Goal: Contribute content: Contribute content

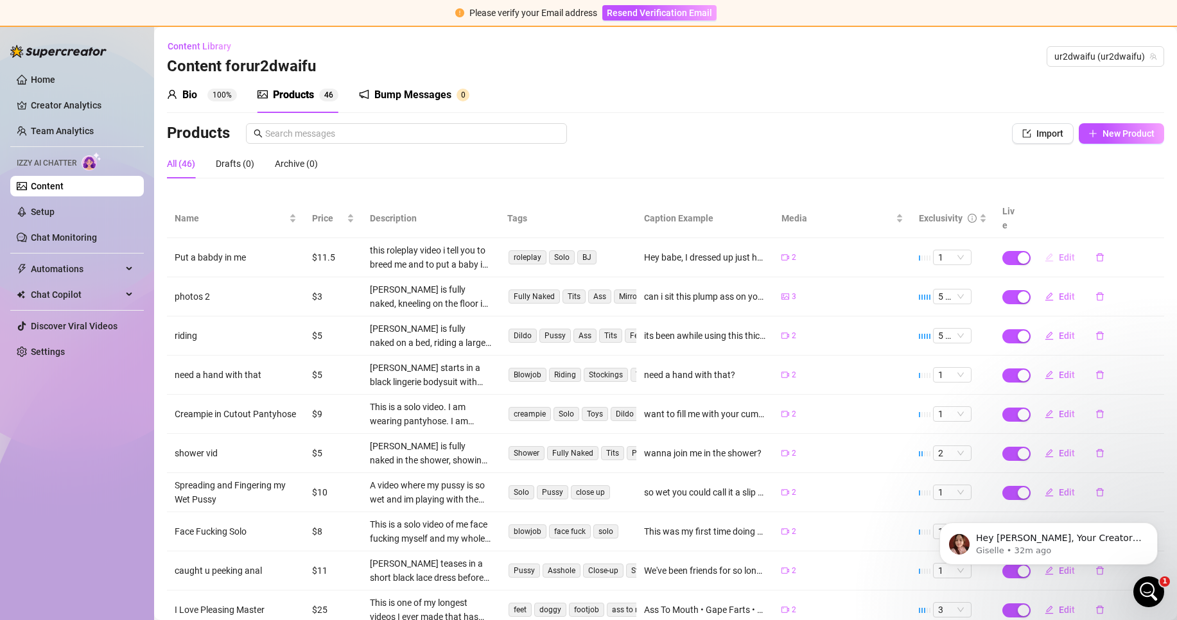
click at [1045, 253] on icon "edit" at bounding box center [1049, 257] width 9 height 9
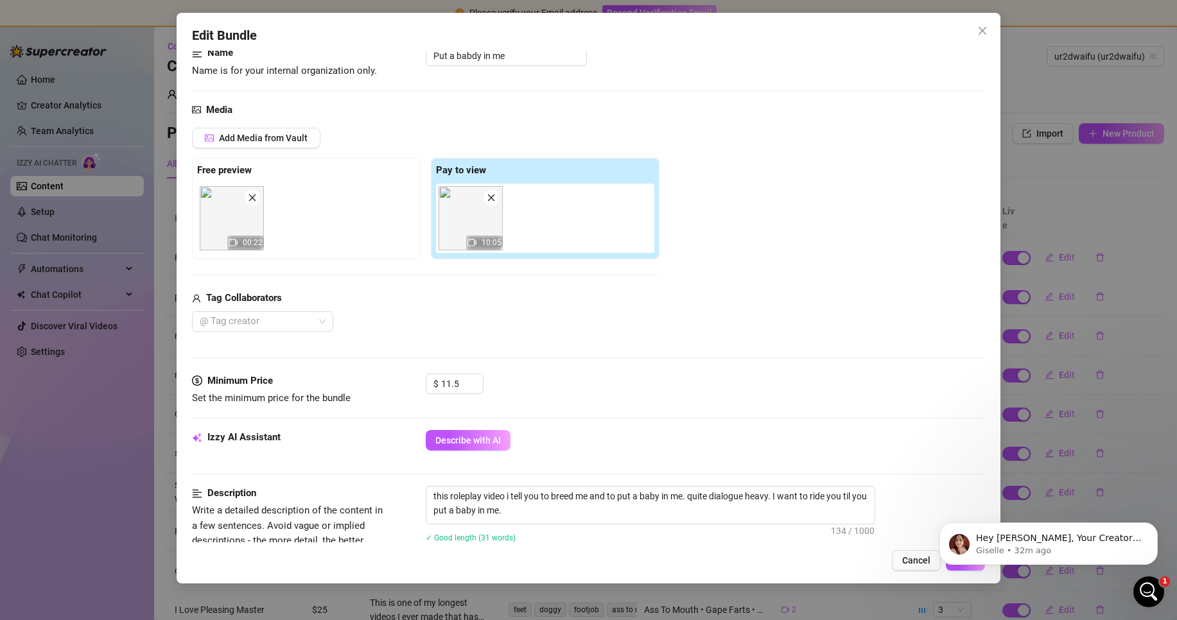
scroll to position [193, 0]
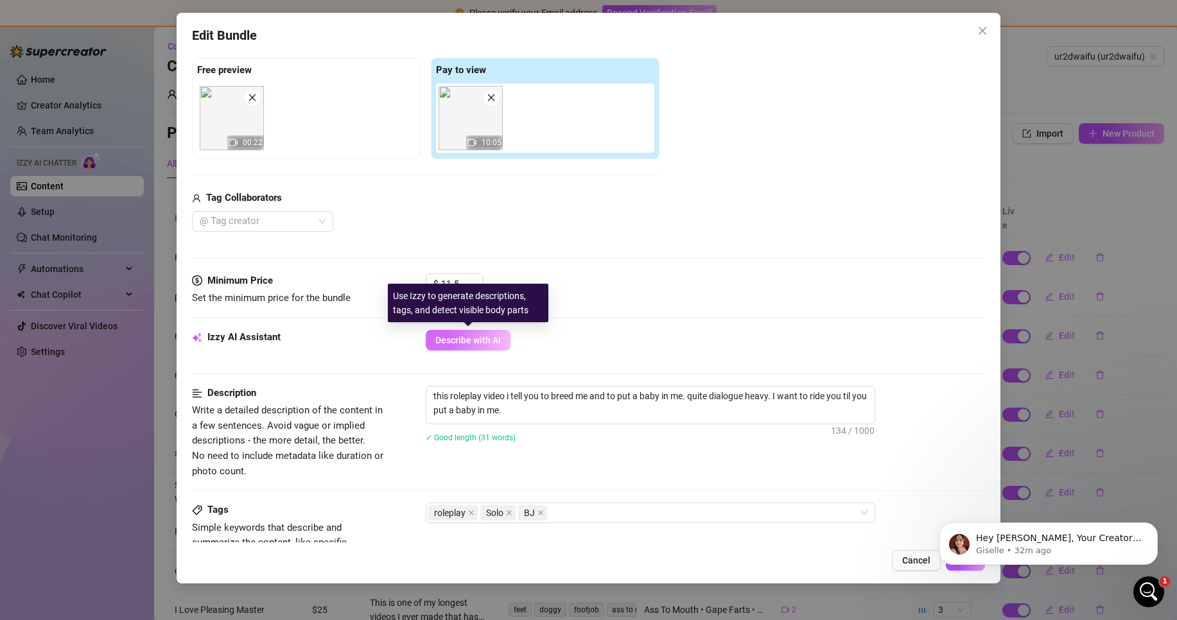
click at [456, 344] on span "Describe with AI" at bounding box center [468, 340] width 66 height 10
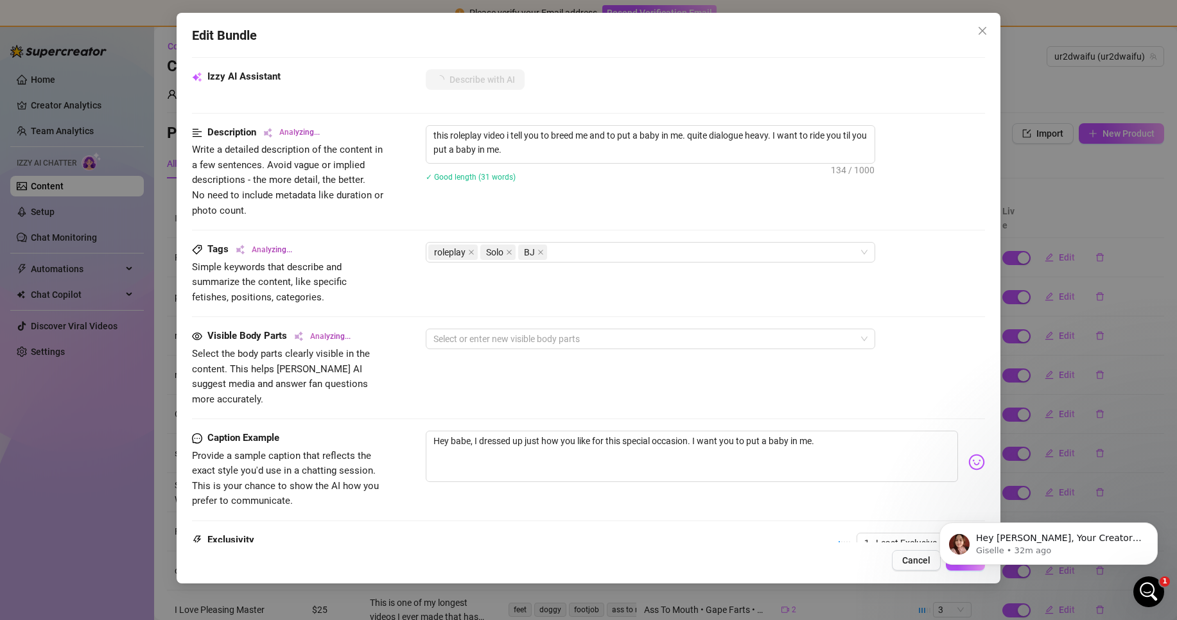
scroll to position [587, 0]
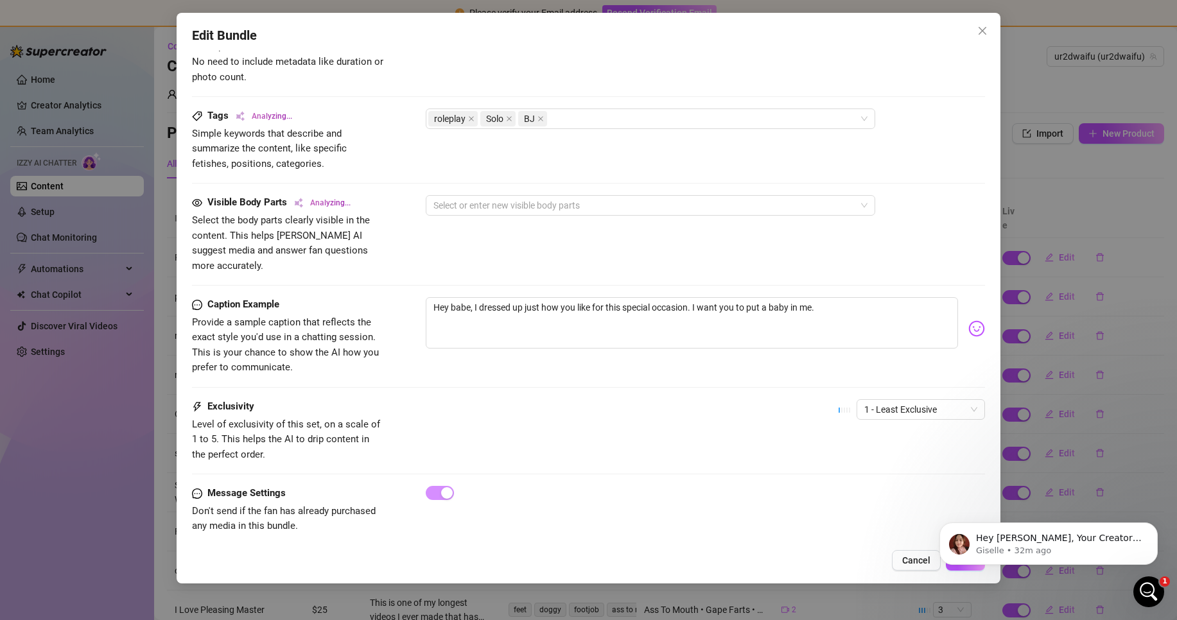
type textarea "[PERSON_NAME]"
type textarea "[PERSON_NAME] starts"
type textarea "[PERSON_NAME] starts in"
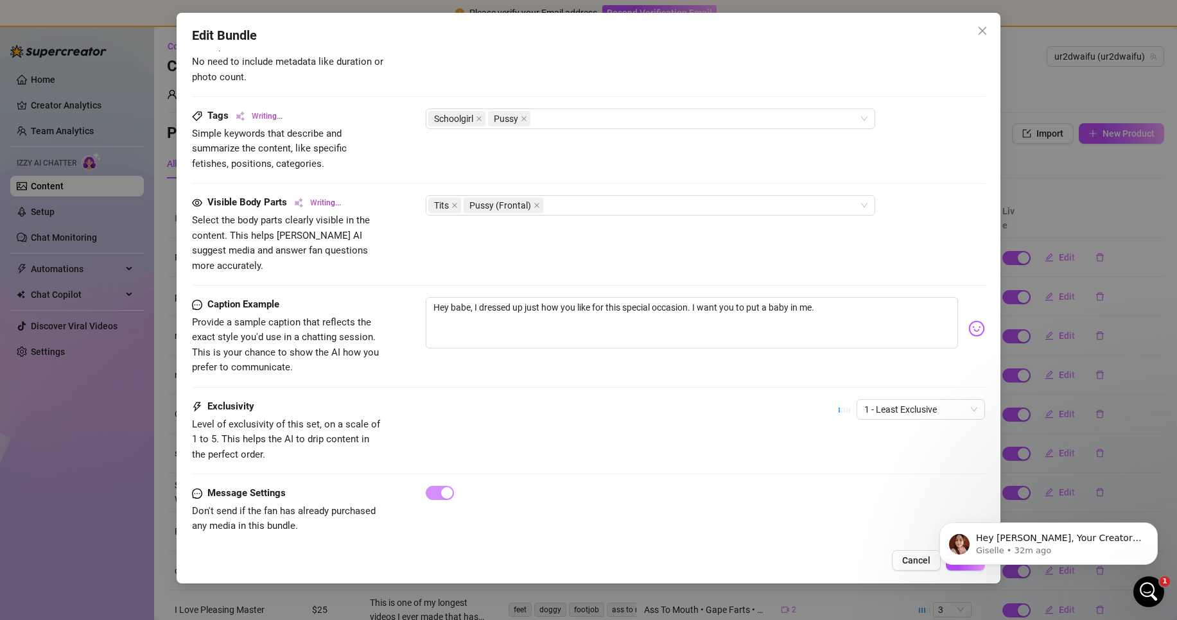
type textarea "[PERSON_NAME] starts in"
type textarea "[PERSON_NAME] starts in a"
type textarea "[PERSON_NAME] starts in a cute"
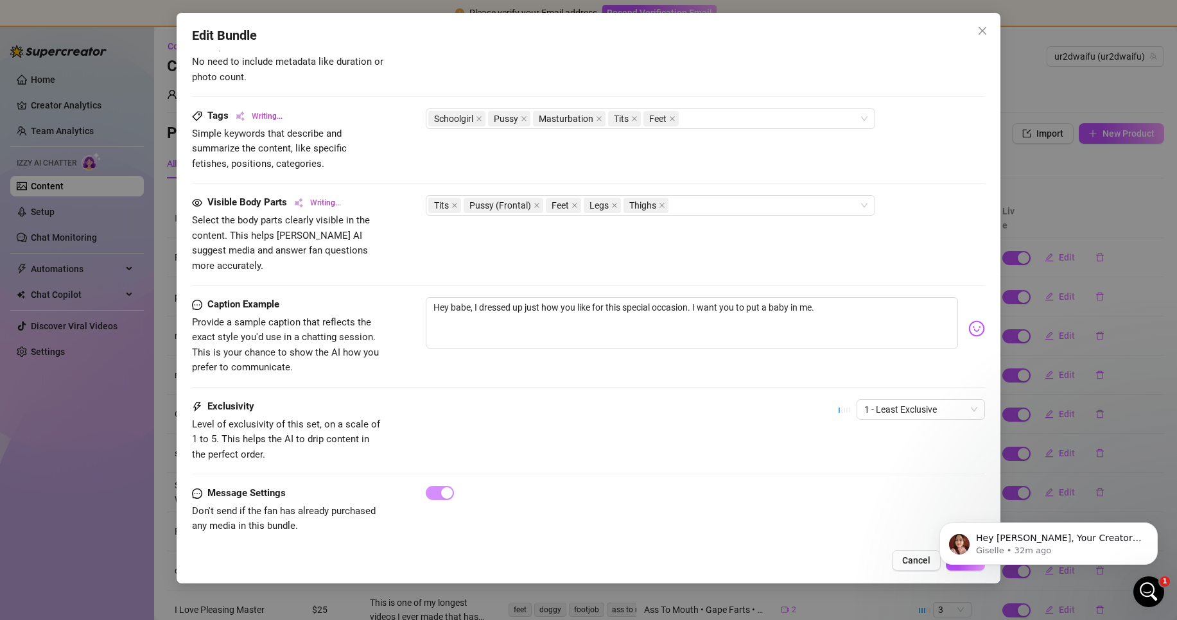
type textarea "[PERSON_NAME] starts in a cute schoolgirl"
type textarea "[PERSON_NAME] starts in a cute schoolgirl skirt"
type textarea "[PERSON_NAME] starts in a cute schoolgirl skirt and"
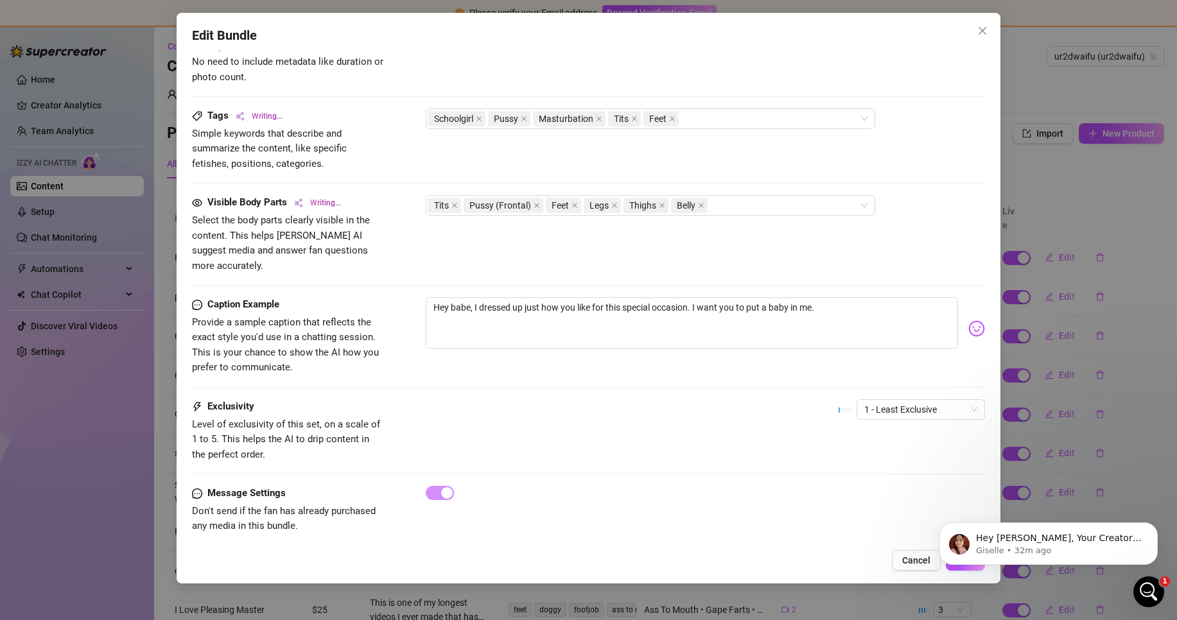
type textarea "[PERSON_NAME] starts in a cute schoolgirl skirt and"
type textarea "[PERSON_NAME] starts in a cute schoolgirl skirt and top,"
type textarea "[PERSON_NAME] starts in a cute schoolgirl skirt and top, teasing"
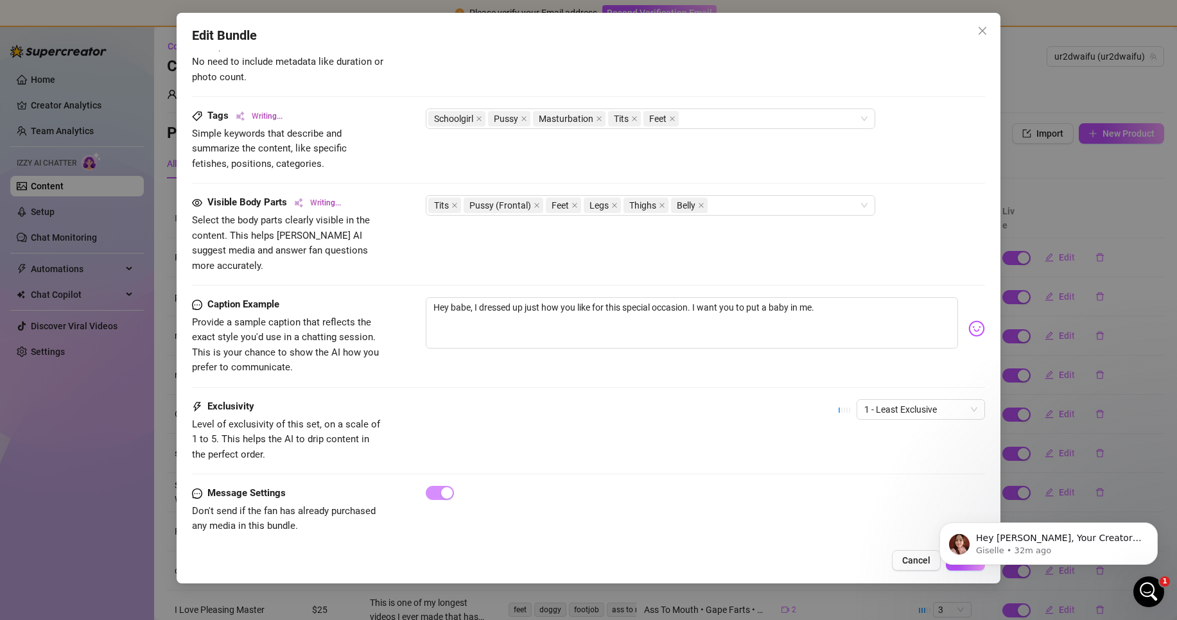
type textarea "[PERSON_NAME] starts in a cute schoolgirl skirt and top, teasing as"
type textarea "[PERSON_NAME] starts in a cute schoolgirl skirt and top, teasing as she"
type textarea "[PERSON_NAME] starts in a cute schoolgirl skirt and top, teasing as she strips"
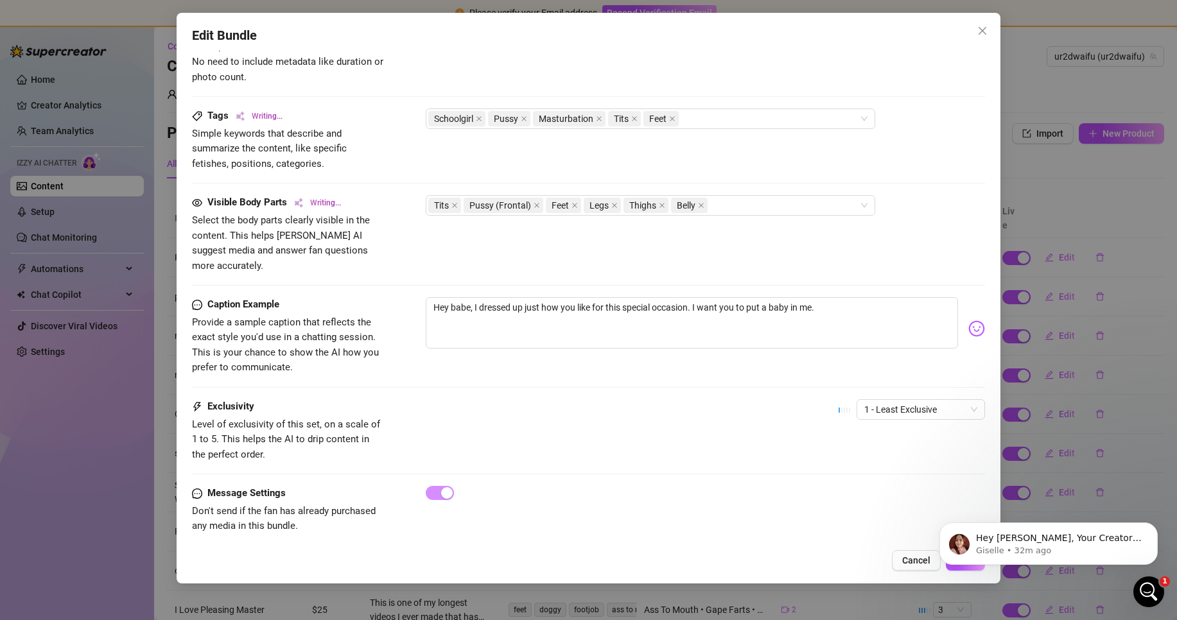
type textarea "[PERSON_NAME] starts in a cute schoolgirl skirt and top, teasing as she strips"
type textarea "[PERSON_NAME] starts in a cute schoolgirl skirt and top, teasing as she strips …"
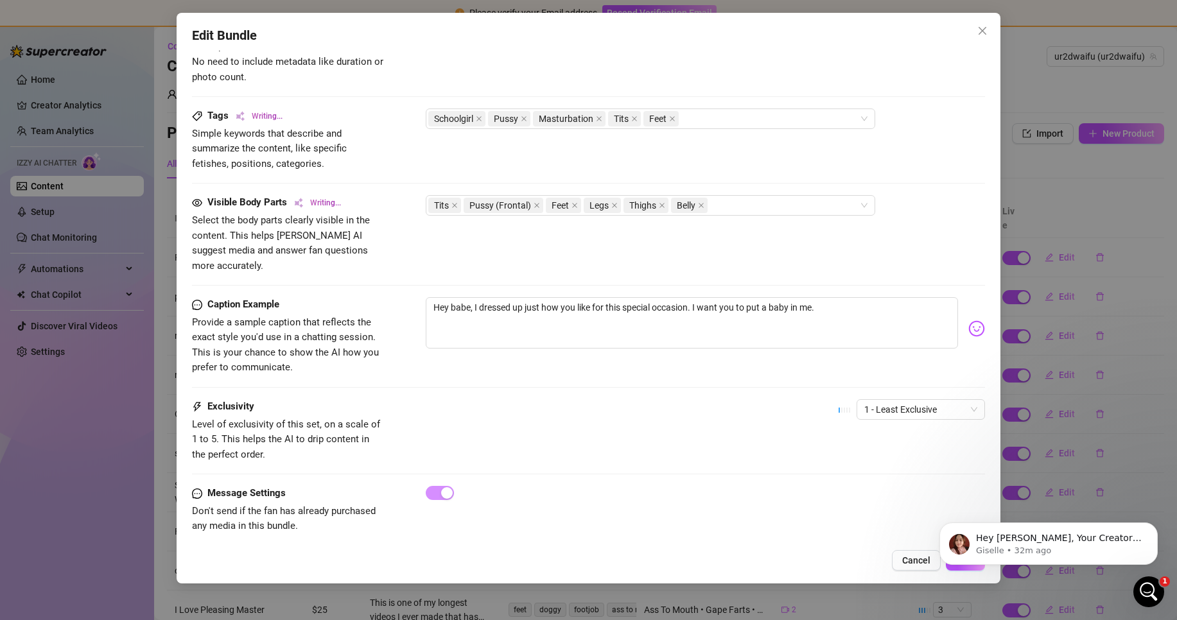
type textarea "[PERSON_NAME] starts in a cute schoolgirl skirt and top, teasing as she strips …"
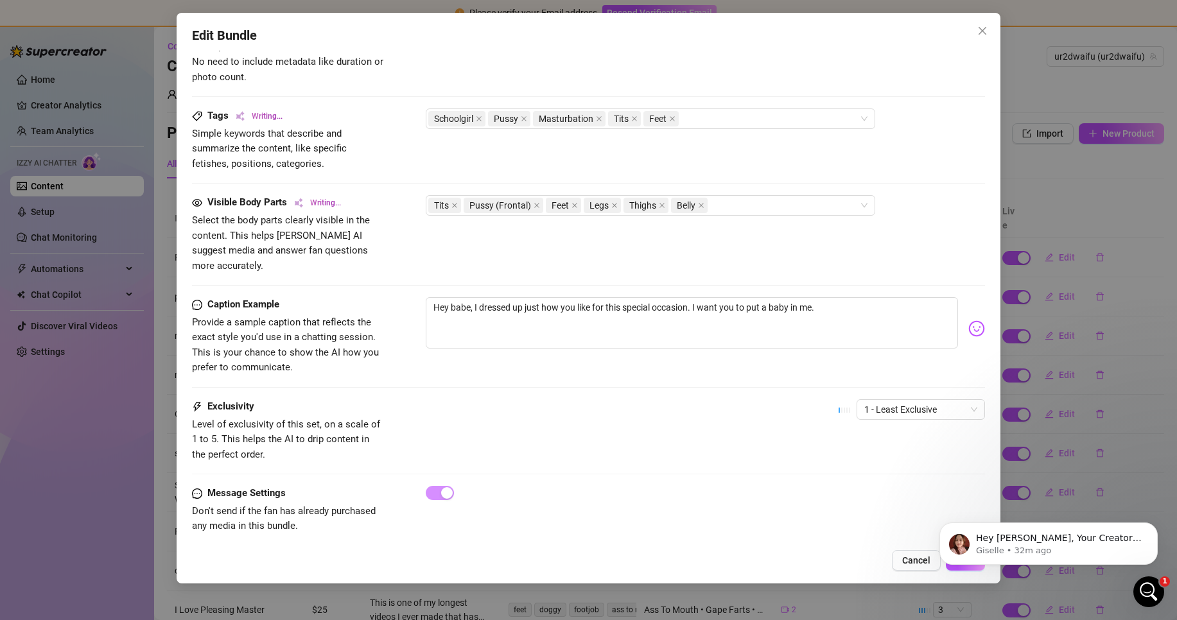
type textarea "[PERSON_NAME] starts in a cute schoolgirl skirt and top, teasing as she strips …"
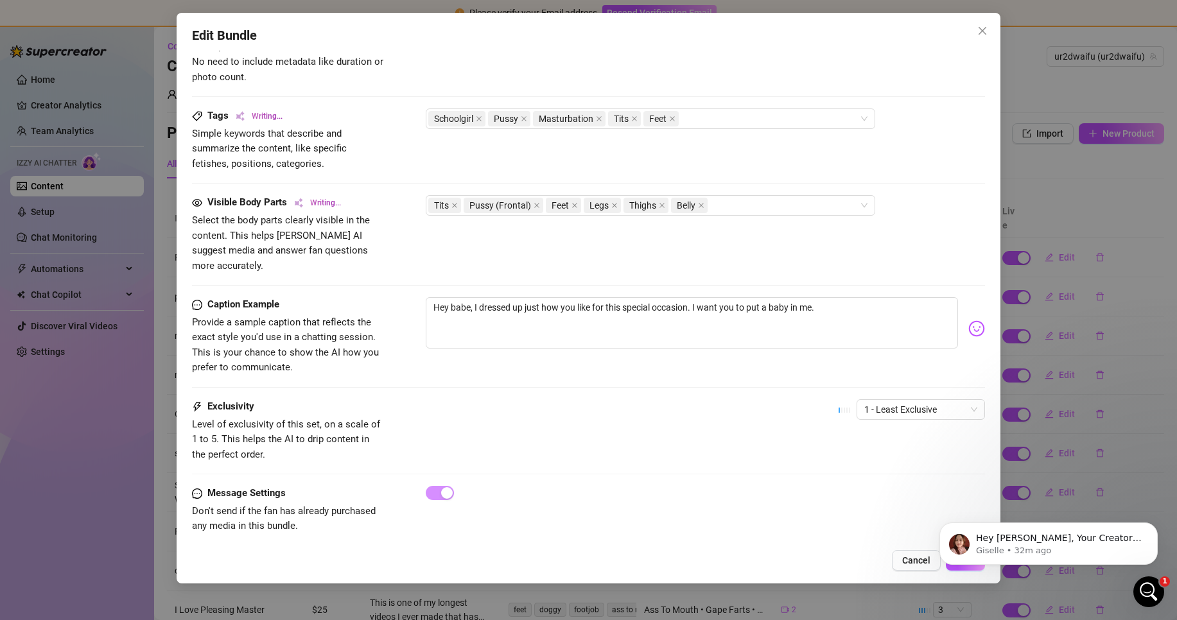
type textarea "[PERSON_NAME] starts in a cute schoolgirl skirt and top, teasing as she strips …"
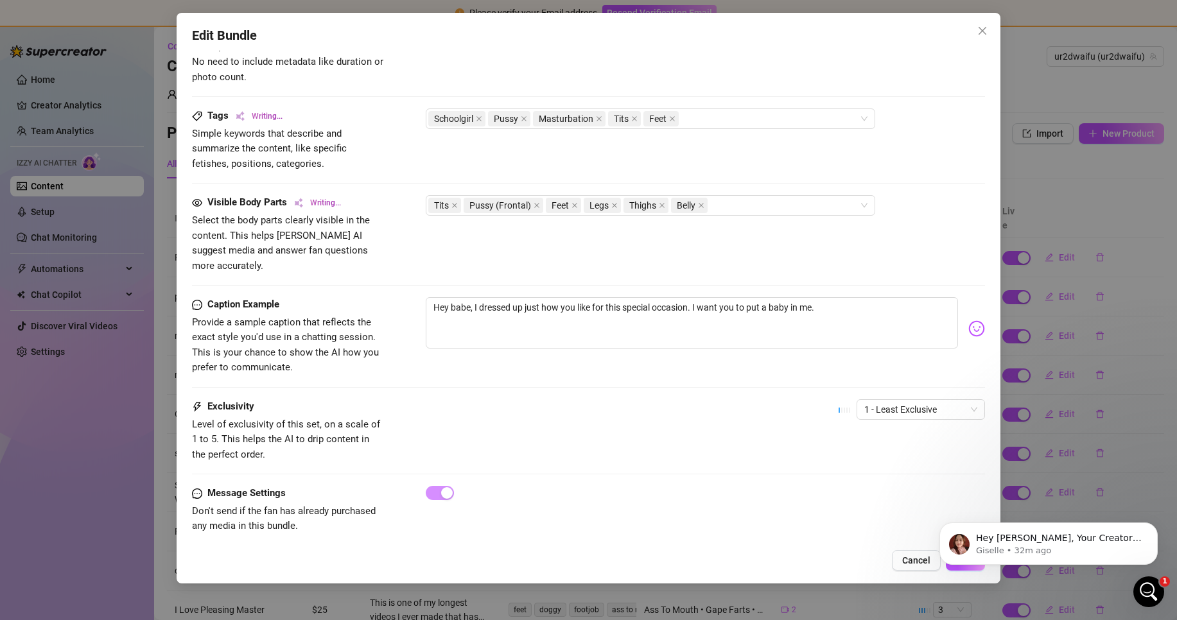
type textarea "[PERSON_NAME] starts in a cute schoolgirl skirt and top, teasing as she strips …"
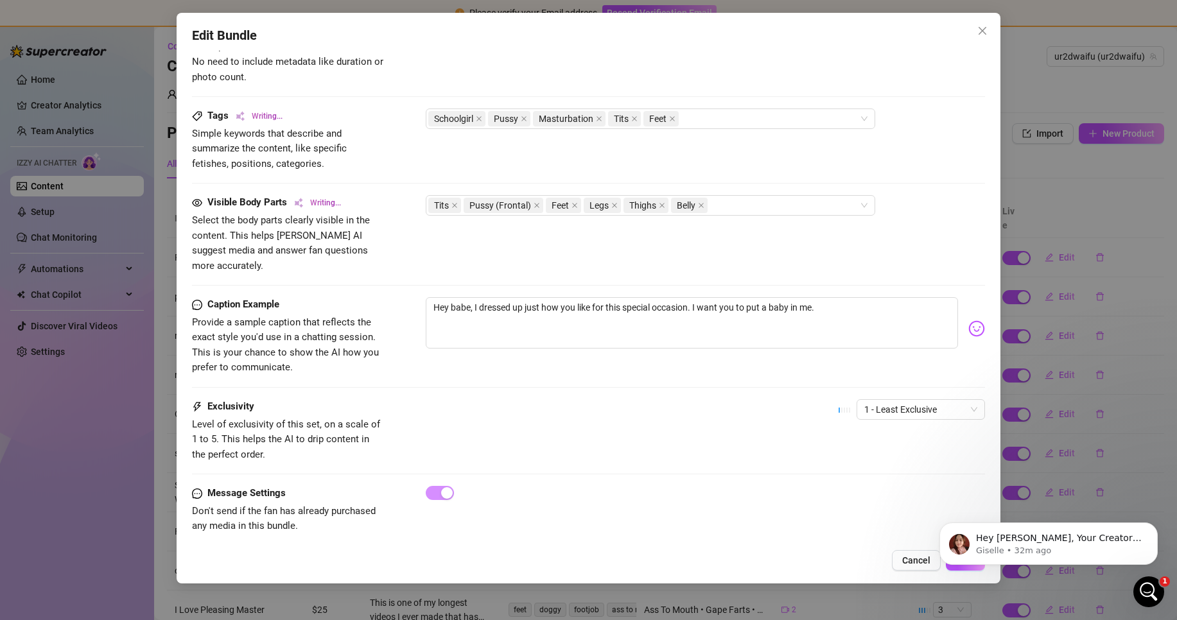
type textarea "[PERSON_NAME] starts in a cute schoolgirl skirt and top, teasing as she strips …"
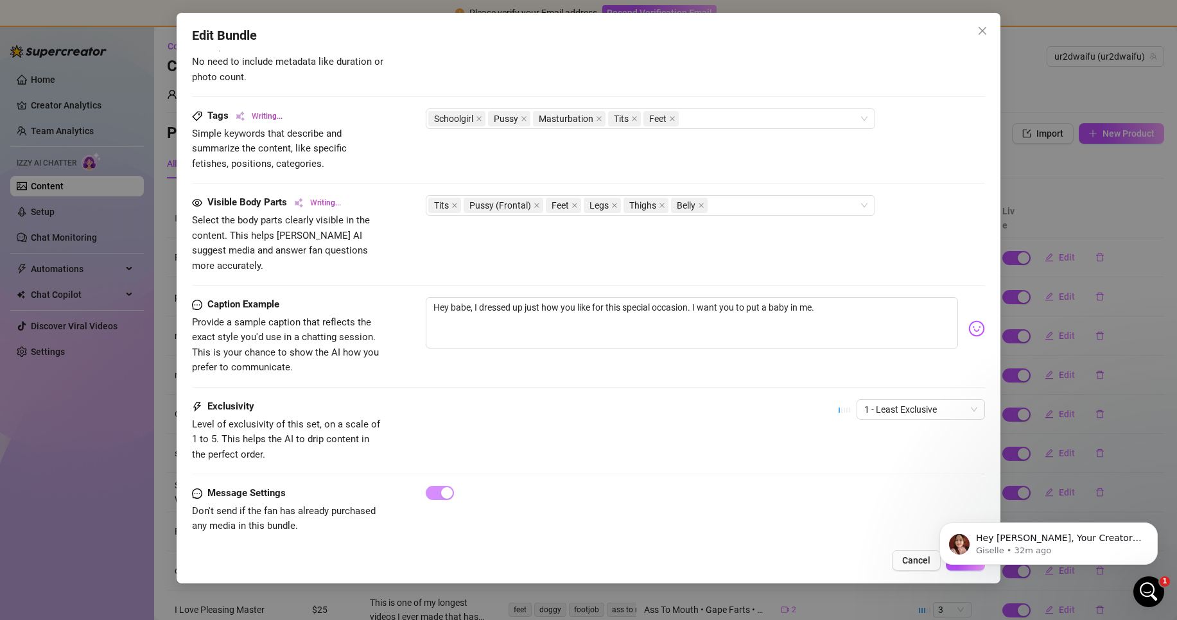
type textarea "[PERSON_NAME] starts in a cute schoolgirl skirt and top, teasing as she strips …"
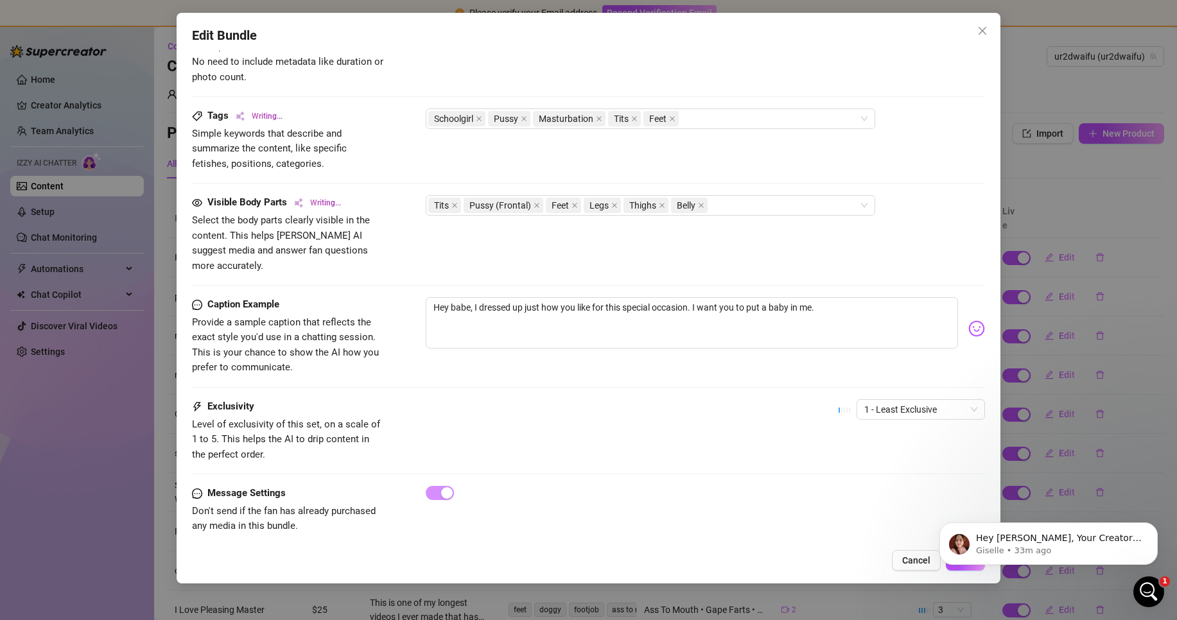
type textarea "[PERSON_NAME] starts in a cute schoolgirl skirt and top, teasing as she strips …"
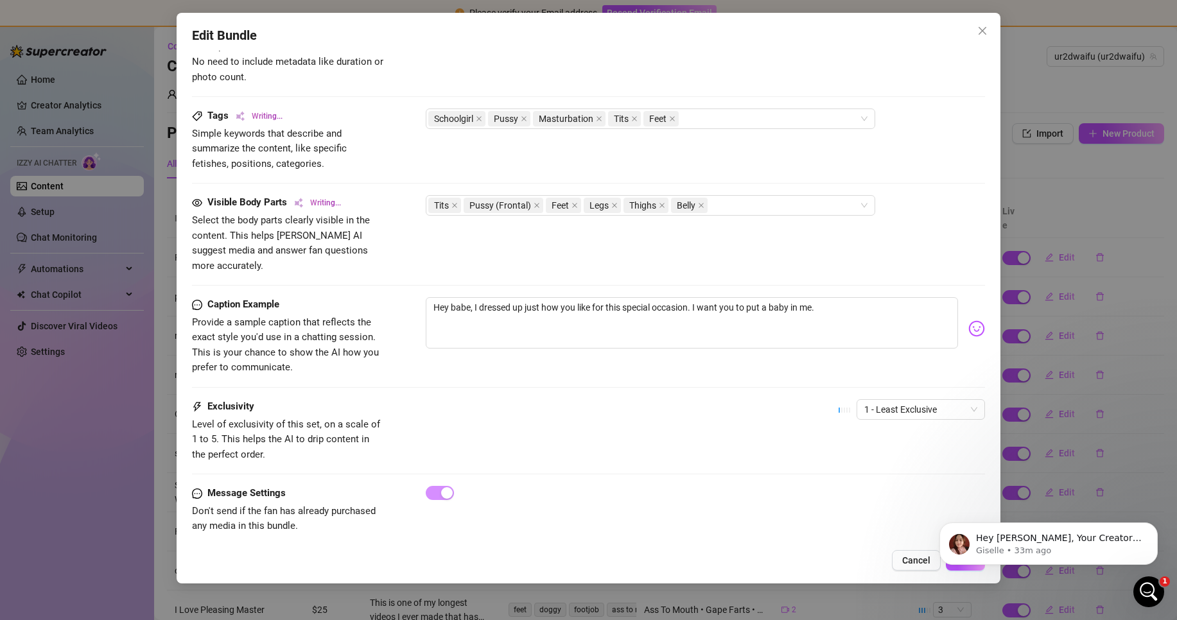
type textarea "[PERSON_NAME] starts in a cute schoolgirl skirt and top, teasing as she strips …"
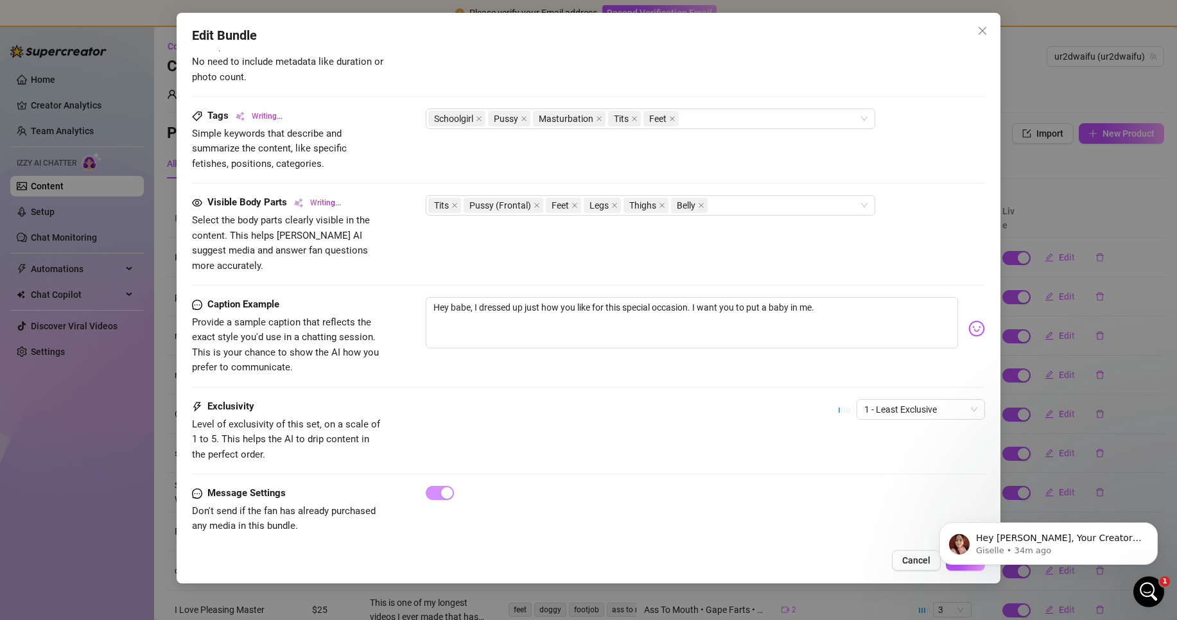
type textarea "[PERSON_NAME] starts in a cute schoolgirl skirt and top, teasing as she strips …"
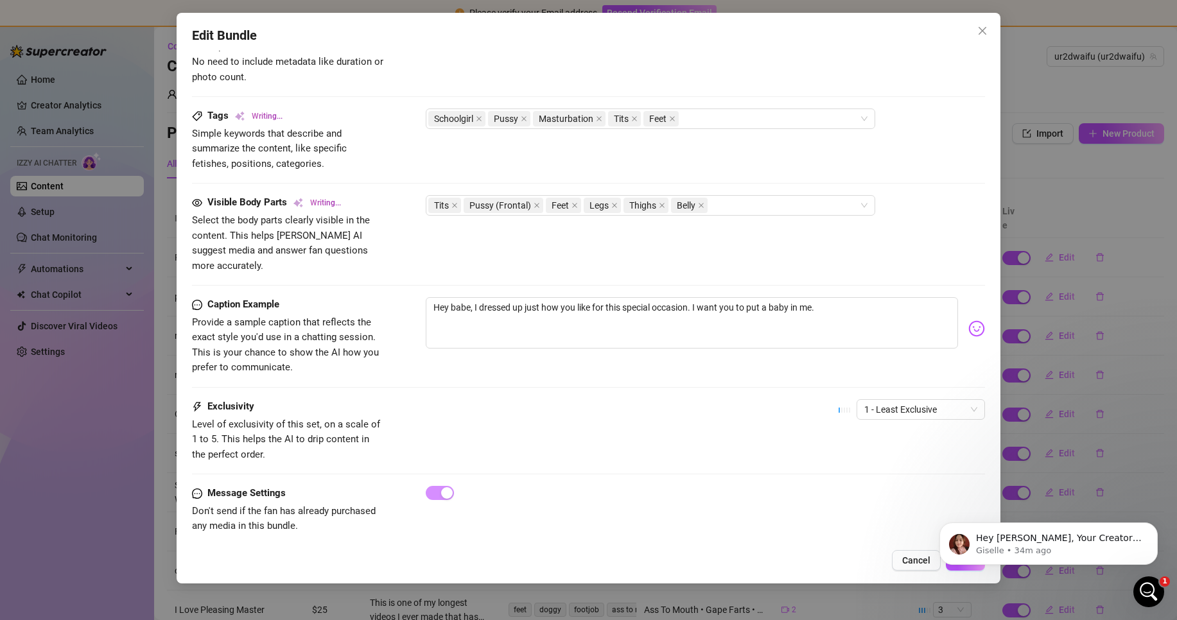
type textarea "[PERSON_NAME] starts in a cute schoolgirl skirt and top, teasing as she strips …"
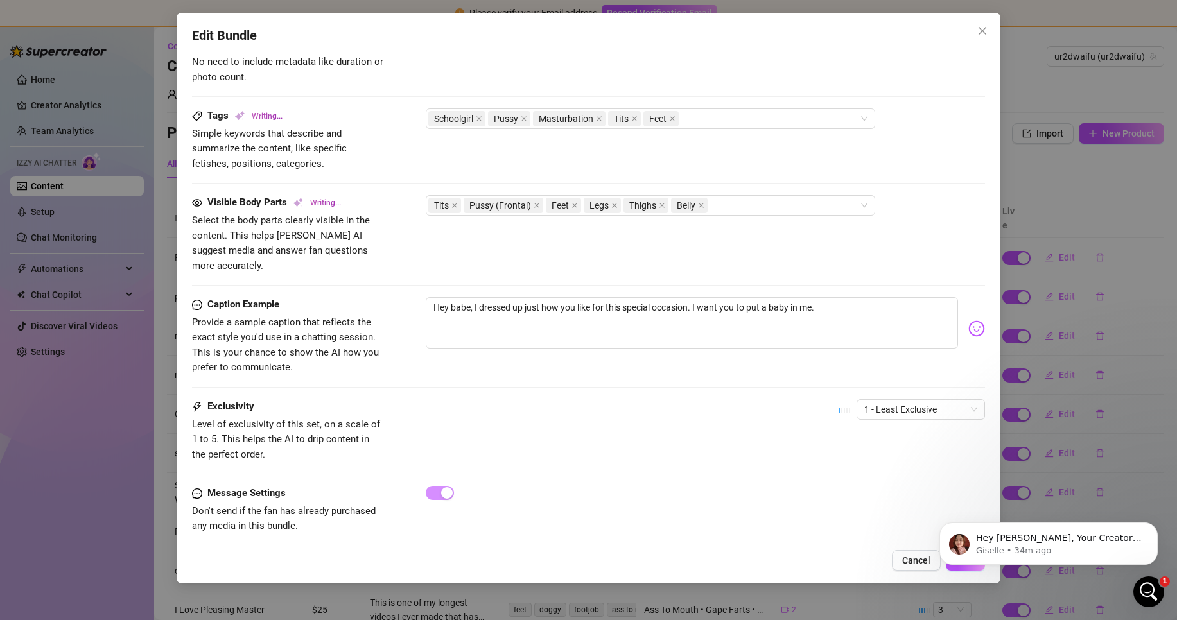
type textarea "[PERSON_NAME] starts in a cute schoolgirl skirt and top, teasing as she strips …"
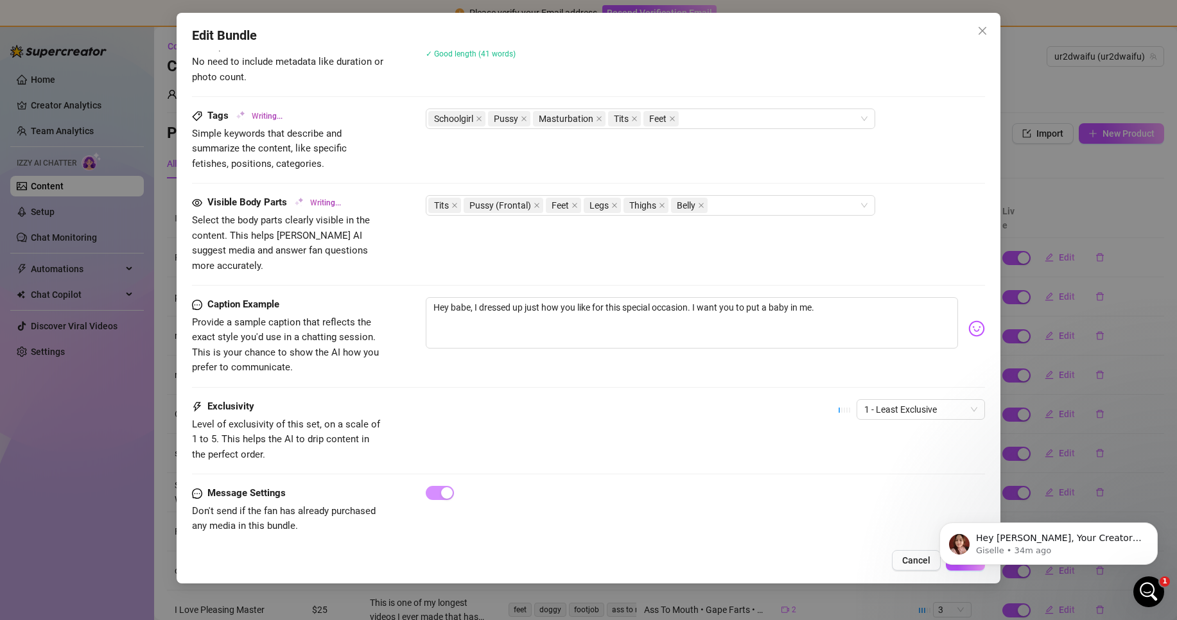
type textarea "[PERSON_NAME] starts in a cute schoolgirl skirt and top, teasing as she strips …"
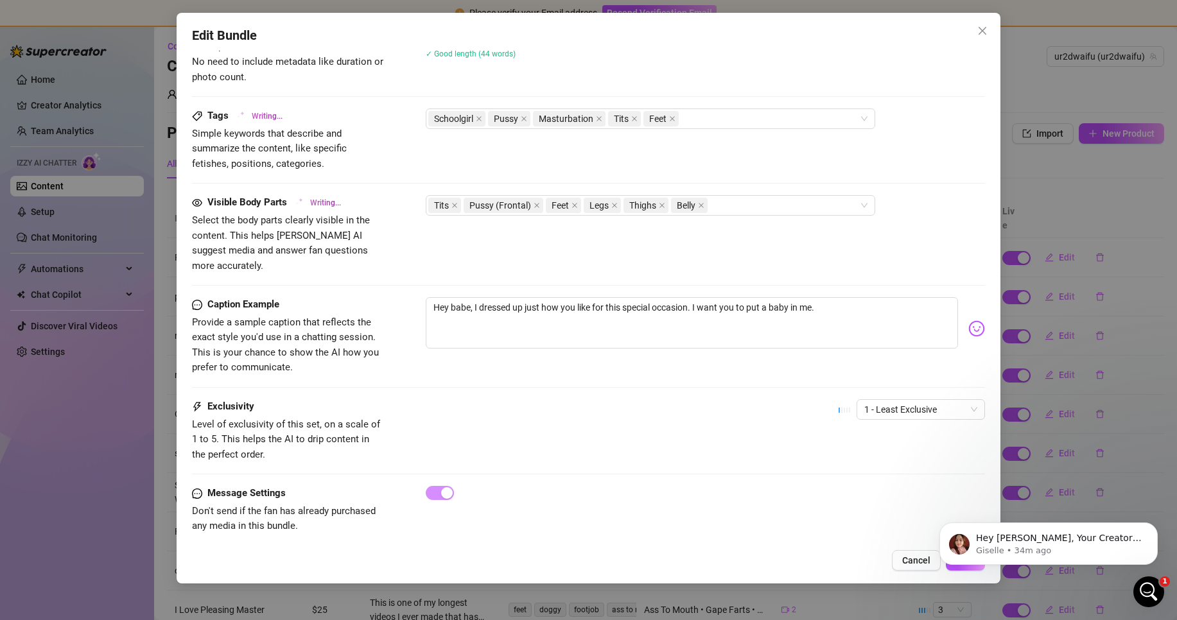
type textarea "[PERSON_NAME] starts in a cute schoolgirl skirt and top, teasing as she strips …"
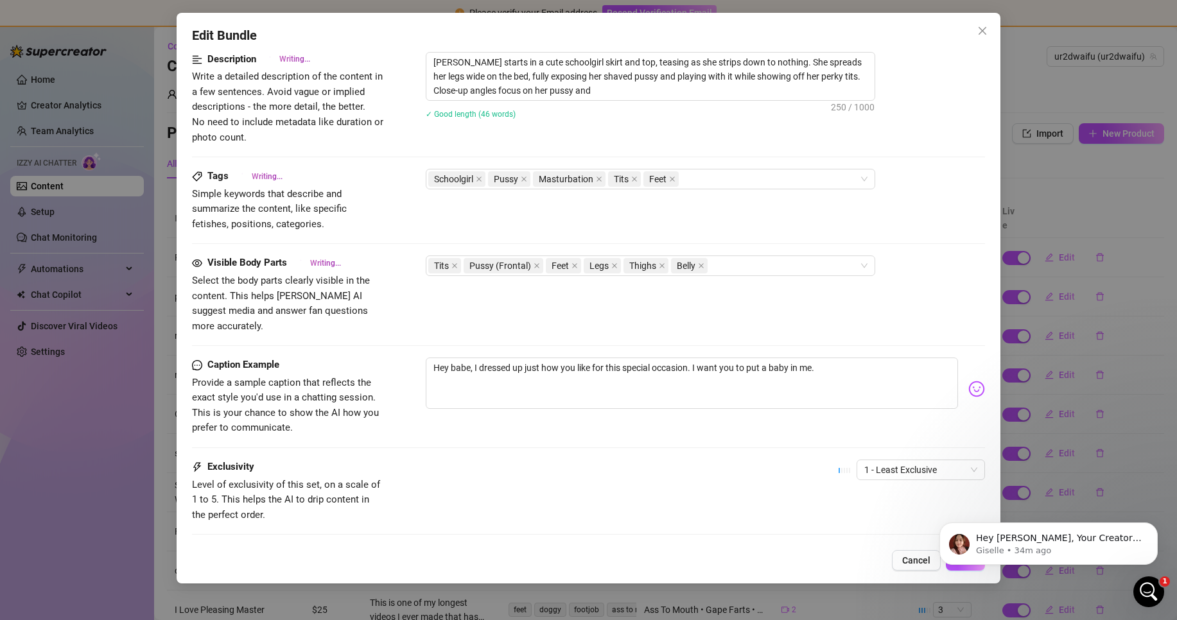
type textarea "[PERSON_NAME] starts in a cute schoolgirl skirt and top, teasing as she strips …"
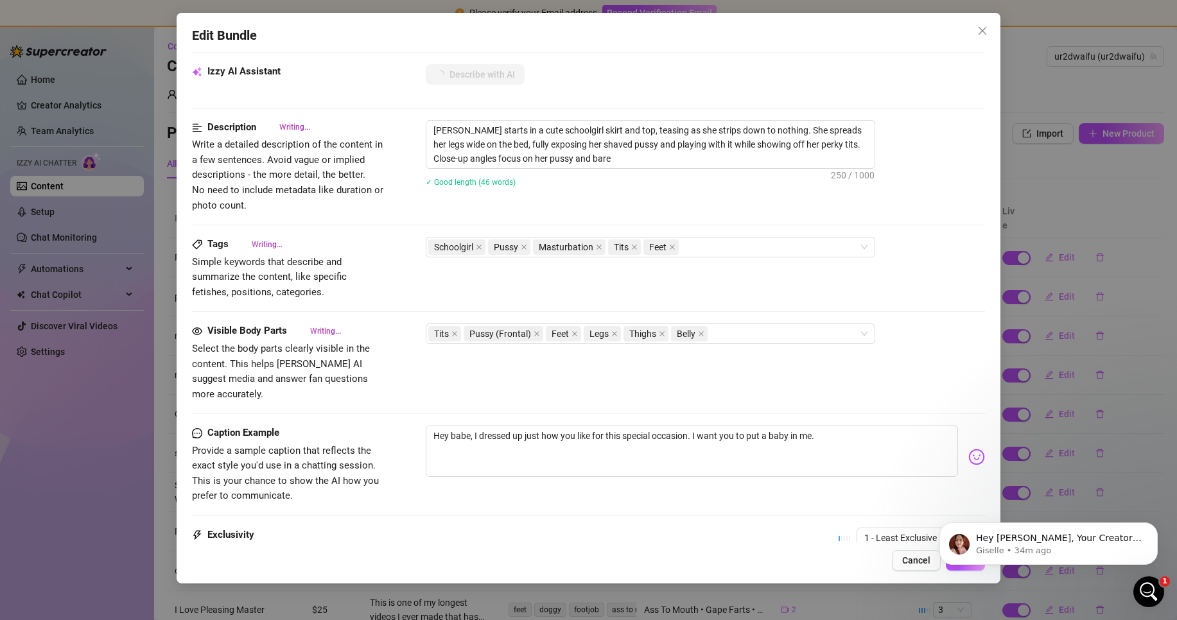
type textarea "[PERSON_NAME] starts in a cute schoolgirl skirt and top, teasing as she strips …"
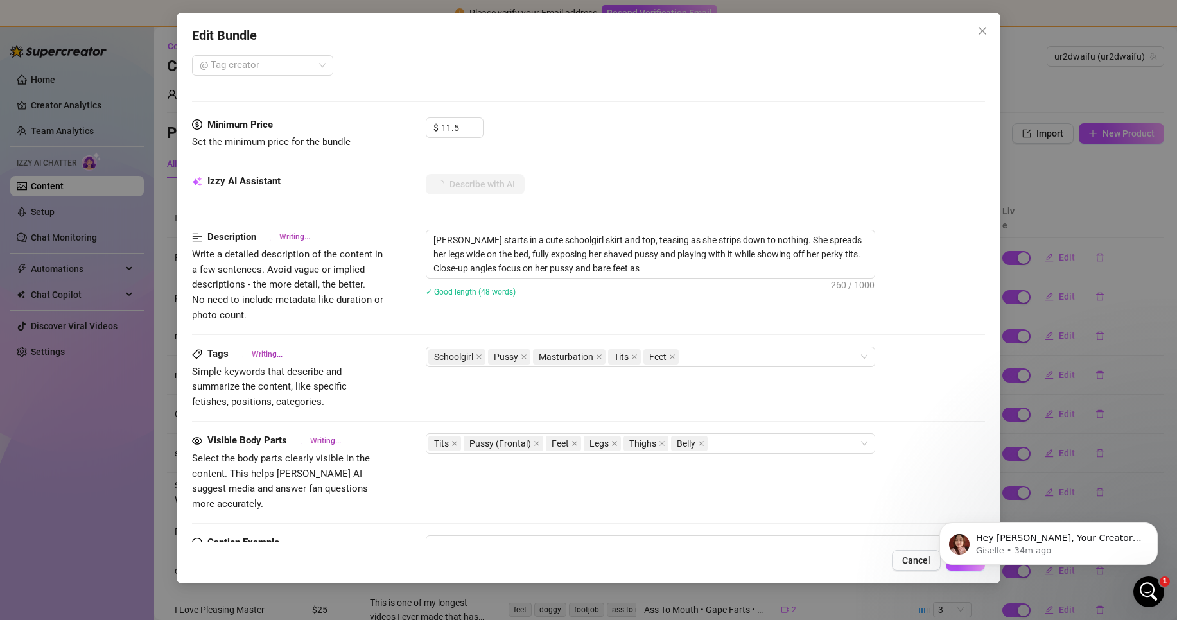
type textarea "[PERSON_NAME] starts in a cute schoolgirl skirt and top, teasing as she strips …"
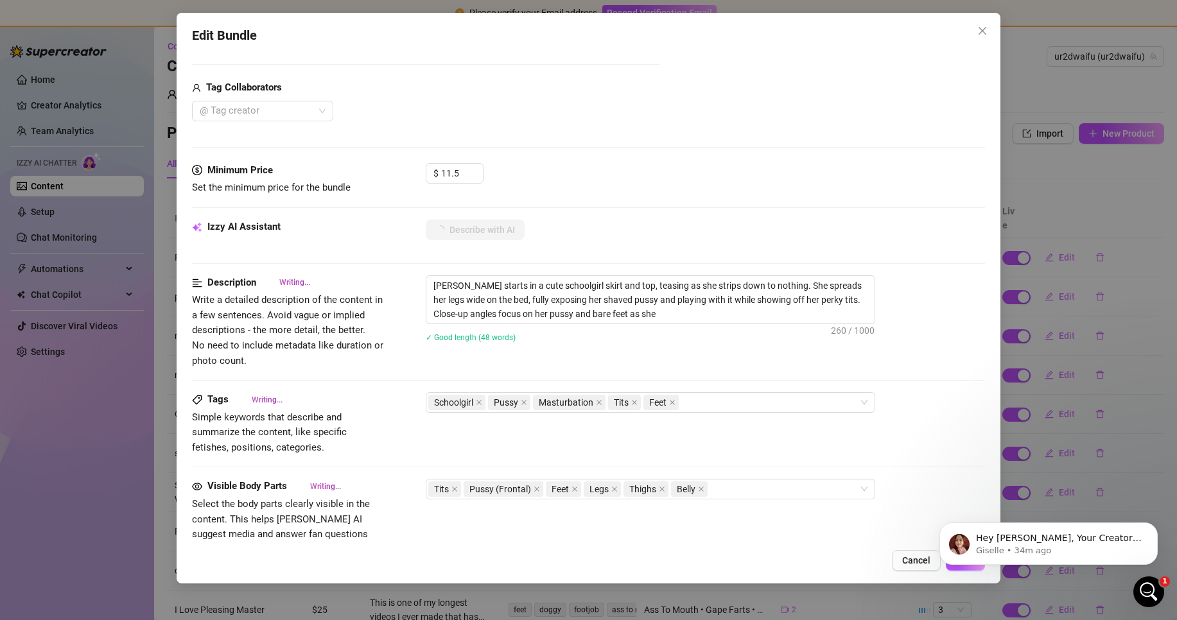
type textarea "[PERSON_NAME] starts in a cute schoolgirl skirt and top, teasing as she strips …"
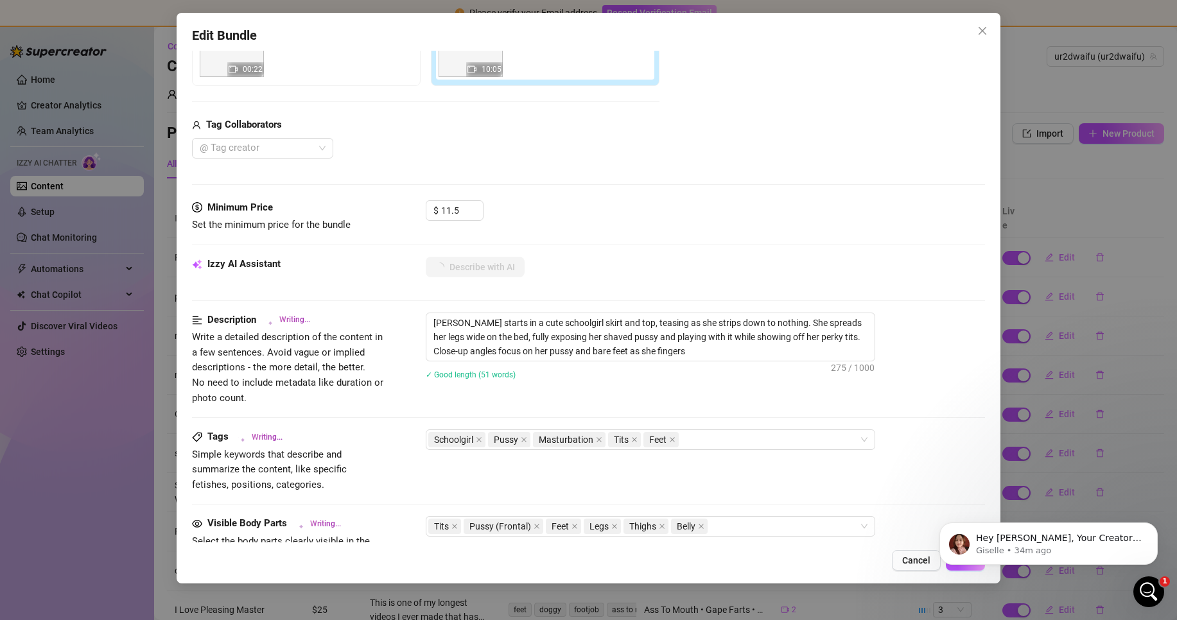
type textarea "[PERSON_NAME] starts in a cute schoolgirl skirt and top, teasing as she strips …"
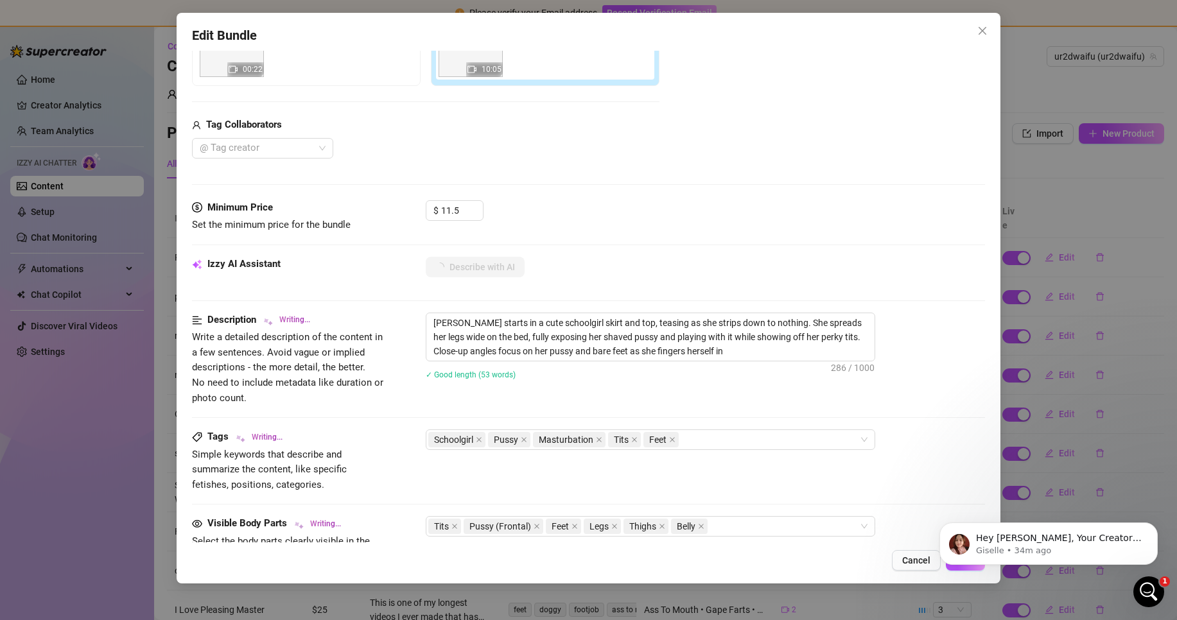
type textarea "[PERSON_NAME] starts in a cute schoolgirl skirt and top, teasing as she strips …"
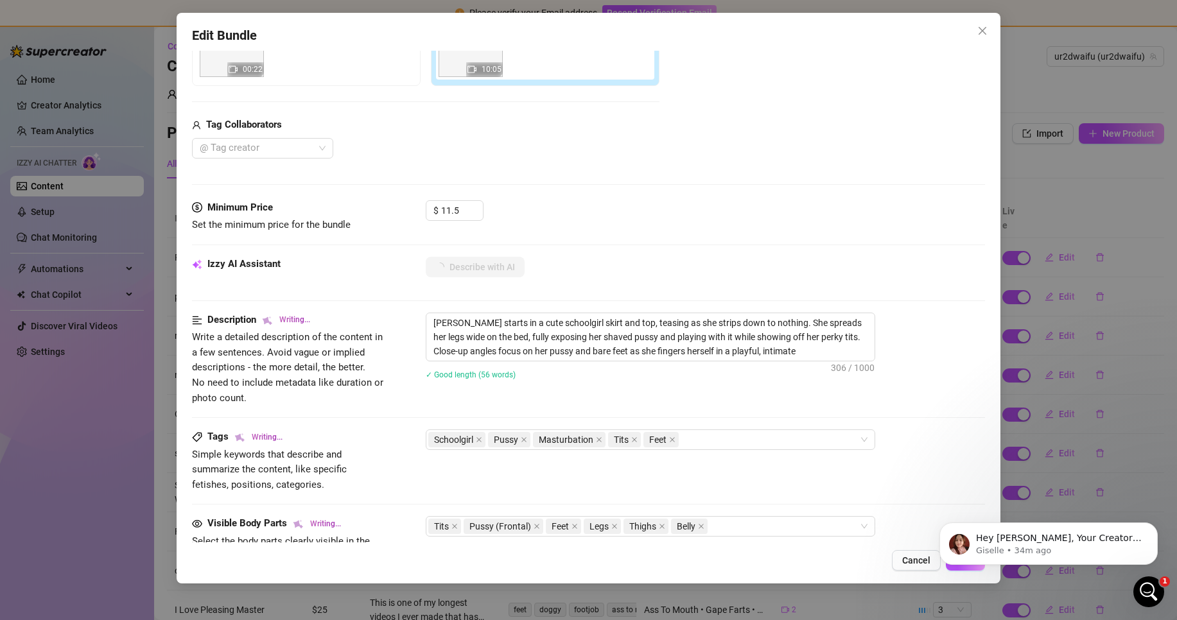
type textarea "[PERSON_NAME] starts in a cute schoolgirl skirt and top, teasing as she strips …"
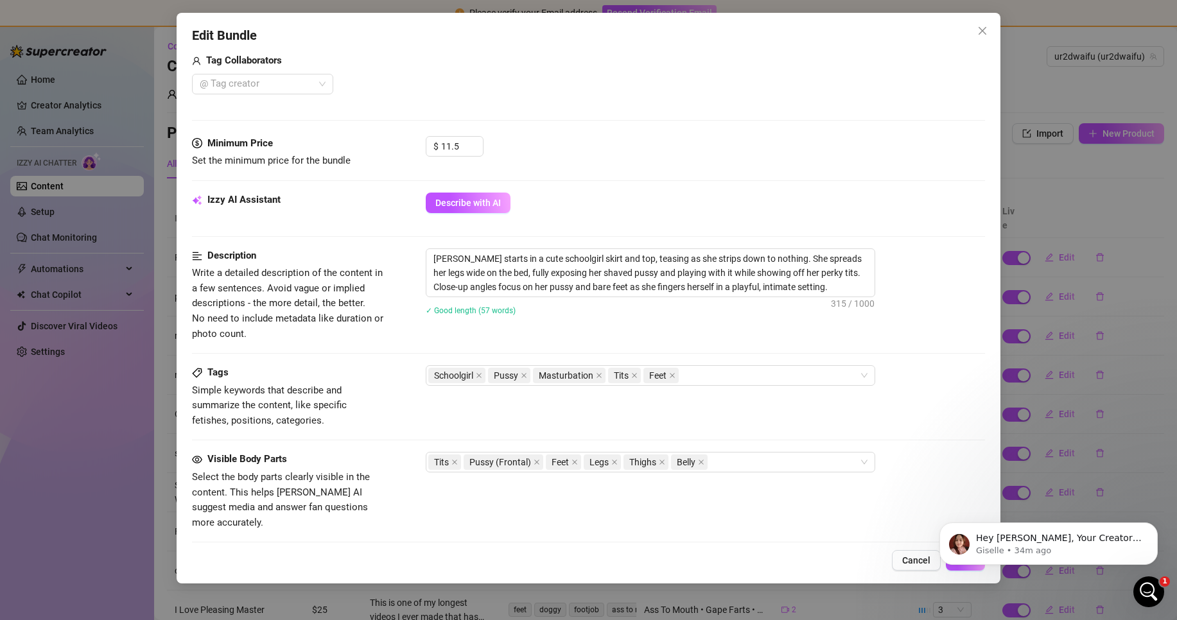
scroll to position [587, 0]
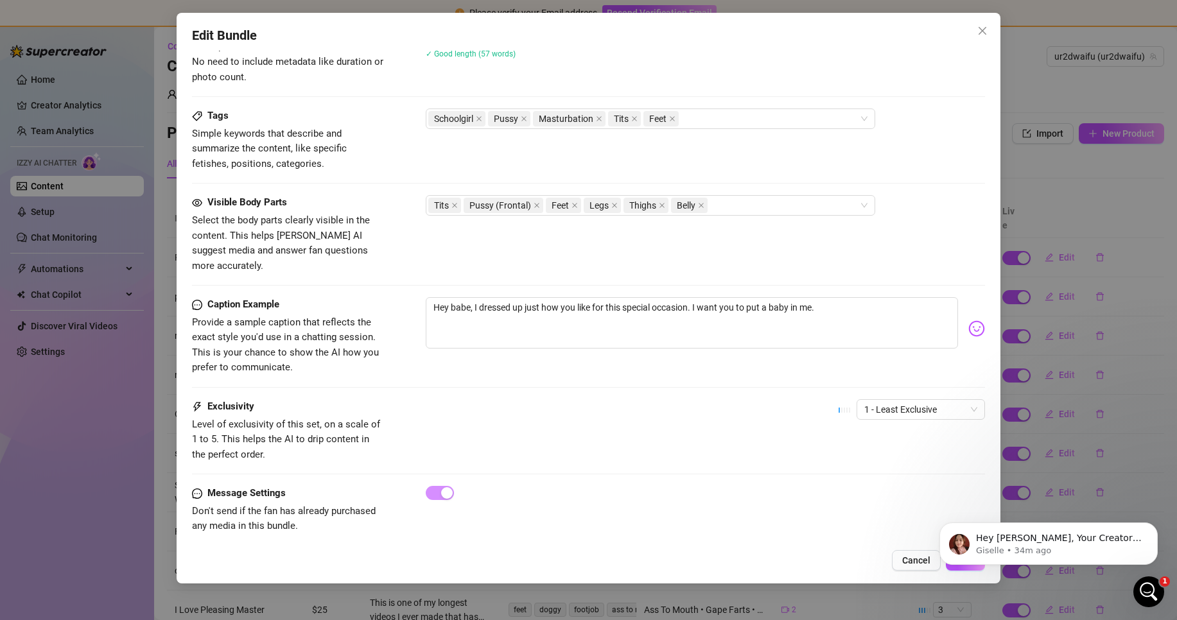
click at [952, 568] on body "Hey [PERSON_NAME], Your Creator Bio looks great, and I noticed you’ve already a…" at bounding box center [1048, 541] width 247 height 80
click at [1153, 528] on icon "Dismiss notification" at bounding box center [1154, 526] width 4 height 4
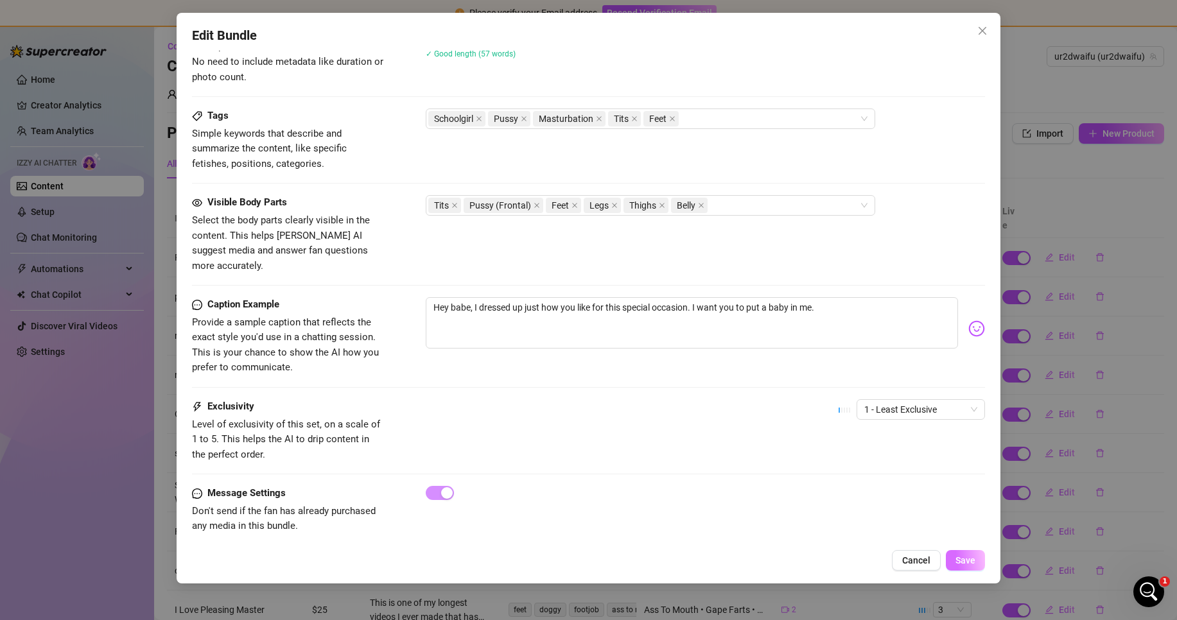
click at [977, 563] on button "Save" at bounding box center [965, 560] width 39 height 21
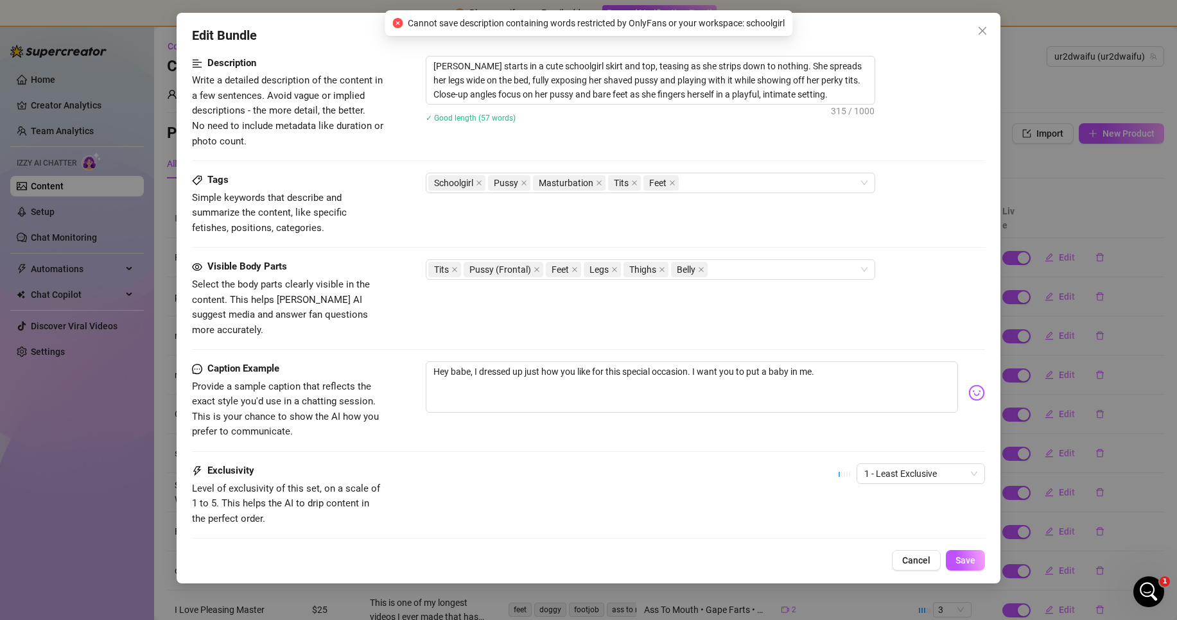
scroll to position [459, 0]
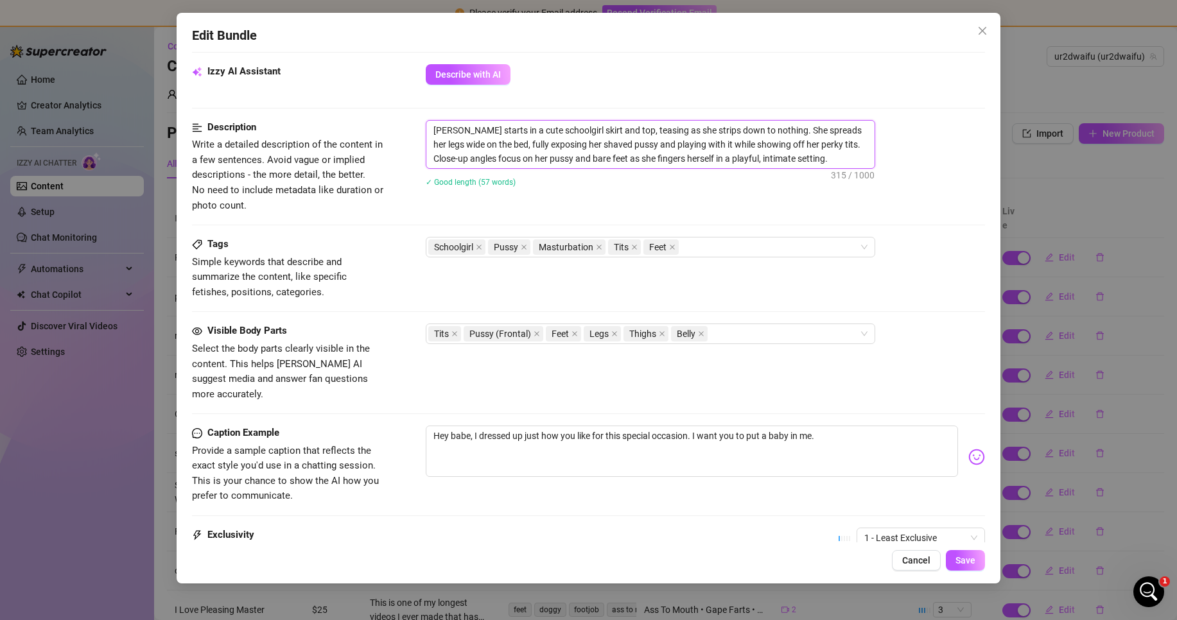
drag, startPoint x: 552, startPoint y: 132, endPoint x: 517, endPoint y: 130, distance: 35.3
click at [517, 130] on textarea "[PERSON_NAME] starts in a cute schoolgirl skirt and top, teasing as she strips …" at bounding box center [650, 145] width 448 height 48
type textarea "[PERSON_NAME] starts in a cute sg skirt and top, teasing as she strips down to …"
click at [962, 556] on span "Save" at bounding box center [966, 561] width 20 height 10
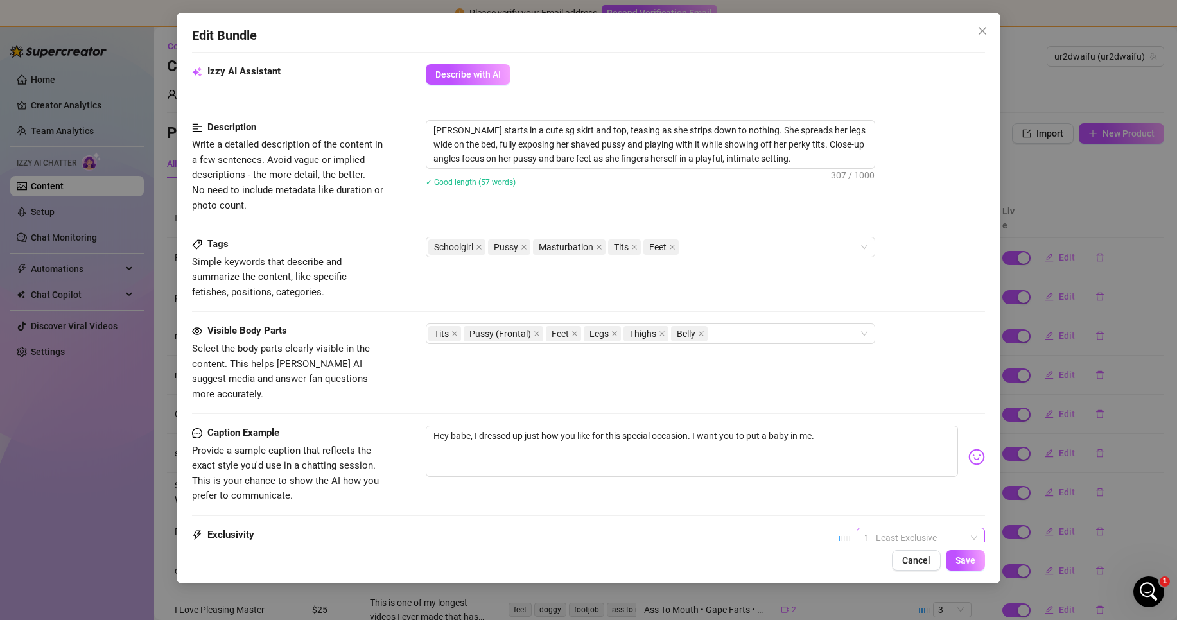
click at [943, 531] on span "1 - Least Exclusive" at bounding box center [920, 538] width 113 height 19
click at [887, 381] on div "Visible Body Parts Select the body parts clearly visible in the content. This h…" at bounding box center [588, 363] width 793 height 78
click at [966, 557] on span "Save" at bounding box center [966, 561] width 20 height 10
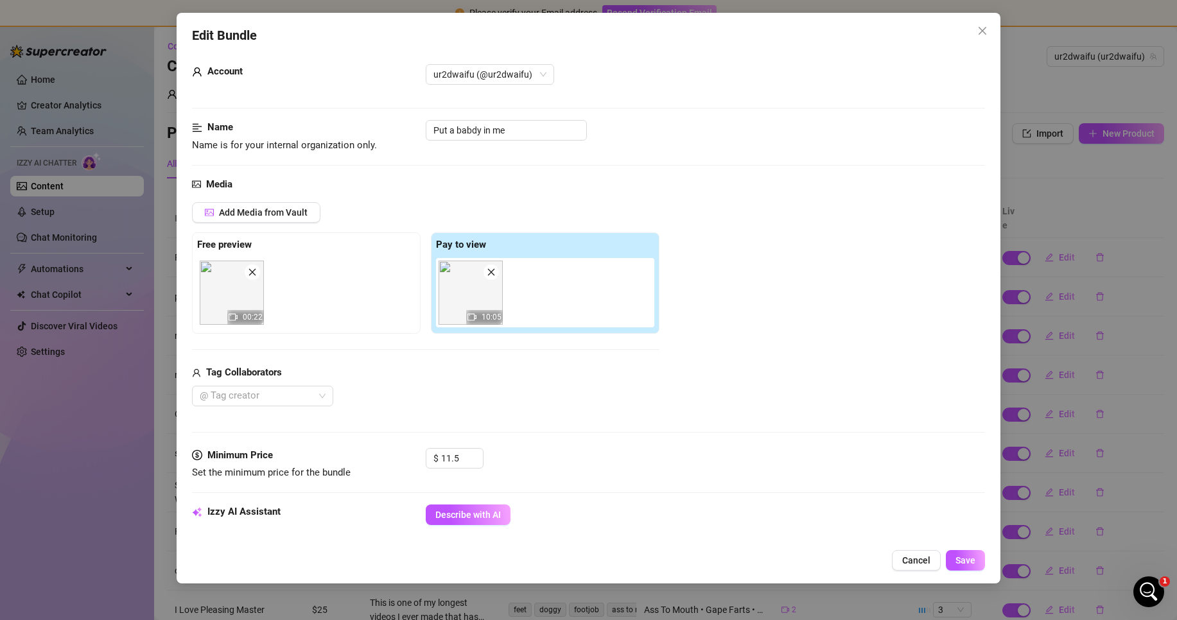
scroll to position [0, 0]
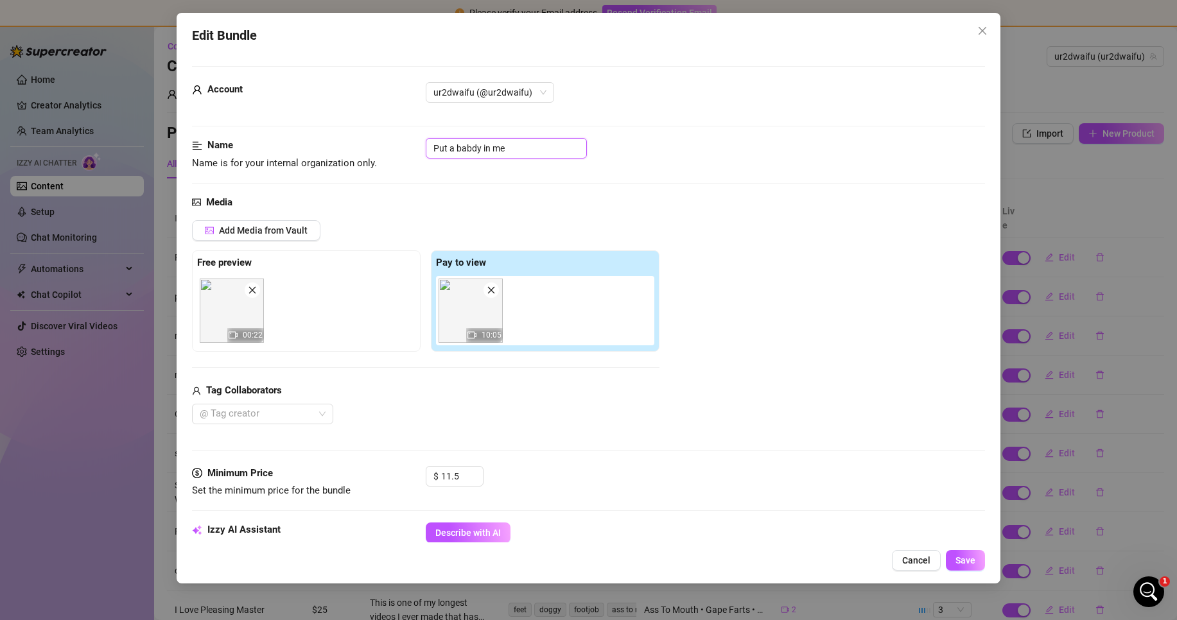
click at [476, 143] on input "Put a babdy in me" at bounding box center [506, 148] width 161 height 21
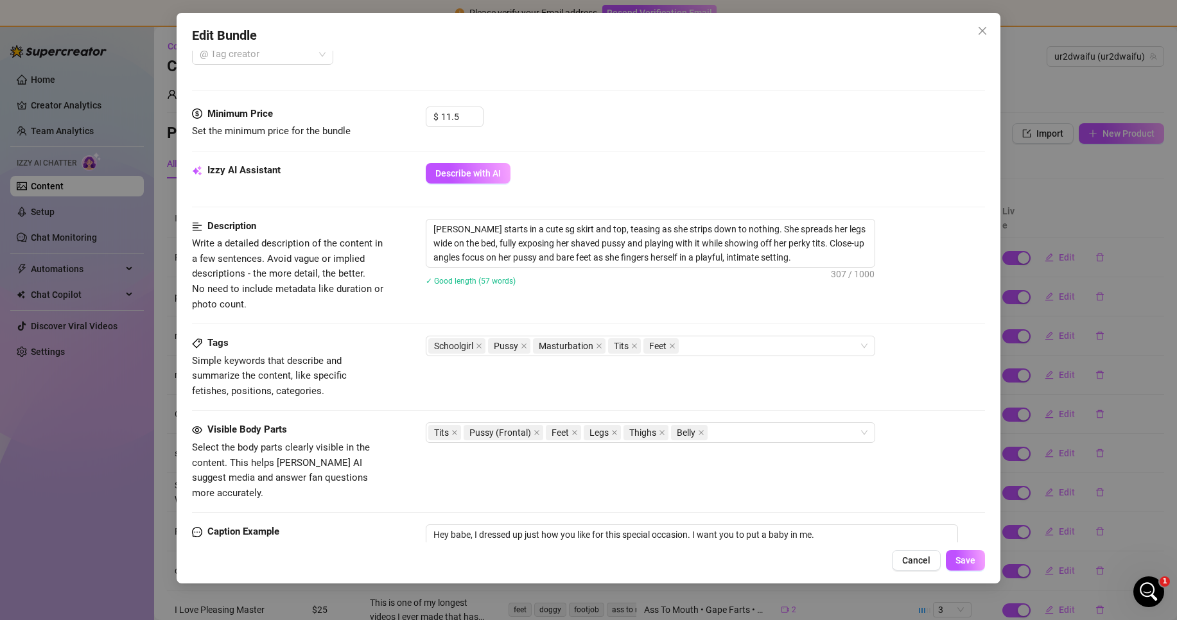
scroll to position [514, 0]
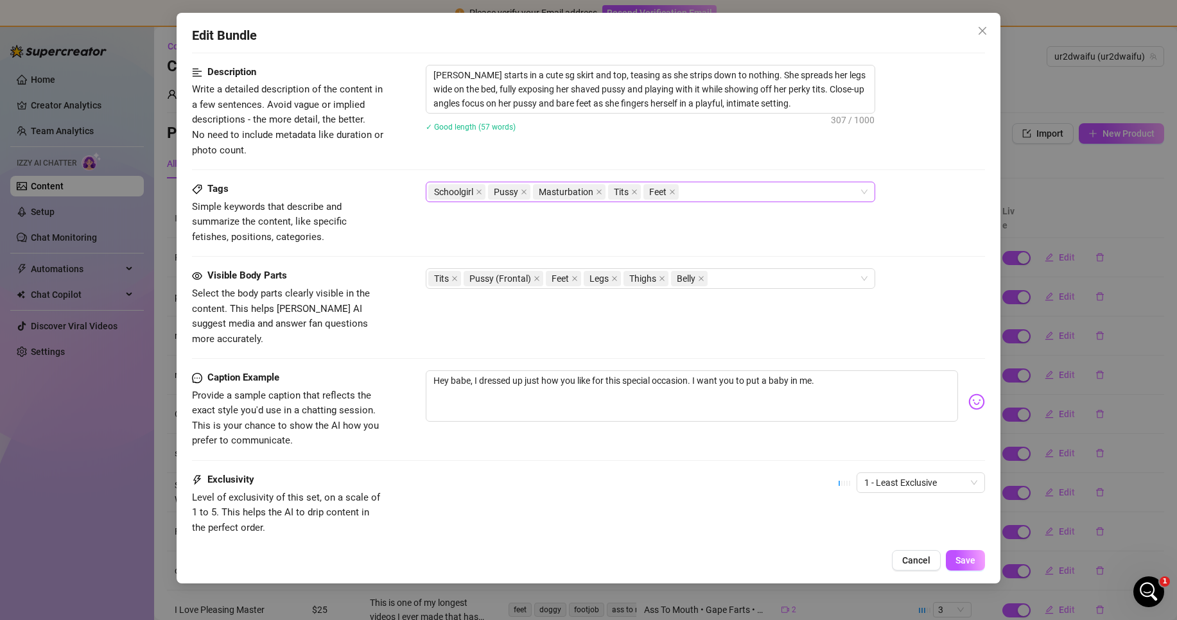
click at [476, 193] on span "Schoolgirl" at bounding box center [456, 191] width 57 height 15
type input "Put a baby in me"
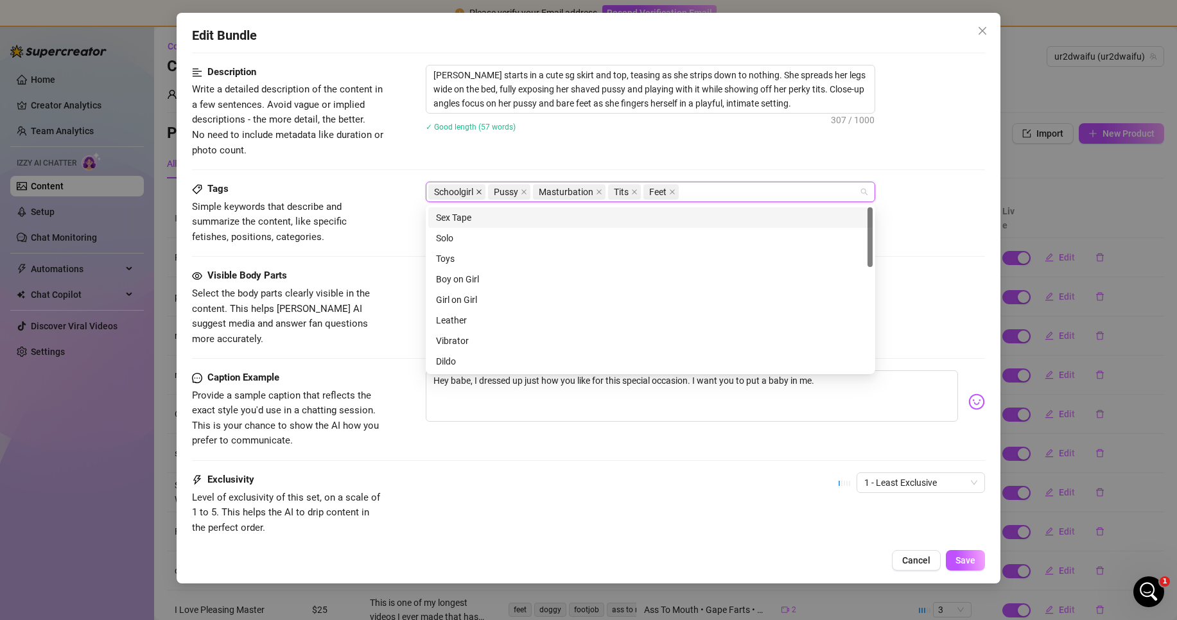
click at [478, 193] on icon "close" at bounding box center [479, 191] width 5 height 5
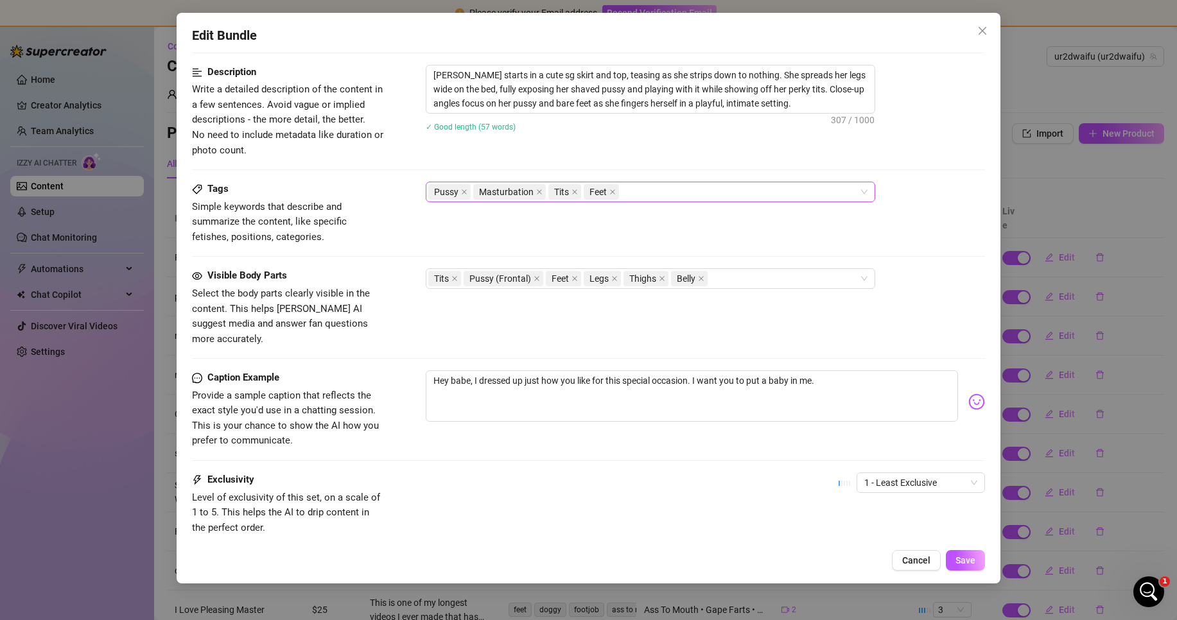
click at [966, 547] on div "Edit Bundle Account ur2dwaifu (@ur2dwaifu) Name Name is for your internal organ…" at bounding box center [589, 298] width 824 height 571
click at [969, 554] on button "Save" at bounding box center [965, 560] width 39 height 21
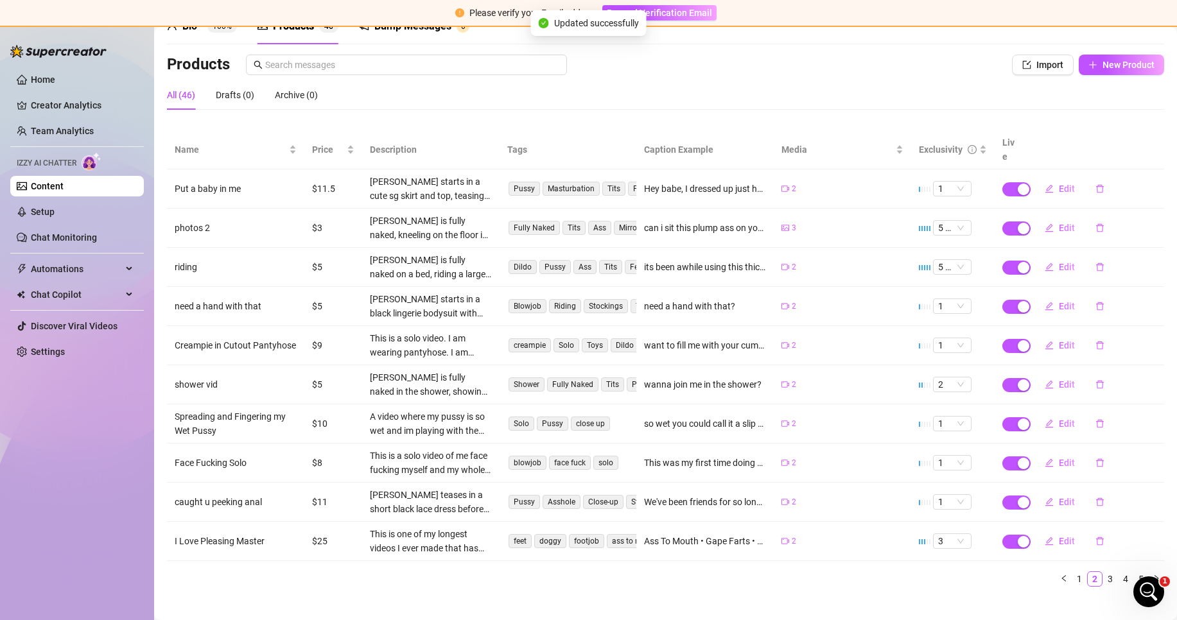
scroll to position [70, 0]
click at [1073, 571] on link "1" at bounding box center [1080, 578] width 14 height 14
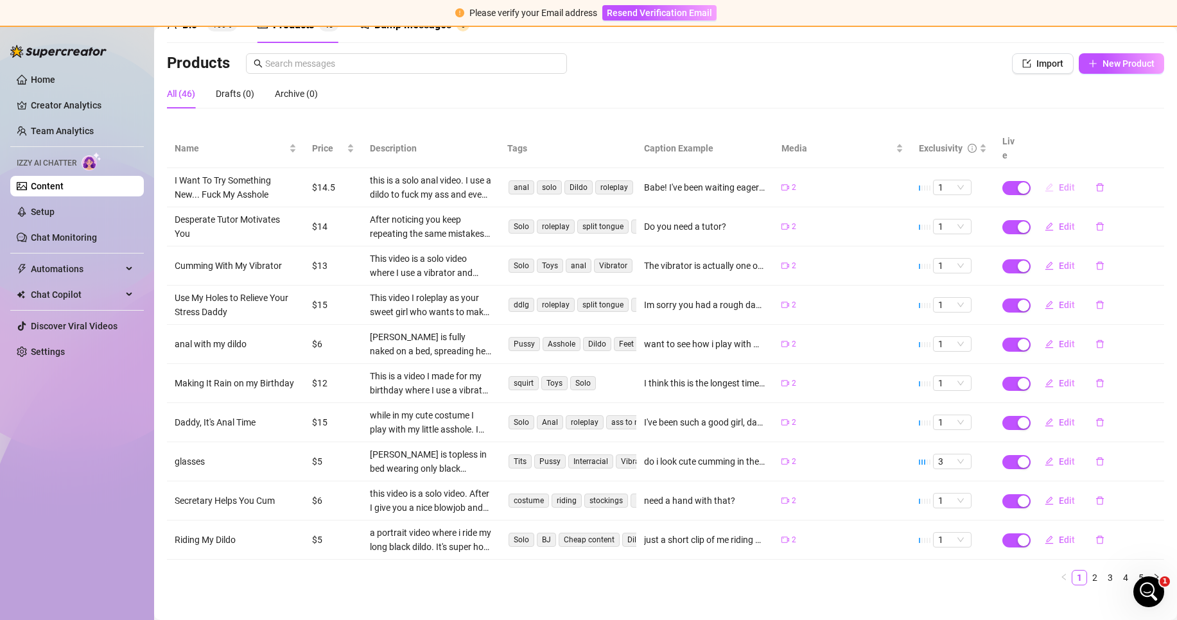
click at [1059, 182] on span "Edit" at bounding box center [1067, 187] width 16 height 10
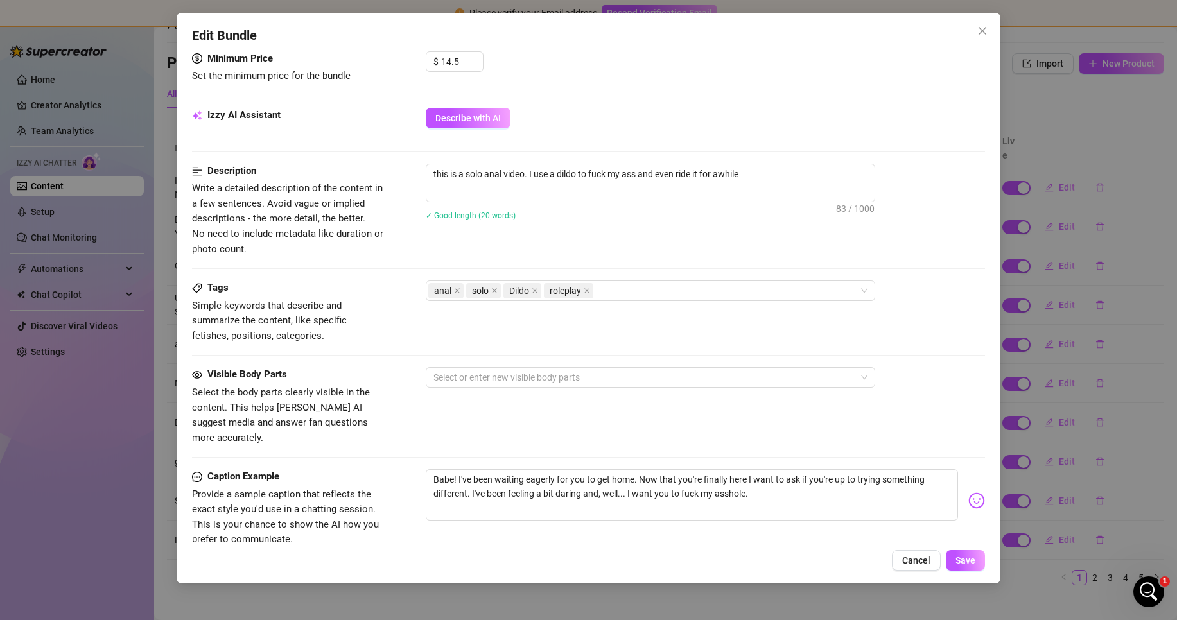
scroll to position [578, 0]
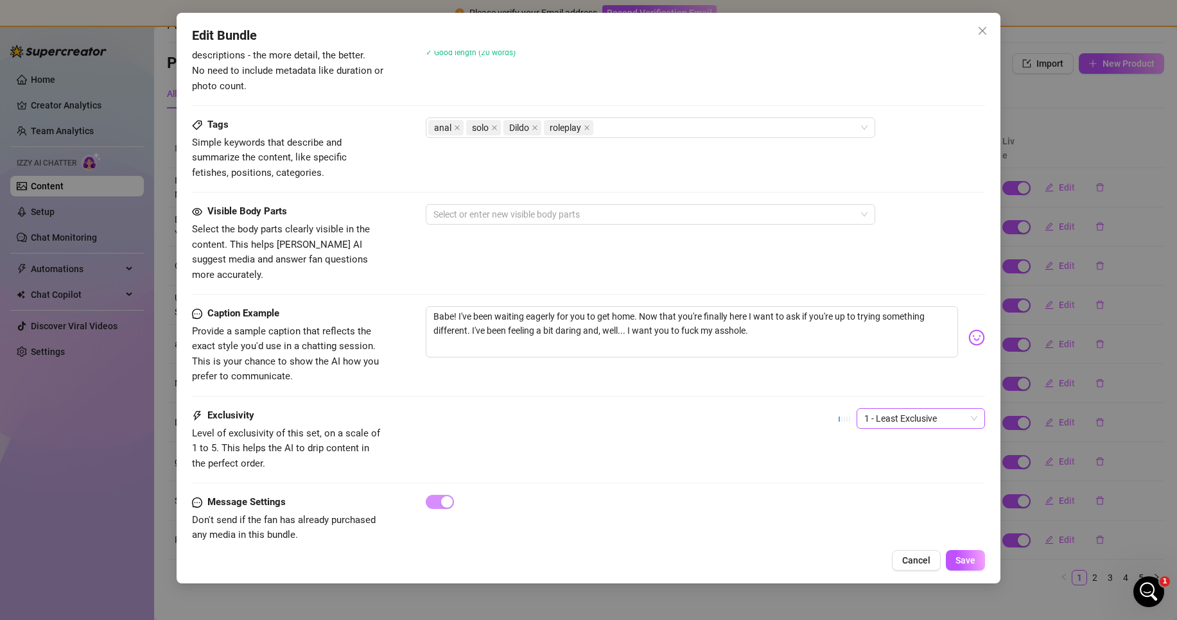
click at [897, 409] on span "1 - Least Exclusive" at bounding box center [920, 418] width 113 height 19
click at [906, 464] on div "3" at bounding box center [910, 470] width 108 height 14
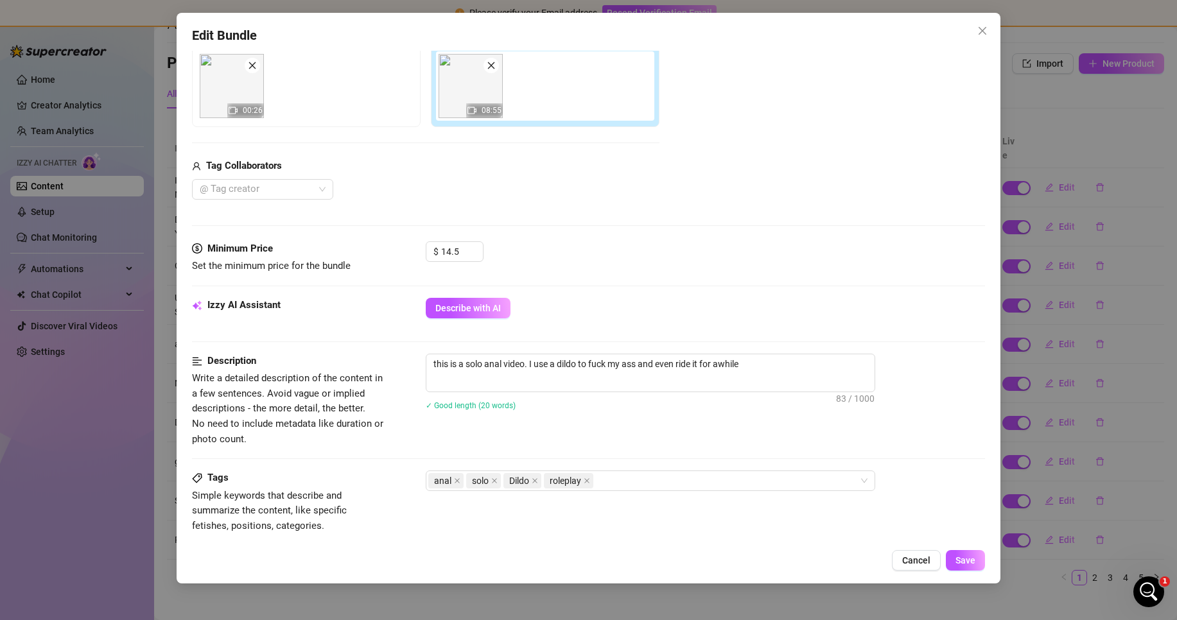
scroll to position [128, 0]
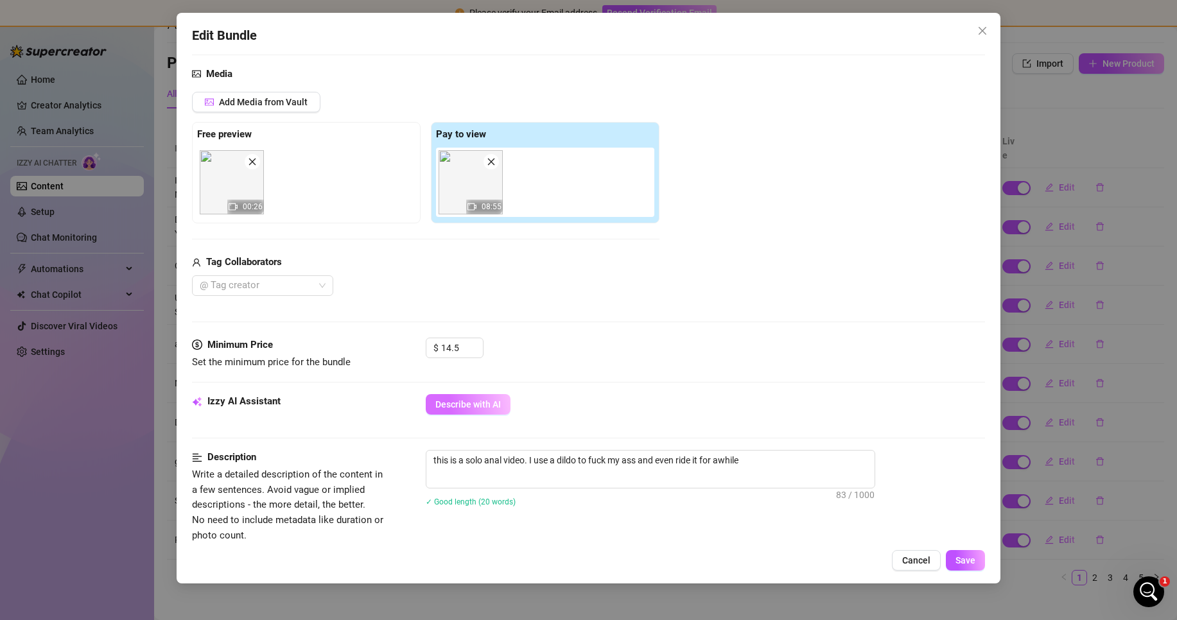
click at [473, 406] on span "Describe with AI" at bounding box center [468, 404] width 66 height 10
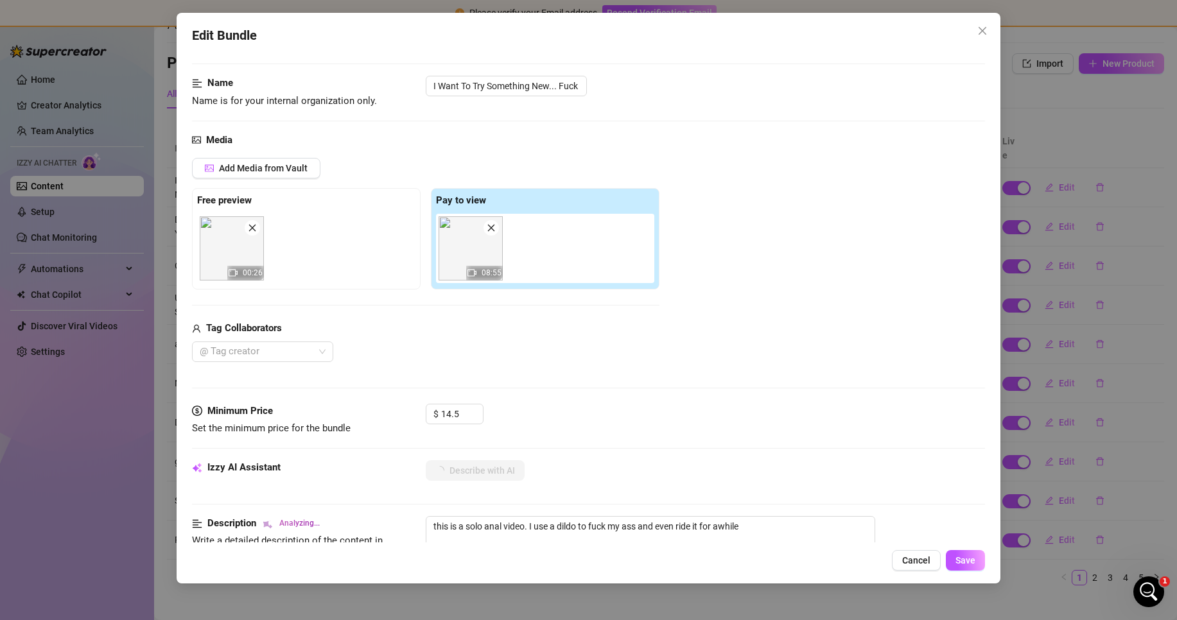
scroll to position [0, 0]
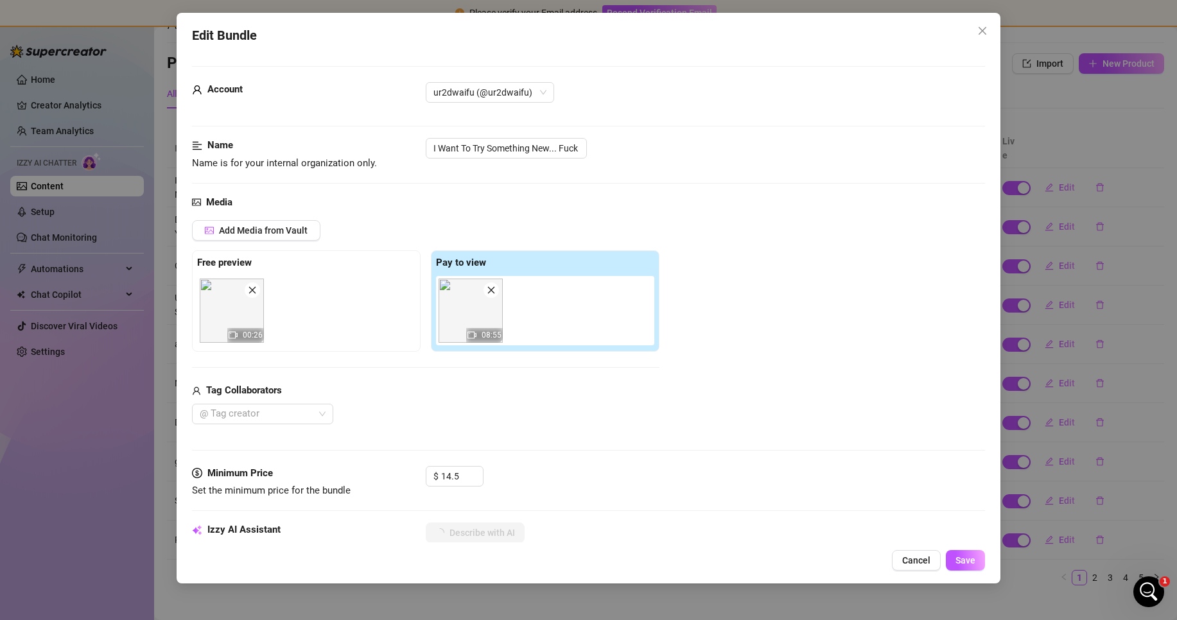
click at [487, 26] on div "Edit Bundle" at bounding box center [588, 36] width 793 height 20
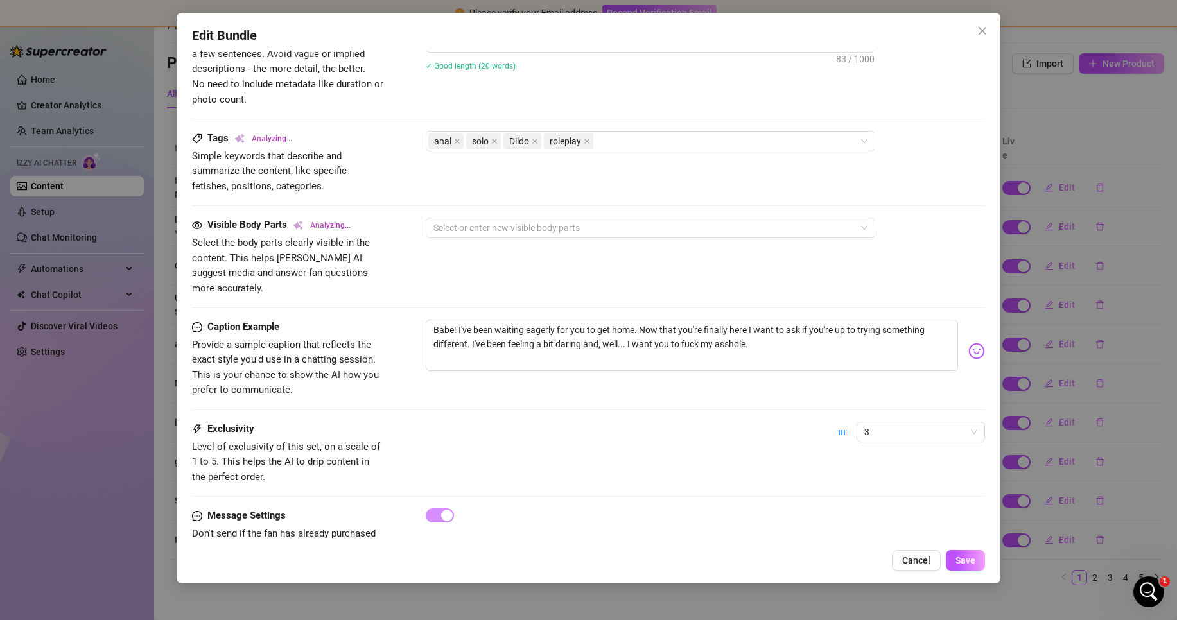
scroll to position [587, 0]
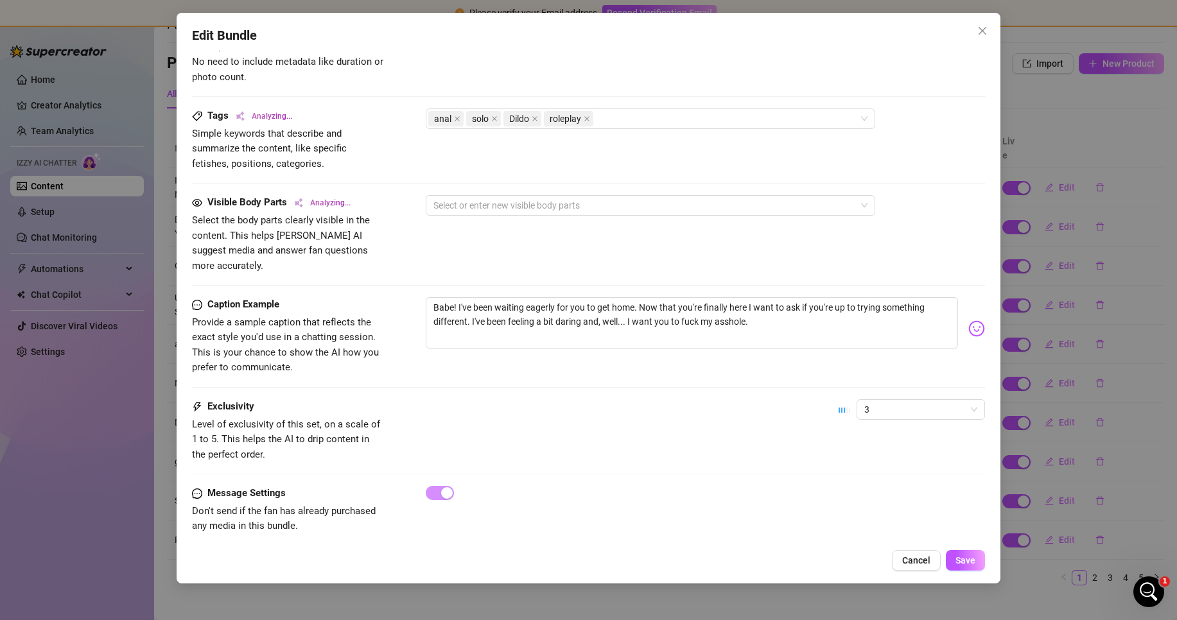
type textarea "[PERSON_NAME]"
type textarea "[PERSON_NAME] is"
type textarea "[PERSON_NAME] is fully"
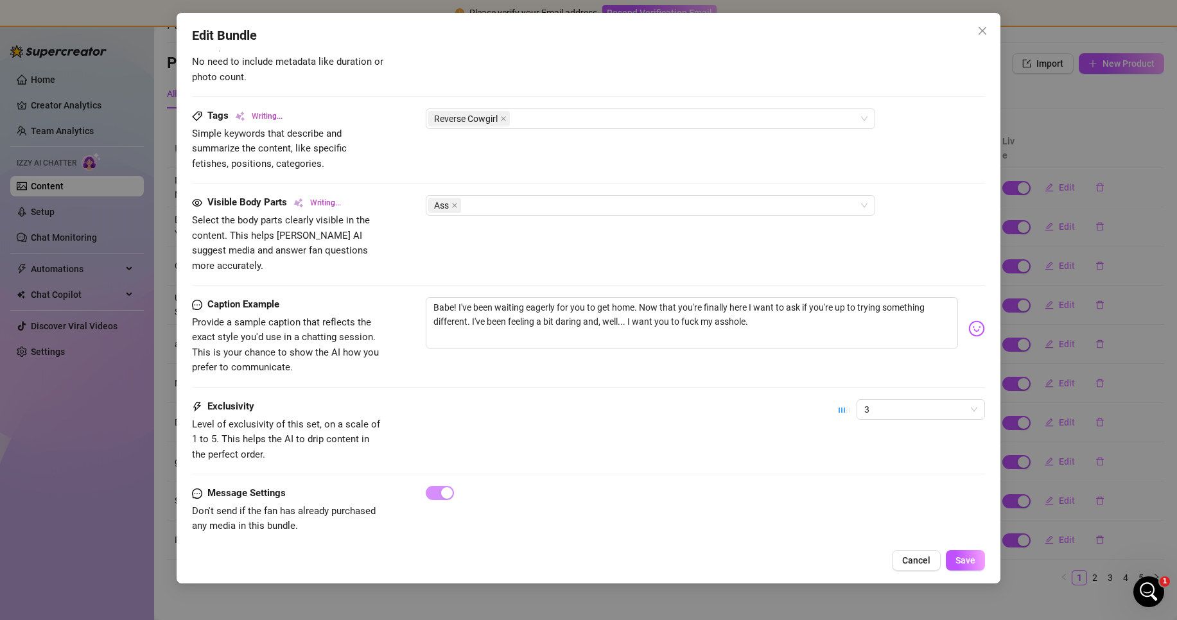
type textarea "[PERSON_NAME] is fully"
type textarea "[PERSON_NAME] is fully naked"
type textarea "[PERSON_NAME] is fully naked in"
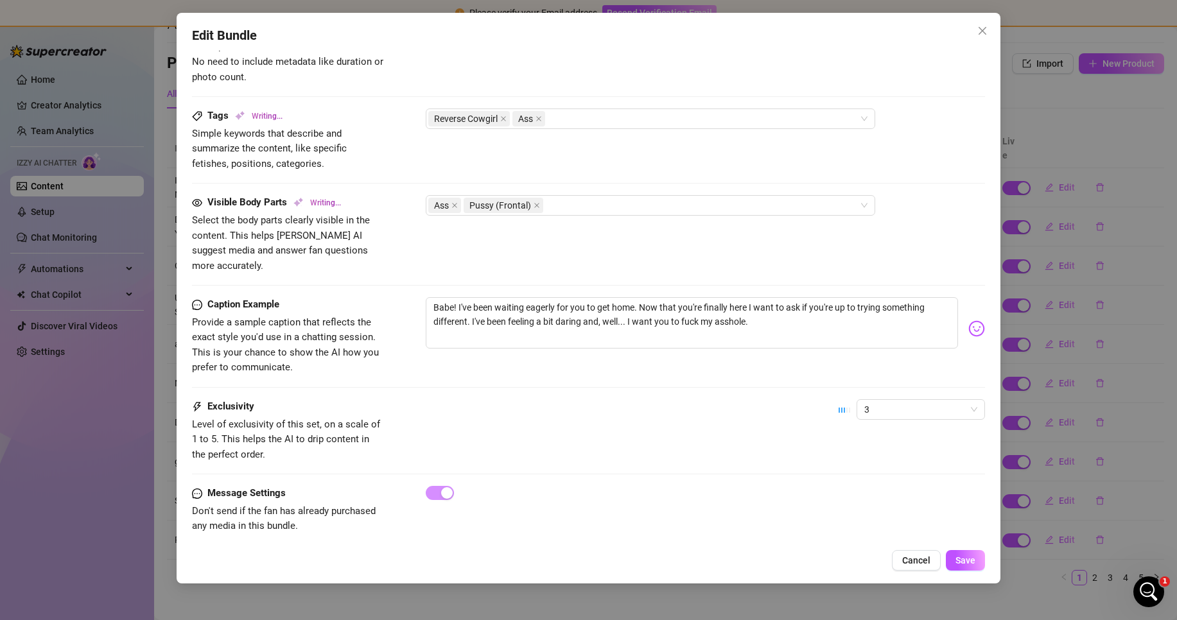
type textarea "[PERSON_NAME] is fully naked in bed,"
type textarea "[PERSON_NAME] is fully naked in bed, riding"
type textarea "[PERSON_NAME] is fully naked in bed, riding a"
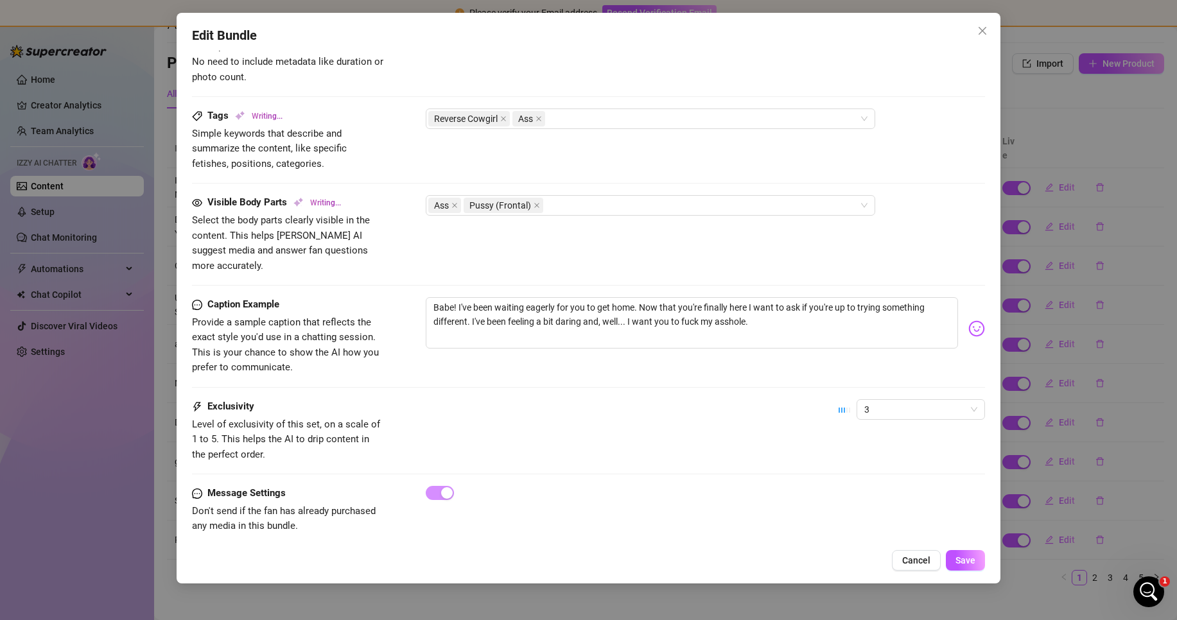
type textarea "[PERSON_NAME] is fully naked in bed, riding a"
type textarea "[PERSON_NAME] is fully naked in bed, riding a partner"
type textarea "[PERSON_NAME] is fully naked in bed, riding a partner in"
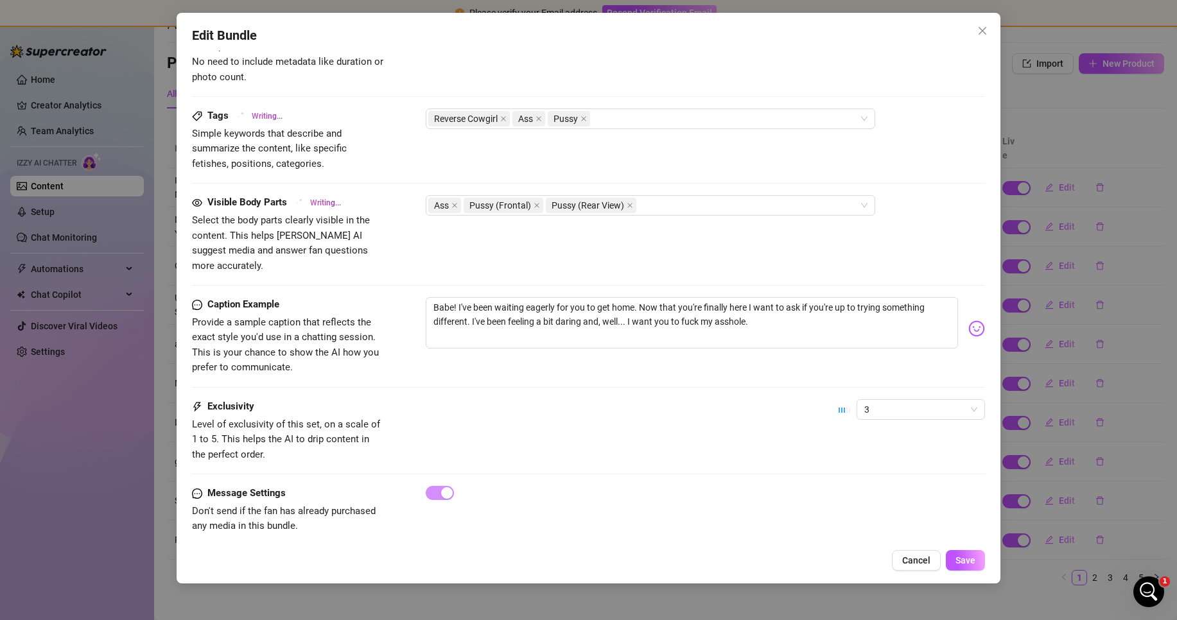
type textarea "[PERSON_NAME] is fully naked in bed, riding a partner in reverse"
type textarea "[PERSON_NAME] is fully naked in bed, riding a partner in reverse cowgirl."
type textarea "[PERSON_NAME] is fully naked in bed, riding a partner in reverse cowgirl. Her"
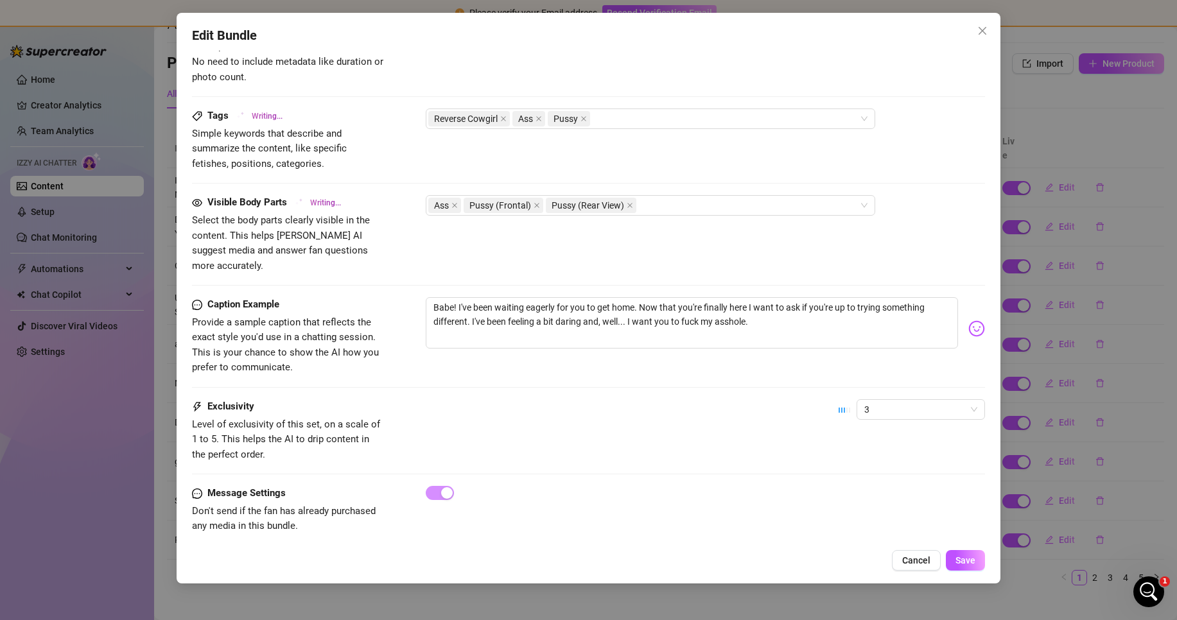
type textarea "[PERSON_NAME] is fully naked in bed, riding a partner in reverse cowgirl. Her"
type textarea "[PERSON_NAME] is fully naked in bed, riding a partner in reverse cowgirl. Her b…"
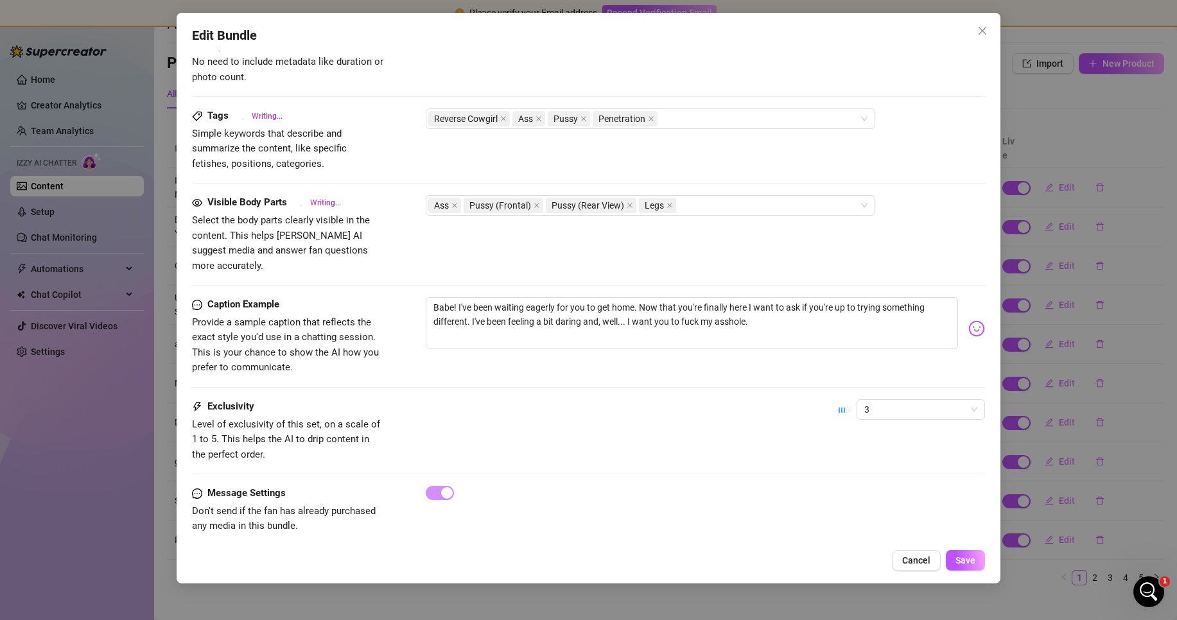
type textarea "[PERSON_NAME] is fully naked in bed, riding a partner in reverse cowgirl. Her b…"
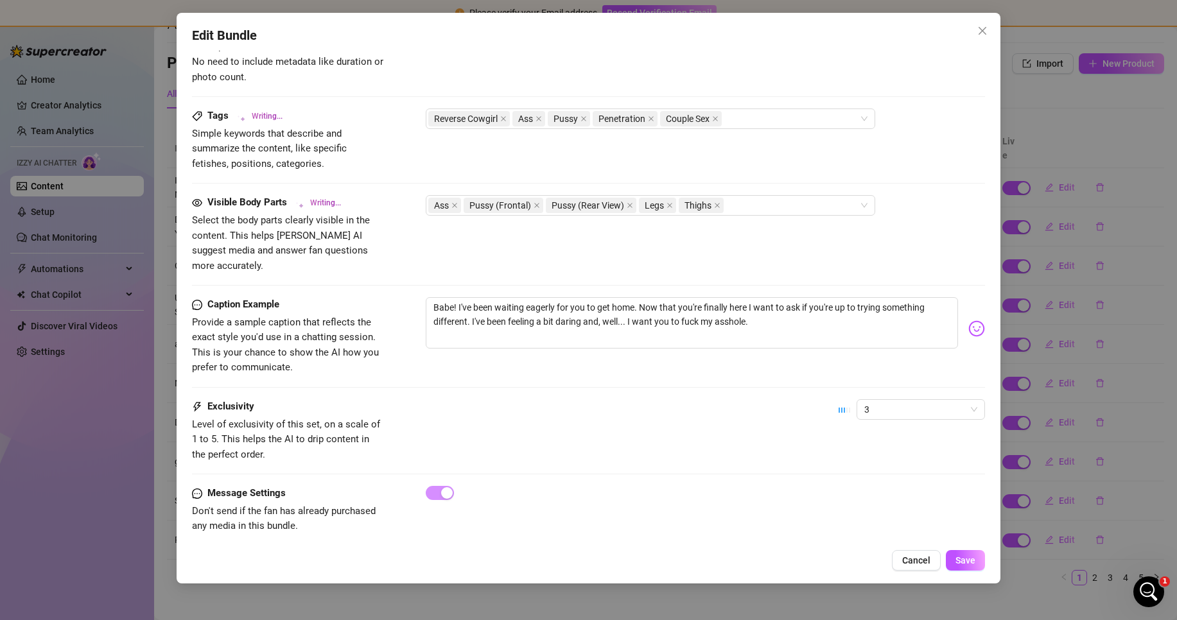
type textarea "[PERSON_NAME] is fully naked in bed, riding a partner in reverse cowgirl. Her b…"
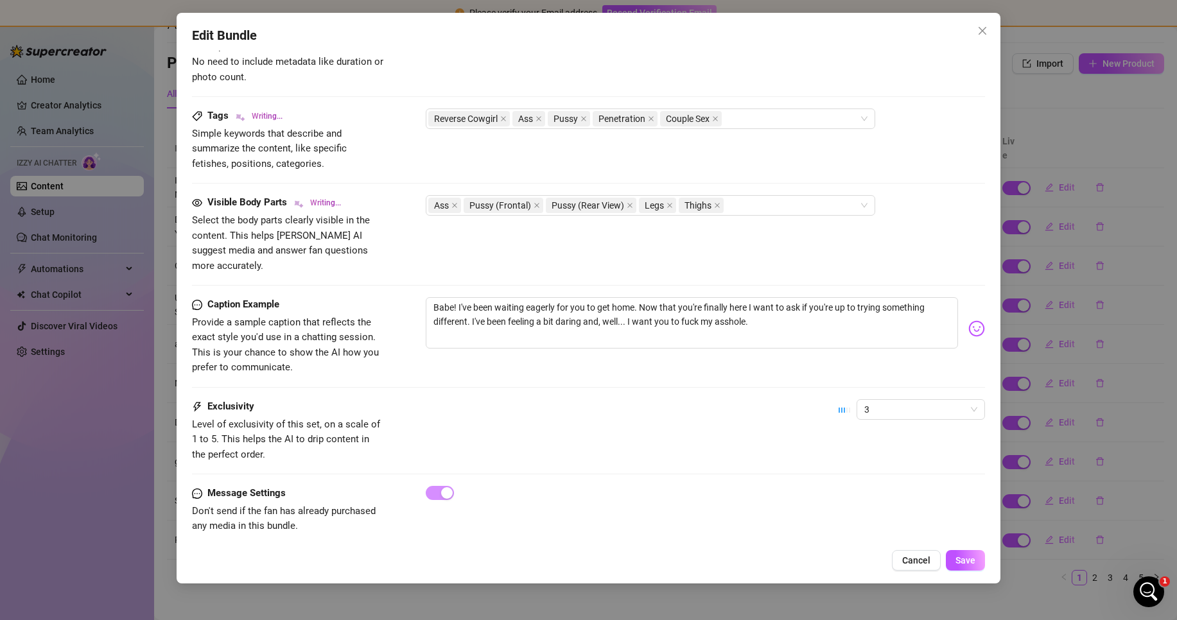
type textarea "[PERSON_NAME] is fully naked in bed, riding a partner in reverse cowgirl. Her b…"
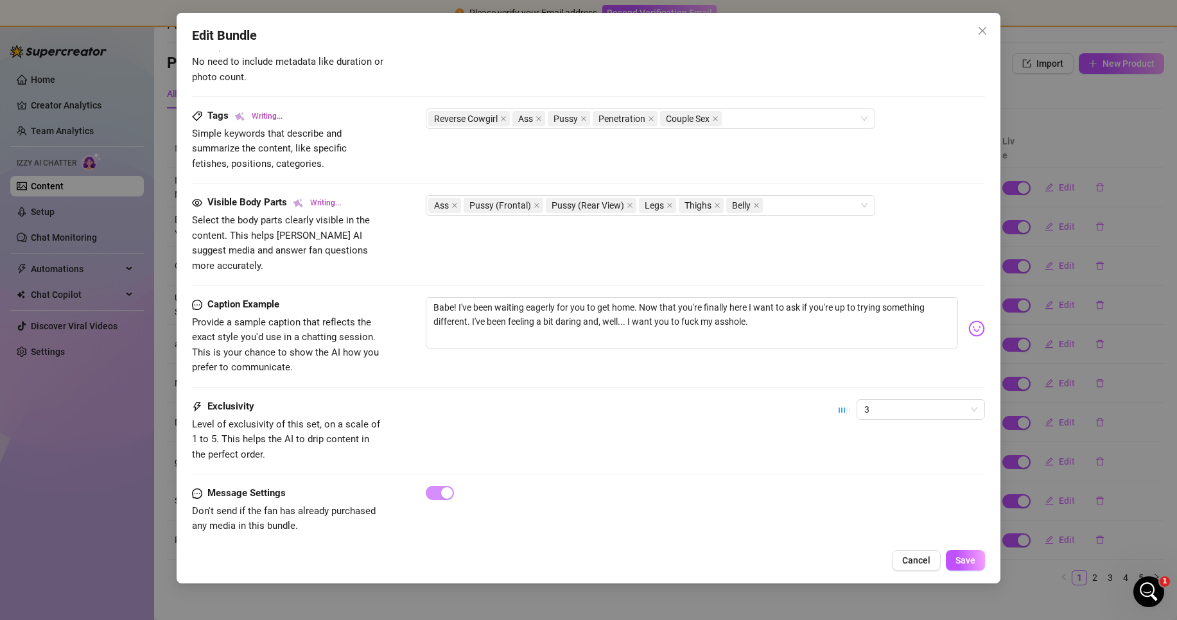
type textarea "[PERSON_NAME] is fully naked in bed, riding a partner in reverse cowgirl. Her b…"
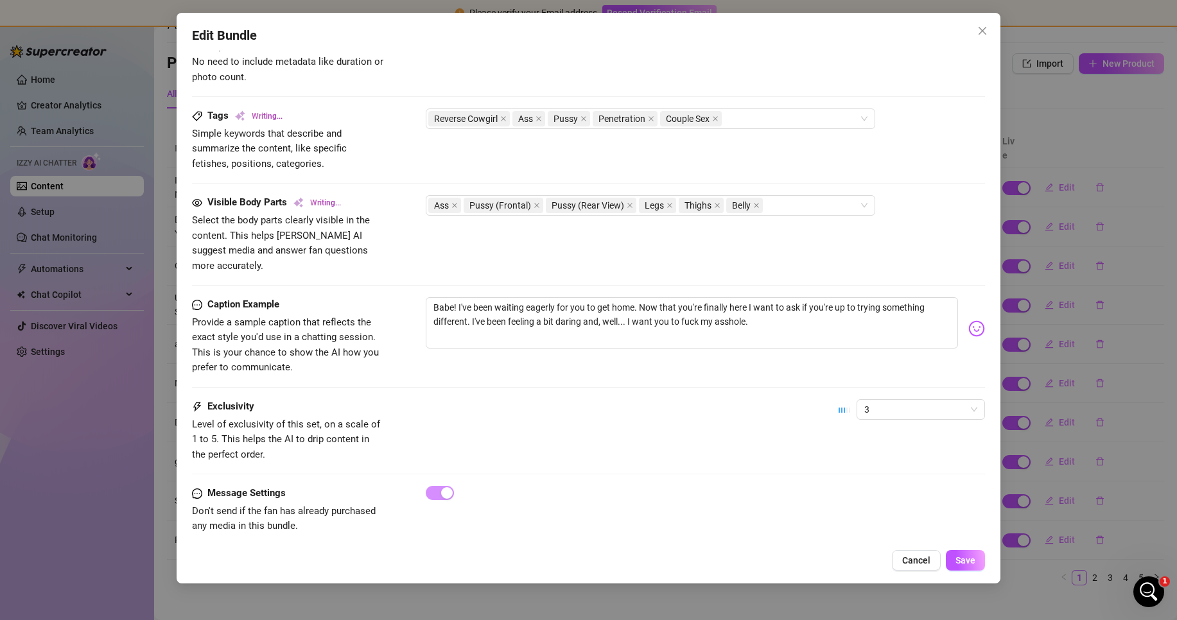
type textarea "[PERSON_NAME] is fully naked in bed, riding a partner in reverse cowgirl. Her b…"
click at [606, 19] on div "Edit Bundle Account ur2dwaifu (@ur2dwaifu) Name Name is for your internal organ…" at bounding box center [589, 298] width 824 height 571
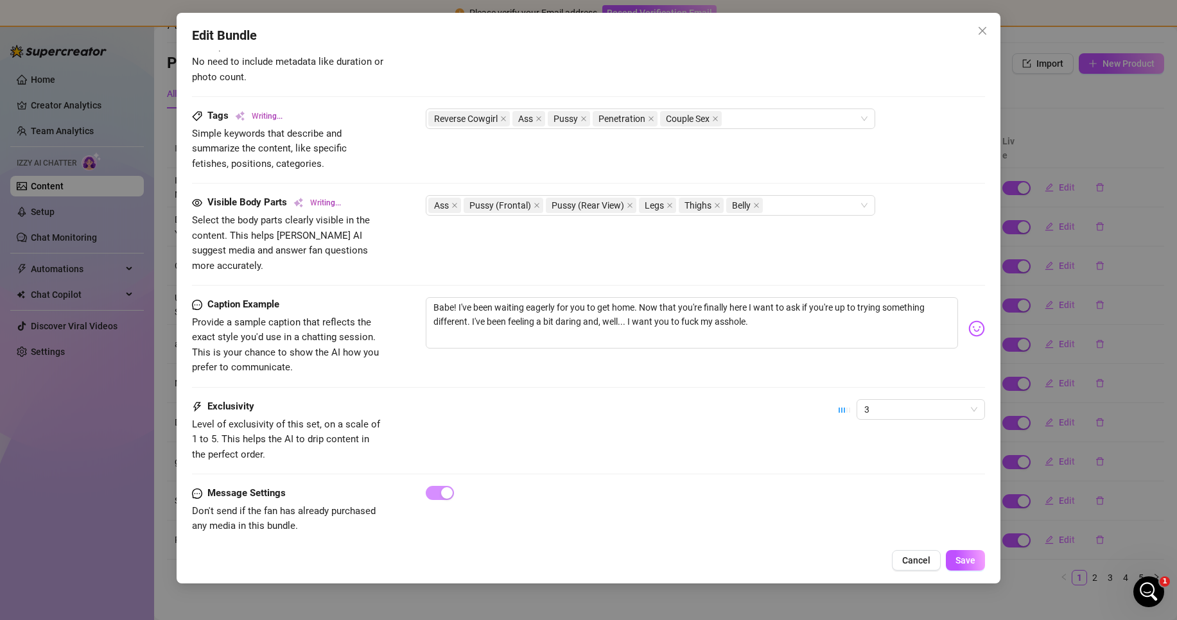
type textarea "[PERSON_NAME] is fully naked in bed, riding a partner in reverse cowgirl. Her b…"
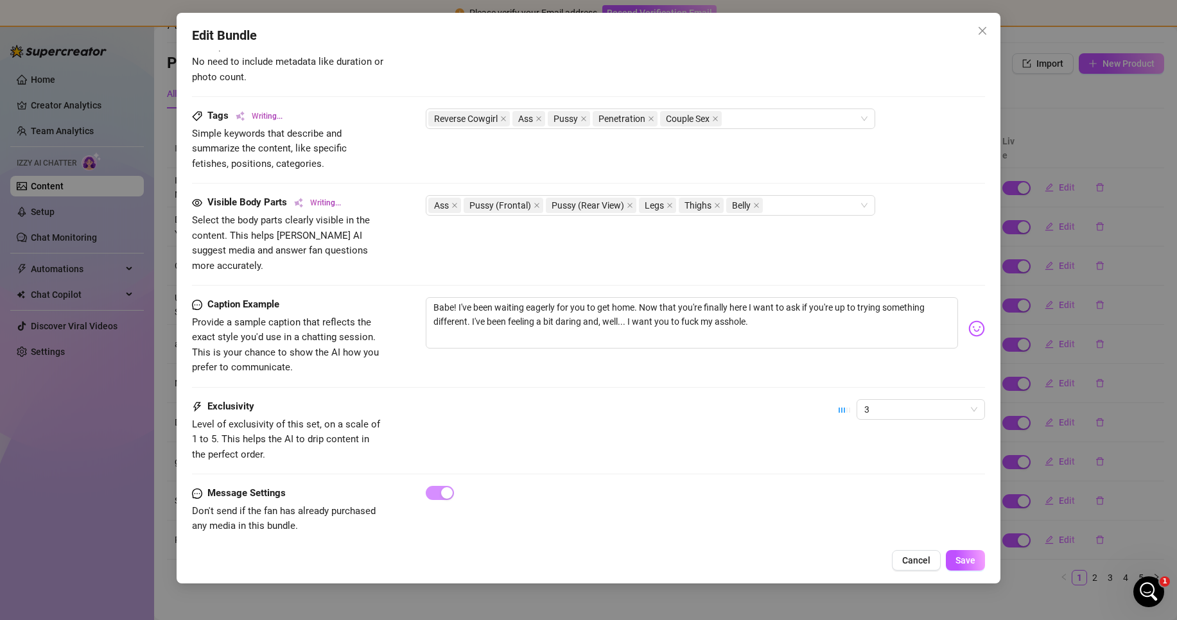
type textarea "[PERSON_NAME] is fully naked in bed, riding a partner in reverse cowgirl. Her b…"
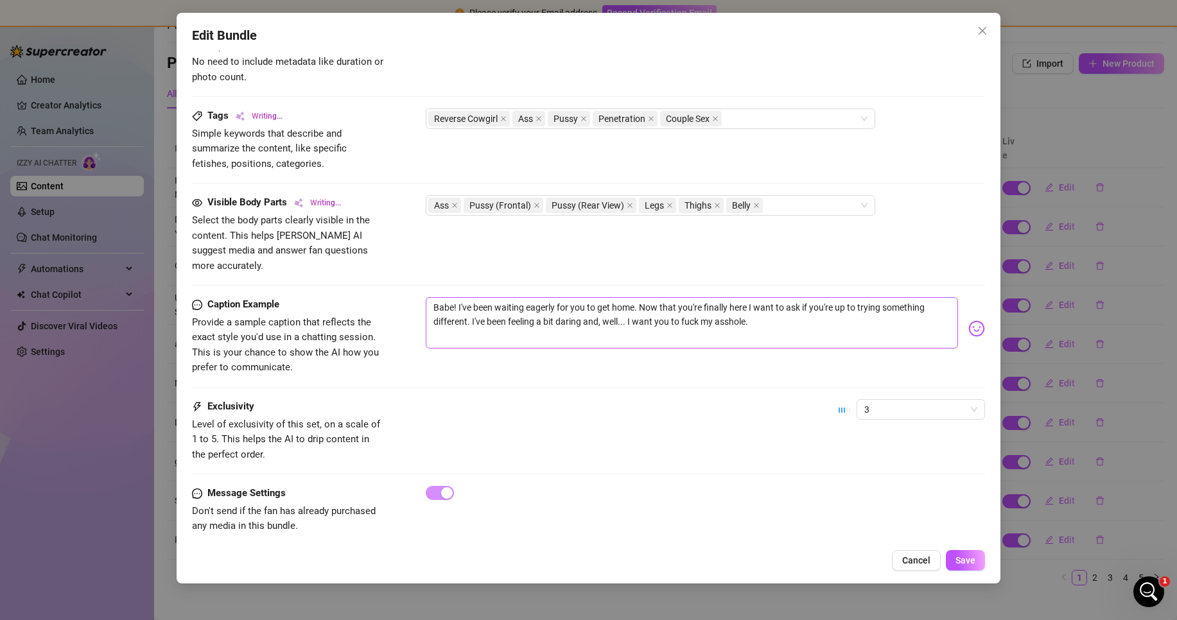
type textarea "[PERSON_NAME] is fully naked in bed, riding a partner in reverse cowgirl. Her b…"
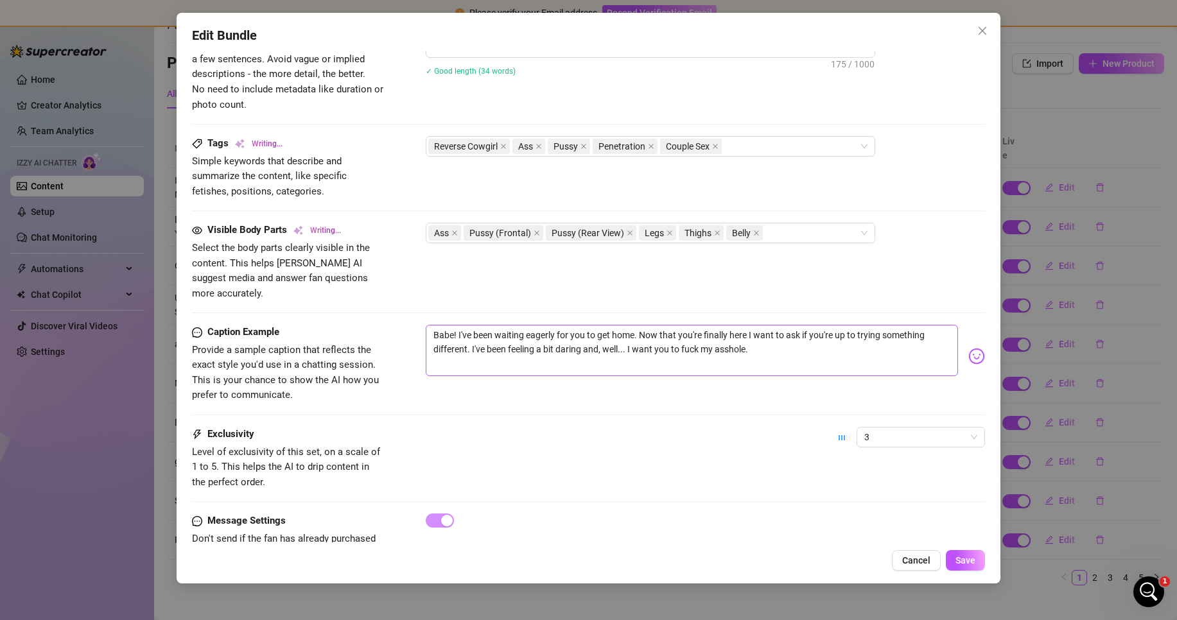
type textarea "[PERSON_NAME] is fully naked in bed, riding a partner in reverse cowgirl. Her b…"
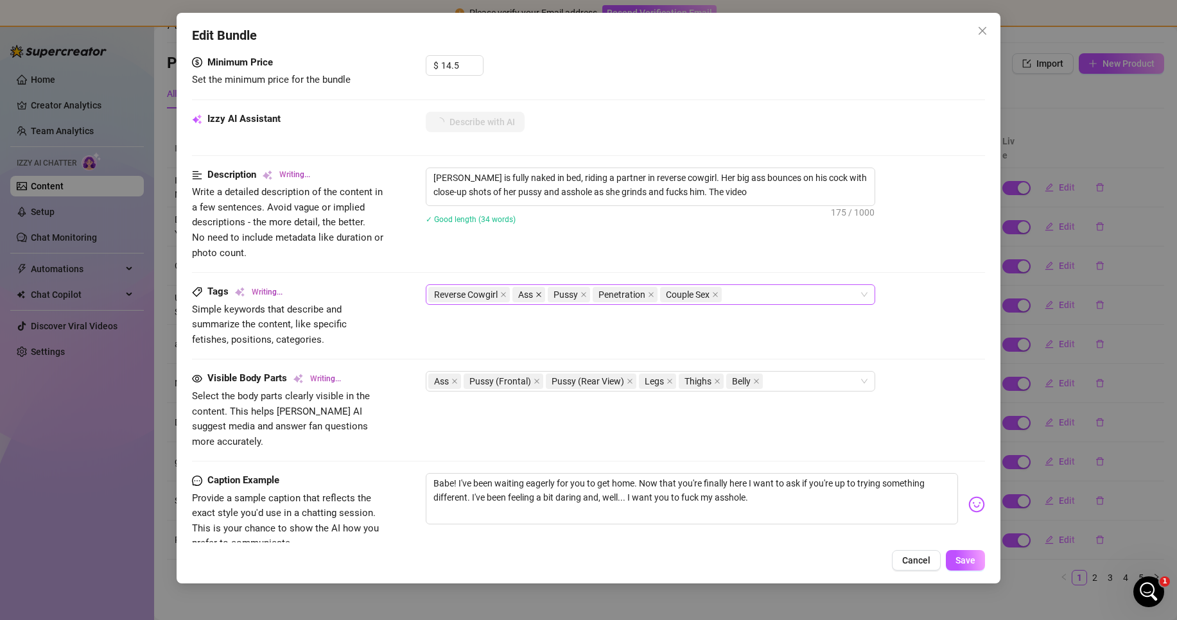
type textarea "[PERSON_NAME] is fully naked in bed, riding a partner in reverse cowgirl. Her b…"
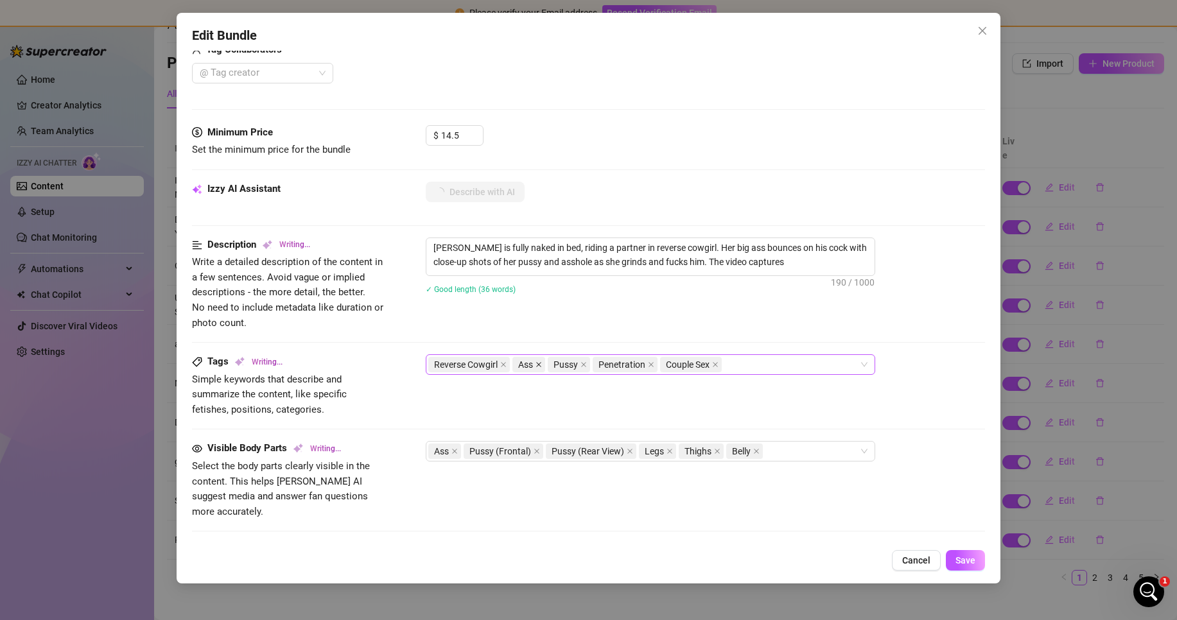
type textarea "[PERSON_NAME] is fully naked in bed, riding a partner in reverse cowgirl. Her b…"
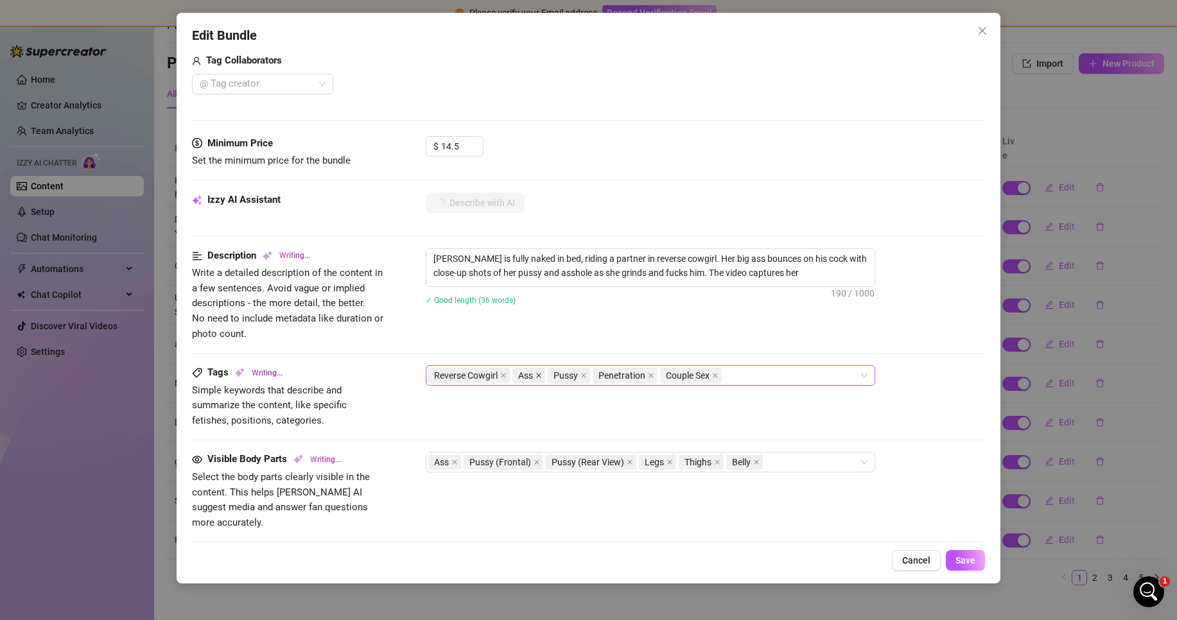
type textarea "[PERSON_NAME] is fully naked in bed, riding a partner in reverse cowgirl. Her b…"
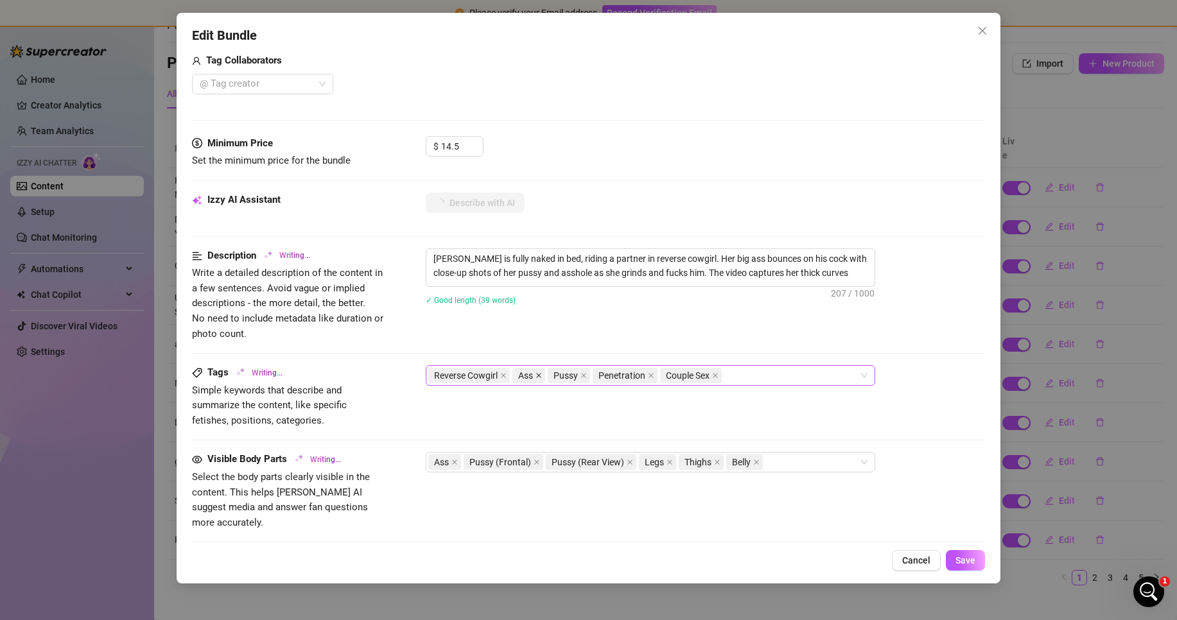
type textarea "[PERSON_NAME] is fully naked in bed, riding a partner in reverse cowgirl. Her b…"
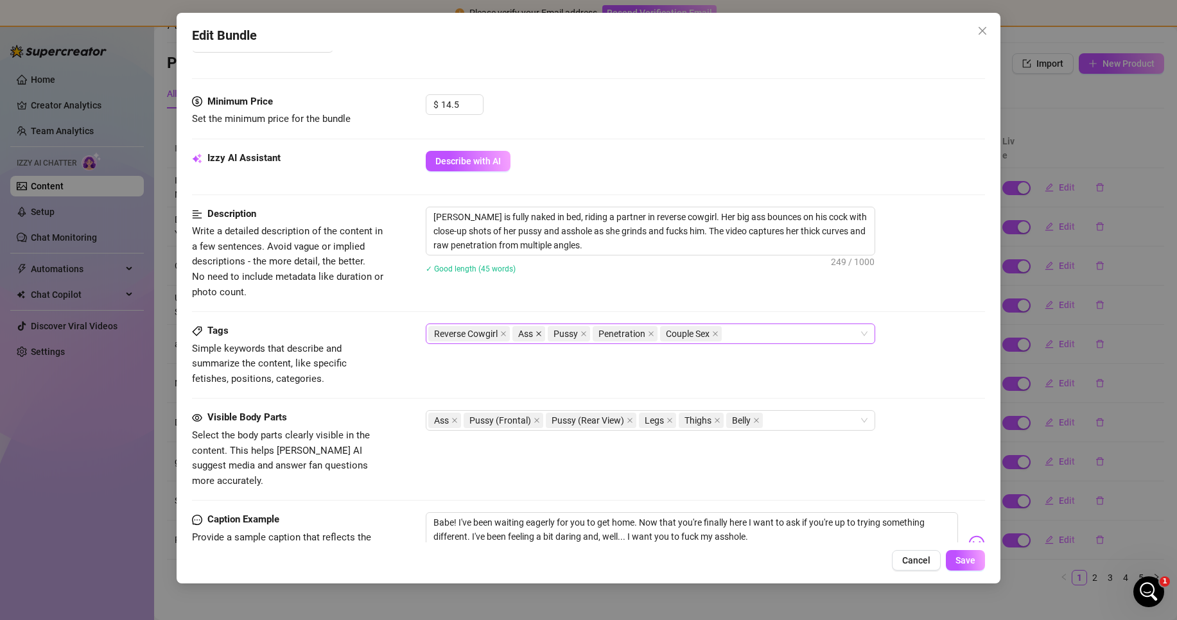
scroll to position [394, 0]
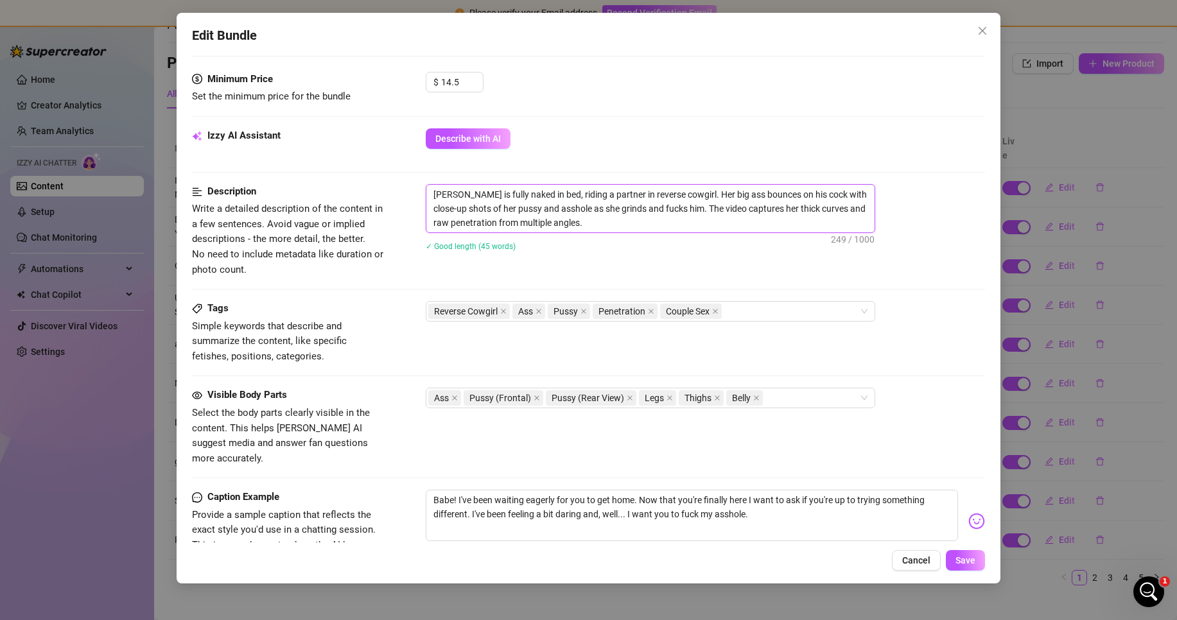
drag, startPoint x: 599, startPoint y: 191, endPoint x: 560, endPoint y: 189, distance: 39.3
click at [560, 189] on textarea "[PERSON_NAME] is fully naked in bed, riding a partner in reverse cowgirl. Her b…" at bounding box center [650, 209] width 448 height 48
drag, startPoint x: 635, startPoint y: 206, endPoint x: 622, endPoint y: 206, distance: 12.2
click at [622, 206] on textarea "[PERSON_NAME] is fully naked in bed, riding in reverse cowgirl. Her big ass bou…" at bounding box center [650, 209] width 448 height 48
click at [714, 313] on icon "close" at bounding box center [715, 311] width 6 height 6
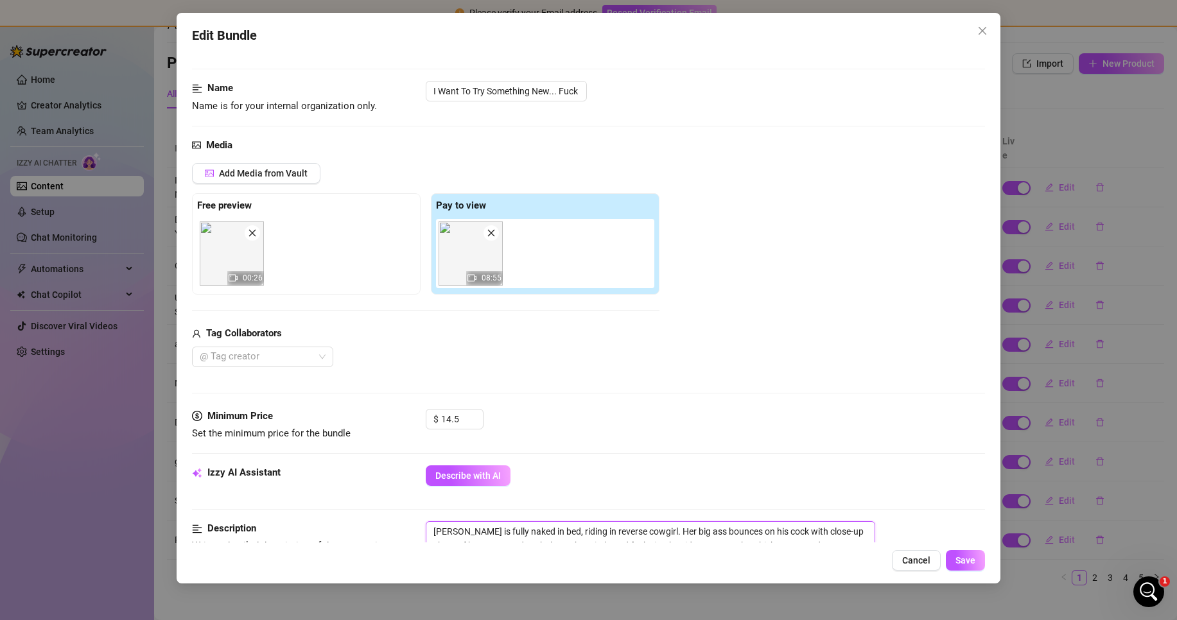
scroll to position [0, 0]
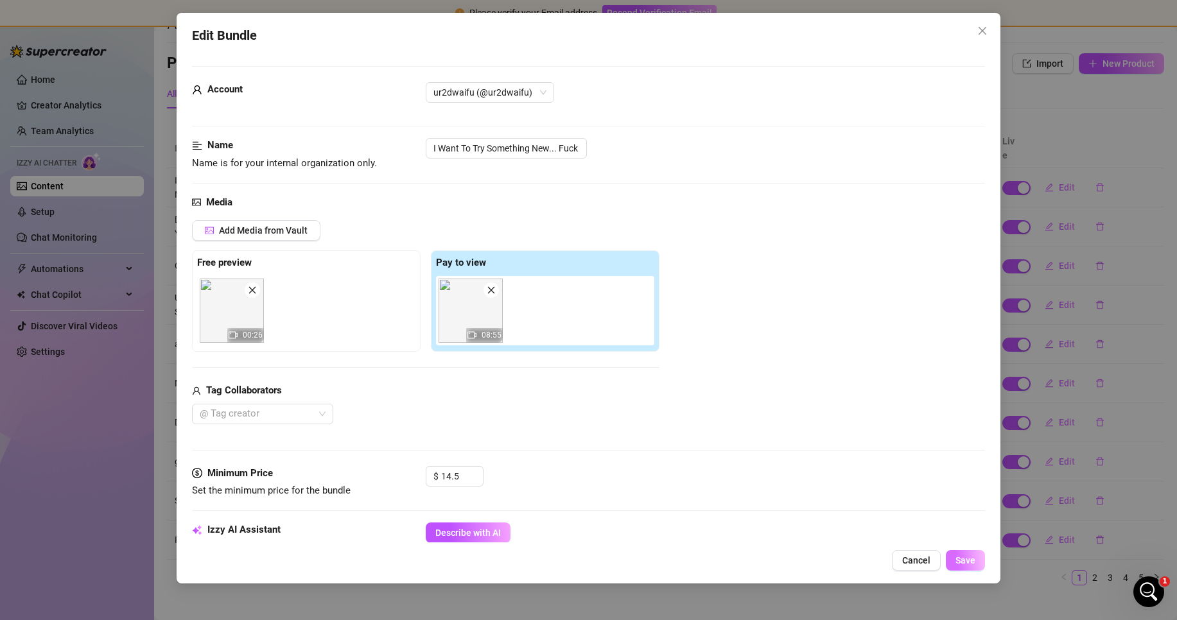
click at [963, 569] on button "Save" at bounding box center [965, 560] width 39 height 21
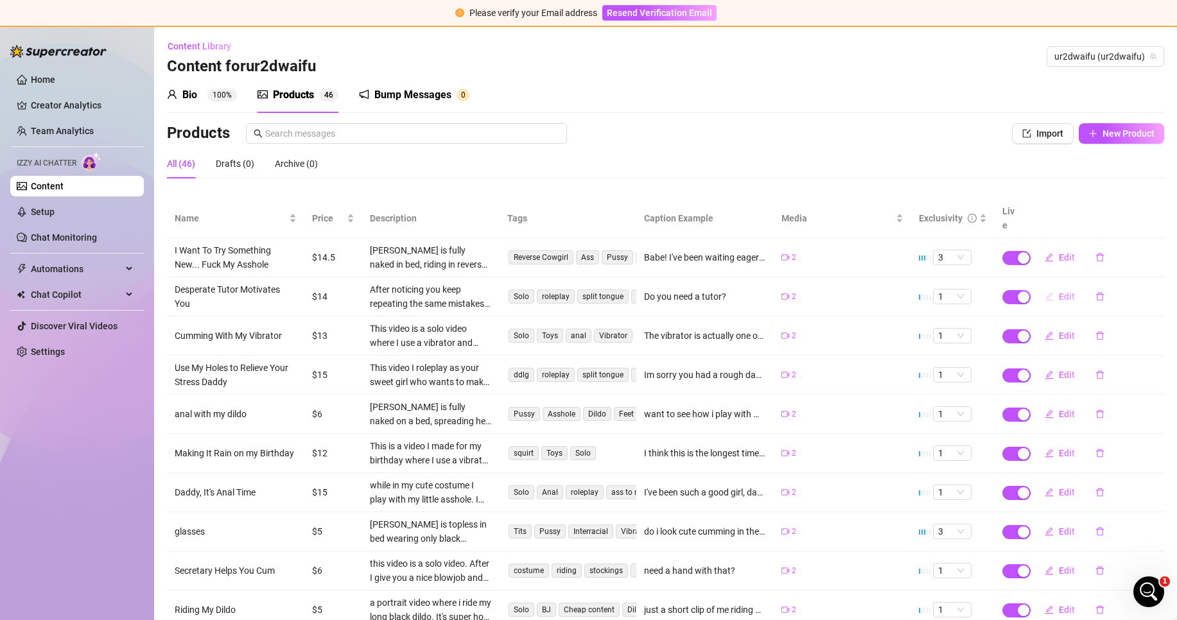
click at [1059, 292] on span "Edit" at bounding box center [1067, 297] width 16 height 10
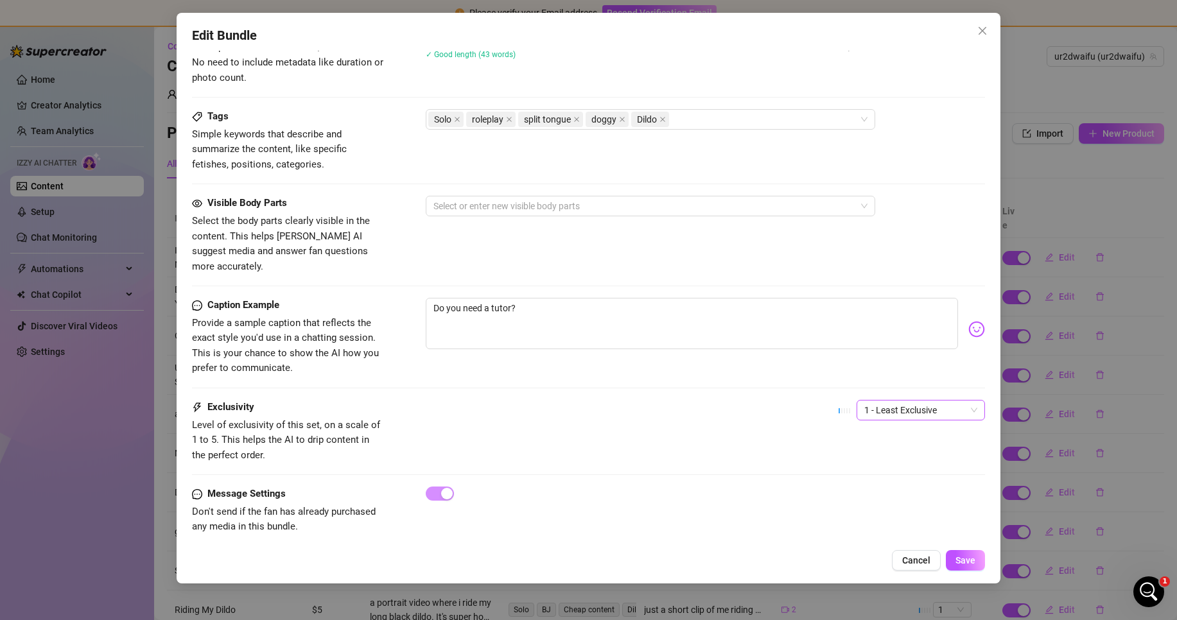
scroll to position [587, 0]
click at [916, 400] on span "1 - Least Exclusive" at bounding box center [920, 409] width 113 height 19
click at [882, 441] on div "2" at bounding box center [910, 441] width 108 height 14
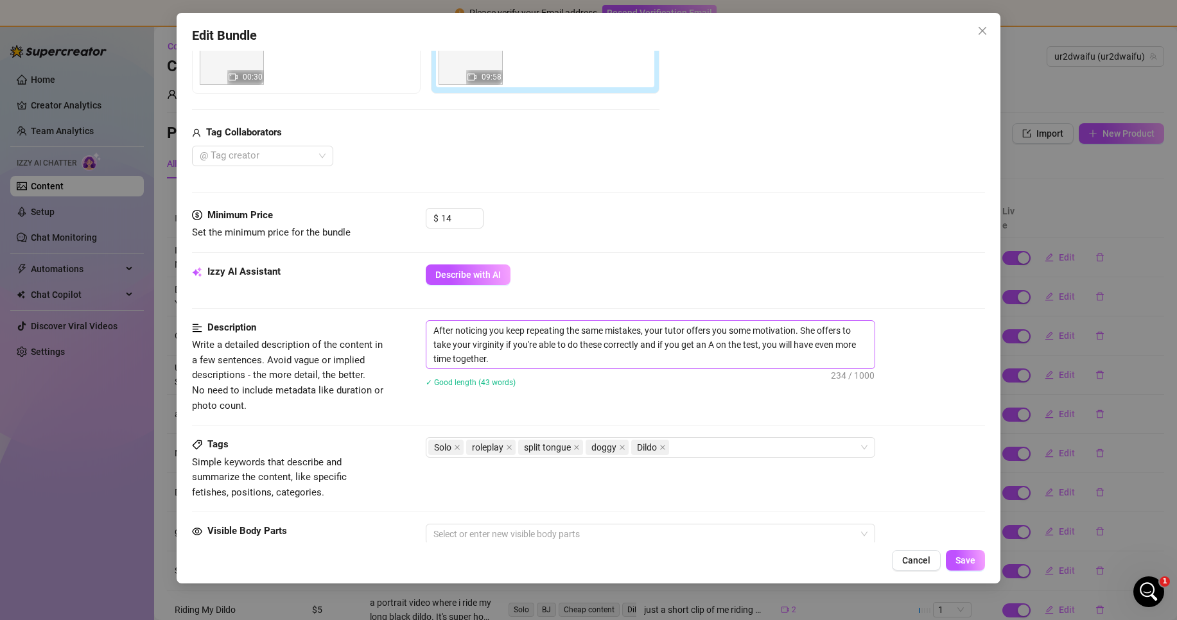
scroll to position [202, 0]
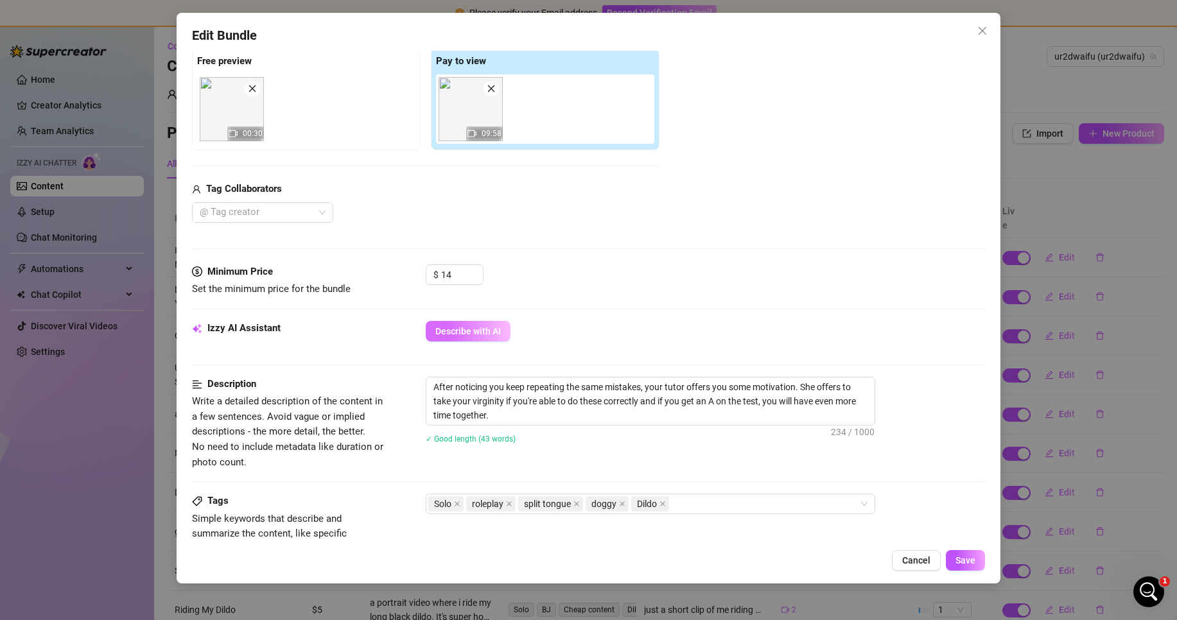
drag, startPoint x: 482, startPoint y: 351, endPoint x: 487, endPoint y: 341, distance: 10.9
click at [483, 349] on div "Izzy AI Assistant Describe with AI" at bounding box center [588, 337] width 793 height 32
click at [487, 341] on button "Describe with AI" at bounding box center [468, 331] width 85 height 21
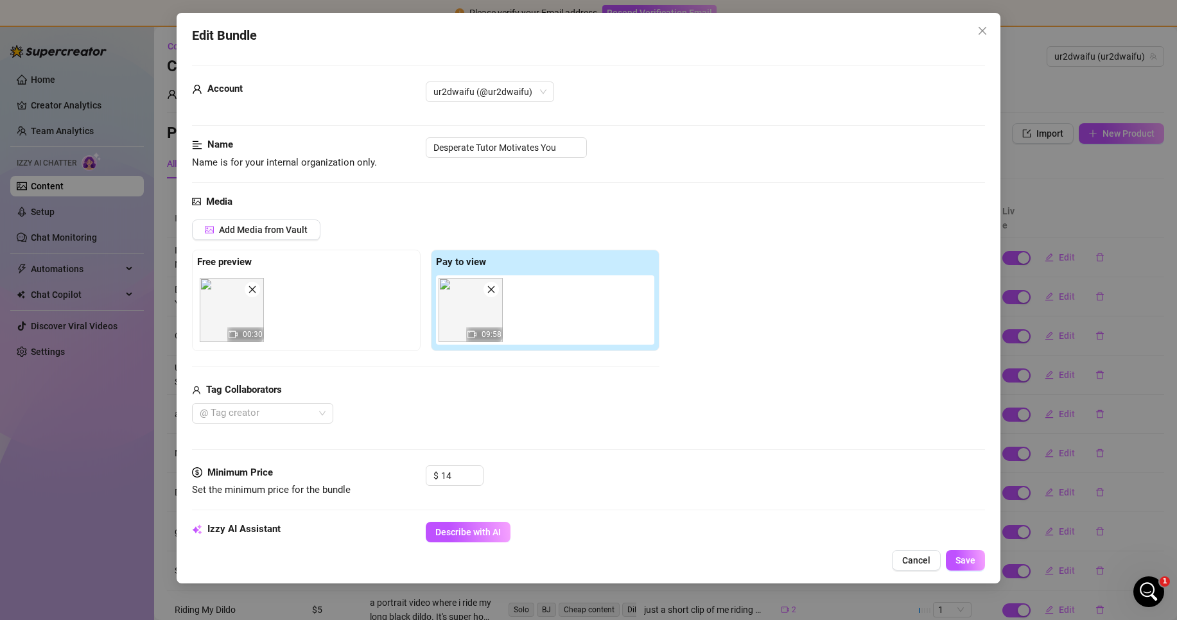
scroll to position [0, 0]
click at [961, 563] on span "Save" at bounding box center [966, 561] width 20 height 10
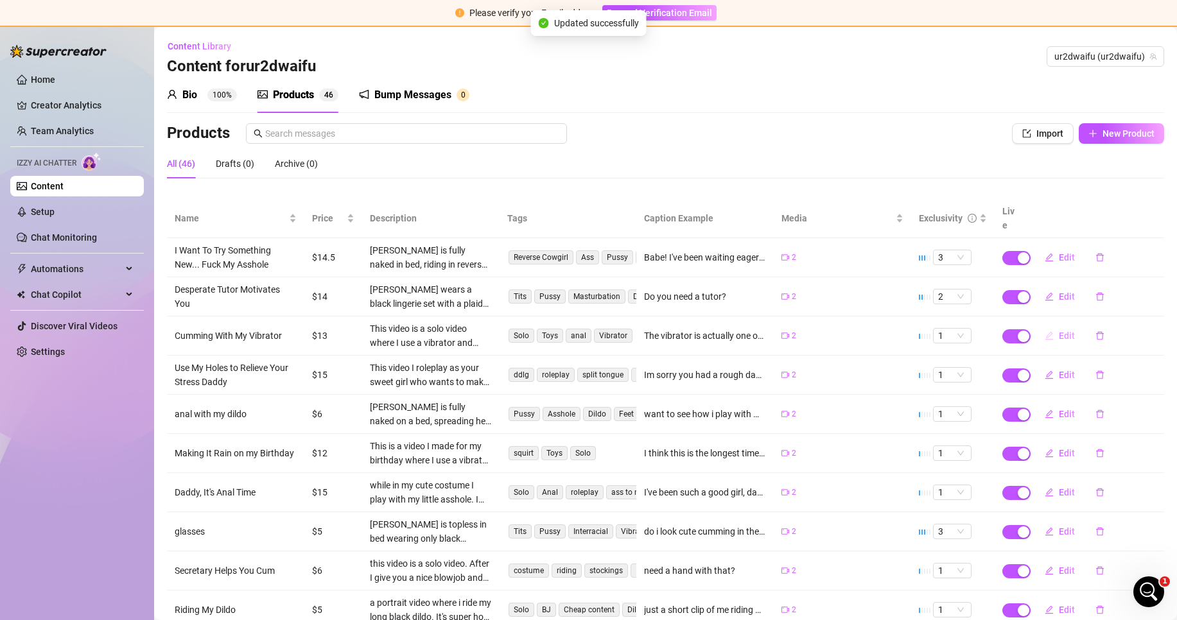
click at [1047, 328] on button "Edit" at bounding box center [1060, 336] width 51 height 21
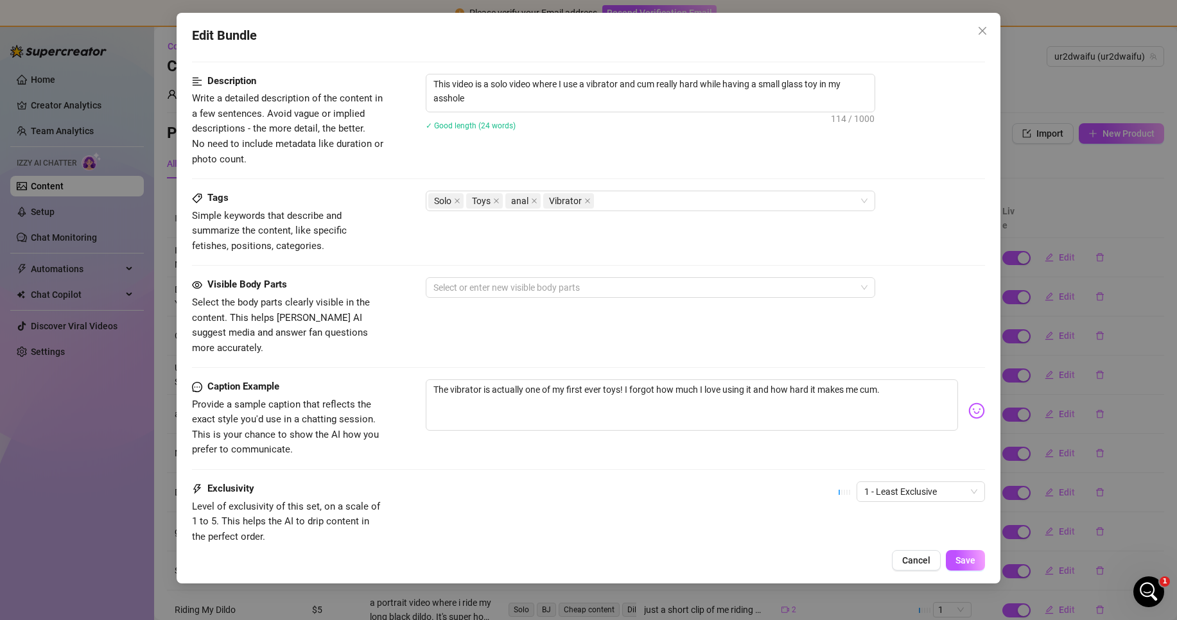
scroll to position [587, 0]
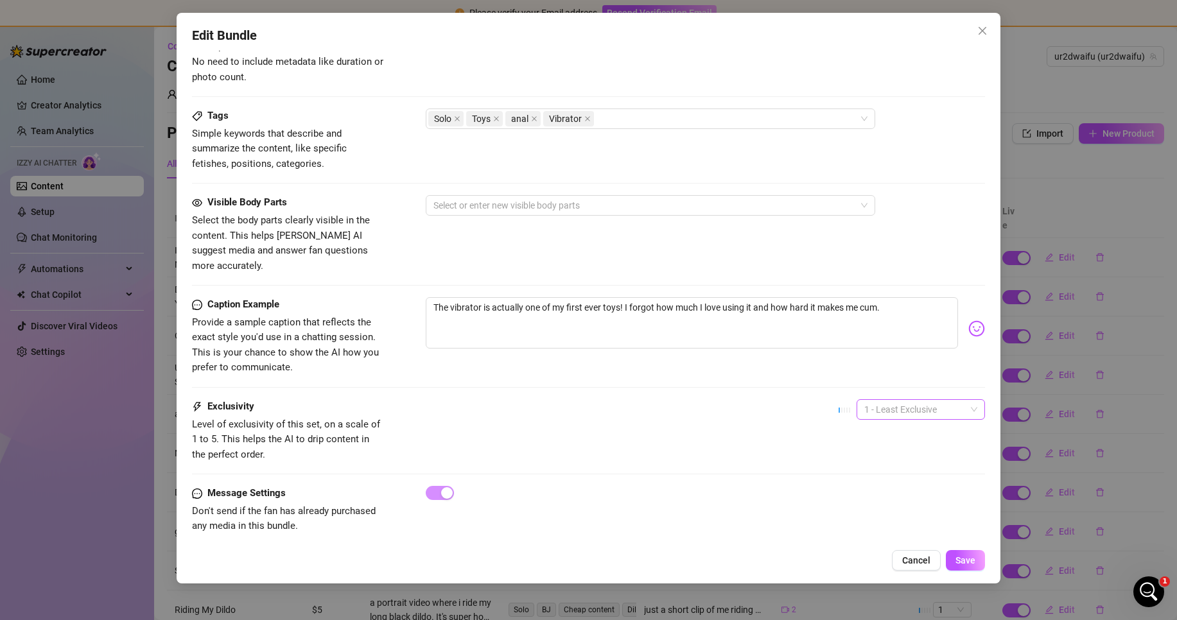
click at [877, 400] on span "1 - Least Exclusive" at bounding box center [920, 409] width 113 height 19
click at [840, 354] on div "Caption Example Provide a sample caption that reflects the exact style you'd us…" at bounding box center [588, 336] width 793 height 78
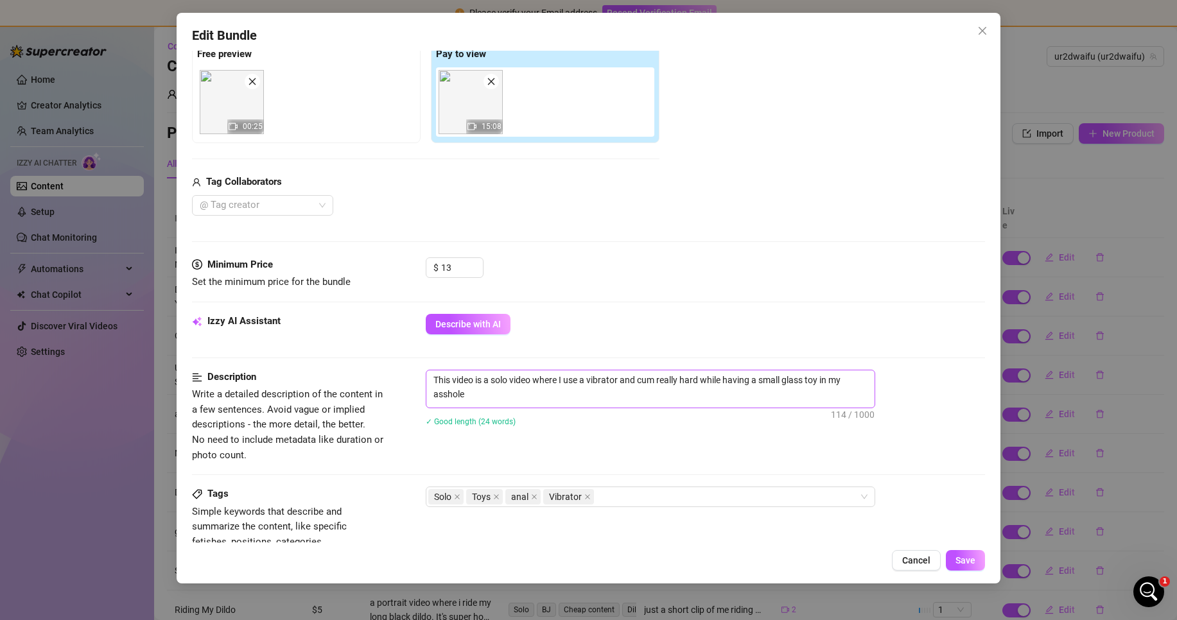
scroll to position [202, 0]
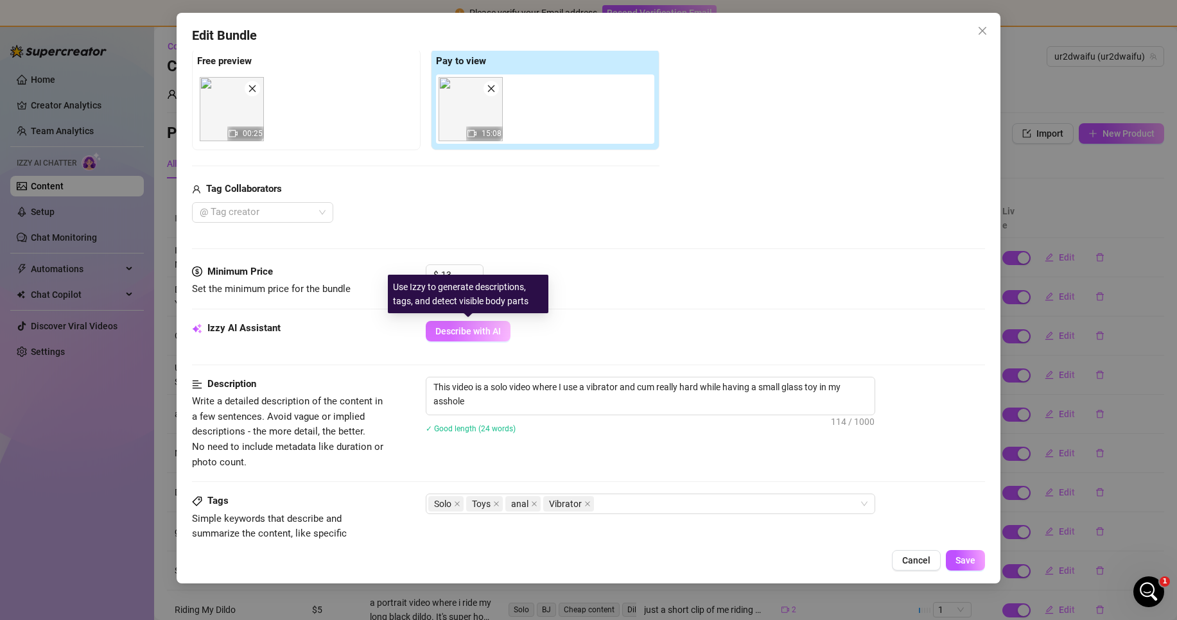
click at [486, 329] on span "Describe with AI" at bounding box center [468, 331] width 66 height 10
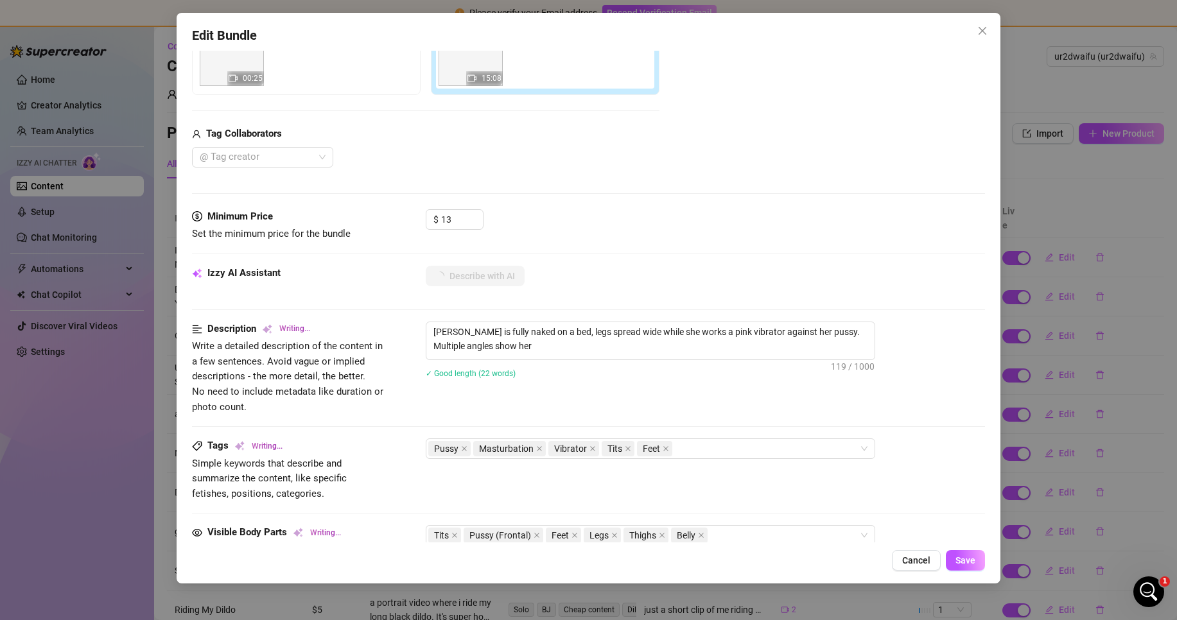
scroll to position [321, 0]
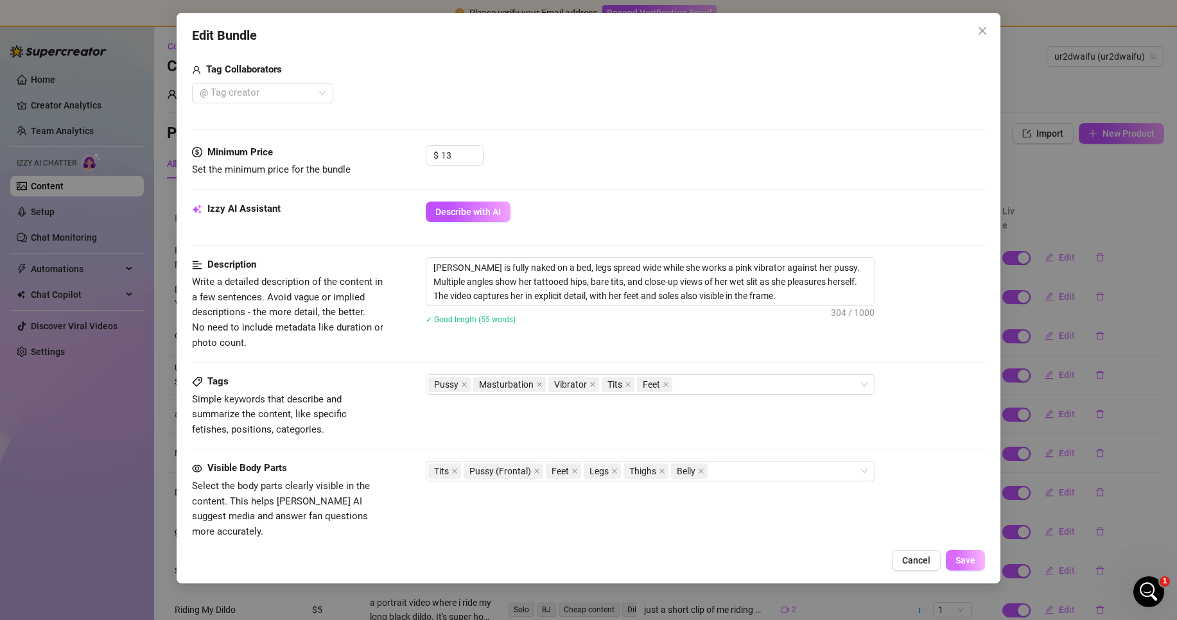
click at [971, 561] on span "Save" at bounding box center [966, 561] width 20 height 10
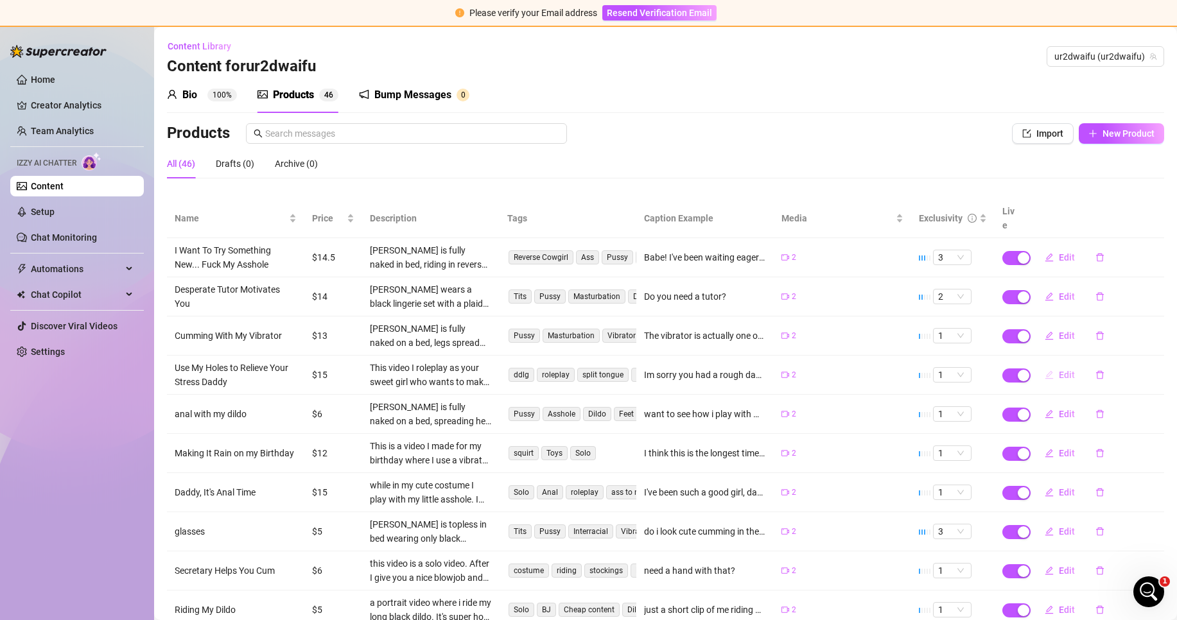
click at [1046, 371] on icon "edit" at bounding box center [1050, 375] width 8 height 8
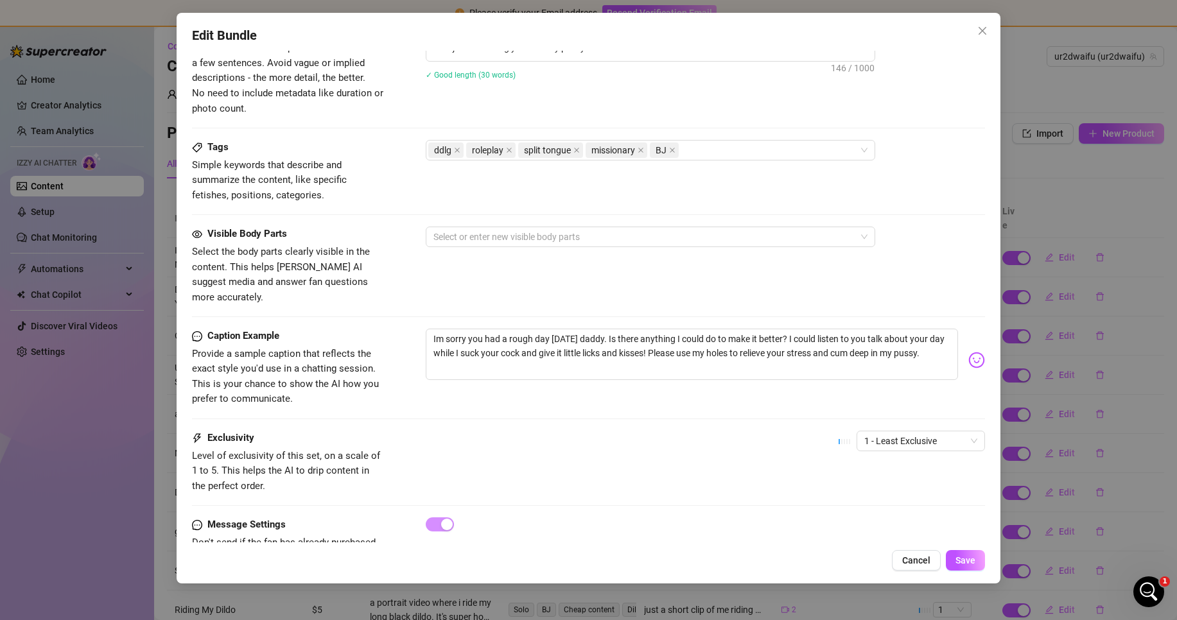
scroll to position [578, 0]
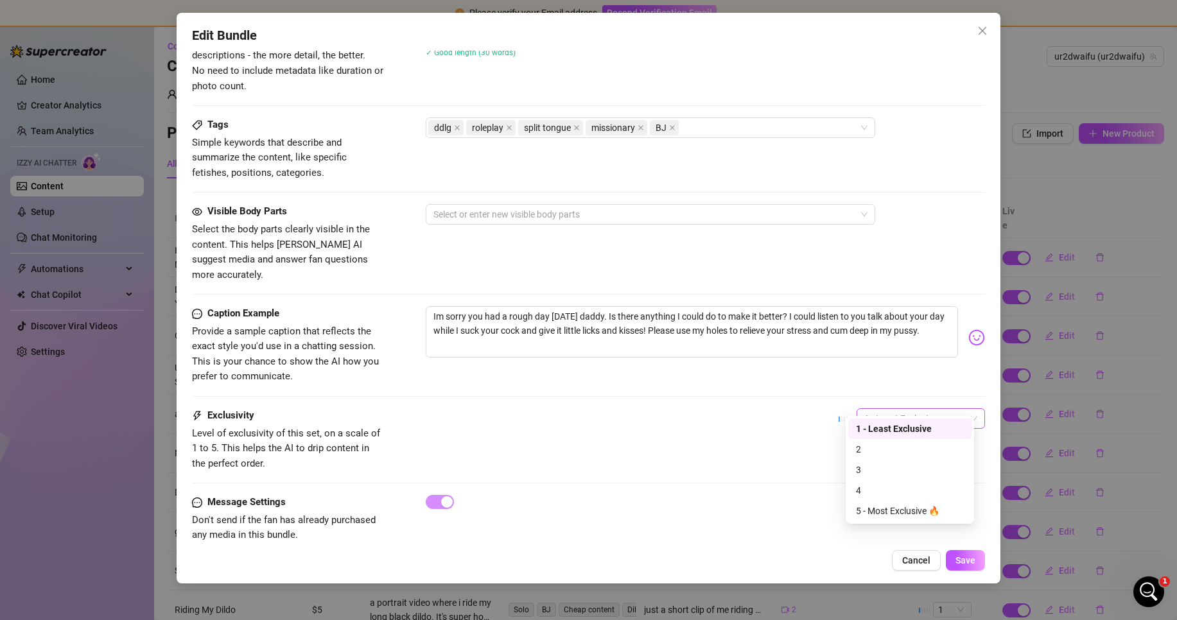
click at [885, 409] on span "1 - Least Exclusive" at bounding box center [920, 418] width 113 height 19
click at [884, 483] on div "4" at bounding box center [909, 490] width 123 height 21
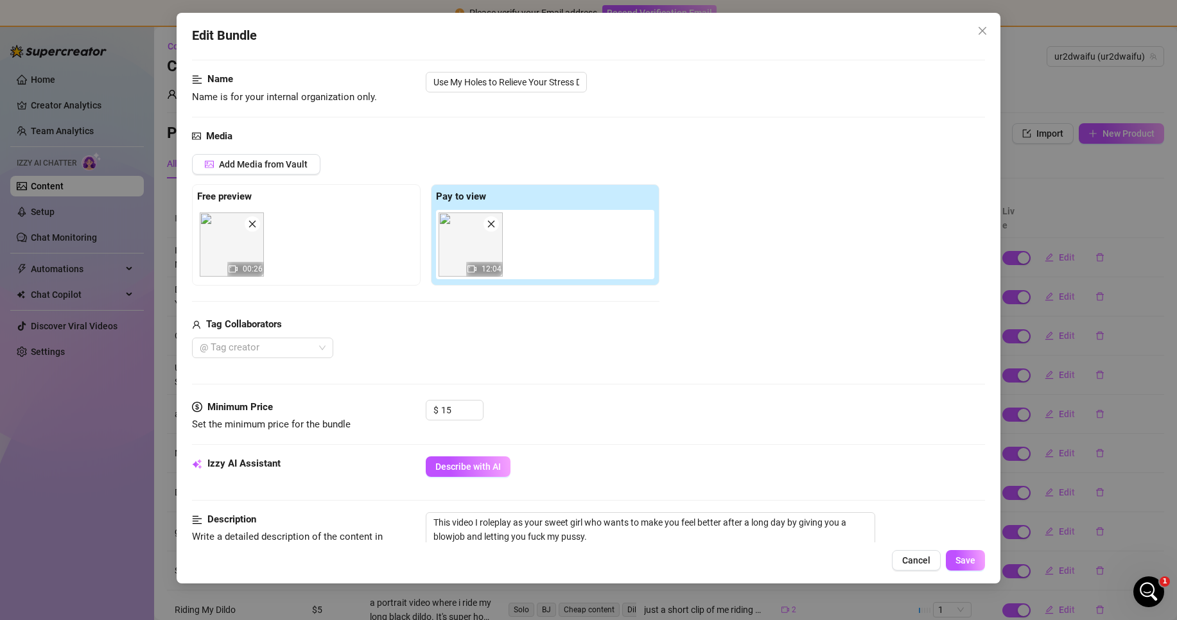
scroll to position [64, 0]
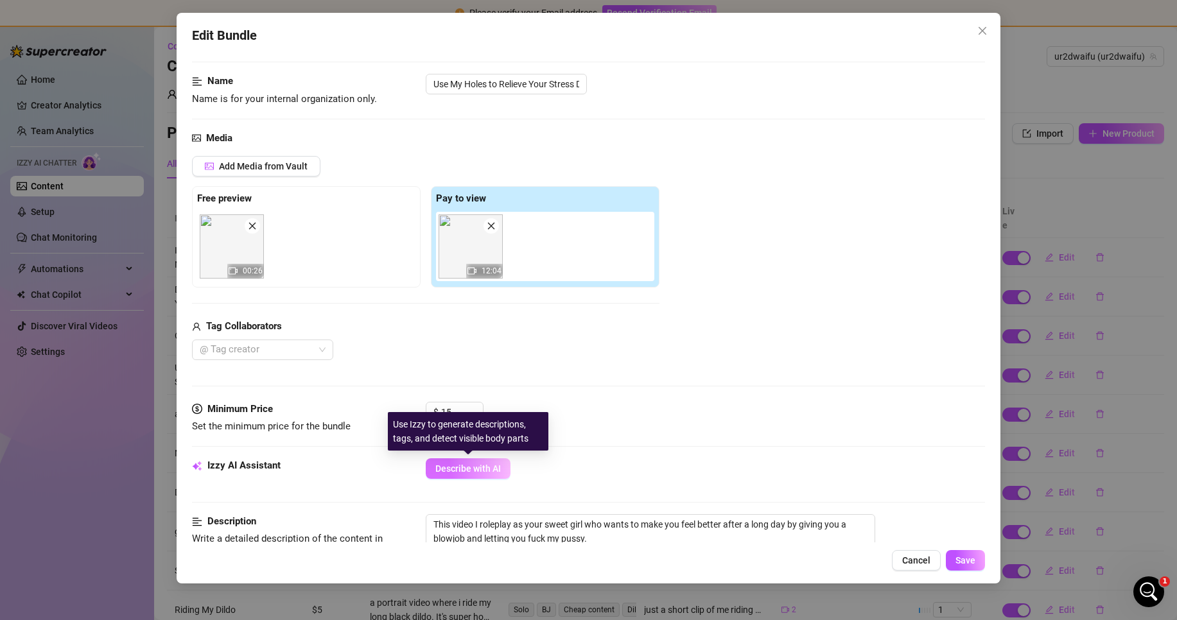
click at [473, 469] on span "Describe with AI" at bounding box center [468, 469] width 66 height 10
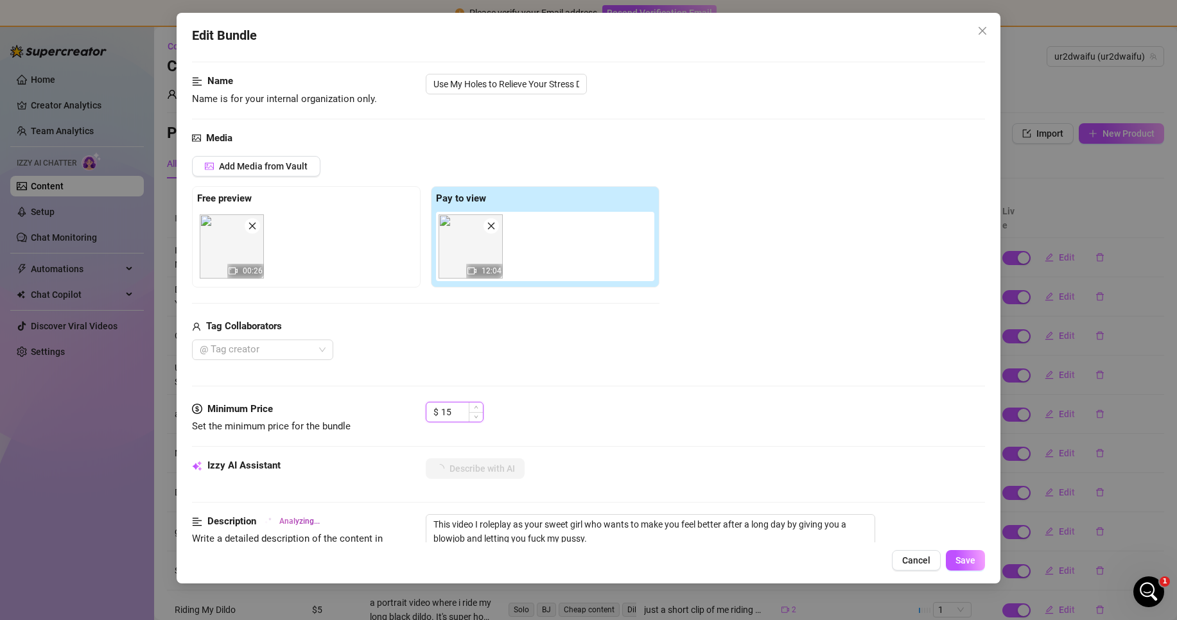
drag, startPoint x: 457, startPoint y: 413, endPoint x: 448, endPoint y: 411, distance: 9.8
click at [448, 411] on input "15" at bounding box center [462, 412] width 42 height 19
click at [550, 379] on div "Media Add Media from Vault Free preview 00:26 Pay to view 12:04 Tag Collaborato…" at bounding box center [588, 266] width 793 height 271
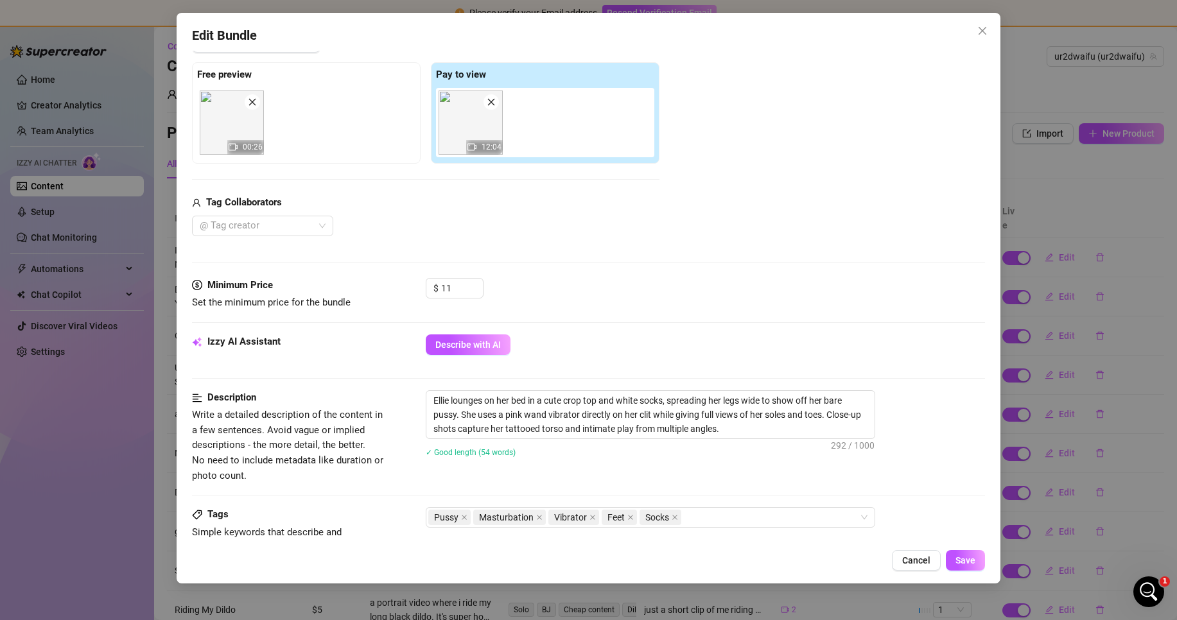
scroll to position [128, 0]
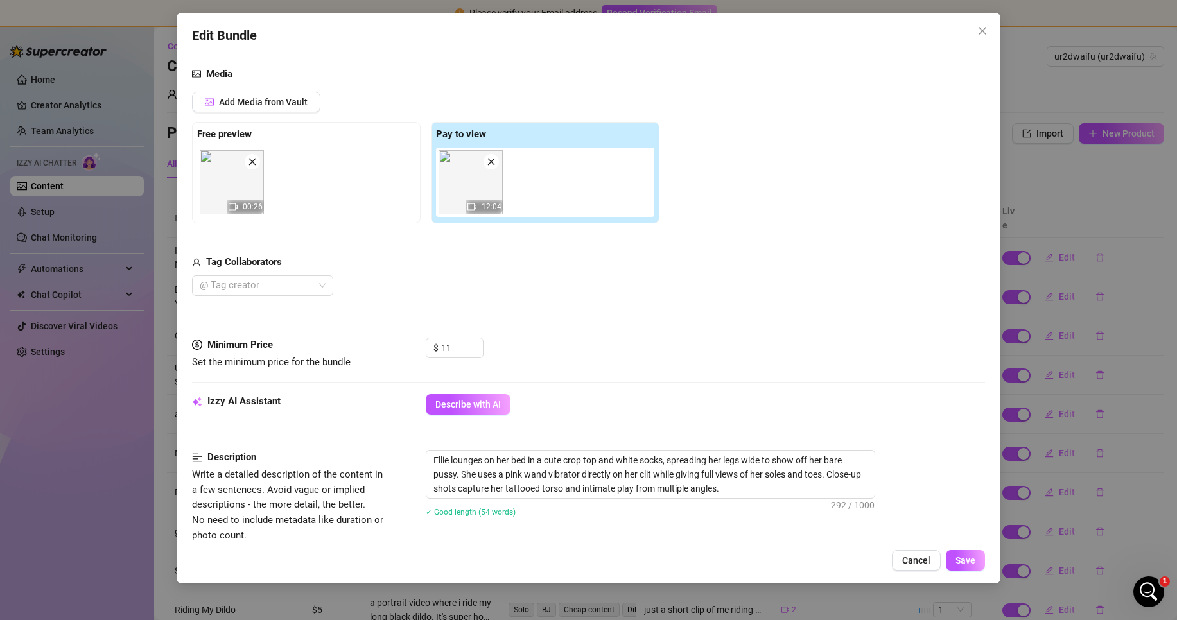
click at [237, 207] on icon "video-camera" at bounding box center [233, 206] width 9 height 9
drag, startPoint x: 577, startPoint y: 470, endPoint x: 506, endPoint y: 470, distance: 70.6
click at [506, 470] on textarea "Ellie lounges on her bed in a cute crop top and white socks, spreading her legs…" at bounding box center [650, 475] width 448 height 48
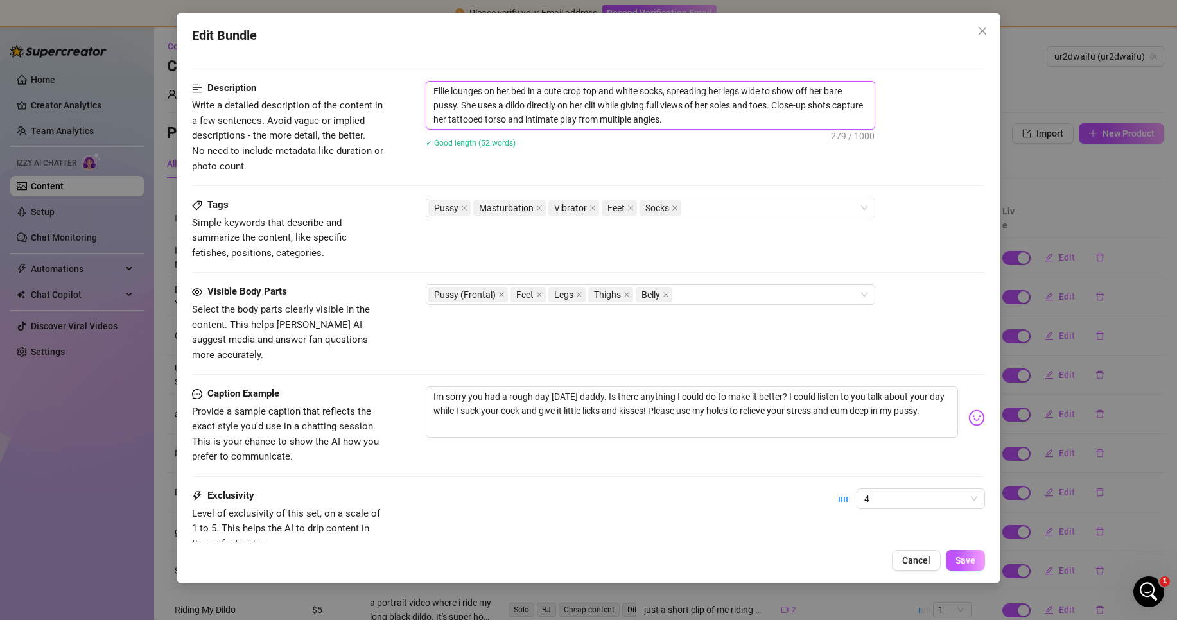
scroll to position [514, 0]
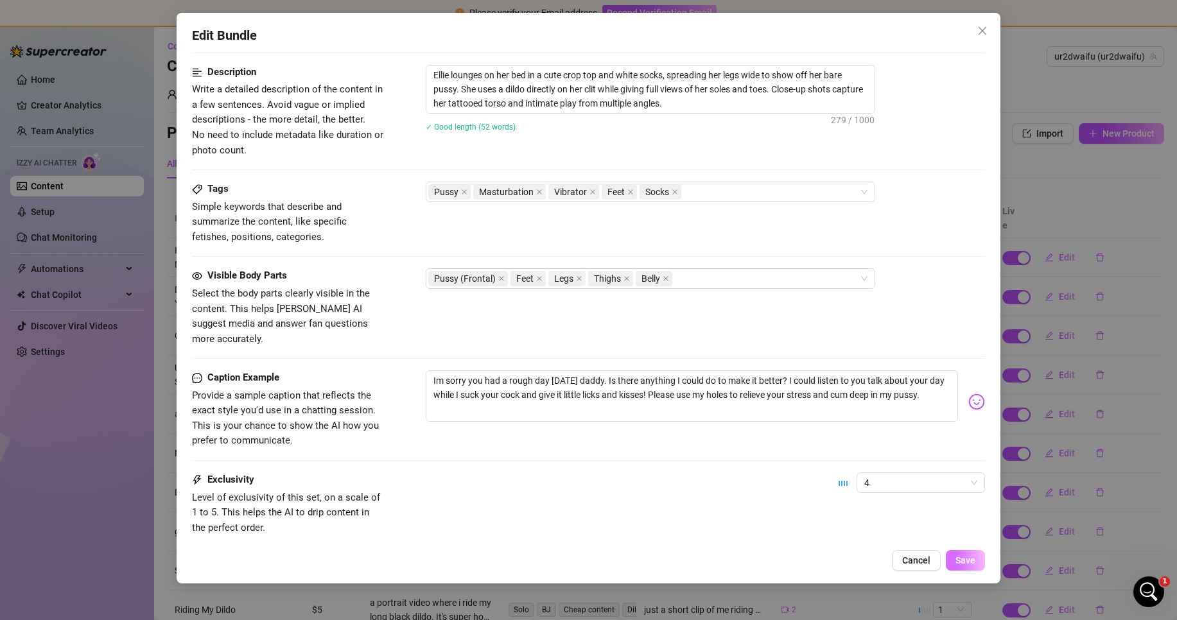
click at [964, 559] on span "Save" at bounding box center [966, 561] width 20 height 10
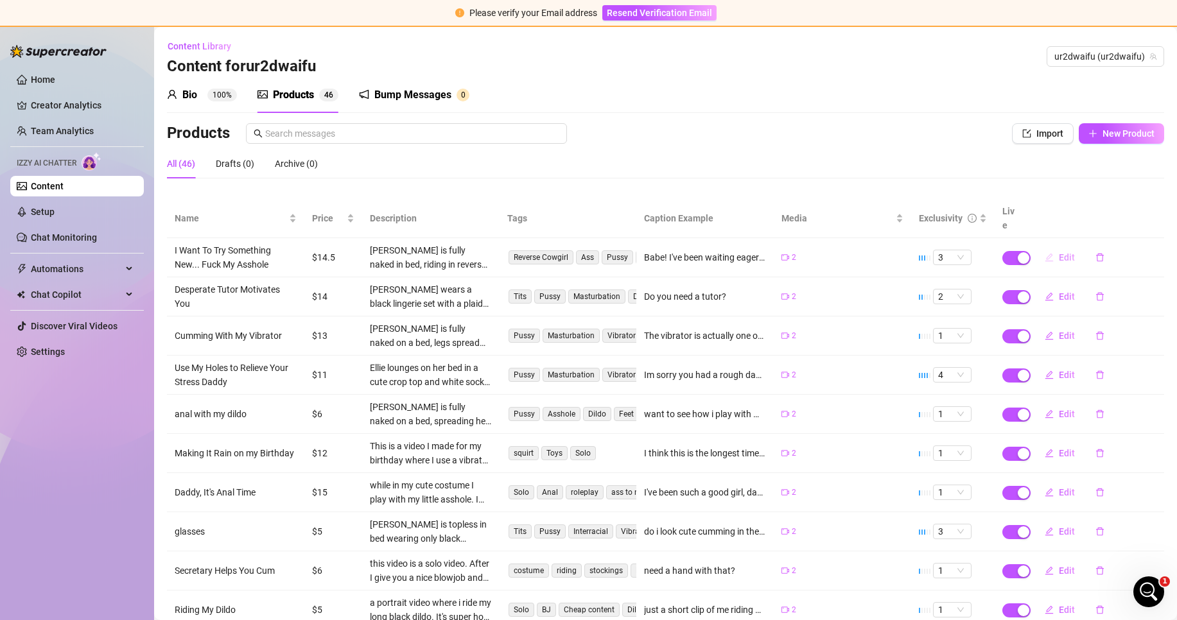
click at [1048, 247] on button "Edit" at bounding box center [1060, 257] width 51 height 21
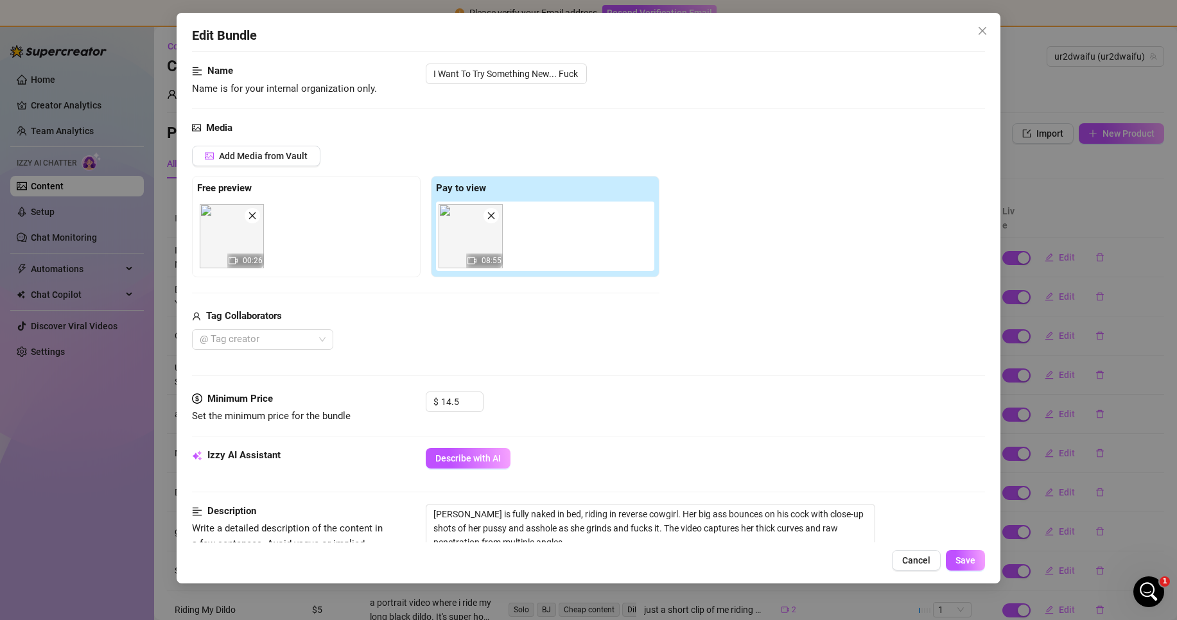
scroll to position [193, 0]
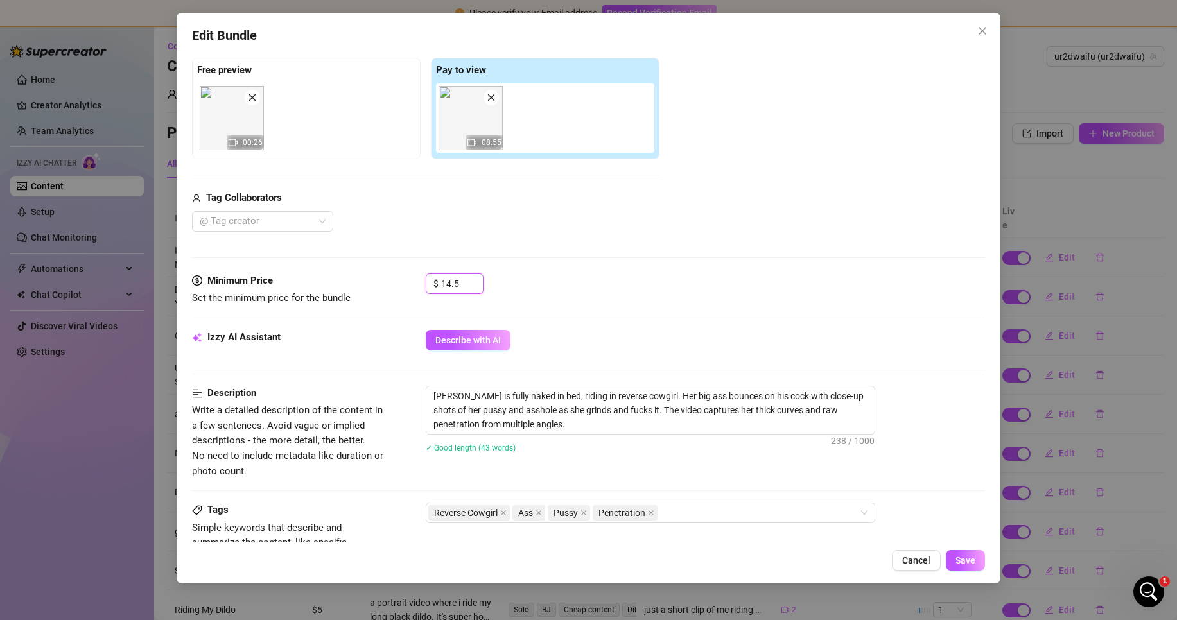
drag, startPoint x: 458, startPoint y: 288, endPoint x: 423, endPoint y: 288, distance: 35.3
click at [423, 288] on div "Minimum Price Set the minimum price for the bundle $ 14.5" at bounding box center [588, 290] width 793 height 33
click at [971, 558] on span "Save" at bounding box center [966, 561] width 20 height 10
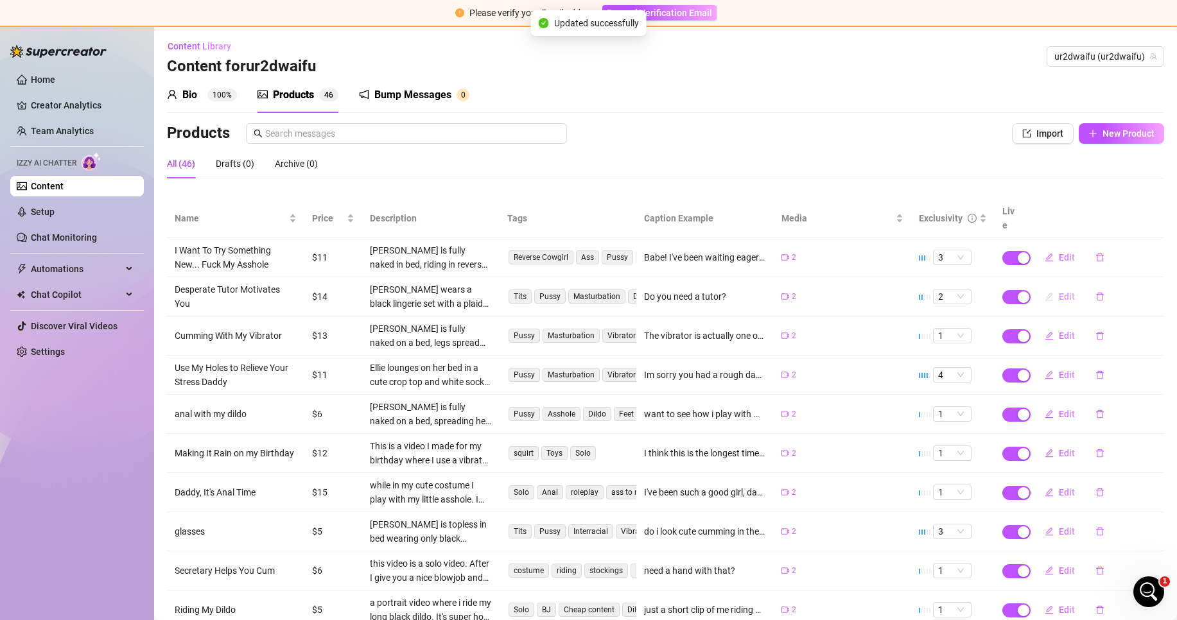
click at [1059, 292] on span "Edit" at bounding box center [1067, 297] width 16 height 10
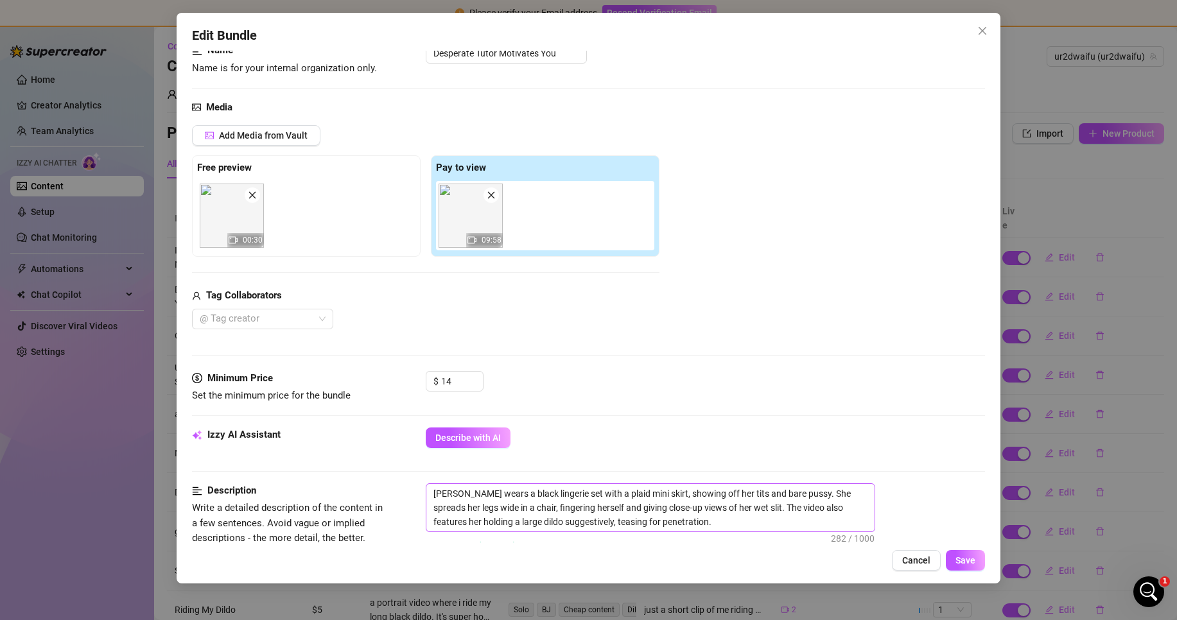
scroll to position [128, 0]
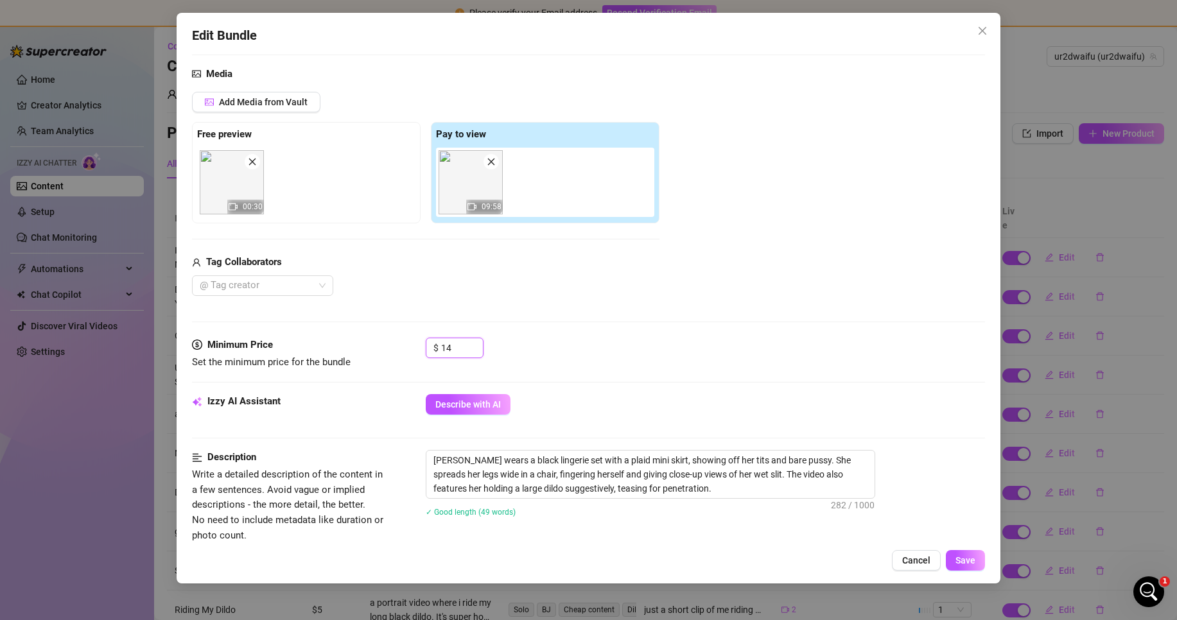
drag, startPoint x: 464, startPoint y: 349, endPoint x: 403, endPoint y: 349, distance: 61.0
click at [403, 349] on div "Minimum Price Set the minimum price for the bundle $ 14" at bounding box center [588, 354] width 793 height 33
click at [953, 561] on button "Save" at bounding box center [965, 560] width 39 height 21
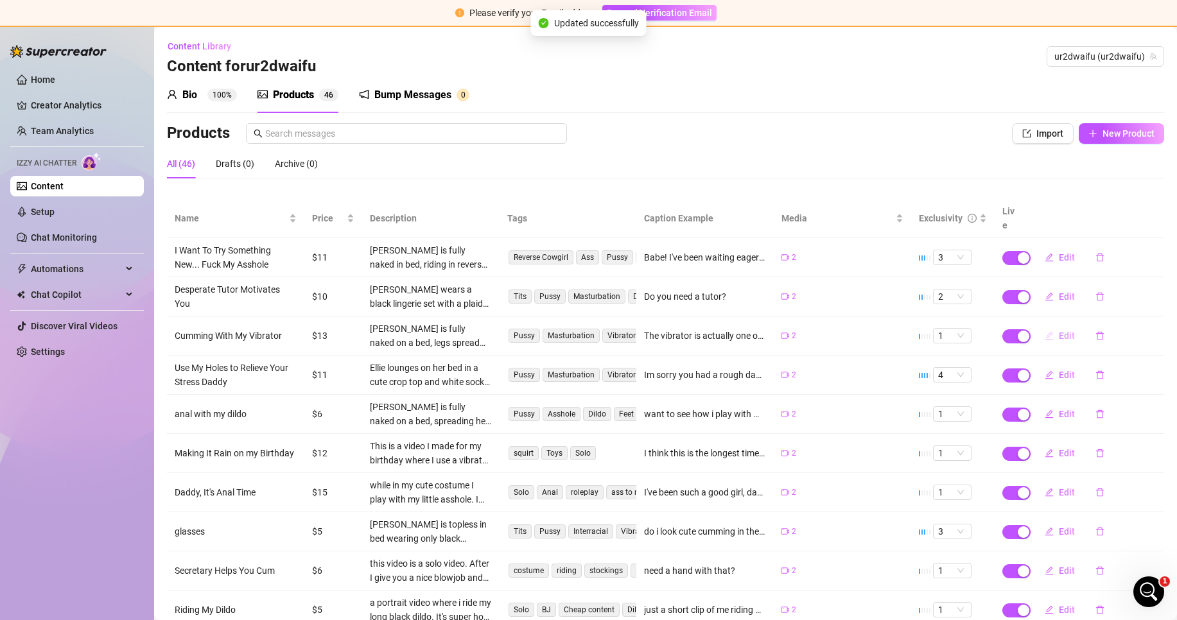
click at [1059, 331] on span "Edit" at bounding box center [1067, 336] width 16 height 10
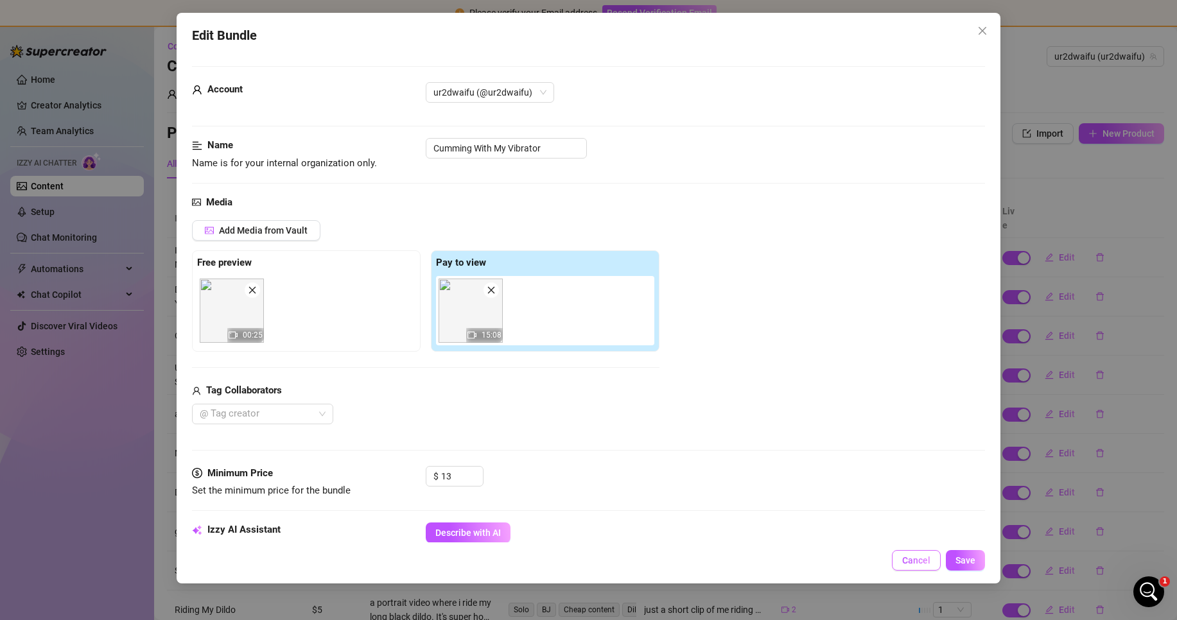
click at [924, 559] on span "Cancel" at bounding box center [916, 561] width 28 height 10
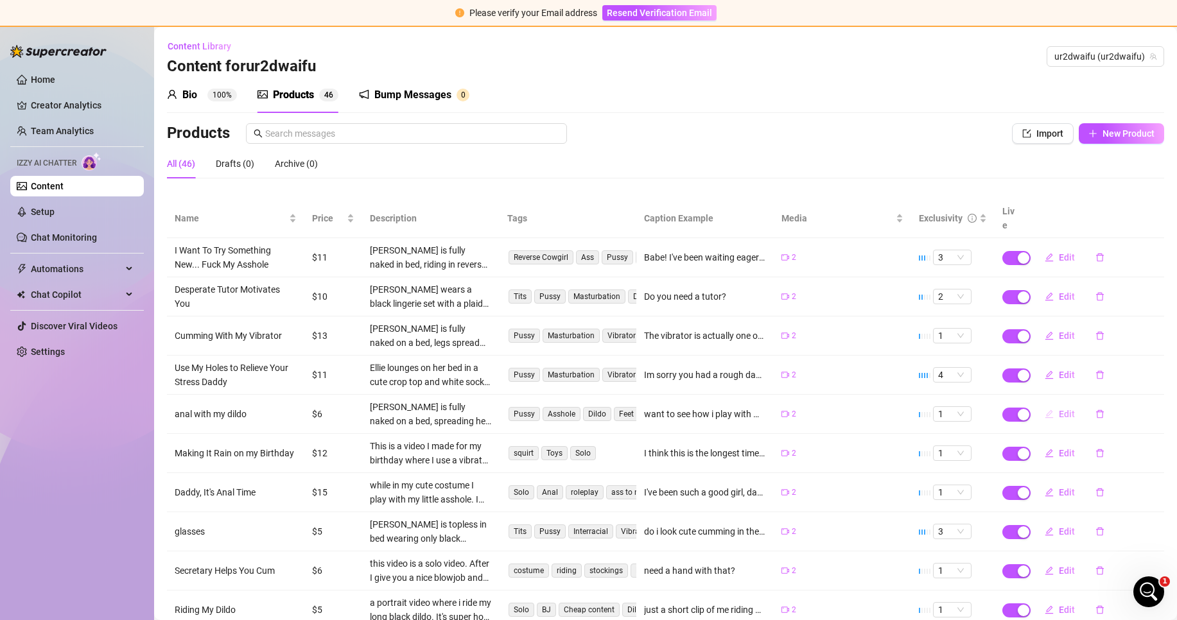
click at [1045, 410] on icon "edit" at bounding box center [1049, 414] width 9 height 9
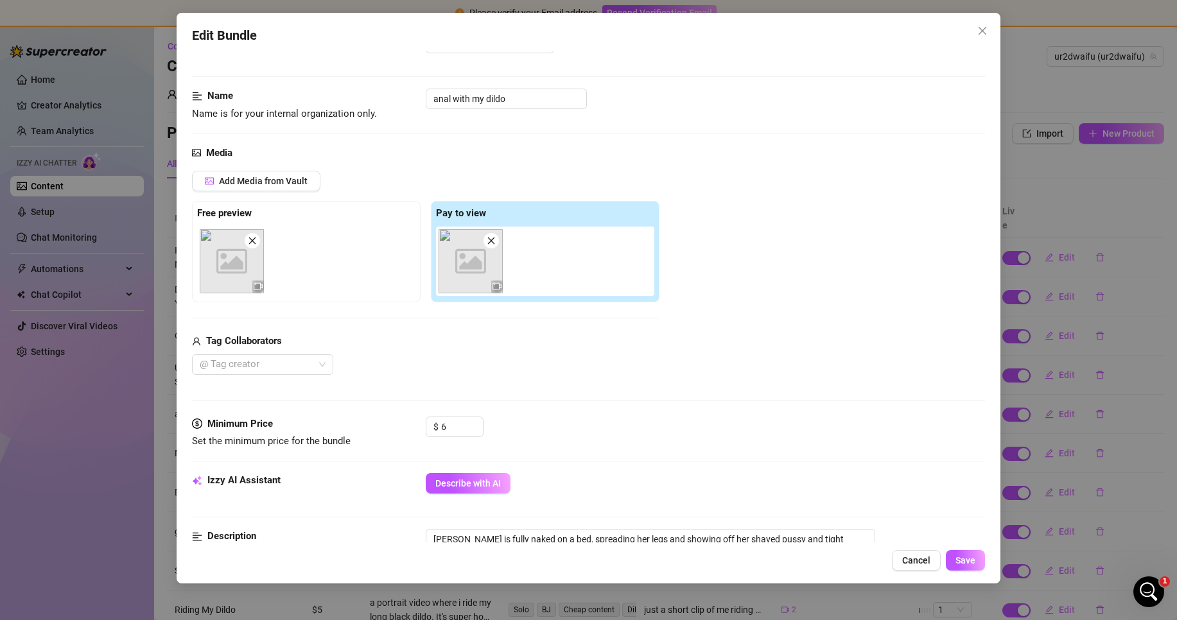
scroll to position [64, 0]
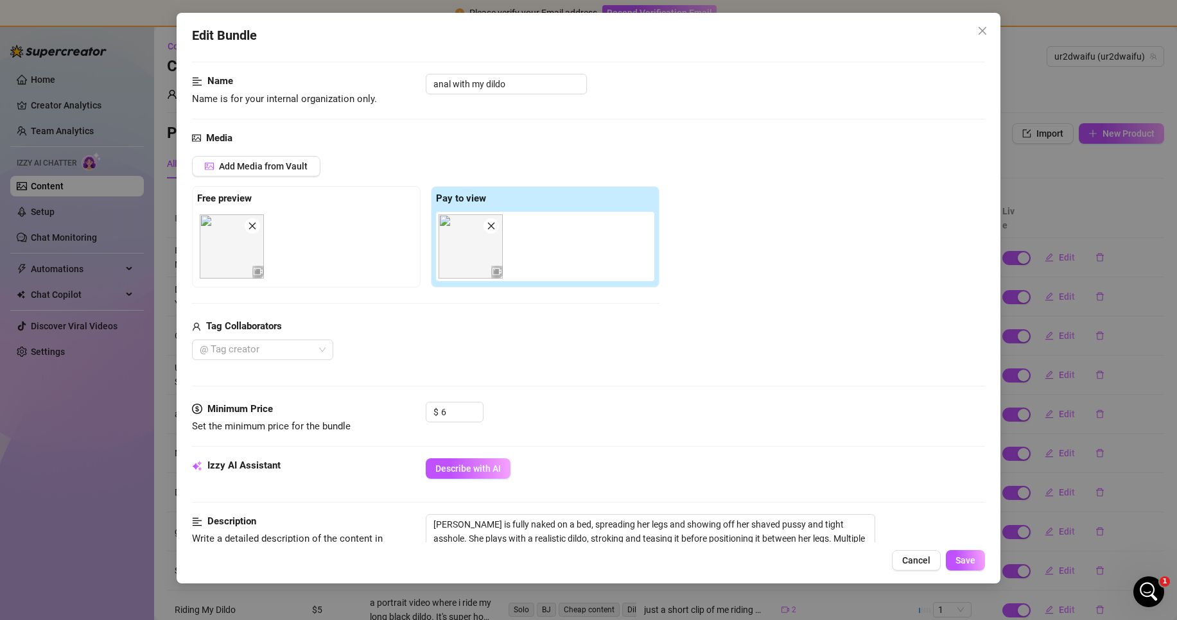
click at [917, 552] on button "Cancel" at bounding box center [916, 560] width 49 height 21
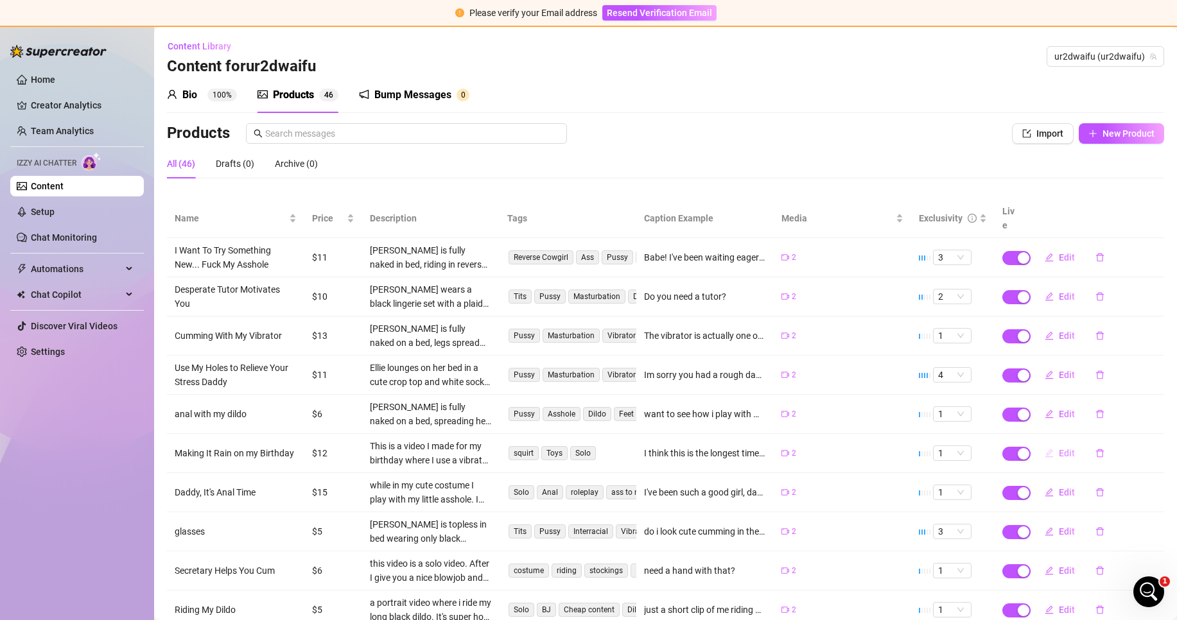
click at [1059, 448] on span "Edit" at bounding box center [1067, 453] width 16 height 10
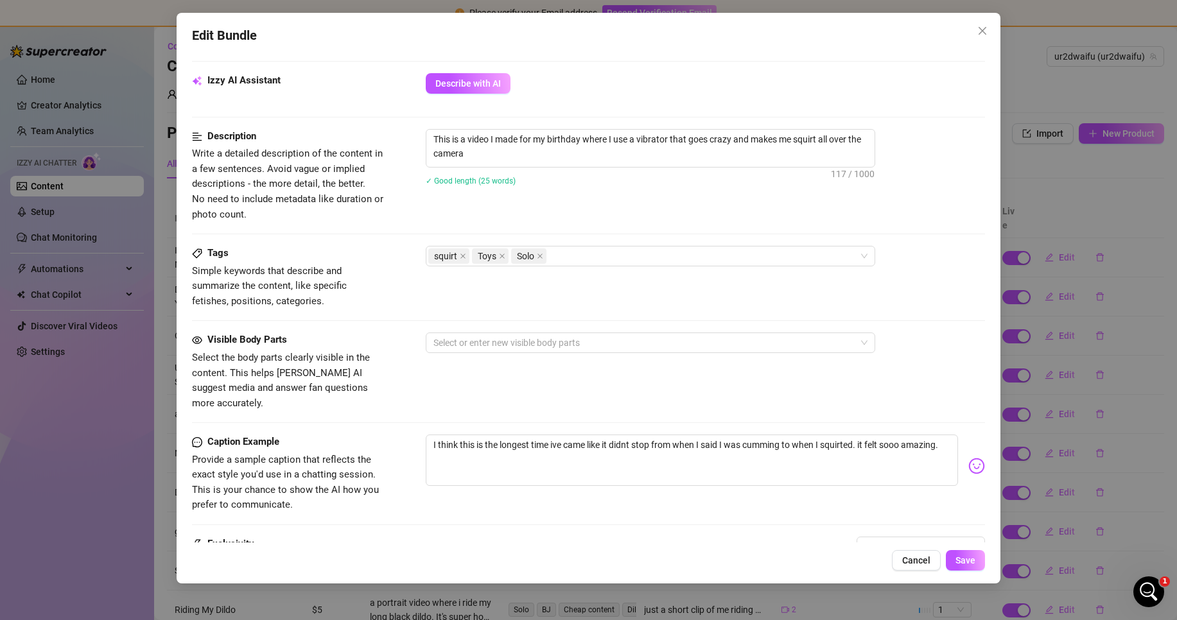
scroll to position [587, 0]
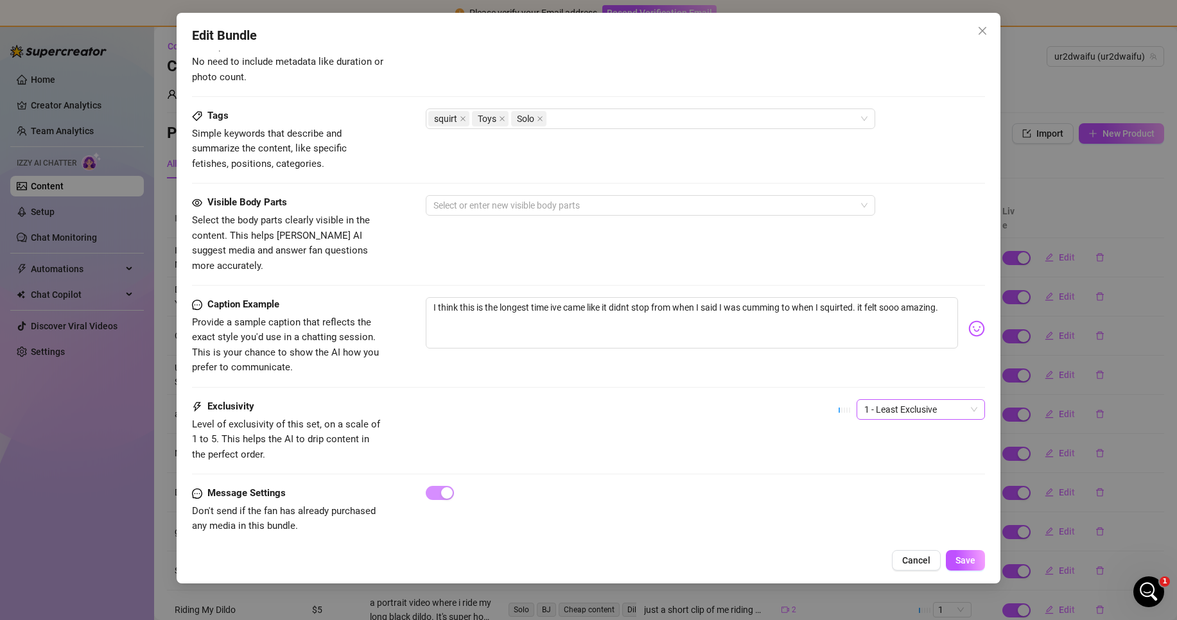
click at [887, 400] on span "1 - Least Exclusive" at bounding box center [920, 409] width 113 height 19
click at [876, 370] on div "5 - Most Exclusive 🔥" at bounding box center [910, 369] width 108 height 14
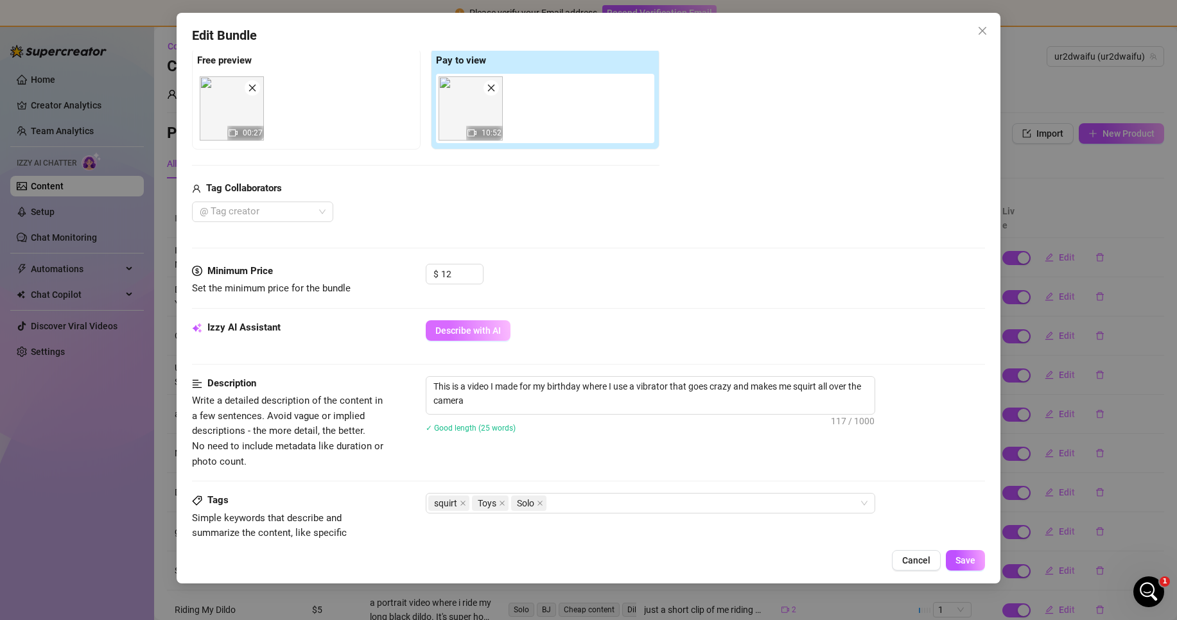
scroll to position [202, 0]
click at [466, 325] on button "Describe with AI" at bounding box center [468, 331] width 85 height 21
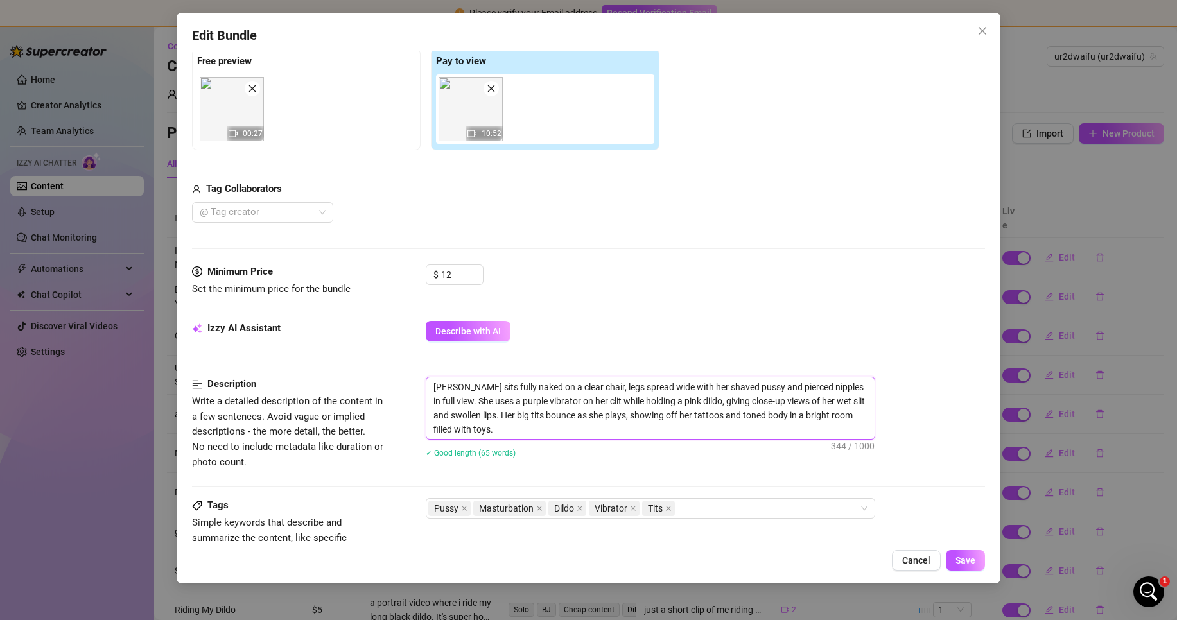
drag, startPoint x: 678, startPoint y: 399, endPoint x: 541, endPoint y: 401, distance: 136.2
click at [541, 401] on textarea "[PERSON_NAME] sits fully naked on a clear chair, legs spread wide with her shav…" at bounding box center [650, 409] width 448 height 62
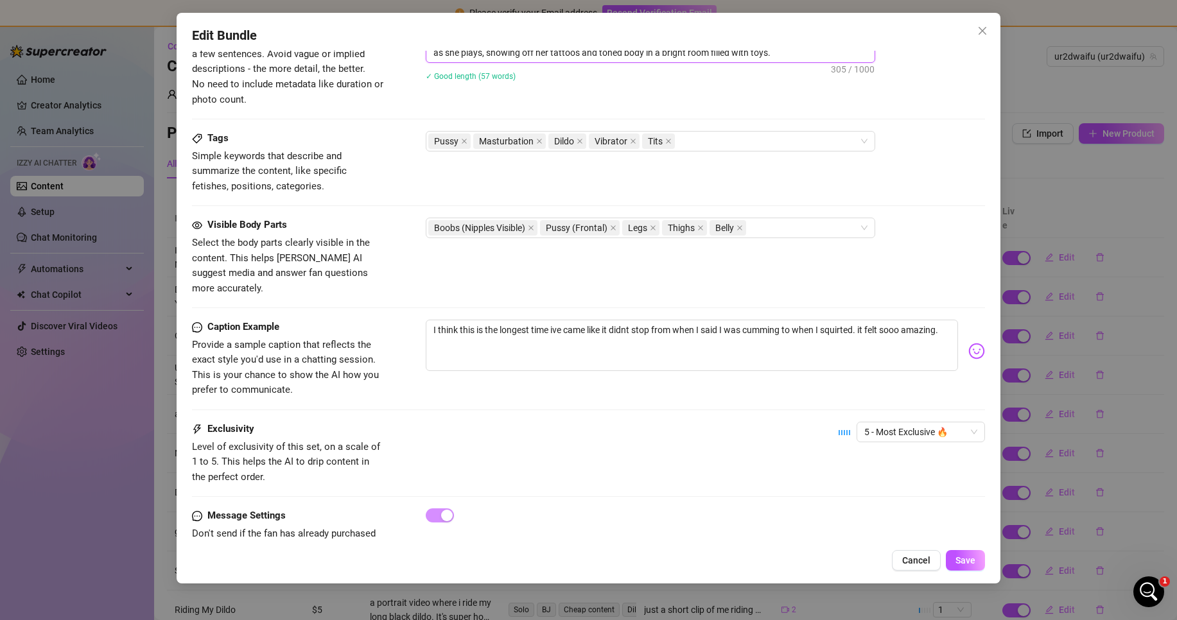
scroll to position [587, 0]
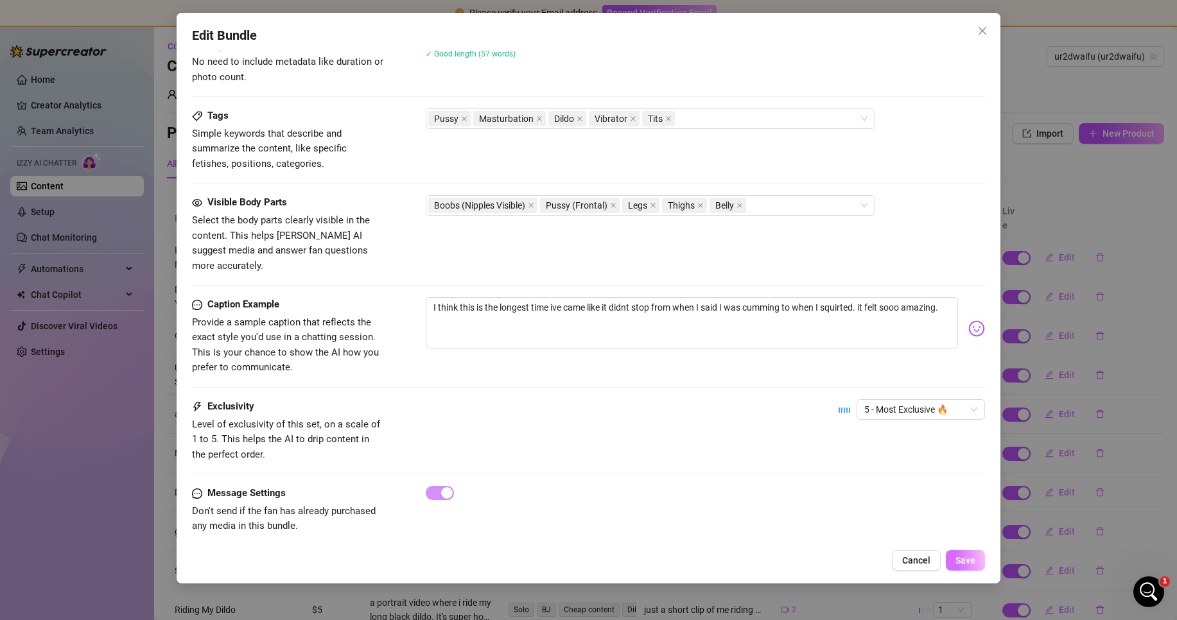
click at [962, 557] on span "Save" at bounding box center [966, 561] width 20 height 10
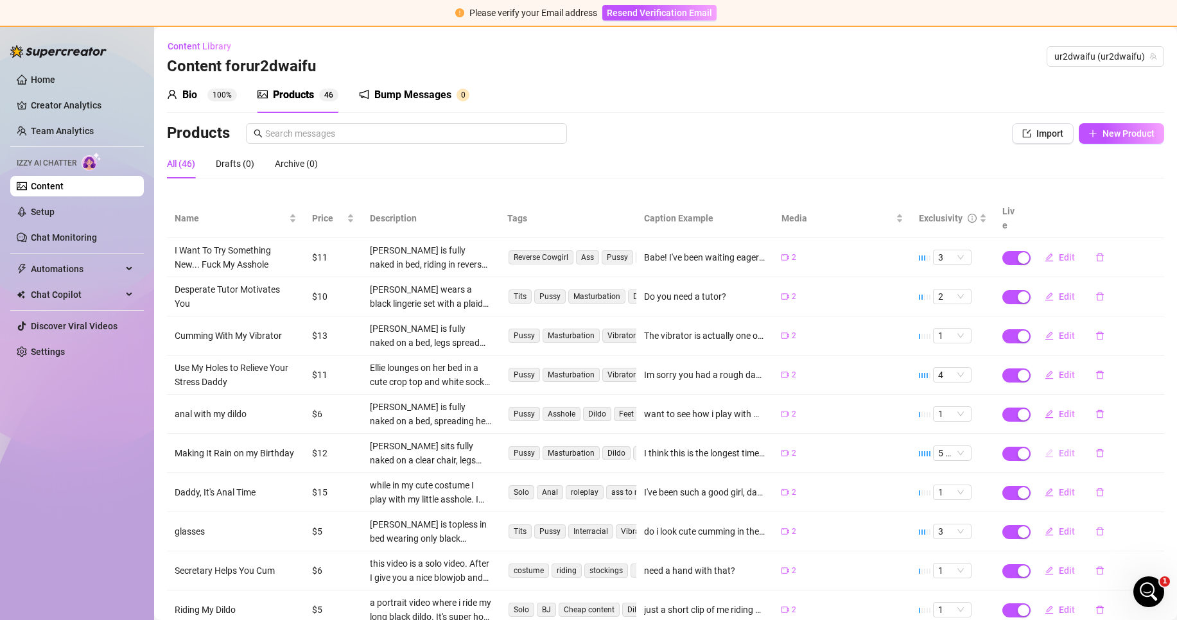
click at [1046, 449] on icon "edit" at bounding box center [1050, 453] width 8 height 8
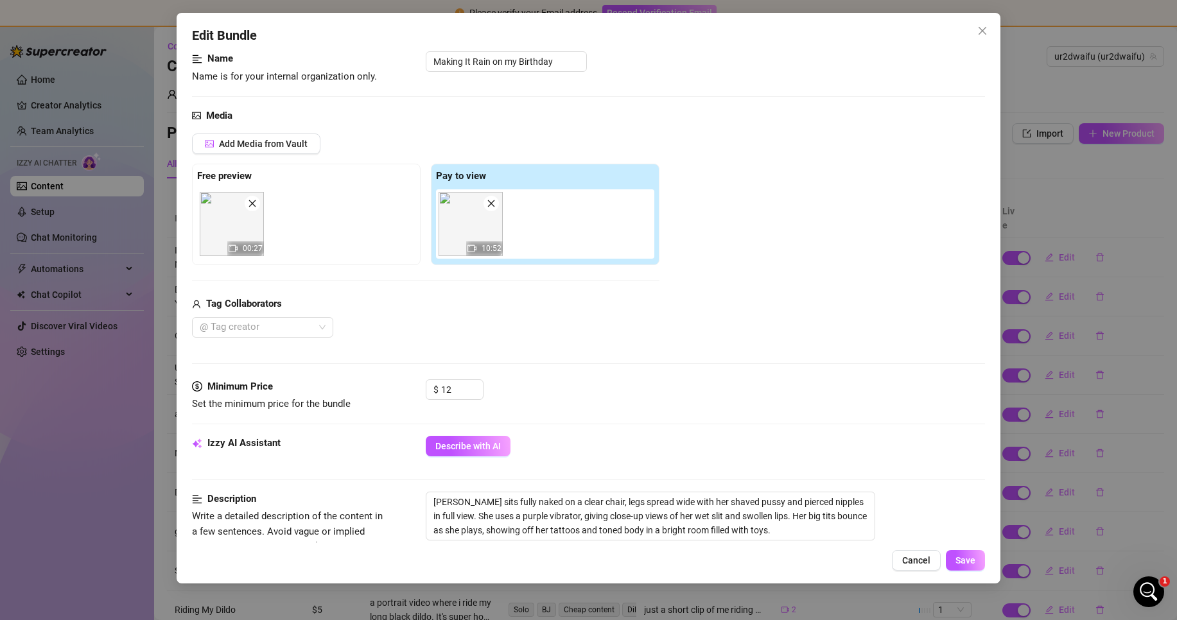
scroll to position [64, 0]
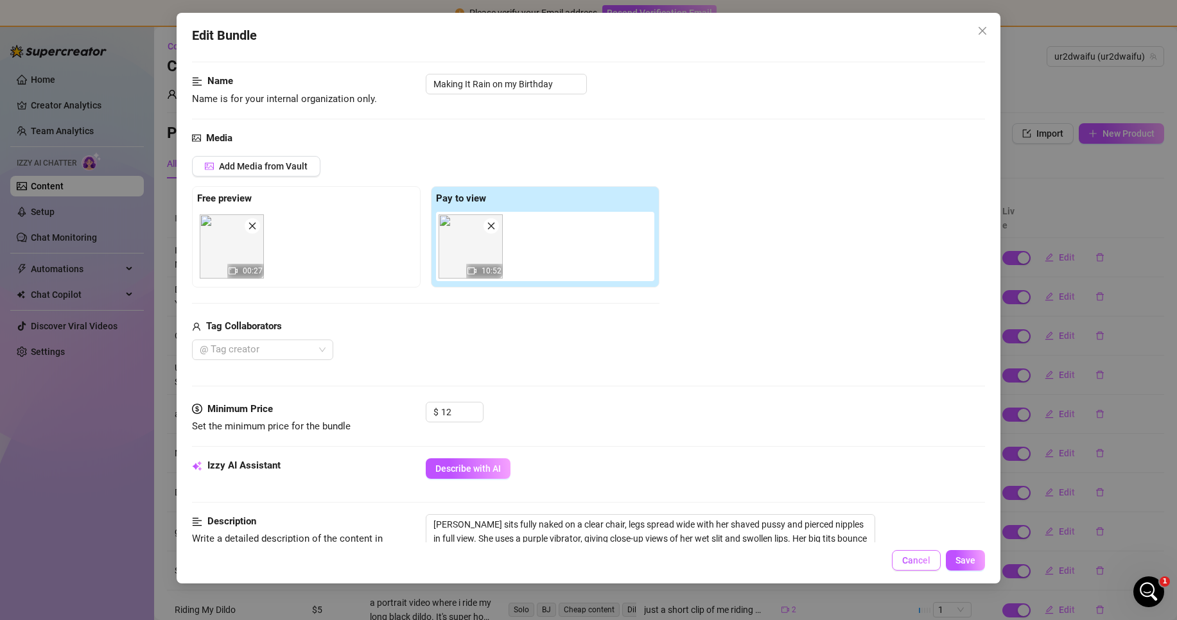
click at [898, 559] on button "Cancel" at bounding box center [916, 560] width 49 height 21
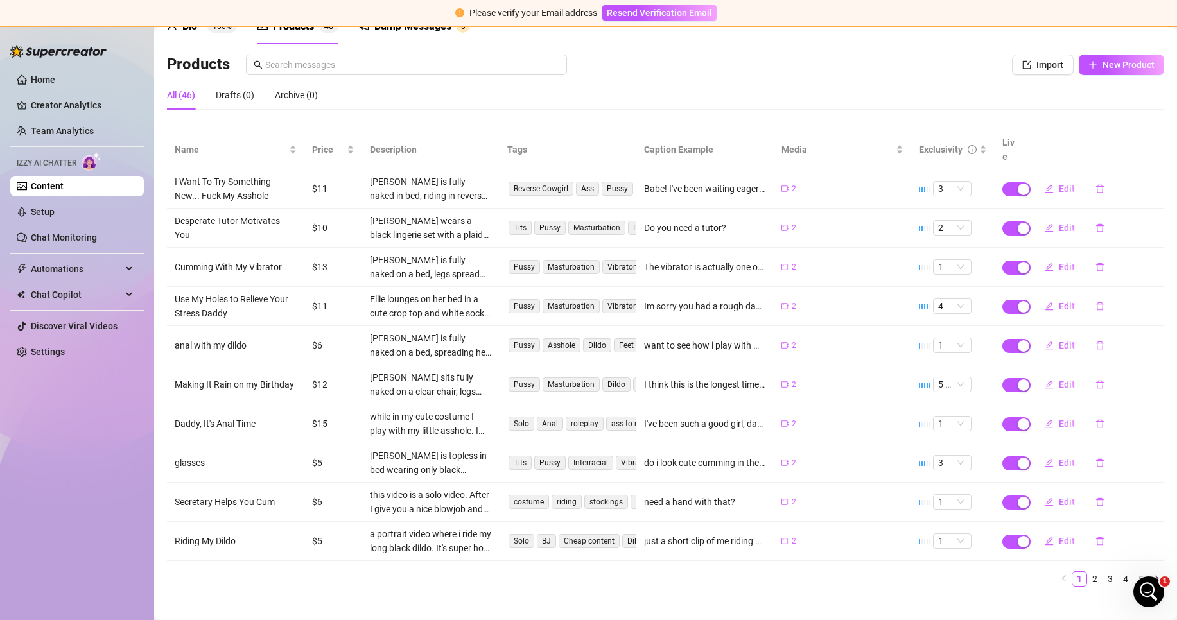
scroll to position [70, 0]
click at [1059, 417] on span "Edit" at bounding box center [1067, 422] width 16 height 10
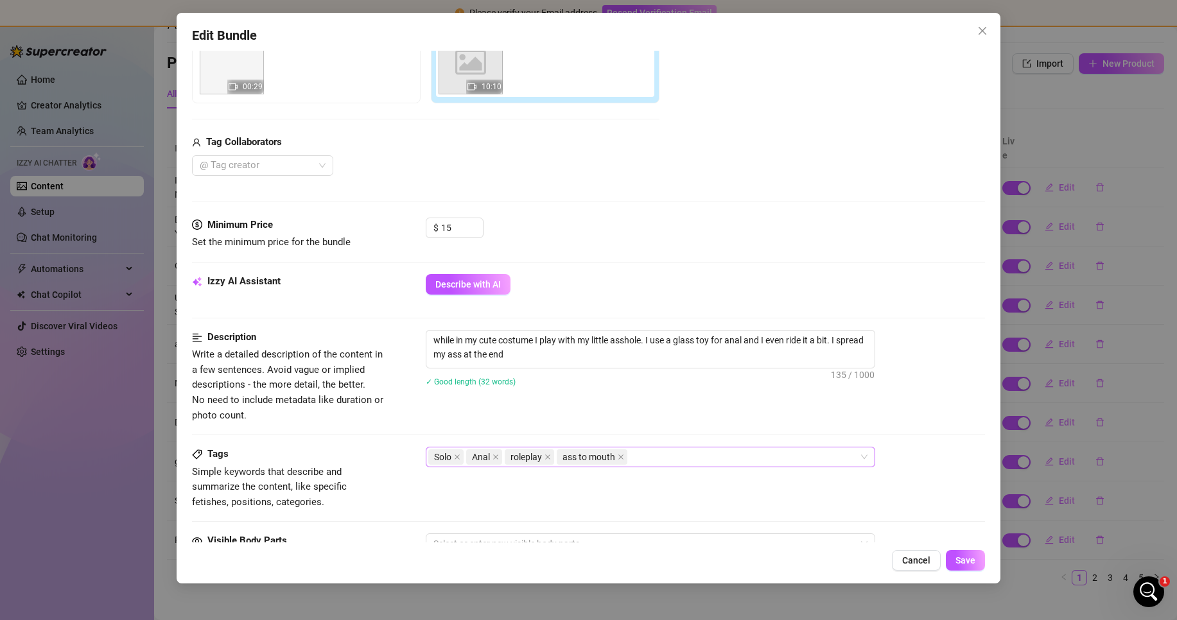
scroll to position [257, 0]
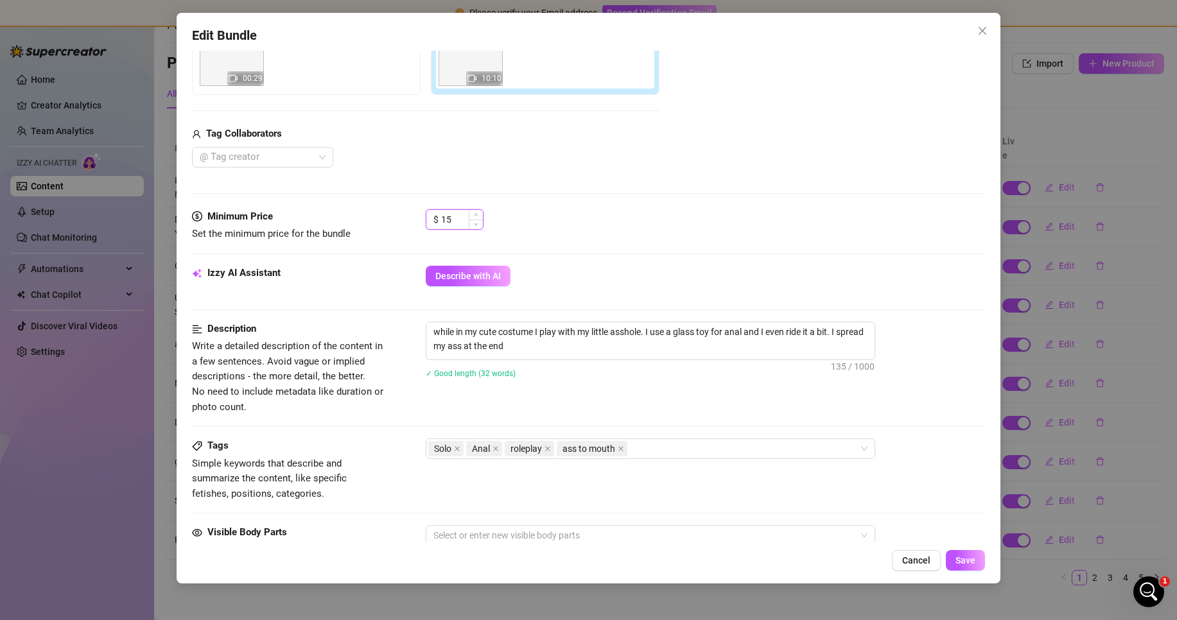
click at [464, 222] on input "15" at bounding box center [462, 219] width 42 height 19
click at [480, 225] on span "Decrease Value" at bounding box center [476, 224] width 14 height 12
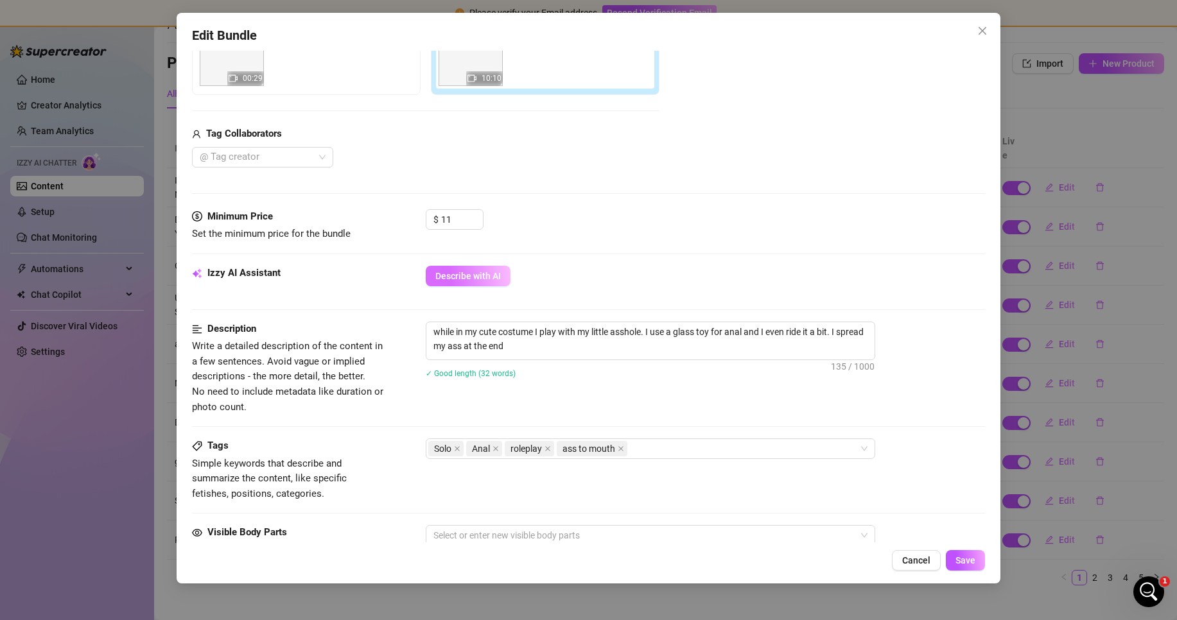
click at [458, 277] on span "Describe with AI" at bounding box center [468, 276] width 66 height 10
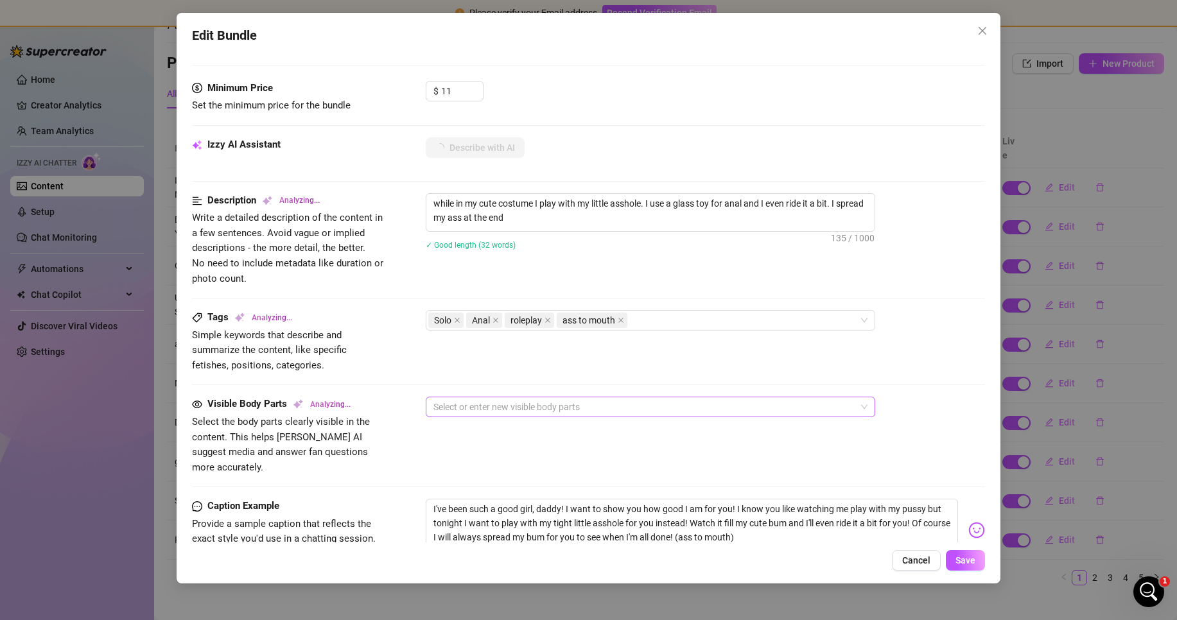
scroll to position [321, 0]
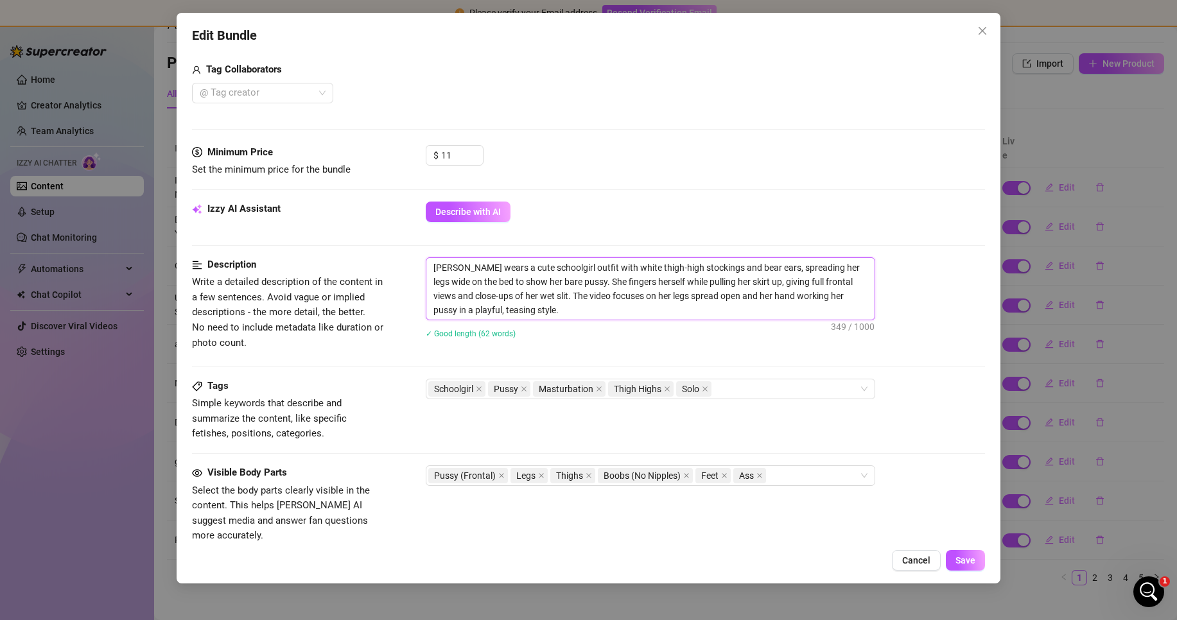
drag, startPoint x: 543, startPoint y: 262, endPoint x: 507, endPoint y: 262, distance: 36.0
click at [507, 262] on textarea "[PERSON_NAME] wears a cute schoolgirl outfit with white thigh-high stockings an…" at bounding box center [650, 289] width 448 height 62
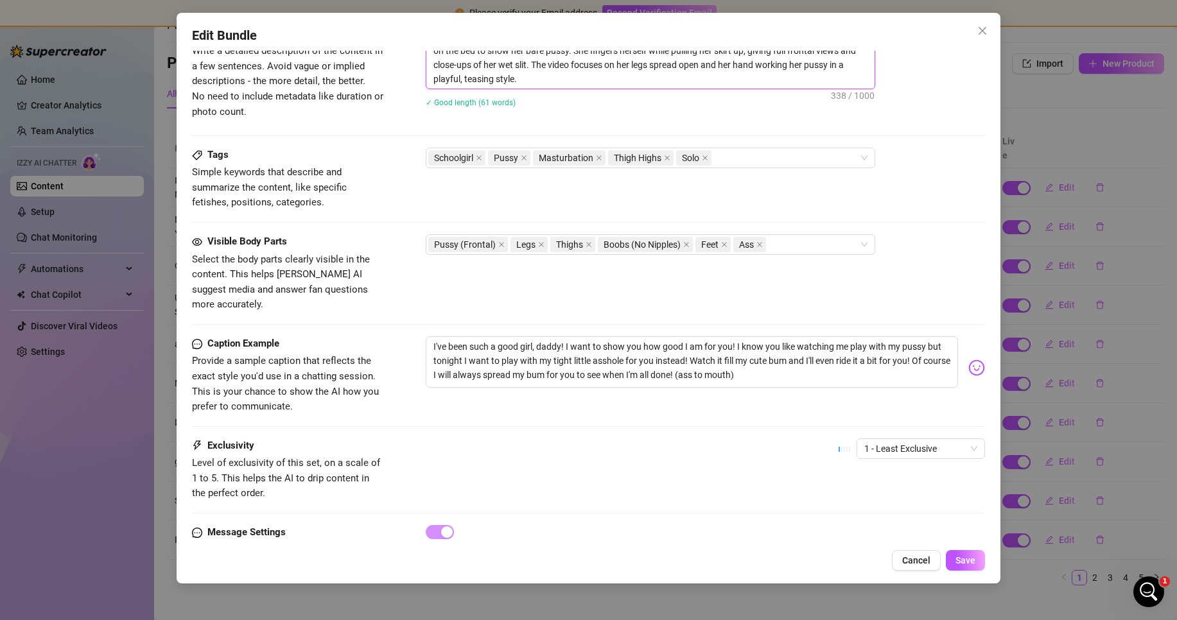
scroll to position [592, 0]
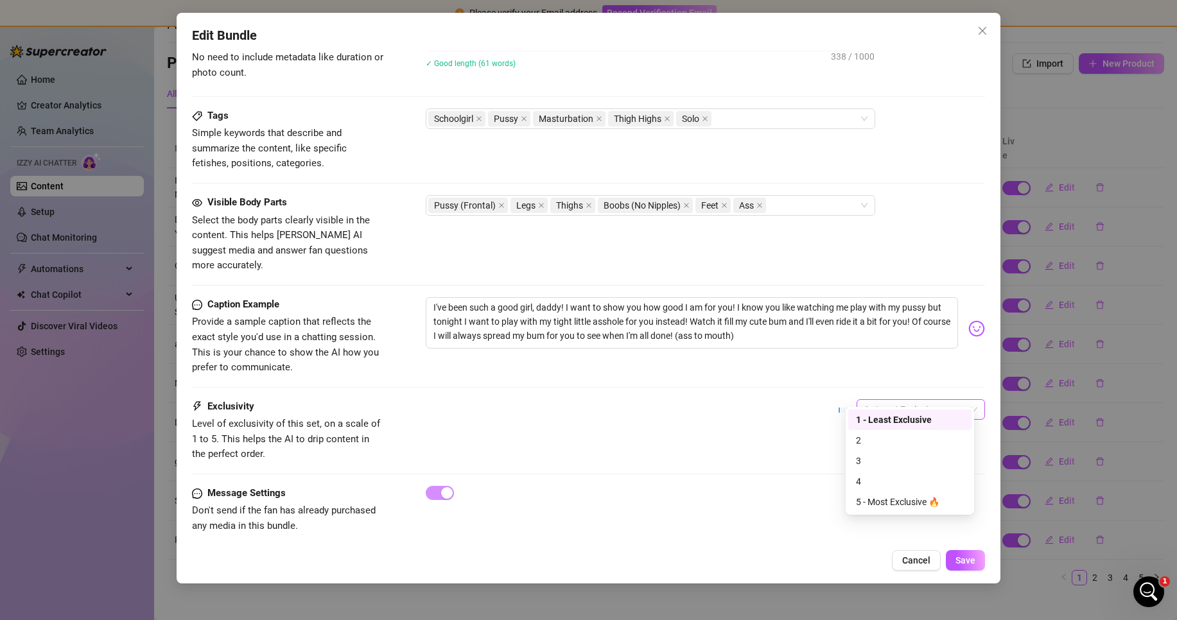
click at [896, 403] on span "1 - Least Exclusive" at bounding box center [920, 409] width 113 height 19
click at [862, 480] on div "4" at bounding box center [910, 482] width 108 height 14
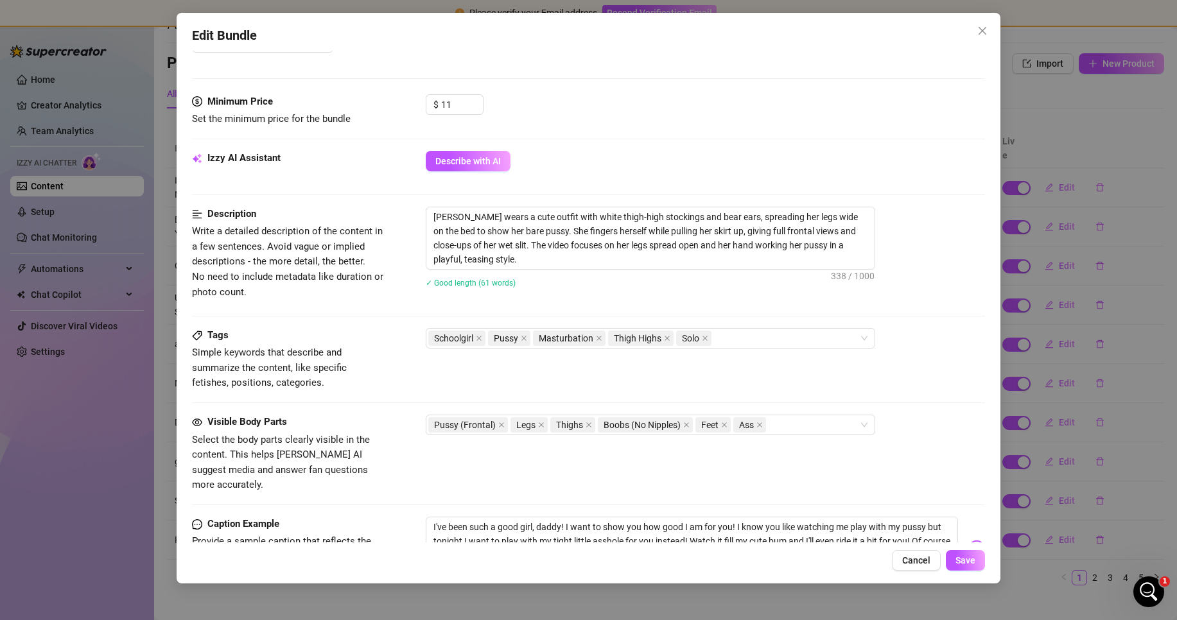
scroll to position [206, 0]
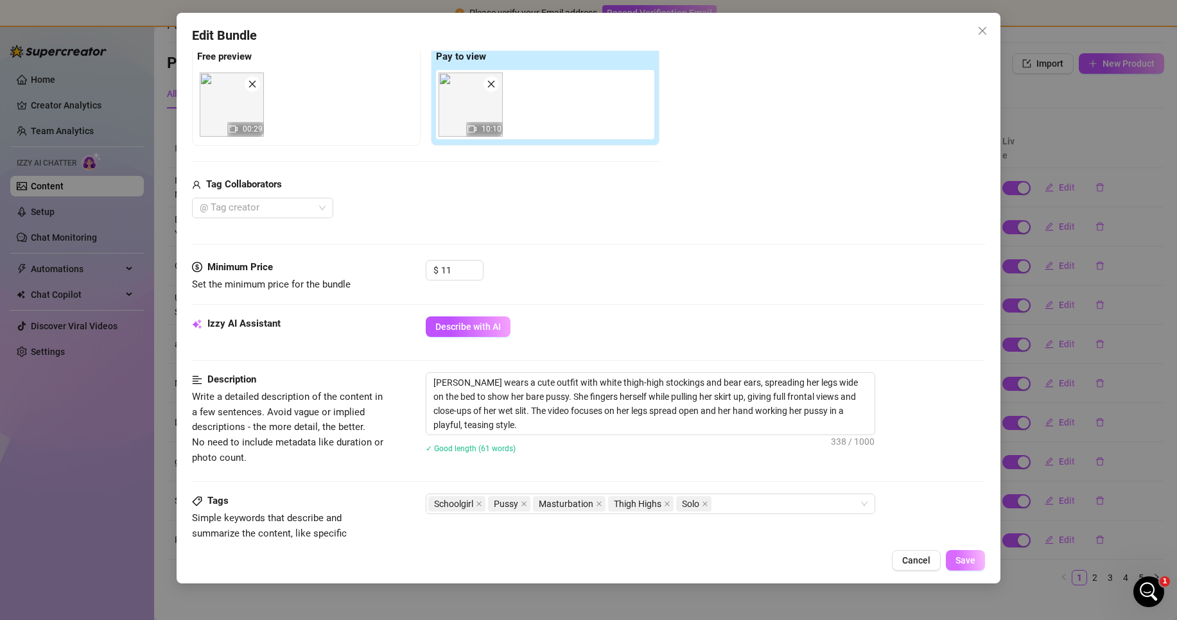
click at [964, 554] on button "Save" at bounding box center [965, 560] width 39 height 21
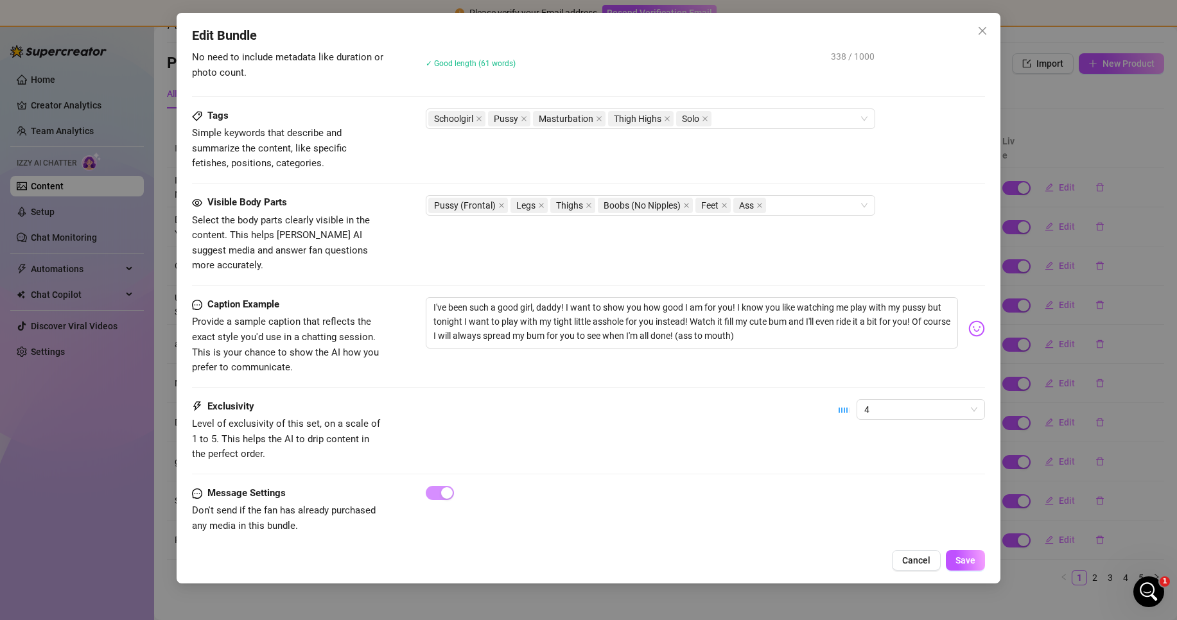
scroll to position [399, 0]
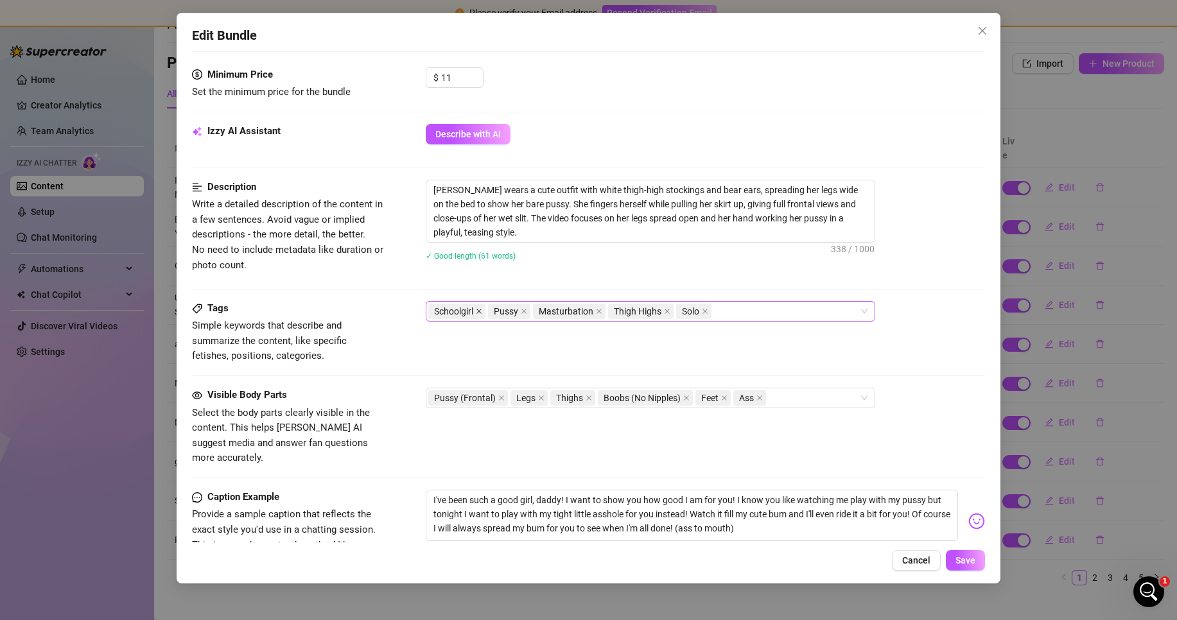
click at [479, 312] on icon "close" at bounding box center [479, 311] width 5 height 5
click at [981, 566] on button "Save" at bounding box center [965, 560] width 39 height 21
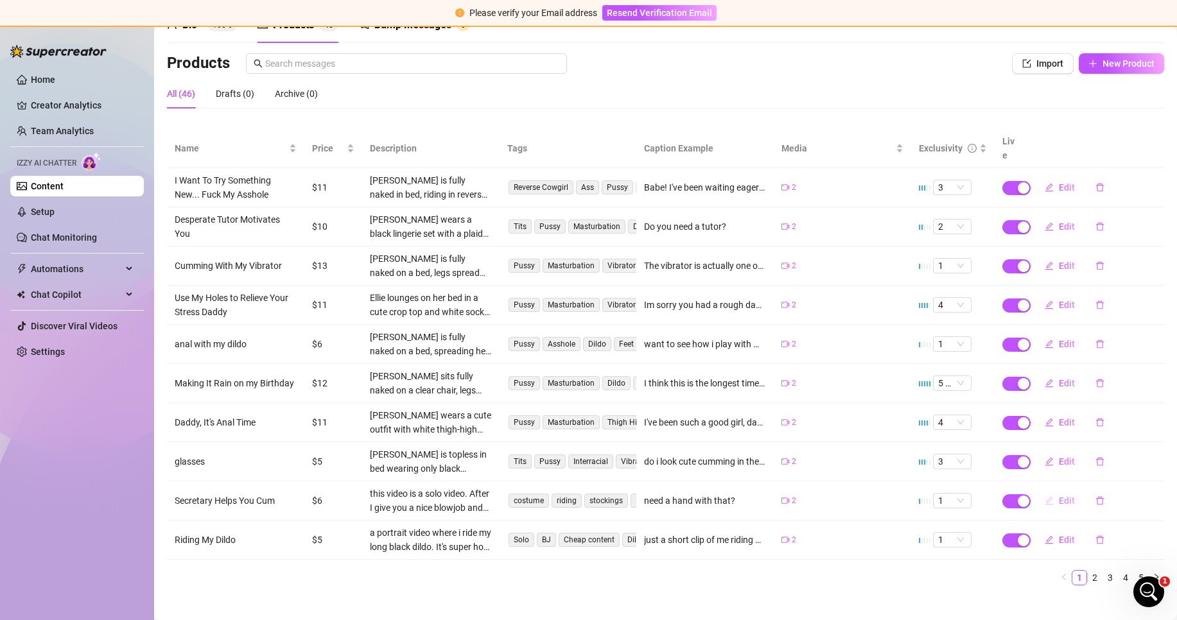
drag, startPoint x: 1053, startPoint y: 486, endPoint x: 1059, endPoint y: 480, distance: 8.2
click at [1059, 491] on button "Edit" at bounding box center [1060, 501] width 51 height 21
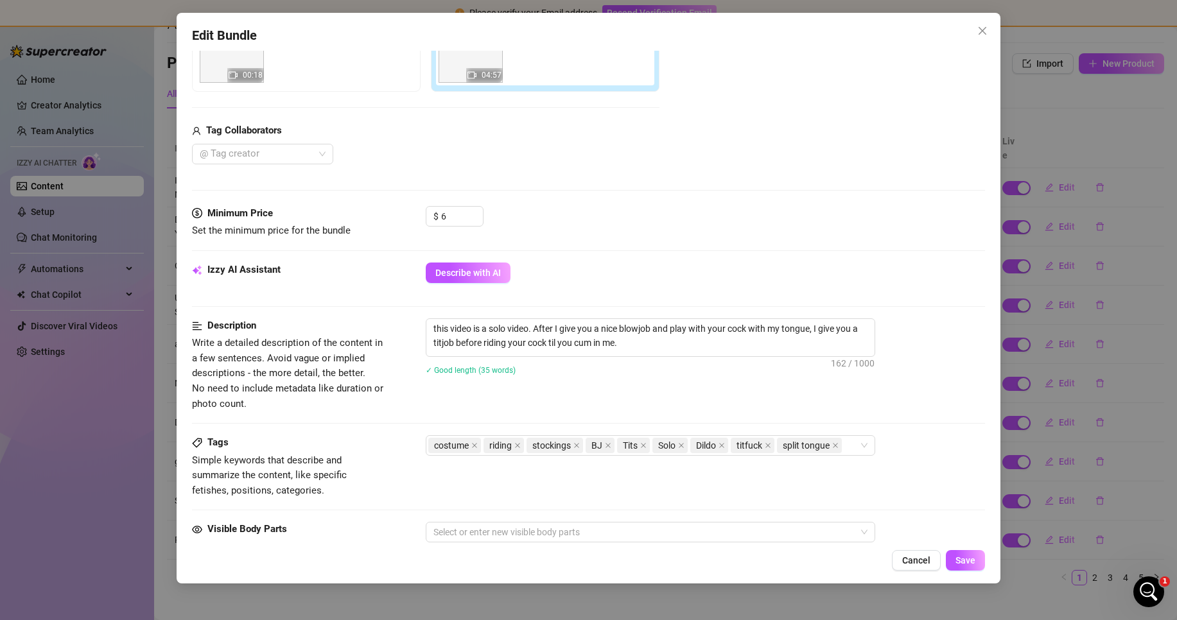
scroll to position [321, 0]
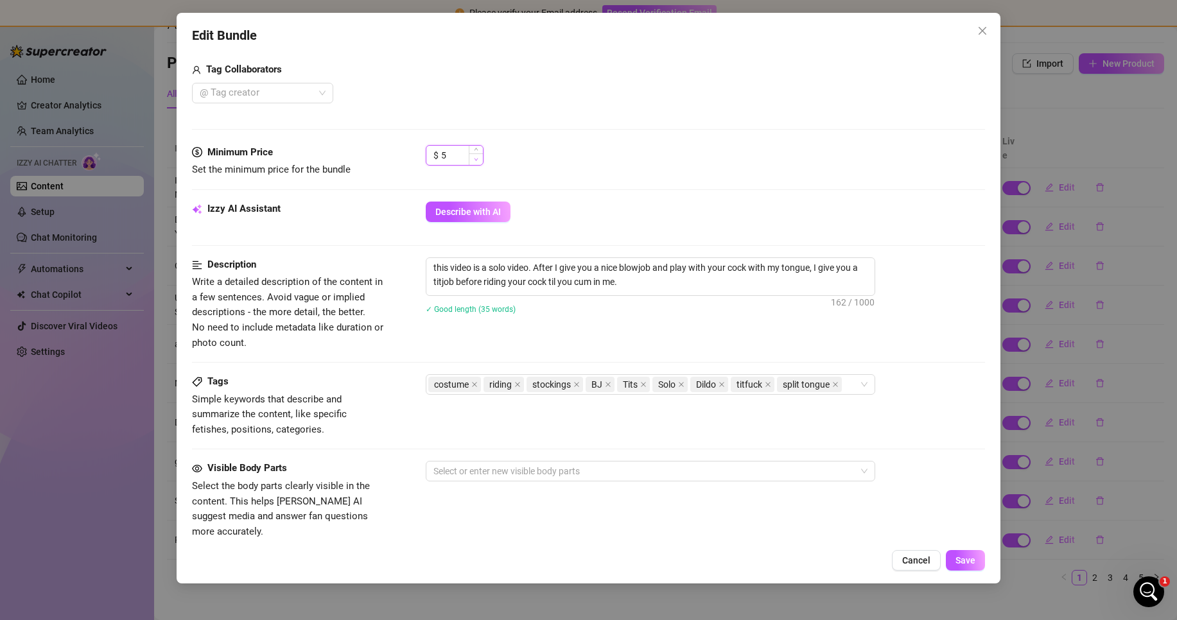
click at [478, 159] on icon "down" at bounding box center [476, 159] width 4 height 4
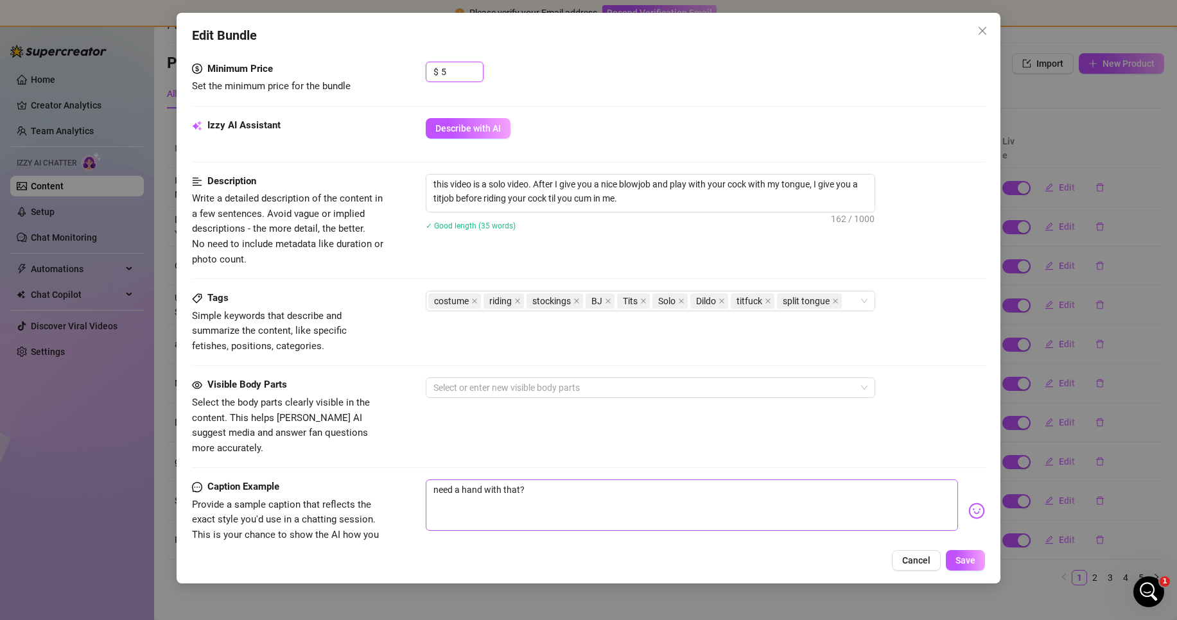
scroll to position [450, 0]
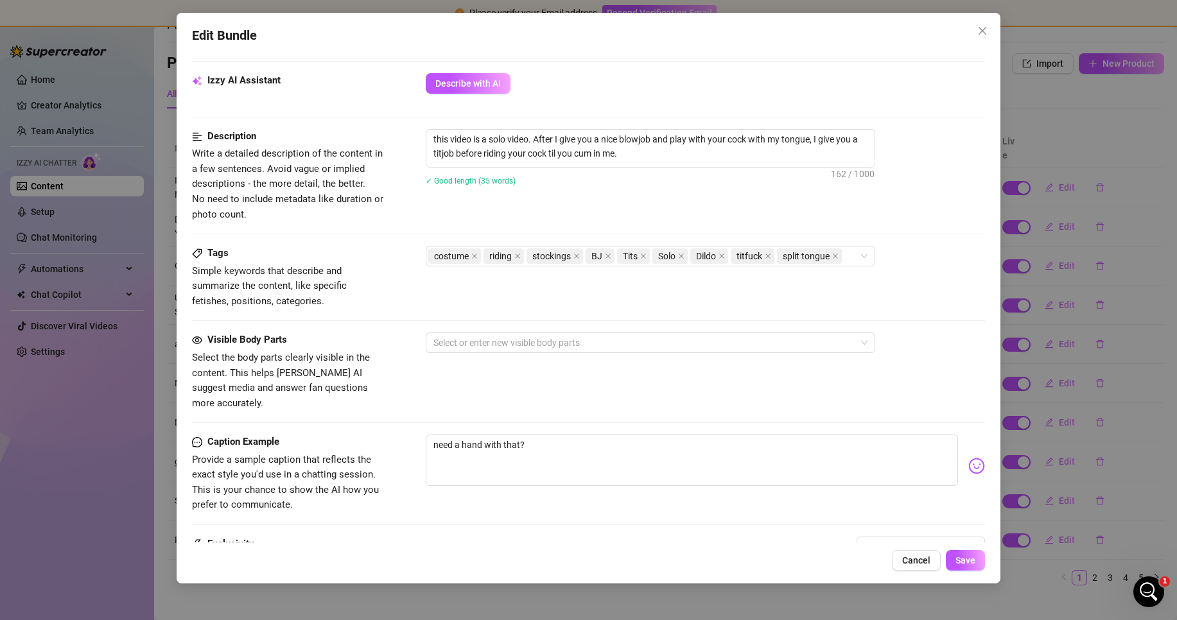
drag, startPoint x: 473, startPoint y: 82, endPoint x: 516, endPoint y: 124, distance: 60.4
click at [473, 81] on span "Describe with AI" at bounding box center [468, 83] width 66 height 10
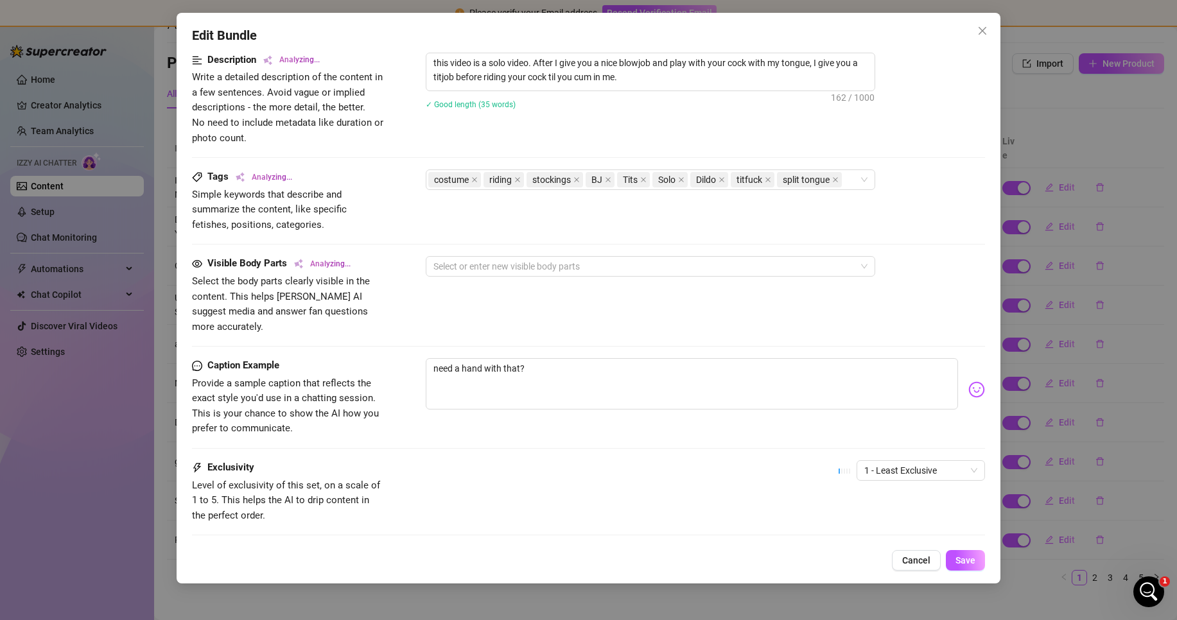
scroll to position [587, 0]
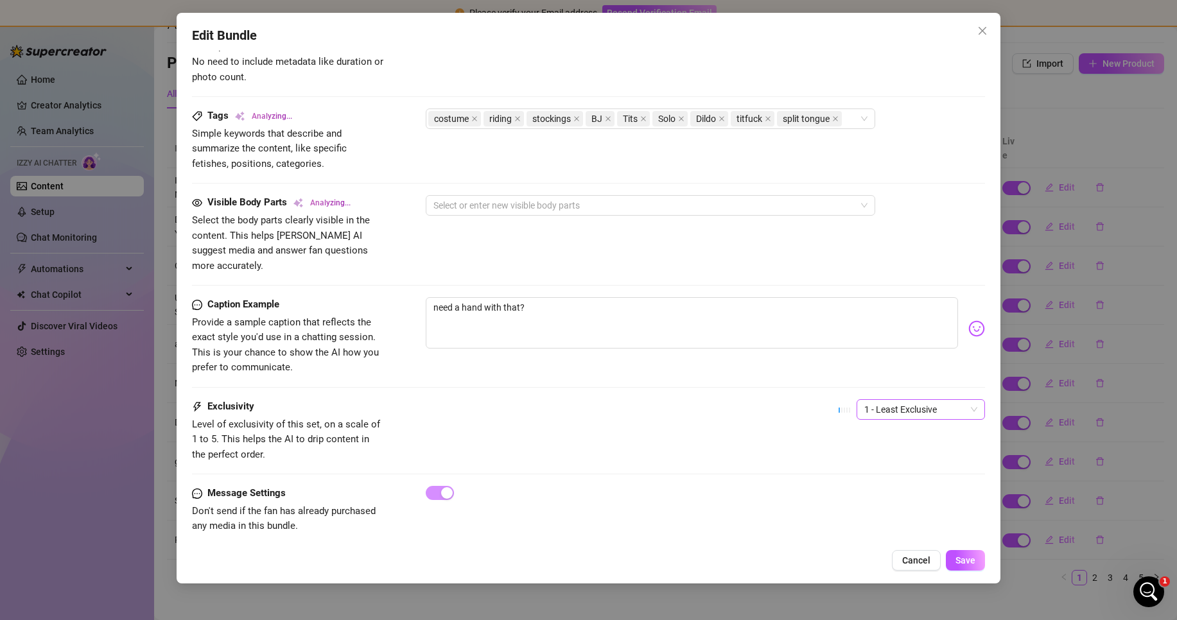
click at [898, 400] on span "1 - Least Exclusive" at bounding box center [920, 409] width 113 height 19
drag, startPoint x: 899, startPoint y: 467, endPoint x: 890, endPoint y: 451, distance: 18.7
click at [899, 466] on div "3" at bounding box center [910, 461] width 108 height 14
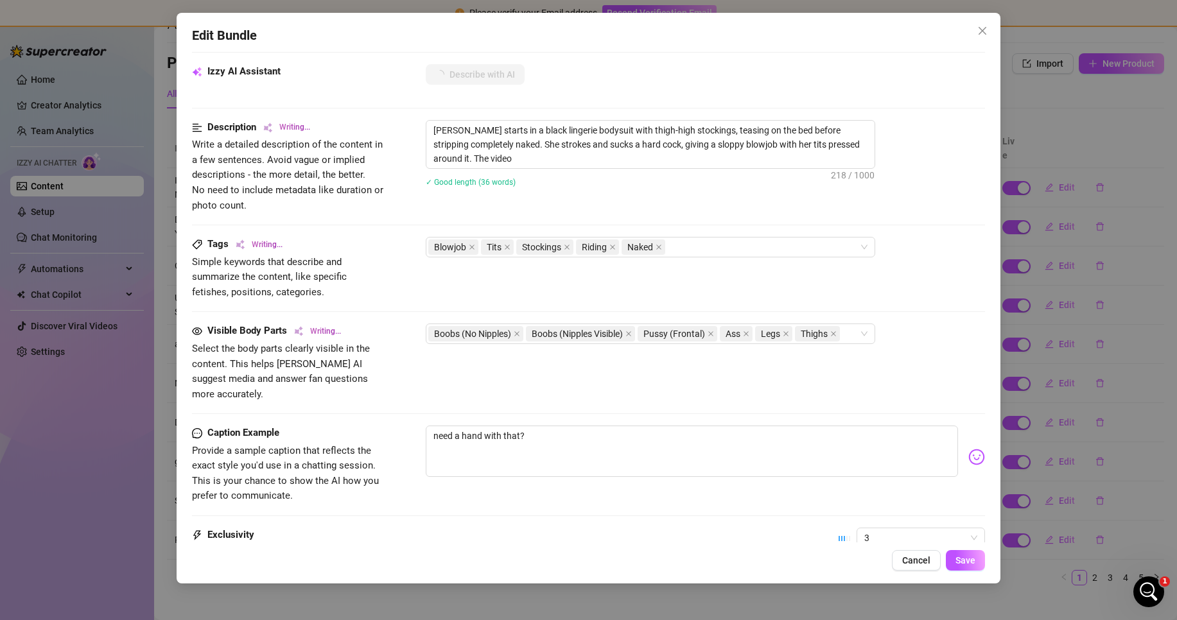
scroll to position [394, 0]
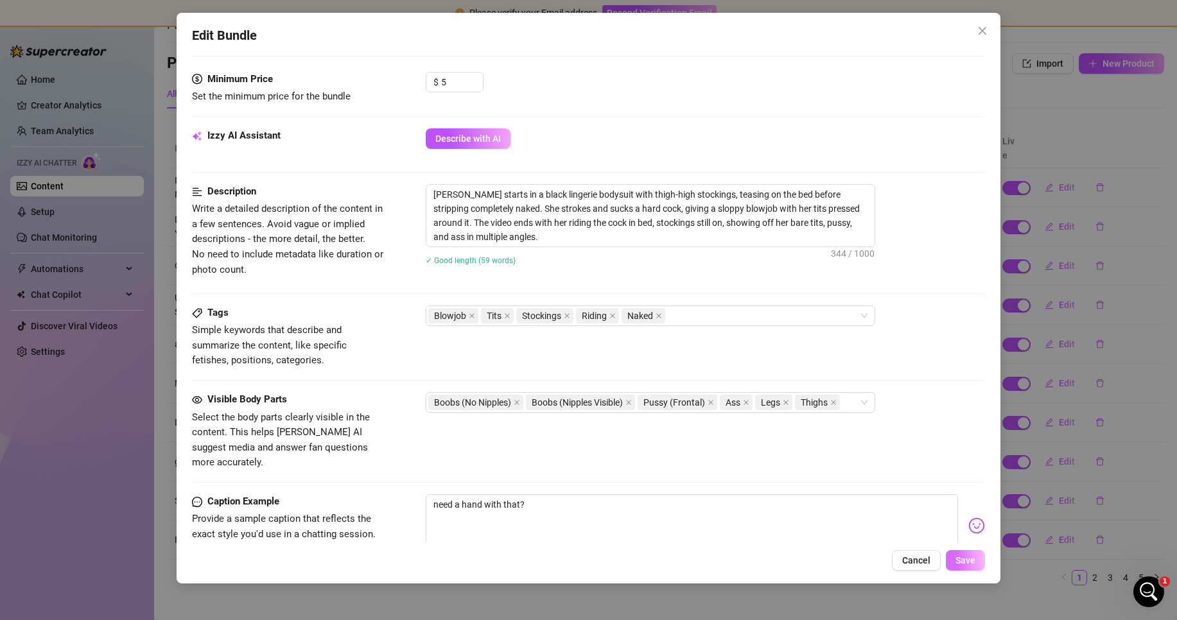
click at [961, 558] on span "Save" at bounding box center [966, 561] width 20 height 10
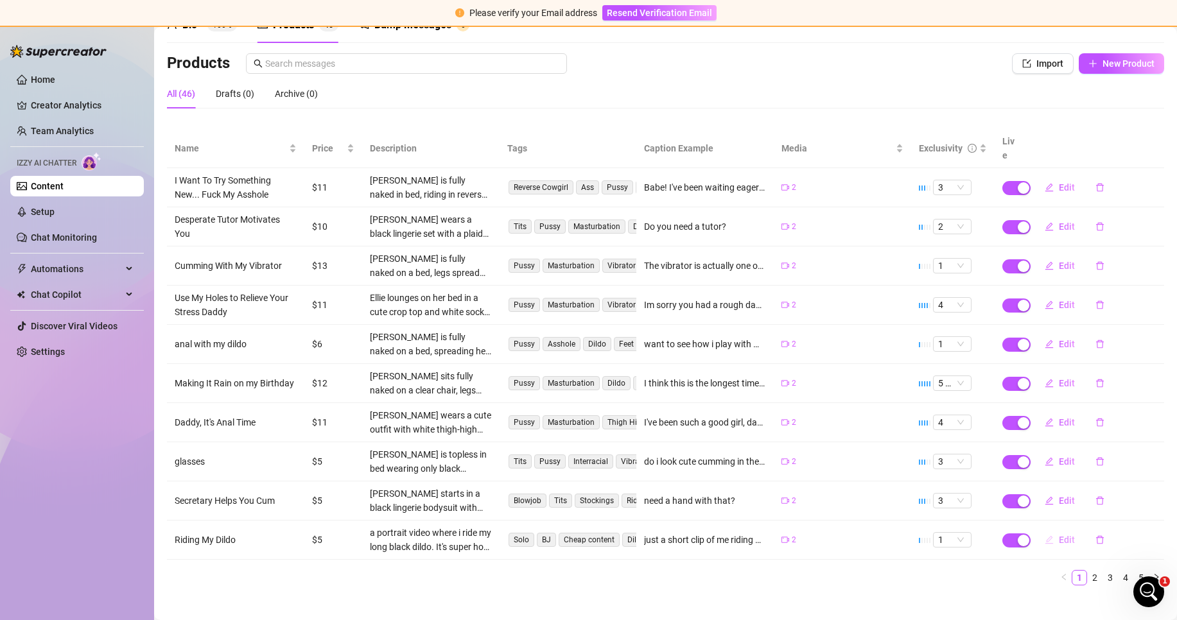
click at [1059, 535] on span "Edit" at bounding box center [1067, 540] width 16 height 10
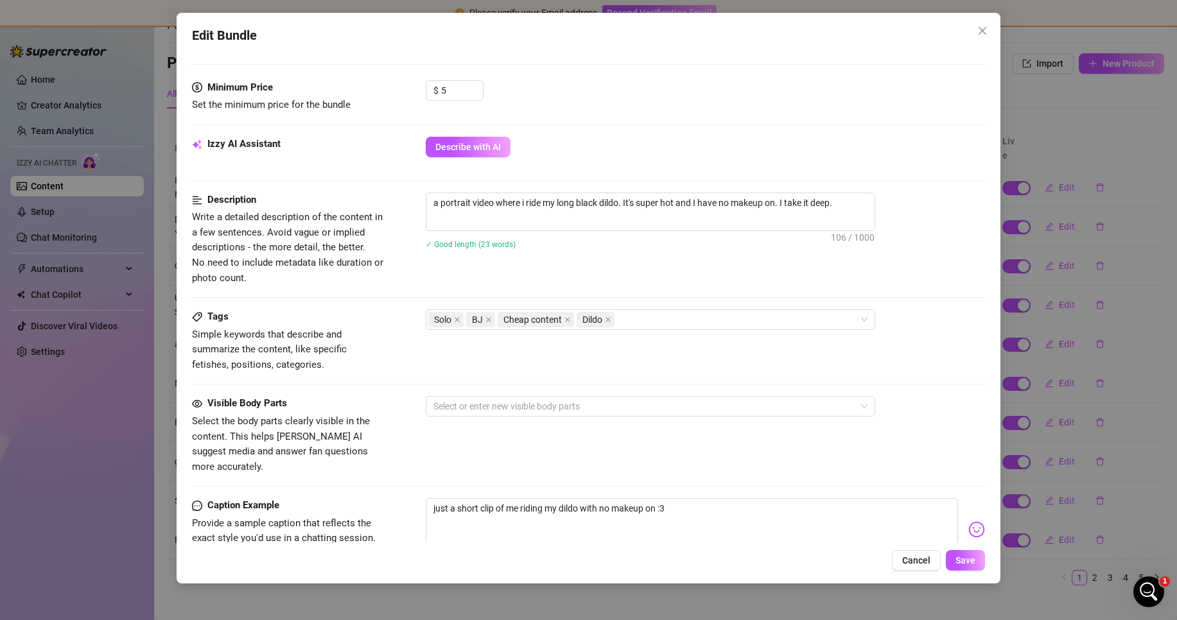
scroll to position [514, 0]
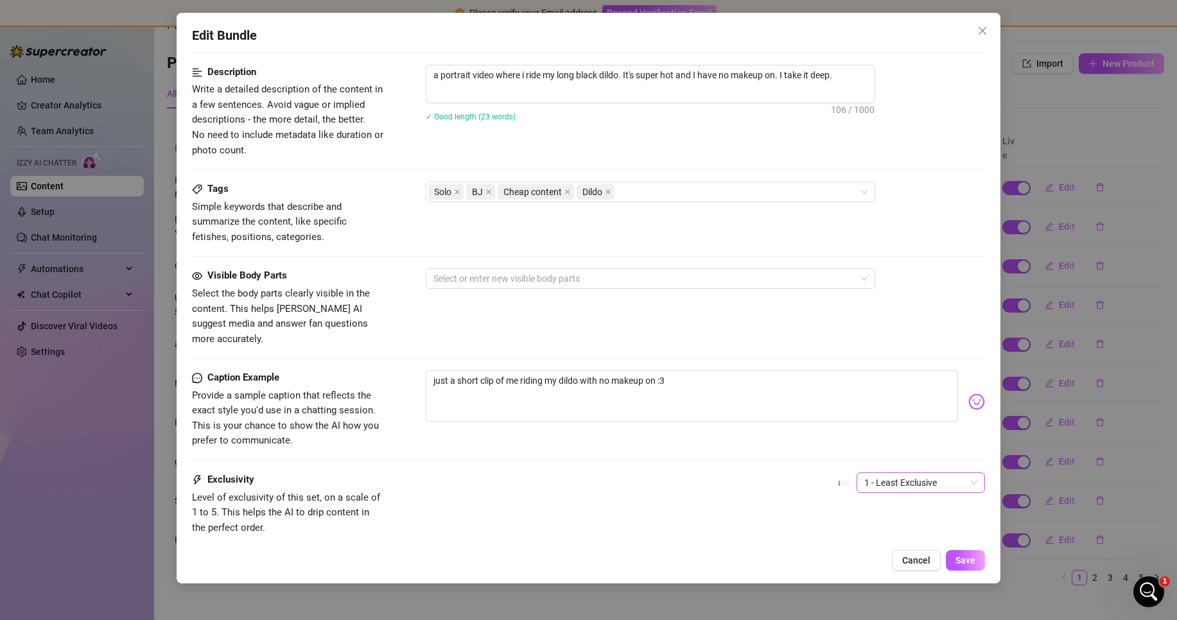
click at [915, 473] on span "1 - Least Exclusive" at bounding box center [920, 482] width 113 height 19
click at [870, 516] on div "2" at bounding box center [910, 514] width 108 height 14
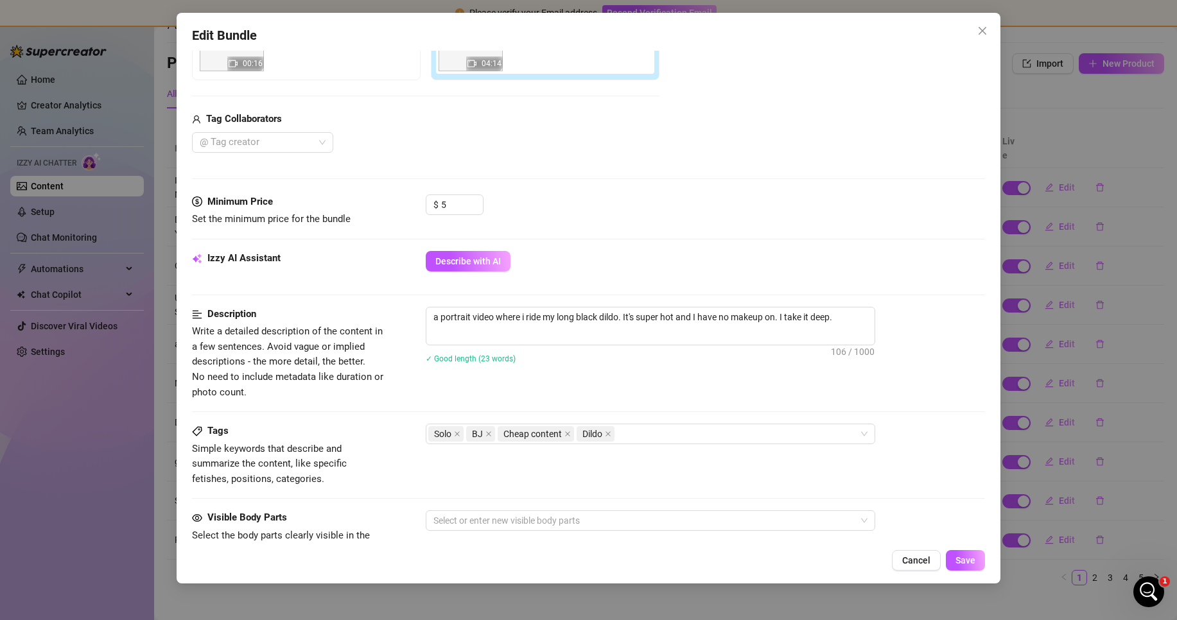
scroll to position [266, 0]
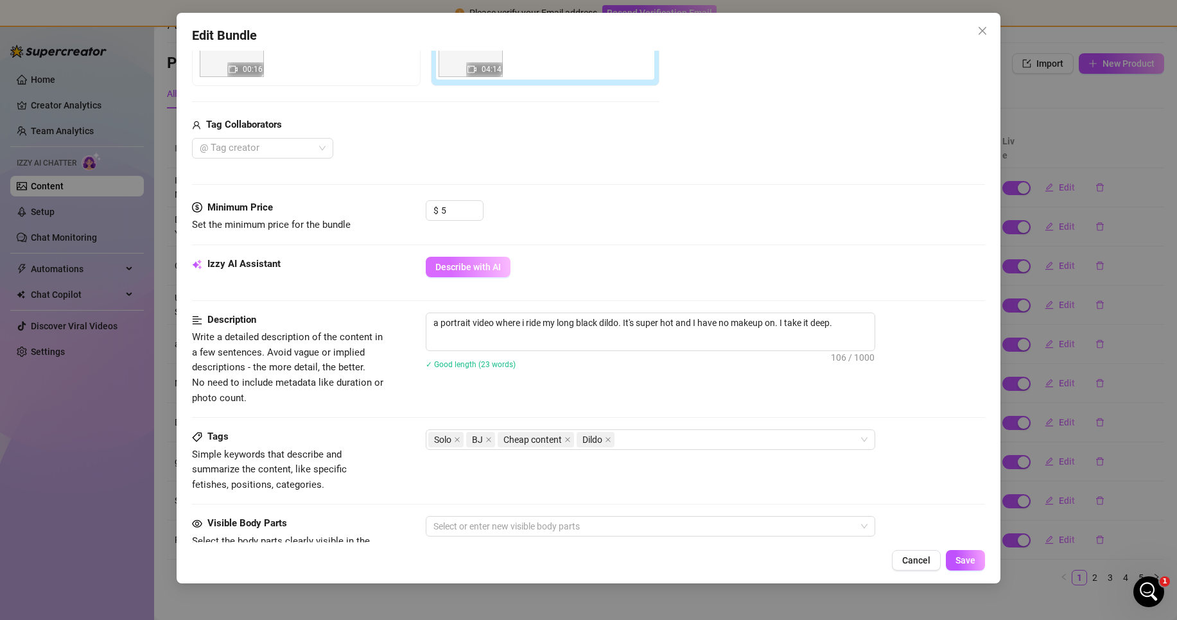
click at [481, 272] on span "Describe with AI" at bounding box center [468, 267] width 66 height 10
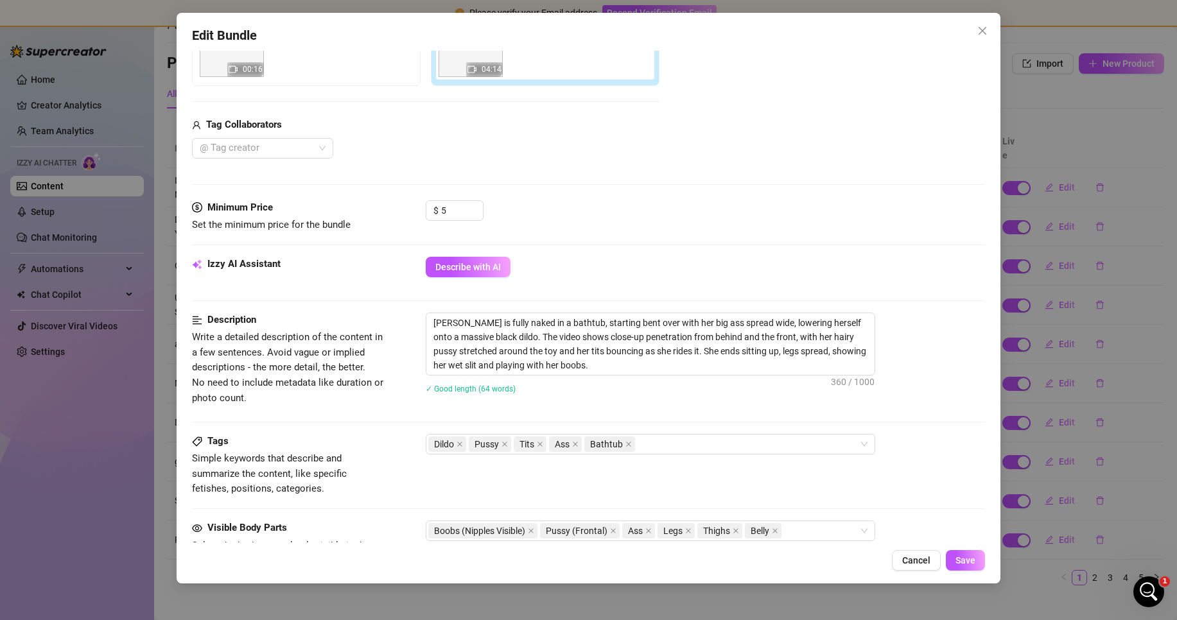
click at [313, 567] on div "Cancel Save" at bounding box center [588, 560] width 793 height 21
drag, startPoint x: 828, startPoint y: 335, endPoint x: 808, endPoint y: 332, distance: 20.8
click at [808, 332] on textarea "[PERSON_NAME] is fully naked in a bathtub, starting bent over with her big ass …" at bounding box center [650, 344] width 448 height 62
click at [811, 388] on div "✓ Good length (64 words)" at bounding box center [705, 388] width 559 height 14
drag, startPoint x: 828, startPoint y: 338, endPoint x: 811, endPoint y: 336, distance: 18.2
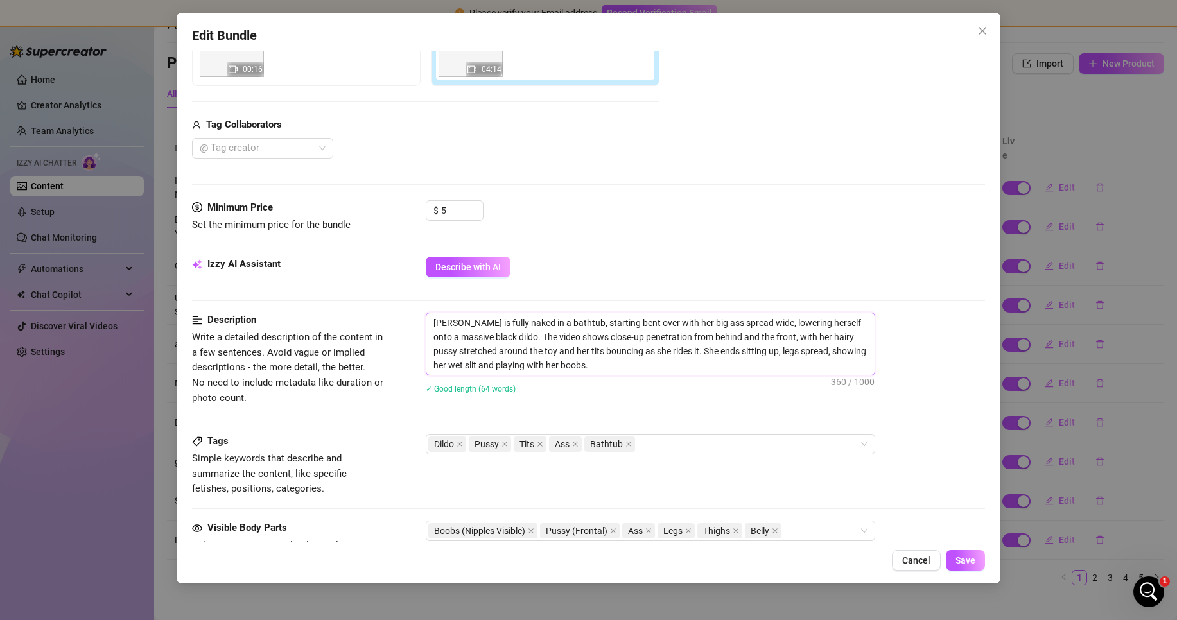
click at [811, 336] on textarea "[PERSON_NAME] is fully naked in a bathtub, starting bent over with her big ass …" at bounding box center [650, 344] width 448 height 62
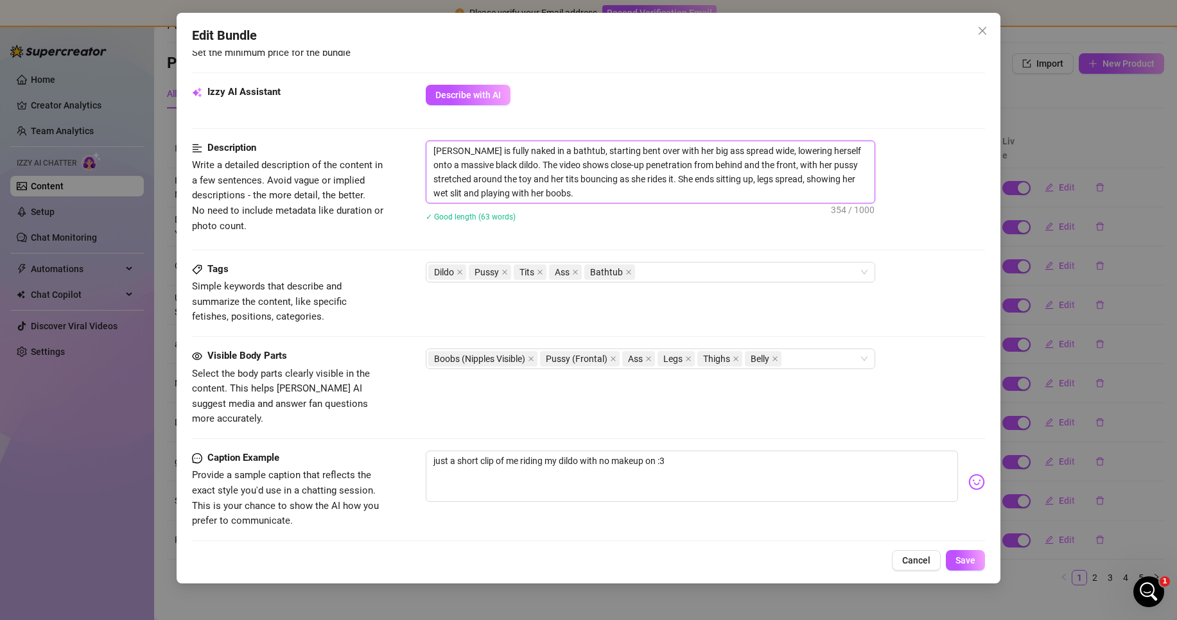
scroll to position [592, 0]
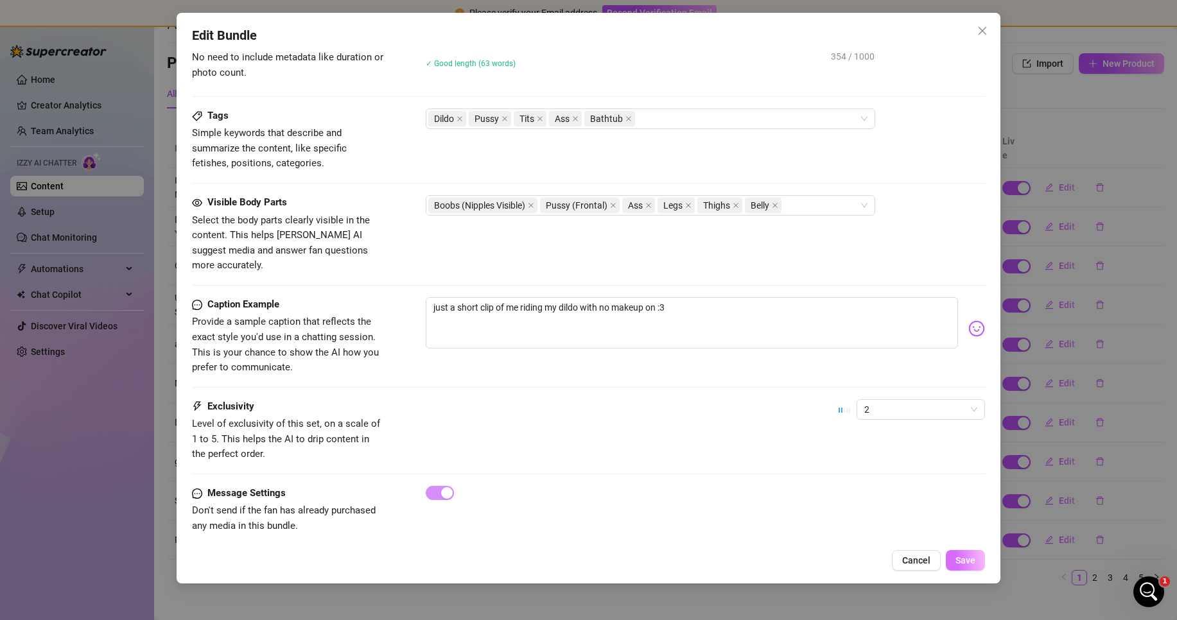
click at [974, 560] on span "Save" at bounding box center [966, 561] width 20 height 10
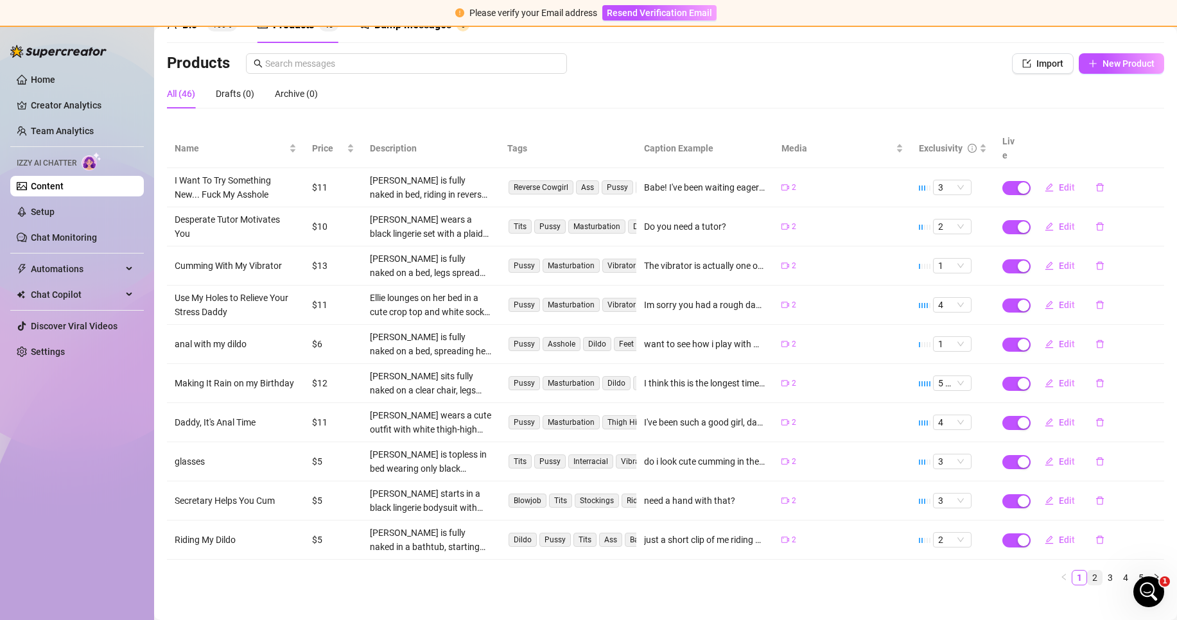
click at [1088, 571] on link "2" at bounding box center [1095, 578] width 14 height 14
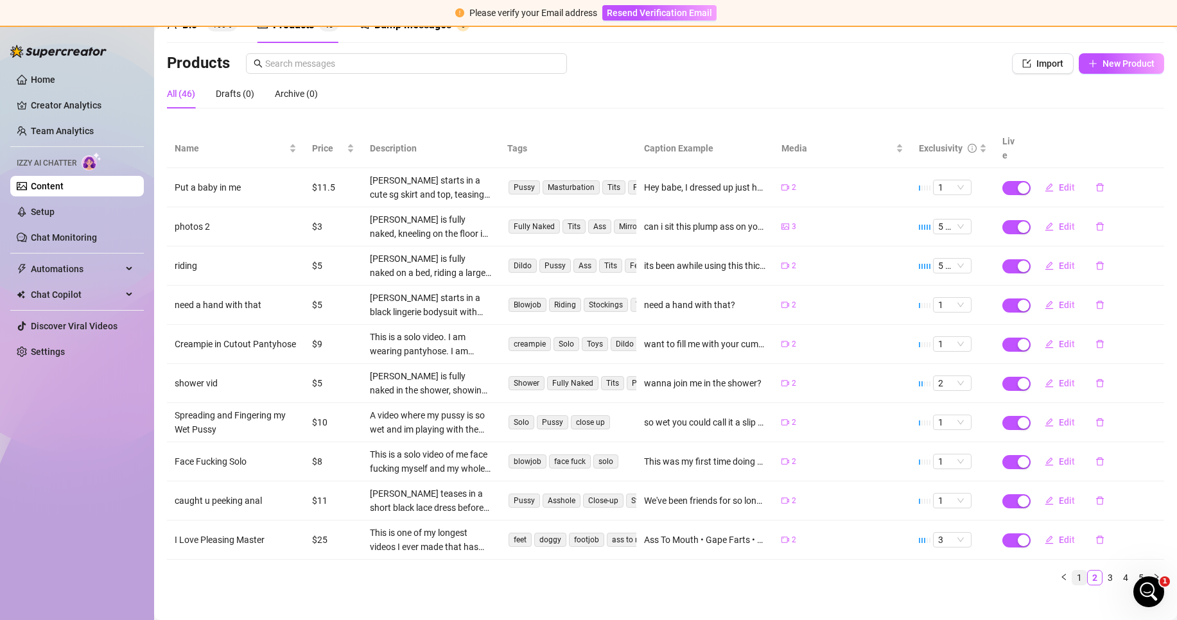
click at [1073, 571] on link "1" at bounding box center [1080, 578] width 14 height 14
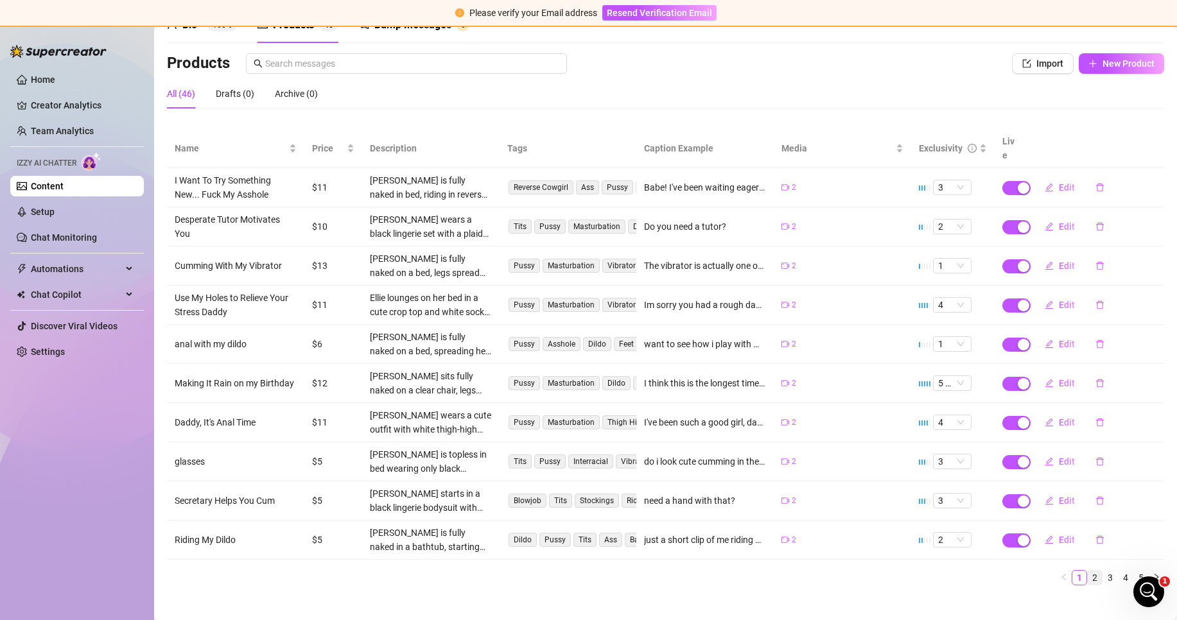
click at [1088, 571] on link "2" at bounding box center [1095, 578] width 14 height 14
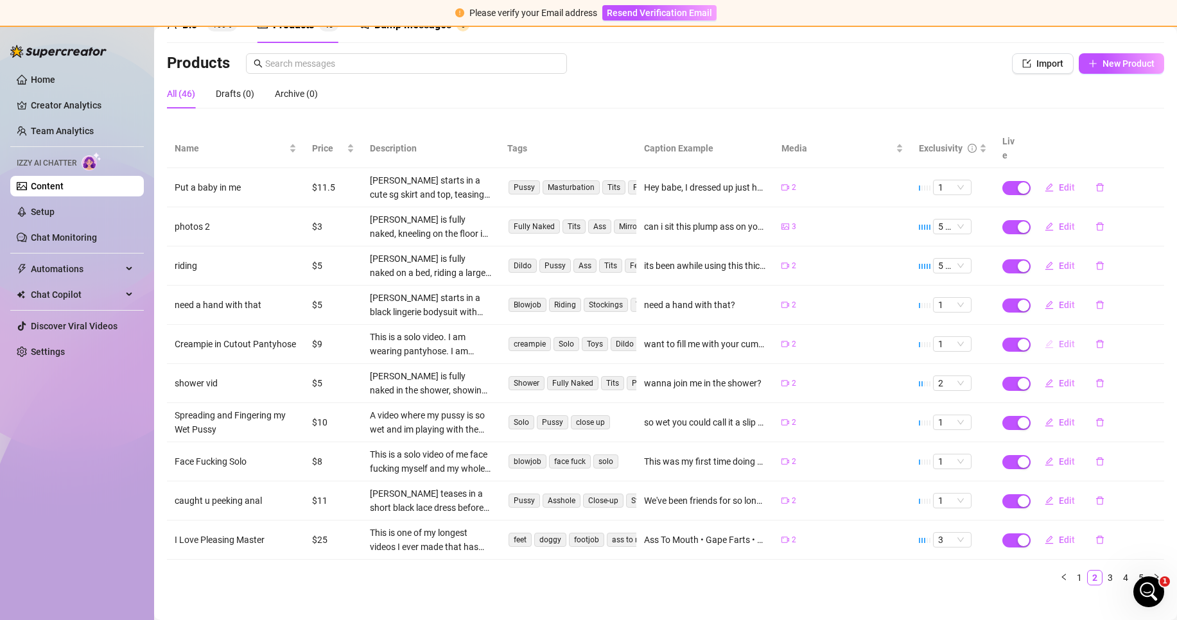
click at [1045, 340] on icon "edit" at bounding box center [1049, 344] width 9 height 9
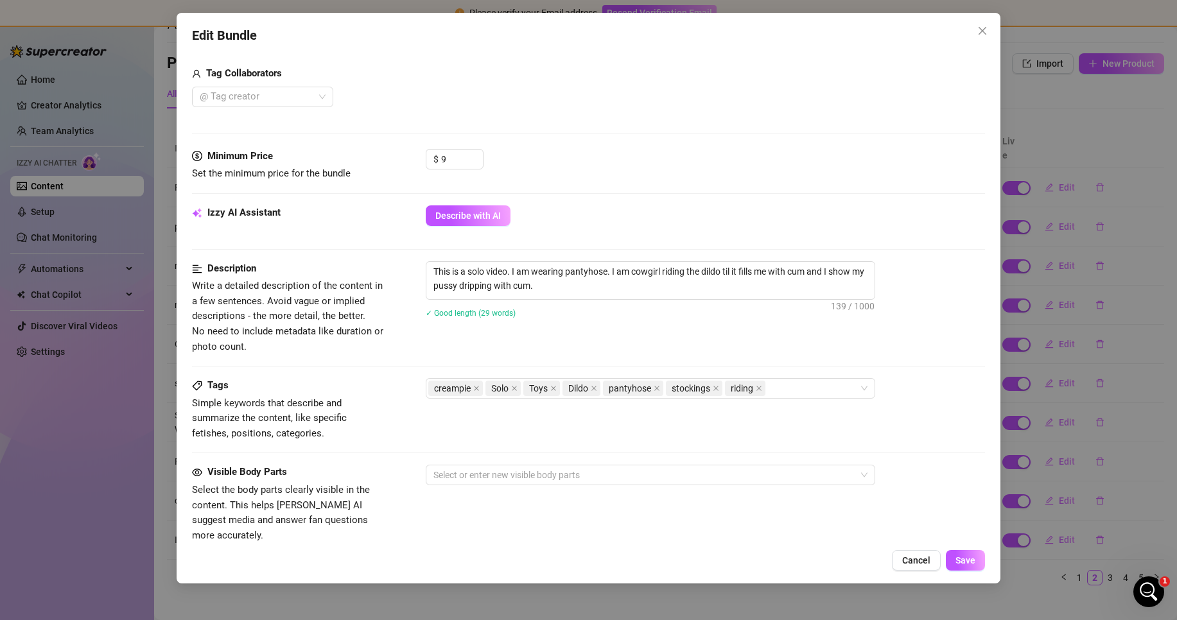
scroll to position [385, 0]
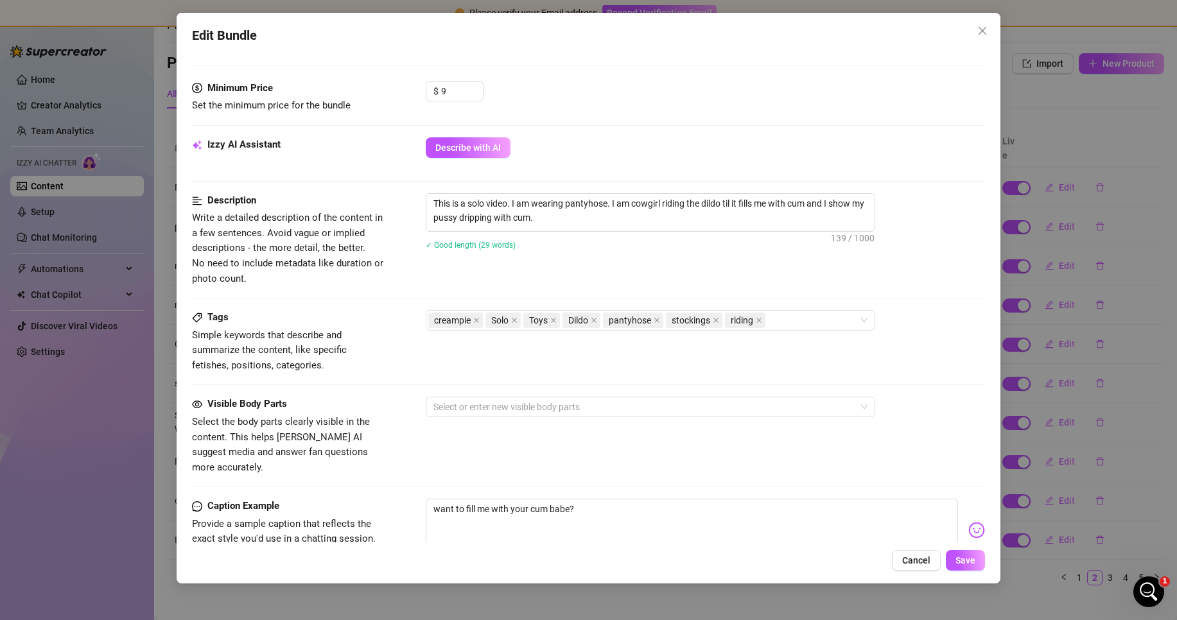
click at [466, 160] on div "Izzy AI Assistant Describe with AI" at bounding box center [588, 153] width 793 height 32
click at [466, 146] on span "Describe with AI" at bounding box center [468, 148] width 66 height 10
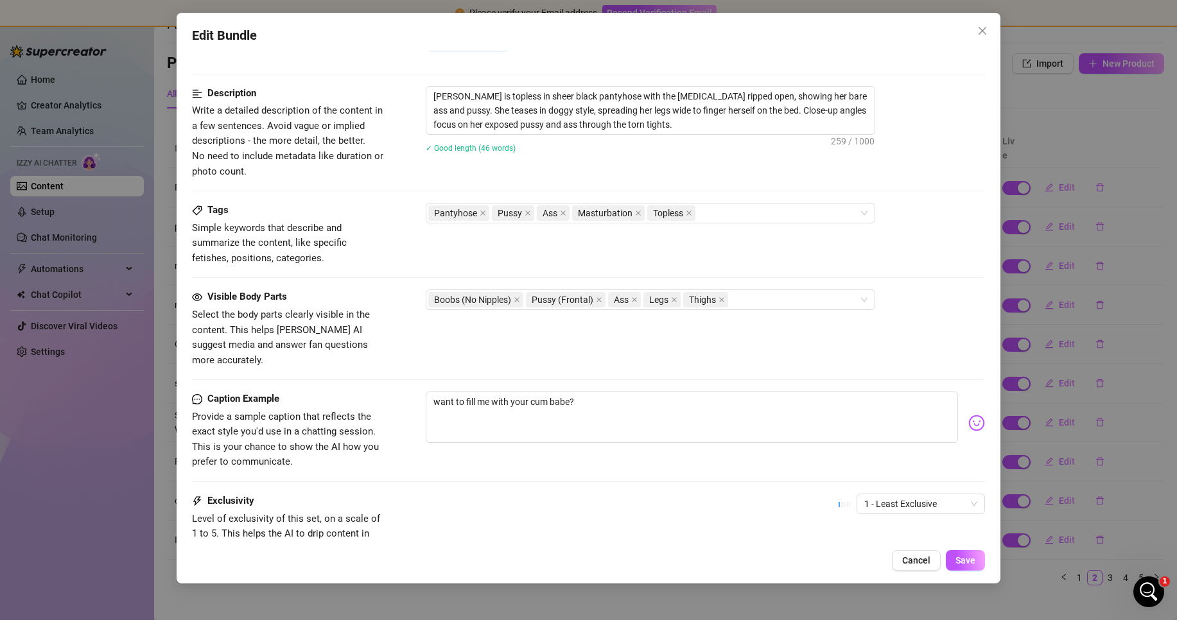
scroll to position [587, 0]
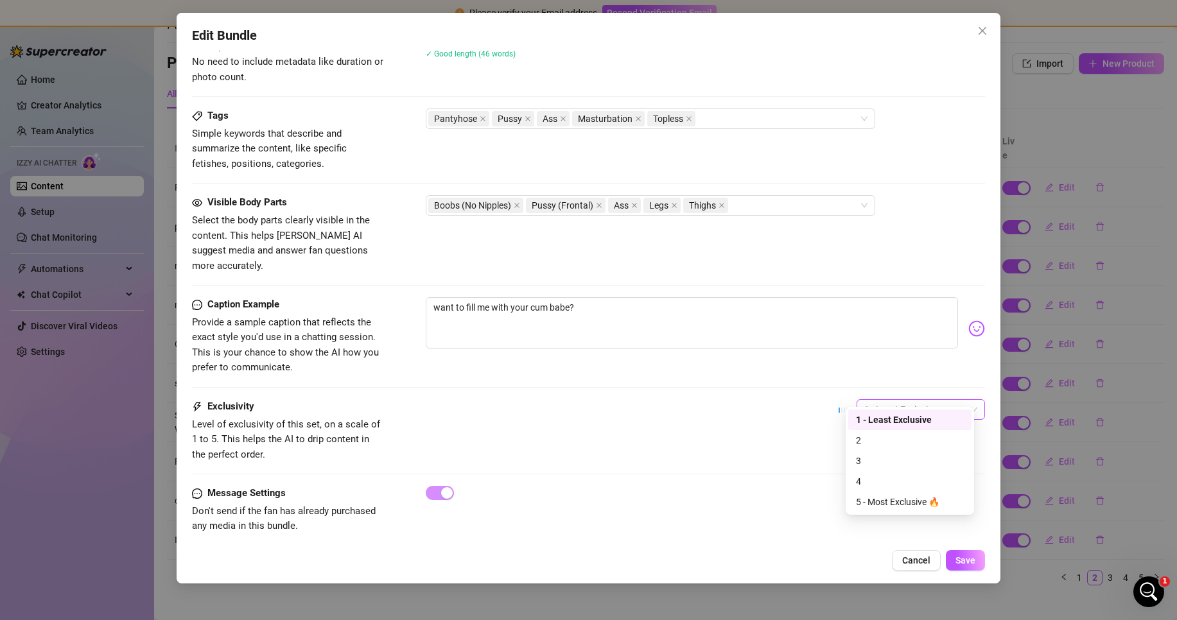
click at [881, 400] on span "1 - Least Exclusive" at bounding box center [920, 409] width 113 height 19
click at [879, 479] on div "4" at bounding box center [910, 482] width 108 height 14
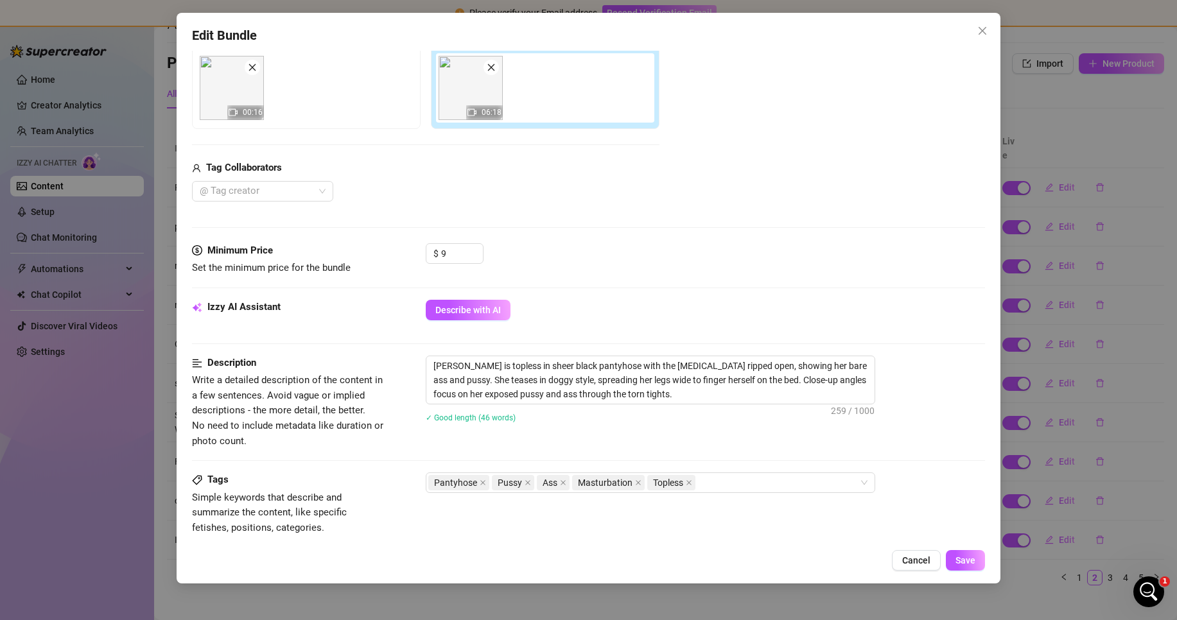
scroll to position [73, 0]
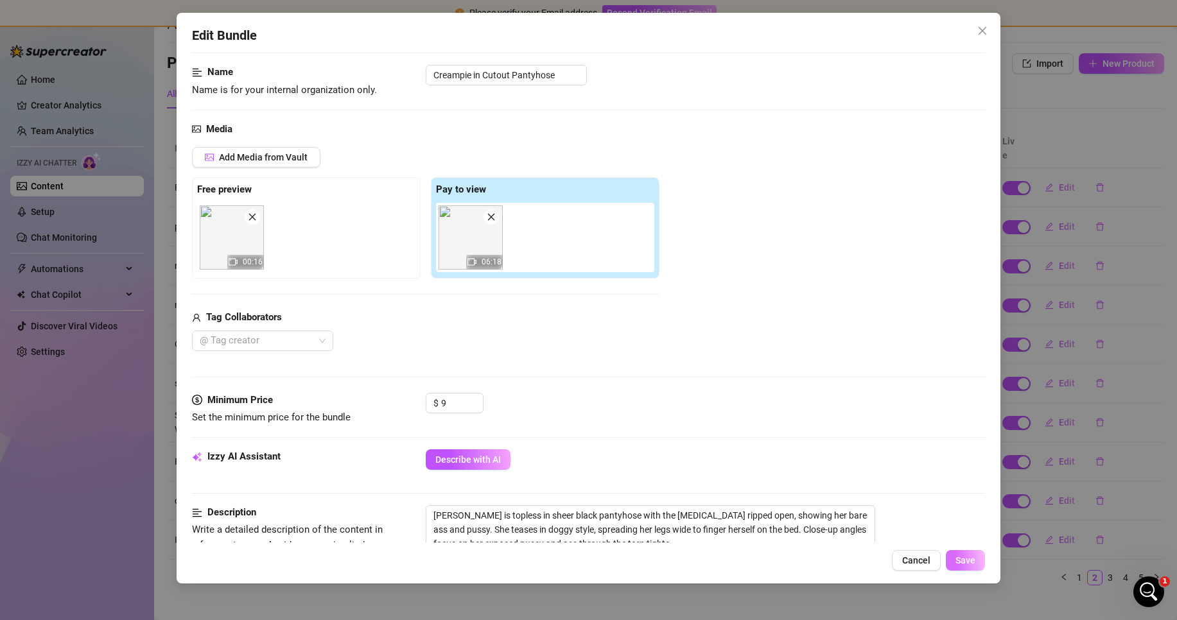
click at [962, 556] on span "Save" at bounding box center [966, 561] width 20 height 10
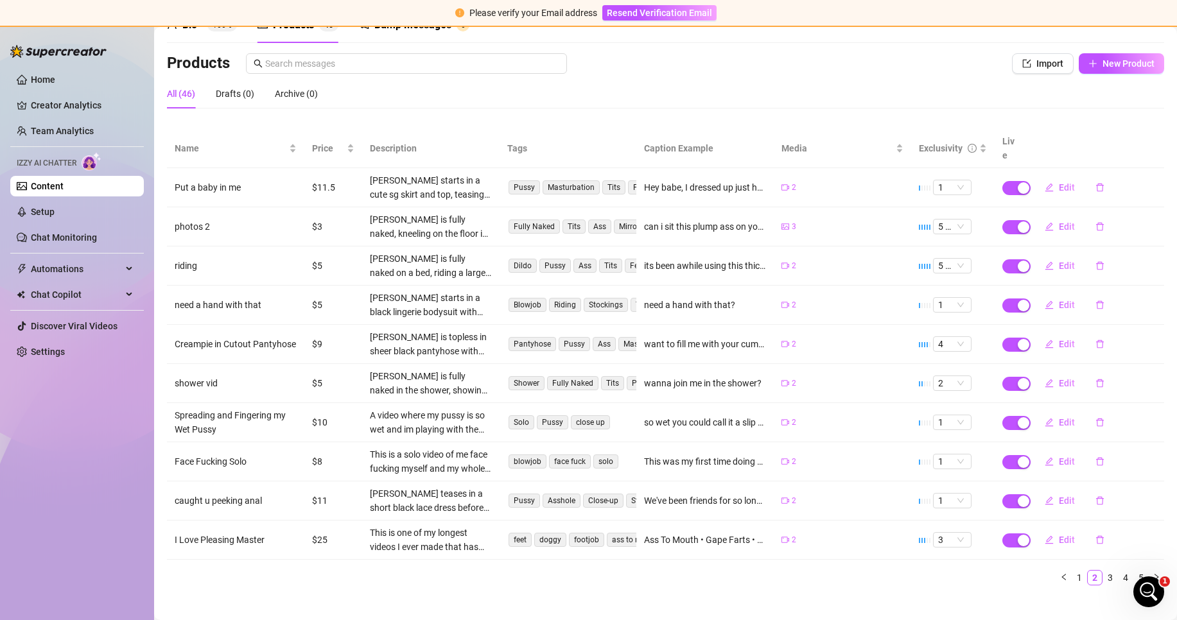
click at [306, 597] on main "Content Library Content for ur2dwaifu ur2dwaifu (ur2dwaifu) Bio 100% Products 4…" at bounding box center [665, 296] width 1023 height 678
click at [1059, 417] on span "Edit" at bounding box center [1067, 422] width 16 height 10
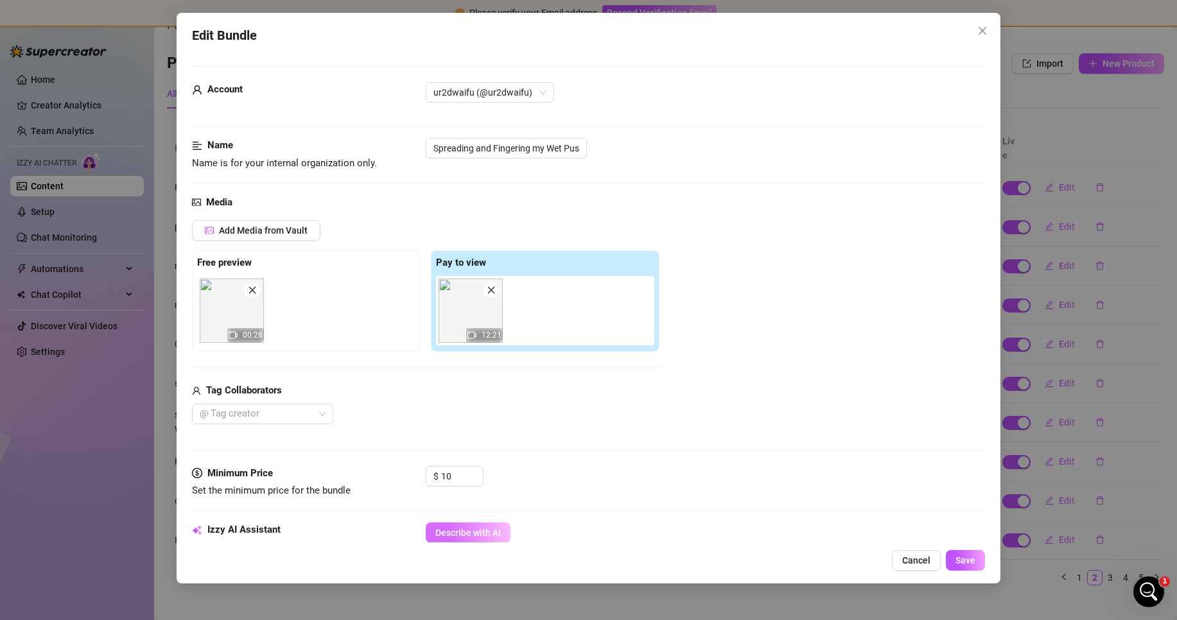
click at [491, 524] on button "Describe with AI" at bounding box center [468, 533] width 85 height 21
drag, startPoint x: 302, startPoint y: 370, endPoint x: 302, endPoint y: 361, distance: 9.0
drag, startPoint x: 207, startPoint y: 272, endPoint x: 126, endPoint y: 286, distance: 82.1
click at [180, 279] on div "Edit Bundle Account ur2dwaifu (@ur2dwaifu) Name Name is for your internal organ…" at bounding box center [589, 298] width 824 height 571
click at [584, 422] on div "@ Tag creator" at bounding box center [426, 414] width 468 height 21
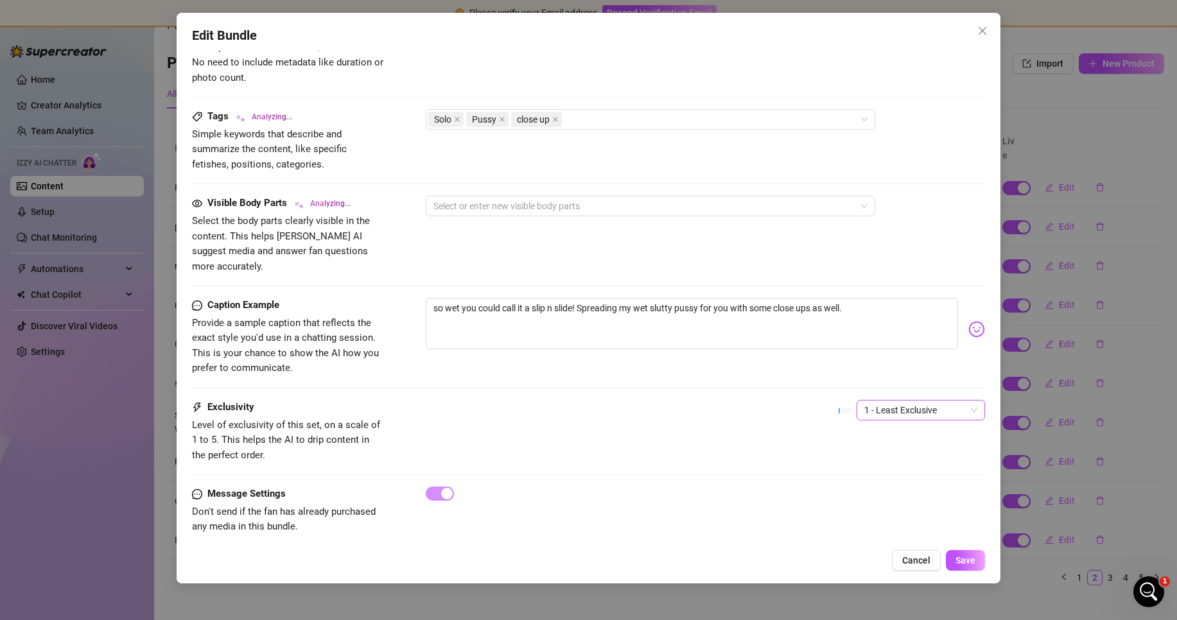
scroll to position [587, 0]
click at [925, 401] on span "1 - Least Exclusive" at bounding box center [920, 409] width 113 height 19
click at [890, 482] on div "4" at bounding box center [910, 482] width 108 height 14
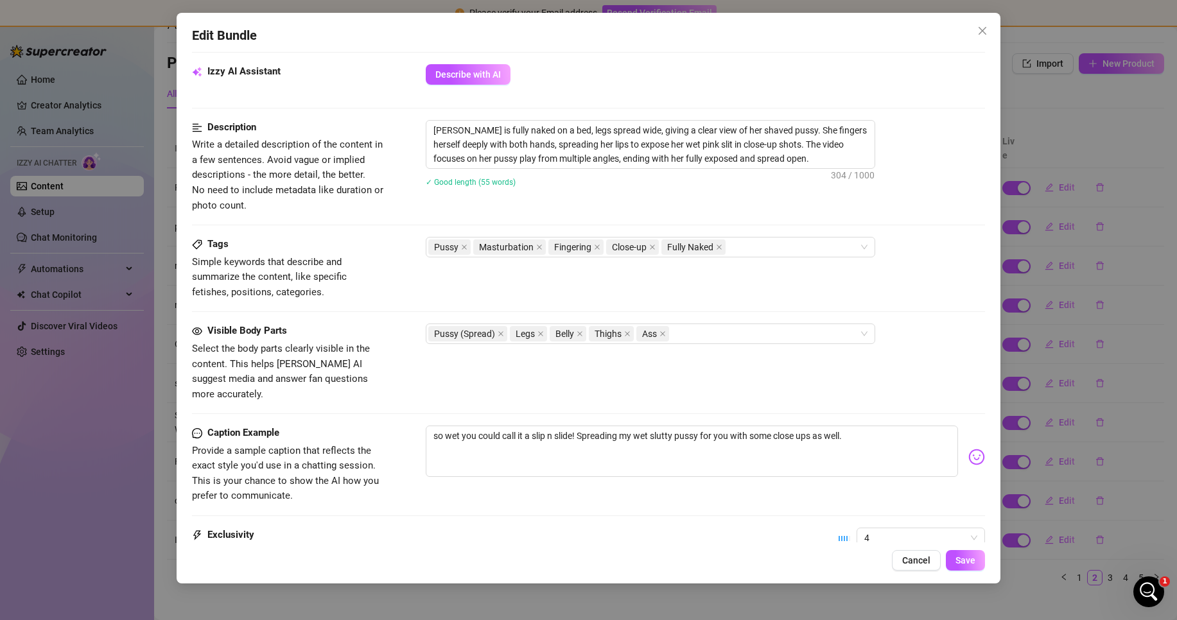
scroll to position [394, 0]
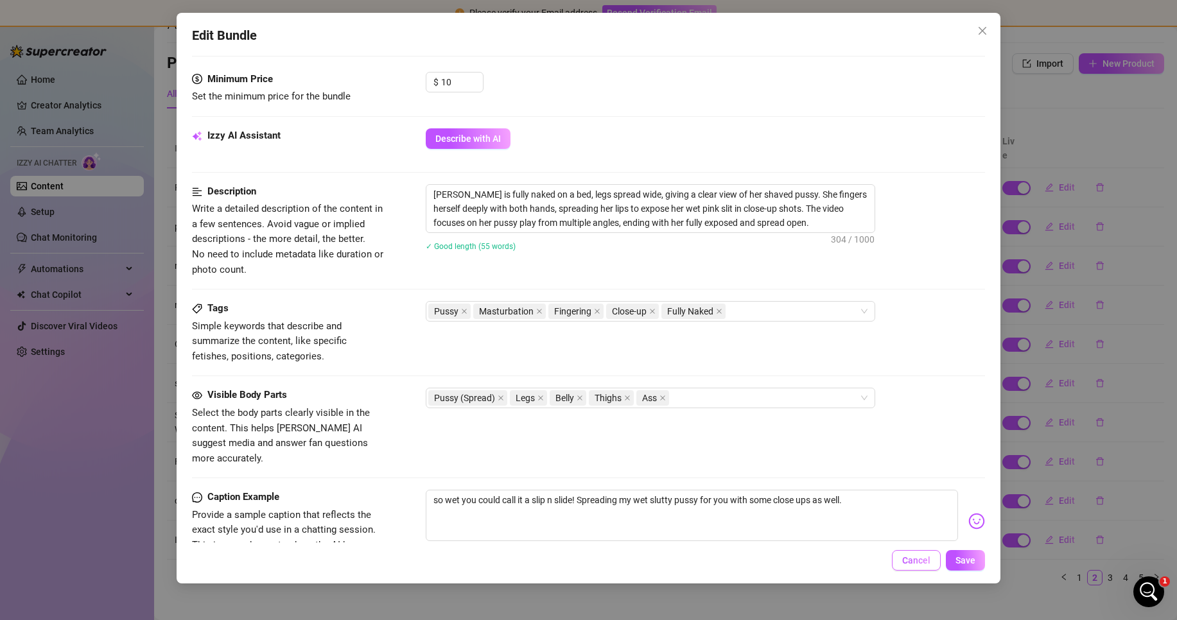
drag, startPoint x: 977, startPoint y: 560, endPoint x: 922, endPoint y: 561, distance: 55.2
click at [979, 561] on button "Save" at bounding box center [965, 560] width 39 height 21
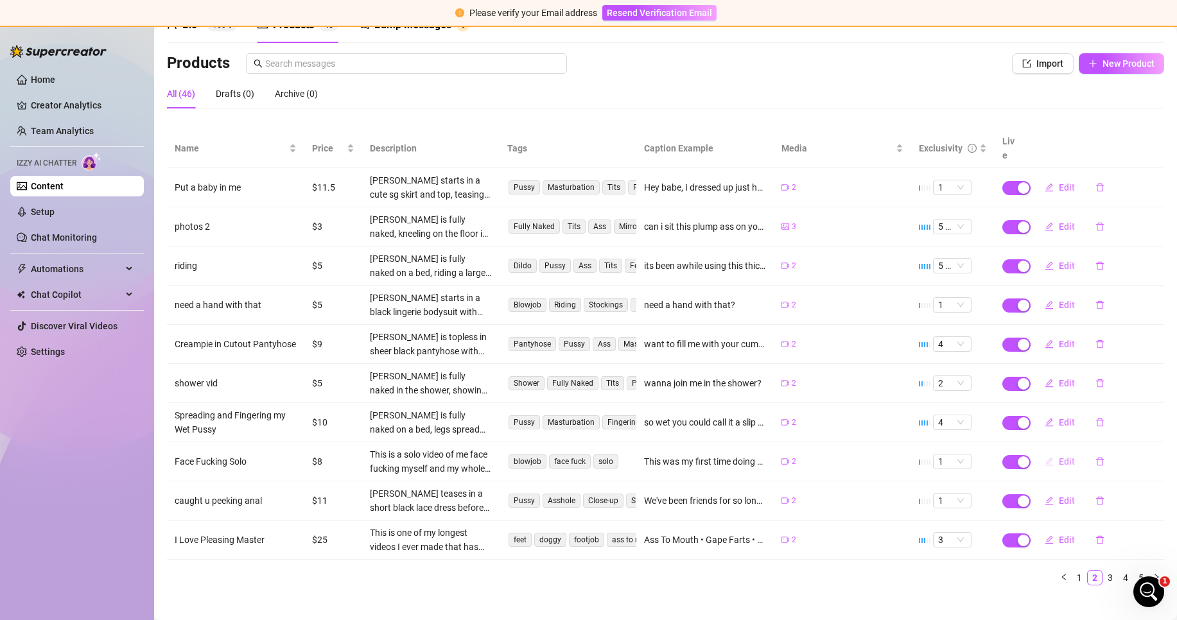
click at [1046, 457] on icon "edit" at bounding box center [1050, 461] width 8 height 8
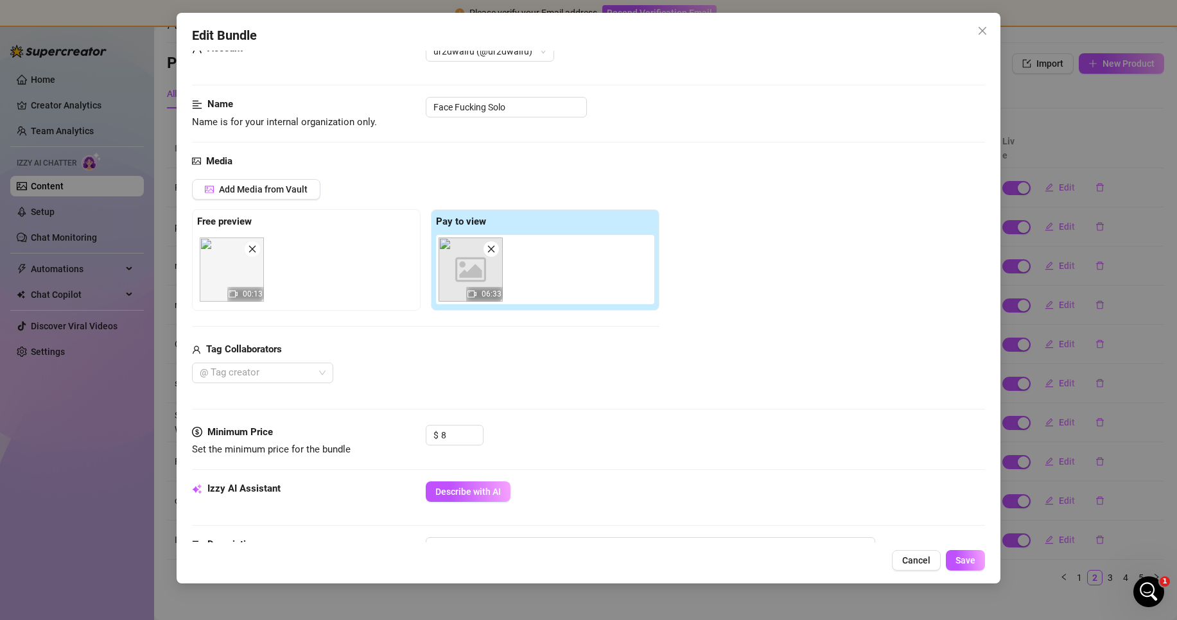
scroll to position [64, 0]
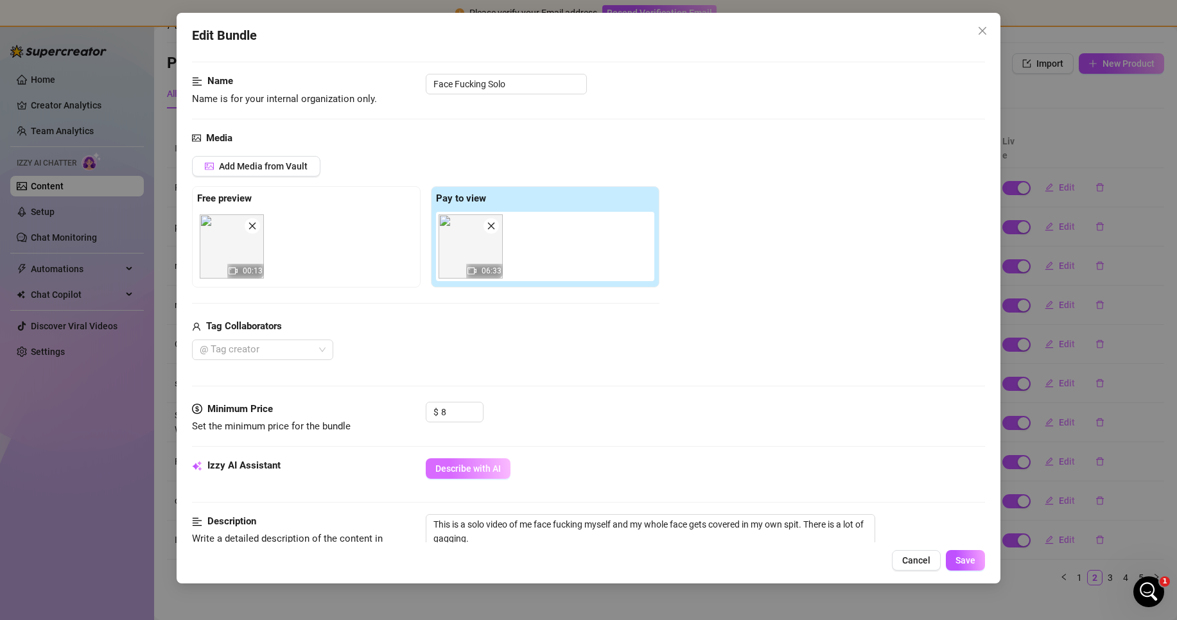
click at [501, 469] on button "Describe with AI" at bounding box center [468, 469] width 85 height 21
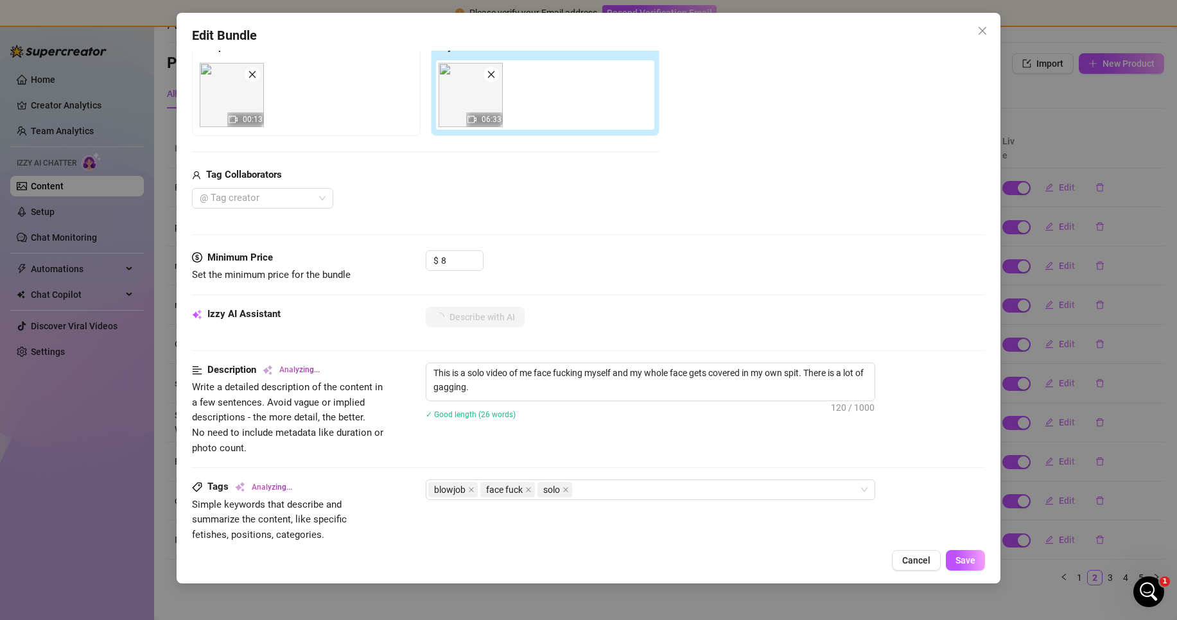
scroll to position [193, 0]
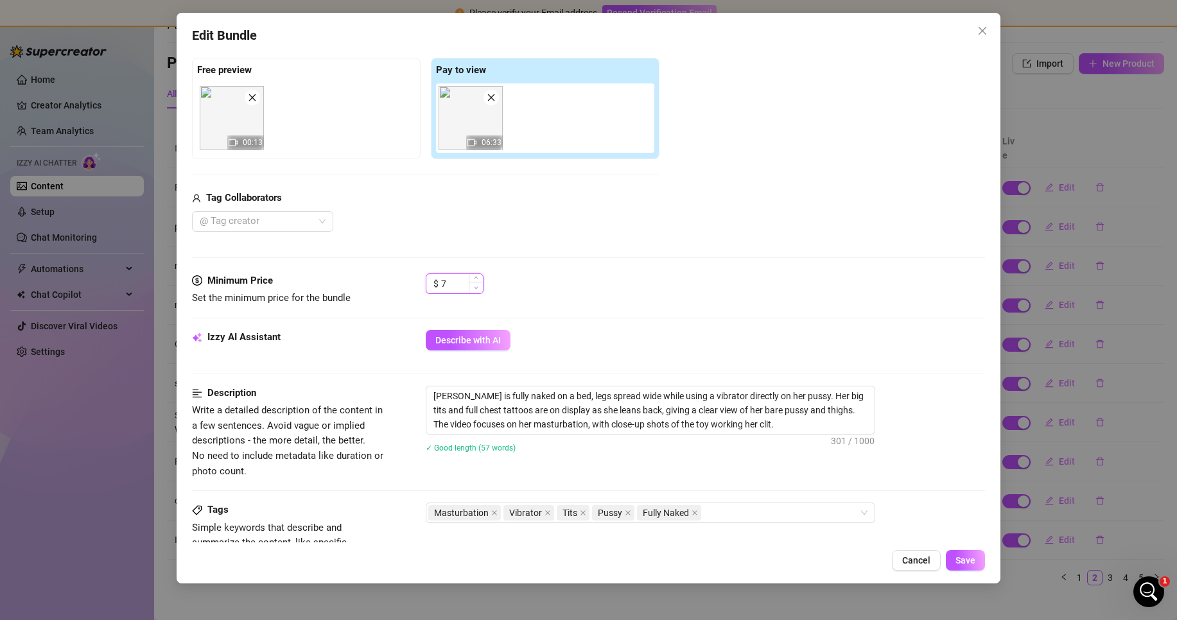
click at [478, 292] on span "Decrease Value" at bounding box center [476, 288] width 14 height 12
click at [476, 279] on icon "up" at bounding box center [476, 279] width 4 height 4
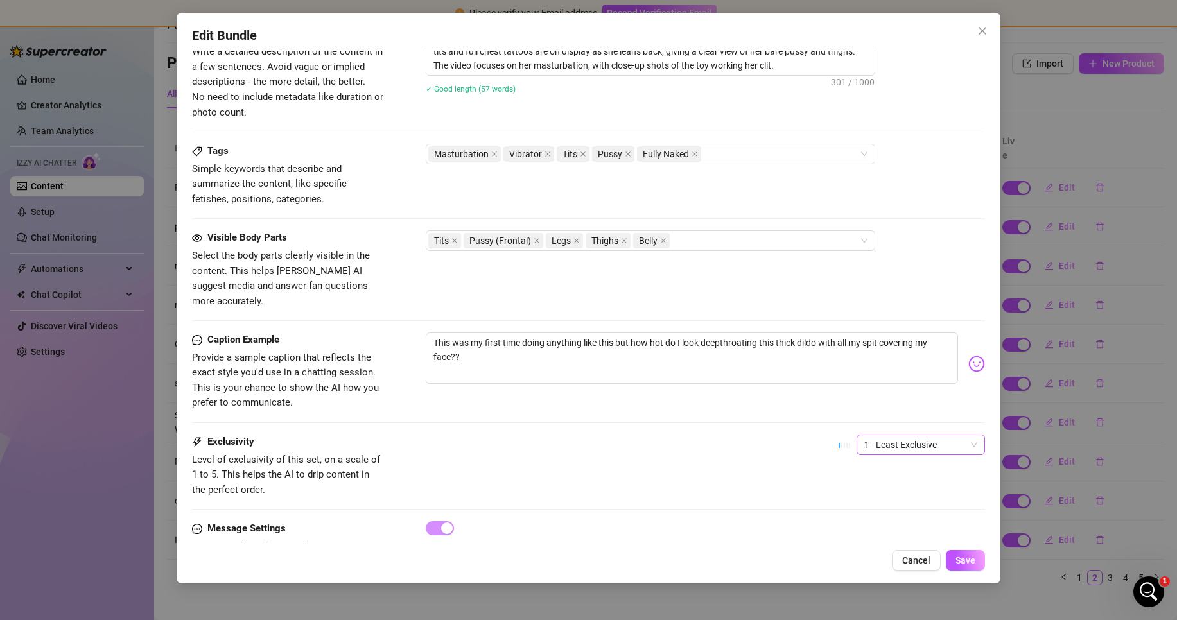
scroll to position [587, 0]
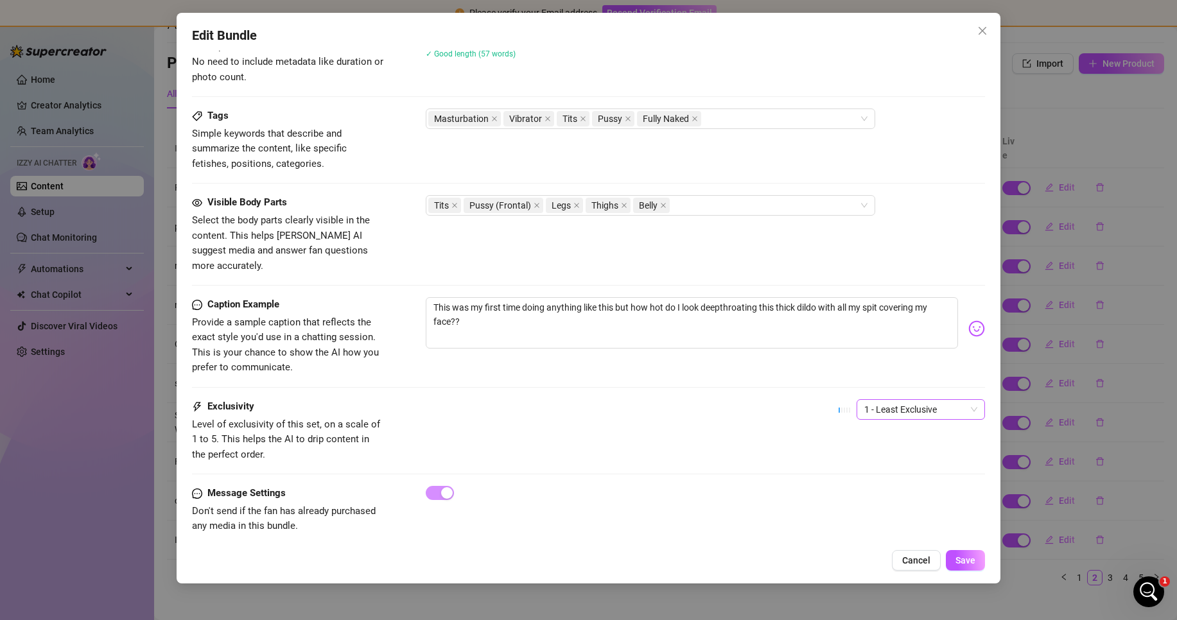
click at [886, 400] on span "1 - Least Exclusive" at bounding box center [920, 409] width 113 height 19
click at [874, 472] on div "4" at bounding box center [909, 481] width 123 height 21
click at [857, 399] on div "4" at bounding box center [921, 409] width 128 height 21
click at [890, 502] on div "5 - Most Exclusive 🔥" at bounding box center [910, 502] width 108 height 14
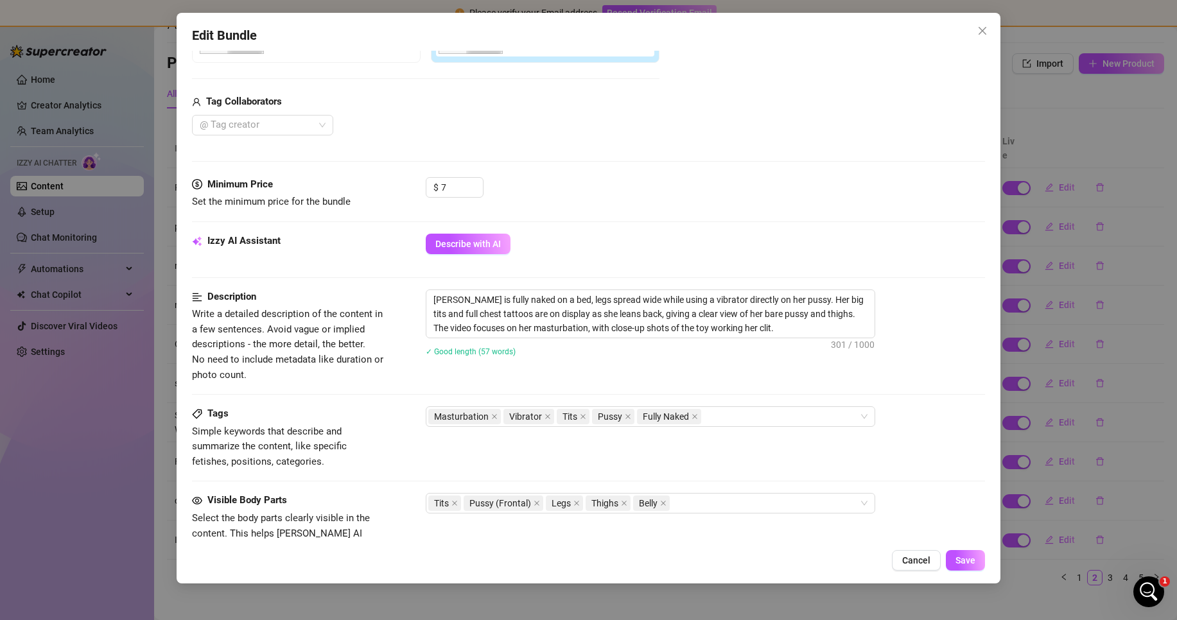
scroll to position [266, 0]
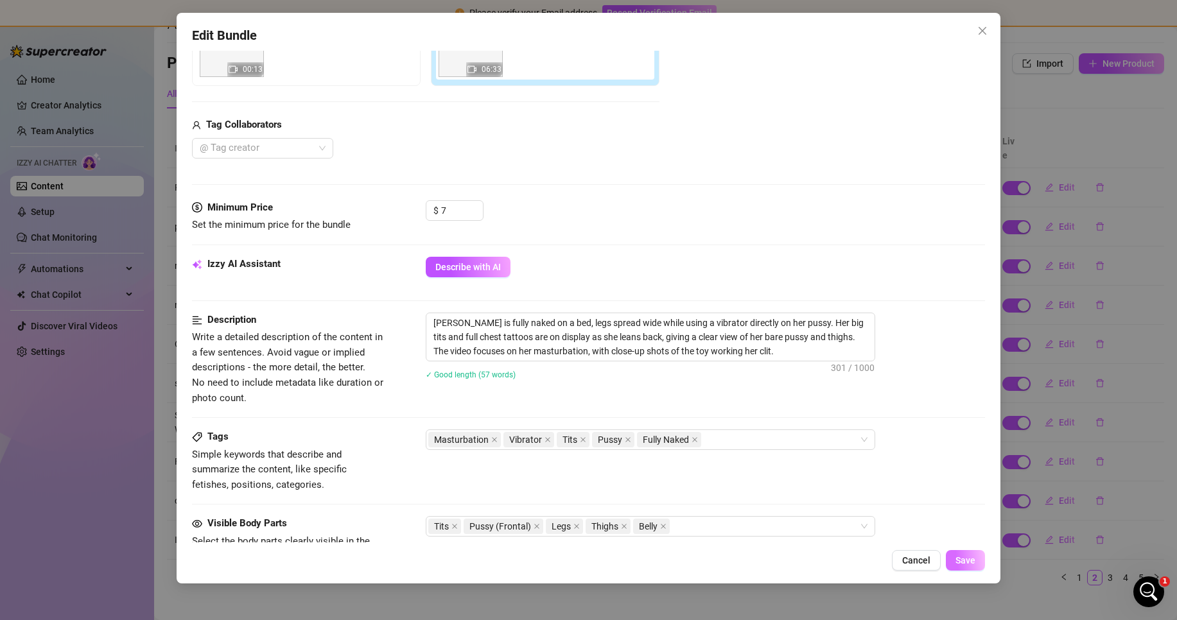
click at [964, 566] on span "Save" at bounding box center [966, 561] width 20 height 10
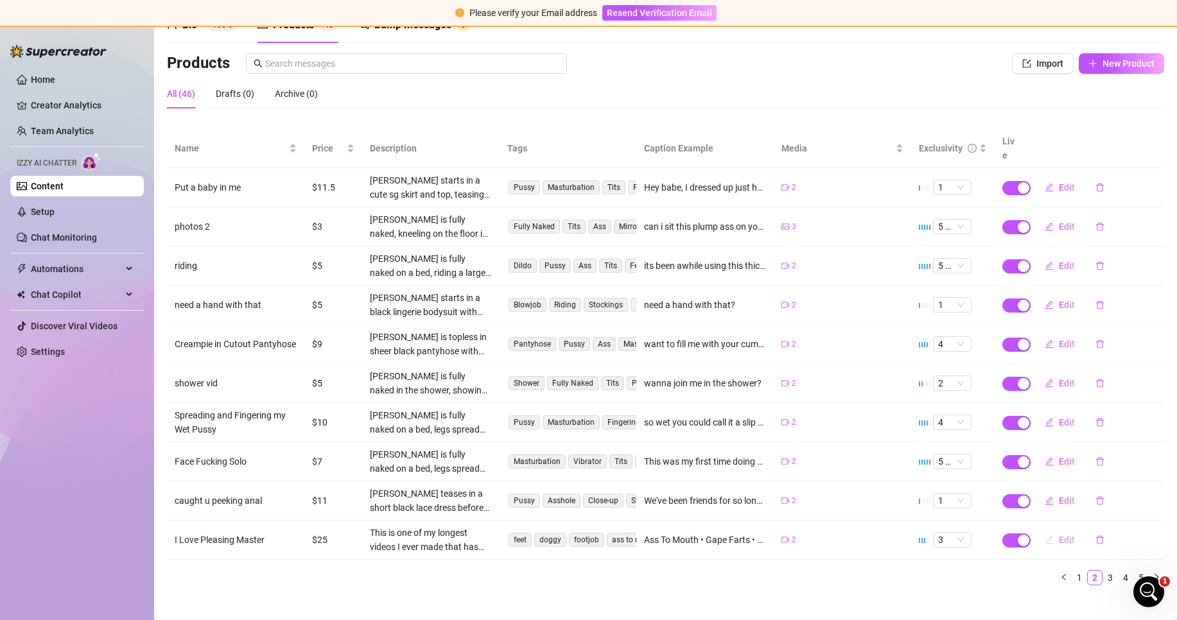
click at [1061, 535] on span "Edit" at bounding box center [1067, 540] width 16 height 10
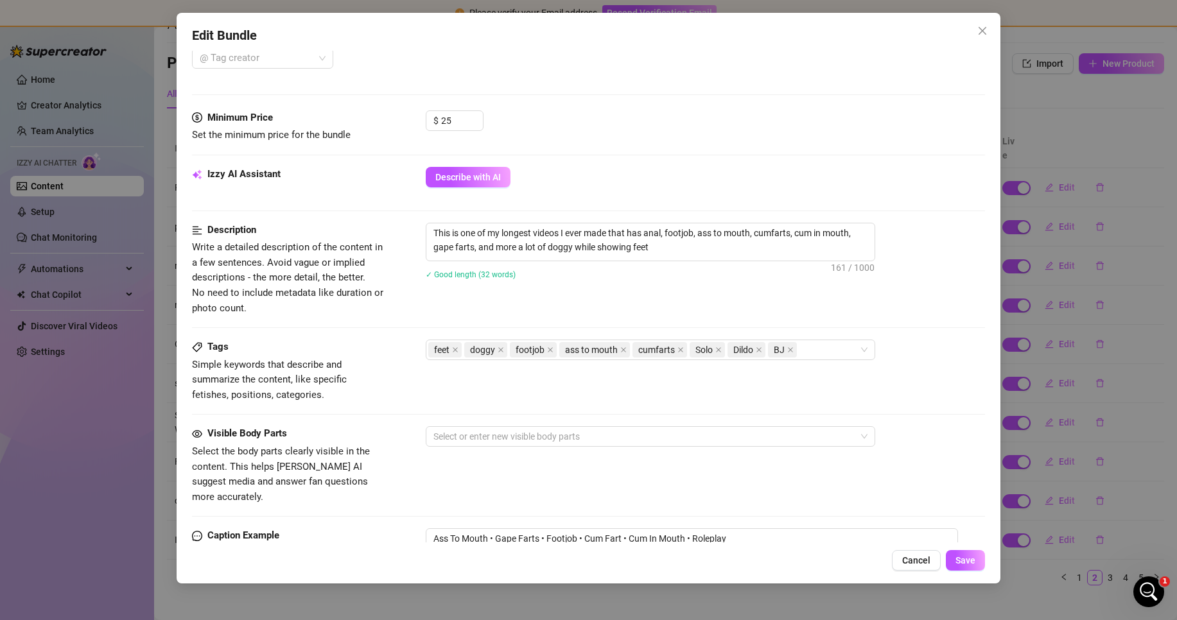
scroll to position [193, 0]
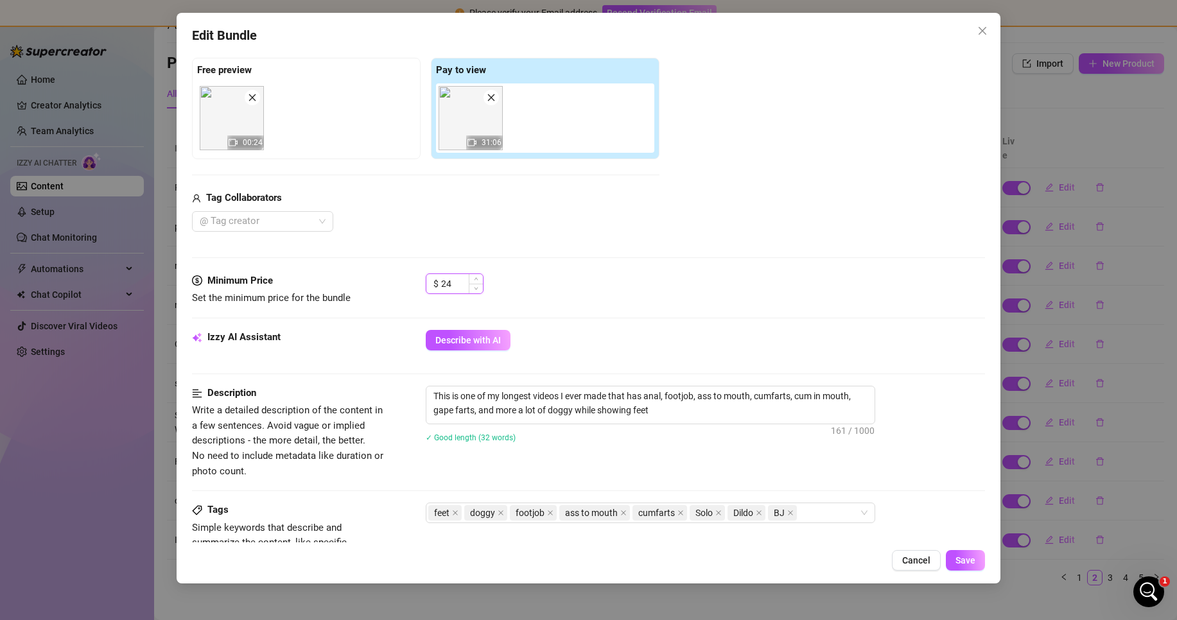
click at [479, 290] on span "Decrease Value" at bounding box center [476, 289] width 14 height 10
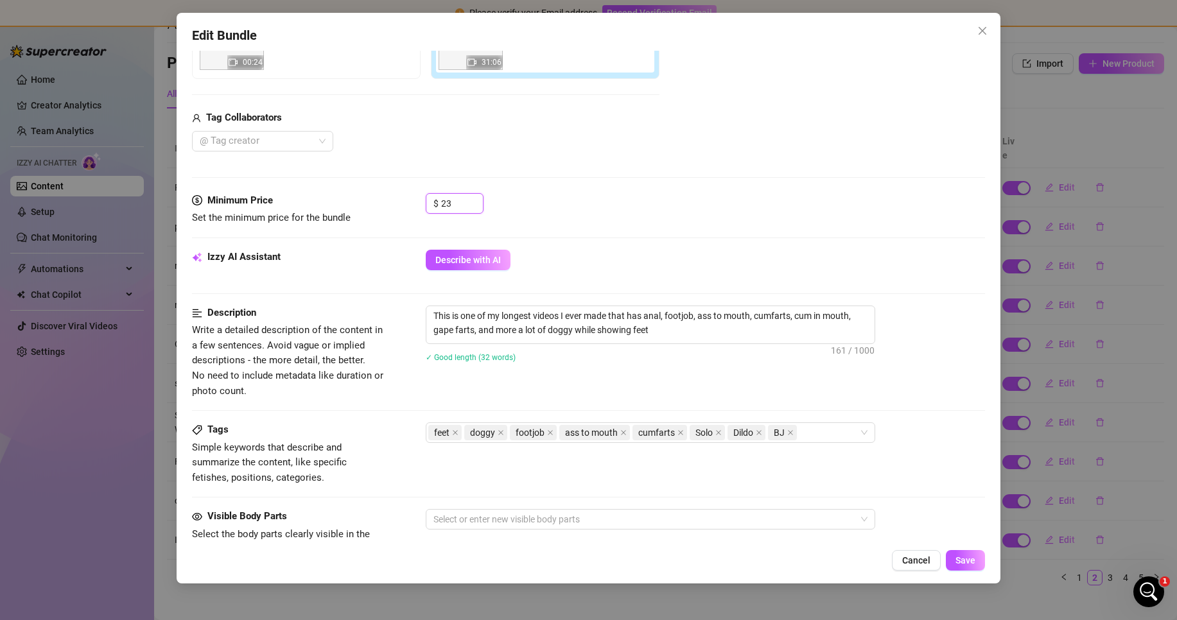
scroll to position [128, 0]
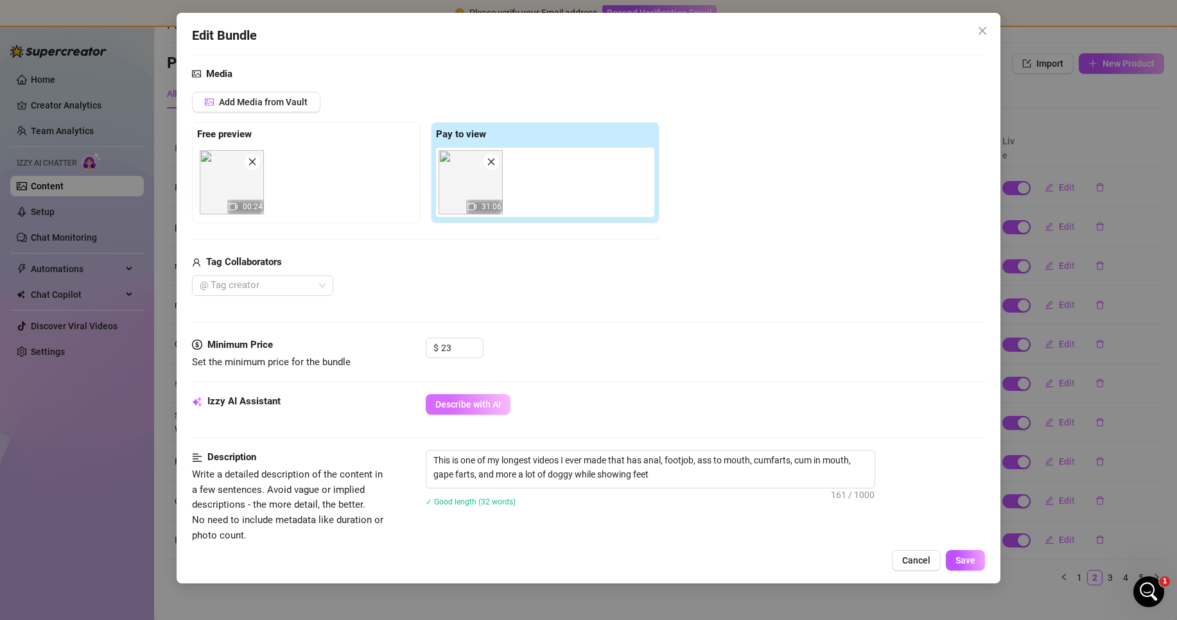
click at [496, 403] on span "Describe with AI" at bounding box center [468, 404] width 66 height 10
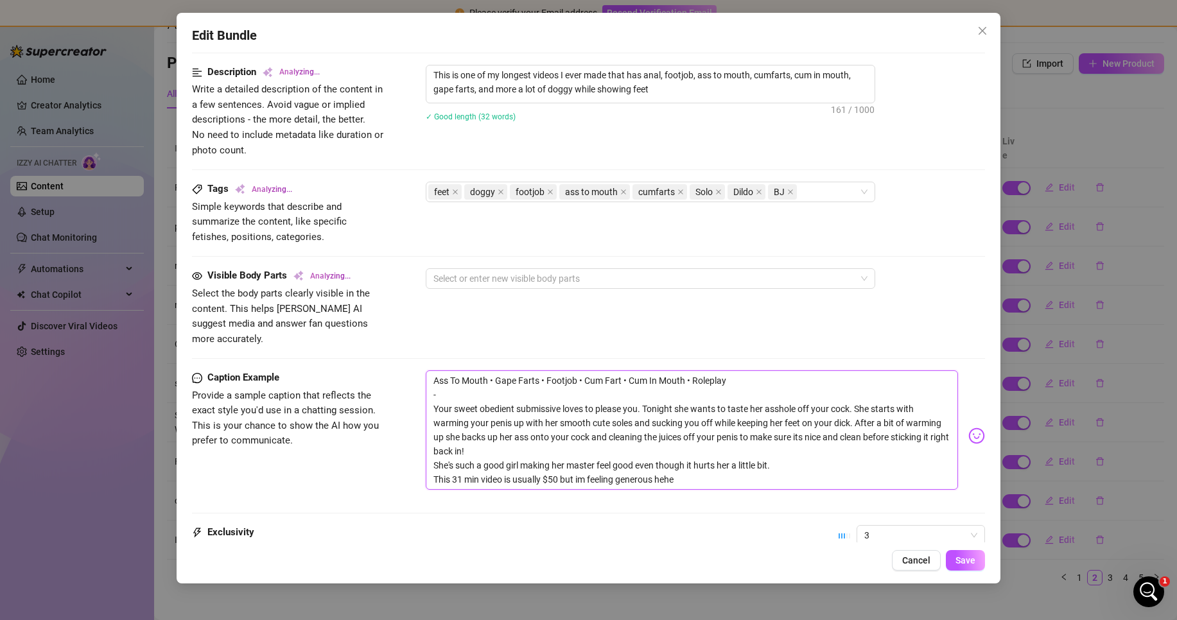
scroll to position [640, 0]
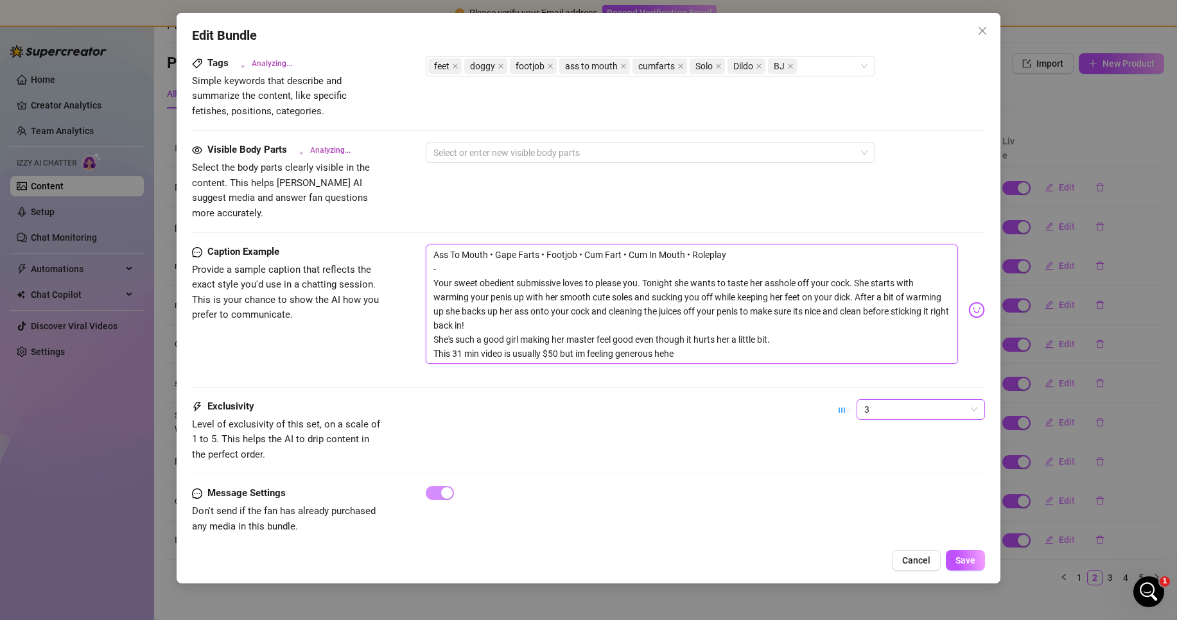
click at [864, 400] on span "3" at bounding box center [920, 409] width 113 height 19
click at [873, 495] on div "5 - Most Exclusive 🔥" at bounding box center [909, 503] width 123 height 21
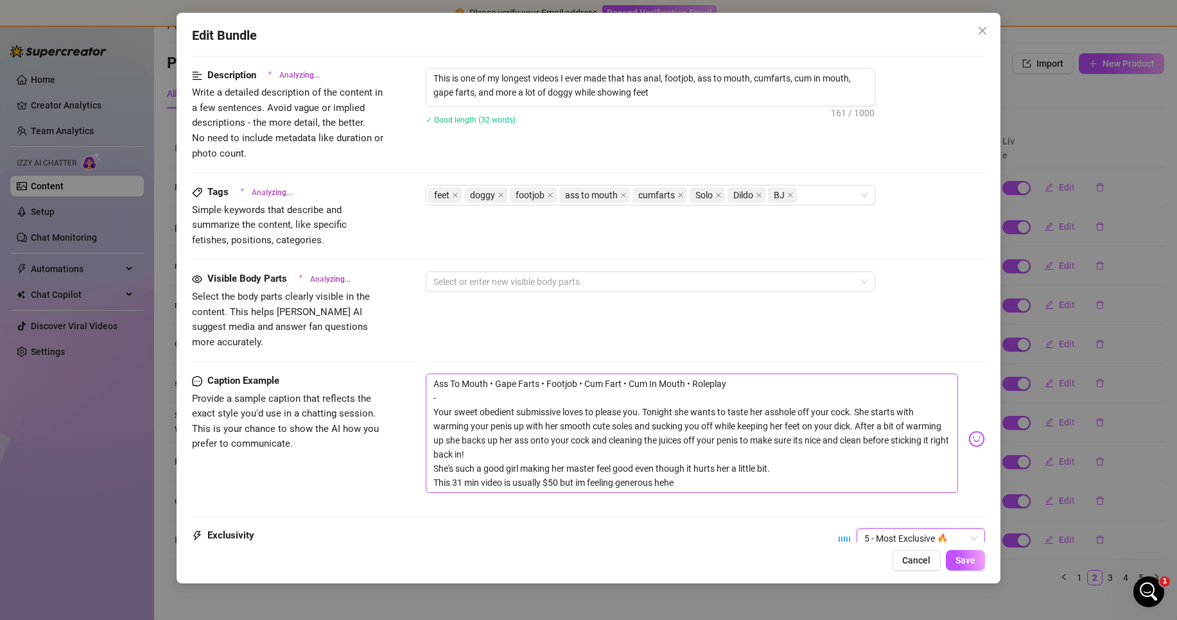
scroll to position [511, 0]
click at [818, 28] on div "Edit Bundle" at bounding box center [588, 36] width 793 height 20
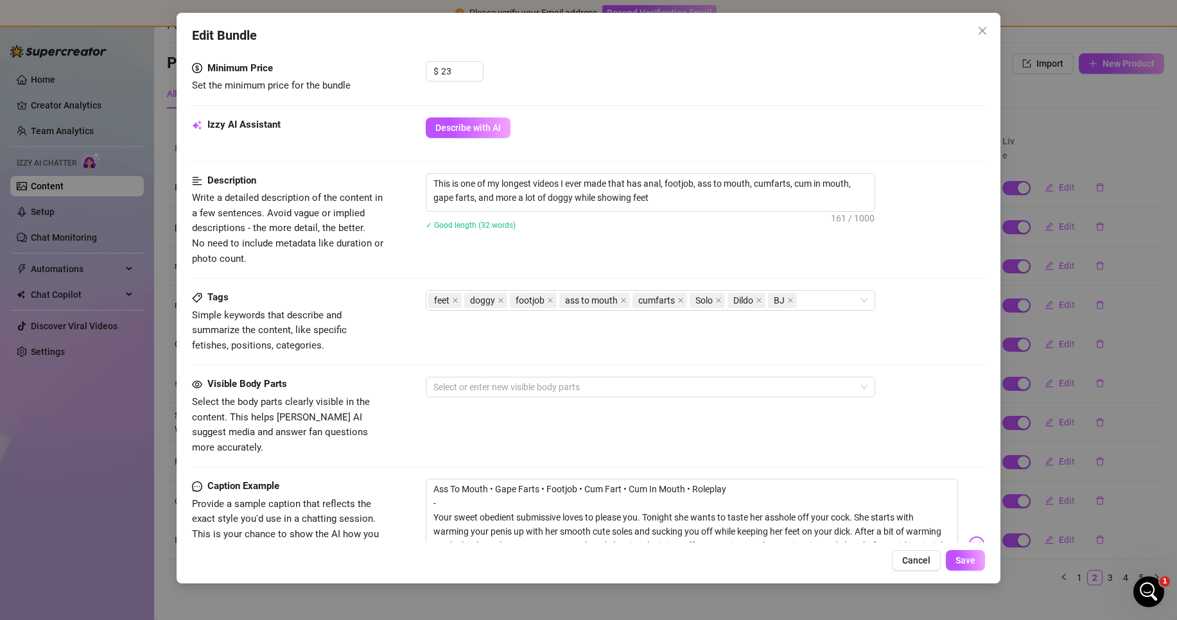
scroll to position [383, 0]
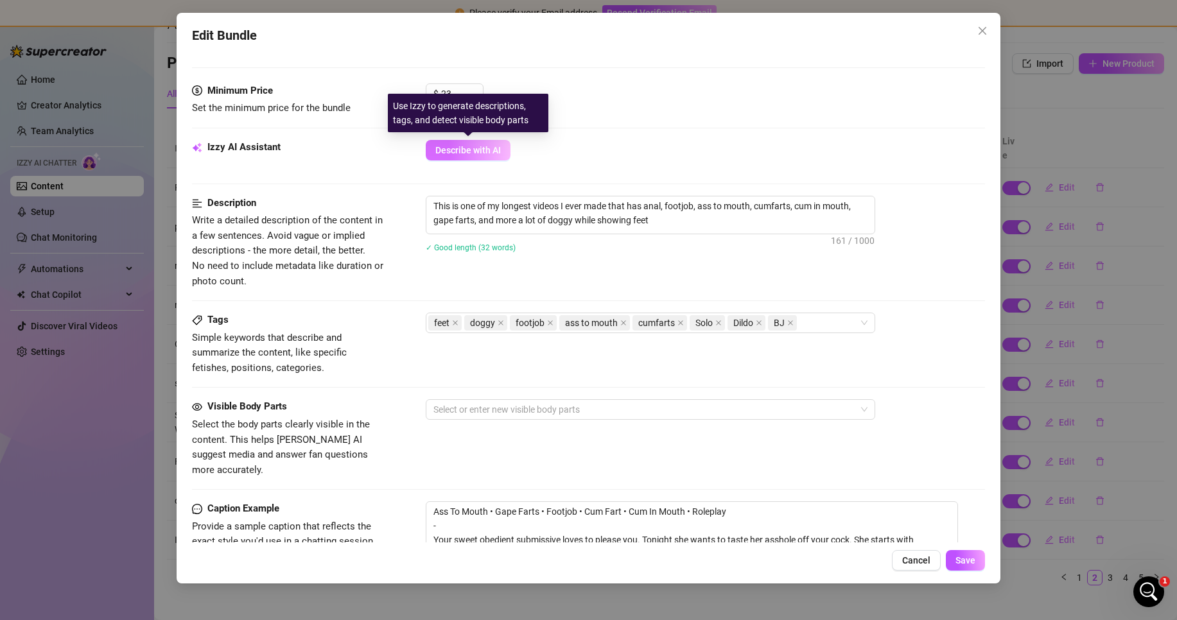
click at [450, 155] on span "Describe with AI" at bounding box center [468, 150] width 66 height 10
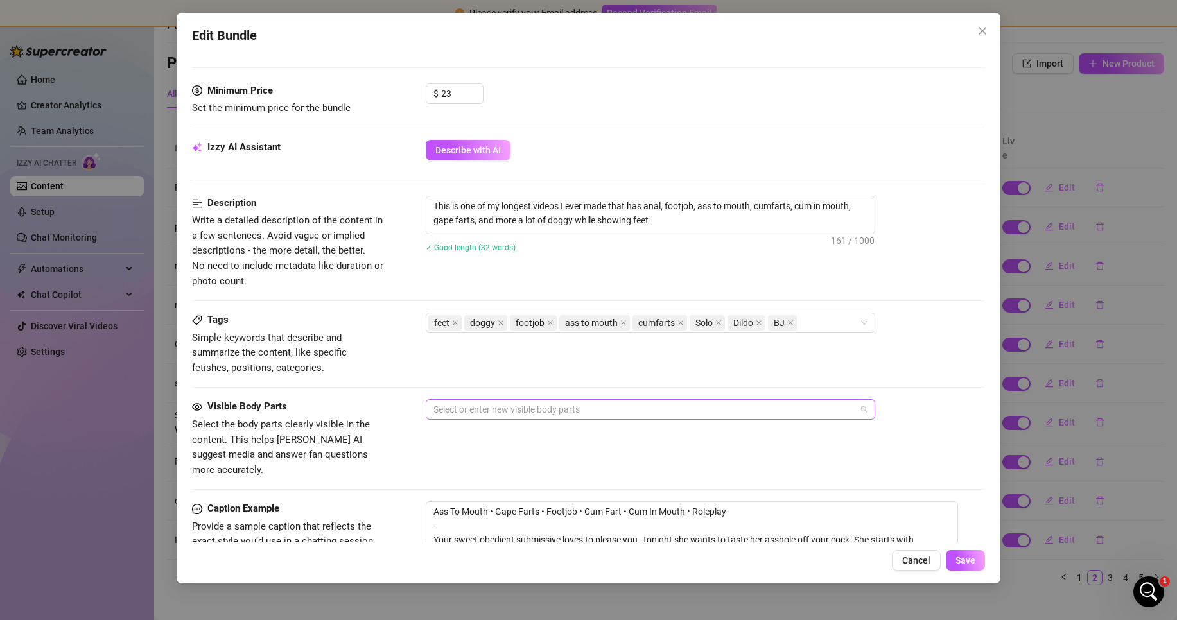
click at [525, 409] on div at bounding box center [643, 410] width 431 height 18
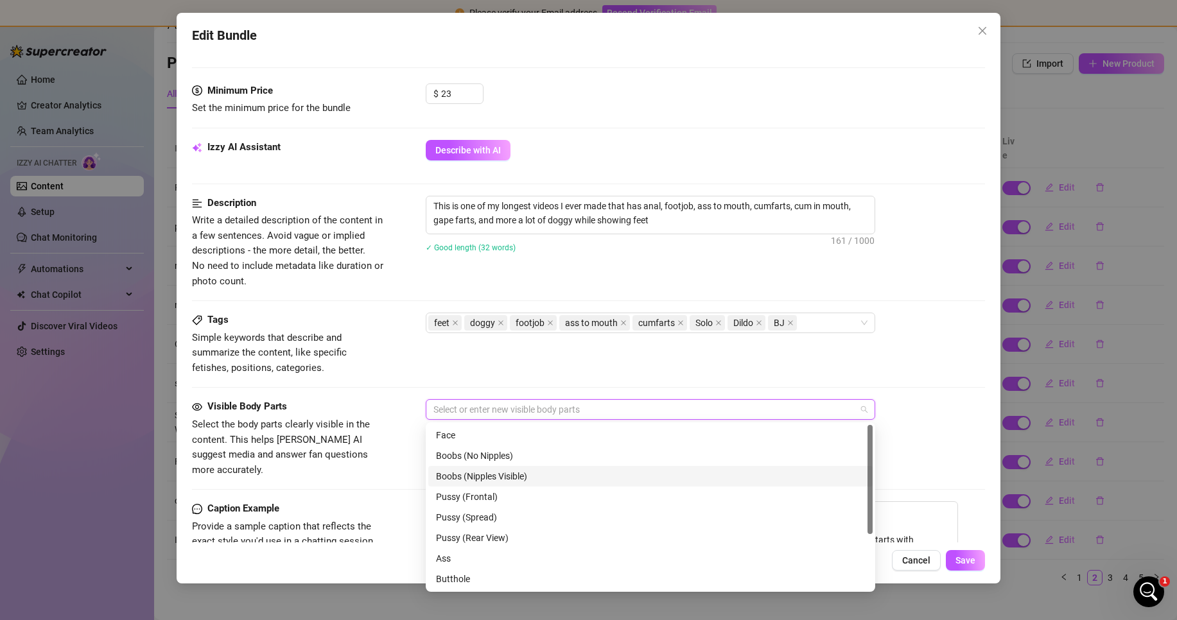
click at [503, 478] on div "Boobs (Nipples Visible)" at bounding box center [650, 476] width 429 height 14
click at [500, 504] on div "Pussy (Frontal)" at bounding box center [650, 497] width 429 height 14
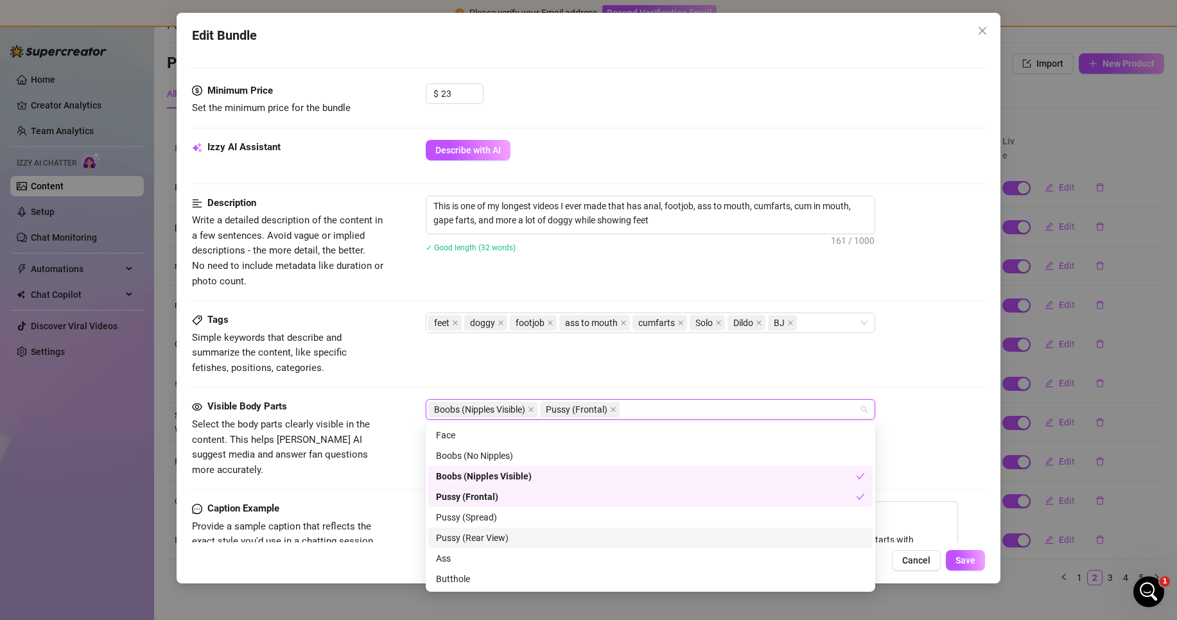
click at [498, 541] on div "Pussy (Rear View)" at bounding box center [650, 538] width 429 height 14
click at [499, 496] on div "Pussy (Frontal)" at bounding box center [646, 497] width 420 height 14
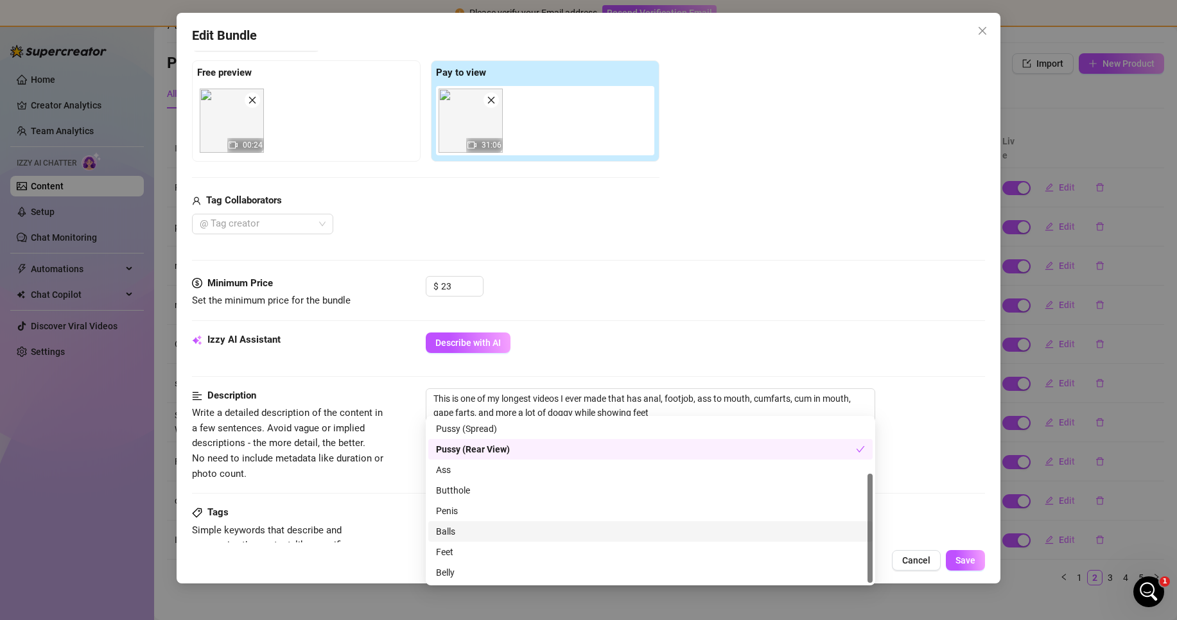
scroll to position [319, 0]
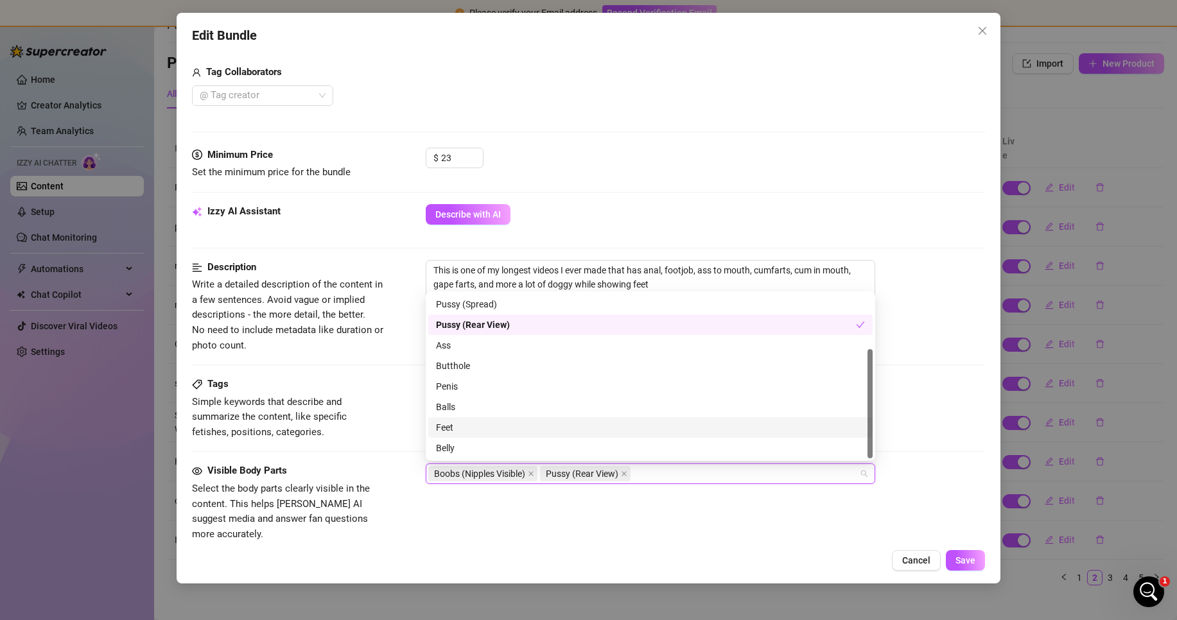
click at [495, 433] on div "Feet" at bounding box center [650, 428] width 429 height 14
click at [503, 370] on div "Butthole" at bounding box center [650, 366] width 429 height 14
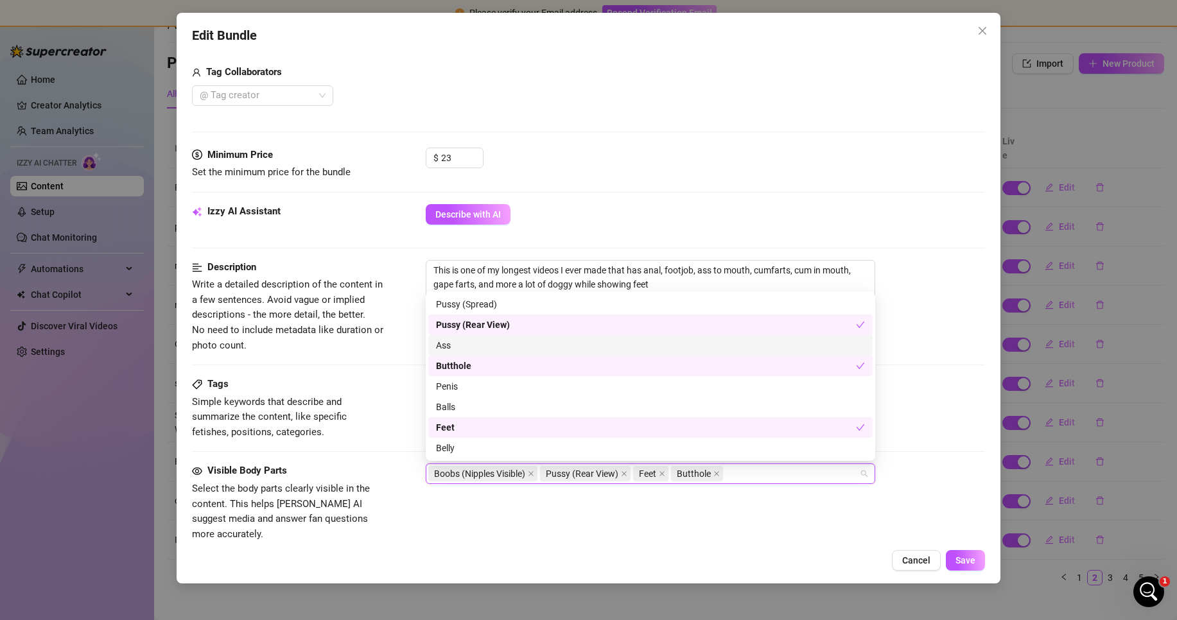
click at [494, 351] on div "Ass" at bounding box center [650, 345] width 429 height 14
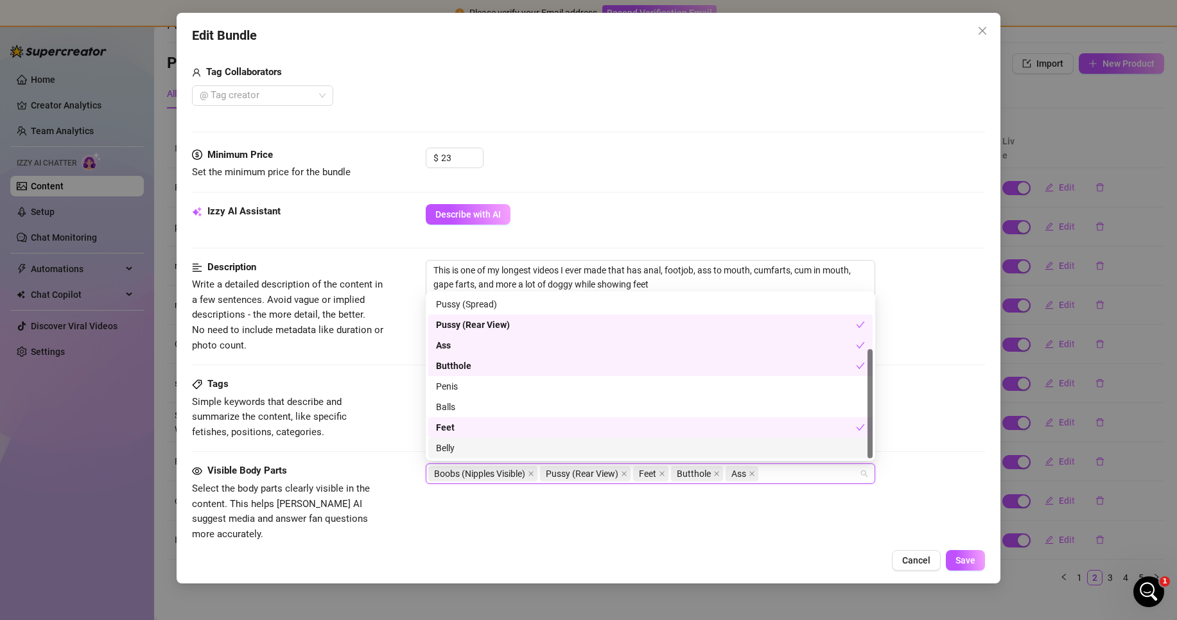
click at [389, 468] on div "Visible Body Parts Select the body parts clearly visible in the content. This h…" at bounding box center [588, 503] width 793 height 78
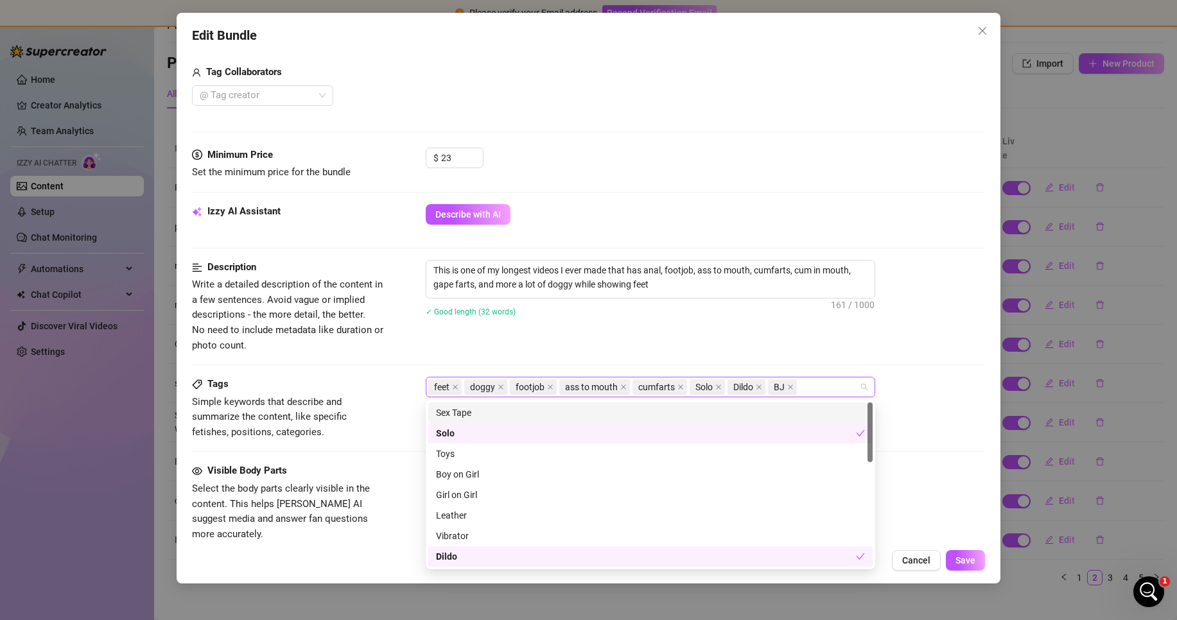
click at [840, 392] on div "feet doggy footjob ass to mouth cumfarts Solo Dildo BJ" at bounding box center [643, 387] width 431 height 18
click at [864, 341] on div "Description Write a detailed description of the content in a few sentences. Avo…" at bounding box center [588, 306] width 793 height 93
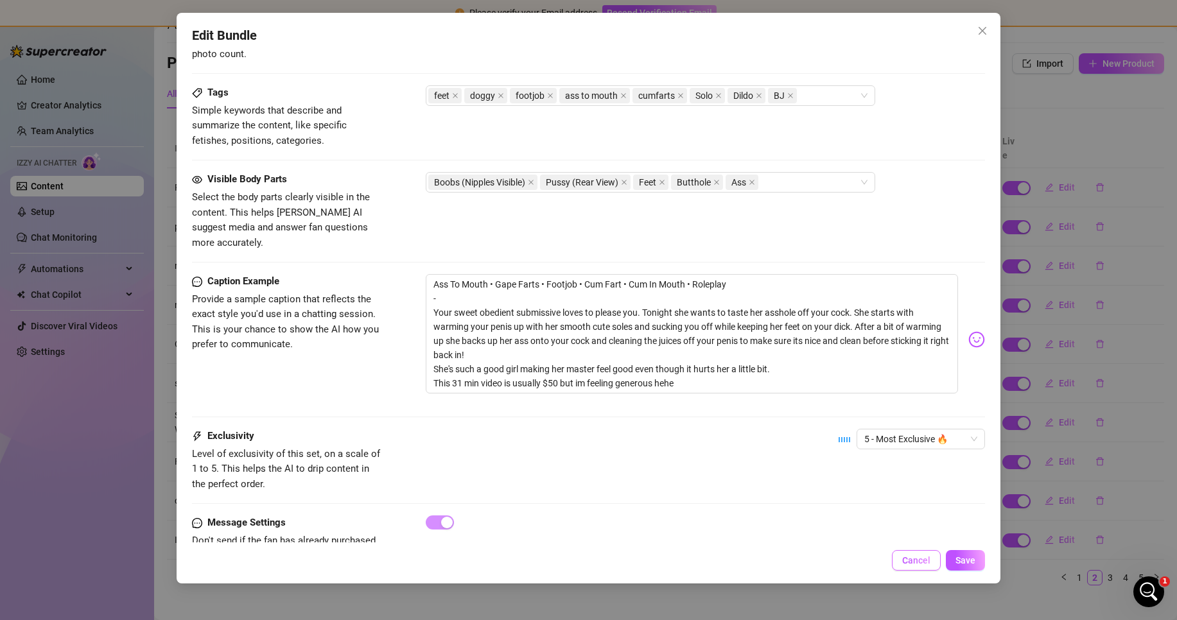
scroll to position [640, 0]
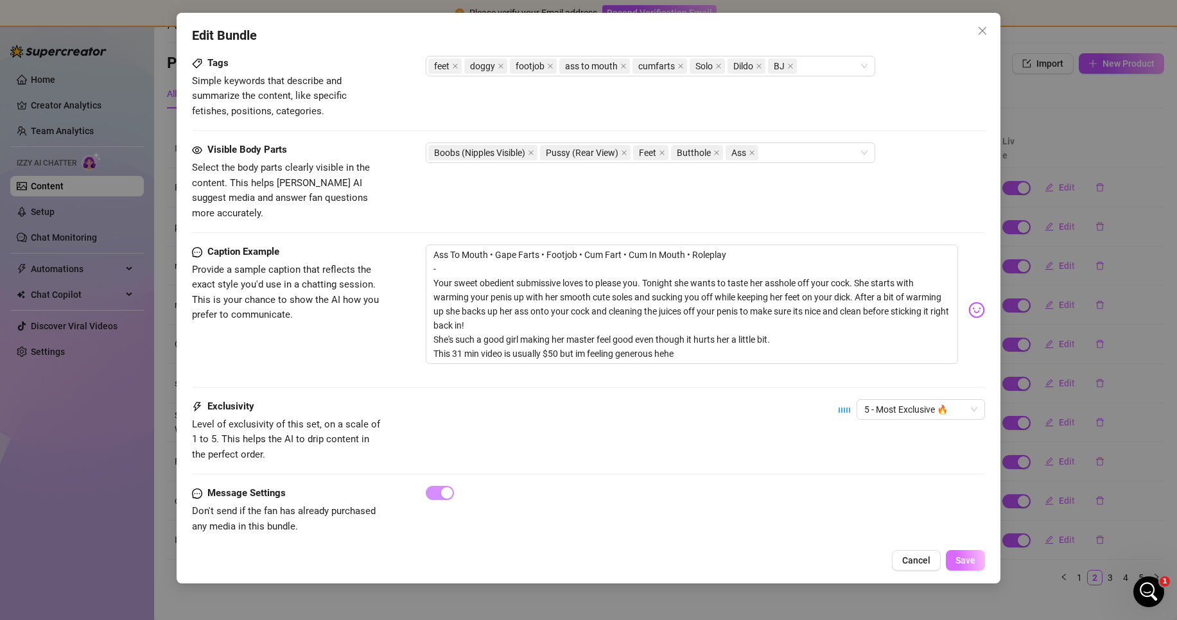
click at [958, 559] on span "Save" at bounding box center [966, 561] width 20 height 10
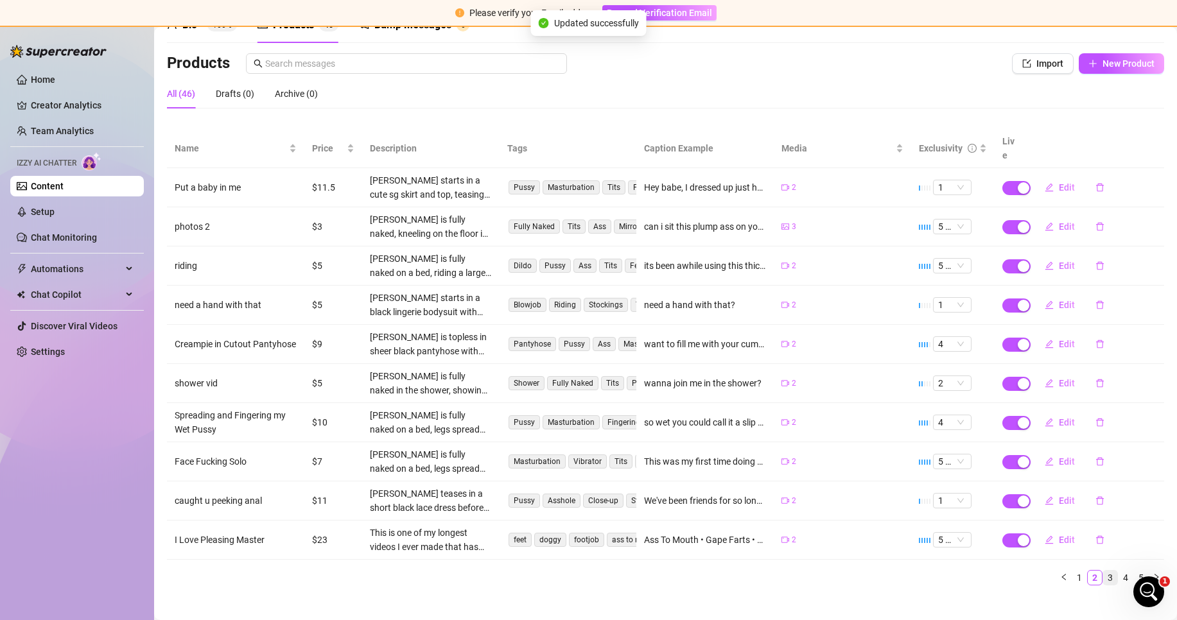
click at [1103, 571] on link "3" at bounding box center [1110, 578] width 14 height 14
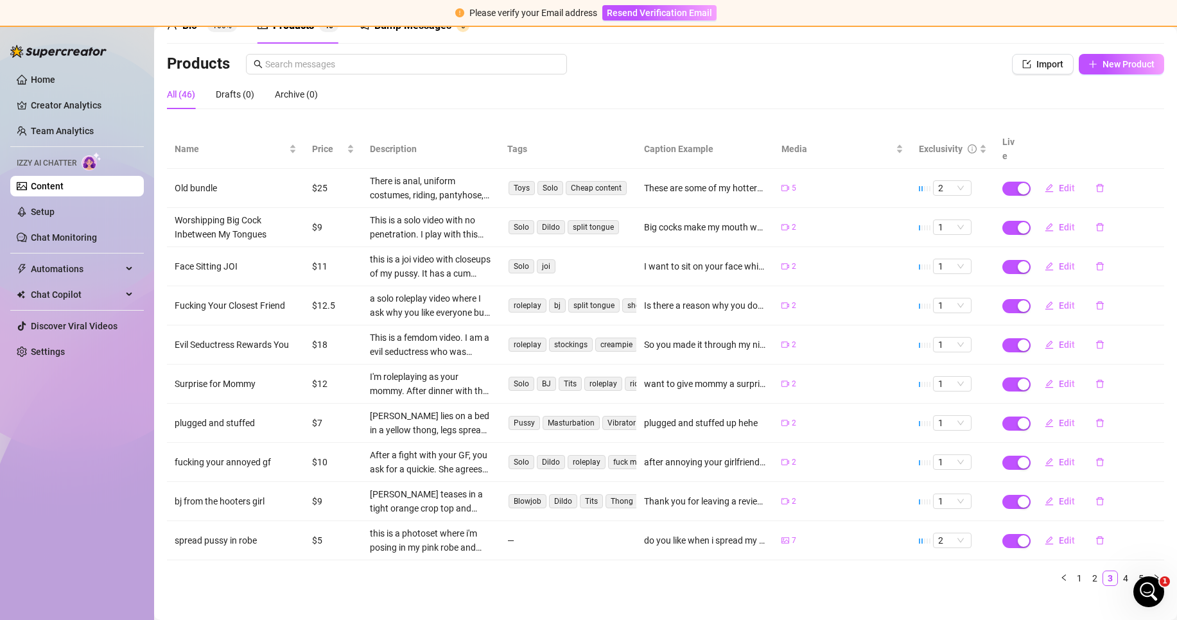
scroll to position [70, 0]
click at [272, 588] on main "Content Library Content for ur2dwaifu ur2dwaifu (ur2dwaifu) Bio 100% Products 4…" at bounding box center [665, 296] width 1023 height 678
click at [1045, 182] on span "button" at bounding box center [1049, 187] width 9 height 10
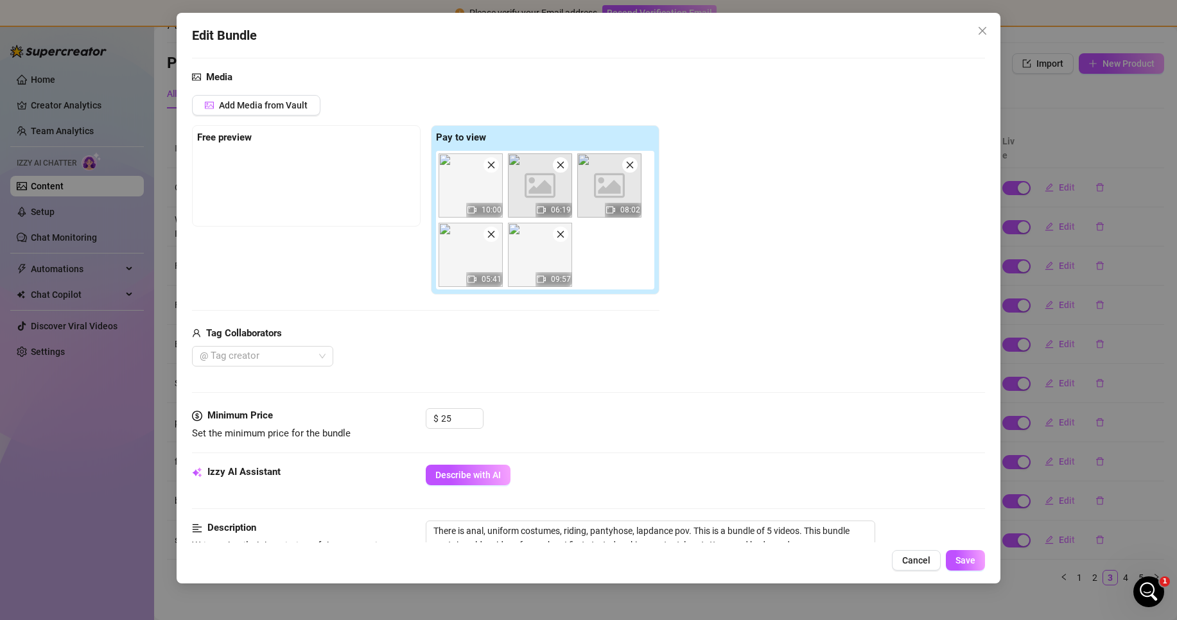
scroll to position [128, 0]
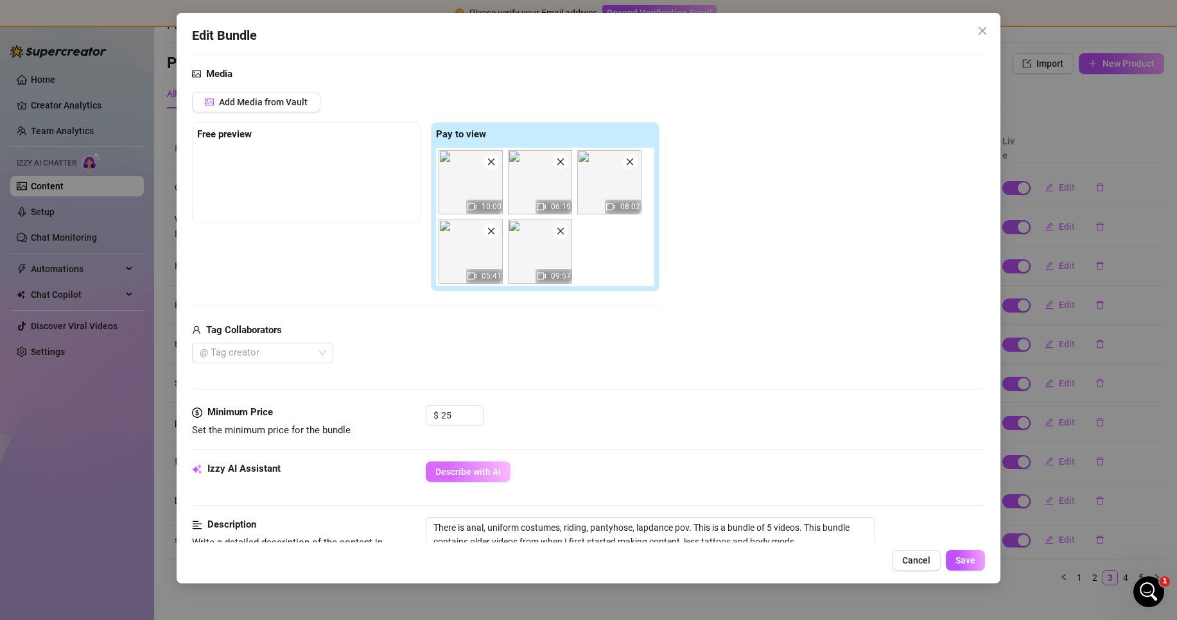
click at [460, 468] on span "Describe with AI" at bounding box center [468, 472] width 66 height 10
click at [283, 52] on div "Name Name is for your internal organization only. Old bundle" at bounding box center [588, 38] width 793 height 57
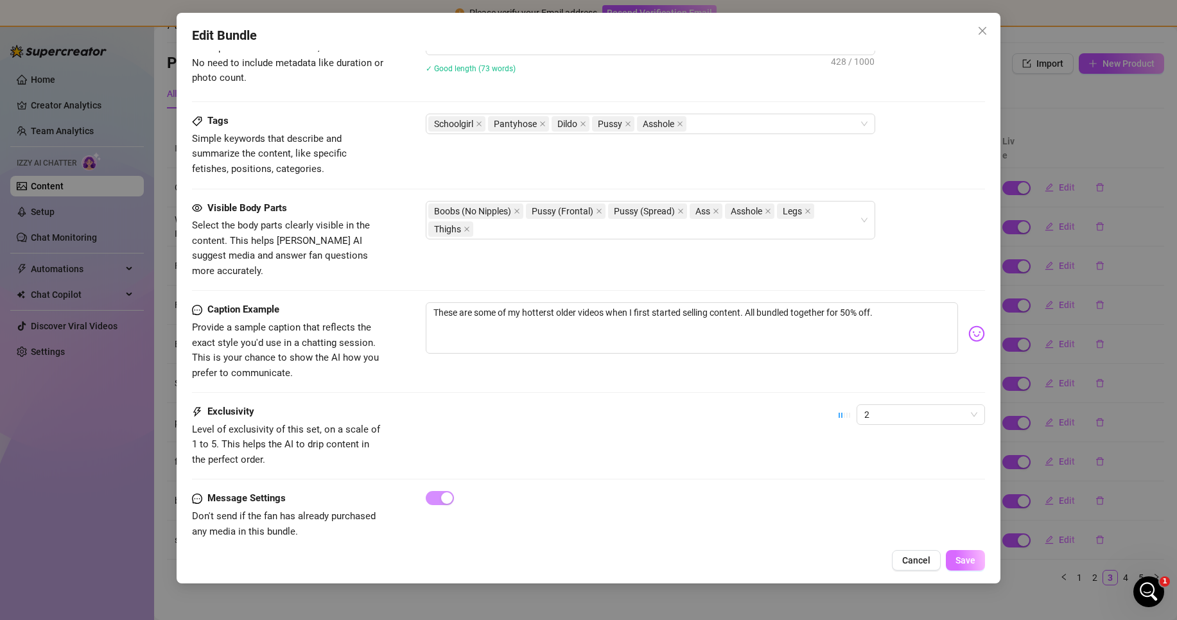
scroll to position [659, 0]
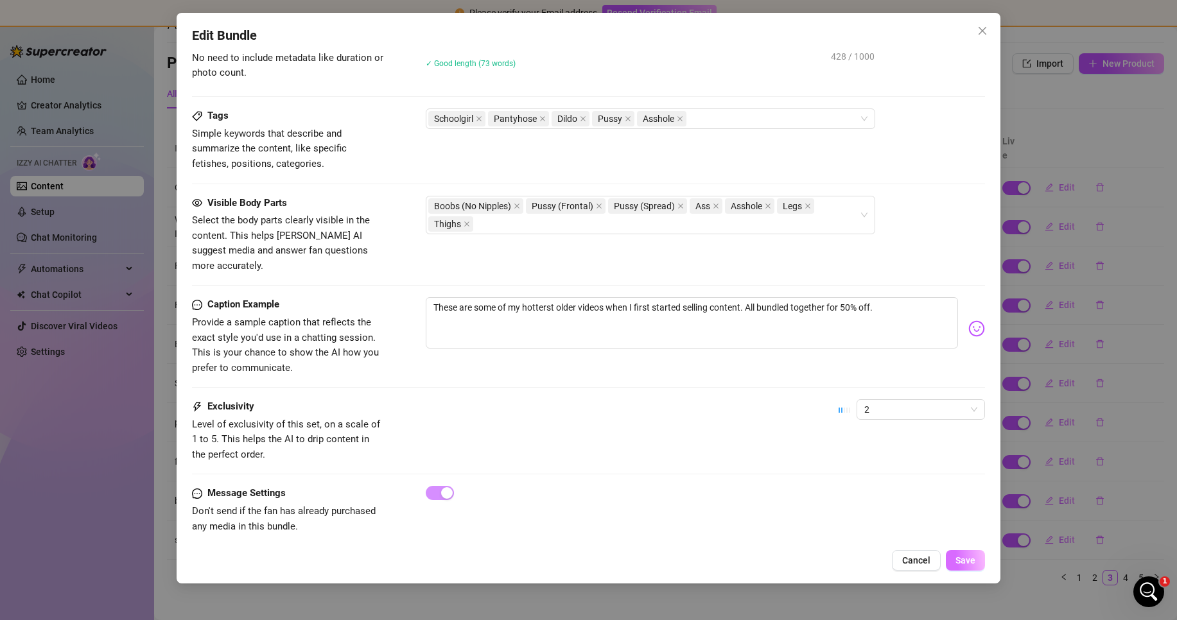
click at [972, 561] on span "Save" at bounding box center [966, 561] width 20 height 10
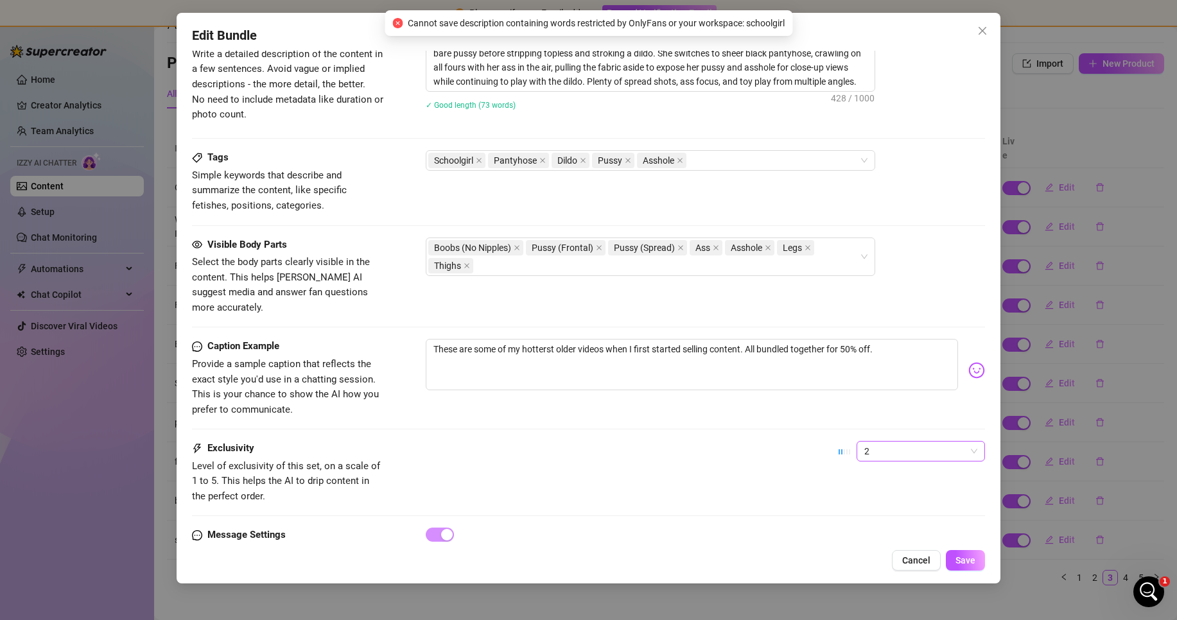
scroll to position [530, 0]
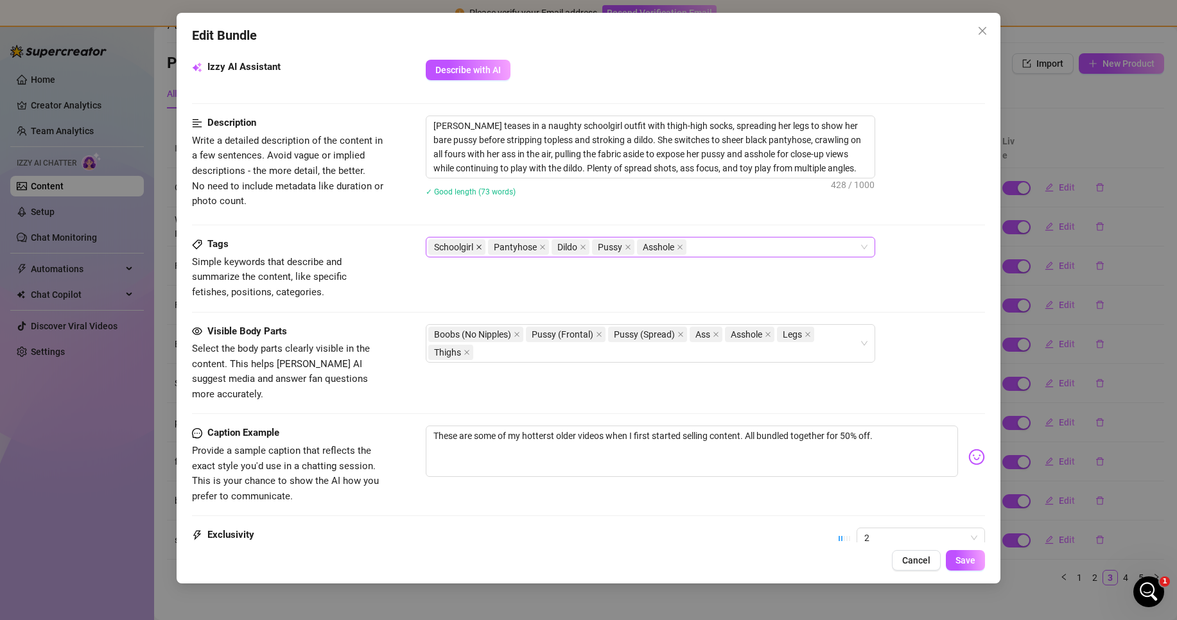
click at [478, 245] on icon "close" at bounding box center [479, 247] width 6 height 6
drag, startPoint x: 569, startPoint y: 126, endPoint x: 529, endPoint y: 120, distance: 40.9
click at [529, 120] on textarea "[PERSON_NAME] teases in a naughty schoolgirl outfit with thigh-high socks, spre…" at bounding box center [650, 147] width 448 height 62
click at [969, 562] on span "Save" at bounding box center [966, 561] width 20 height 10
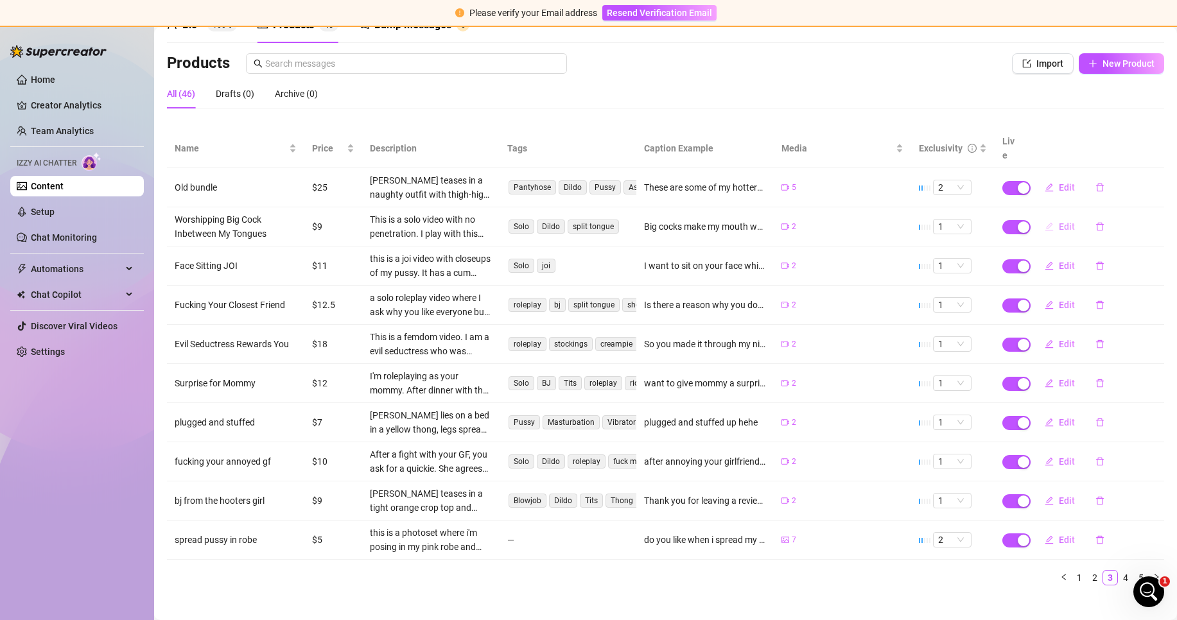
click at [1059, 222] on span "Edit" at bounding box center [1067, 227] width 16 height 10
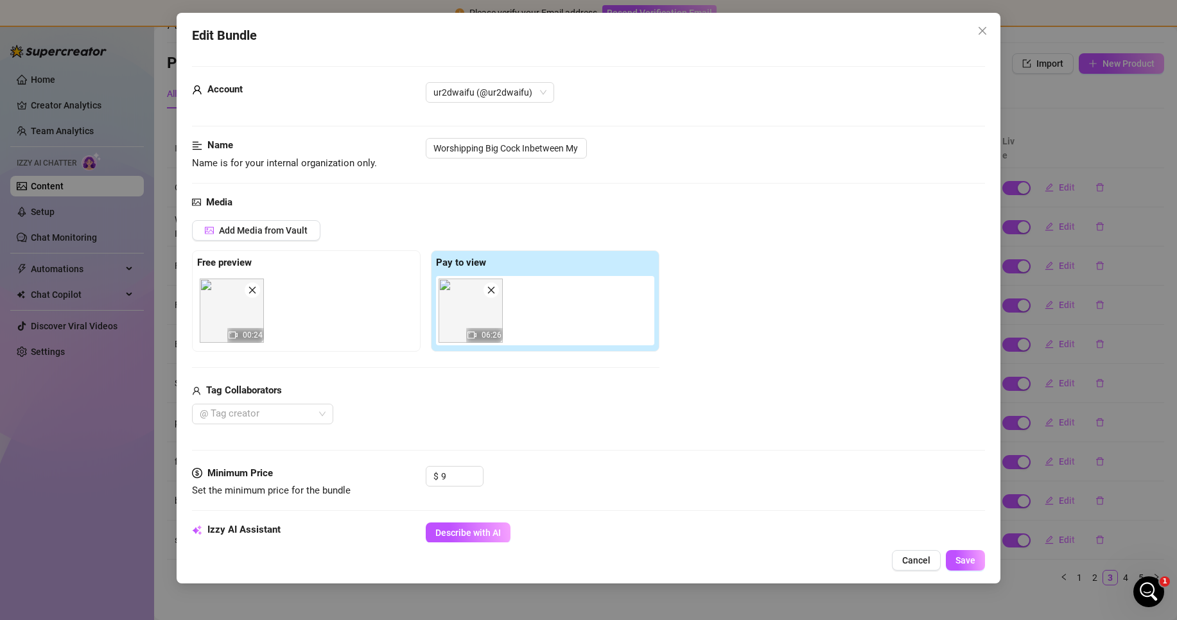
scroll to position [64, 0]
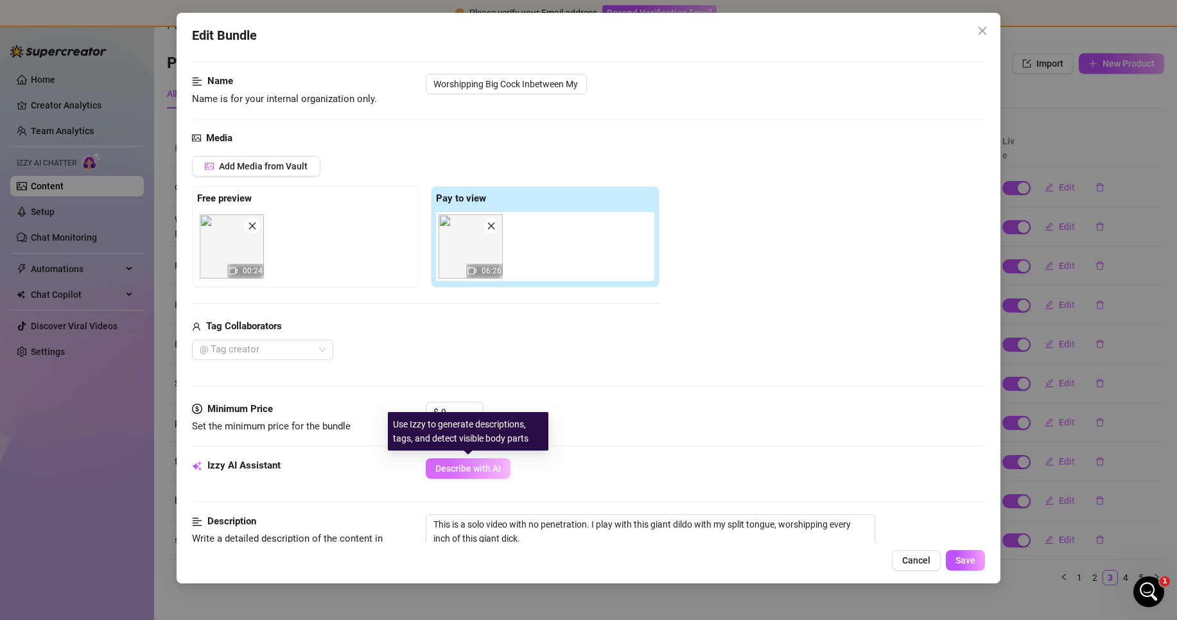
click at [475, 460] on button "Describe with AI" at bounding box center [468, 469] width 85 height 21
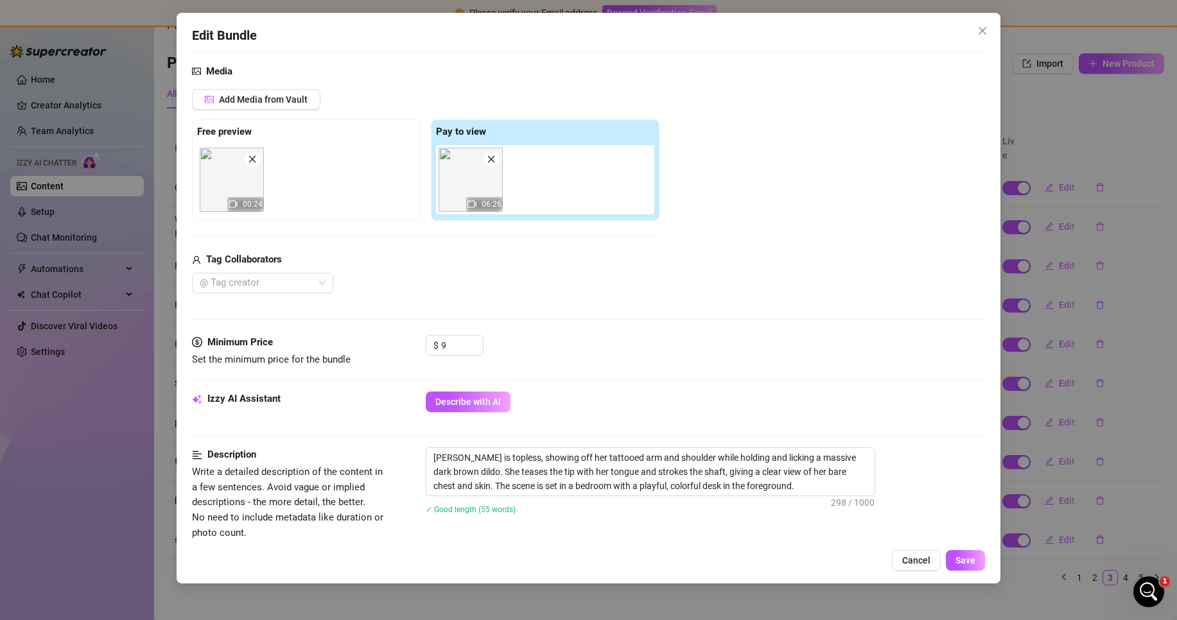
scroll to position [257, 0]
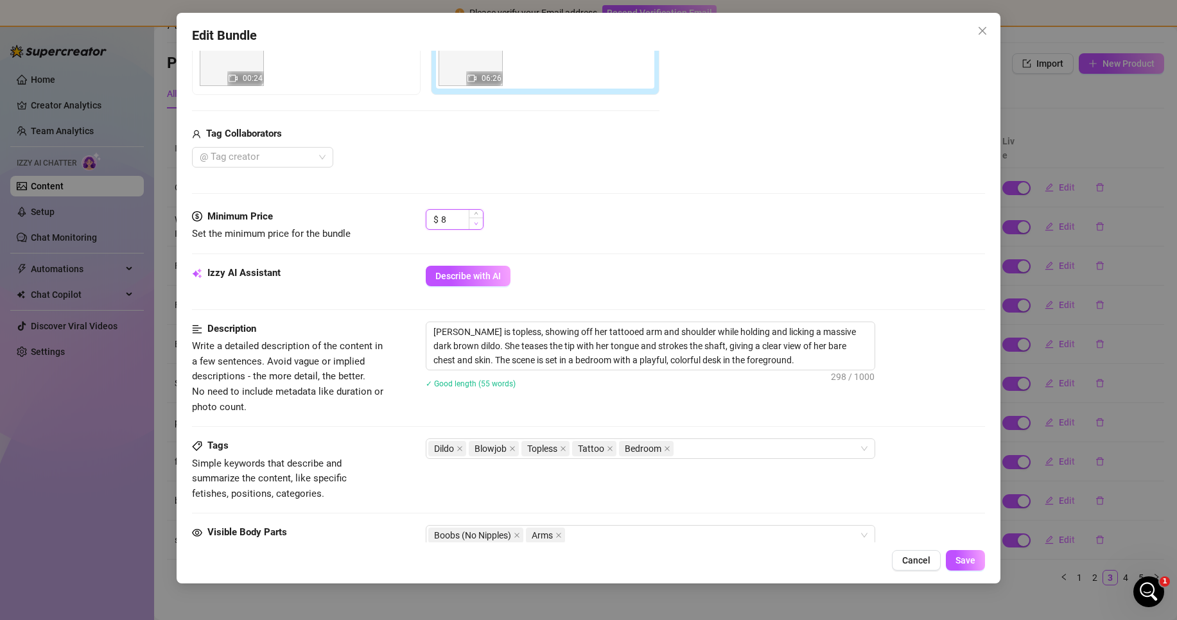
click at [478, 224] on icon "down" at bounding box center [476, 224] width 4 height 4
click at [476, 215] on icon "up" at bounding box center [476, 215] width 4 height 4
click at [476, 215] on icon "up" at bounding box center [476, 216] width 4 height 3
click at [480, 227] on span "Decrease Value" at bounding box center [476, 224] width 14 height 12
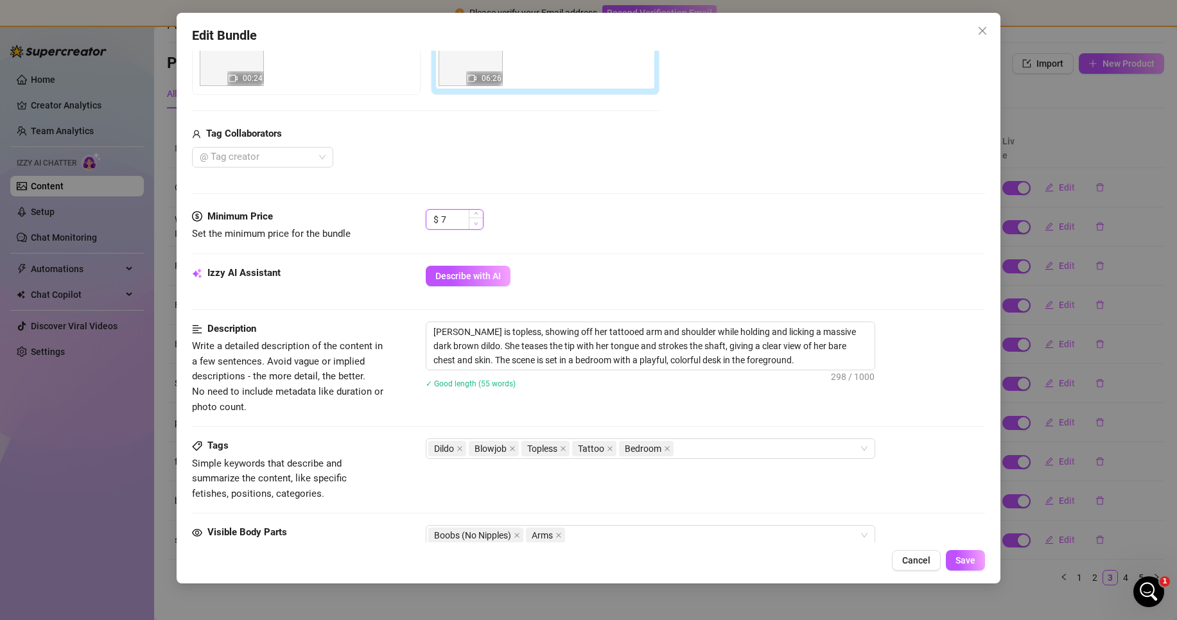
click at [480, 227] on span "Decrease Value" at bounding box center [476, 224] width 14 height 12
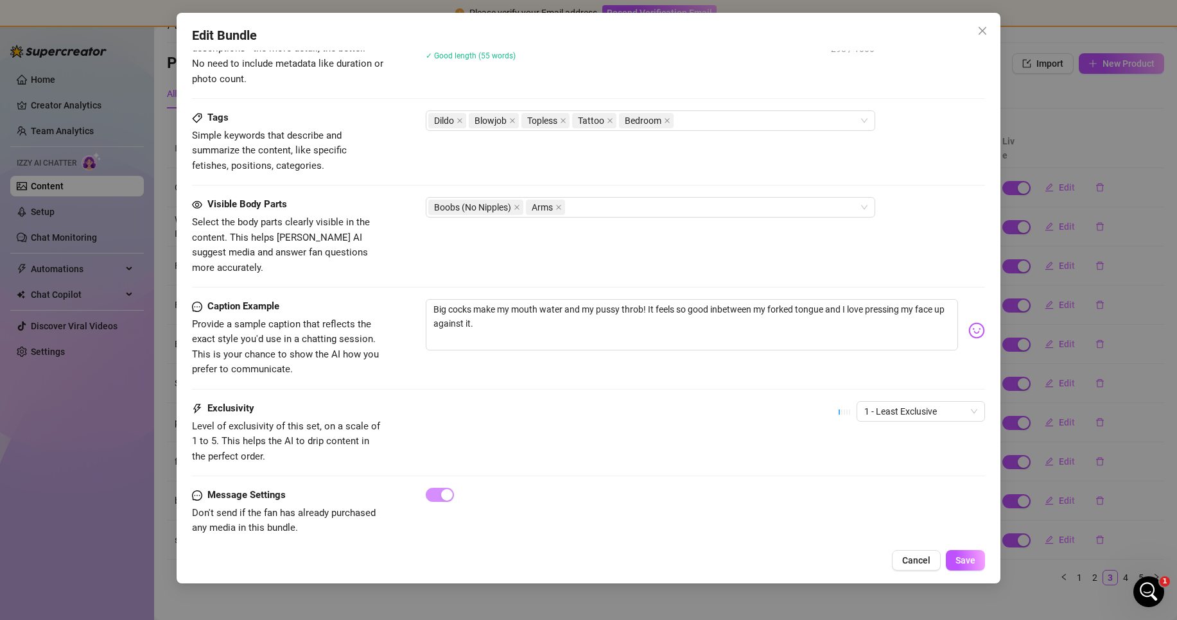
scroll to position [587, 0]
click at [924, 400] on span "1 - Least Exclusive" at bounding box center [920, 409] width 113 height 19
click at [877, 444] on div "2" at bounding box center [910, 441] width 108 height 14
click at [961, 566] on button "Save" at bounding box center [965, 560] width 39 height 21
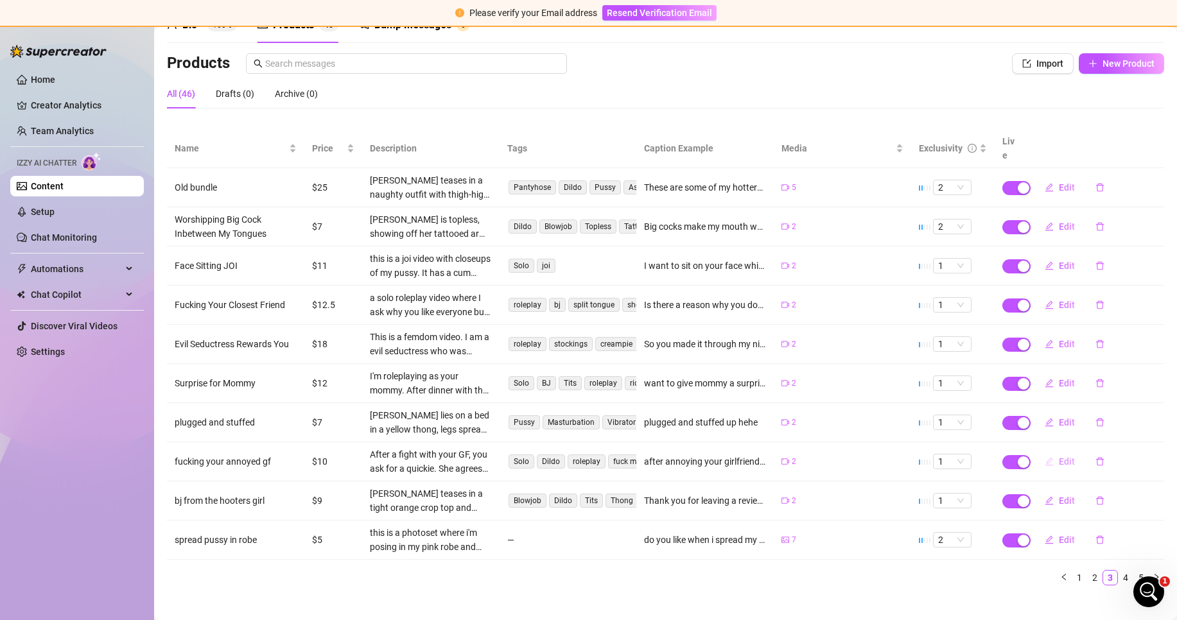
click at [1059, 457] on span "Edit" at bounding box center [1067, 462] width 16 height 10
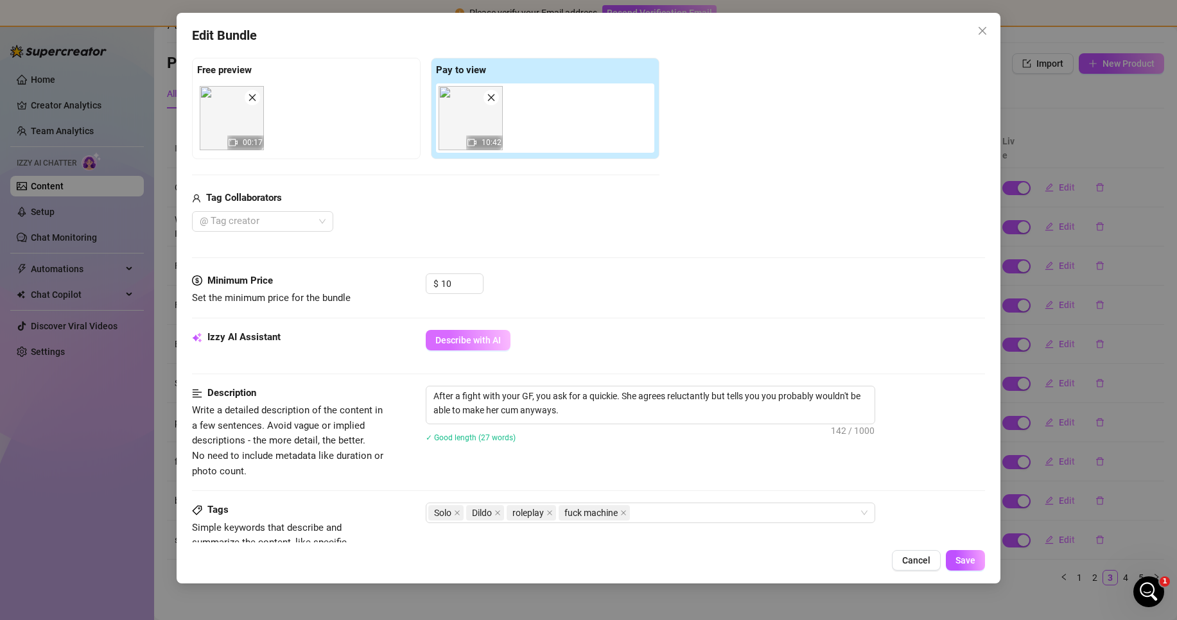
click at [462, 344] on span "Describe with AI" at bounding box center [468, 340] width 66 height 10
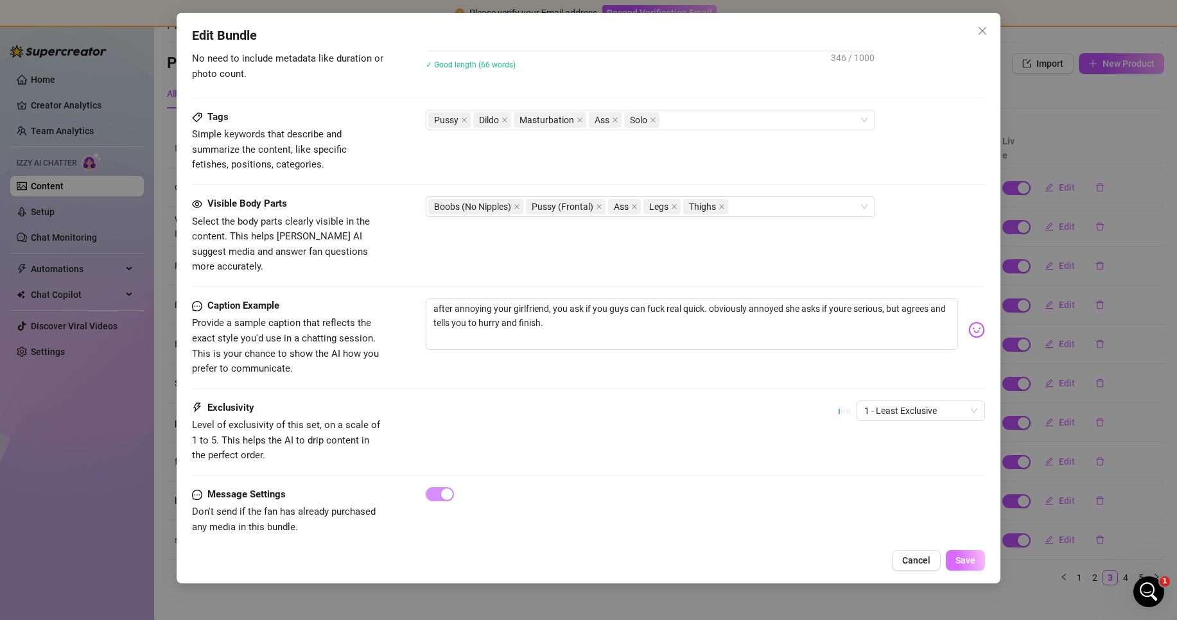
scroll to position [592, 0]
click at [964, 563] on span "Save" at bounding box center [966, 561] width 20 height 10
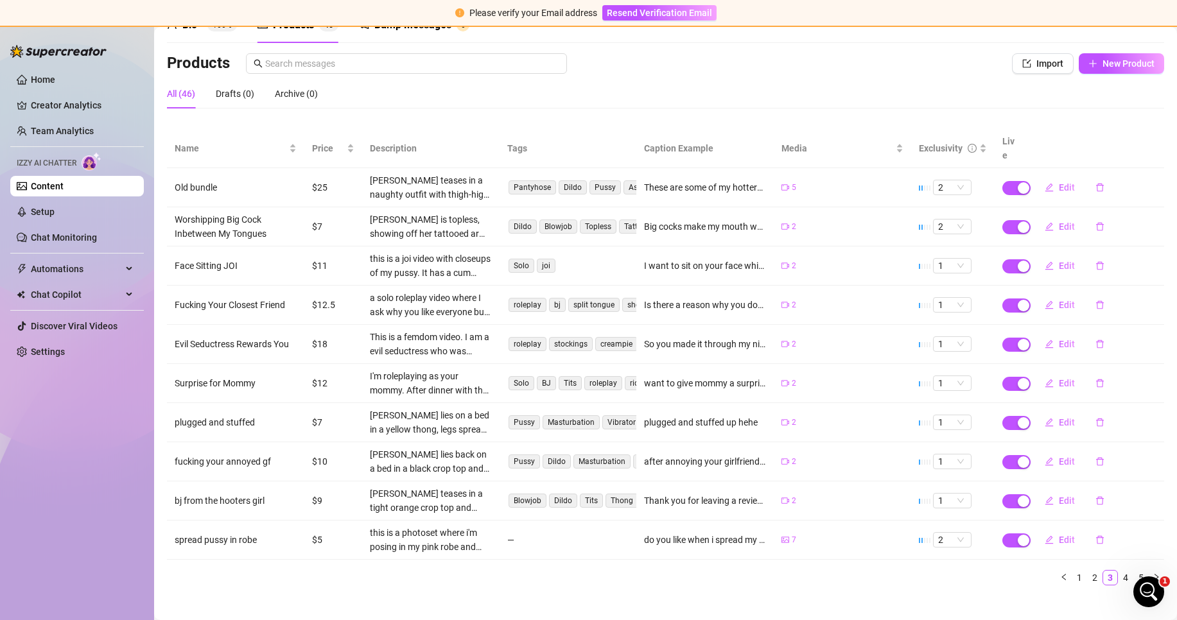
click at [1148, 594] on icon "Open Intercom Messenger" at bounding box center [1148, 592] width 9 height 10
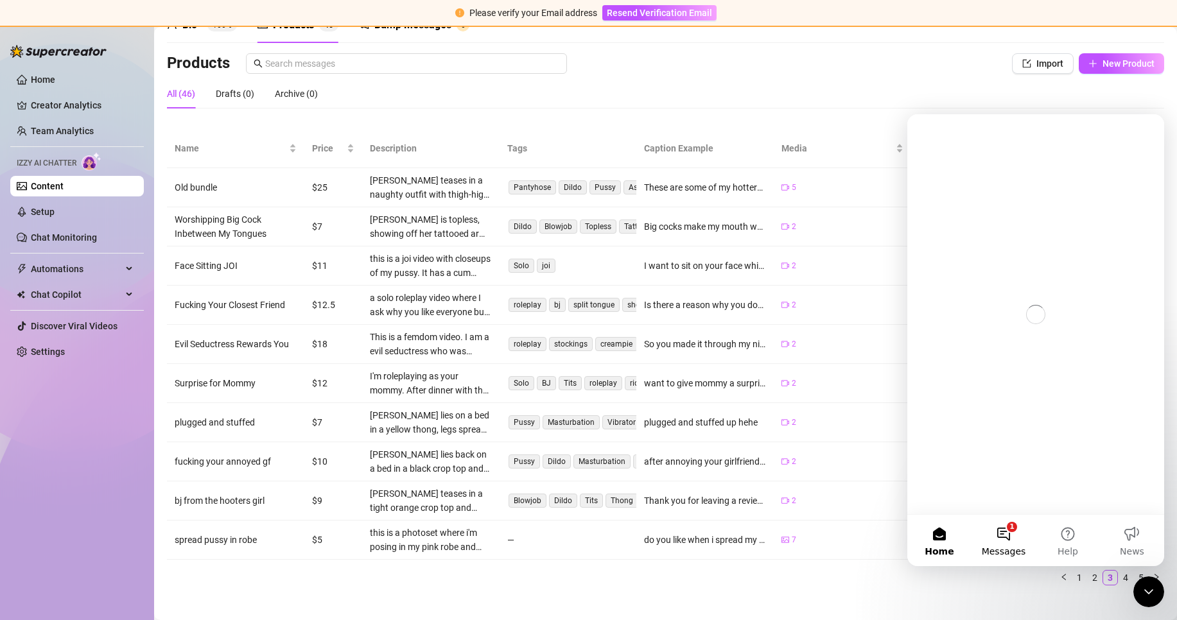
scroll to position [0, 0]
drag, startPoint x: 1006, startPoint y: 534, endPoint x: 1640, endPoint y: 583, distance: 635.1
click at [1006, 534] on button "1 Messages" at bounding box center [1004, 540] width 64 height 51
click at [997, 538] on button "1 Messages" at bounding box center [1004, 540] width 64 height 51
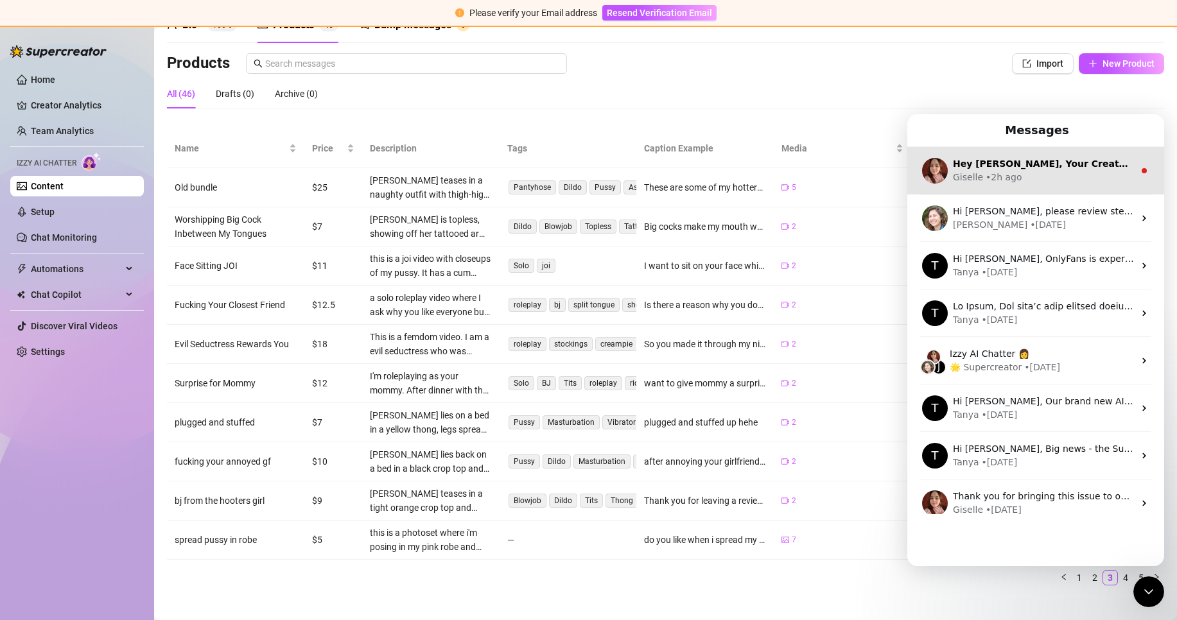
click at [1026, 174] on div "Giselle • 2h ago" at bounding box center [1043, 177] width 181 height 13
click at [1046, 157] on div "Hey [PERSON_NAME], Your Creator Bio looks great, and I noticed you’ve already a…" at bounding box center [1035, 171] width 257 height 48
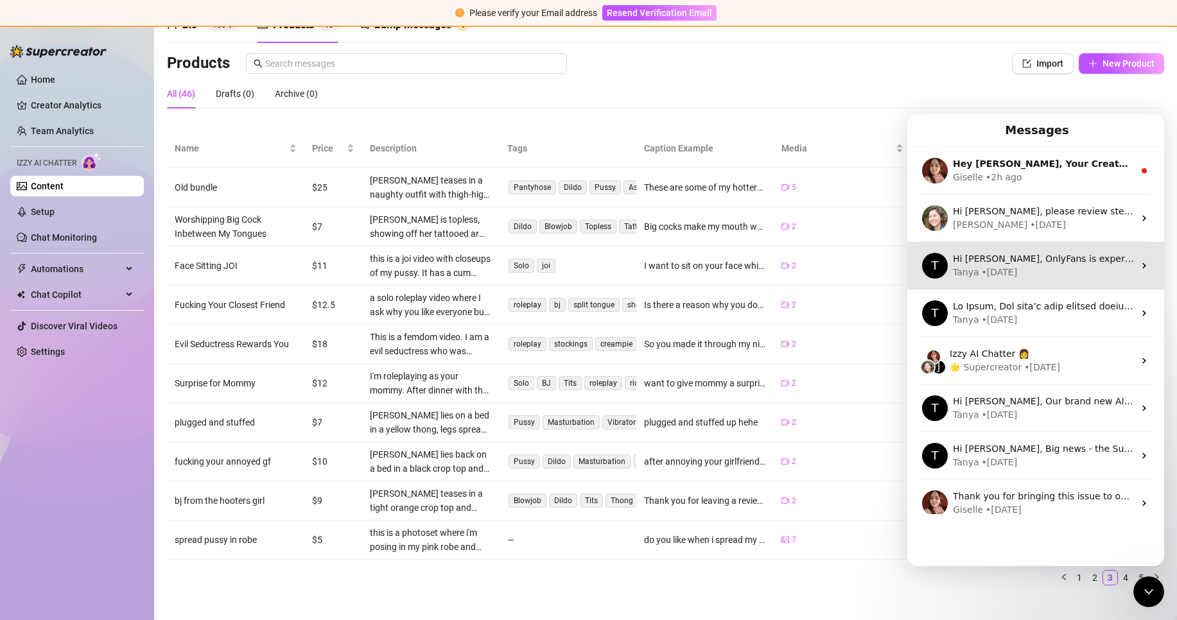
click at [1098, 180] on div "Giselle • 2h ago" at bounding box center [1043, 177] width 181 height 13
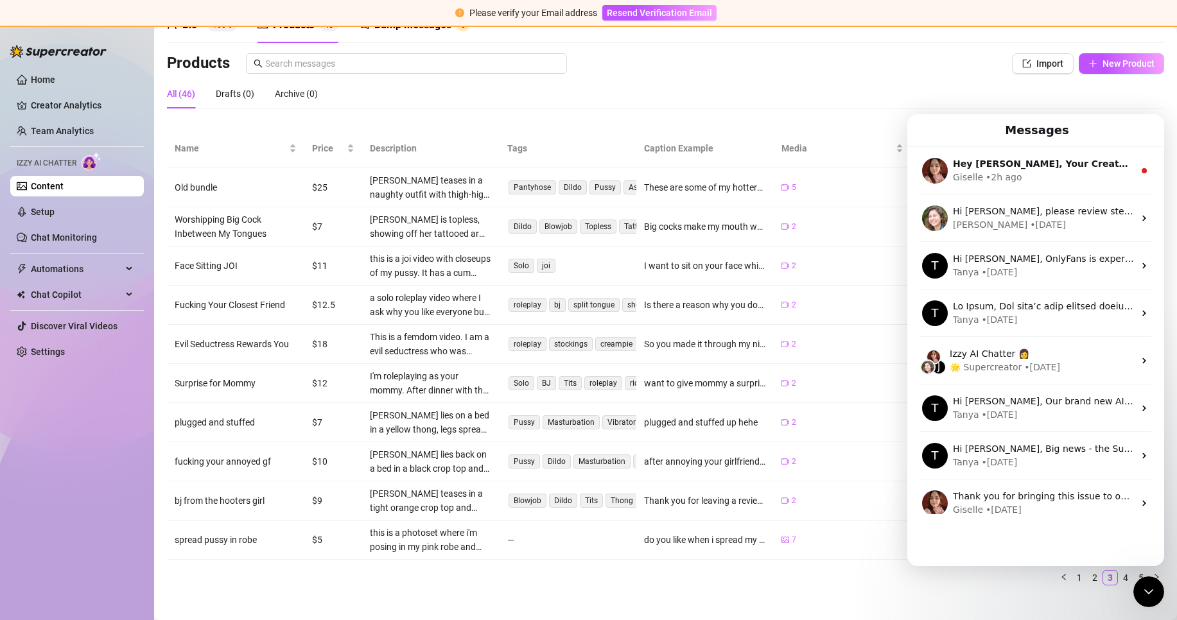
click at [1143, 598] on icon "Close Intercom Messenger" at bounding box center [1148, 591] width 15 height 15
drag, startPoint x: 1143, startPoint y: 598, endPoint x: 1152, endPoint y: 604, distance: 10.7
click at [1143, 599] on div "Open Intercom Messenger" at bounding box center [1149, 592] width 42 height 42
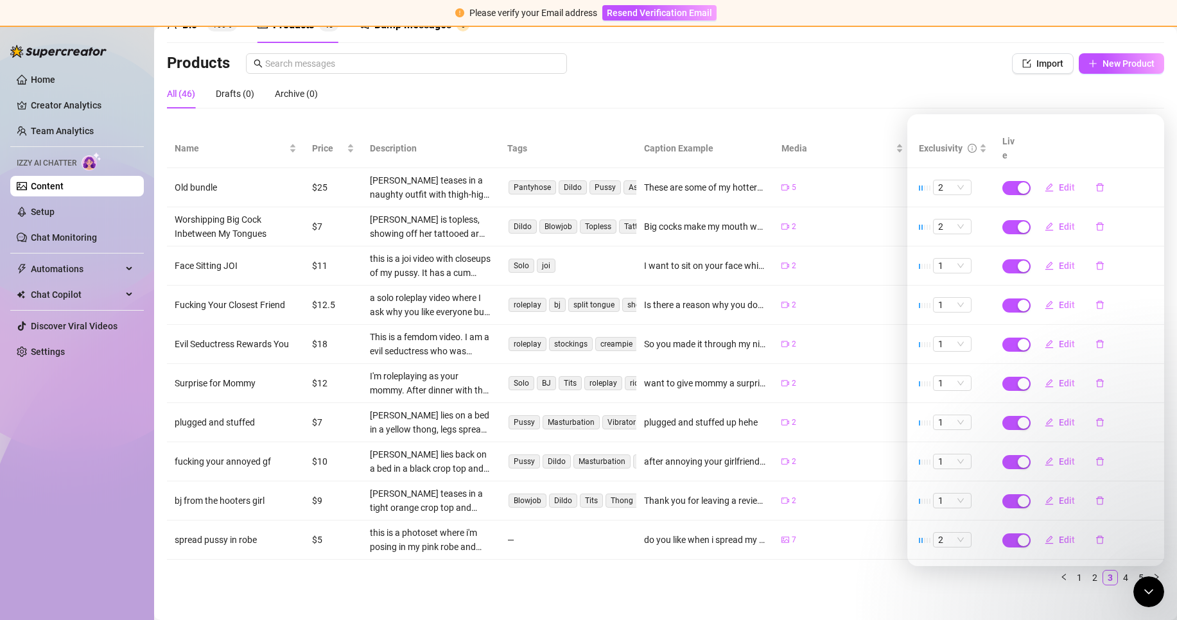
click at [1154, 593] on icon "Close Intercom Messenger" at bounding box center [1148, 591] width 15 height 15
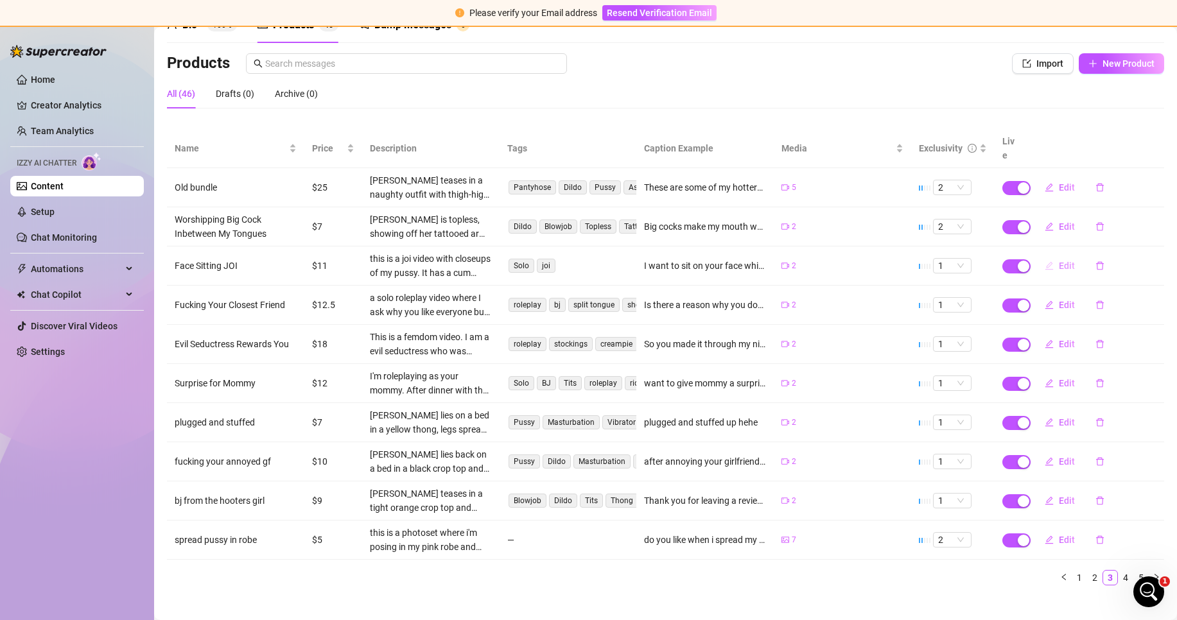
click at [1056, 259] on button "Edit" at bounding box center [1060, 266] width 51 height 21
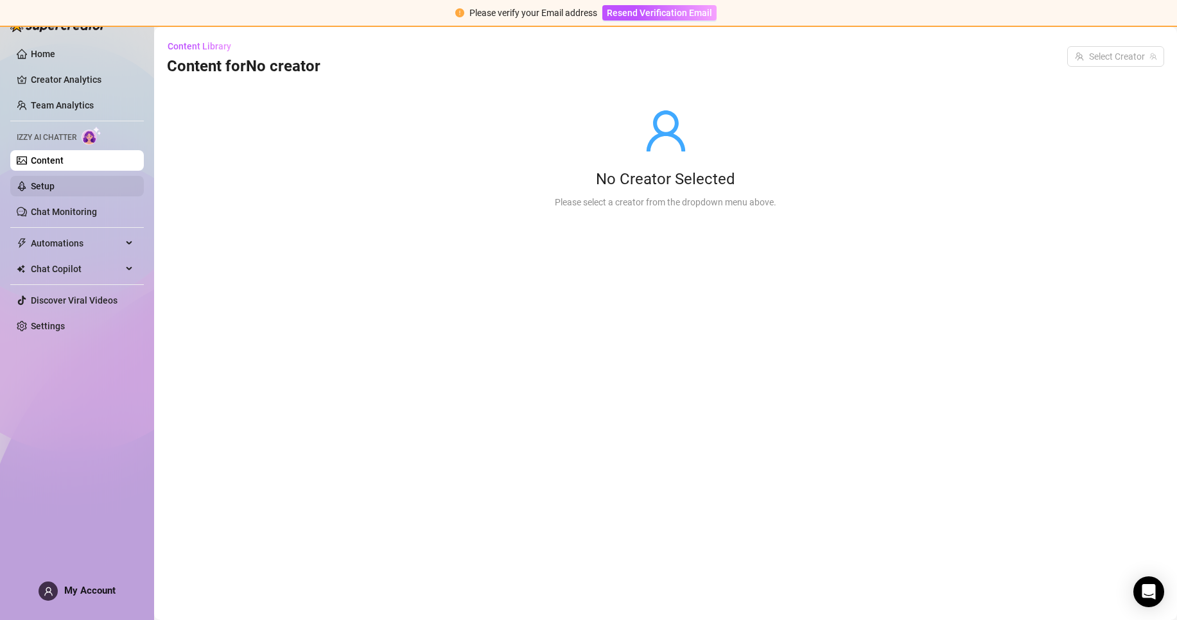
click at [55, 182] on link "Setup" at bounding box center [43, 186] width 24 height 10
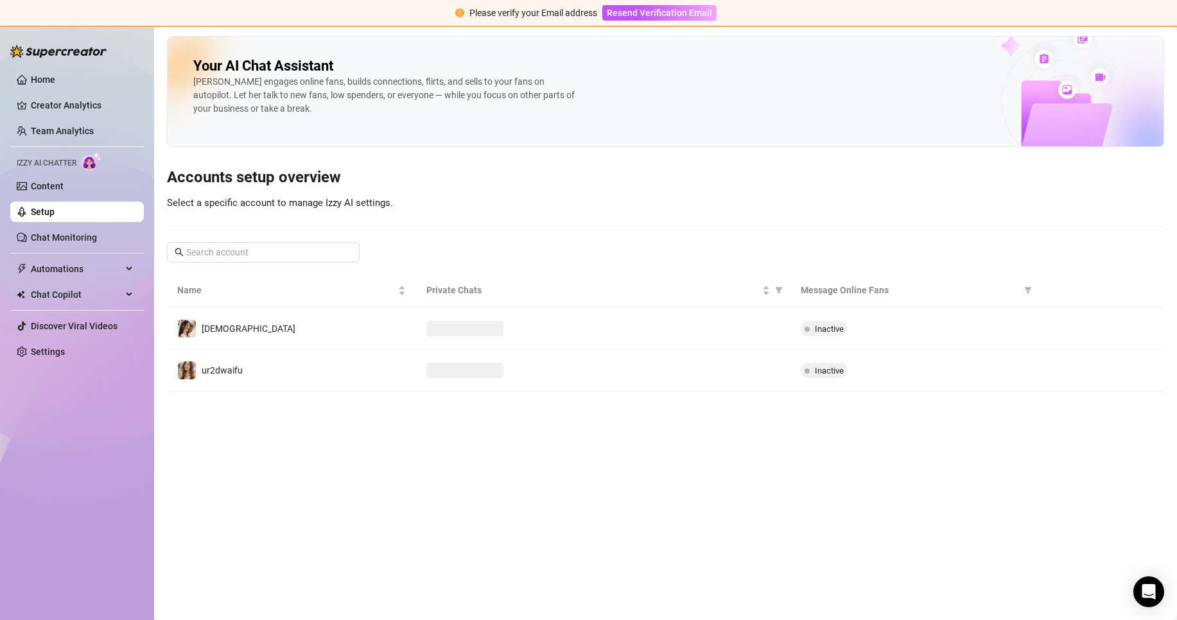
click at [83, 164] on img at bounding box center [92, 161] width 20 height 19
click at [64, 184] on link "Content" at bounding box center [47, 186] width 33 height 10
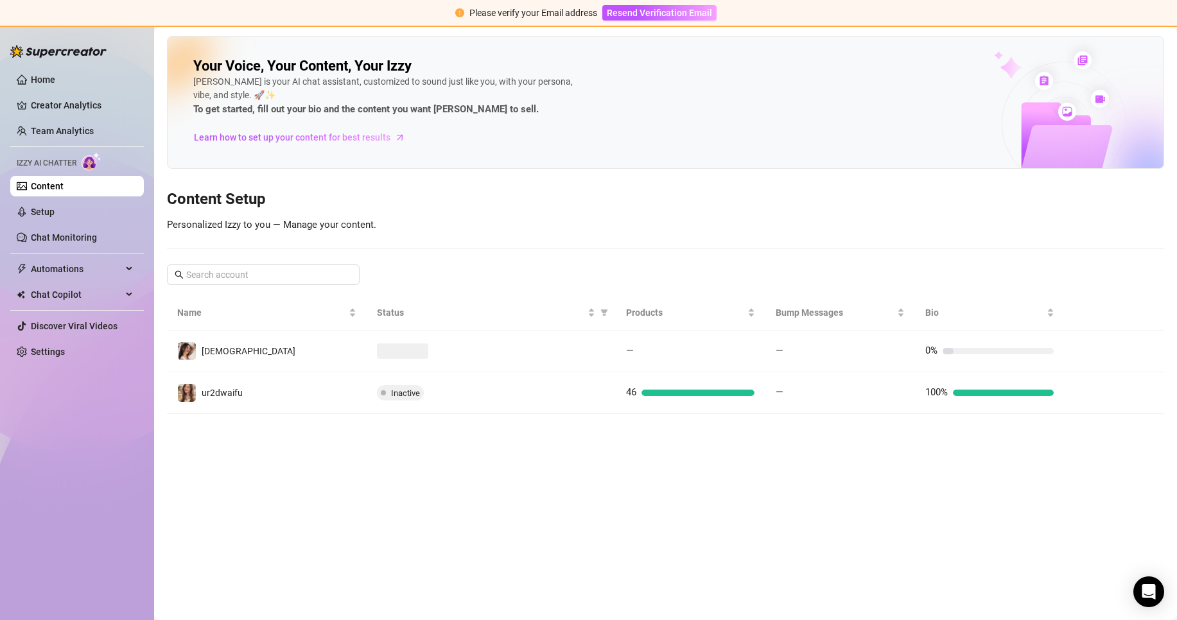
click at [64, 184] on link "Content" at bounding box center [47, 186] width 33 height 10
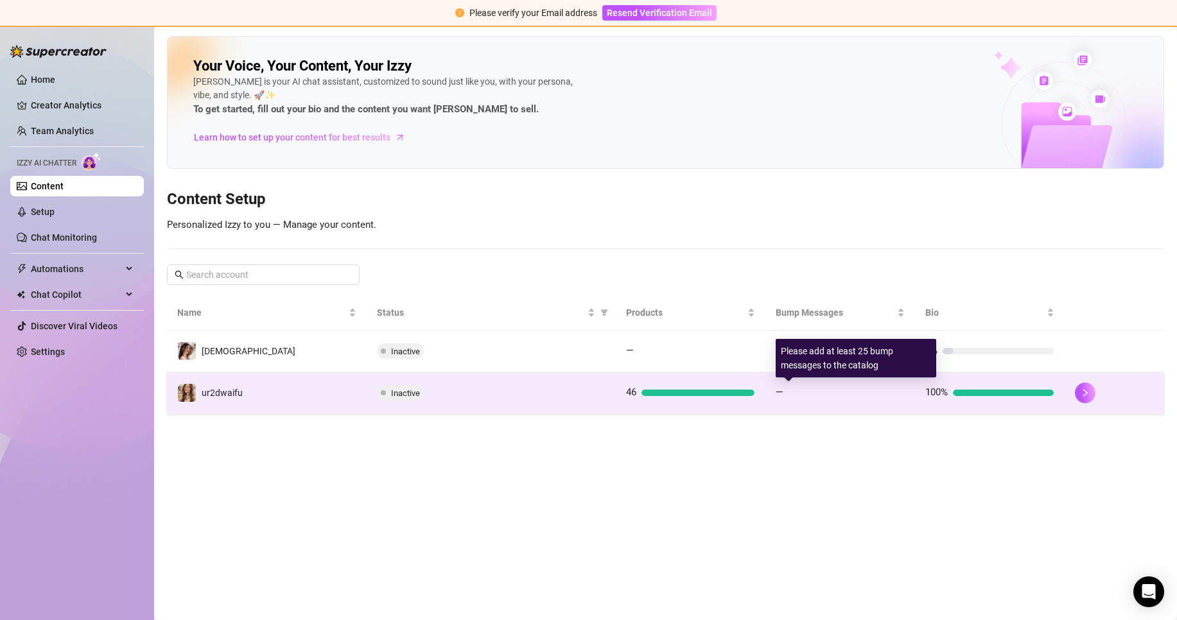
click at [895, 398] on div "—" at bounding box center [840, 392] width 128 height 15
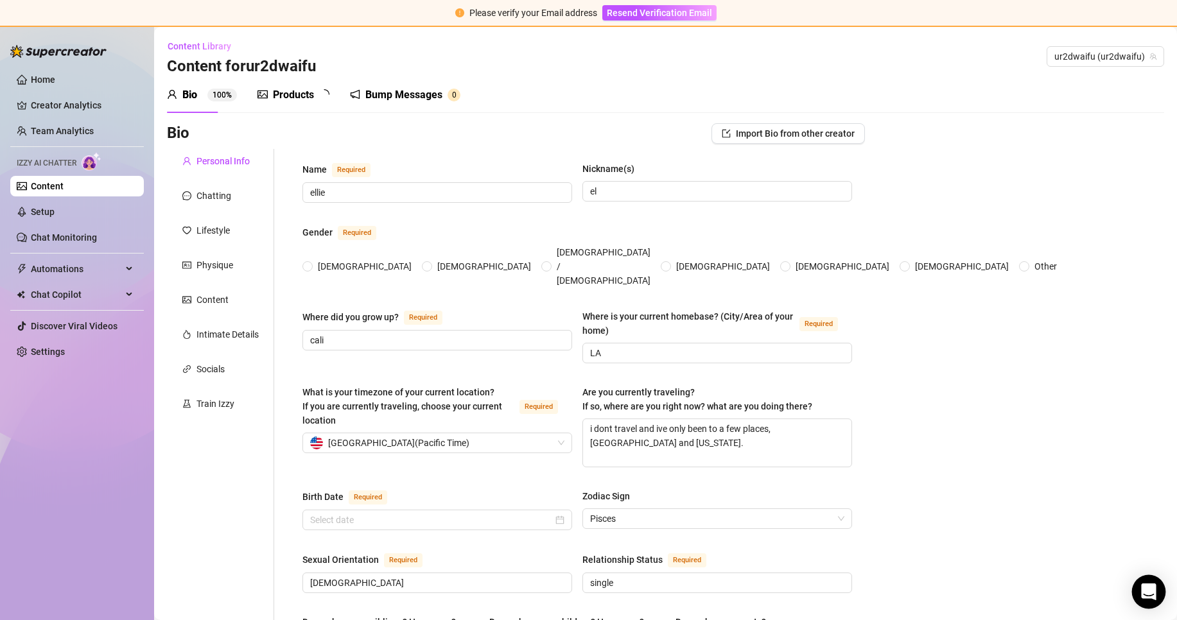
radio input "true"
type input "[DATE]"
click at [1139, 590] on div "Open Intercom Messenger" at bounding box center [1149, 592] width 34 height 34
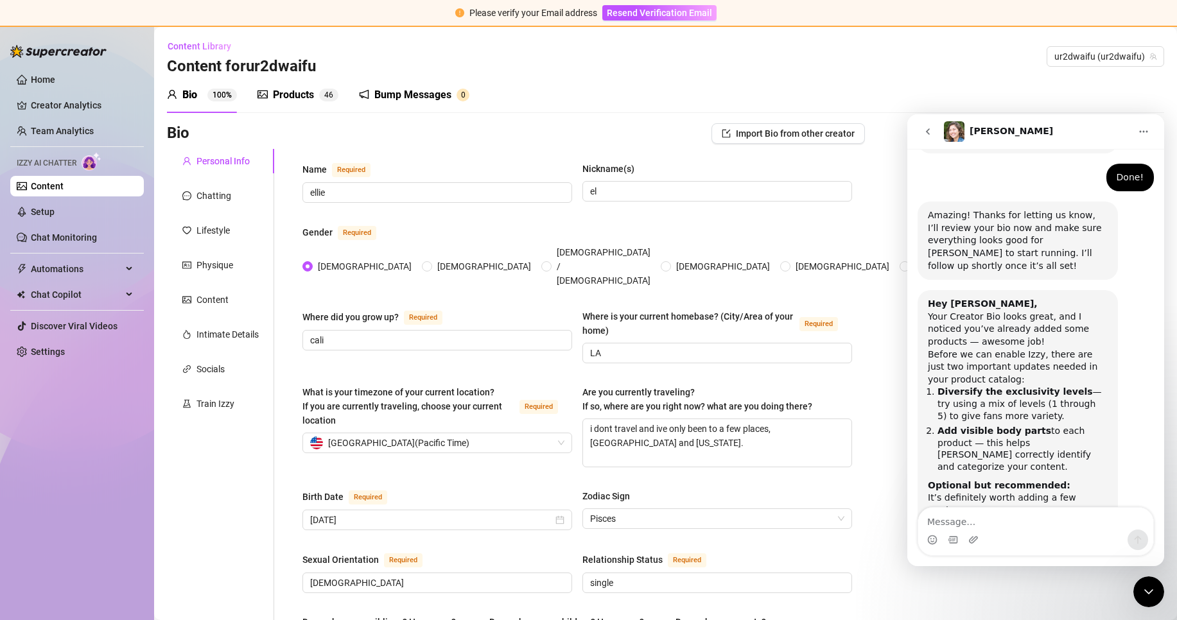
scroll to position [995, 0]
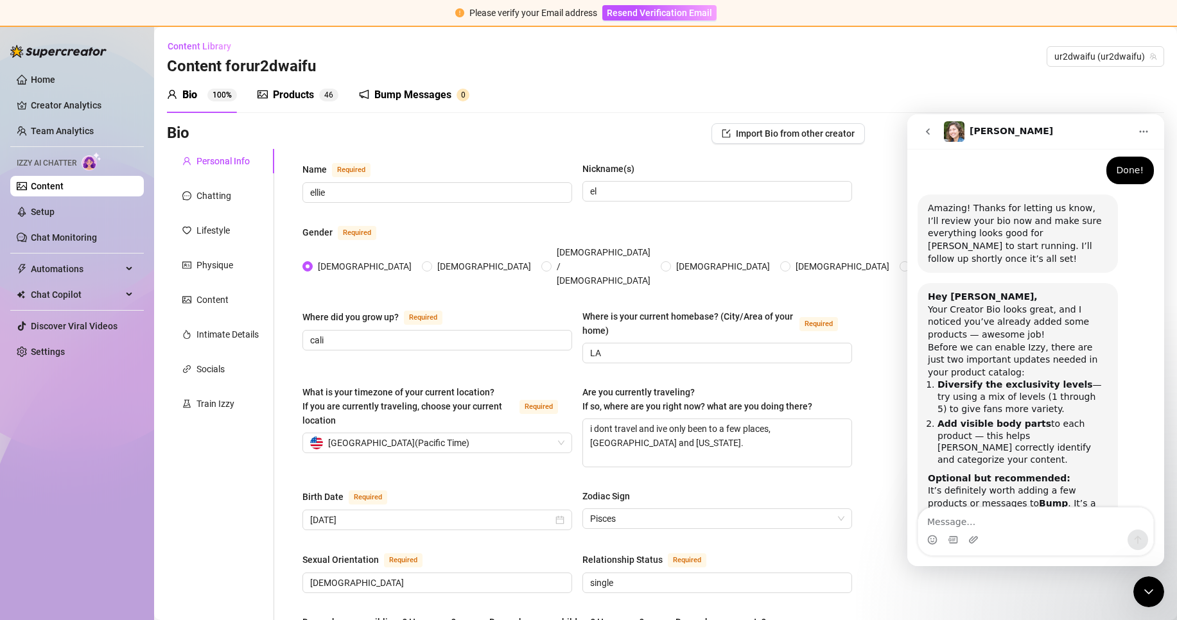
click at [1001, 527] on textarea "Message…" at bounding box center [1035, 519] width 235 height 22
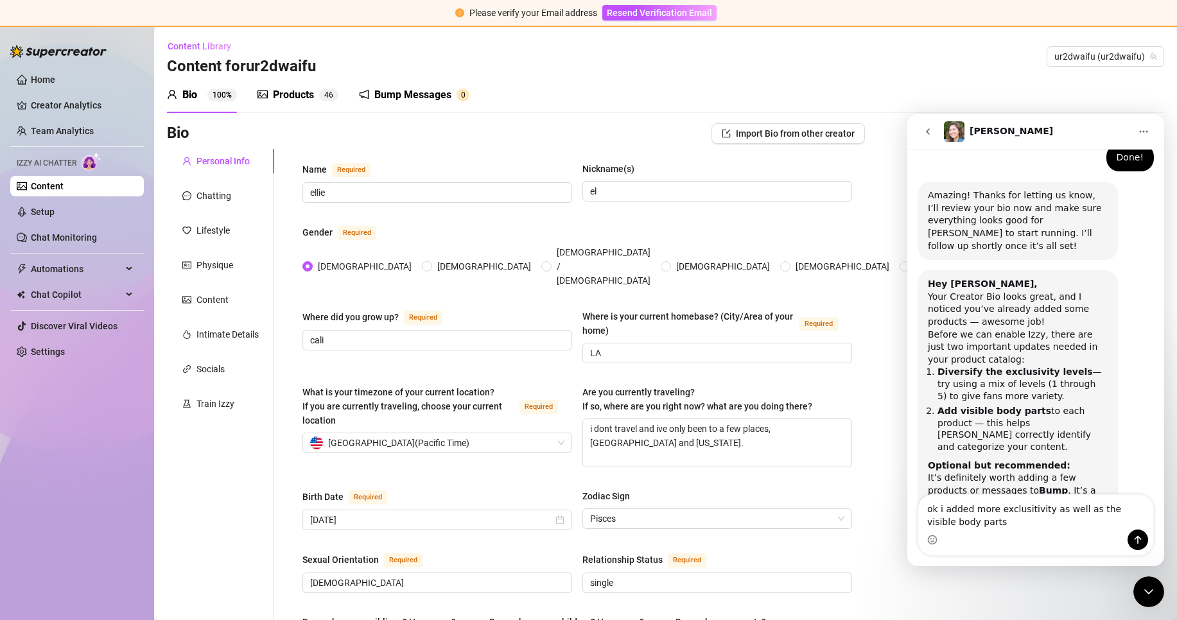
type textarea "ok i added more exclusitivity as well as the visible body parts."
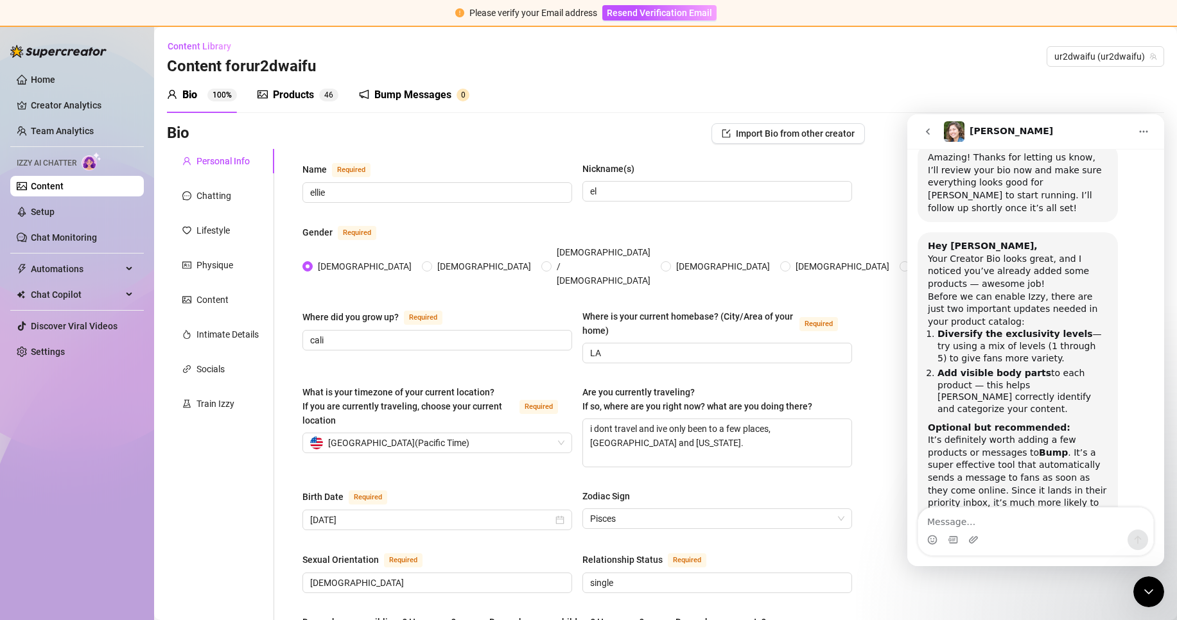
drag, startPoint x: 2287, startPoint y: 1182, endPoint x: 1146, endPoint y: 603, distance: 1279.3
click at [285, 110] on div "Products 4 6" at bounding box center [298, 95] width 81 height 36
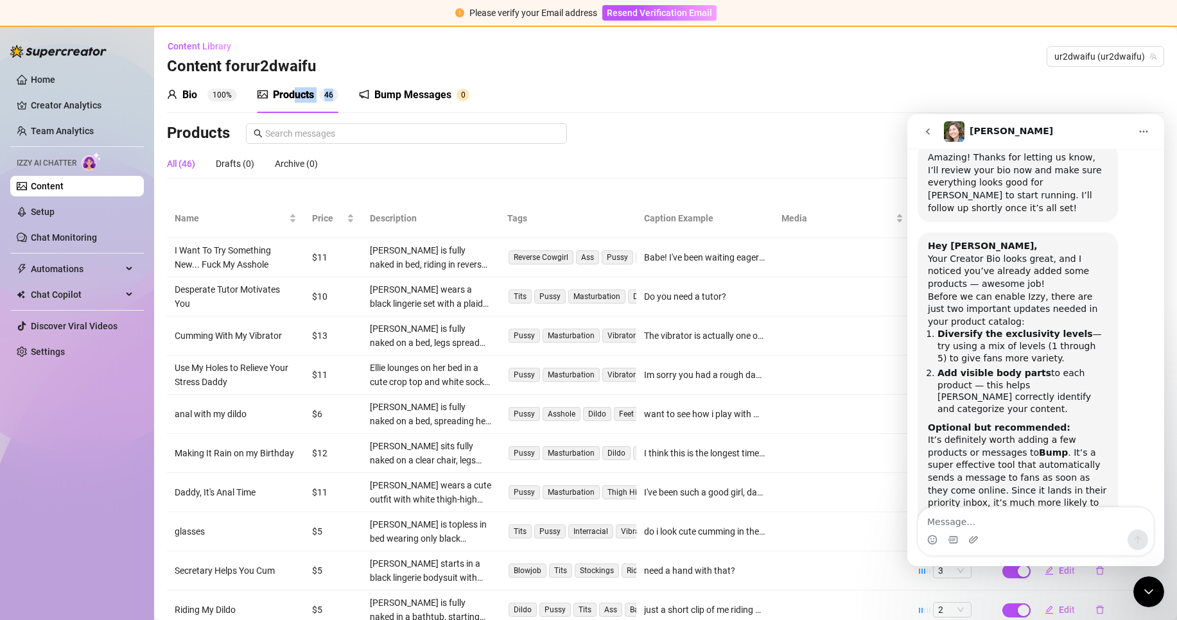
click at [295, 101] on div "Products 4 6" at bounding box center [298, 95] width 81 height 36
click at [1162, 593] on div "Close Intercom Messenger" at bounding box center [1149, 592] width 31 height 31
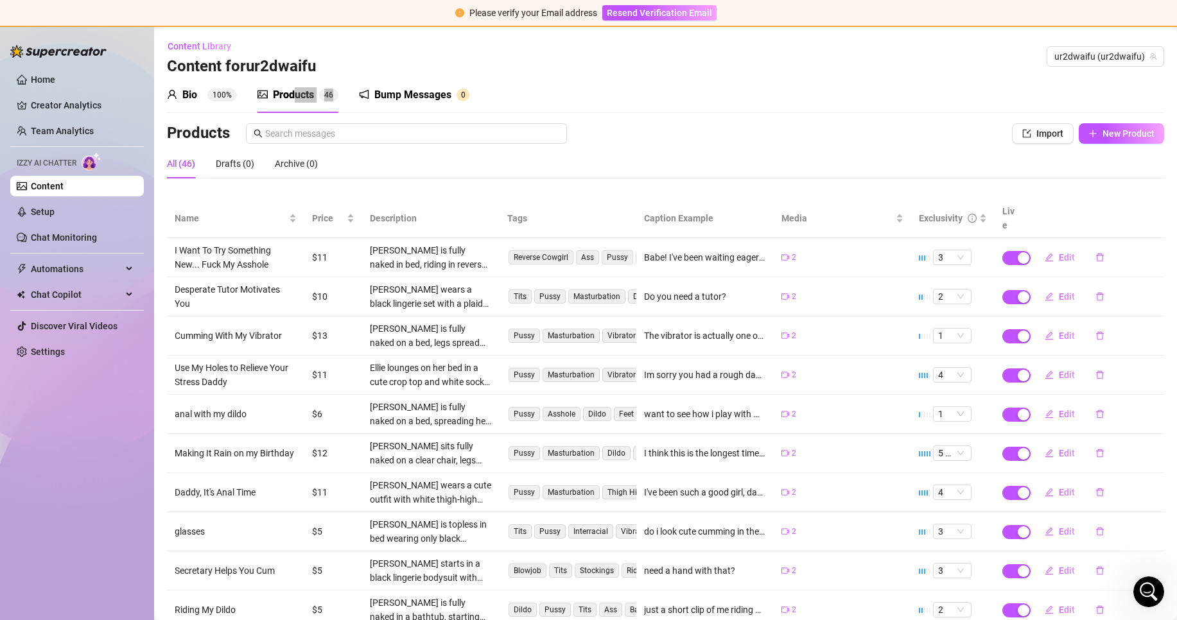
scroll to position [70, 0]
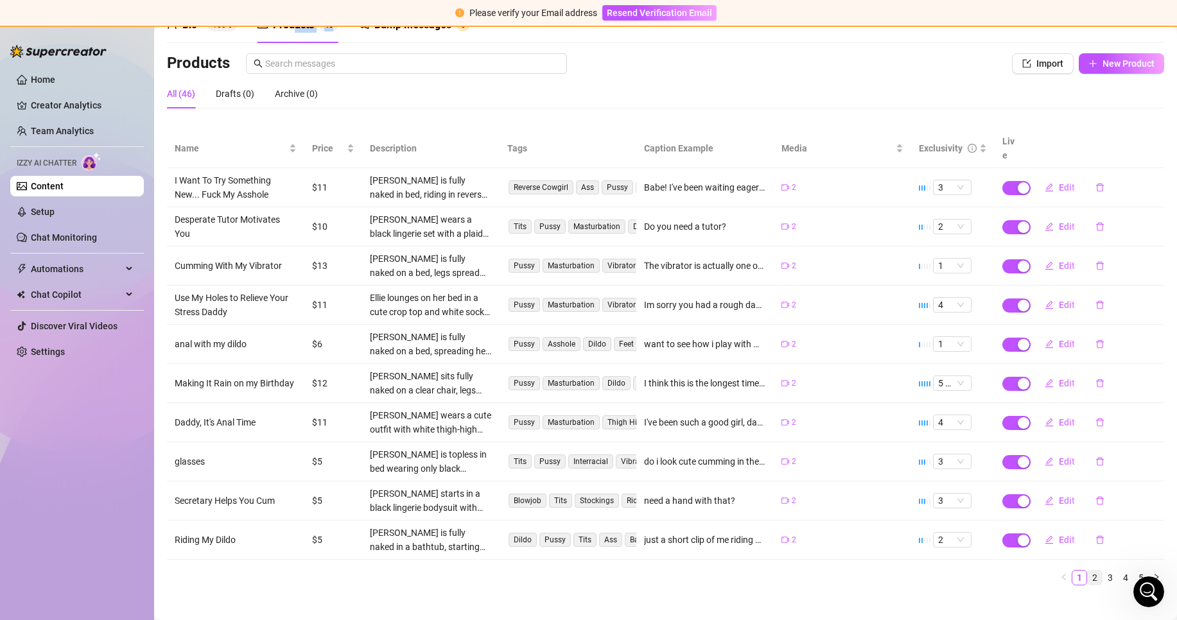
click at [1091, 570] on li "2" at bounding box center [1094, 577] width 15 height 15
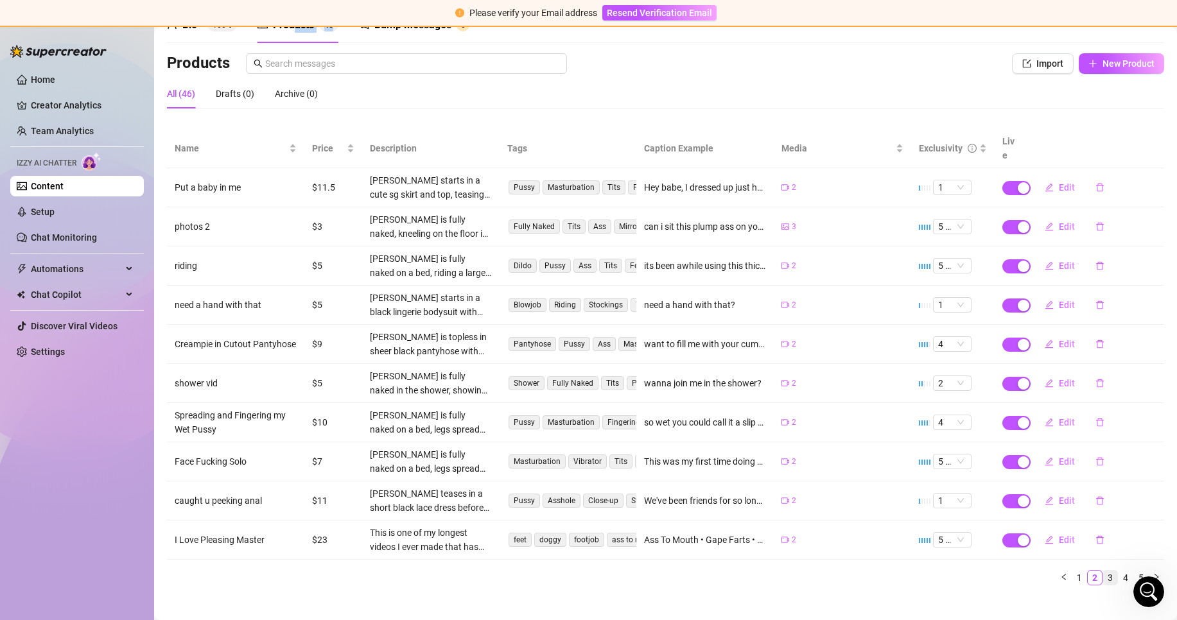
click at [1103, 571] on link "3" at bounding box center [1110, 578] width 14 height 14
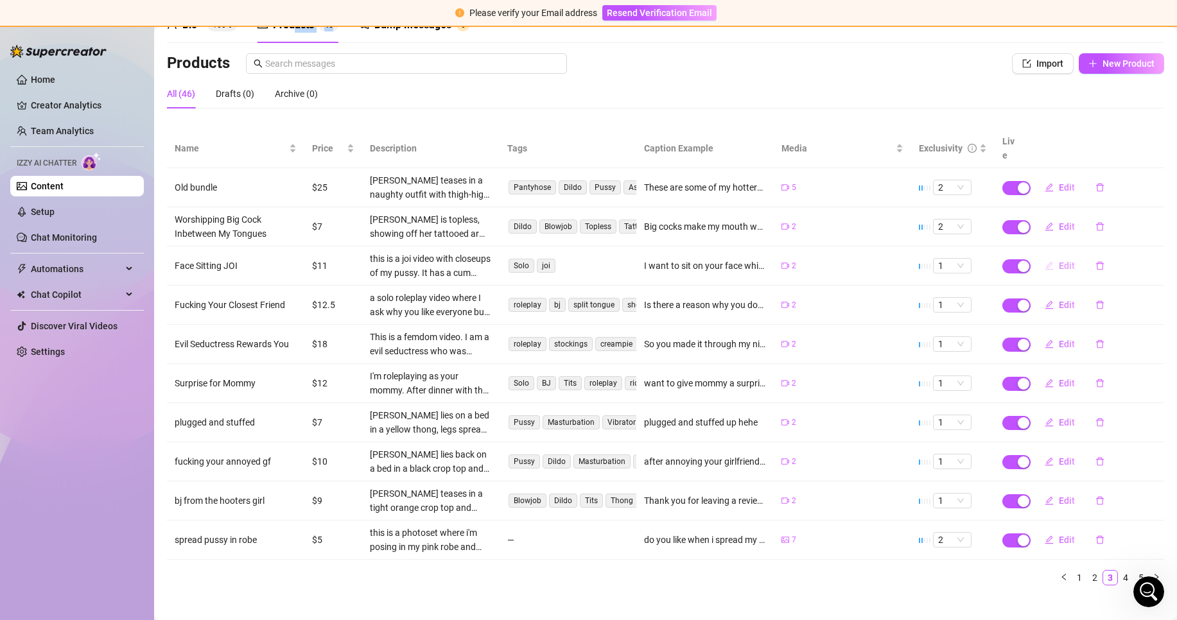
click at [1059, 261] on span "Edit" at bounding box center [1067, 266] width 16 height 10
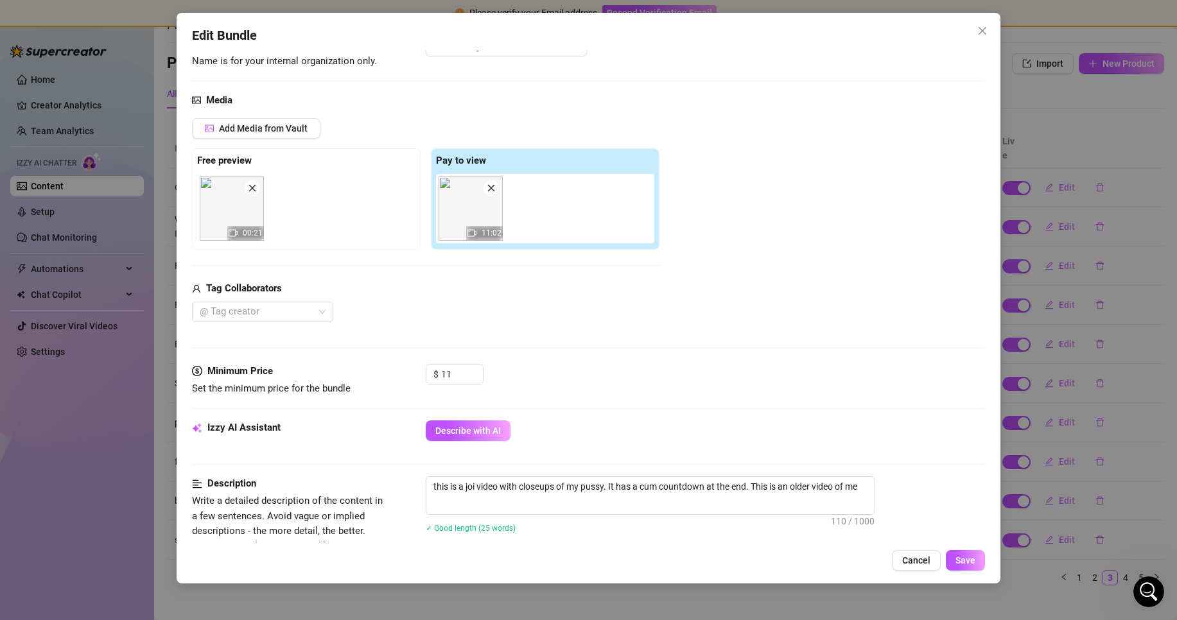
scroll to position [193, 0]
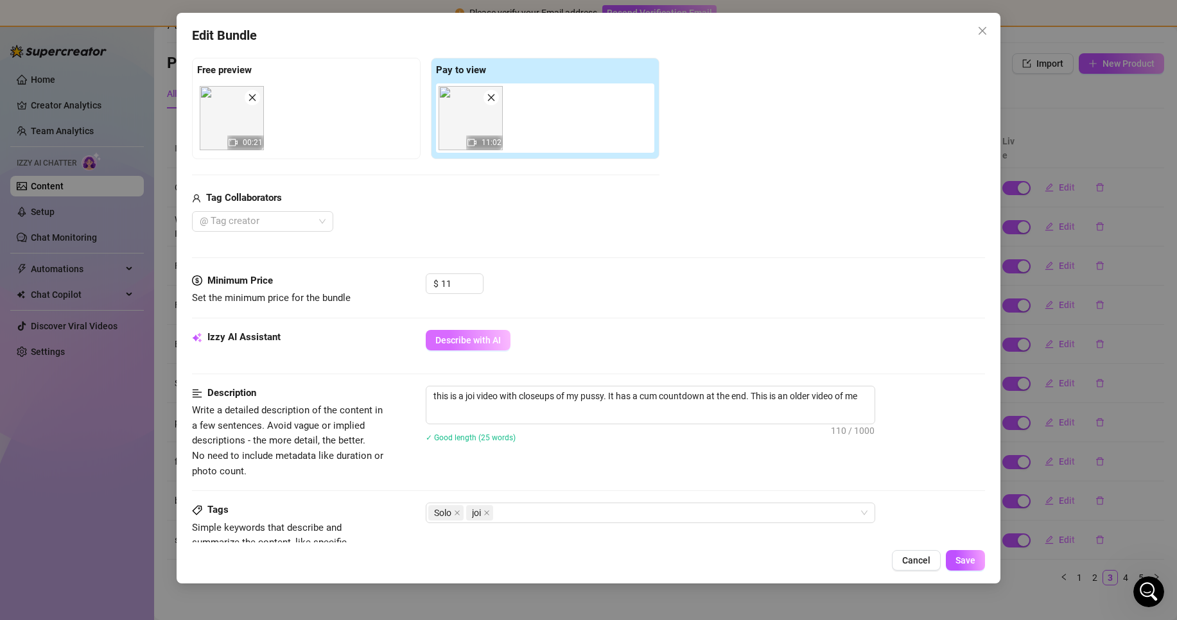
click at [482, 343] on span "Describe with AI" at bounding box center [468, 340] width 66 height 10
type textarea "[PERSON_NAME]"
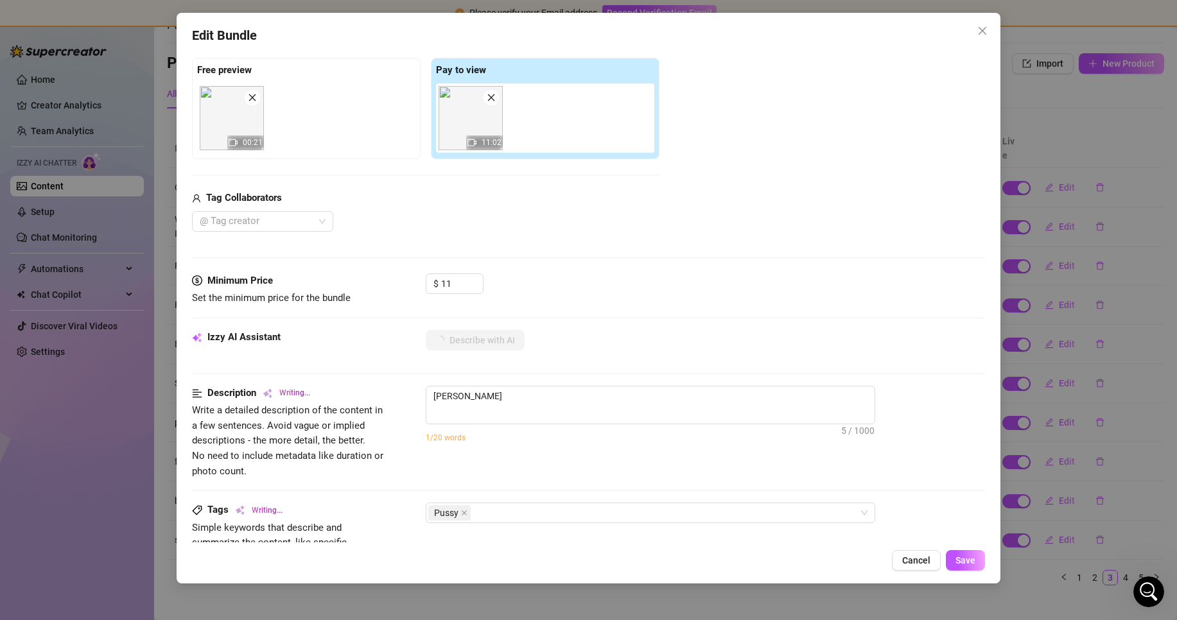
type textarea "Ellie spreads"
type textarea "Ellie spreads her"
type textarea "Ellie spreads her legs"
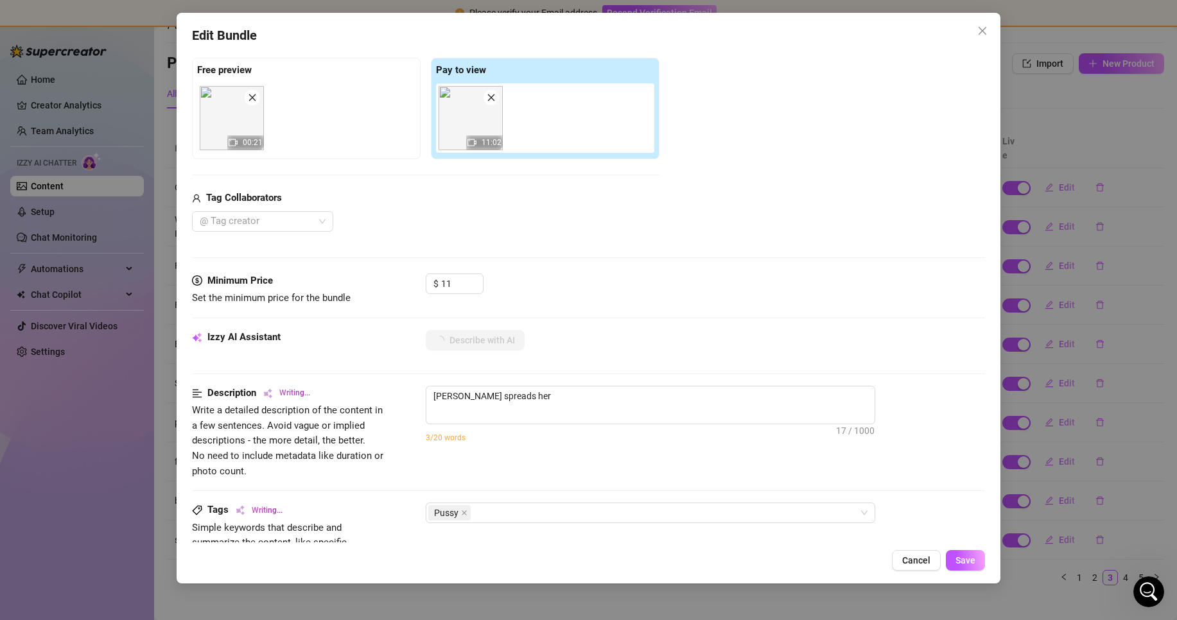
type textarea "Ellie spreads her legs"
type textarea "Ellie spreads her legs wide,"
type textarea "Ellie spreads her legs wide, giving"
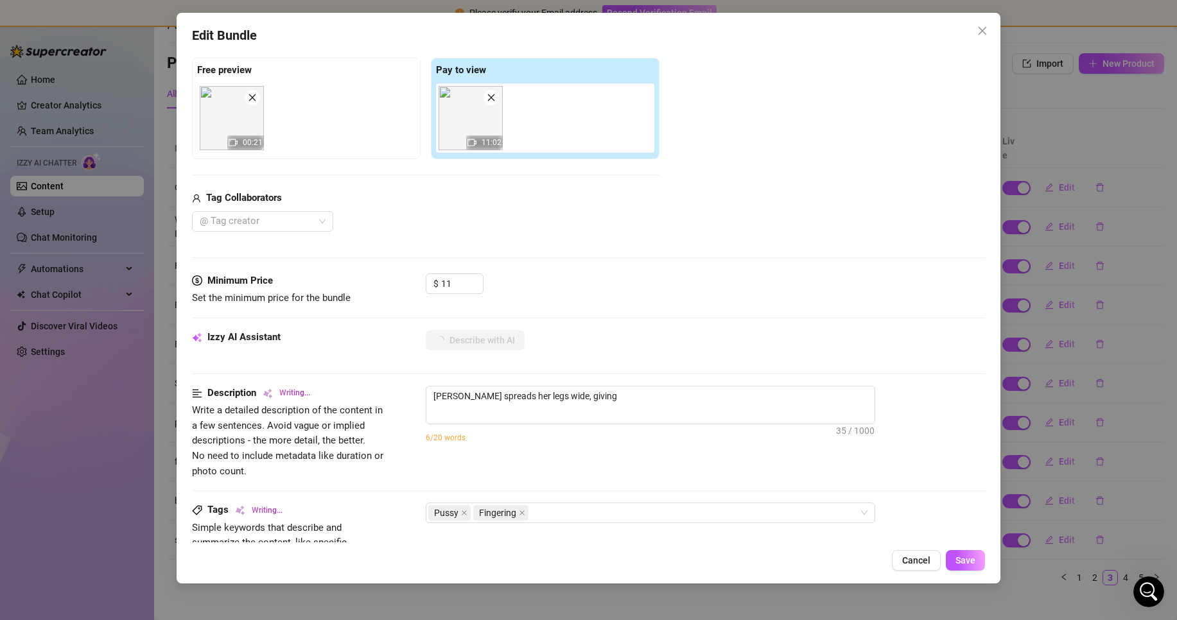
type textarea "Ellie spreads her legs wide, giving a"
type textarea "Ellie spreads her legs wide, giving a close-up"
type textarea "Ellie spreads her legs wide, giving a close-up view"
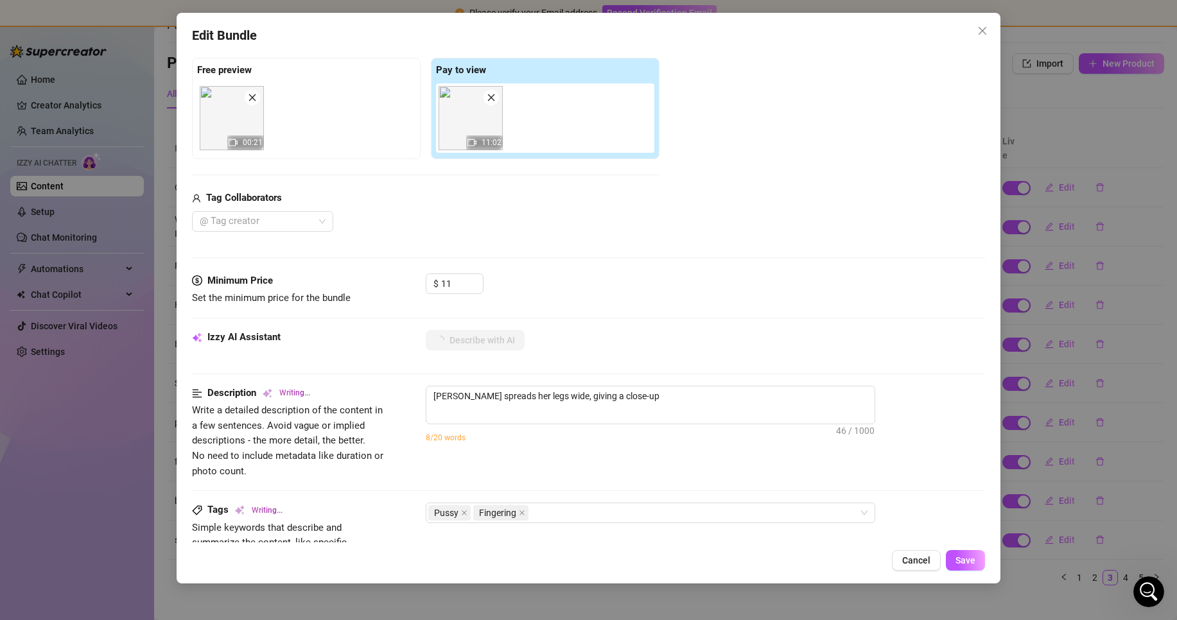
type textarea "Ellie spreads her legs wide, giving a close-up view"
type textarea "Ellie spreads her legs wide, giving a close-up view of"
type textarea "Ellie spreads her legs wide, giving a close-up view of her"
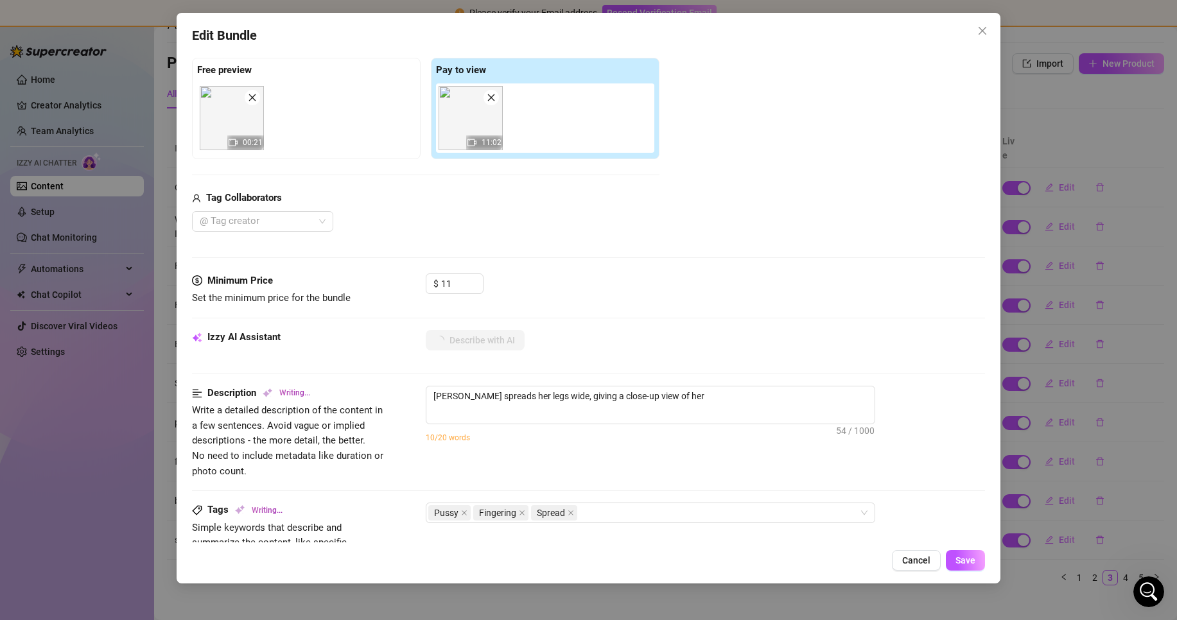
type textarea "Ellie spreads her legs wide, giving a close-up view of her bare"
type textarea "Ellie spreads her legs wide, giving a close-up view of her bare pussy."
type textarea "Ellie spreads her legs wide, giving a close-up view of her bare pussy. She"
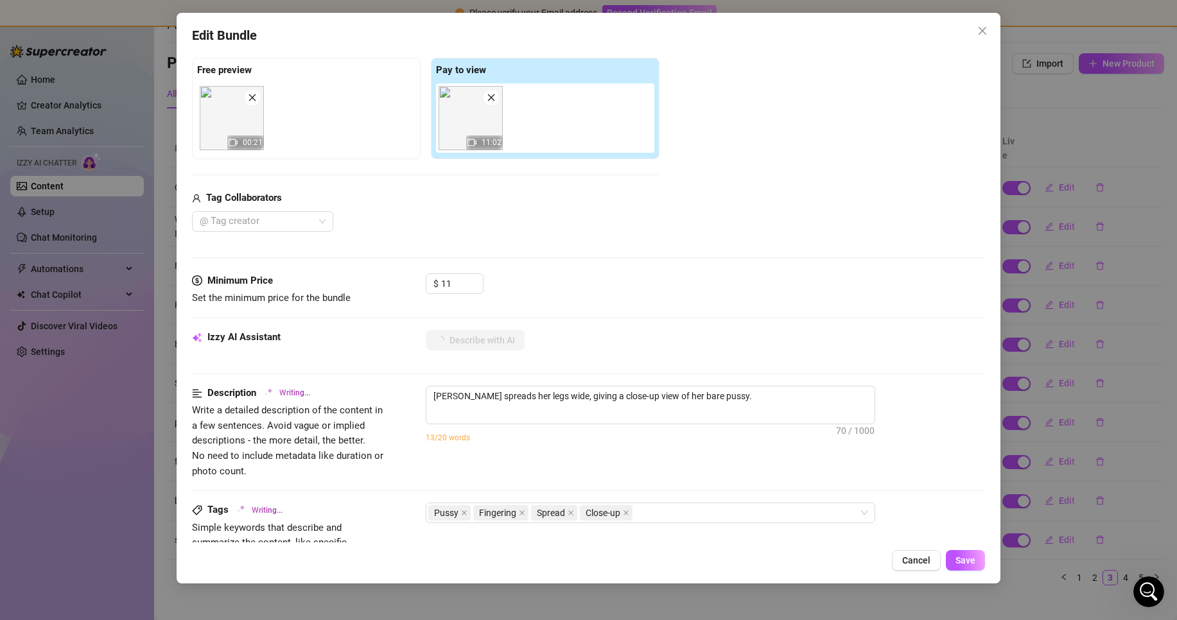
type textarea "Ellie spreads her legs wide, giving a close-up view of her bare pussy. She"
type textarea "Ellie spreads her legs wide, giving a close-up view of her bare pussy. She teas…"
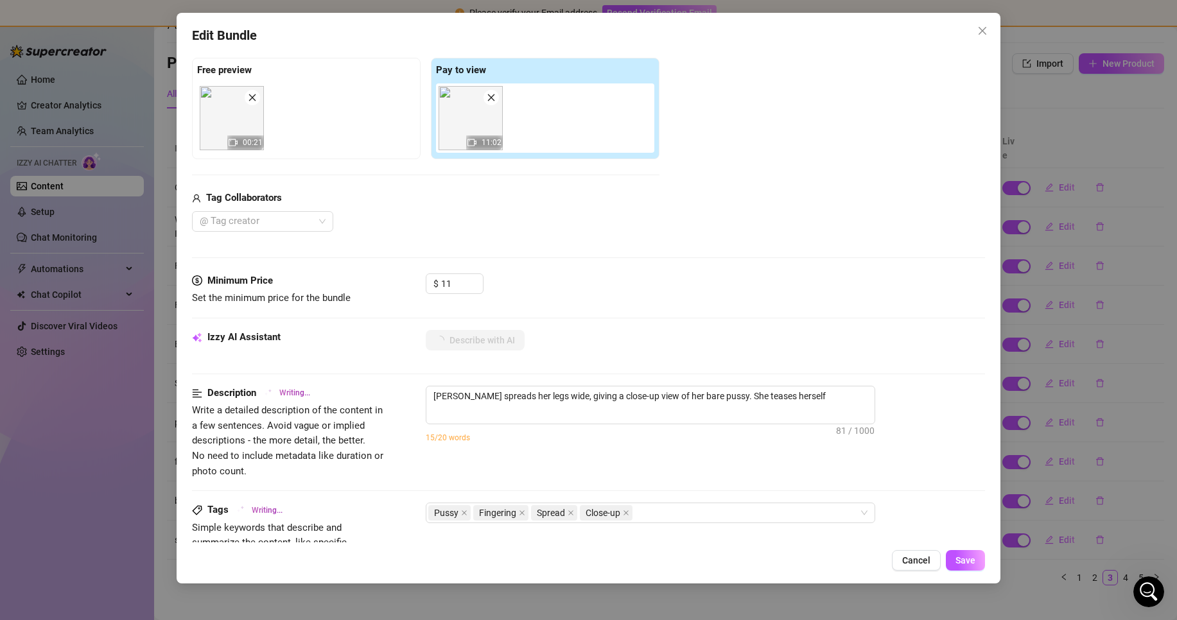
type textarea "Ellie spreads her legs wide, giving a close-up view of her bare pussy. She teas…"
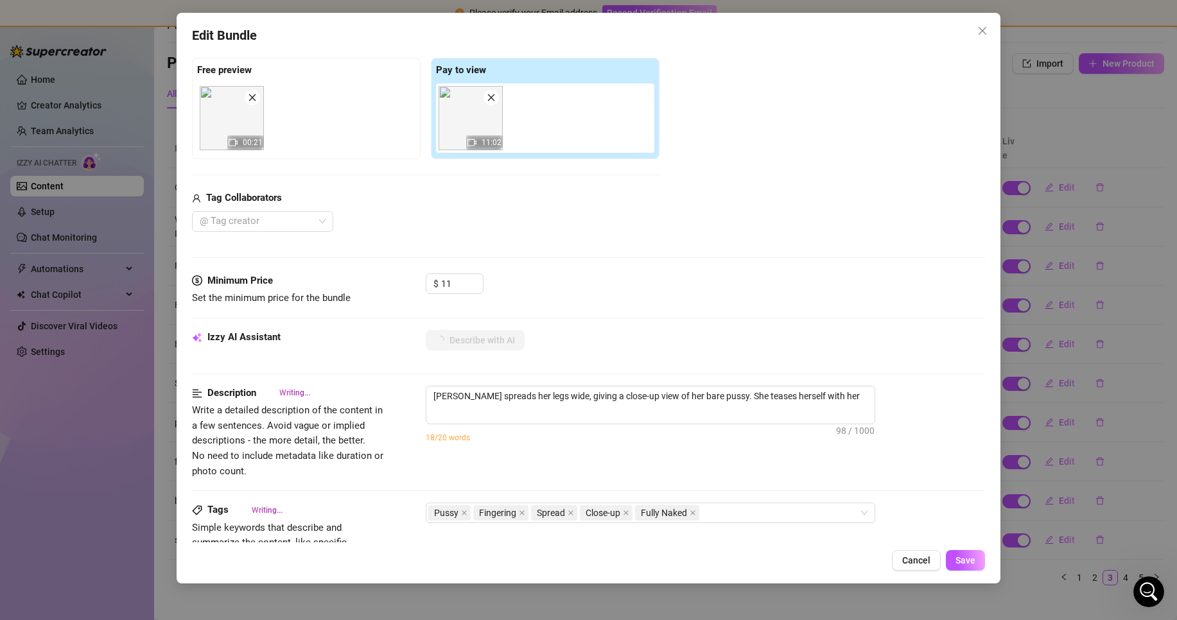
type textarea "Ellie spreads her legs wide, giving a close-up view of her bare pussy. She teas…"
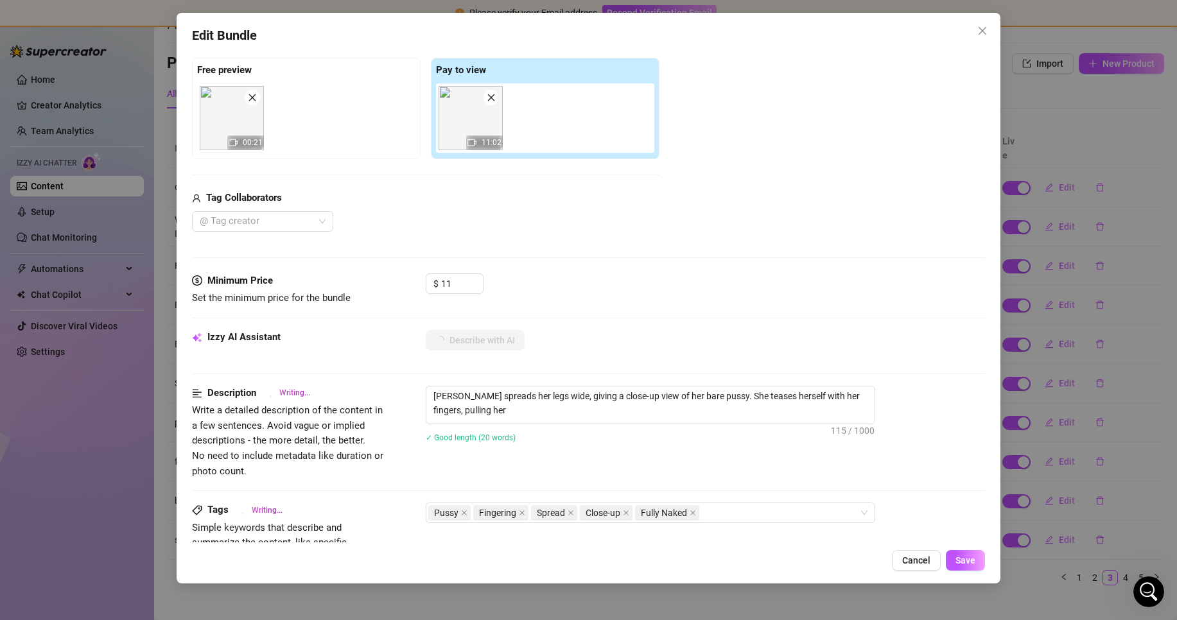
type textarea "Ellie spreads her legs wide, giving a close-up view of her bare pussy. She teas…"
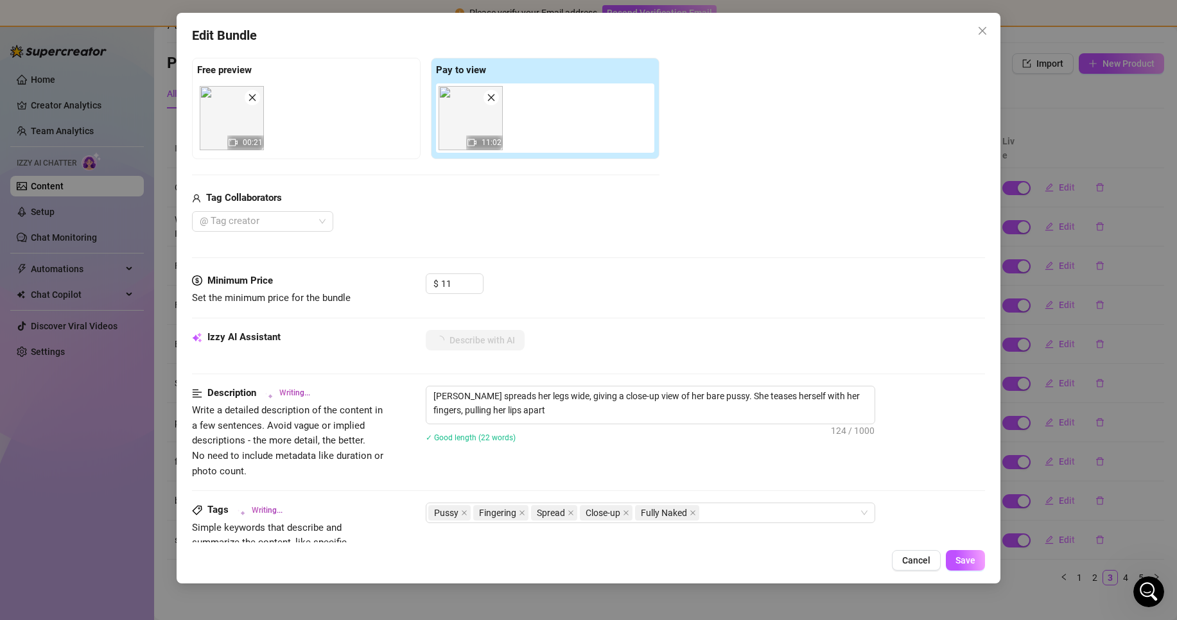
type textarea "Ellie spreads her legs wide, giving a close-up view of her bare pussy. She teas…"
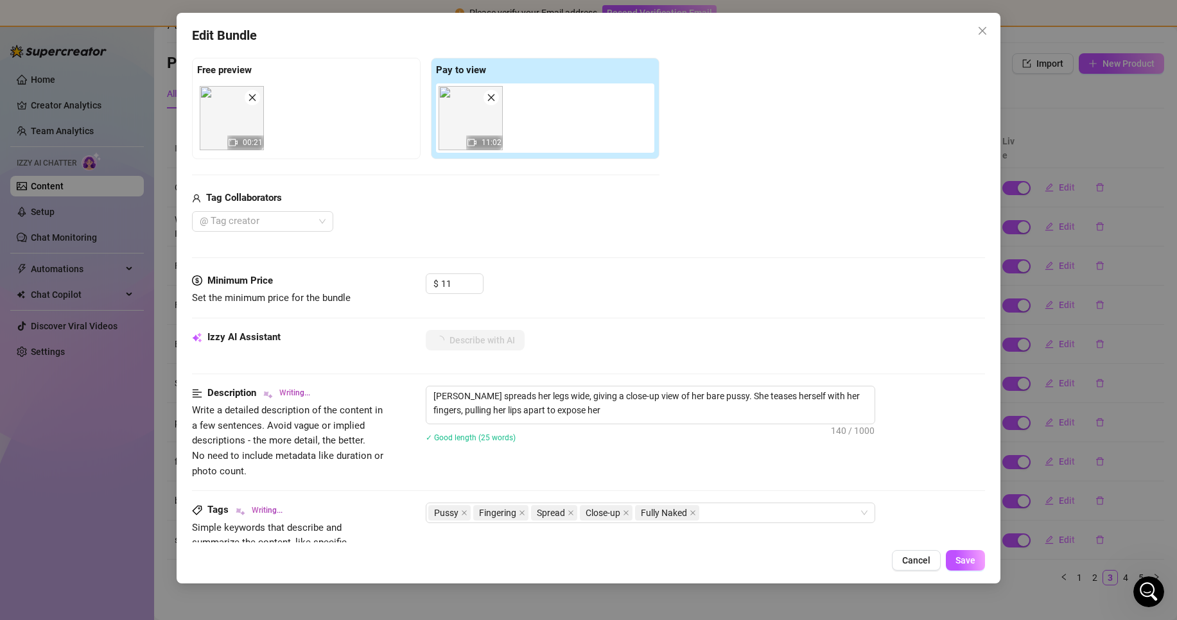
type textarea "Ellie spreads her legs wide, giving a close-up view of her bare pussy. She teas…"
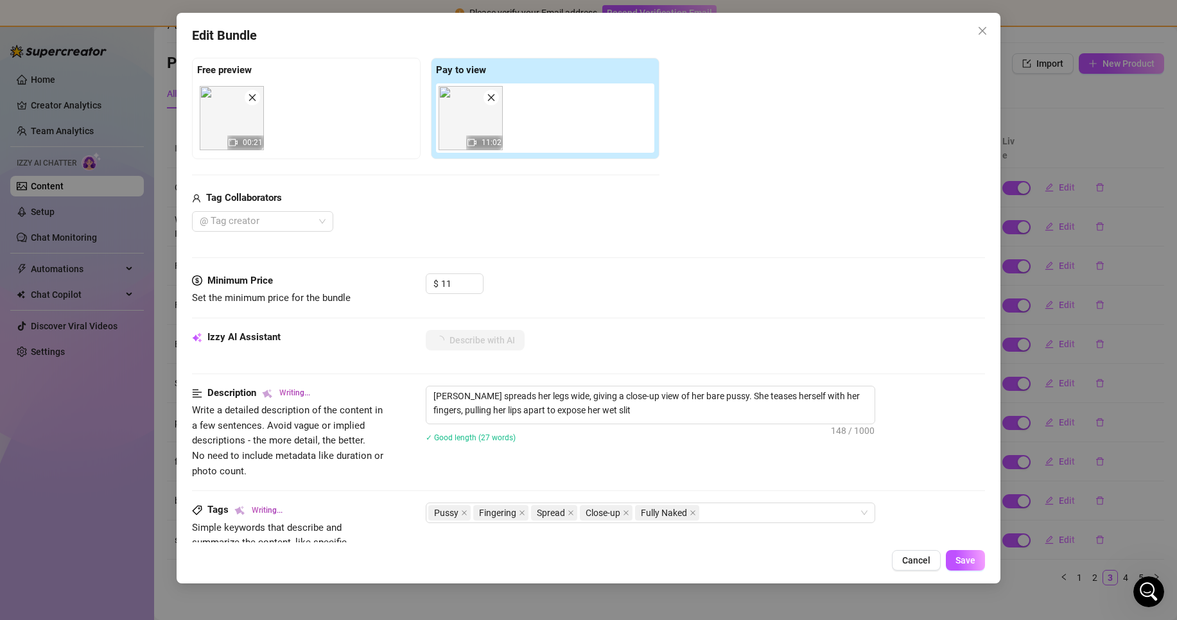
type textarea "Ellie spreads her legs wide, giving a close-up view of her bare pussy. She teas…"
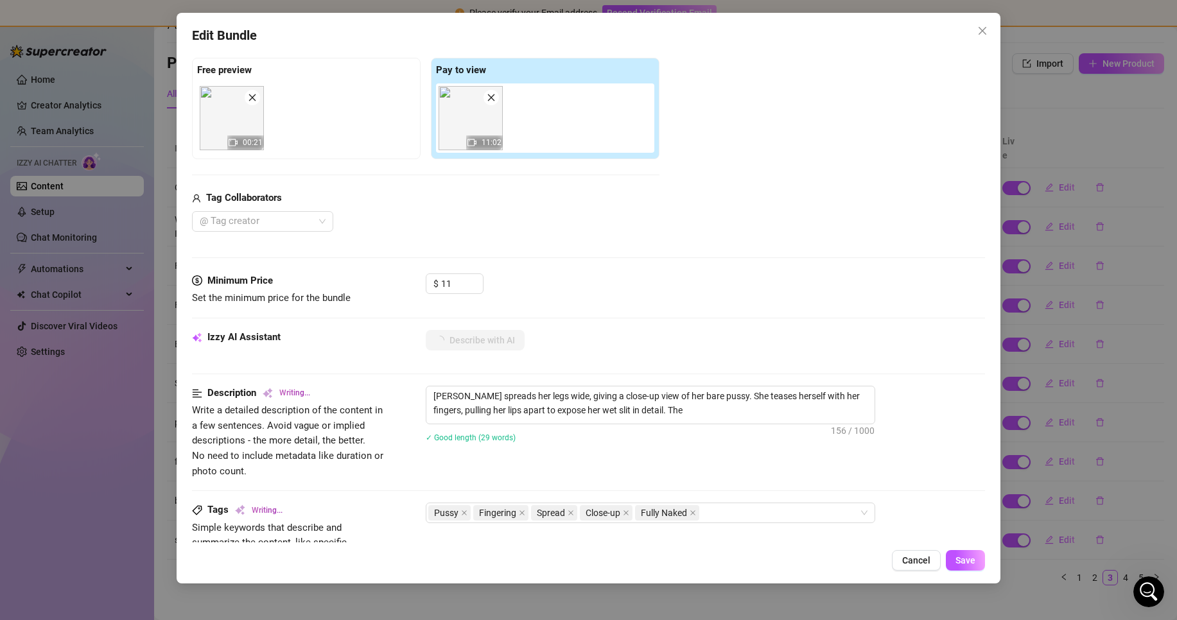
type textarea "Ellie spreads her legs wide, giving a close-up view of her bare pussy. She teas…"
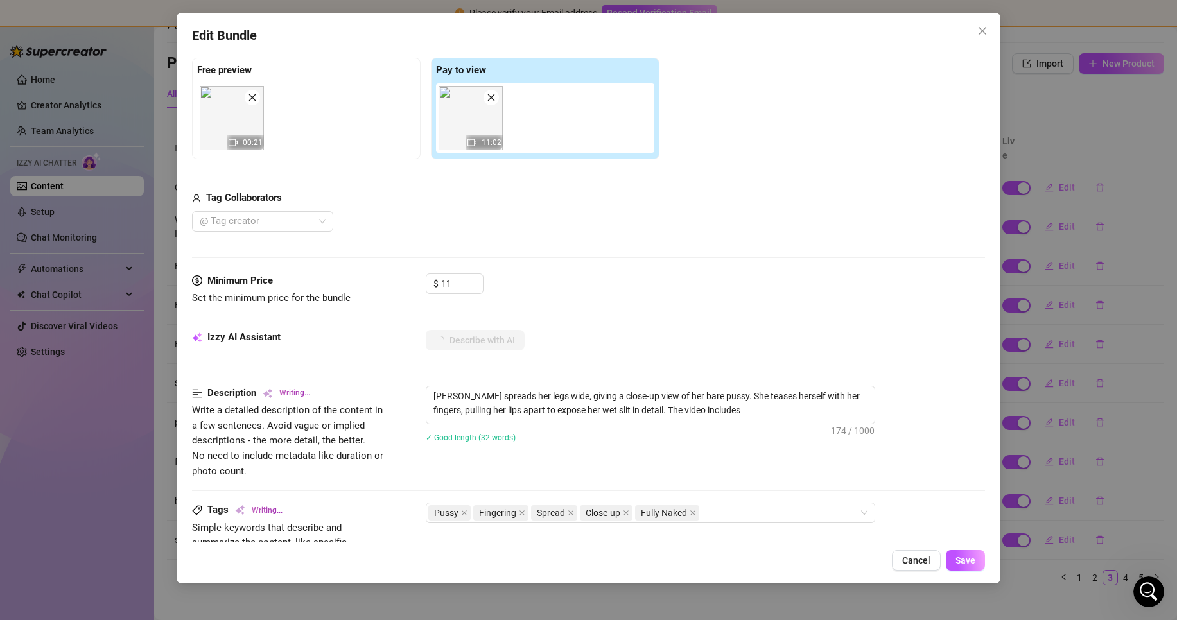
type textarea "Ellie spreads her legs wide, giving a close-up view of her bare pussy. She teas…"
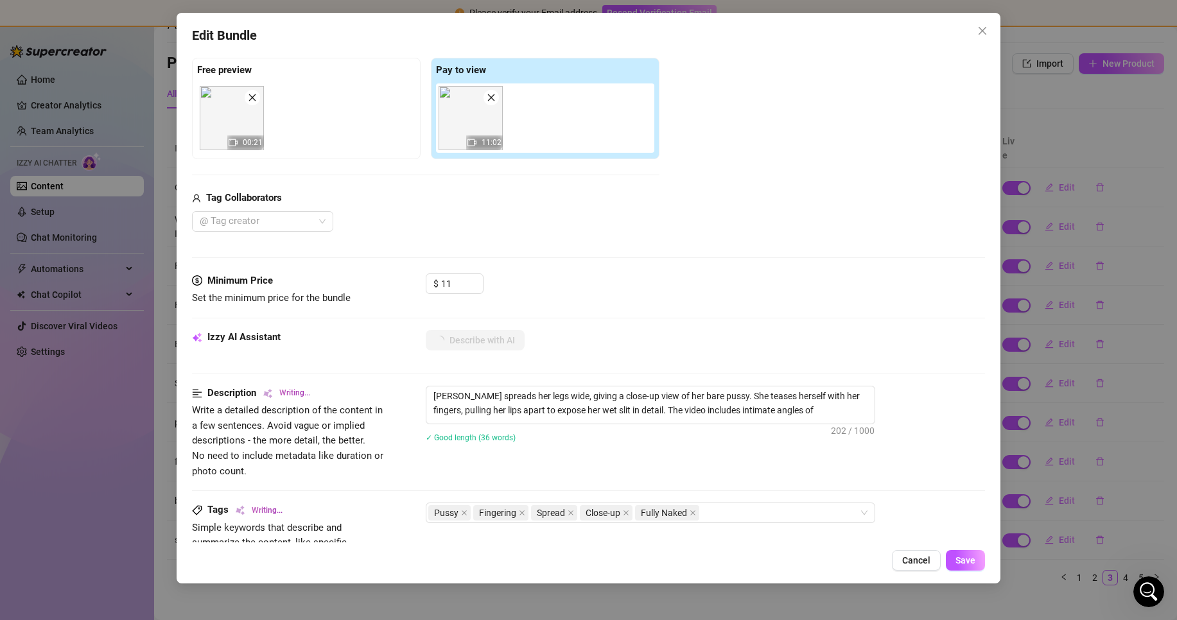
type textarea "Ellie spreads her legs wide, giving a close-up view of her bare pussy. She teas…"
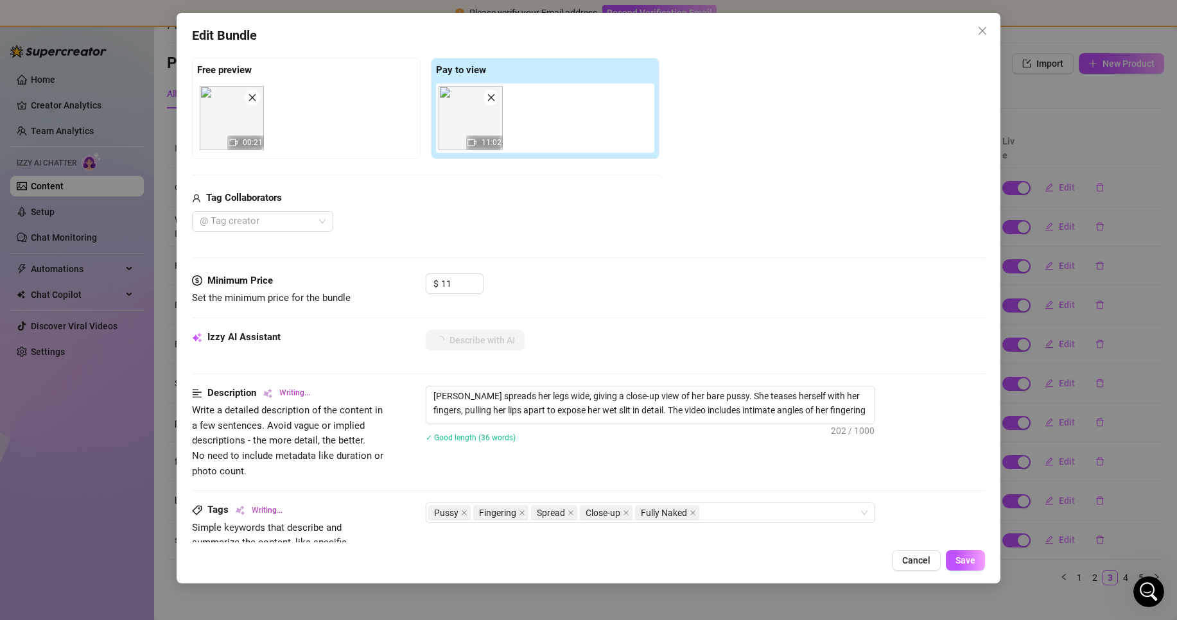
type textarea "Ellie spreads her legs wide, giving a close-up view of her bare pussy. She teas…"
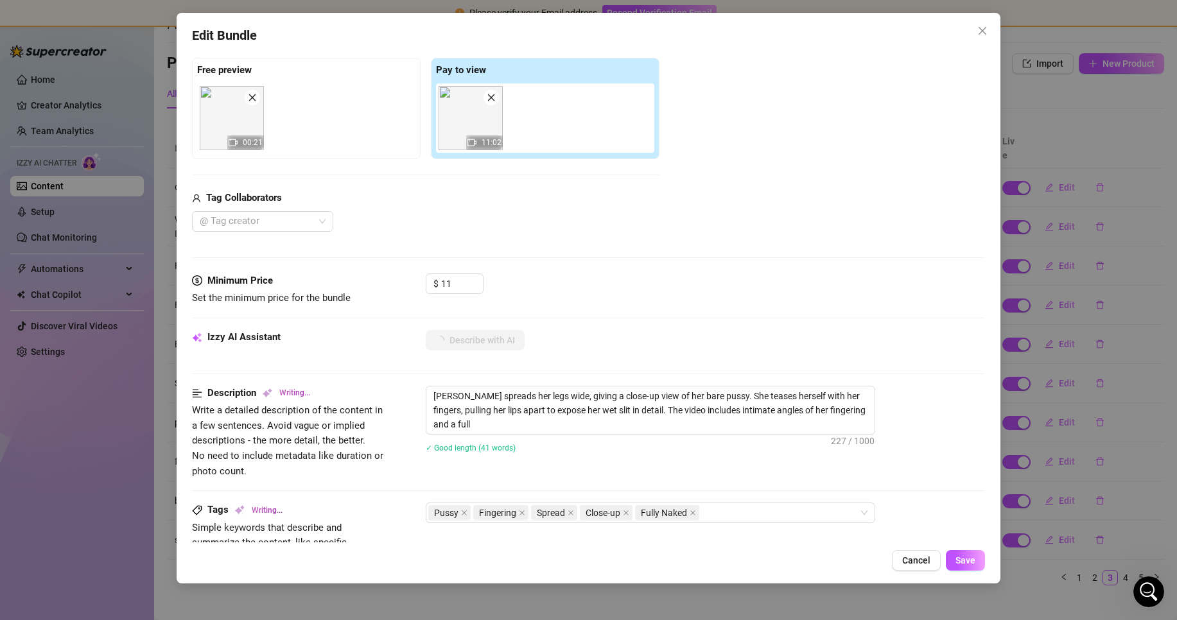
type textarea "Ellie spreads her legs wide, giving a close-up view of her bare pussy. She teas…"
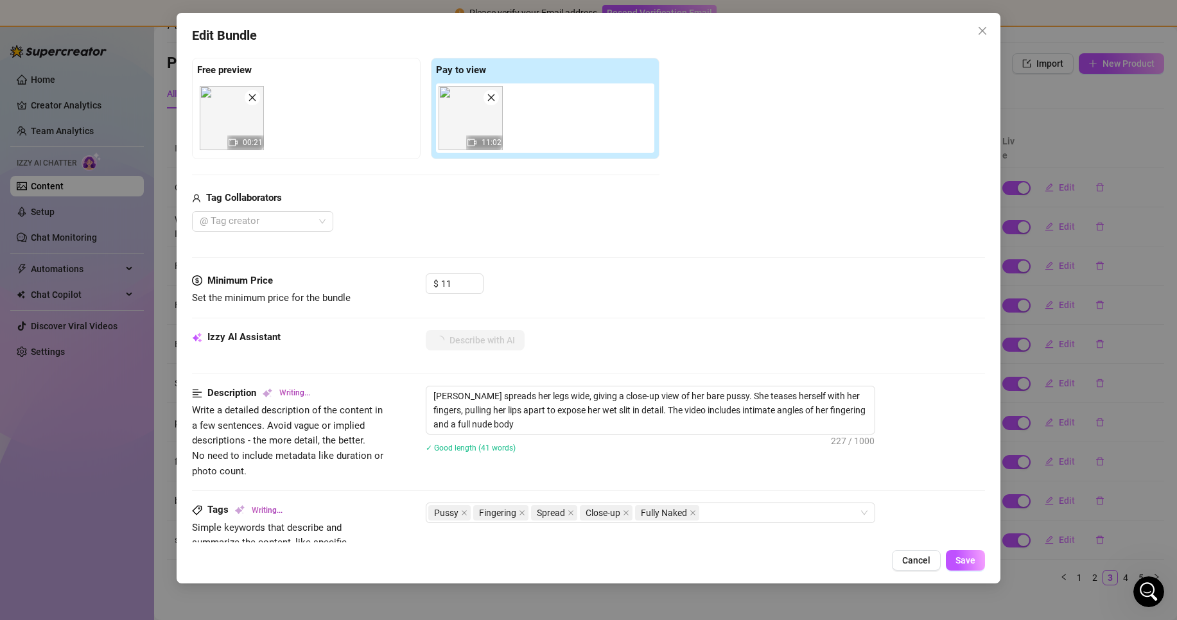
type textarea "Ellie spreads her legs wide, giving a close-up view of her bare pussy. She teas…"
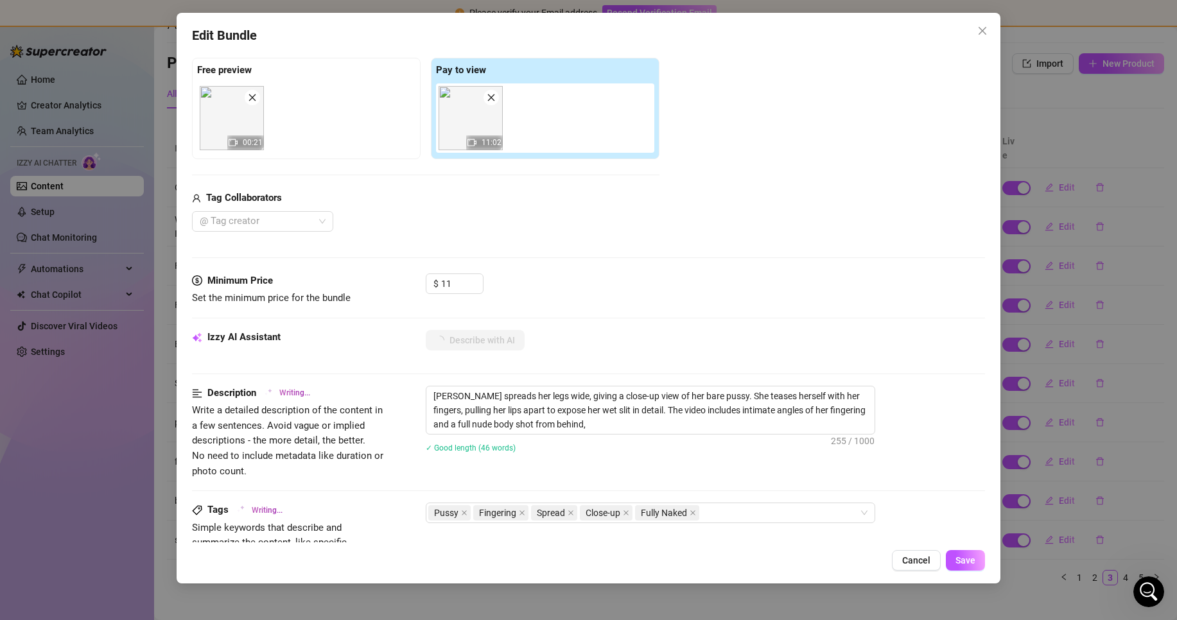
type textarea "Ellie spreads her legs wide, giving a close-up view of her bare pussy. She teas…"
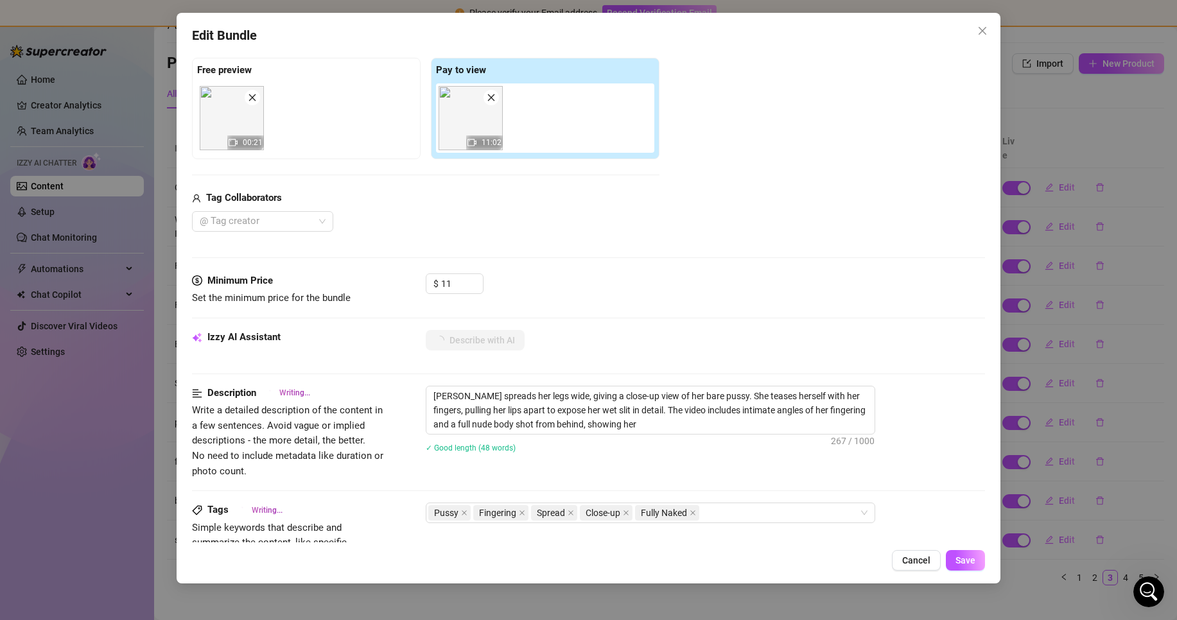
type textarea "Ellie spreads her legs wide, giving a close-up view of her bare pussy. She teas…"
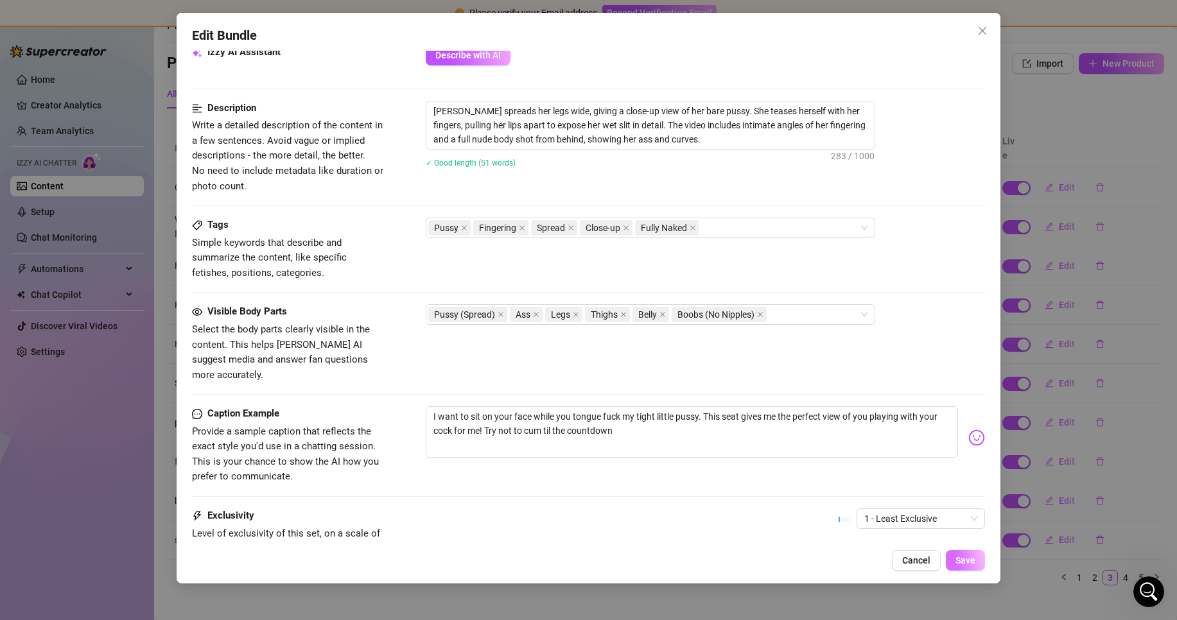
scroll to position [578, 0]
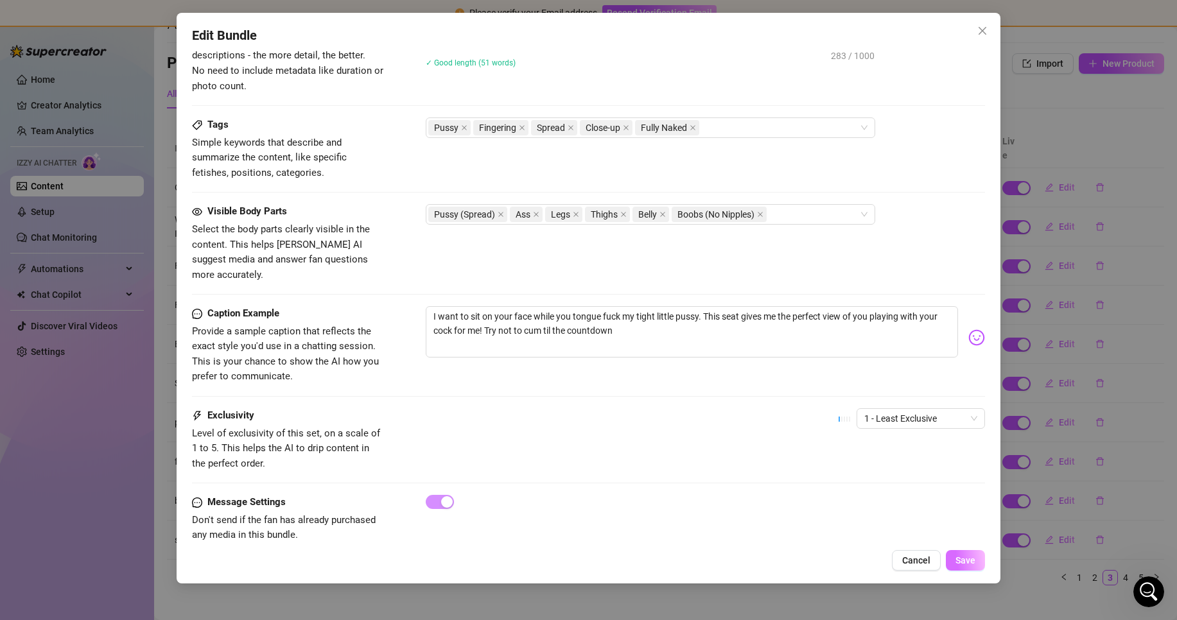
click at [952, 561] on button "Save" at bounding box center [965, 560] width 39 height 21
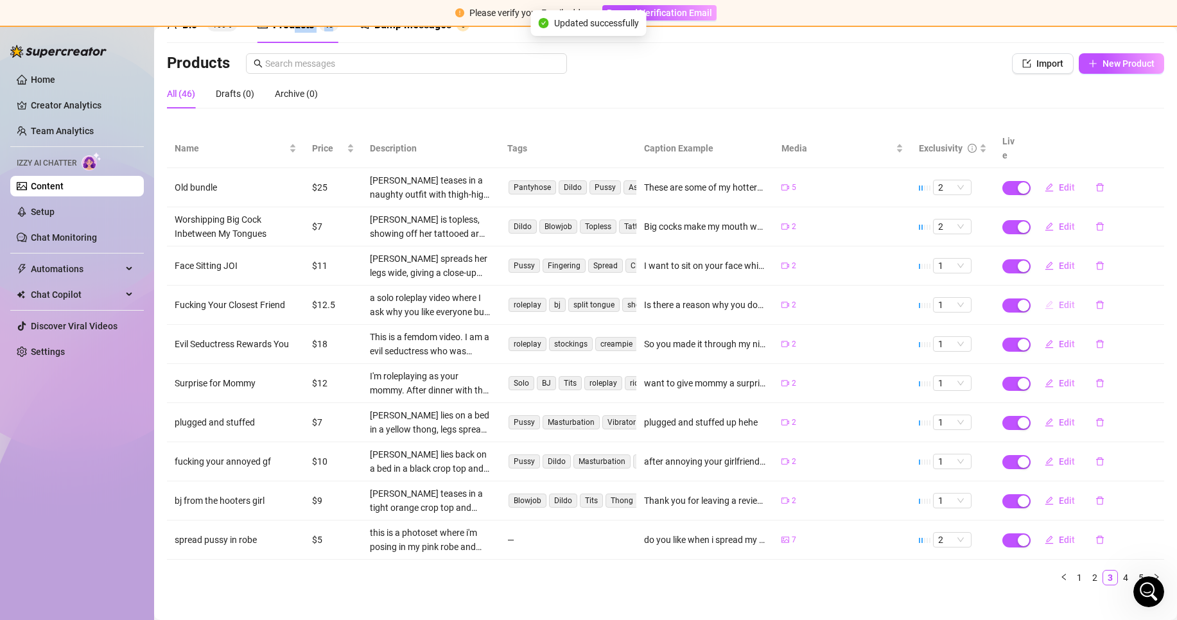
click at [1059, 299] on button "Edit" at bounding box center [1060, 305] width 51 height 21
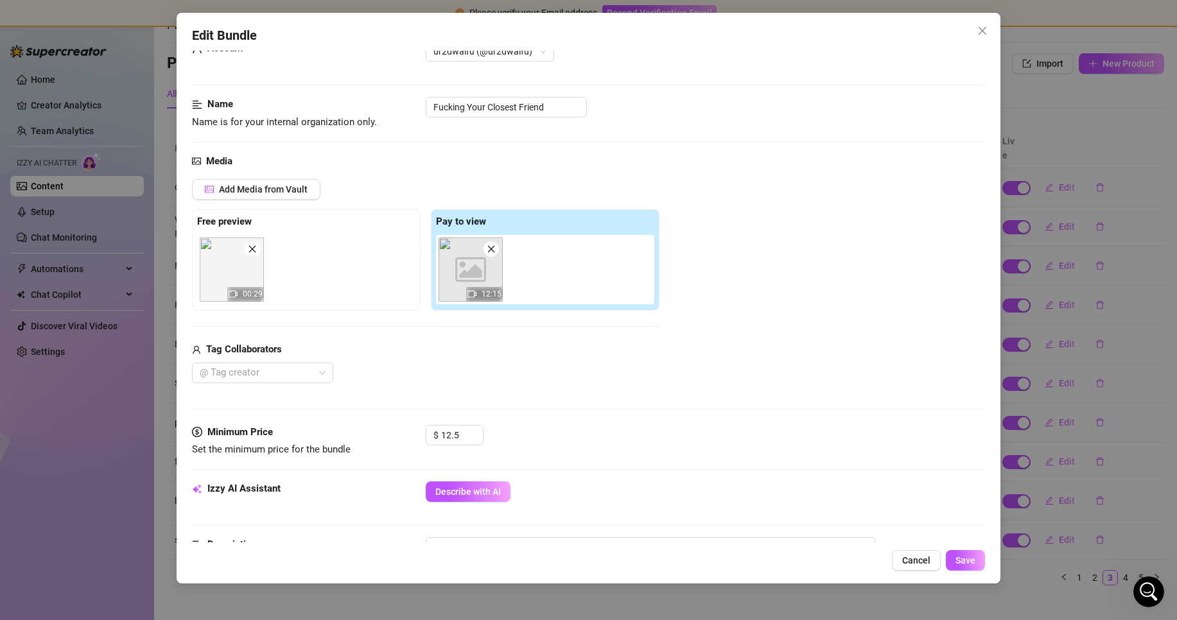
scroll to position [64, 0]
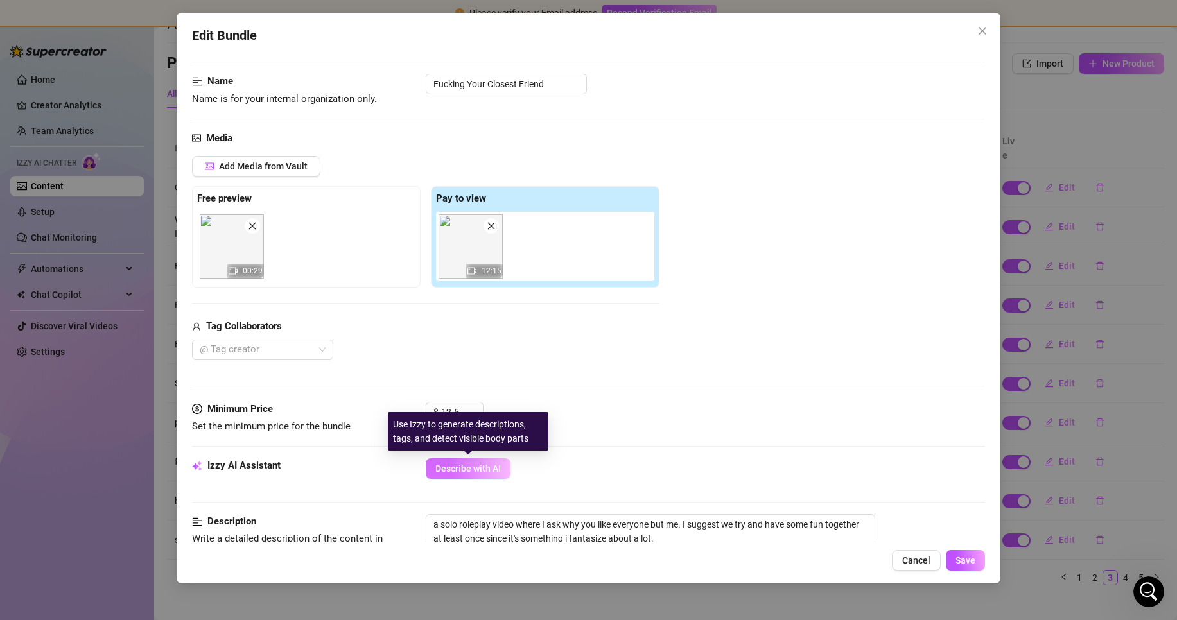
click at [490, 471] on span "Describe with AI" at bounding box center [468, 469] width 66 height 10
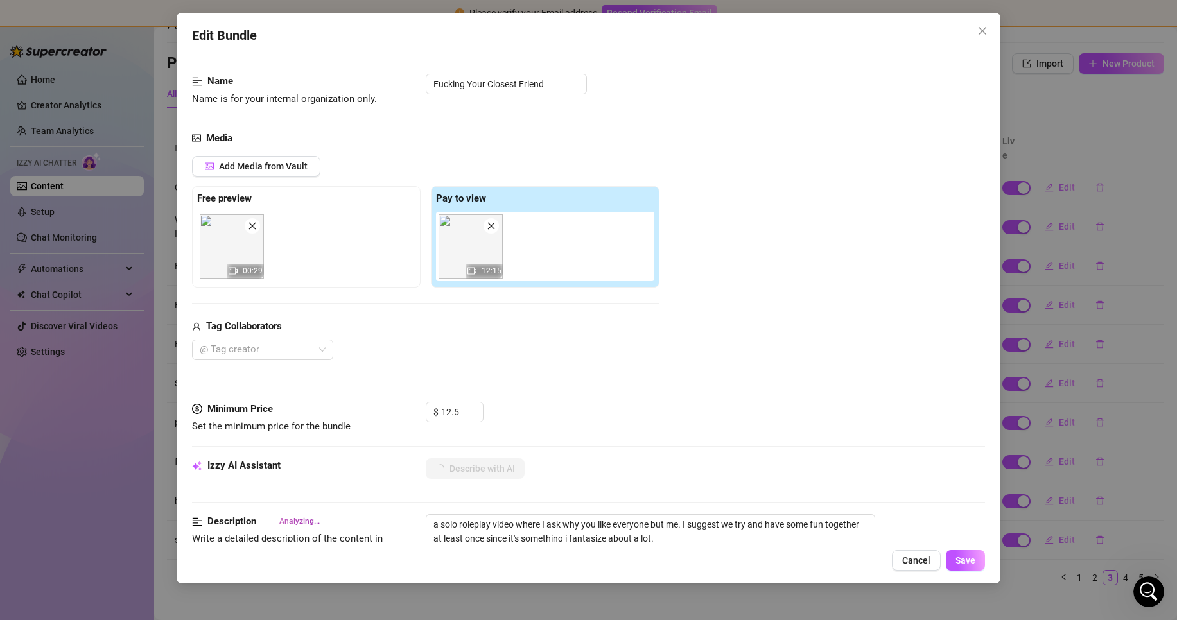
type textarea "[PERSON_NAME]"
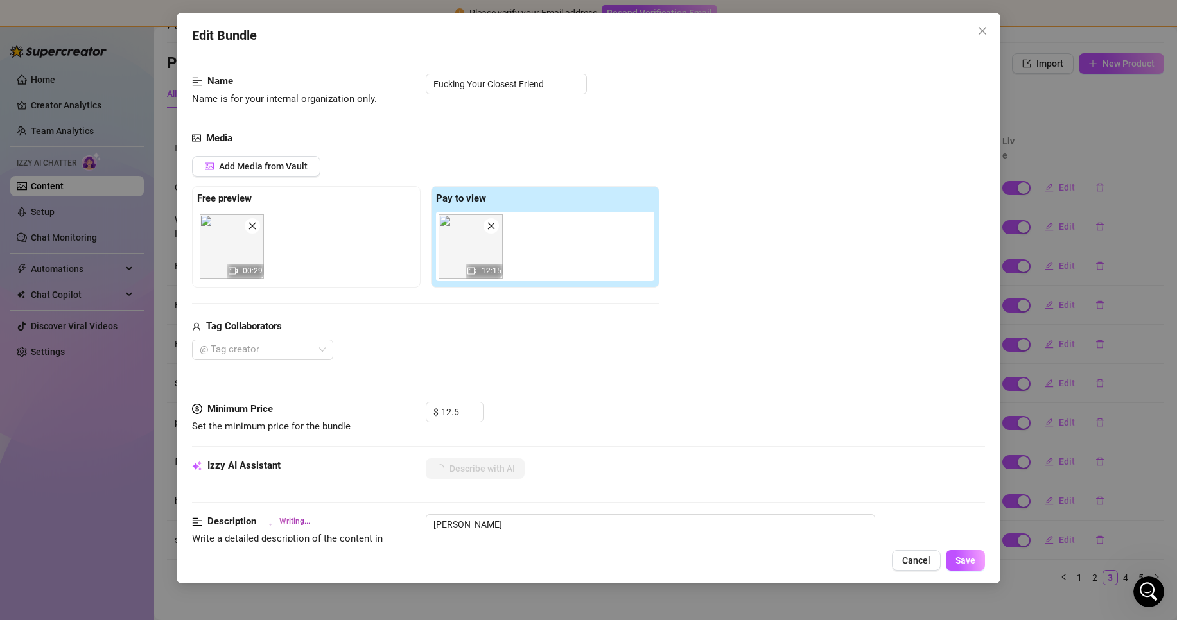
type textarea "Ellie strips"
type textarea "Ellie strips off"
type textarea "Ellie strips off her"
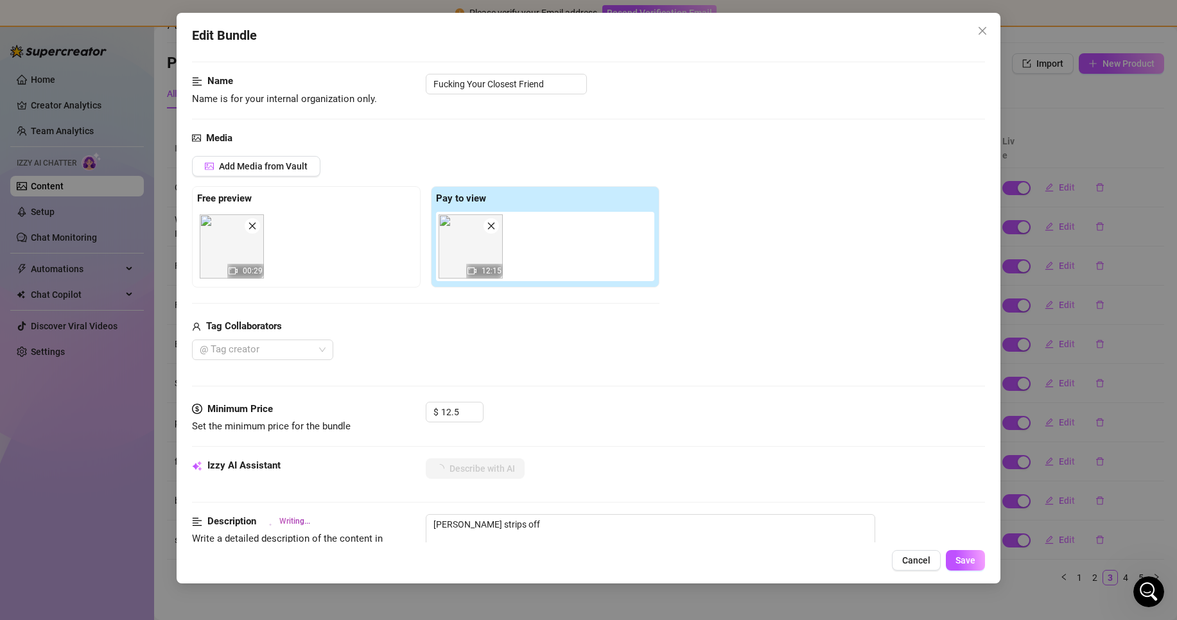
type textarea "Ellie strips off her"
type textarea "Ellie strips off her top"
type textarea "Ellie strips off her top to"
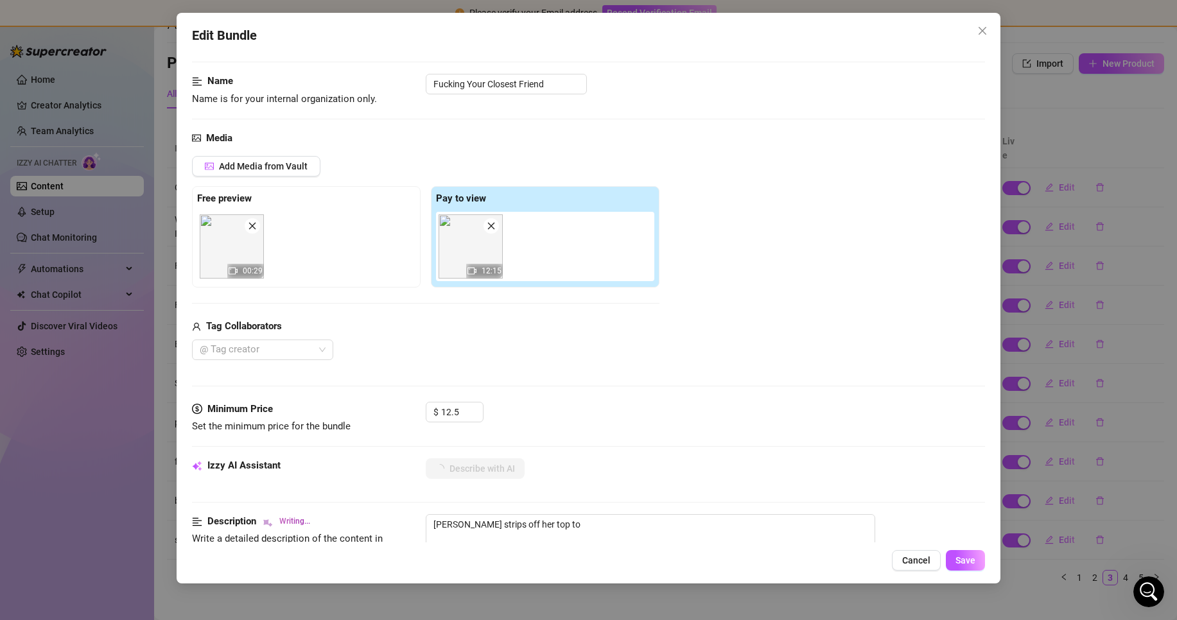
type textarea "Ellie strips off her top to reveal"
type textarea "Ellie strips off her top to reveal her"
type textarea "Ellie strips off her top to reveal her perky"
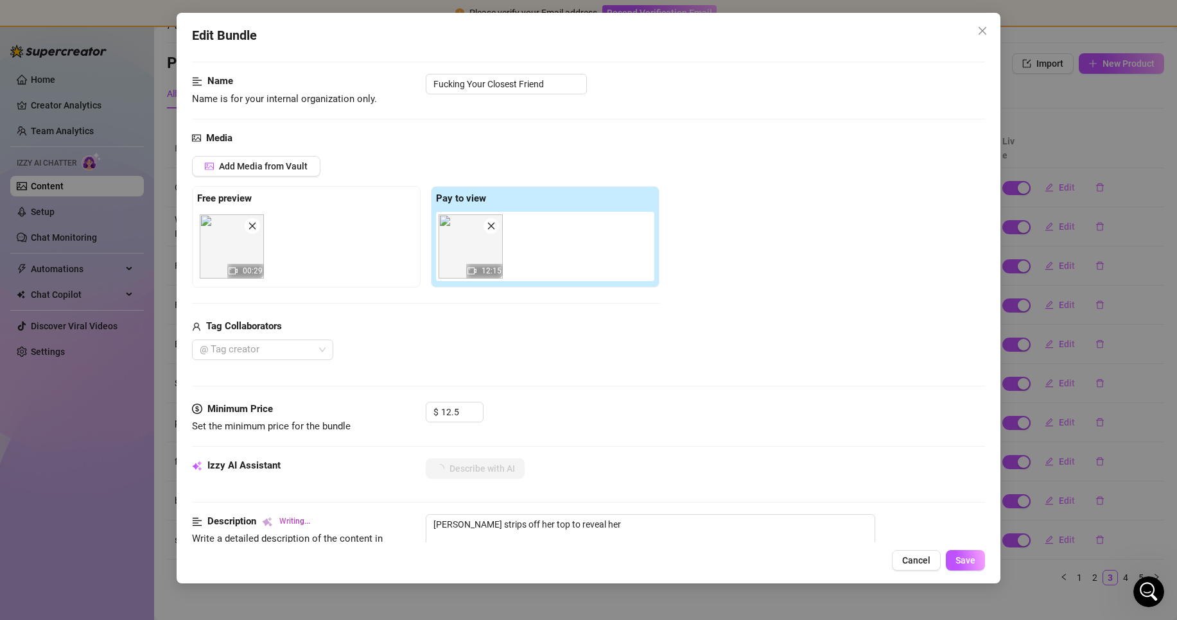
type textarea "Ellie strips off her top to reveal her perky"
type textarea "Ellie strips off her top to reveal her perky tits"
type textarea "Ellie strips off her top to reveal her perky tits and"
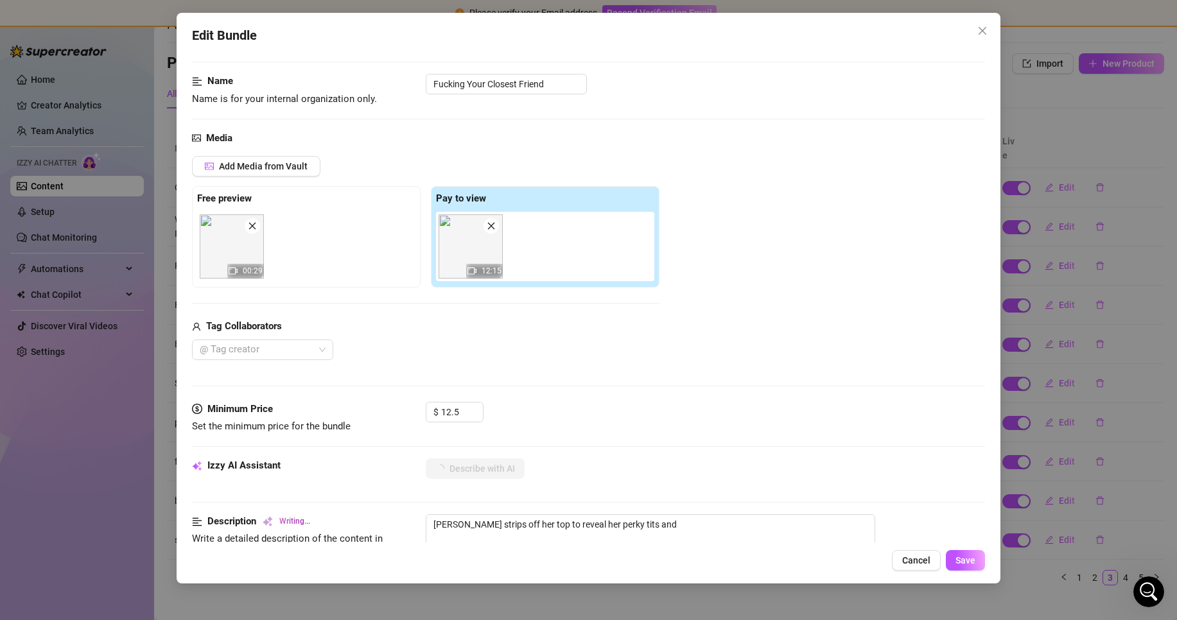
type textarea "Ellie strips off her top to reveal her perky tits and hard"
type textarea "Ellie strips off her top to reveal her perky tits and hard nipples,"
type textarea "Ellie strips off her top to reveal her perky tits and hard nipples, squeezing"
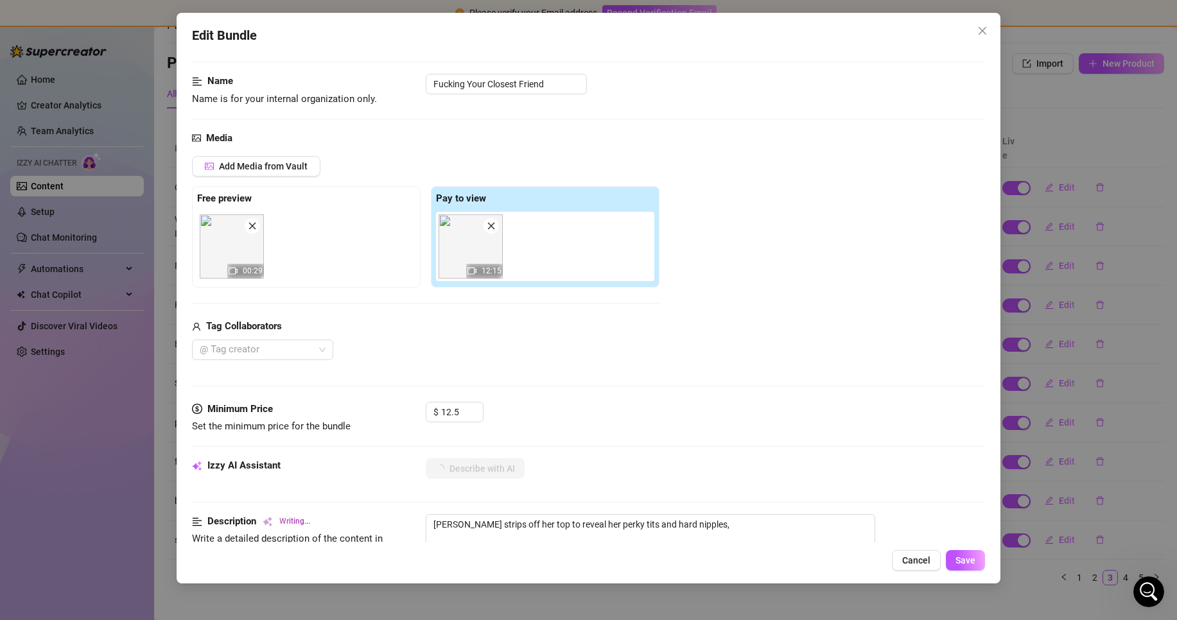
type textarea "Ellie strips off her top to reveal her perky tits and hard nipples, squeezing"
type textarea "Ellie strips off her top to reveal her perky tits and hard nipples, squeezing t…"
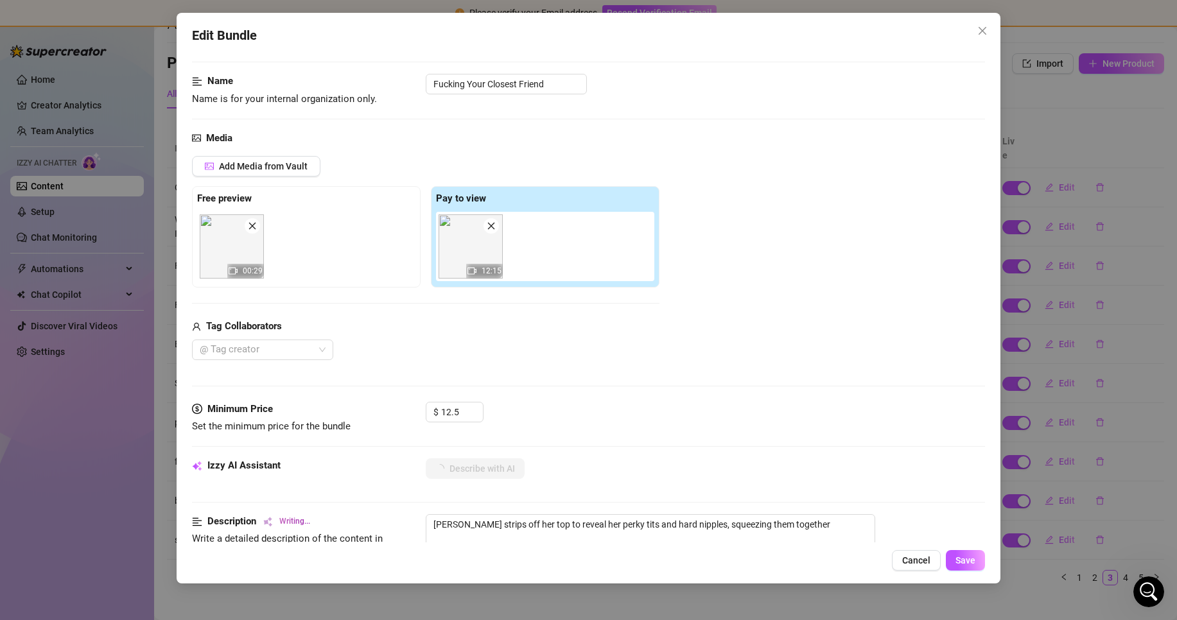
type textarea "Ellie strips off her top to reveal her perky tits and hard nipples, squeezing t…"
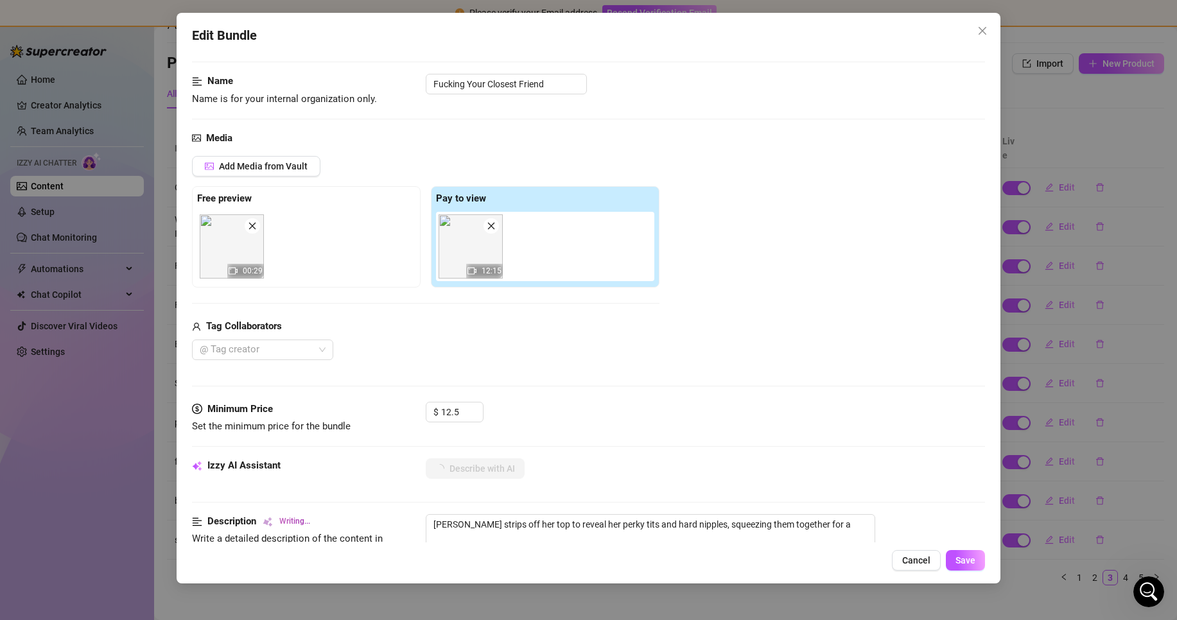
type textarea "Ellie strips off her top to reveal her perky tits and hard nipples, squeezing t…"
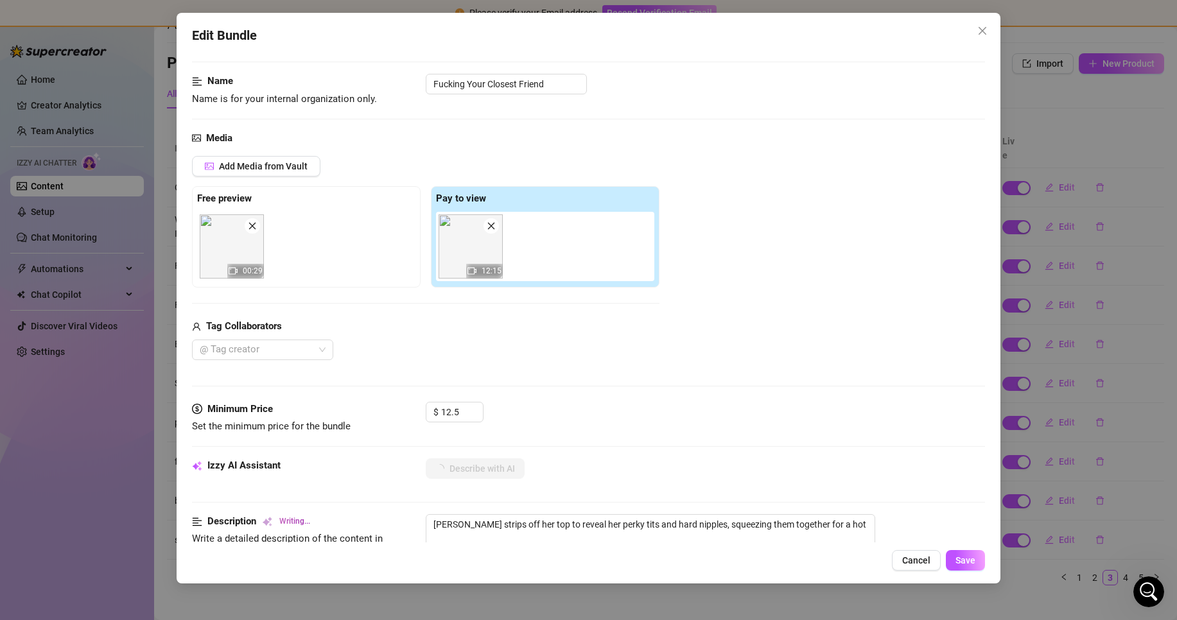
type textarea "Ellie strips off her top to reveal her perky tits and hard nipples, squeezing t…"
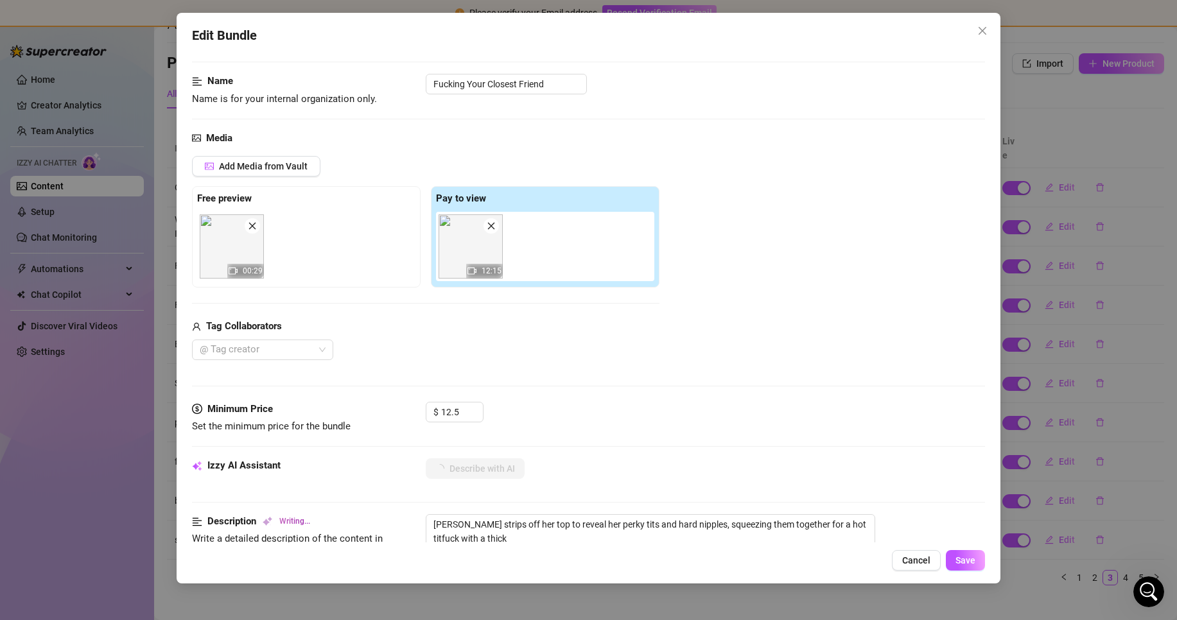
type textarea "Ellie strips off her top to reveal her perky tits and hard nipples, squeezing t…"
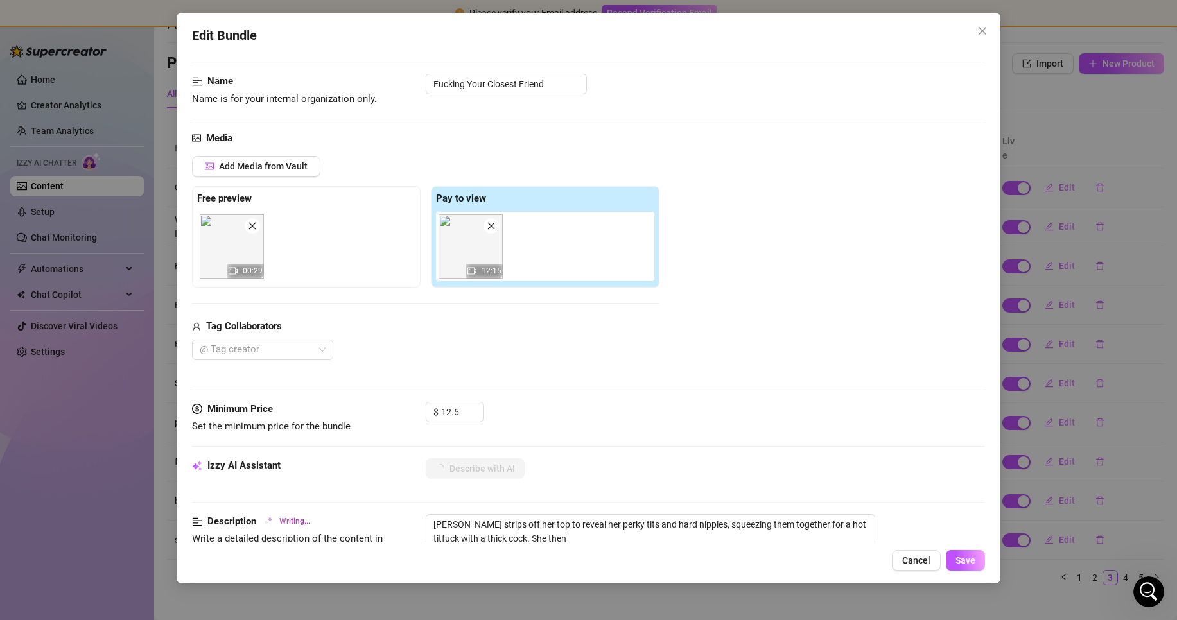
type textarea "Ellie strips off her top to reveal her perky tits and hard nipples, squeezing t…"
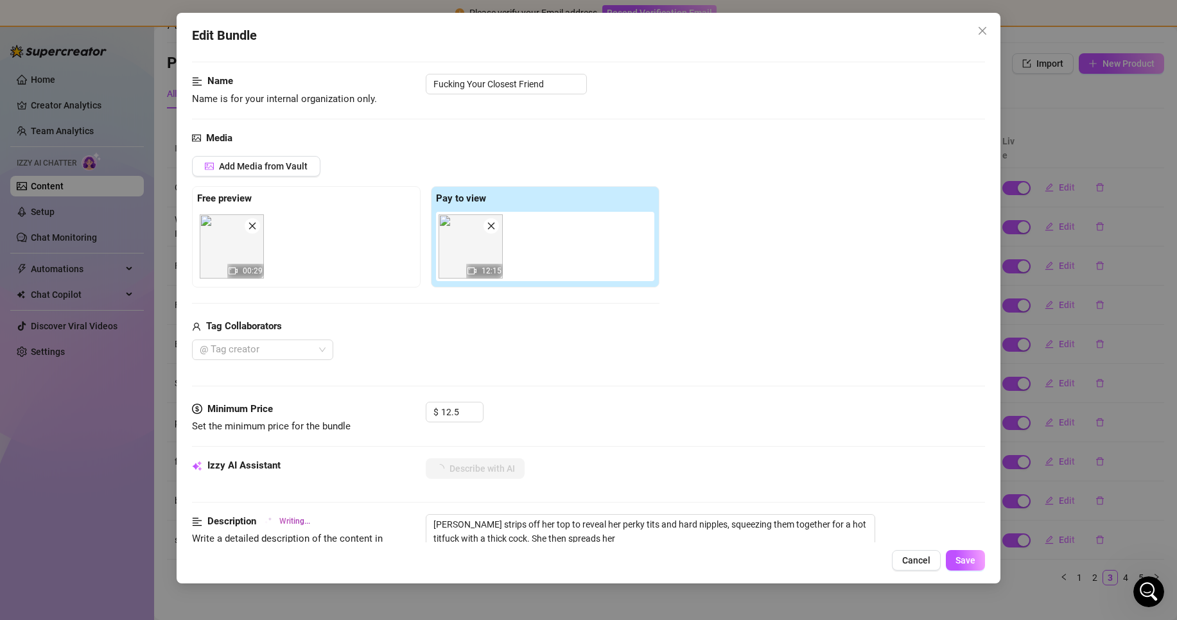
type textarea "Ellie strips off her top to reveal her perky tits and hard nipples, squeezing t…"
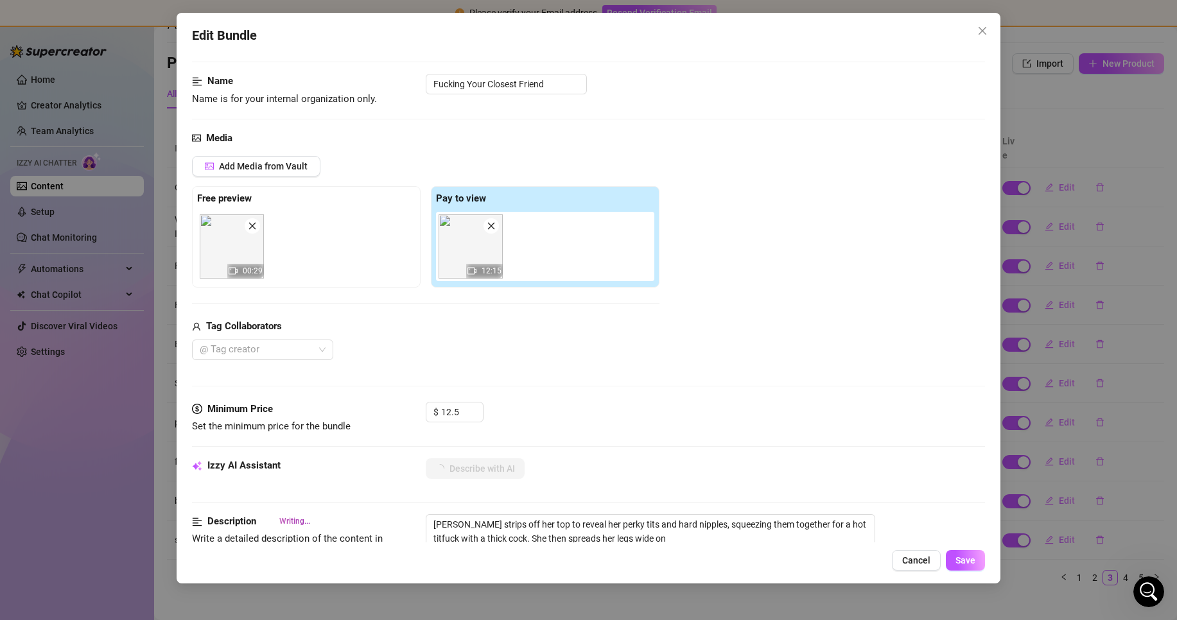
type textarea "Ellie strips off her top to reveal her perky tits and hard nipples, squeezing t…"
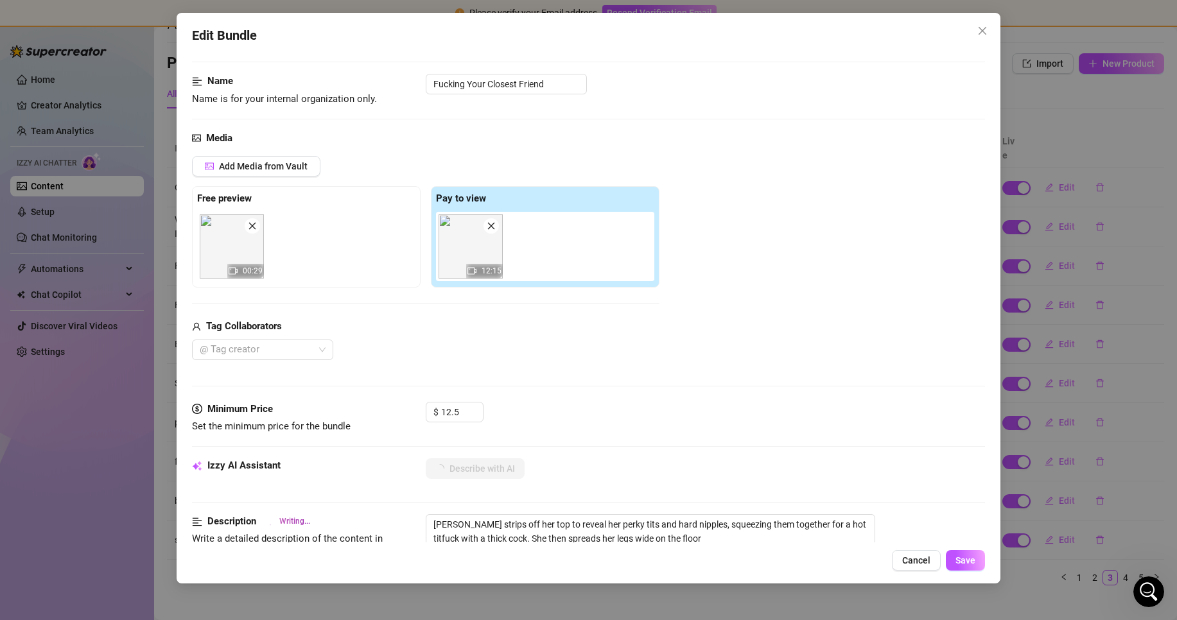
type textarea "Ellie strips off her top to reveal her perky tits and hard nipples, squeezing t…"
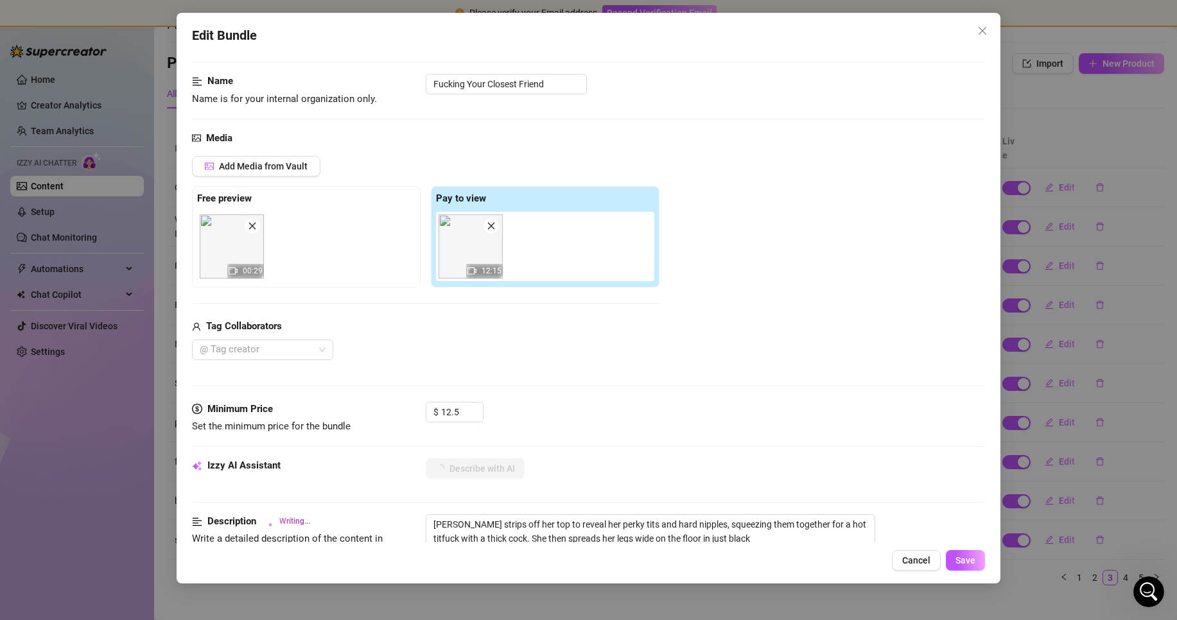
type textarea "Ellie strips off her top to reveal her perky tits and hard nipples, squeezing t…"
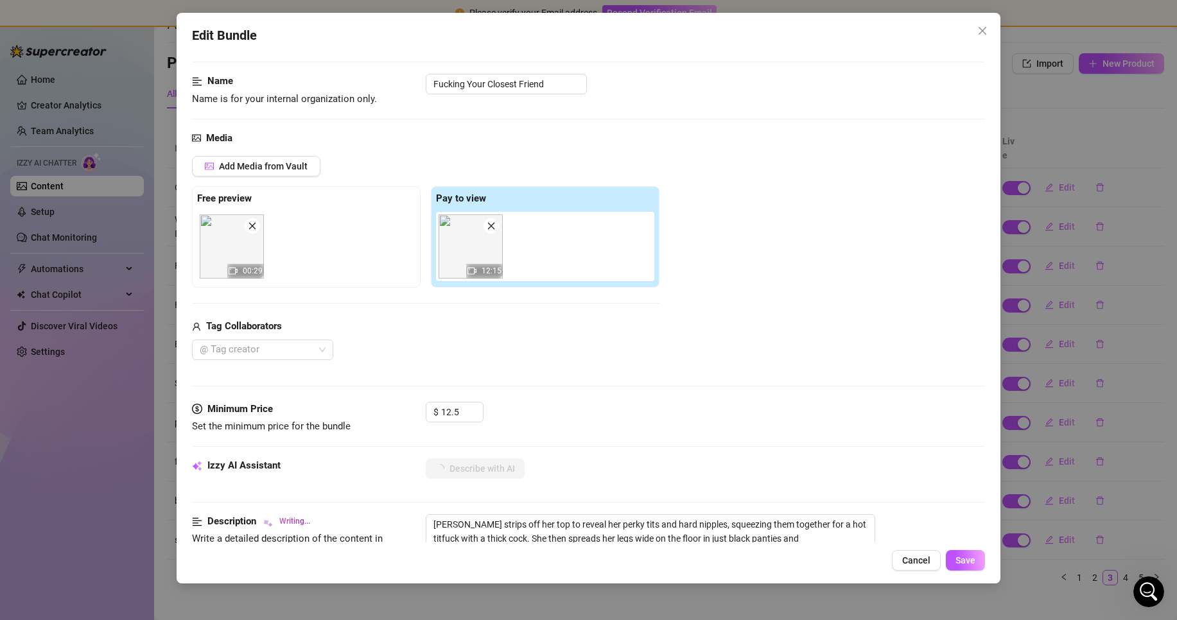
type textarea "Ellie strips off her top to reveal her perky tits and hard nipples, squeezing t…"
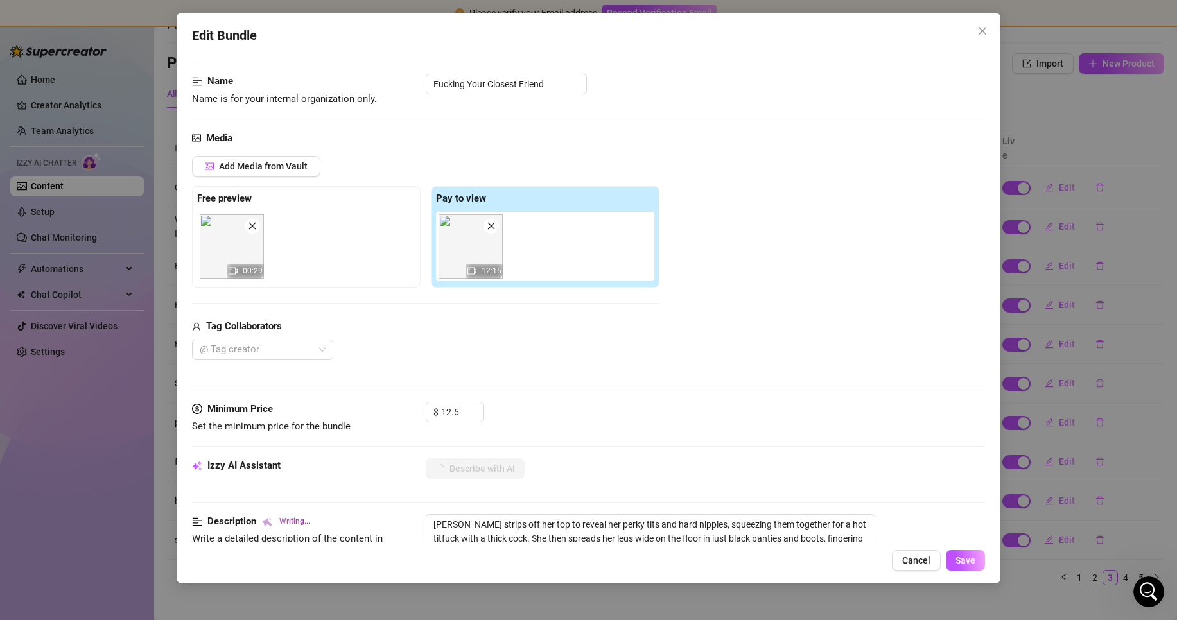
type textarea "Ellie strips off her top to reveal her perky tits and hard nipples, squeezing t…"
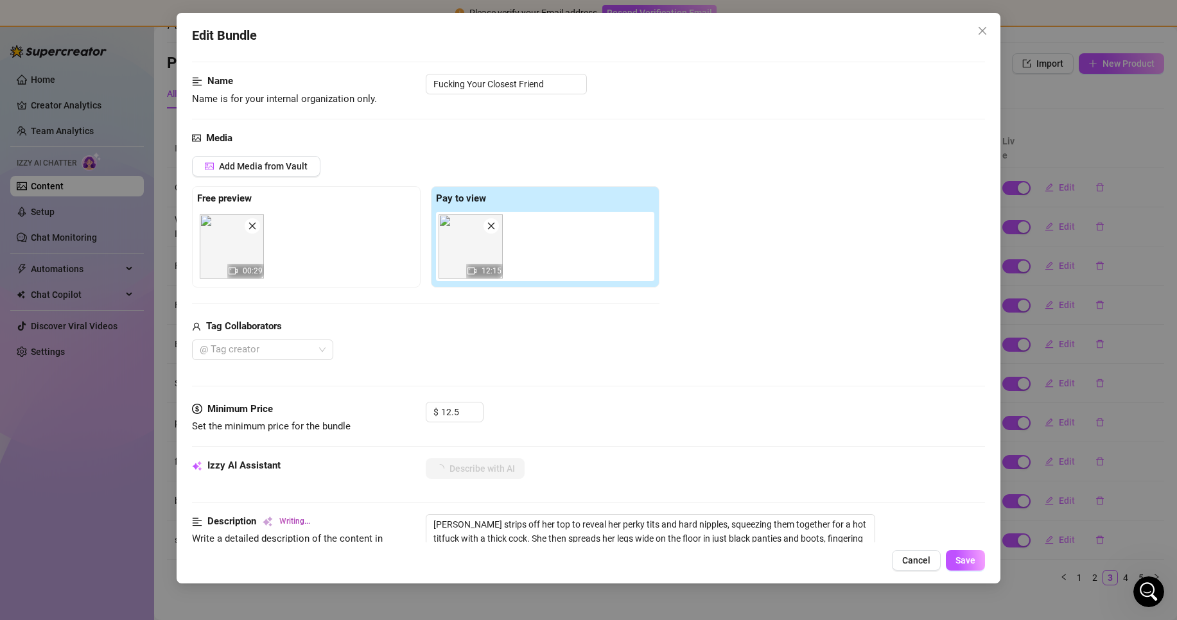
type textarea "Ellie strips off her top to reveal her perky tits and hard nipples, squeezing t…"
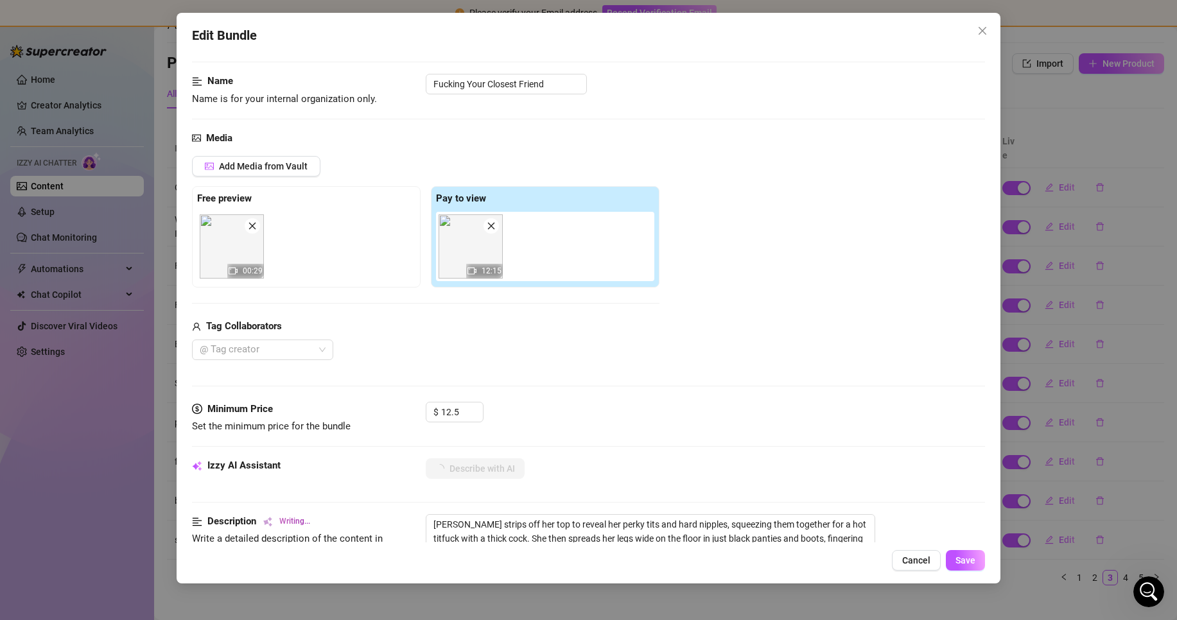
type textarea "Ellie strips off her top to reveal her perky tits and hard nipples, squeezing t…"
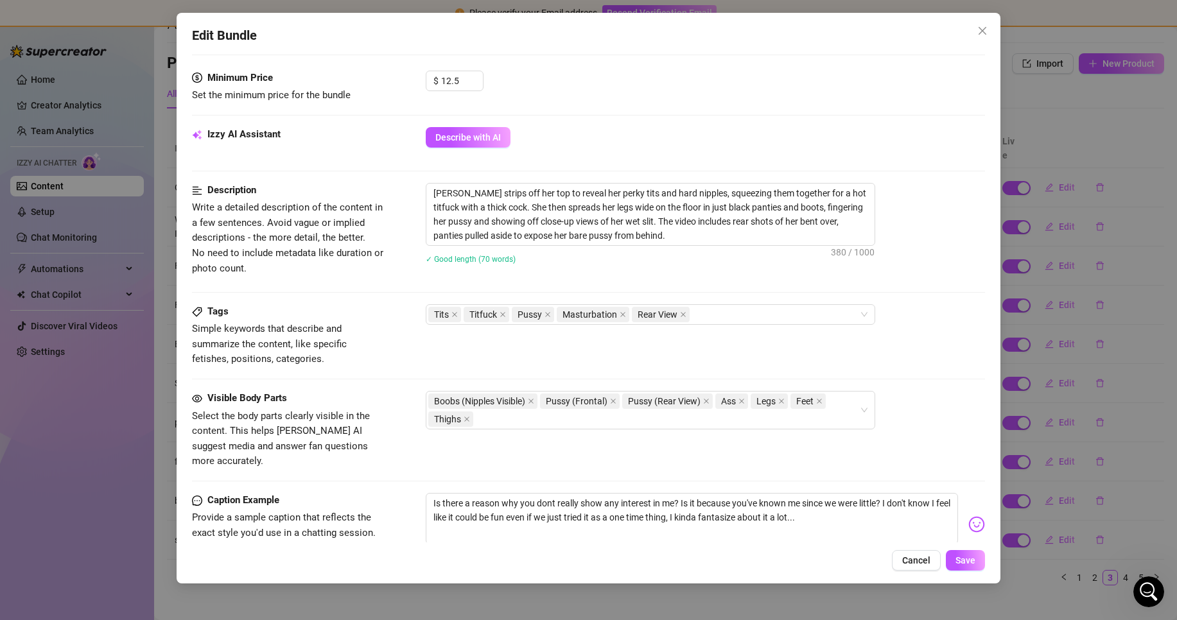
scroll to position [514, 0]
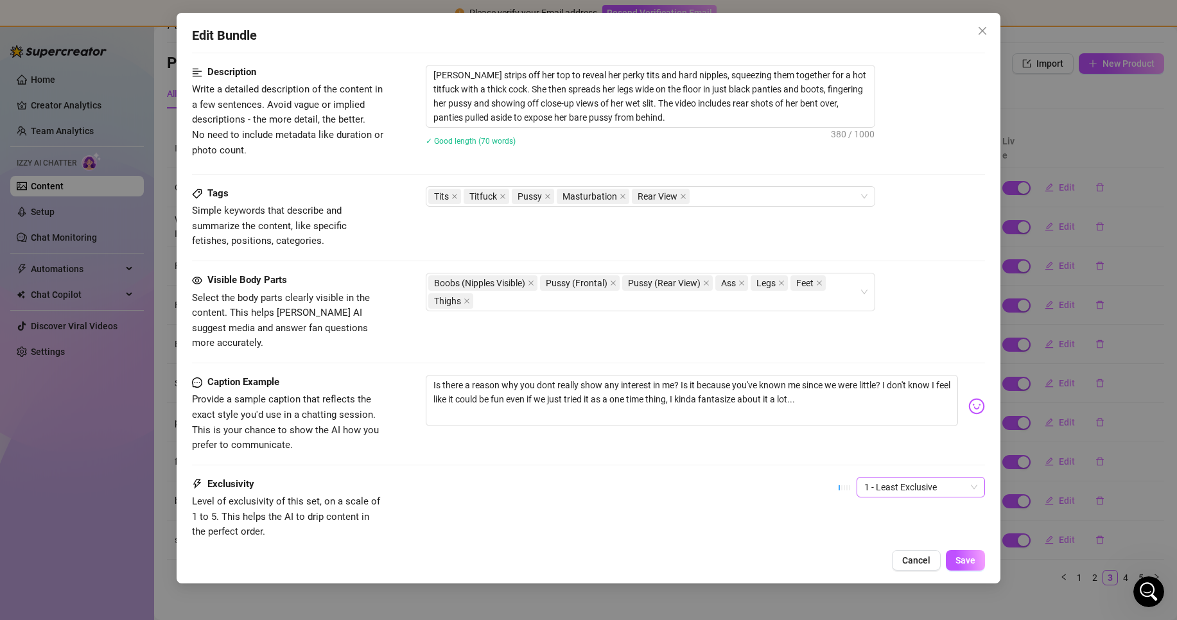
click at [917, 482] on div "1 - Least Exclusive" at bounding box center [921, 487] width 128 height 21
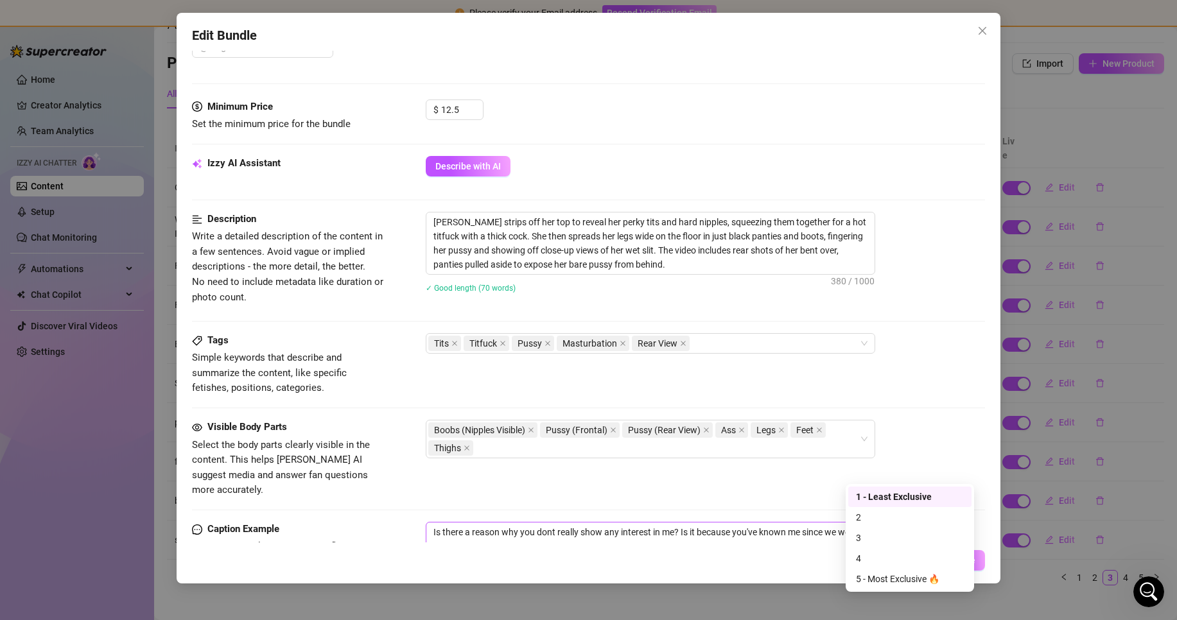
scroll to position [385, 0]
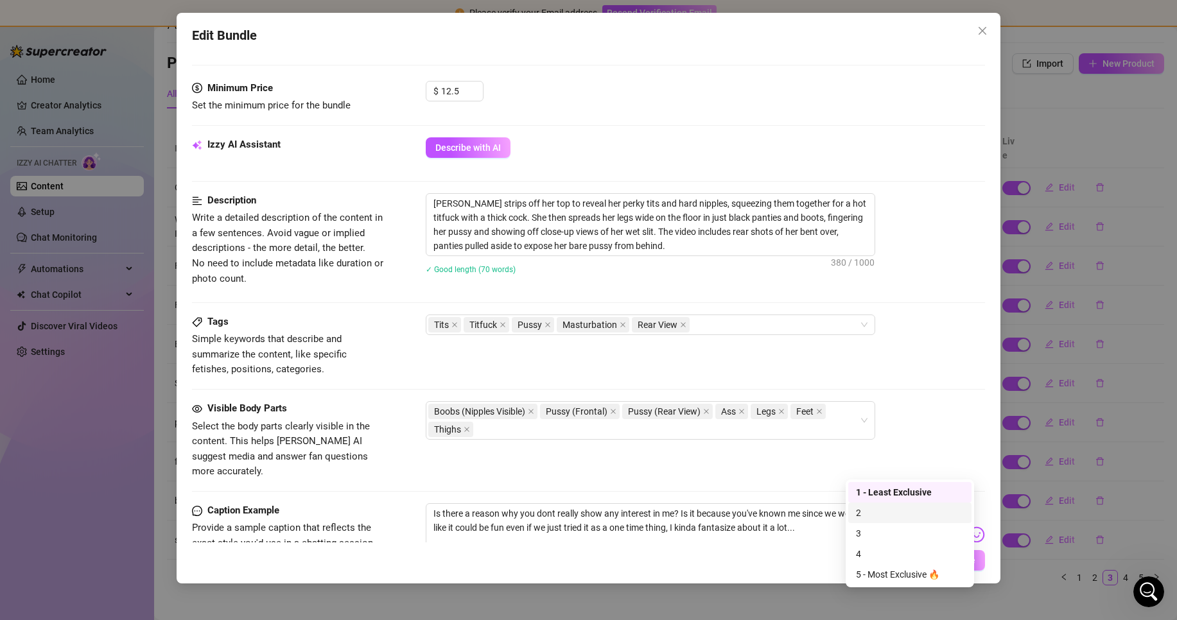
click at [911, 515] on div "2" at bounding box center [910, 513] width 108 height 14
click at [972, 568] on button "Save" at bounding box center [965, 560] width 39 height 21
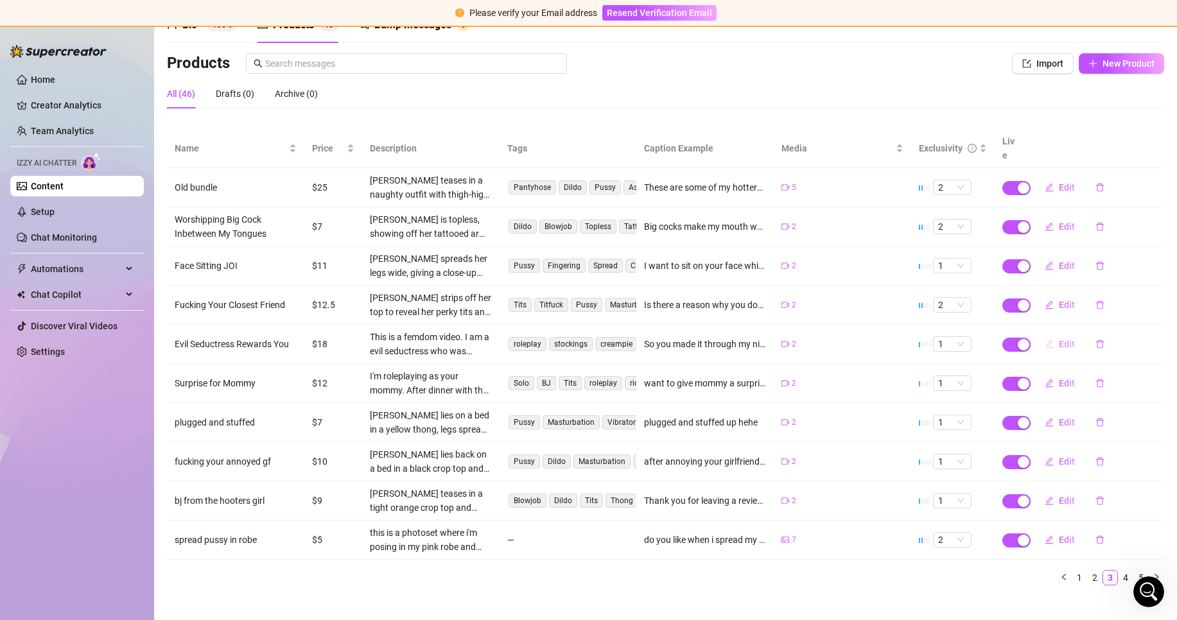
click at [1049, 334] on button "Edit" at bounding box center [1060, 344] width 51 height 21
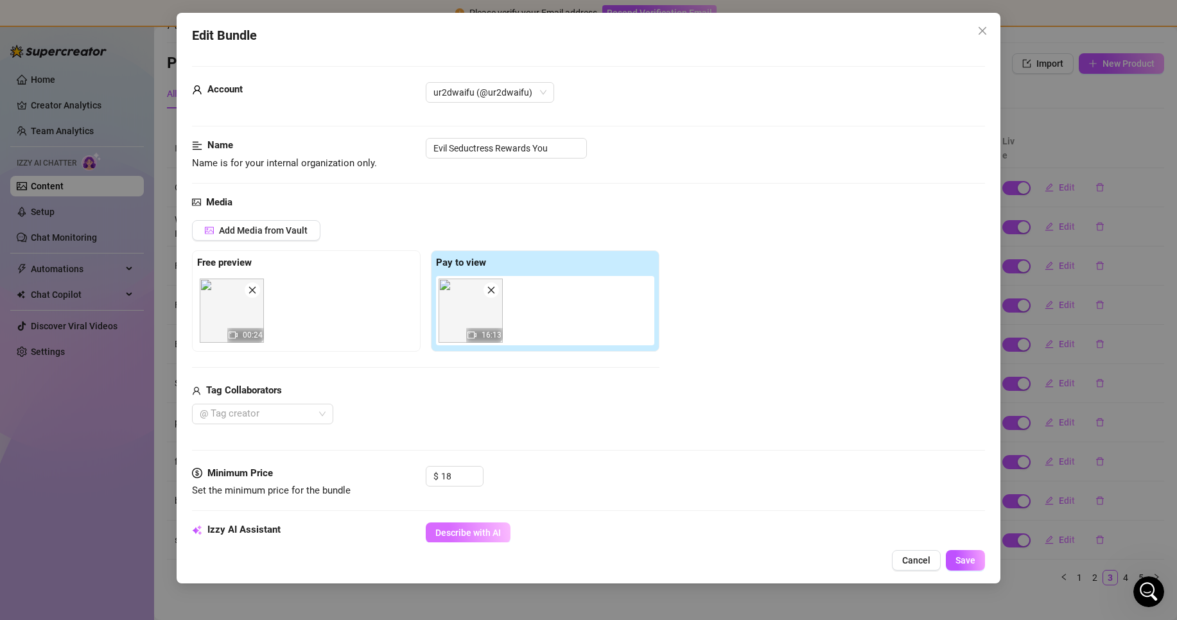
click at [482, 535] on span "Describe with AI" at bounding box center [468, 533] width 66 height 10
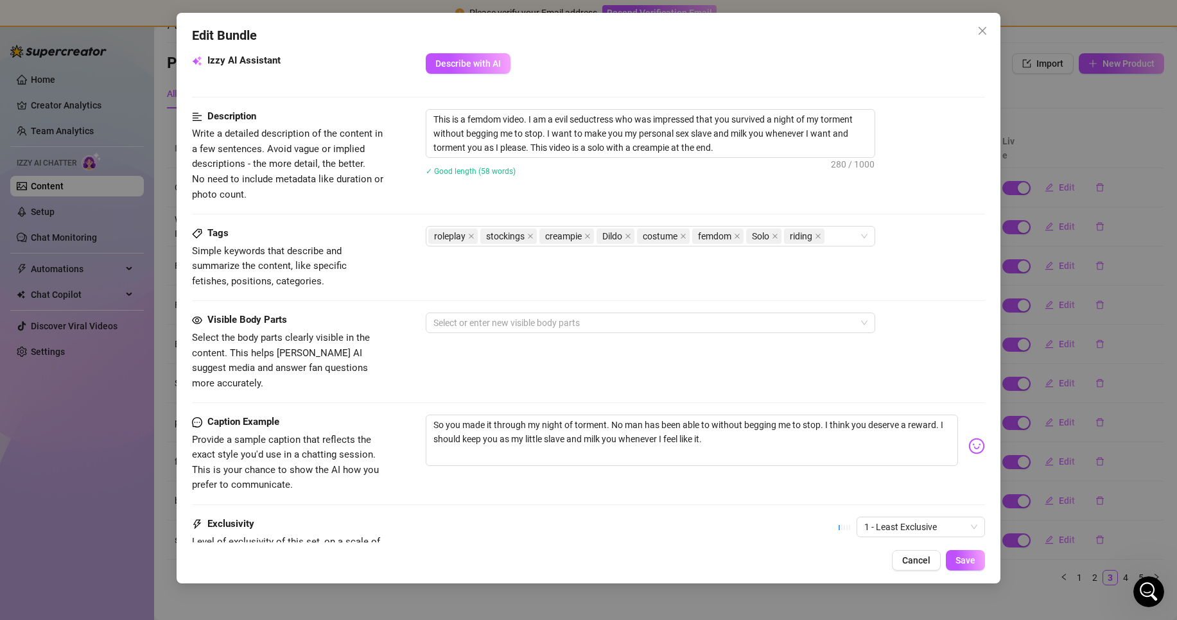
scroll to position [587, 0]
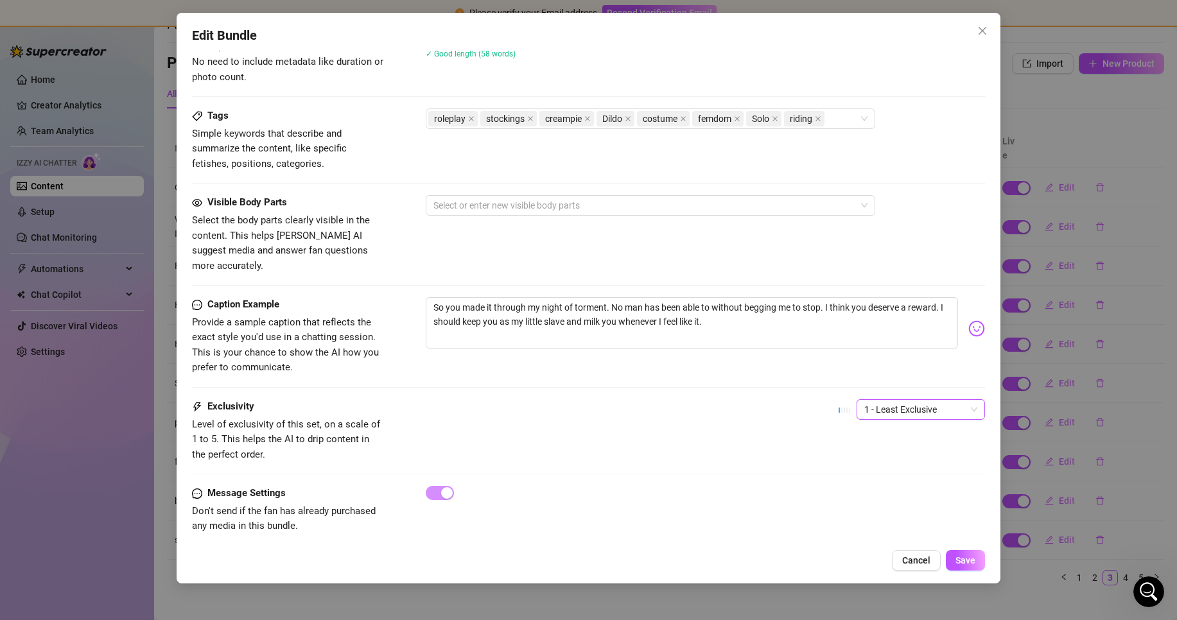
click at [891, 401] on span "1 - Least Exclusive" at bounding box center [920, 409] width 113 height 19
click at [902, 485] on div "4" at bounding box center [910, 482] width 108 height 14
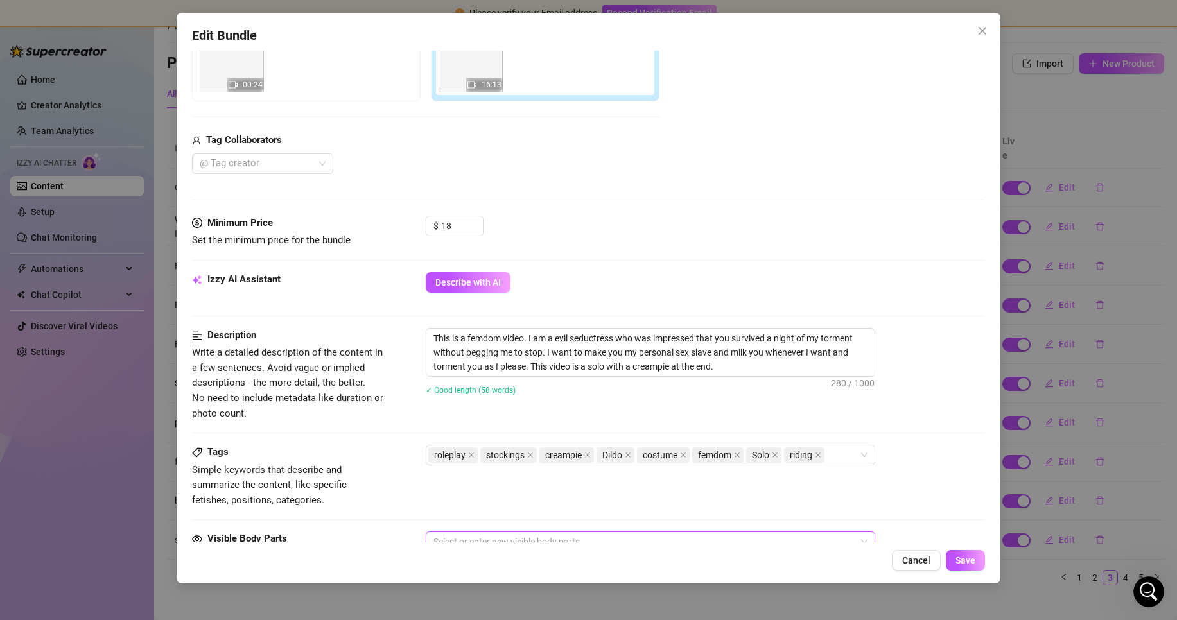
scroll to position [137, 0]
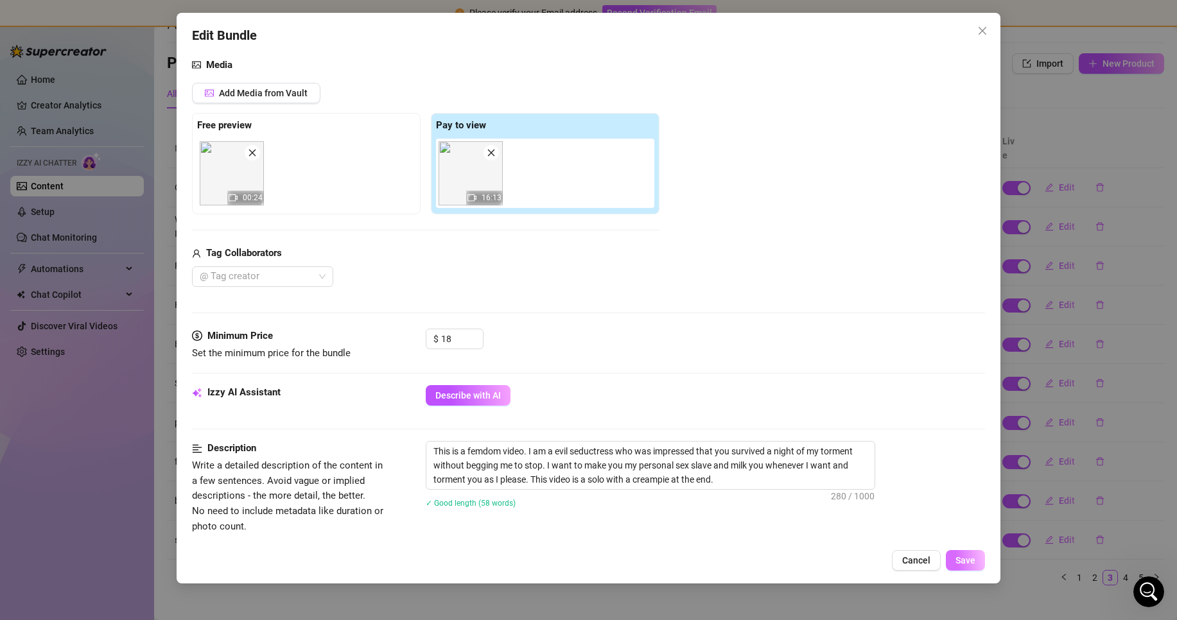
click at [958, 556] on span "Save" at bounding box center [966, 561] width 20 height 10
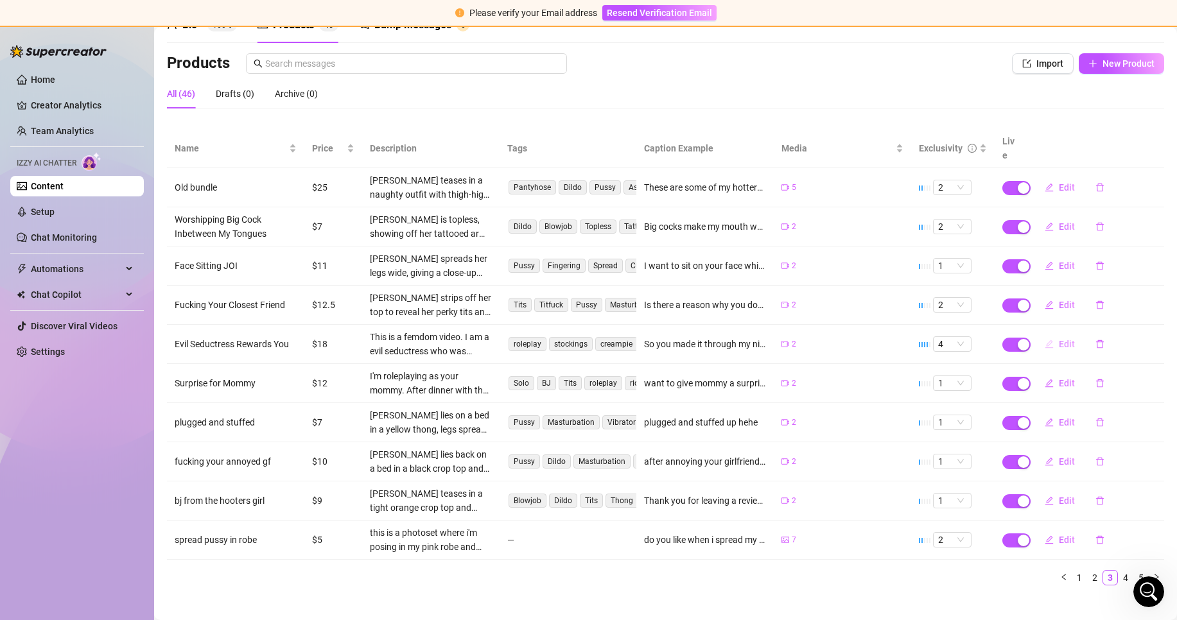
click at [1059, 339] on span "Edit" at bounding box center [1067, 344] width 16 height 10
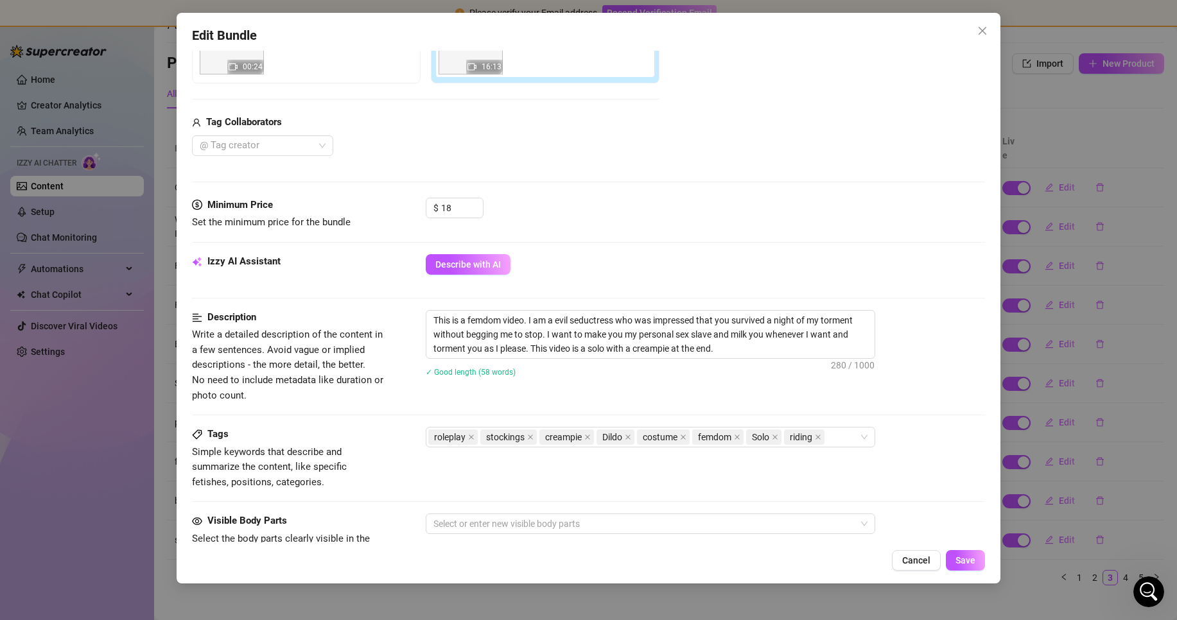
scroll to position [385, 0]
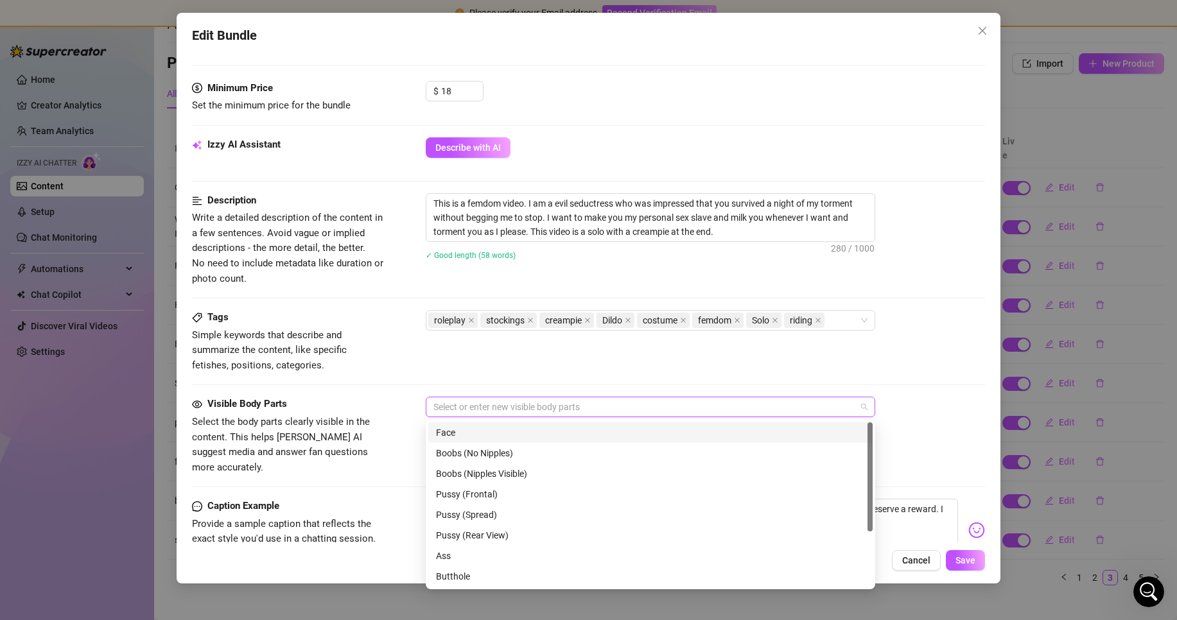
click at [539, 410] on div at bounding box center [643, 407] width 431 height 18
click at [557, 477] on div "Boobs (Nipples Visible)" at bounding box center [650, 474] width 429 height 14
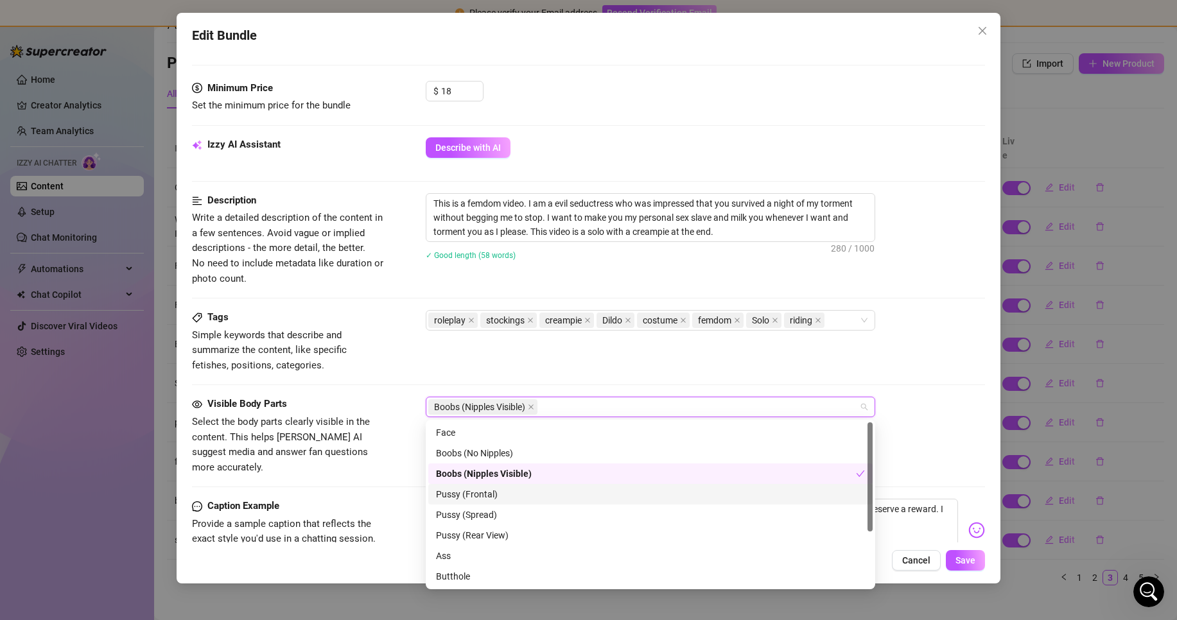
click at [553, 490] on div "Pussy (Frontal)" at bounding box center [650, 494] width 429 height 14
click at [549, 534] on div "Pussy (Rear View)" at bounding box center [650, 536] width 429 height 14
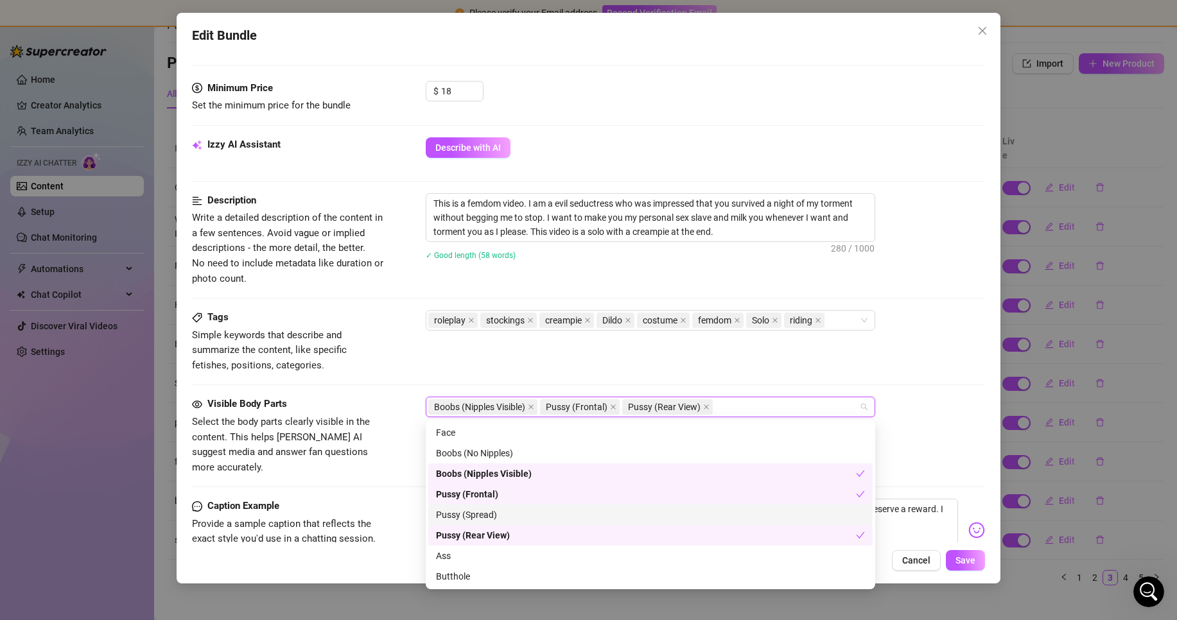
click at [547, 520] on div "Pussy (Spread)" at bounding box center [650, 515] width 429 height 14
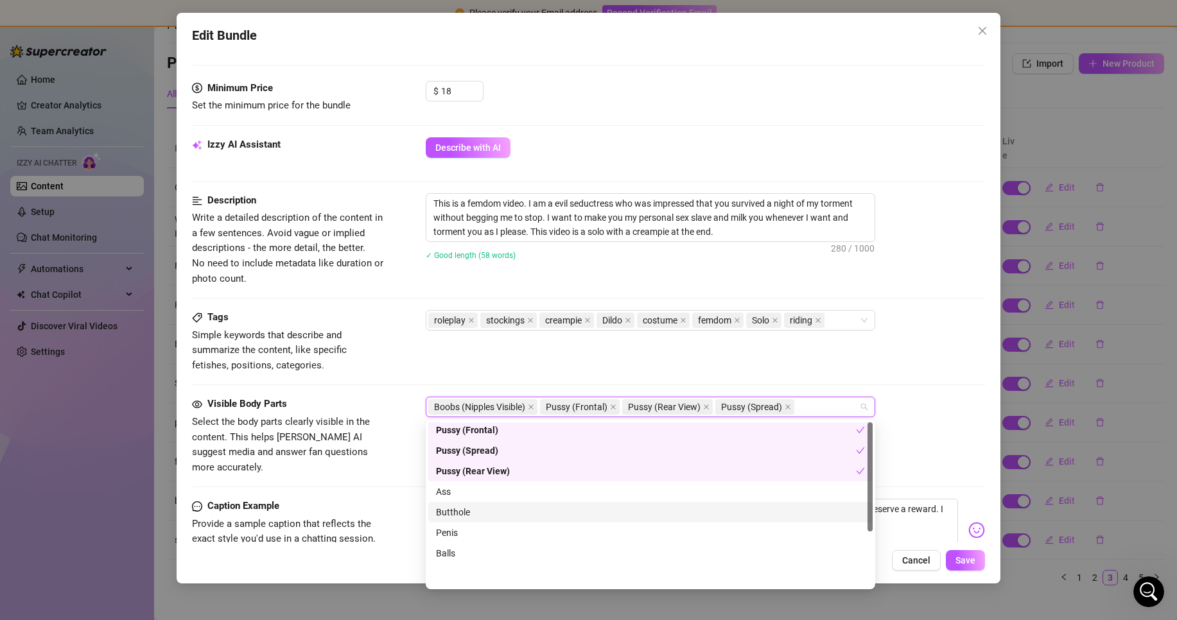
scroll to position [0, 0]
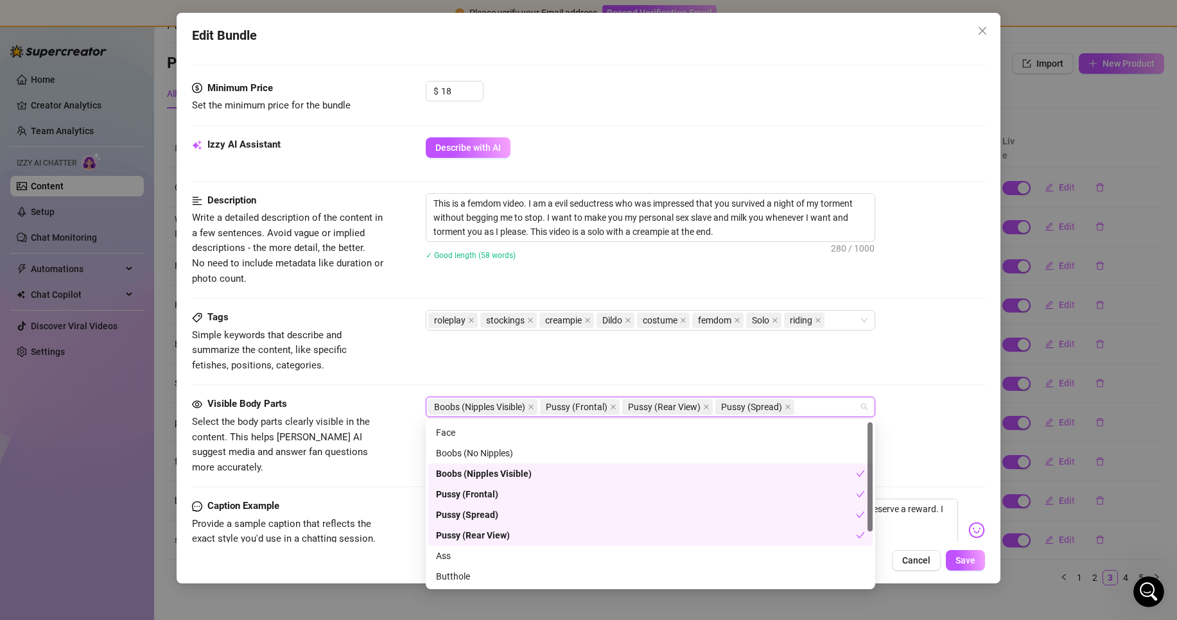
click at [475, 496] on div "Pussy (Frontal)" at bounding box center [646, 494] width 420 height 14
click at [468, 495] on div "Pussy (Frontal)" at bounding box center [650, 494] width 429 height 14
click at [468, 509] on div "Pussy (Spread)" at bounding box center [646, 515] width 420 height 14
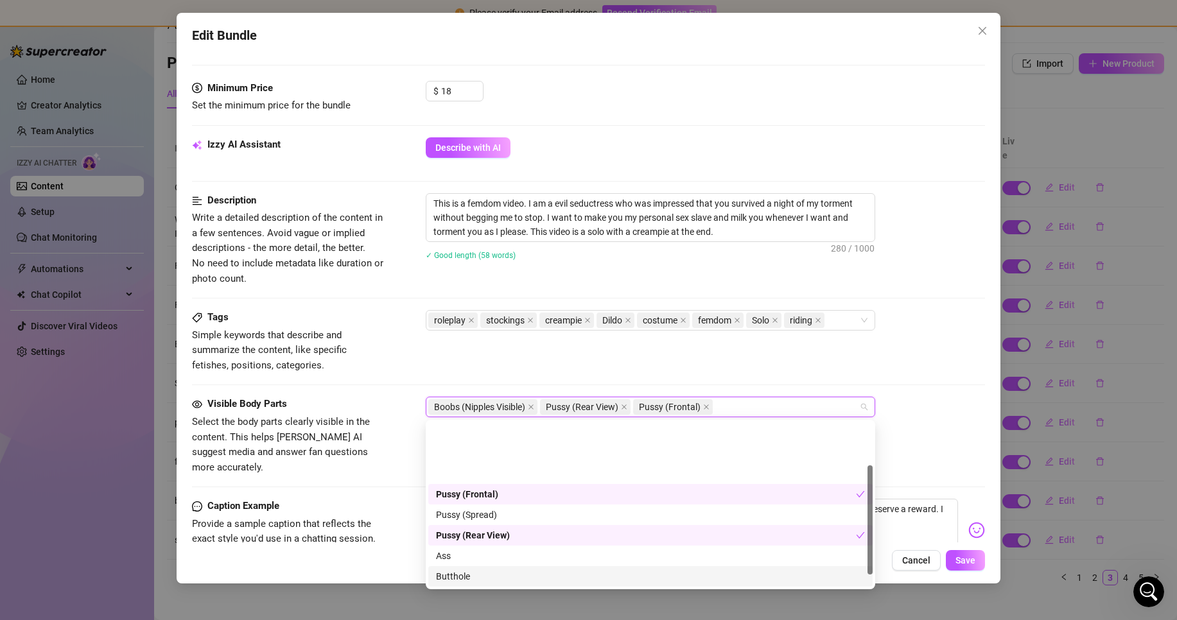
scroll to position [64, 0]
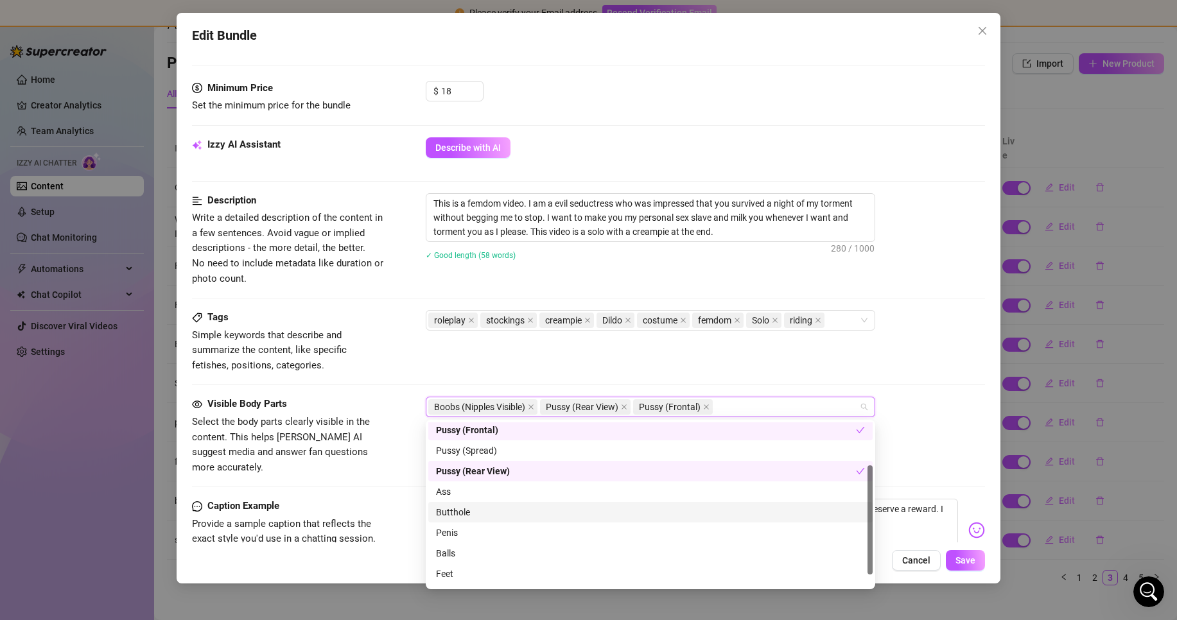
click at [471, 502] on div "Butthole" at bounding box center [650, 512] width 444 height 21
click at [472, 491] on div "Ass" at bounding box center [650, 492] width 429 height 14
click at [476, 516] on div "Butthole" at bounding box center [646, 512] width 420 height 14
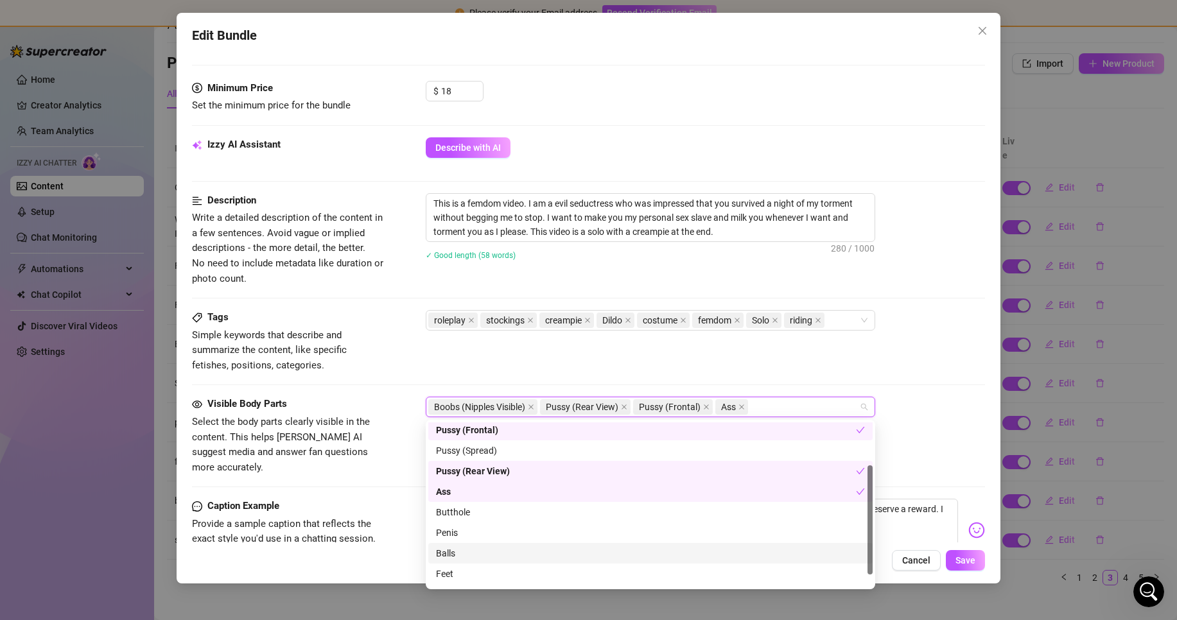
scroll to position [82, 0]
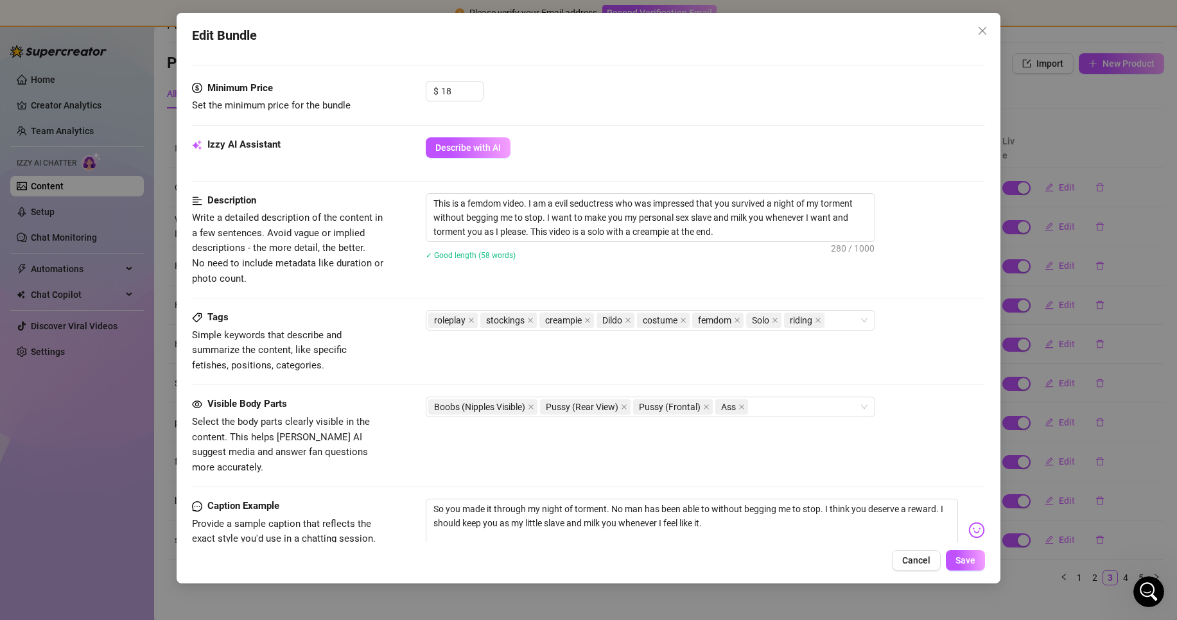
click at [803, 376] on div "Tags Simple keywords that describe and summarize the content, like specific fet…" at bounding box center [588, 353] width 793 height 87
click at [965, 563] on span "Save" at bounding box center [966, 561] width 20 height 10
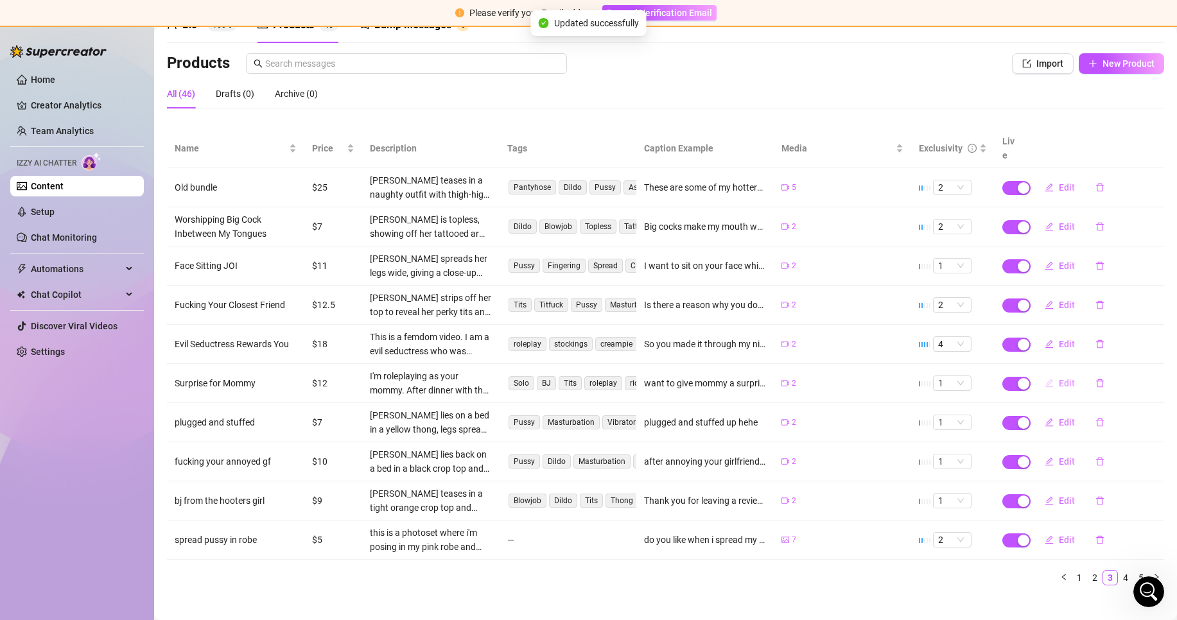
click at [1046, 373] on button "Edit" at bounding box center [1060, 383] width 51 height 21
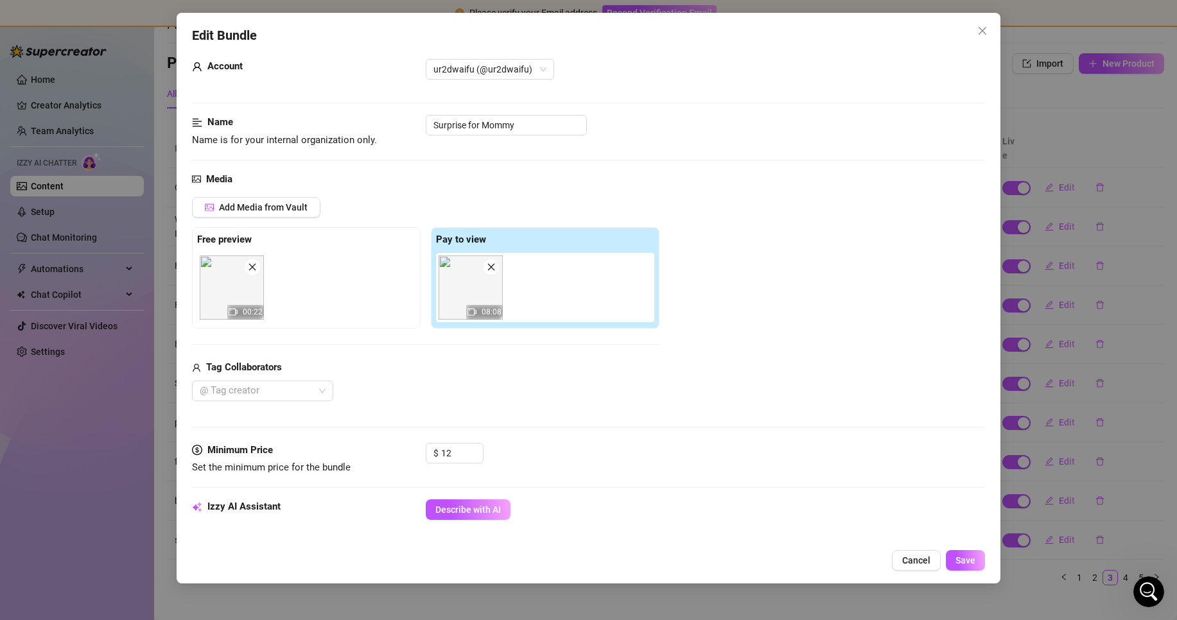
scroll to position [64, 0]
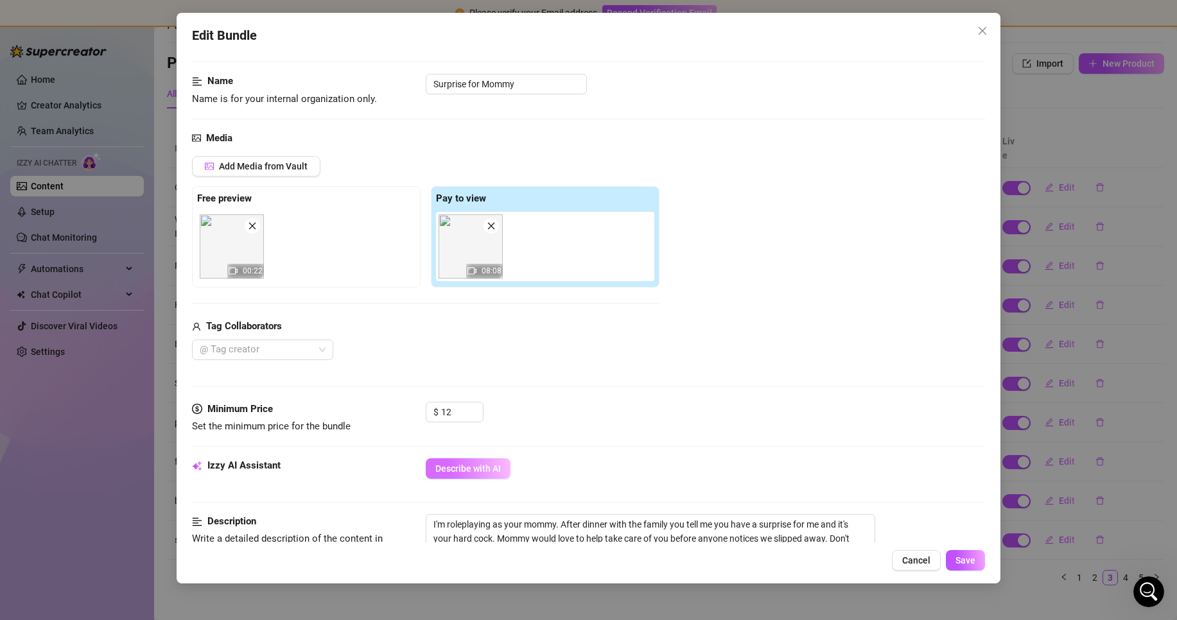
click at [450, 476] on button "Describe with AI" at bounding box center [468, 469] width 85 height 21
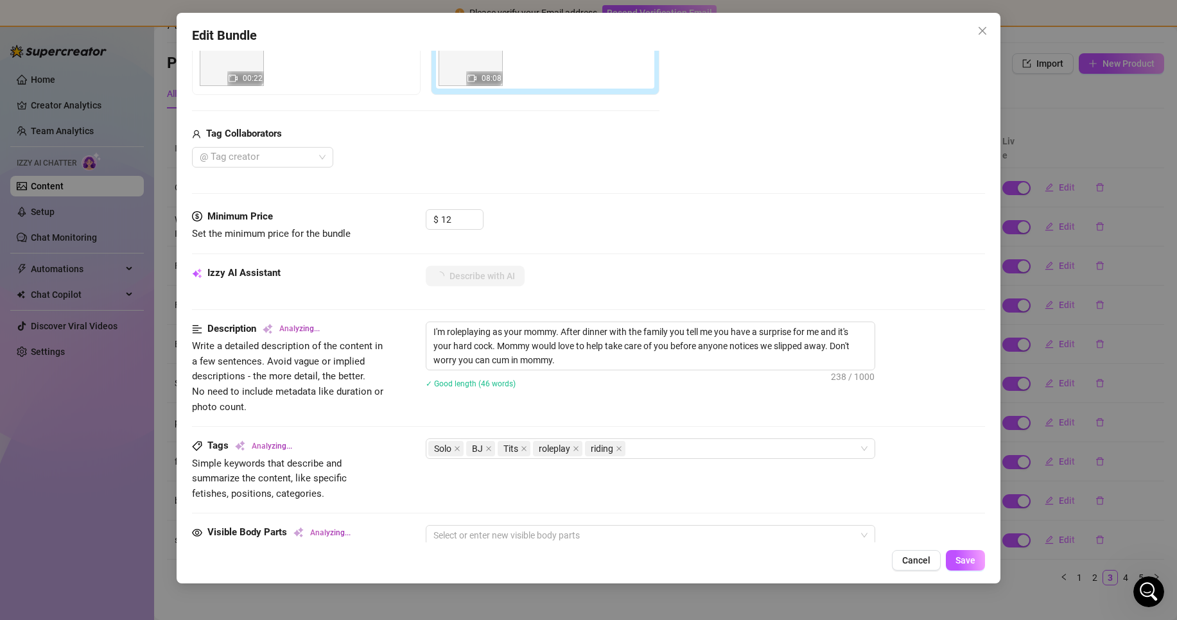
scroll to position [321, 0]
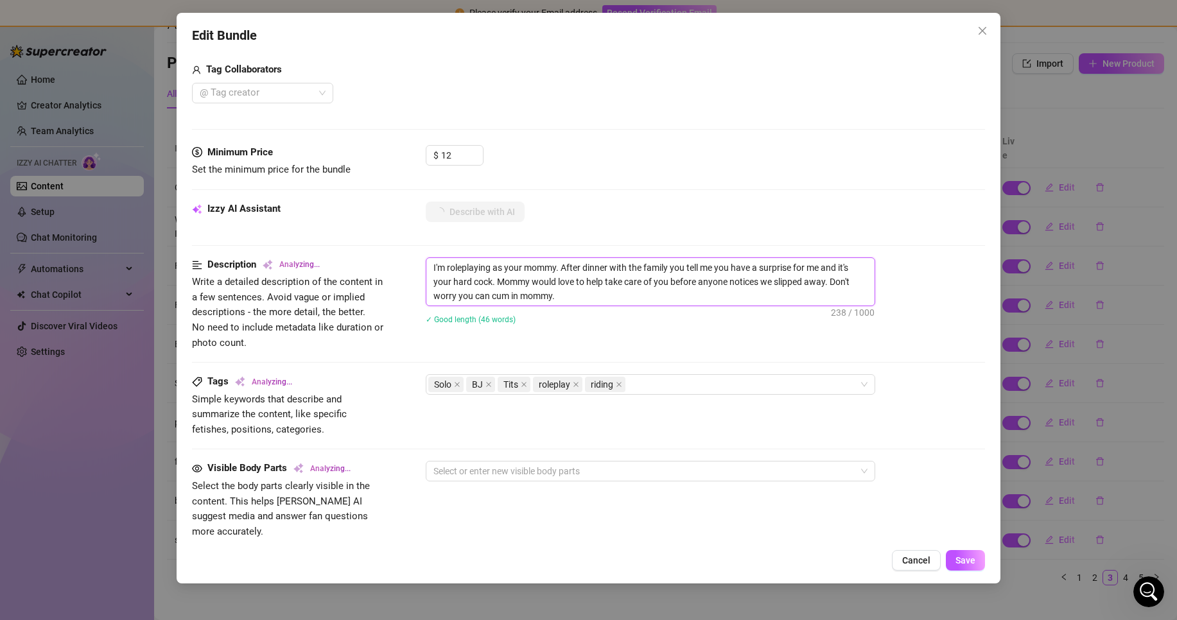
click at [648, 288] on textarea "I'm roleplaying as your mommy. After dinner with the family you tell me you hav…" at bounding box center [650, 282] width 448 height 48
click at [647, 289] on textarea "I'm roleplaying as your mommy. After dinner with the family you tell me you hav…" at bounding box center [650, 282] width 448 height 48
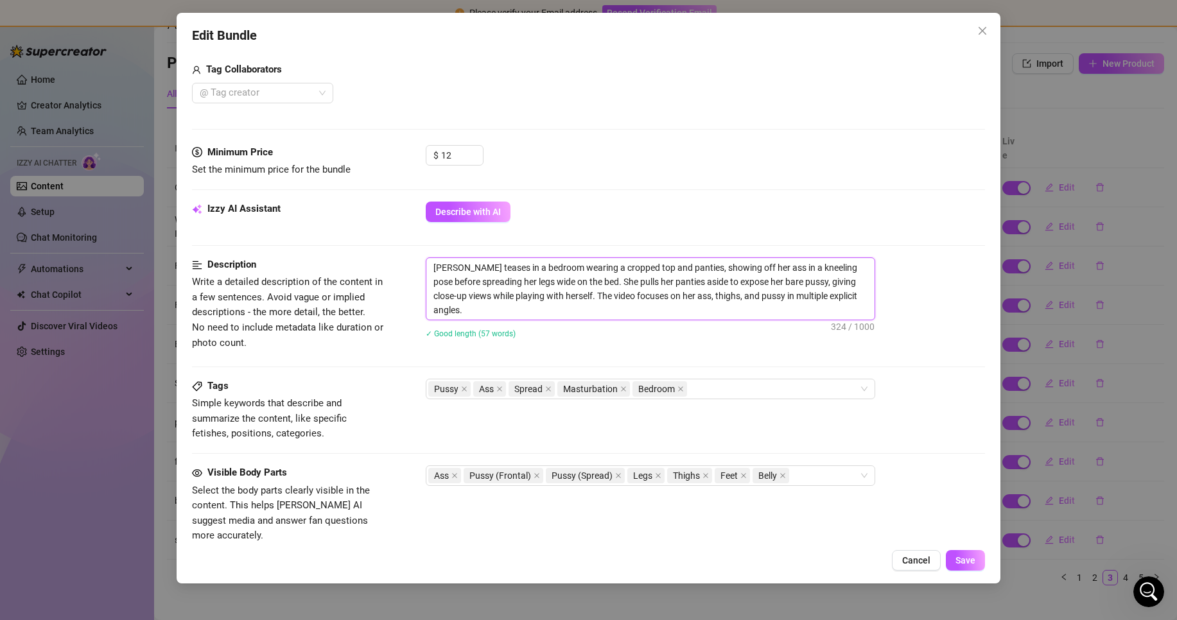
scroll to position [26, 0]
paste textarea "I'm roleplaying as your mommy. After dinner with the family you tell me you hav…"
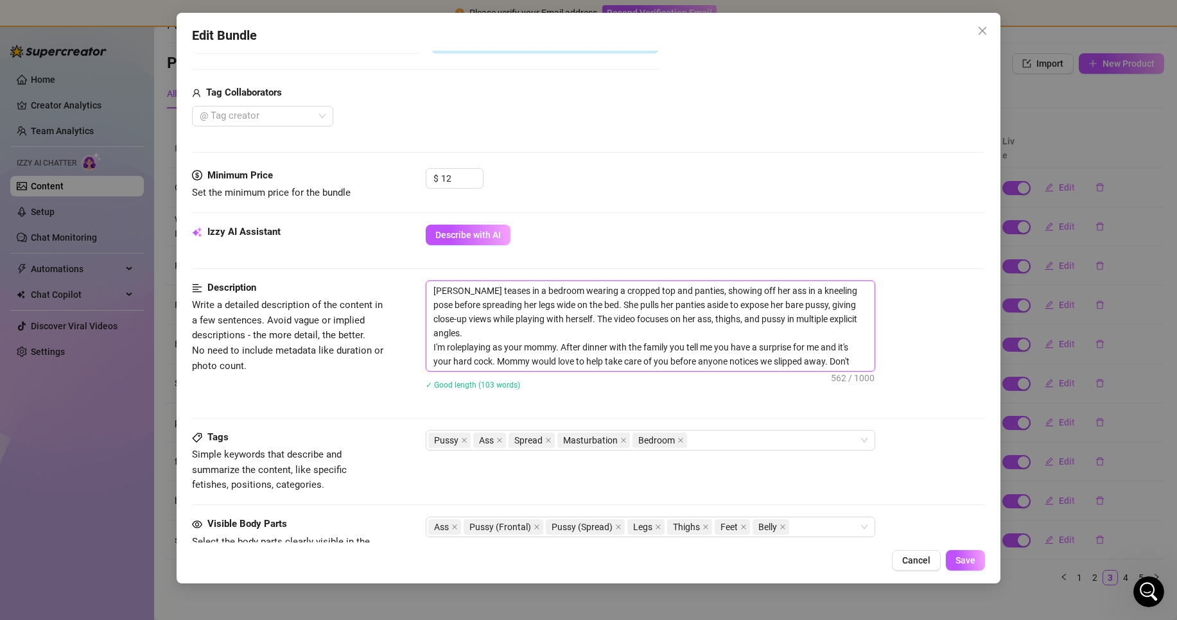
scroll to position [321, 0]
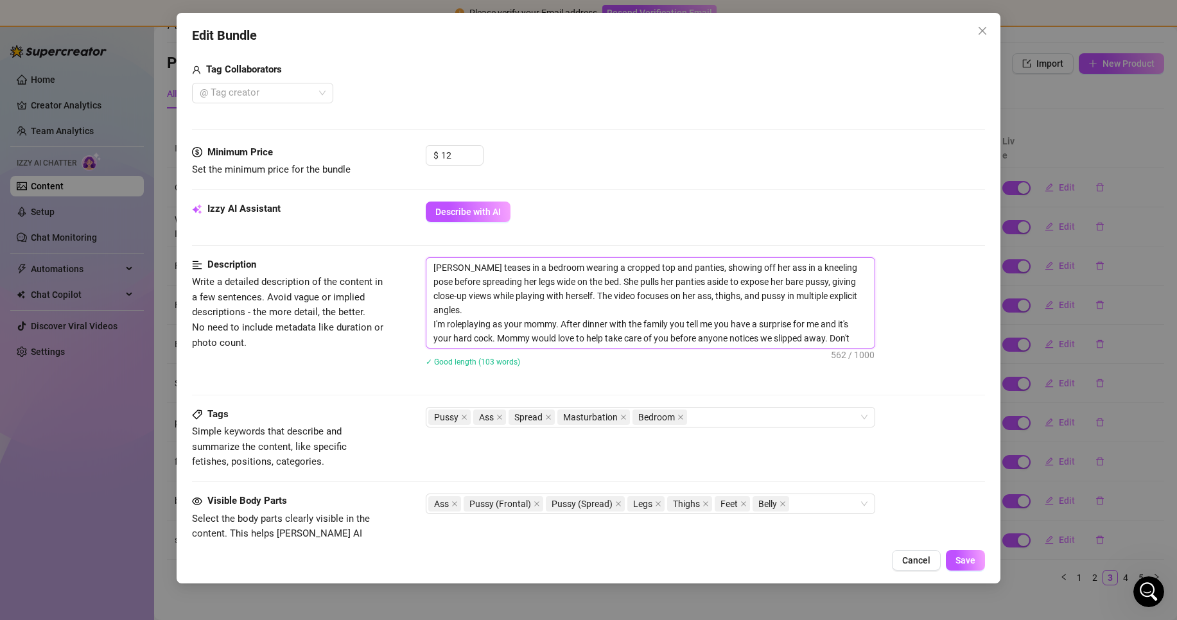
drag, startPoint x: 444, startPoint y: 311, endPoint x: 427, endPoint y: 310, distance: 17.4
click at [427, 310] on textarea "Ellie teases in a bedroom wearing a cropped top and panties, showing off her as…" at bounding box center [650, 303] width 448 height 90
click at [974, 568] on button "Save" at bounding box center [965, 560] width 39 height 21
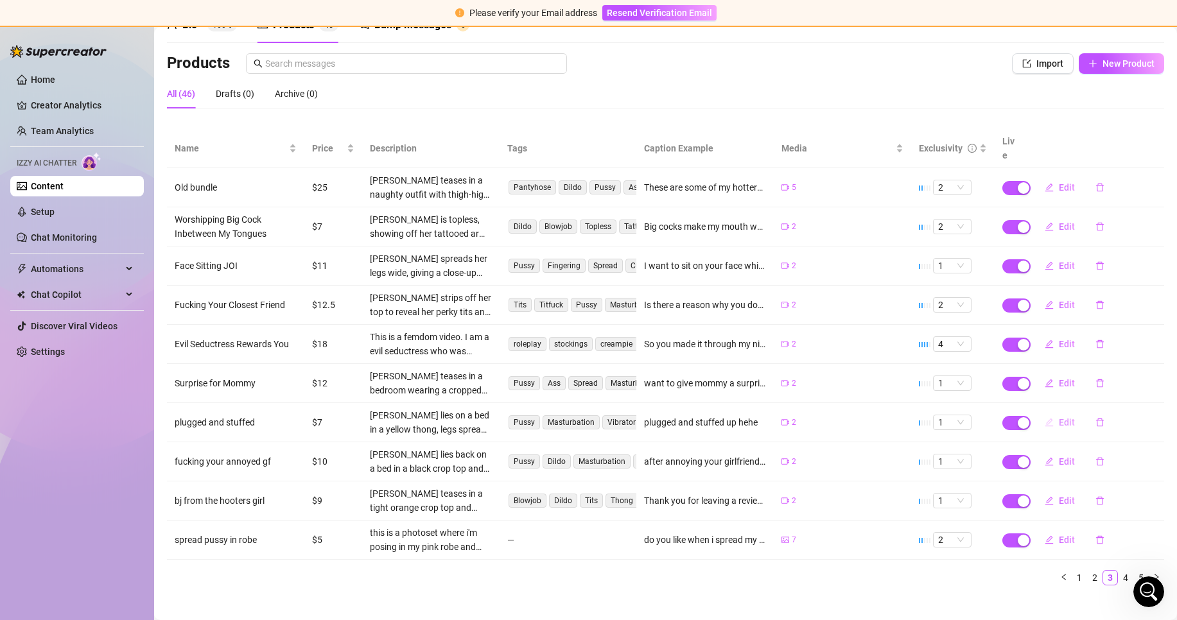
click at [1044, 412] on button "Edit" at bounding box center [1060, 422] width 51 height 21
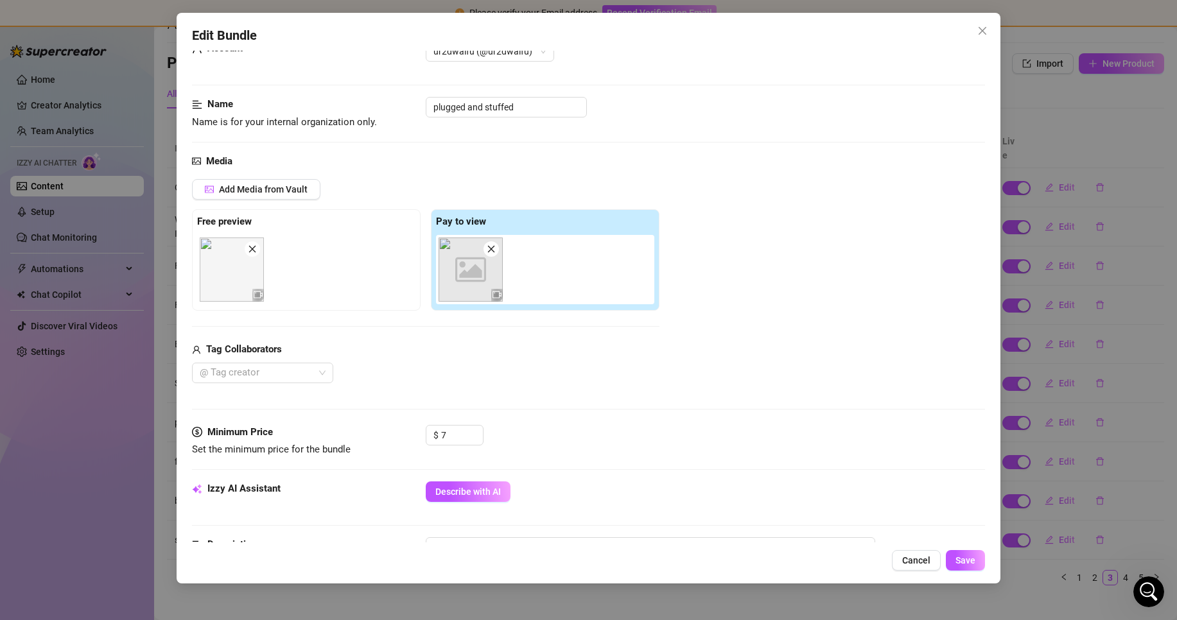
scroll to position [64, 0]
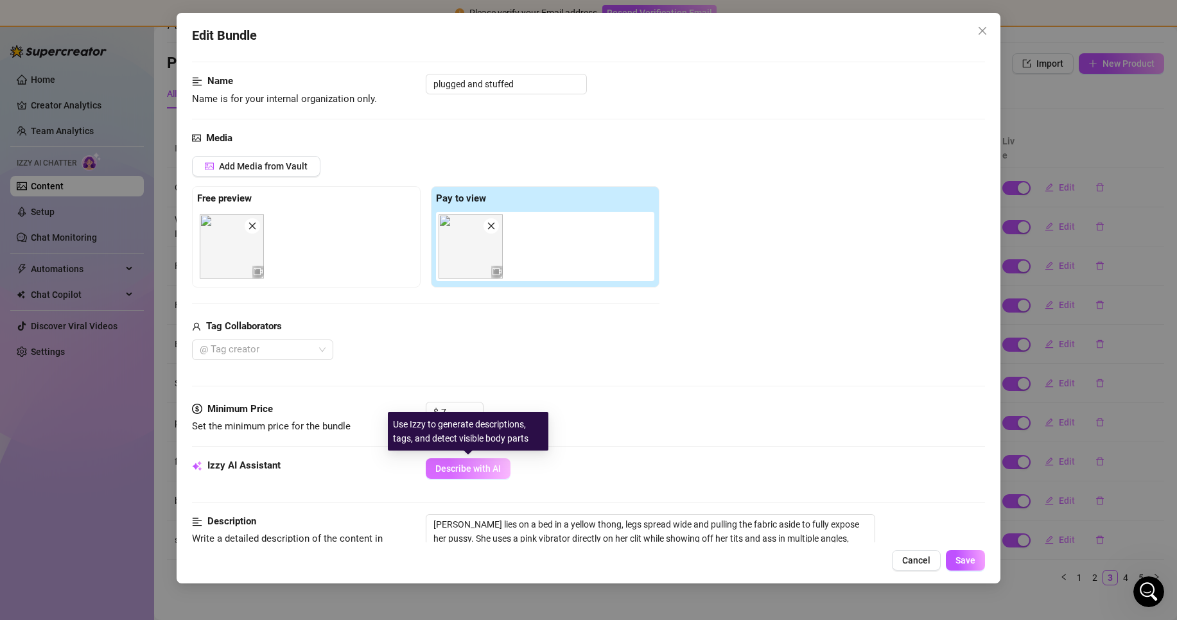
click at [496, 468] on span "Describe with AI" at bounding box center [468, 469] width 66 height 10
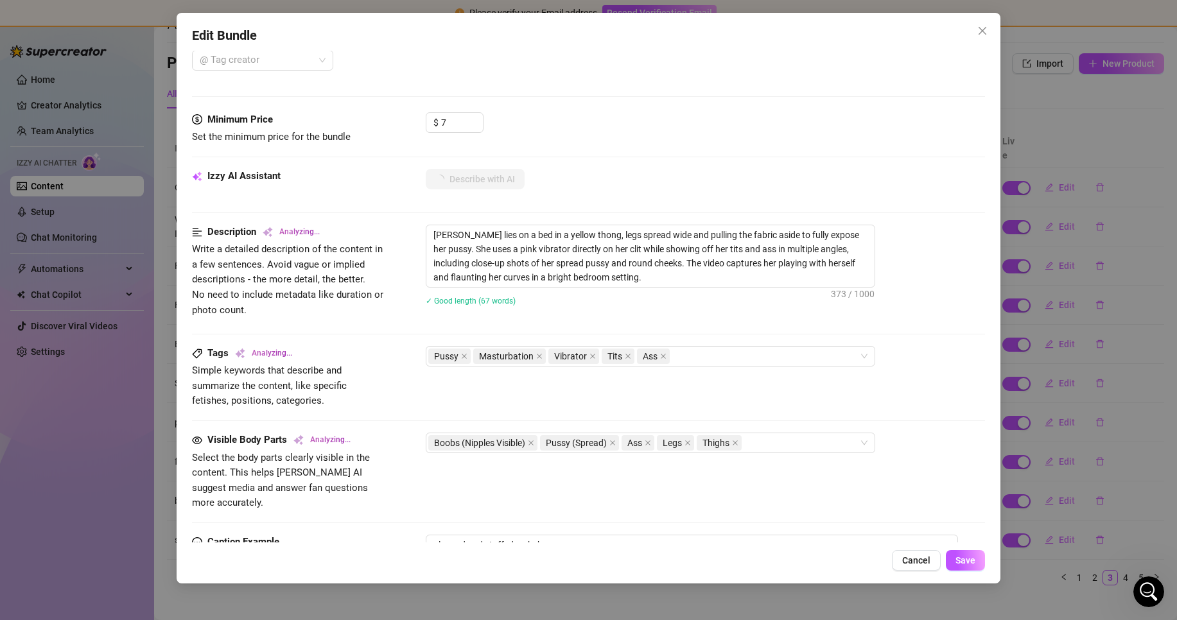
scroll to position [385, 0]
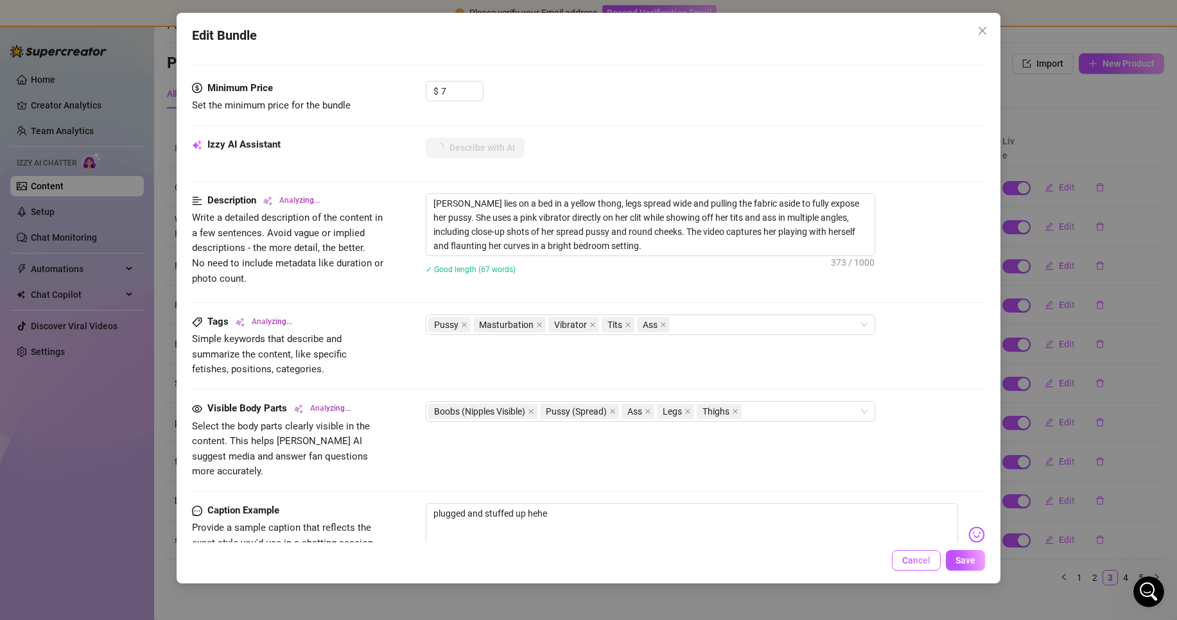
click at [918, 560] on span "Cancel" at bounding box center [916, 561] width 28 height 10
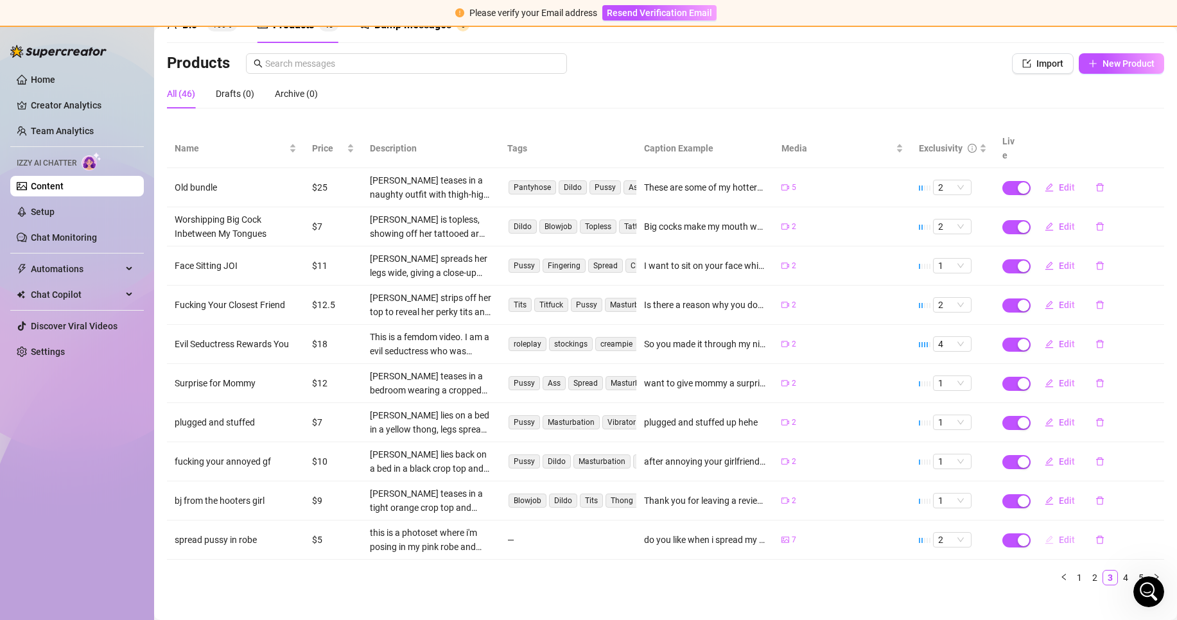
click at [1059, 535] on span "Edit" at bounding box center [1067, 540] width 16 height 10
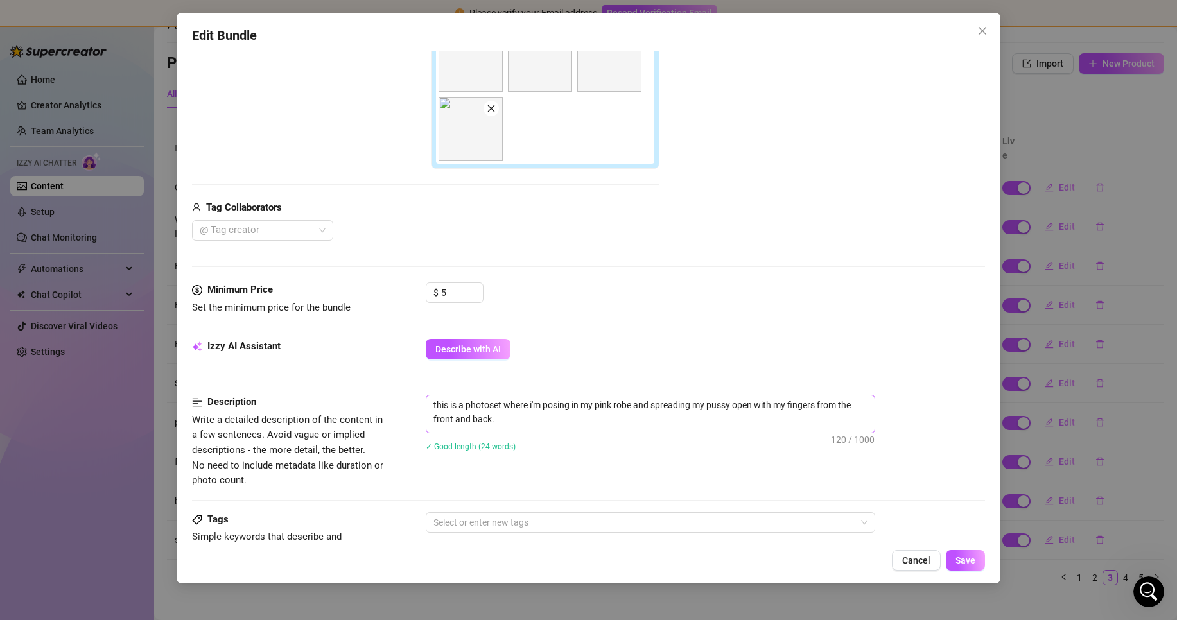
scroll to position [321, 0]
click at [580, 420] on textarea "this is a photoset where i'm posing in my pink robe and spreading my pussy open…" at bounding box center [650, 411] width 448 height 33
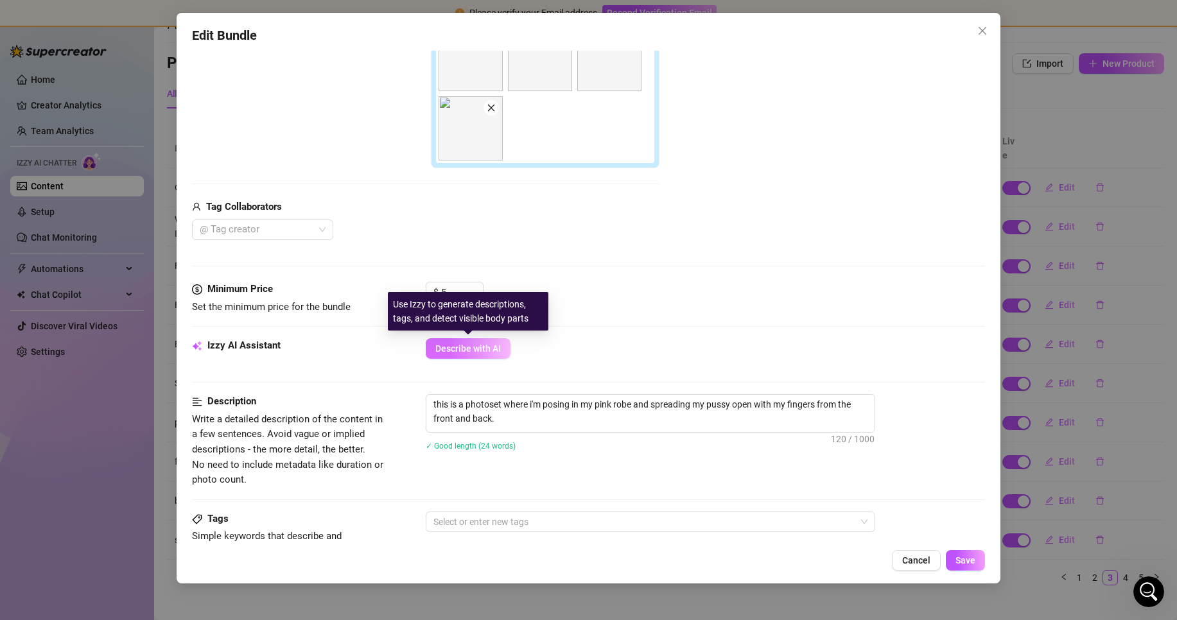
drag, startPoint x: 467, startPoint y: 352, endPoint x: 451, endPoint y: 353, distance: 15.4
click at [467, 351] on span "Describe with AI" at bounding box center [468, 349] width 66 height 10
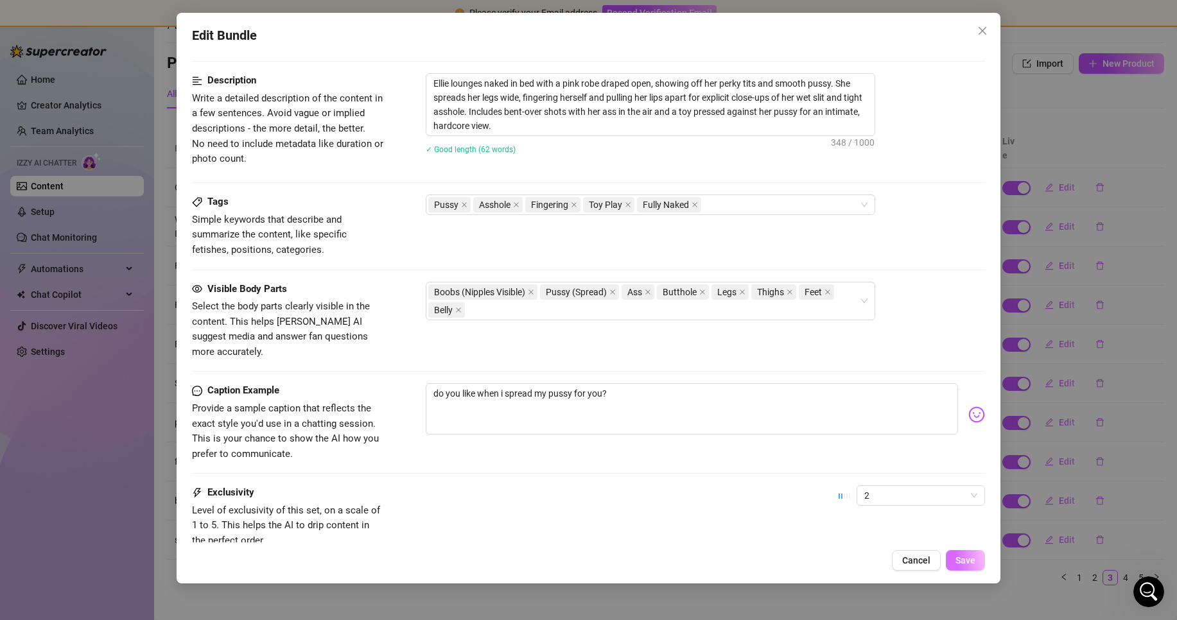
scroll to position [728, 0]
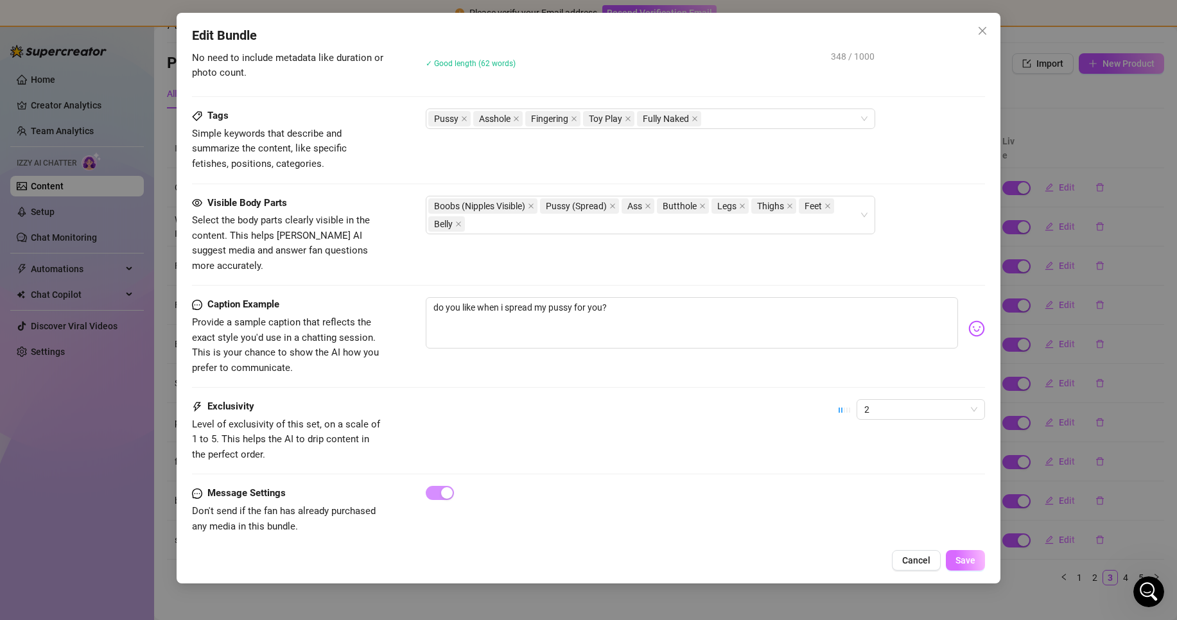
click at [972, 562] on span "Save" at bounding box center [966, 561] width 20 height 10
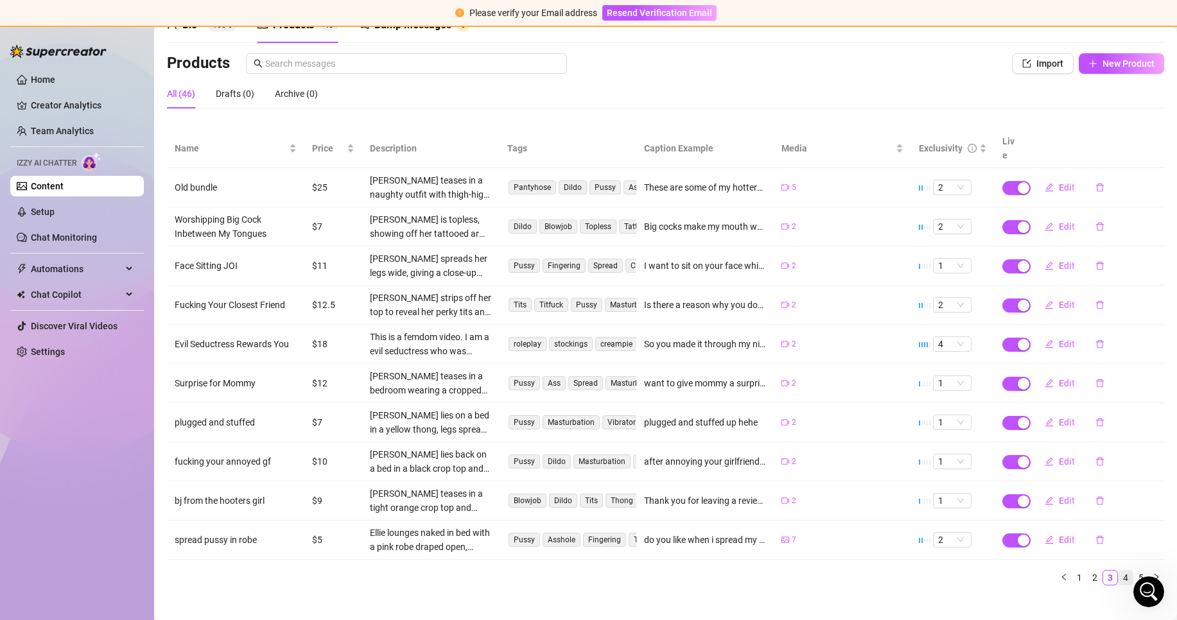
click at [1119, 571] on link "4" at bounding box center [1126, 578] width 14 height 14
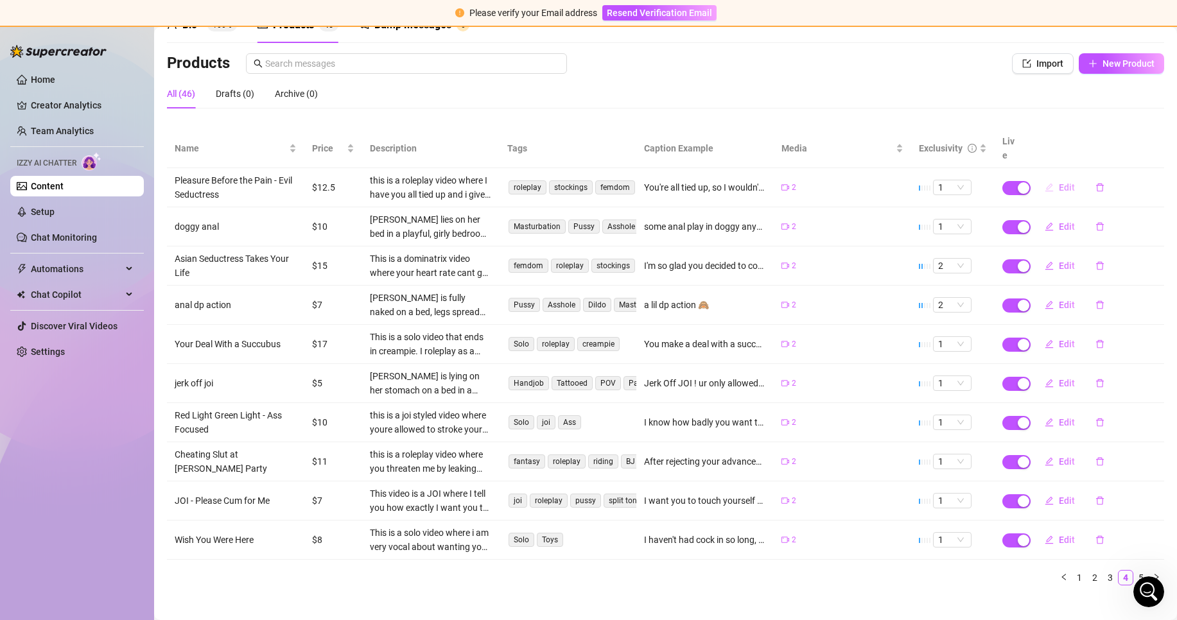
click at [1046, 183] on icon "edit" at bounding box center [1050, 187] width 8 height 8
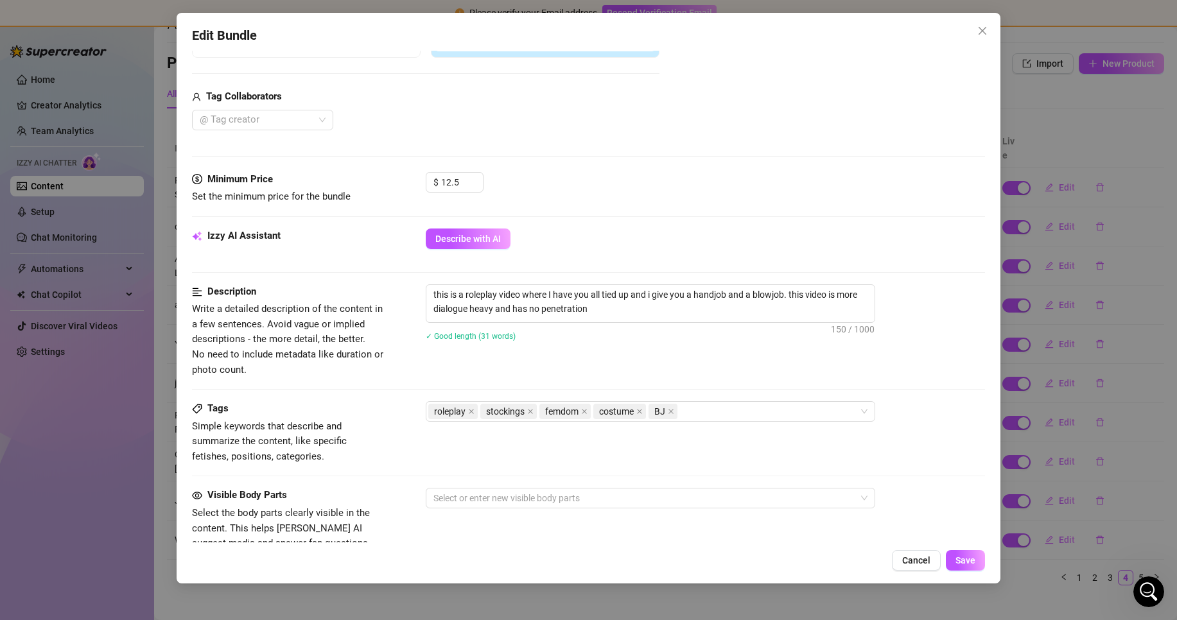
scroll to position [137, 0]
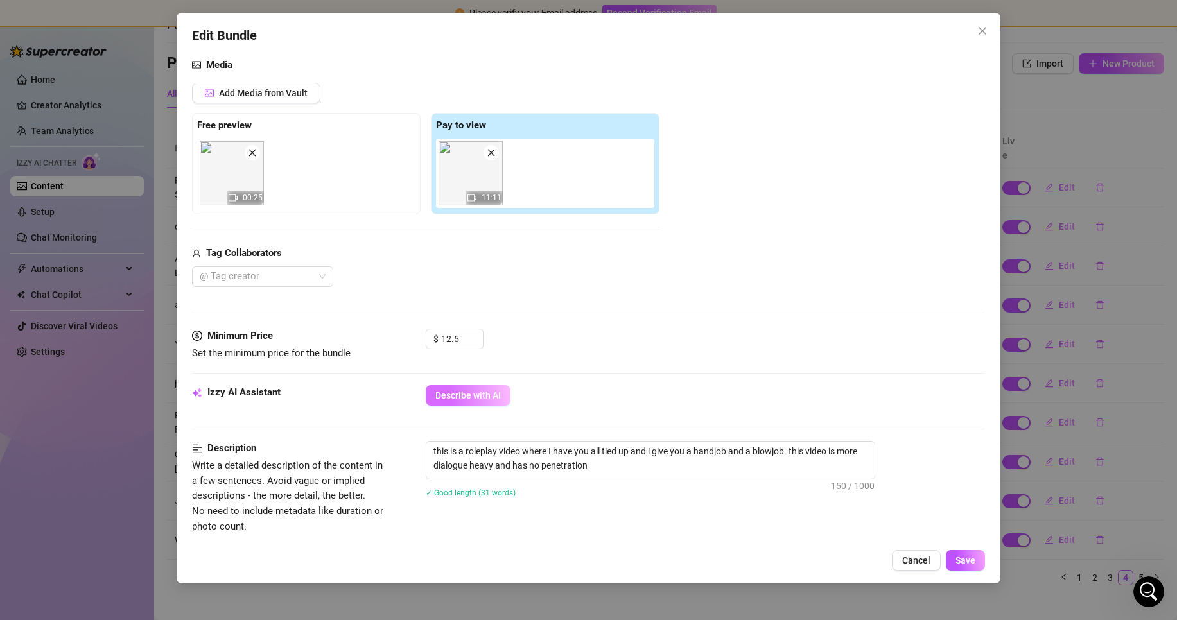
click at [502, 392] on button "Describe with AI" at bounding box center [468, 395] width 85 height 21
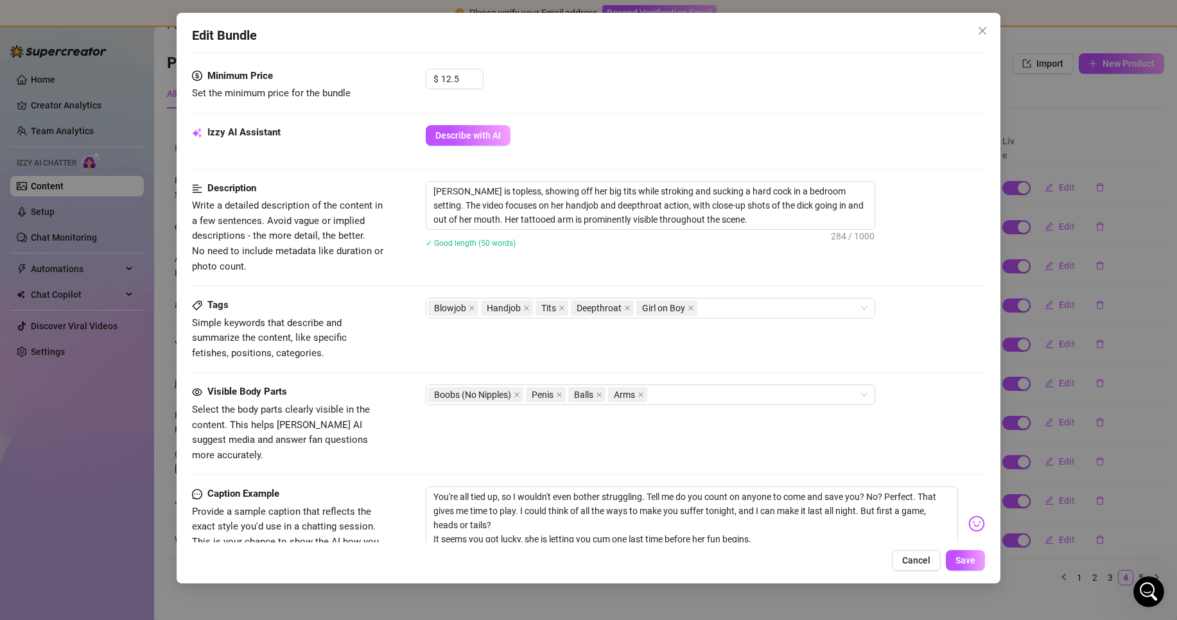
scroll to position [523, 0]
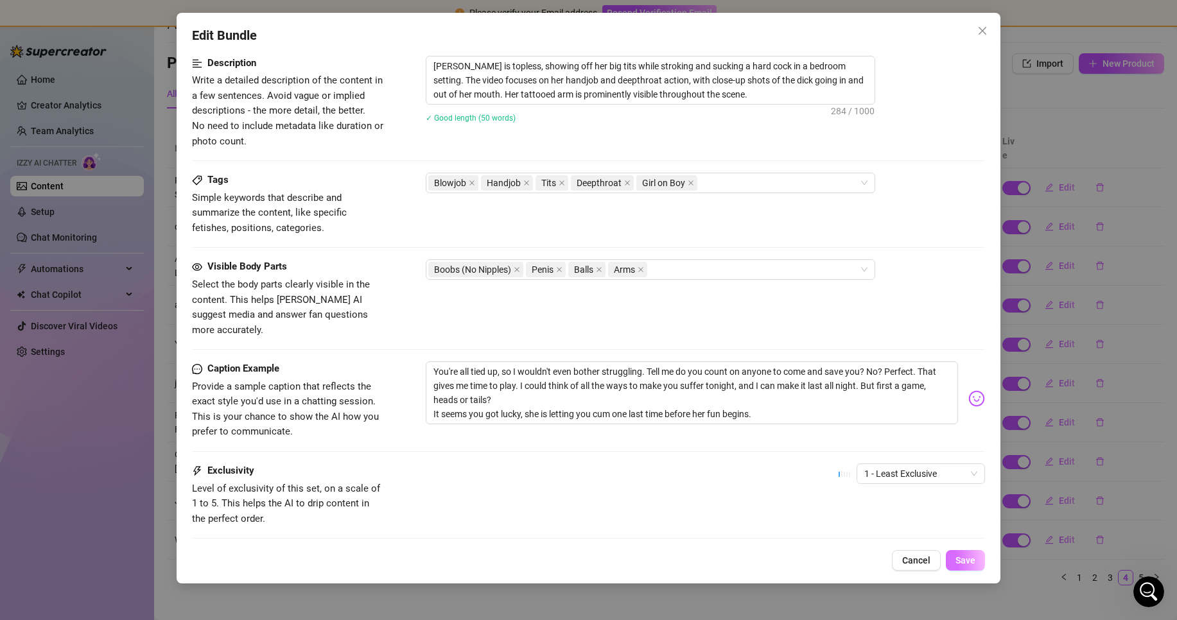
click at [958, 559] on span "Save" at bounding box center [966, 561] width 20 height 10
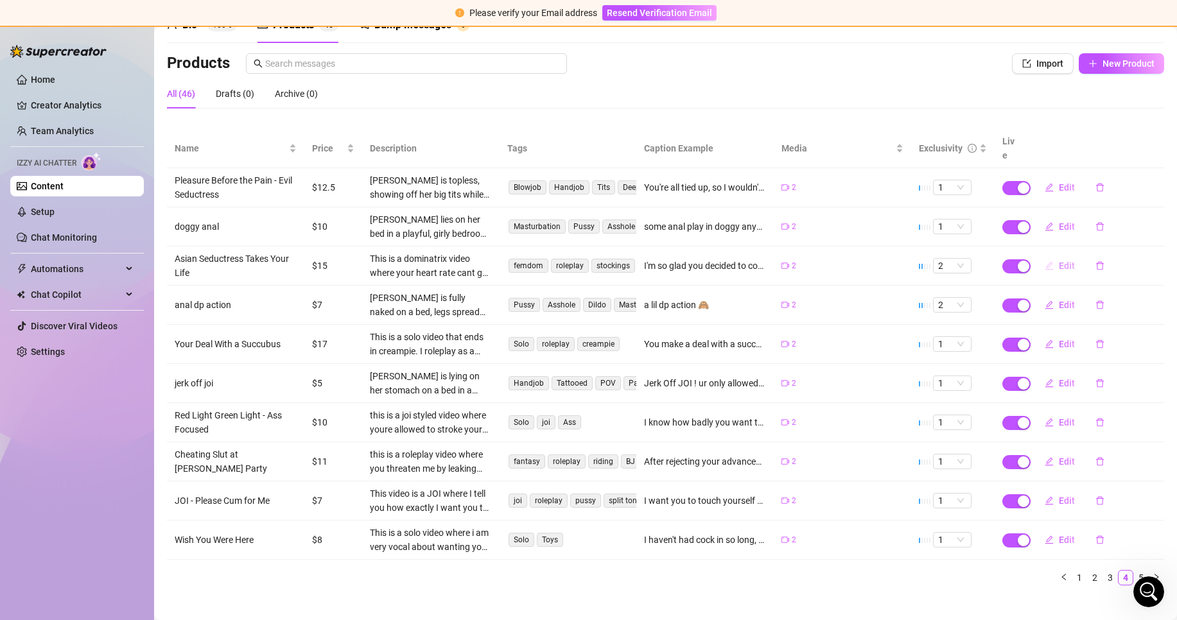
click at [1045, 261] on icon "edit" at bounding box center [1049, 265] width 9 height 9
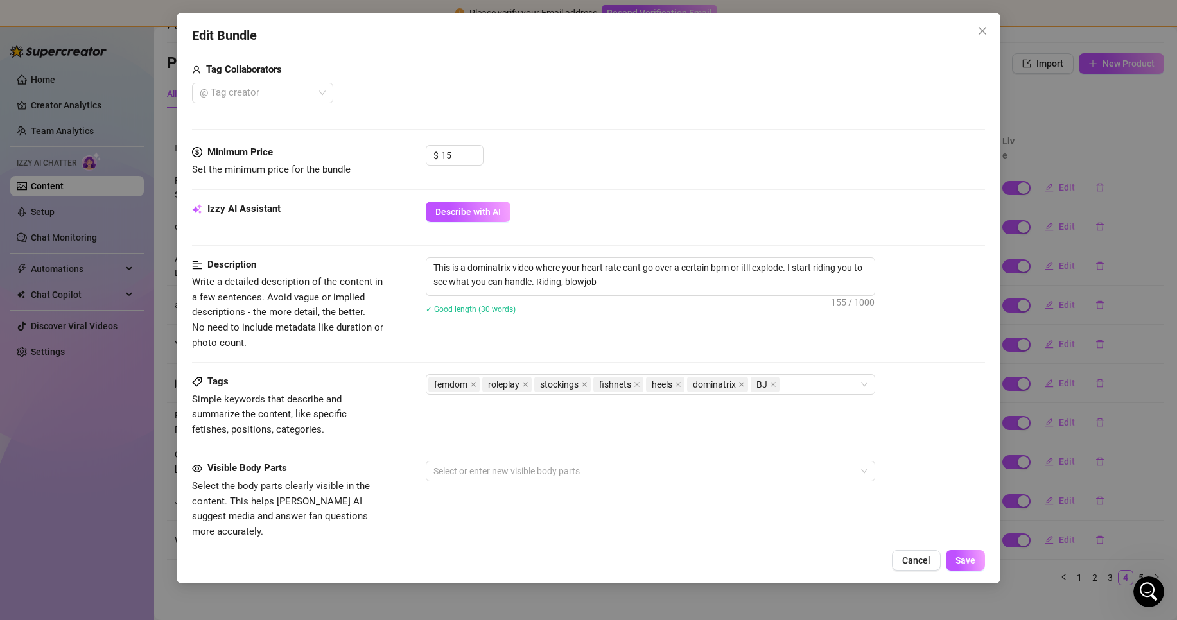
scroll to position [385, 0]
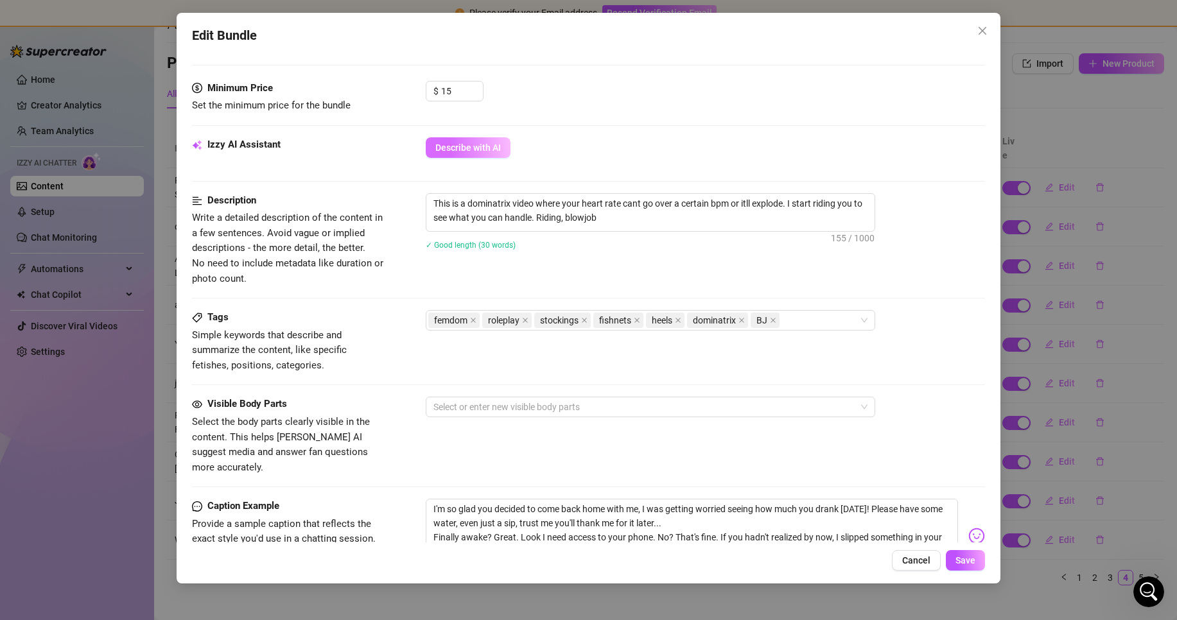
click at [481, 150] on span "Describe with AI" at bounding box center [468, 148] width 66 height 10
click at [708, 227] on textarea "This is a dominatrix video where your heart rate cant go over a certain bpm or …" at bounding box center [650, 210] width 448 height 33
click at [698, 258] on div "This is a dominatrix video where your heart rate cant go over a certain bpm or …" at bounding box center [705, 229] width 559 height 73
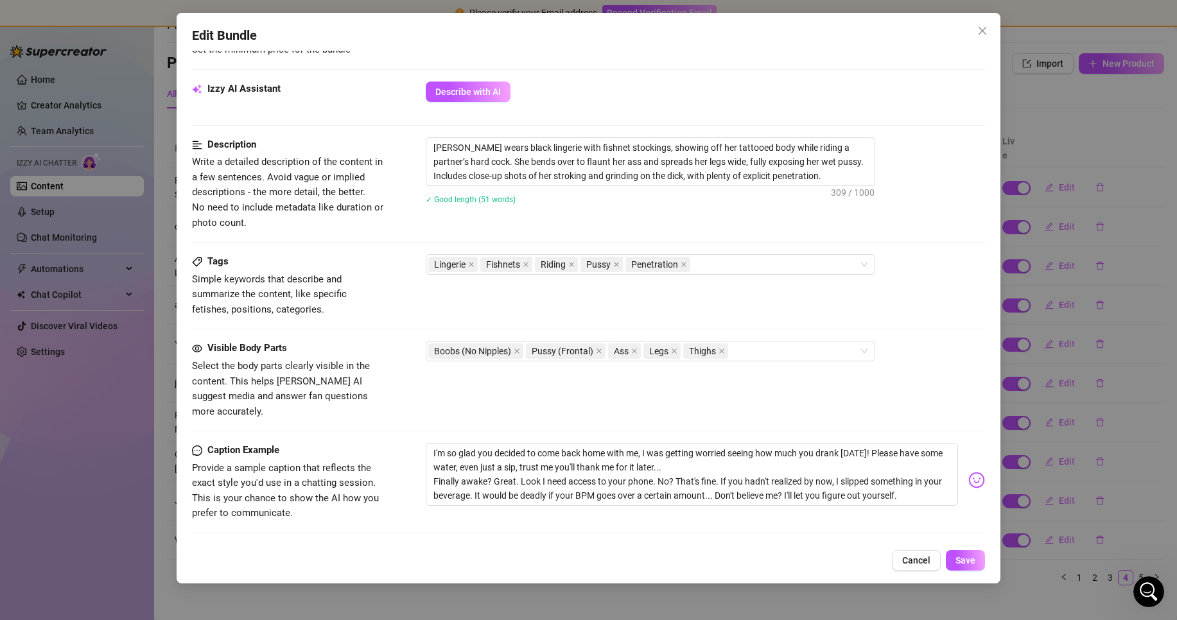
scroll to position [587, 0]
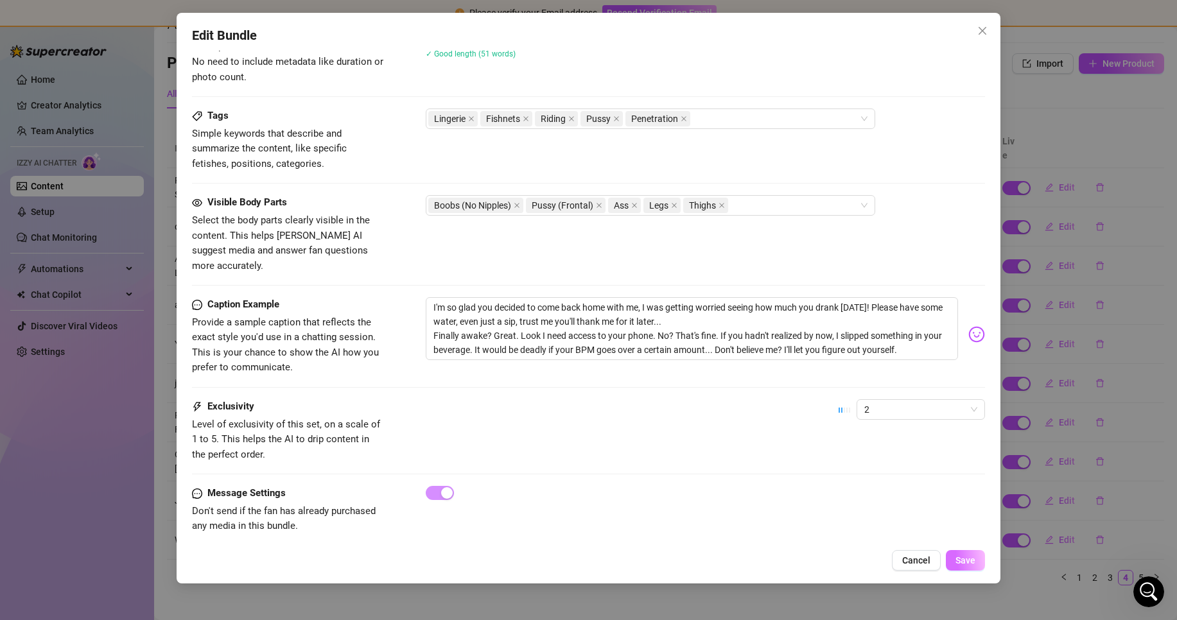
click at [960, 556] on span "Save" at bounding box center [966, 561] width 20 height 10
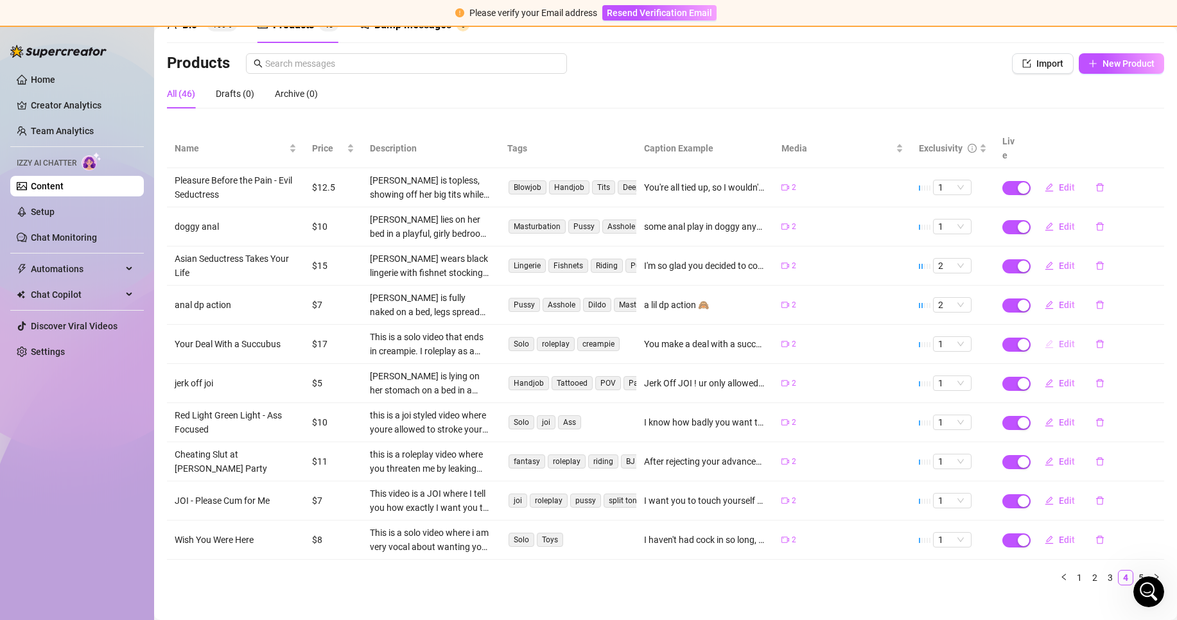
click at [1047, 334] on button "Edit" at bounding box center [1060, 344] width 51 height 21
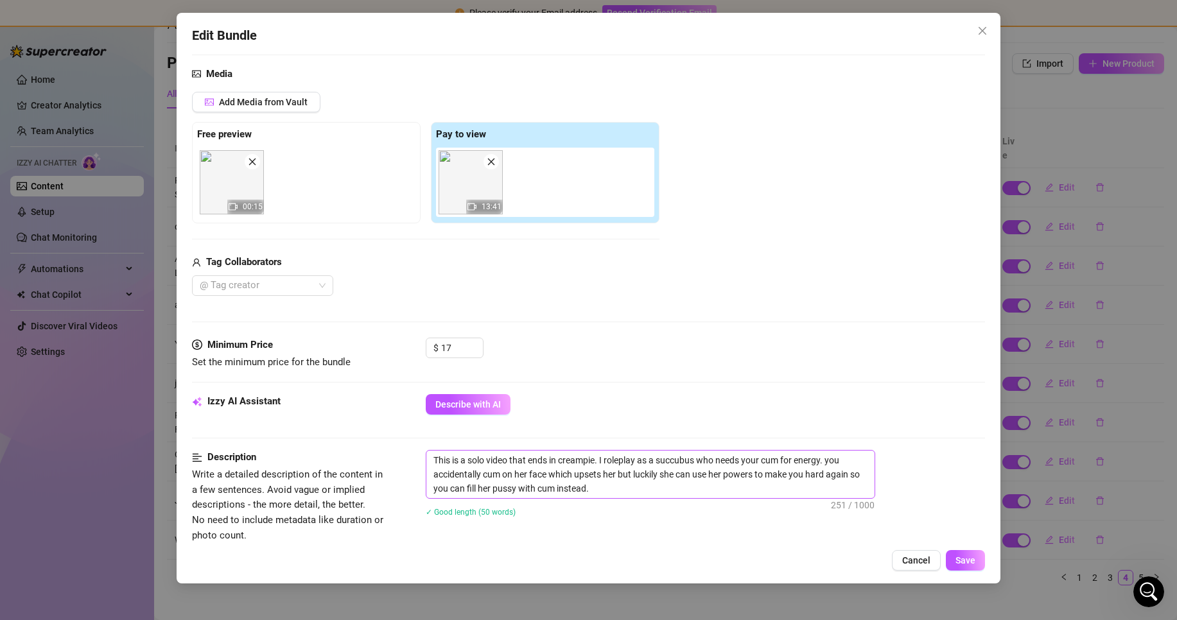
scroll to position [193, 0]
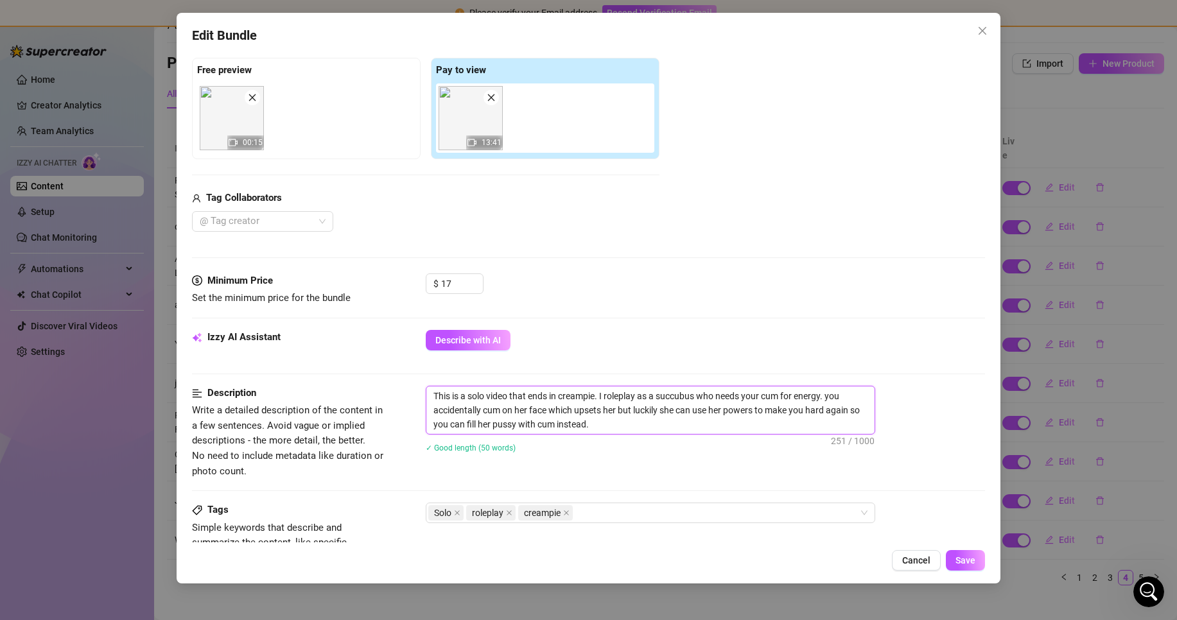
click at [602, 425] on textarea "This is a solo video that ends in creampie. I roleplay as a succubus who needs …" at bounding box center [650, 411] width 448 height 48
click at [486, 338] on span "Describe with AI" at bounding box center [468, 340] width 66 height 10
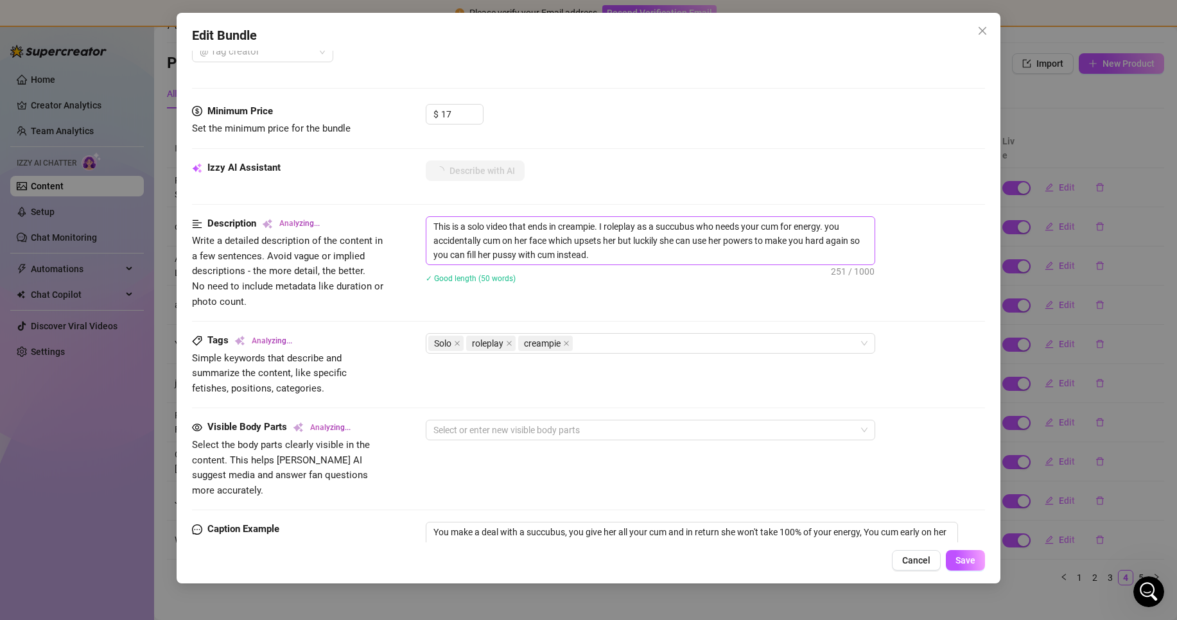
scroll to position [385, 0]
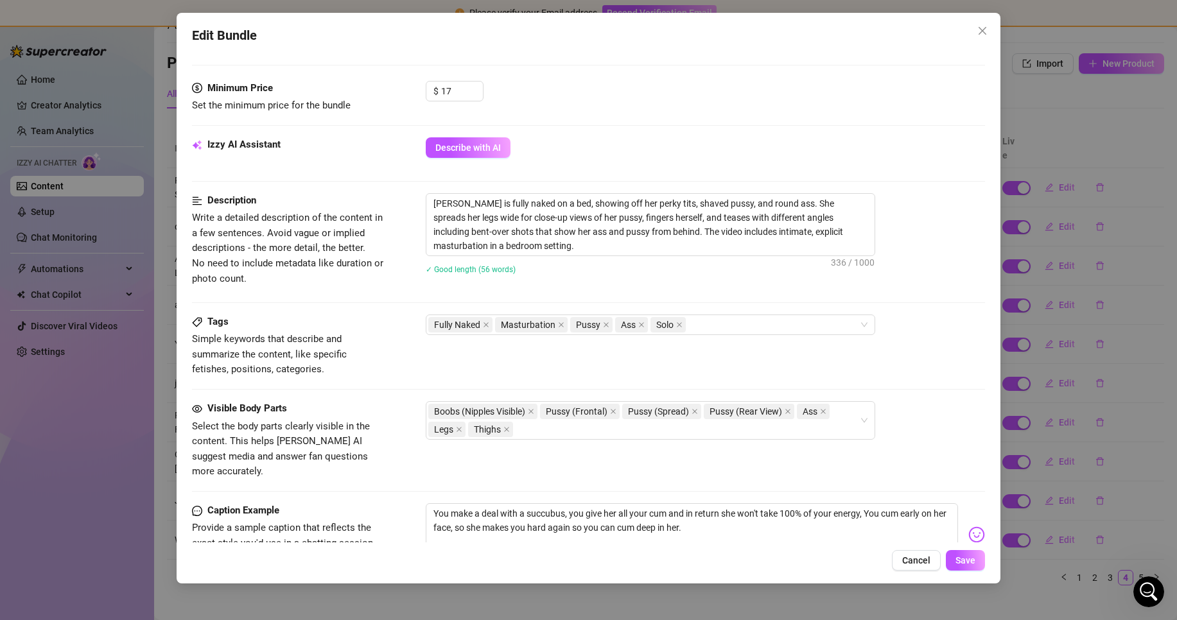
click at [695, 258] on div "Ellie is fully naked on a bed, showing off her perky tits, shaved pussy, and ro…" at bounding box center [705, 242] width 559 height 98
click at [699, 252] on textarea "Ellie is fully naked on a bed, showing off her perky tits, shaved pussy, and ro…" at bounding box center [650, 225] width 448 height 62
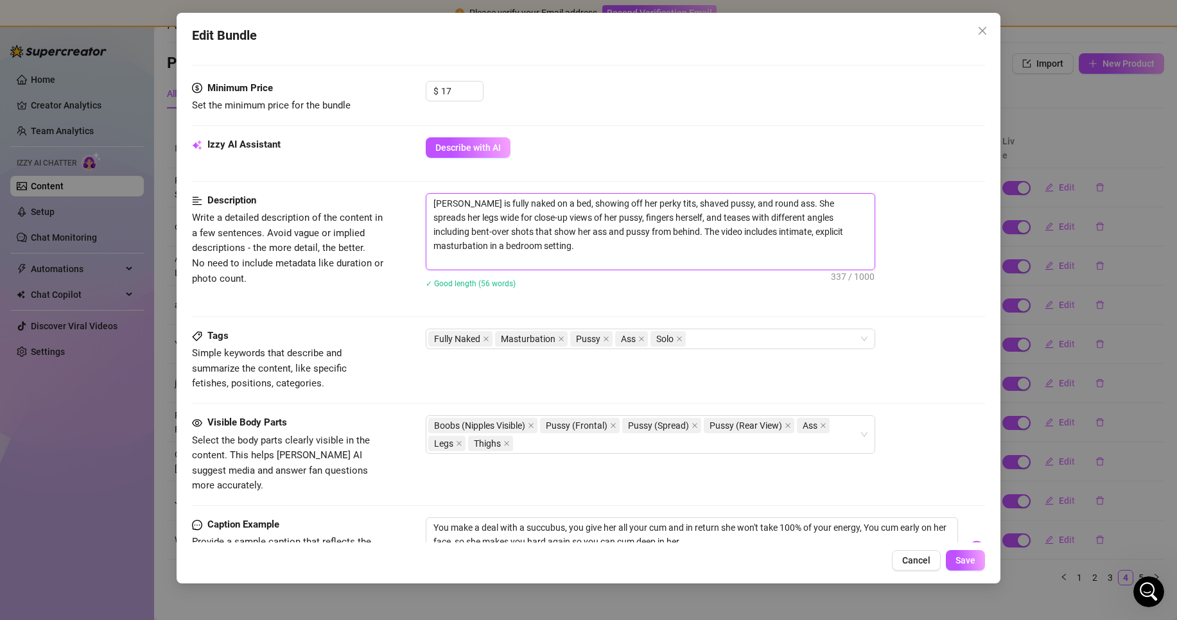
scroll to position [0, 0]
paste textarea "This is a solo video that ends in creampie. I roleplay as a succubus who needs …"
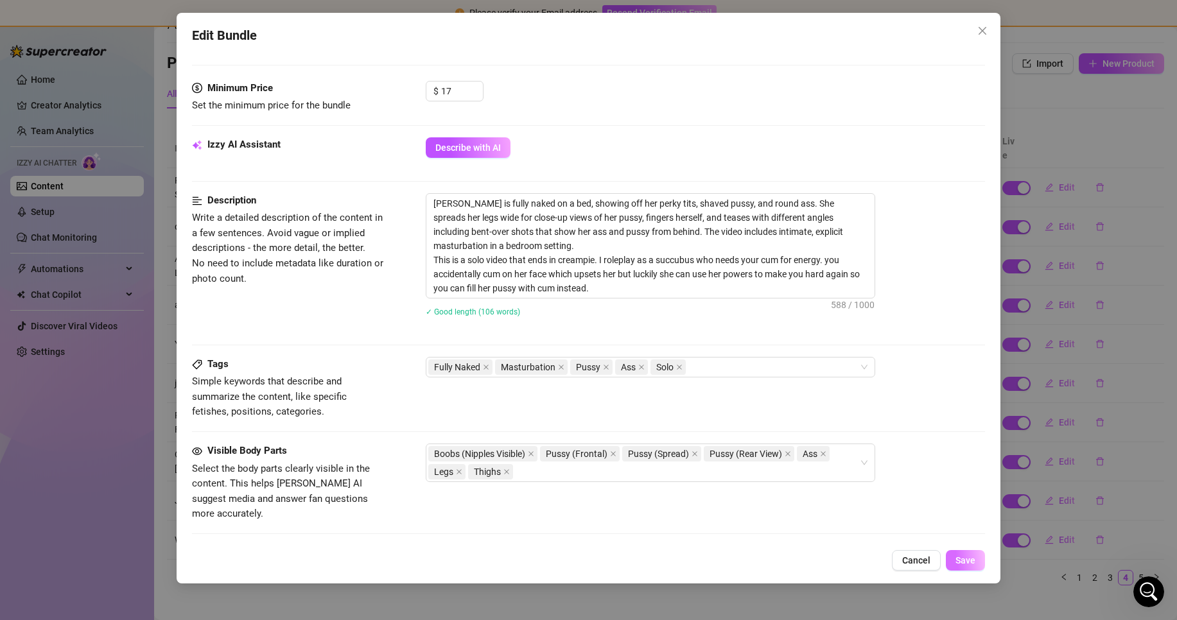
click at [969, 551] on button "Save" at bounding box center [965, 560] width 39 height 21
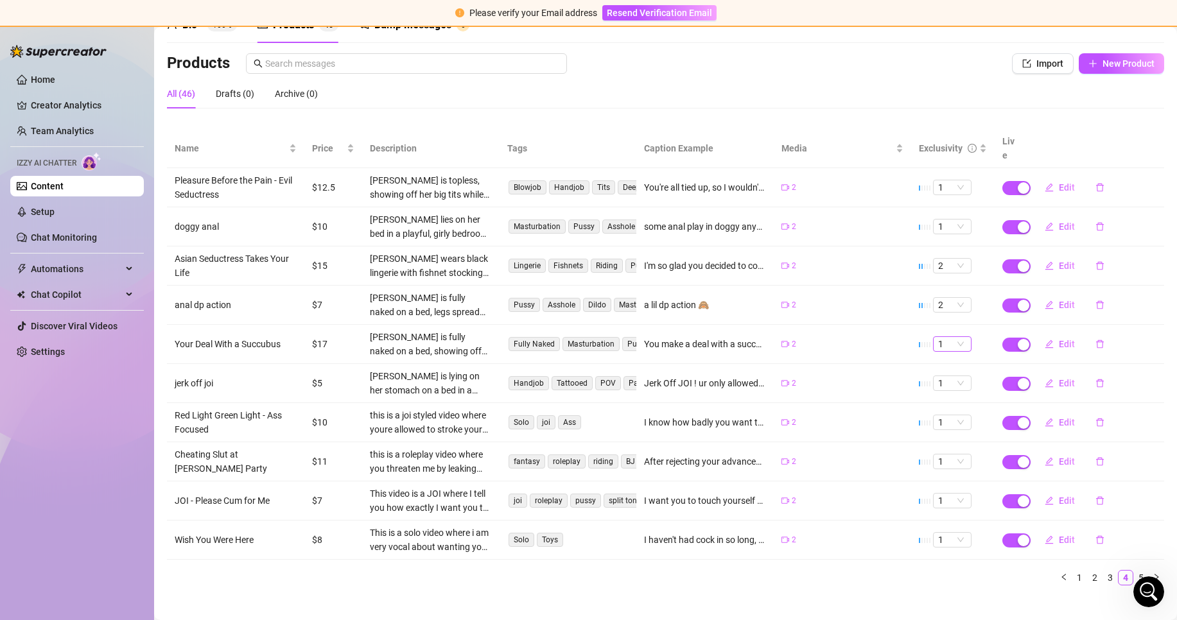
click at [950, 337] on span "1" at bounding box center [952, 344] width 28 height 14
click at [941, 371] on div "2" at bounding box center [943, 374] width 18 height 14
click at [1046, 412] on button "Edit" at bounding box center [1060, 422] width 51 height 21
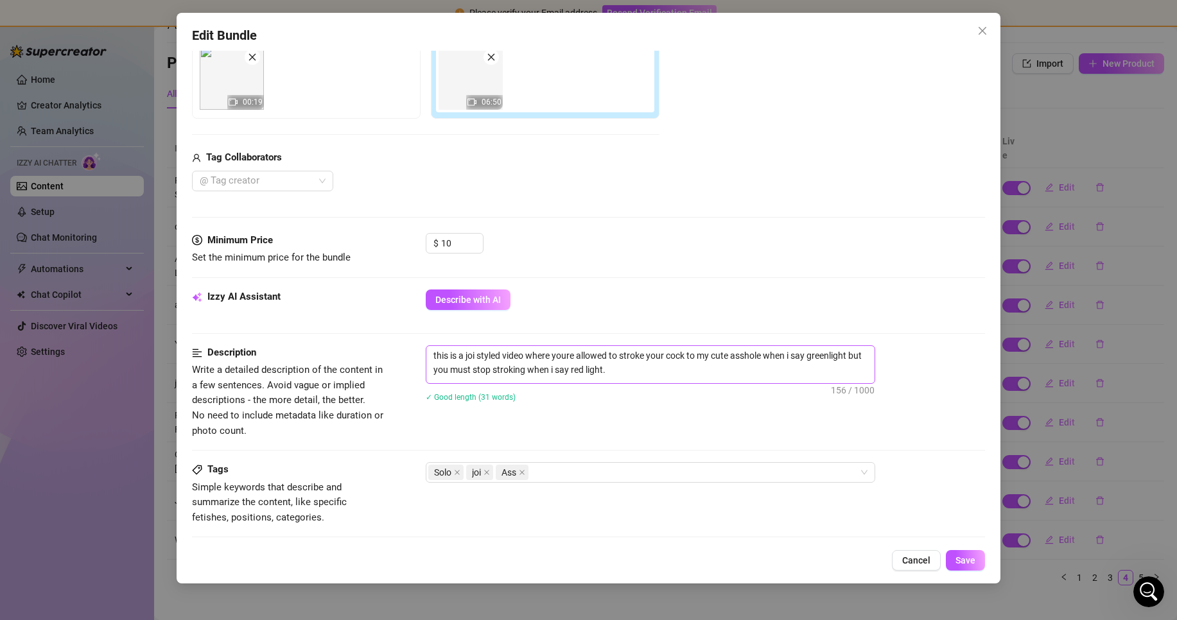
scroll to position [321, 0]
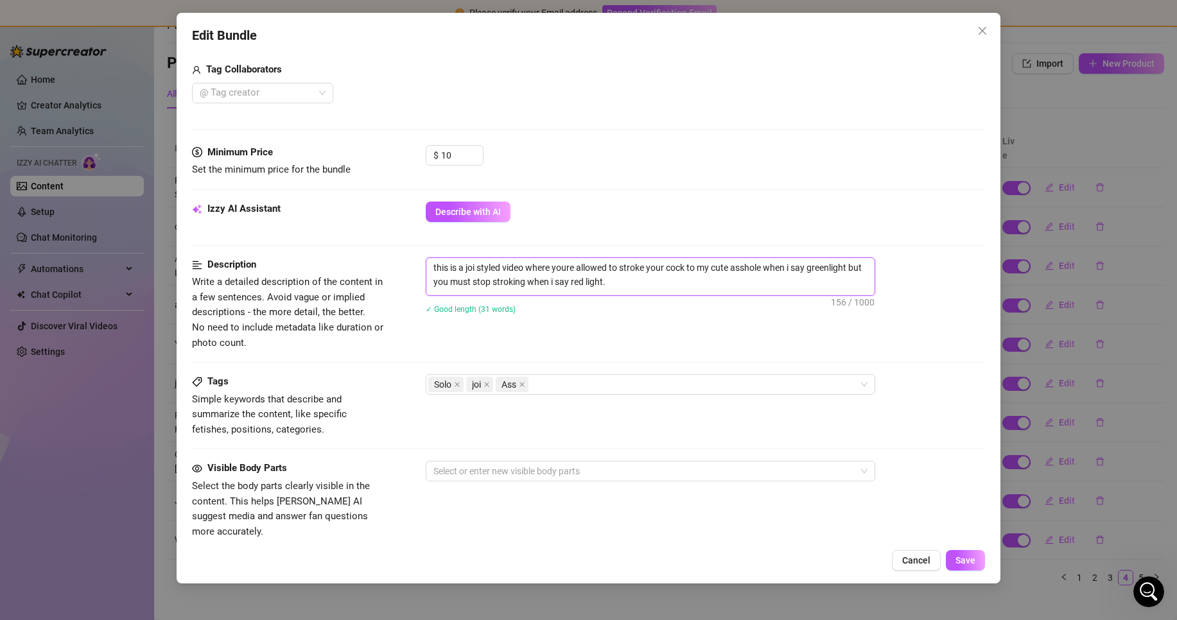
click at [531, 283] on textarea "this is a joi styled video where youre allowed to stroke your cock to my cute a…" at bounding box center [650, 274] width 448 height 33
click at [497, 216] on span "Describe with AI" at bounding box center [468, 212] width 66 height 10
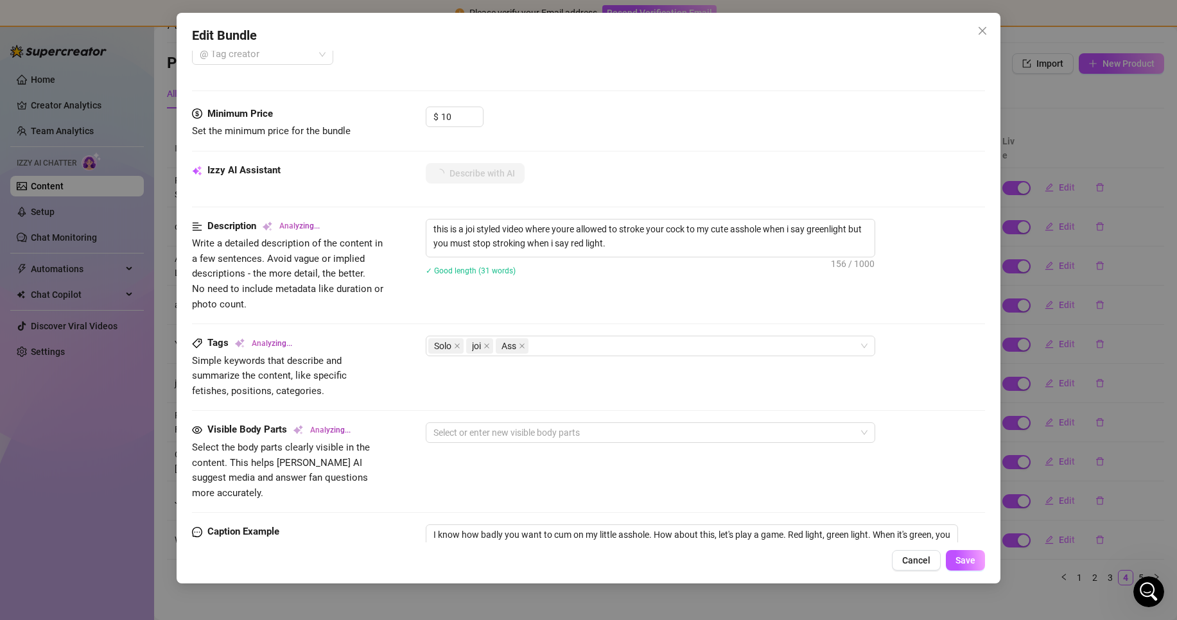
scroll to position [450, 0]
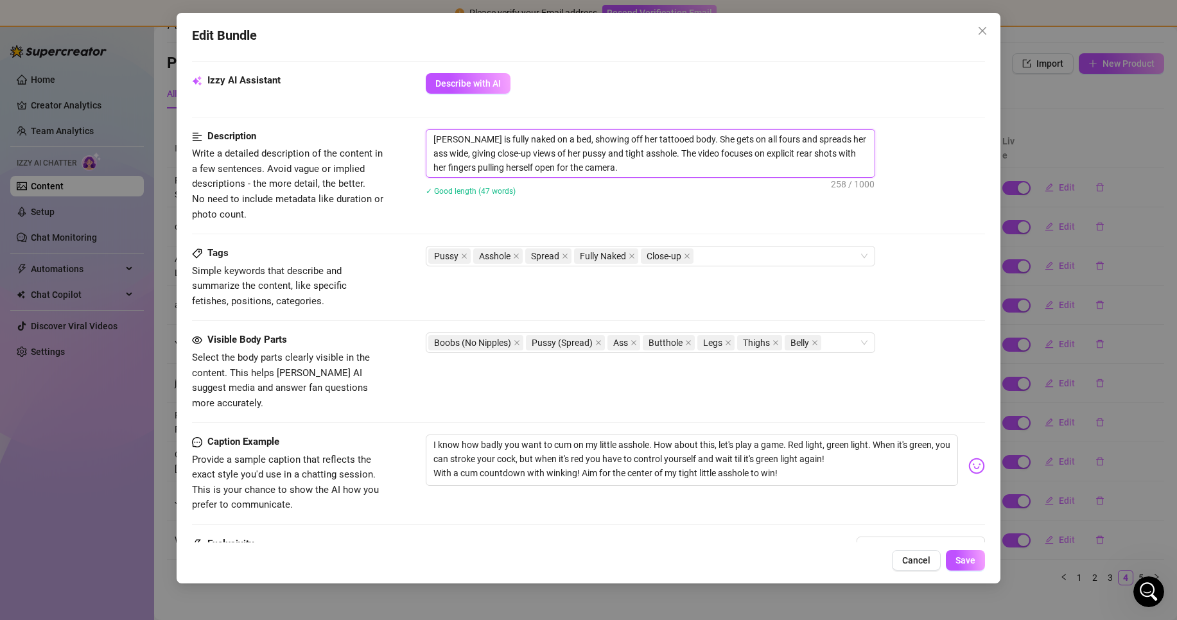
click at [607, 177] on textarea "Ellie is fully naked on a bed, showing off her tattooed body. She gets on all f…" at bounding box center [650, 154] width 448 height 48
click at [606, 174] on textarea "Ellie is fully naked on a bed, showing off her tattooed body. She gets on all f…" at bounding box center [650, 154] width 448 height 48
paste textarea "this is a joi styled video where youre allowed to stroke your cock to my cute a…"
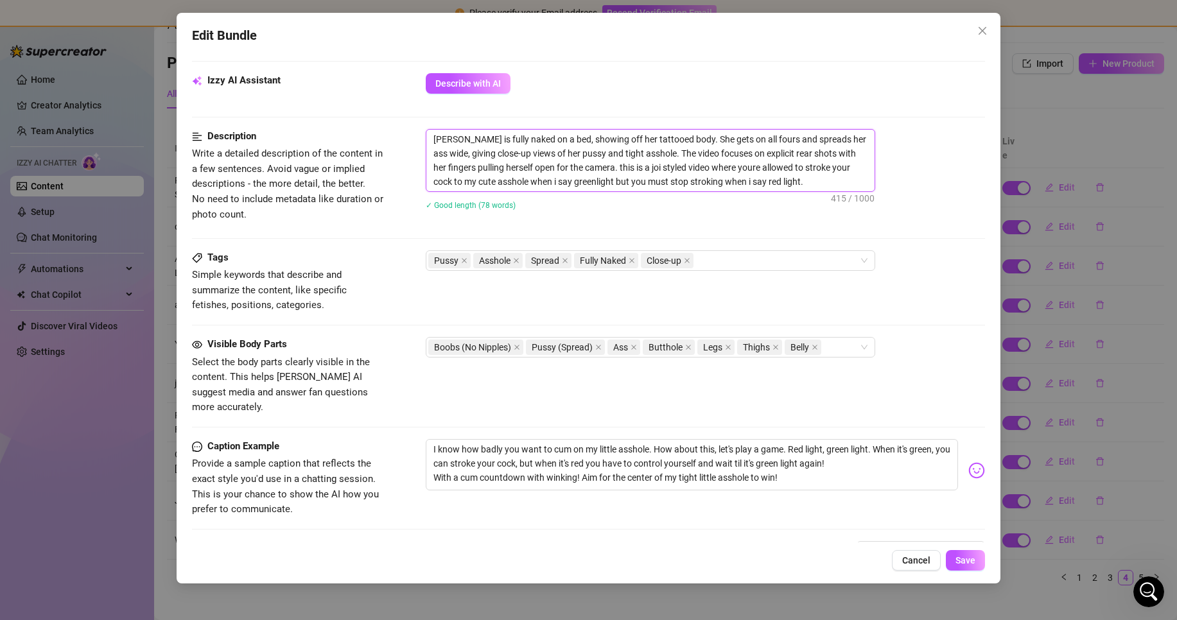
scroll to position [0, 0]
click at [776, 252] on div "Pussy Asshole Spread Fully Naked Close-up" at bounding box center [643, 261] width 431 height 18
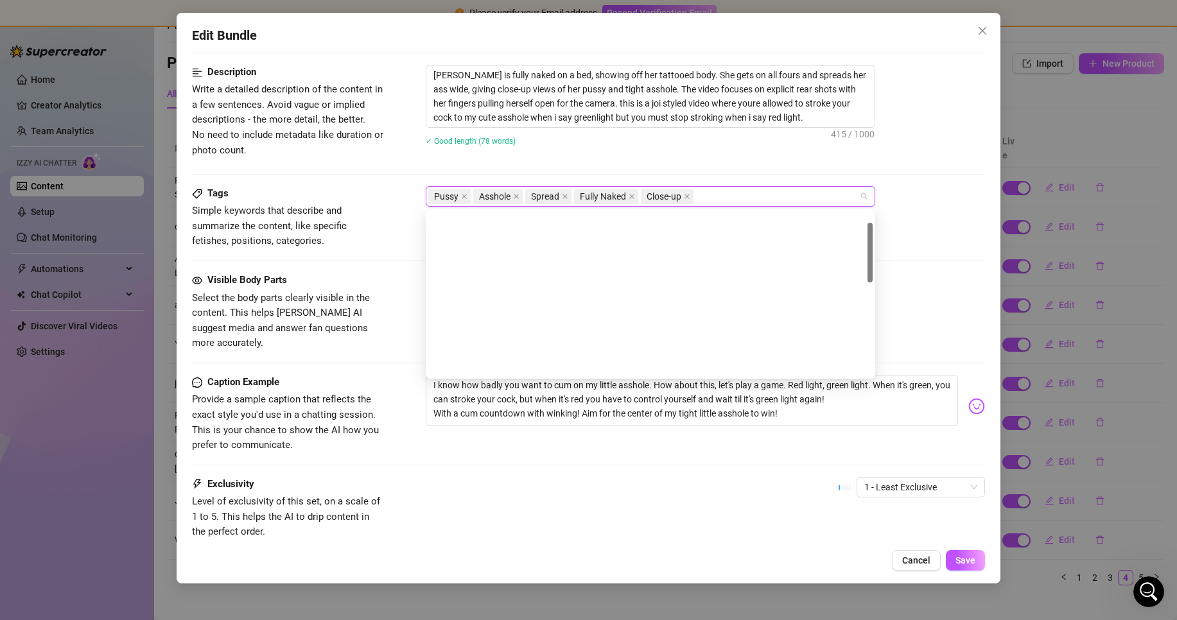
scroll to position [31, 0]
click at [732, 199] on div "Pussy Asshole Spread Fully Naked Close-up" at bounding box center [643, 197] width 431 height 18
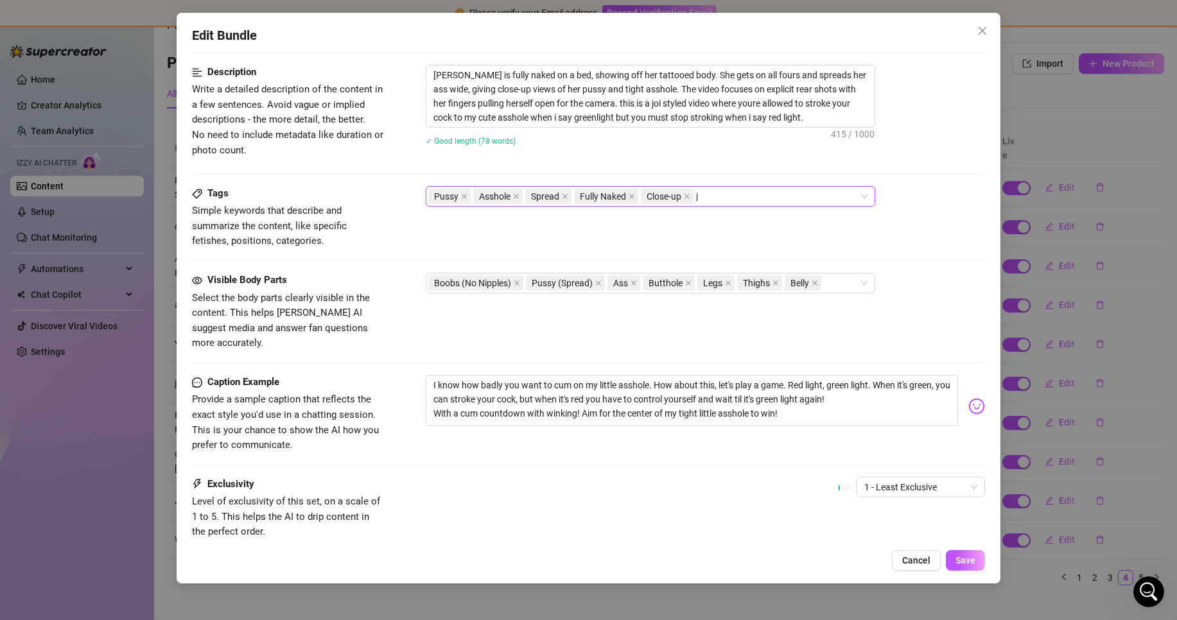
scroll to position [0, 0]
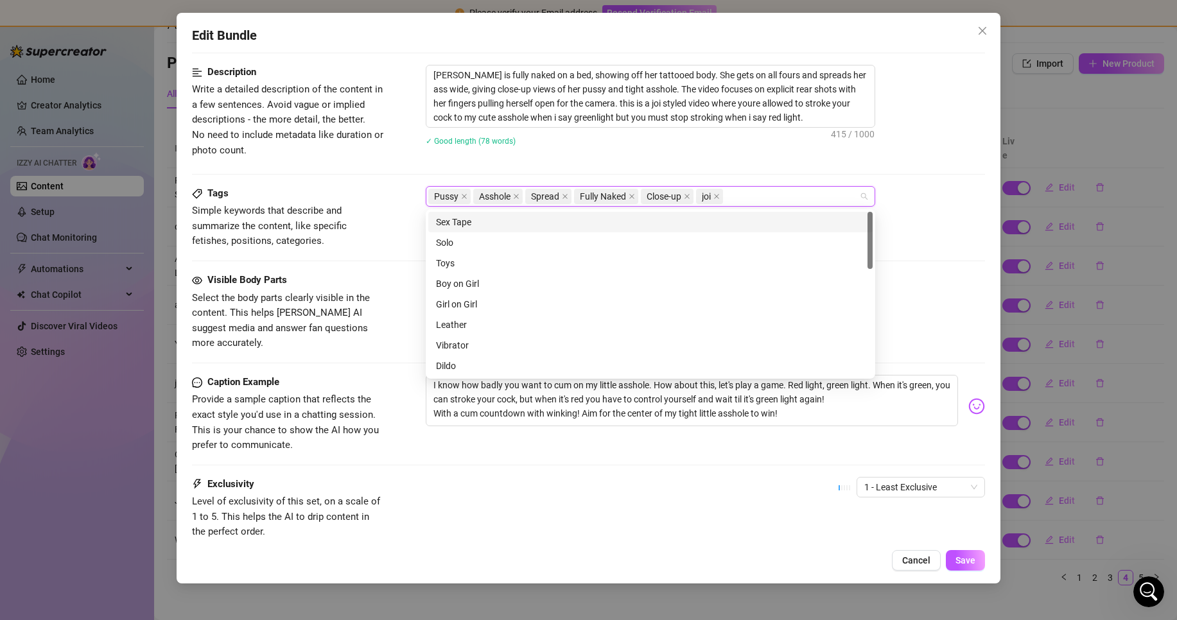
drag, startPoint x: 917, startPoint y: 272, endPoint x: 920, endPoint y: 257, distance: 15.7
click at [920, 260] on div "Tags Simple keywords that describe and summarize the content, like specific fet…" at bounding box center [588, 229] width 793 height 87
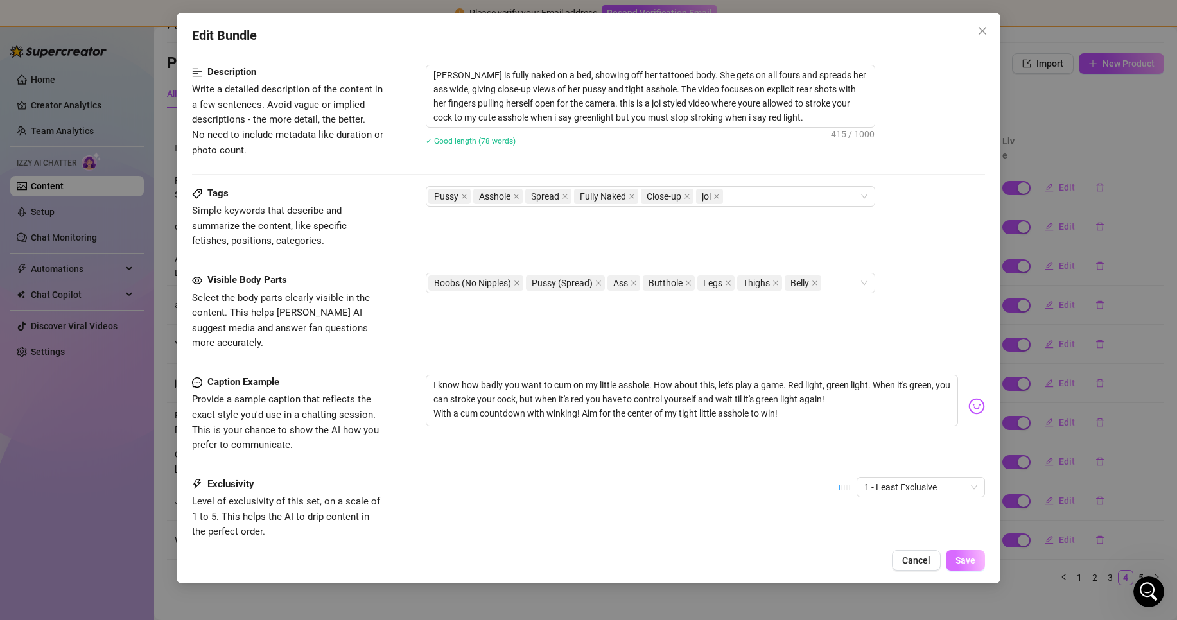
click at [965, 565] on span "Save" at bounding box center [966, 561] width 20 height 10
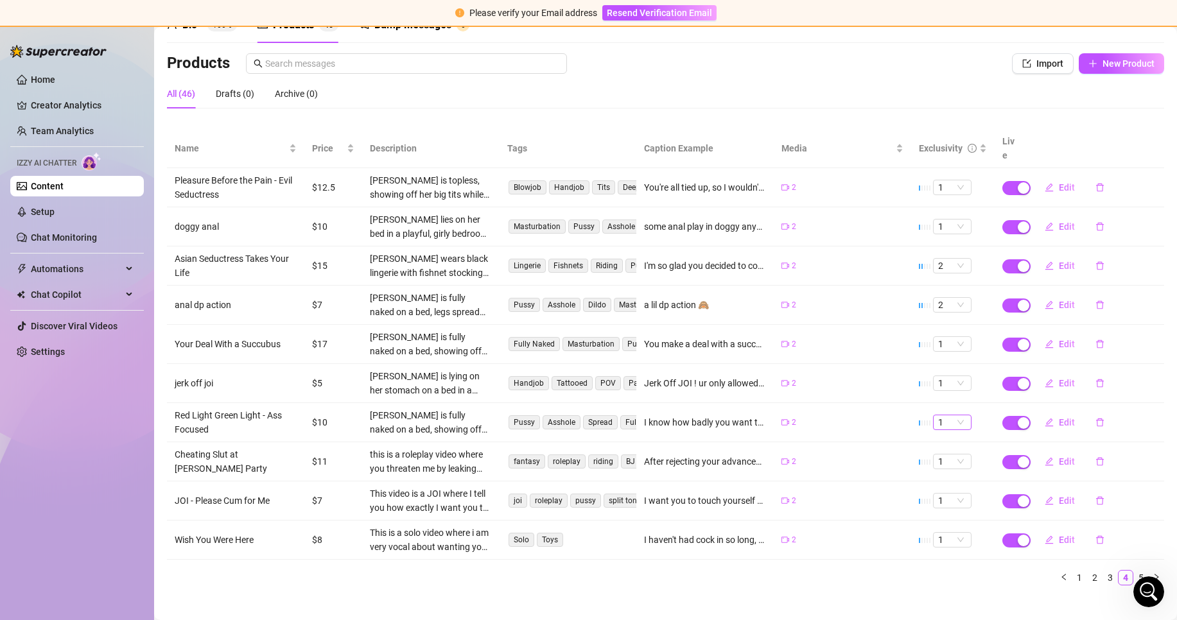
click at [958, 415] on div "1" at bounding box center [952, 422] width 39 height 15
click at [947, 450] on div "2" at bounding box center [943, 452] width 18 height 14
click at [1045, 418] on icon "edit" at bounding box center [1049, 422] width 9 height 9
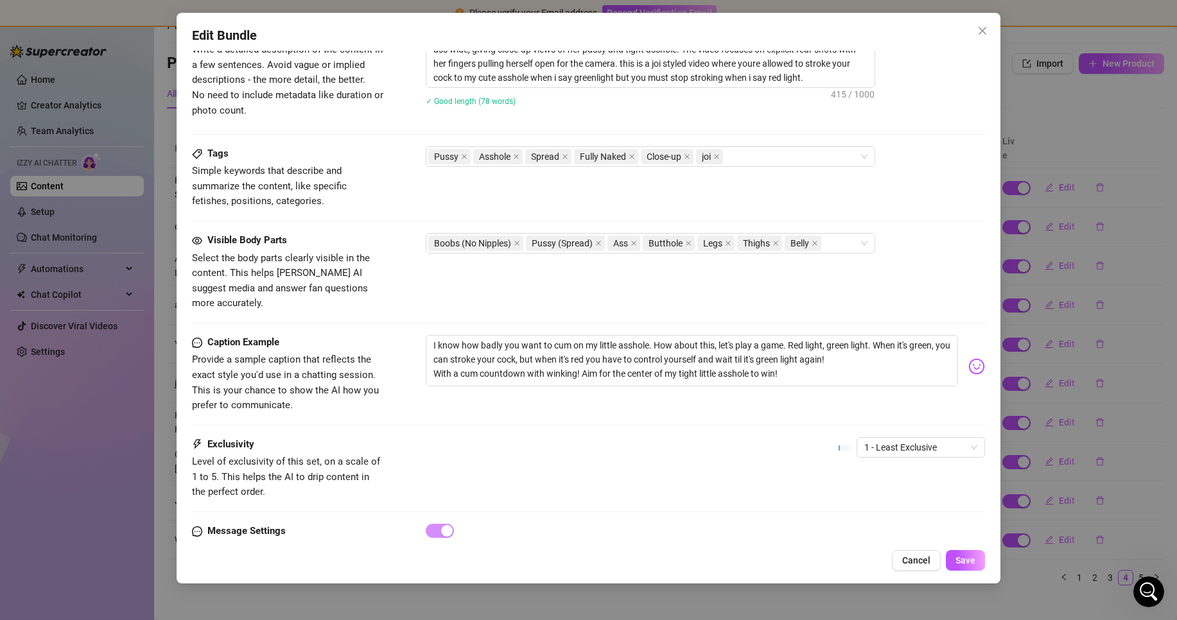
scroll to position [592, 0]
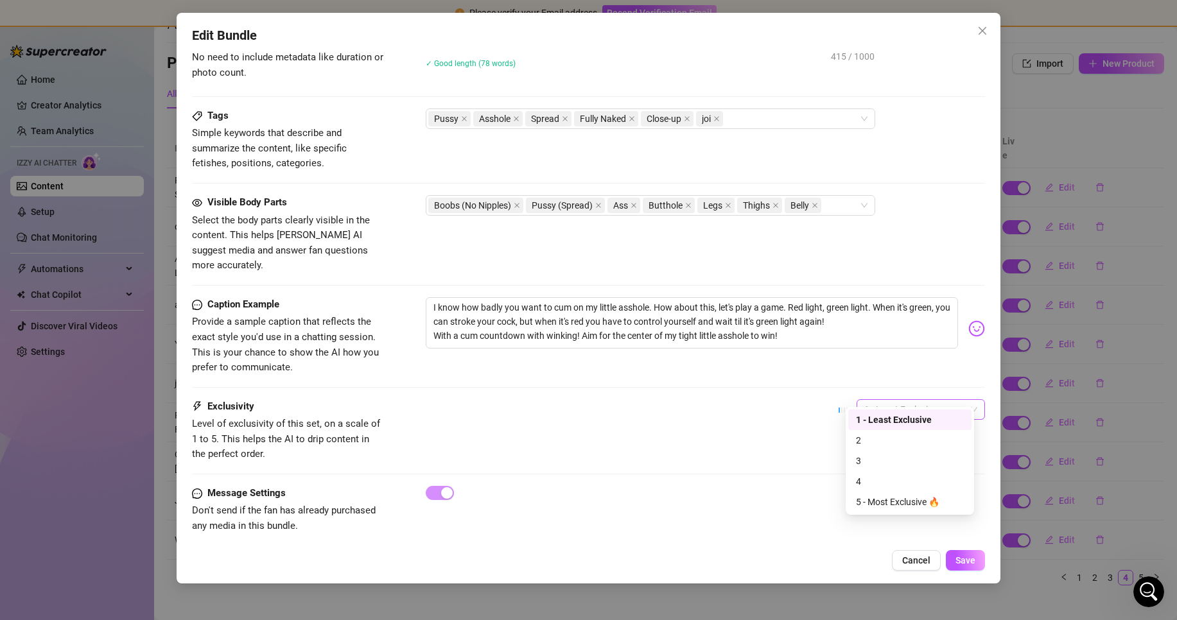
click at [880, 400] on span "1 - Least Exclusive" at bounding box center [920, 409] width 113 height 19
click at [884, 434] on div "2" at bounding box center [910, 441] width 108 height 14
click at [966, 552] on button "Save" at bounding box center [965, 560] width 39 height 21
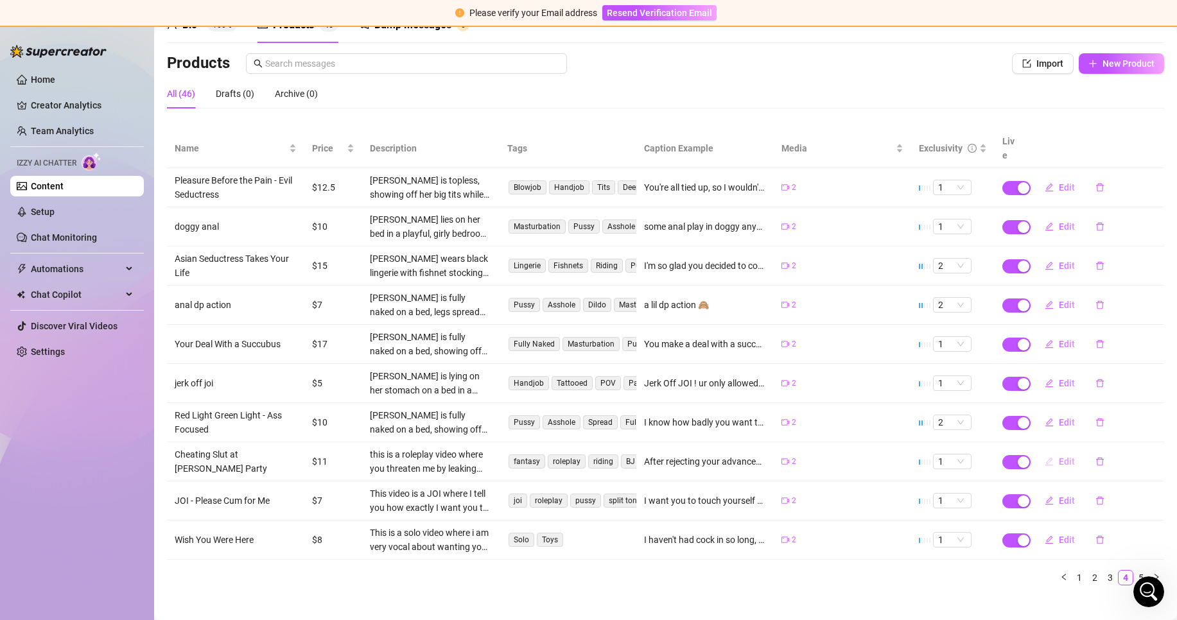
click at [1059, 457] on span "Edit" at bounding box center [1067, 462] width 16 height 10
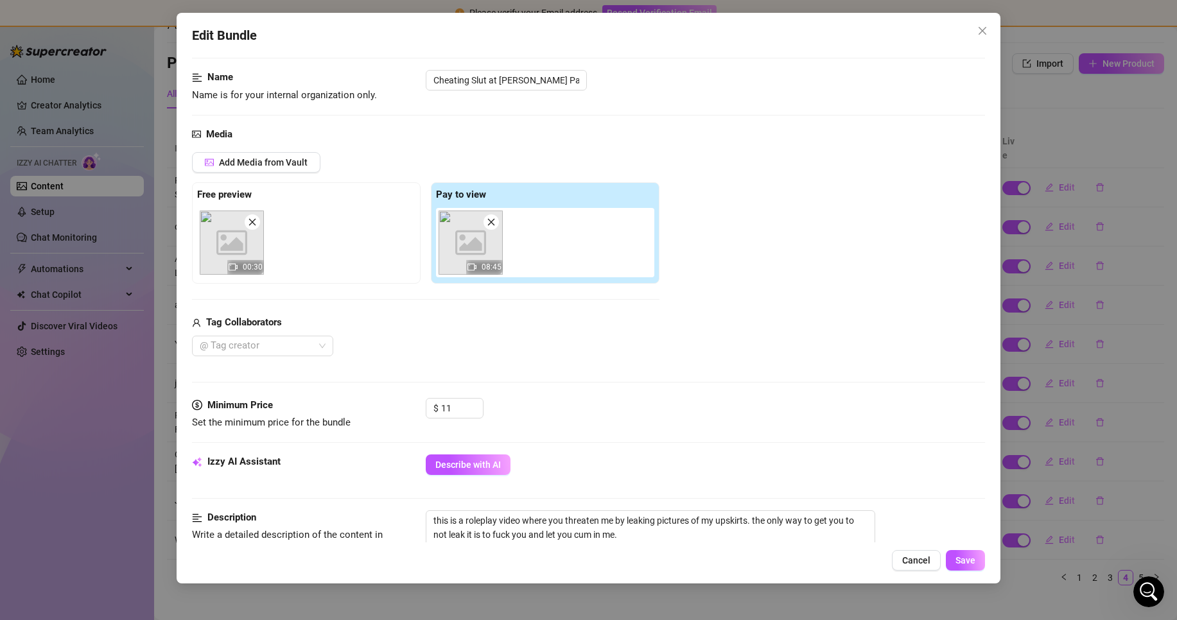
scroll to position [257, 0]
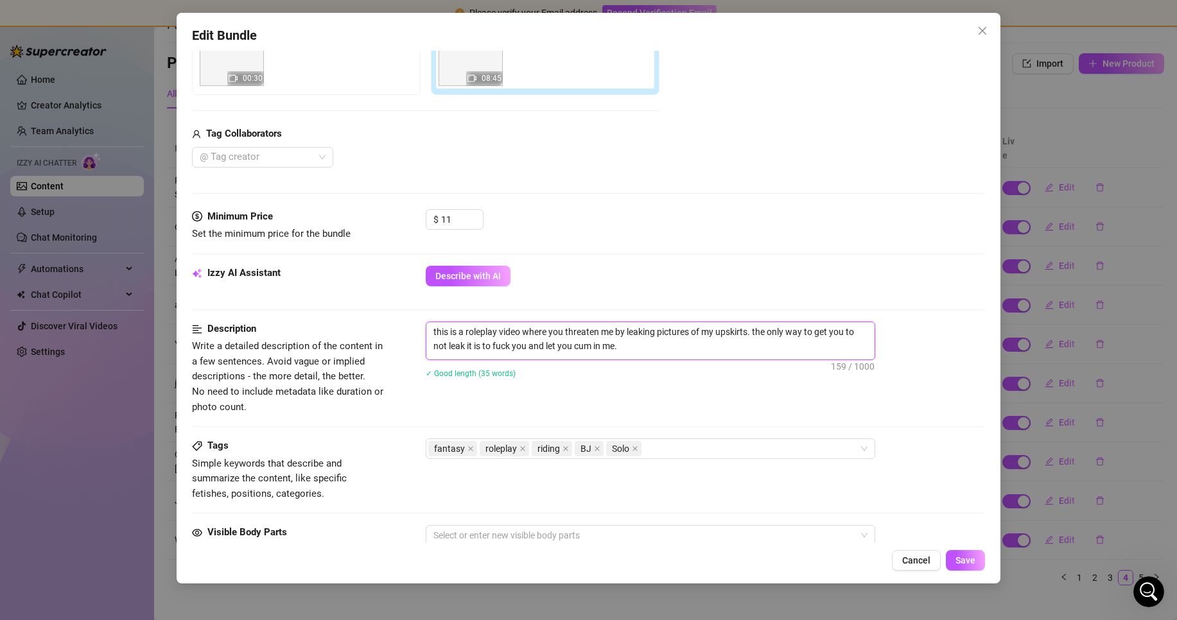
click at [488, 333] on textarea "this is a roleplay video where you threaten me by leaking pictures of my upskir…" at bounding box center [650, 338] width 448 height 33
click at [489, 275] on span "Describe with AI" at bounding box center [468, 276] width 66 height 10
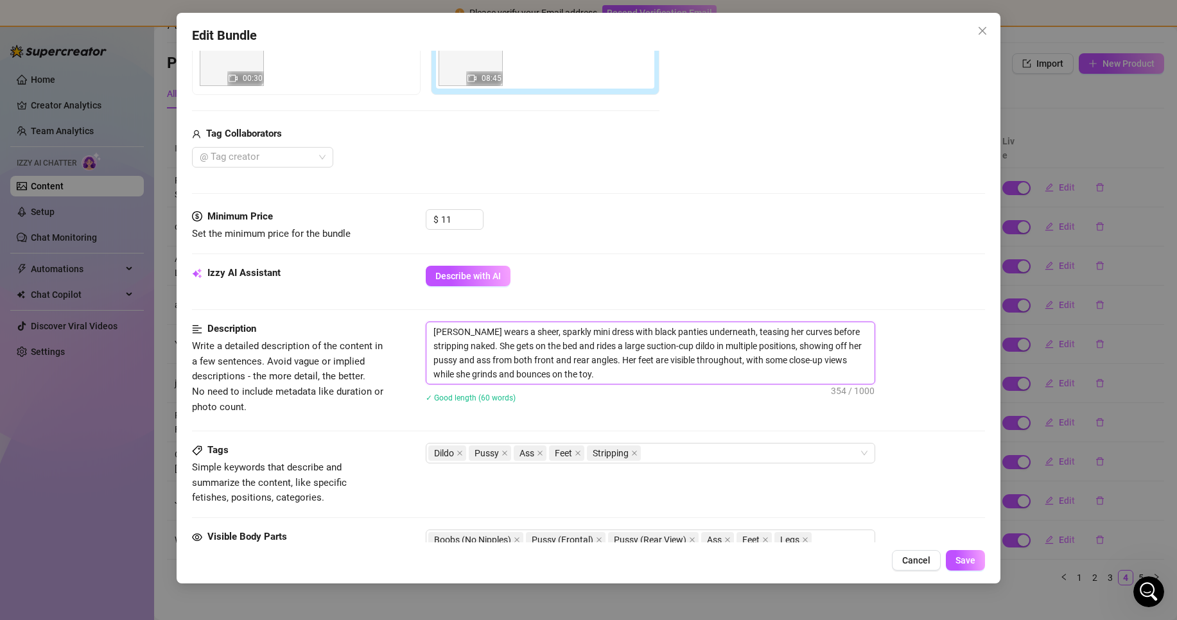
click at [579, 378] on textarea "Ellie wears a sheer, sparkly mini dress with black panties underneath, teasing …" at bounding box center [650, 353] width 448 height 62
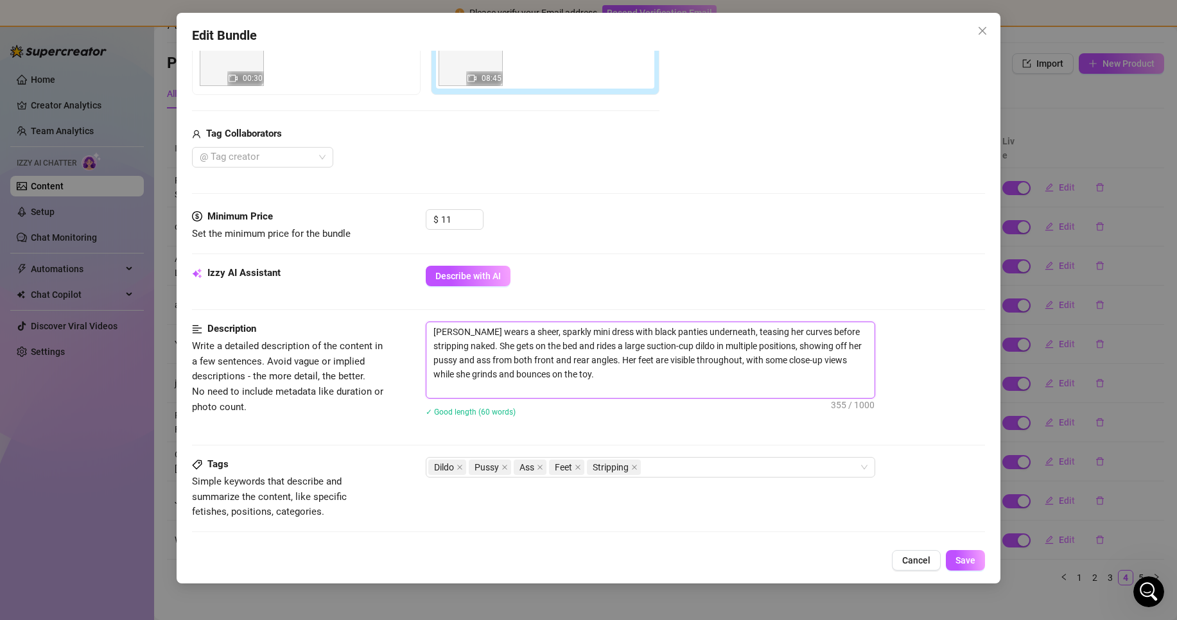
scroll to position [0, 0]
paste textarea "this is a roleplay video where you threaten me by leaking pictures of my upskir…"
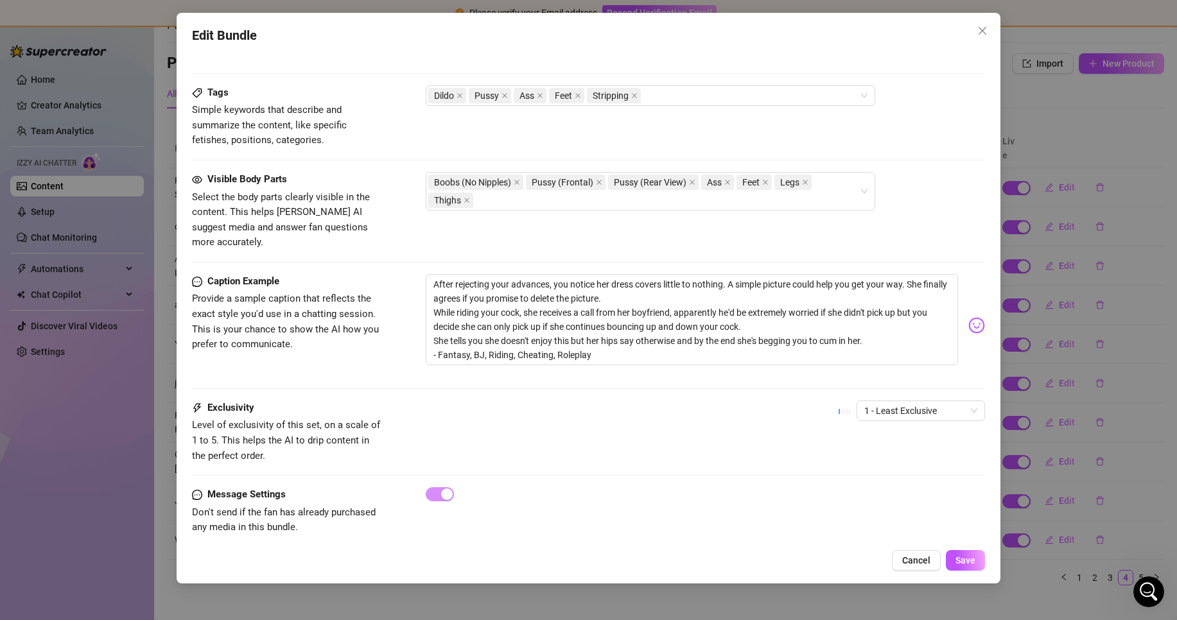
scroll to position [644, 0]
click at [884, 400] on span "1 - Least Exclusive" at bounding box center [920, 409] width 113 height 19
click at [888, 459] on div "3" at bounding box center [910, 461] width 108 height 14
click at [965, 556] on span "Save" at bounding box center [966, 561] width 20 height 10
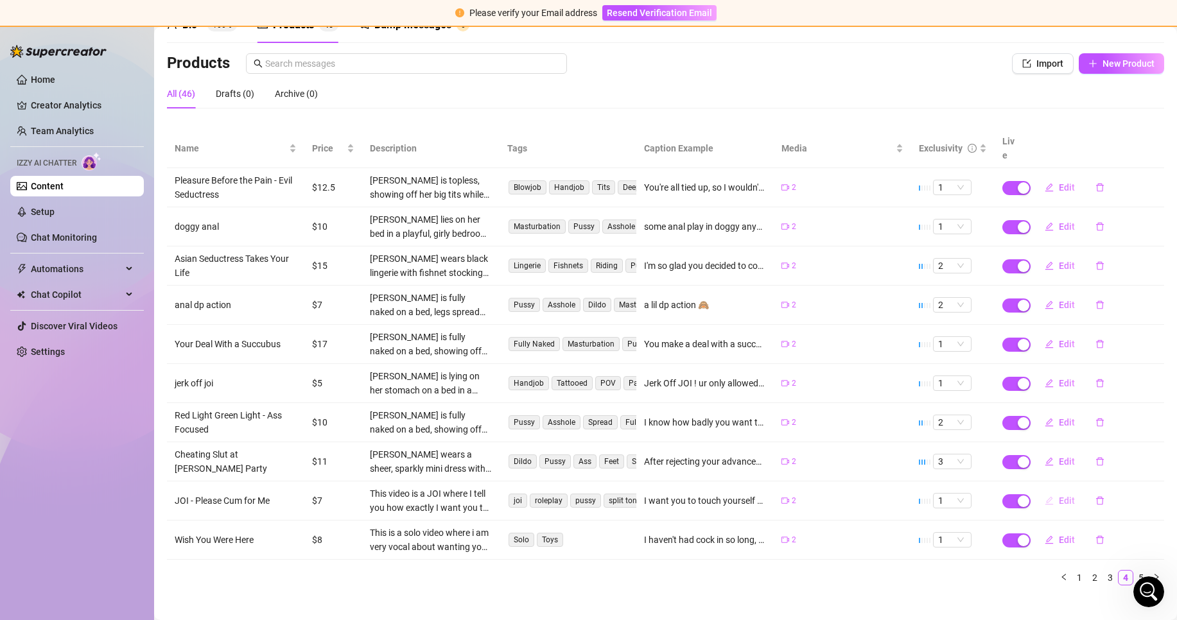
click at [1059, 496] on span "Edit" at bounding box center [1067, 501] width 16 height 10
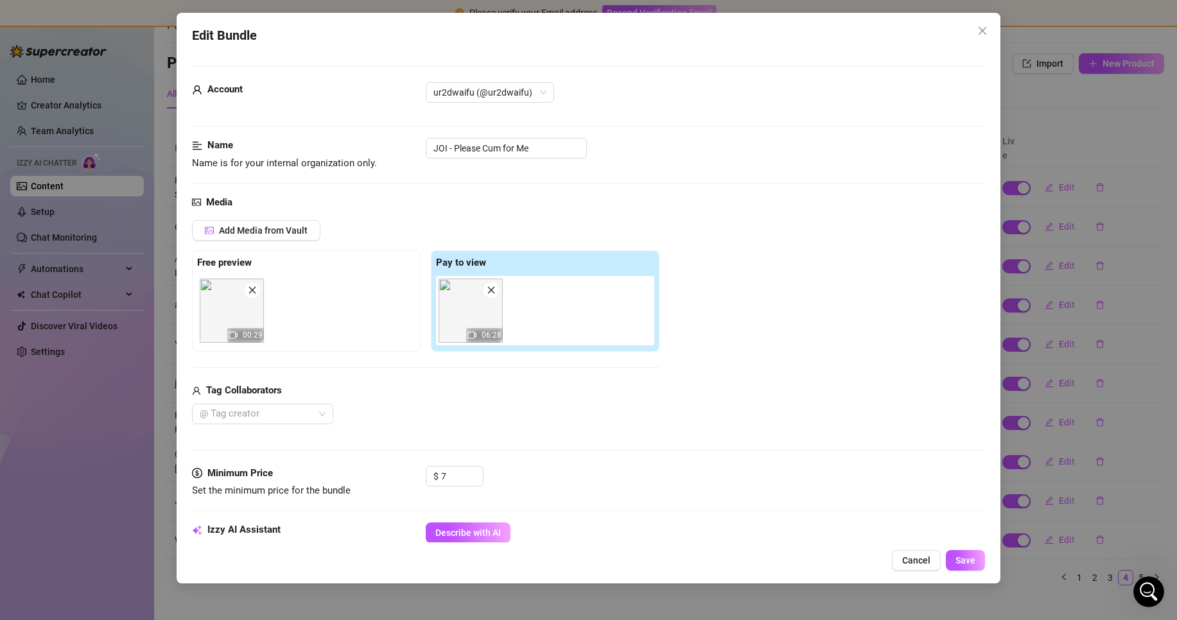
scroll to position [193, 0]
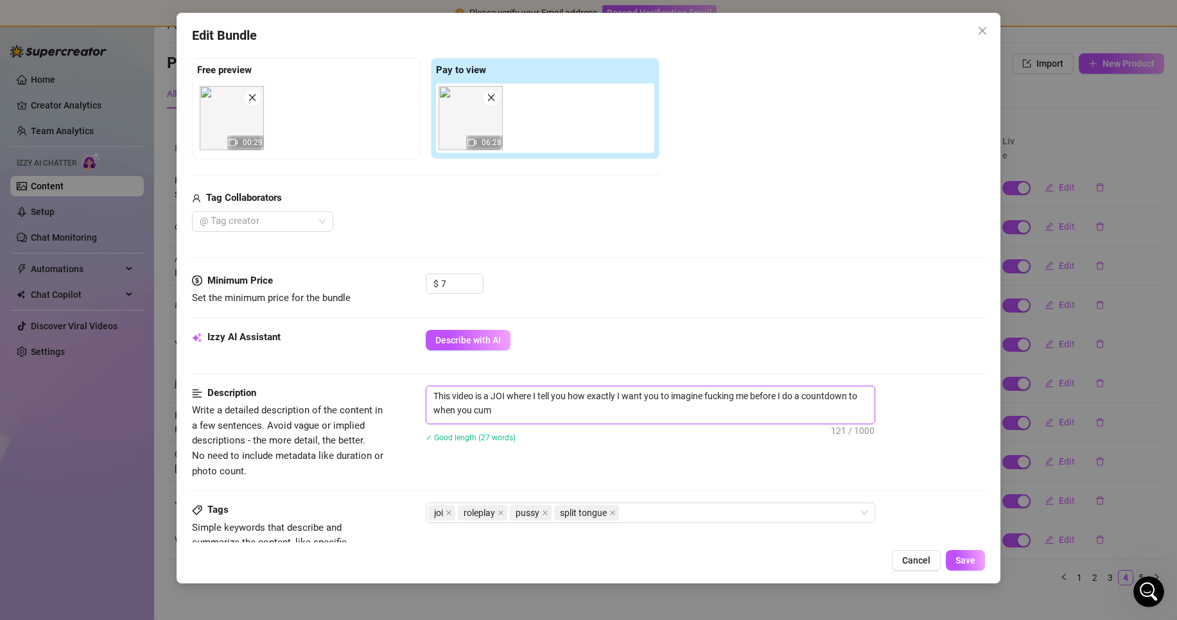
click at [522, 407] on textarea "This video is a JOI where I tell you how exactly I want you to imagine fucking …" at bounding box center [650, 403] width 448 height 33
click at [450, 342] on span "Describe with AI" at bounding box center [468, 340] width 66 height 10
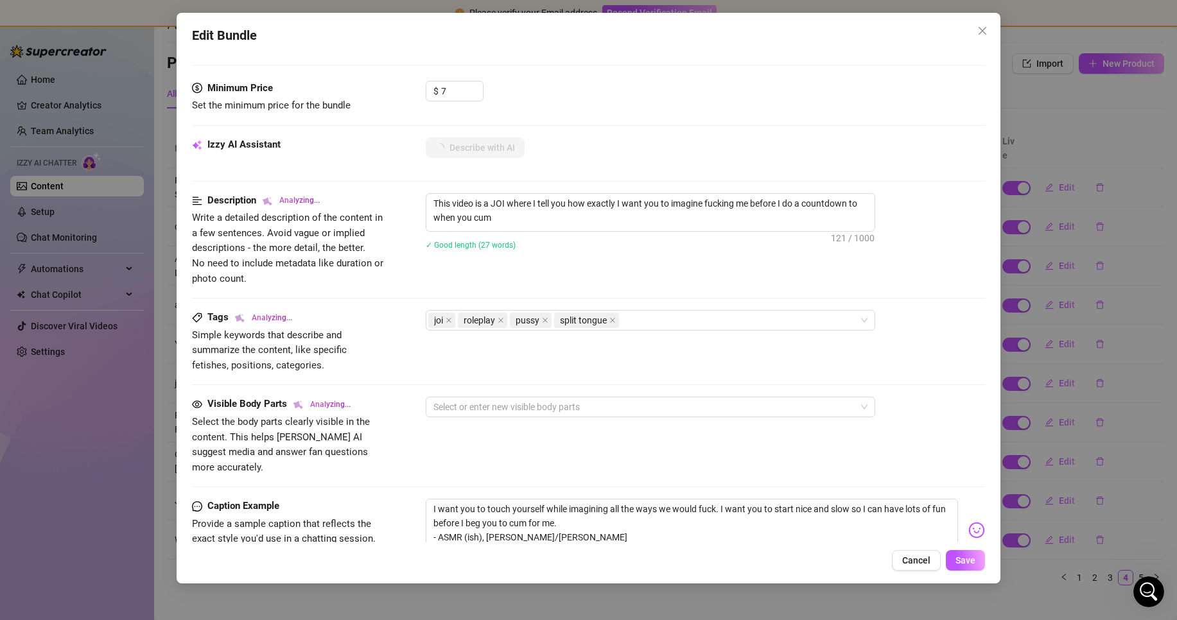
scroll to position [450, 0]
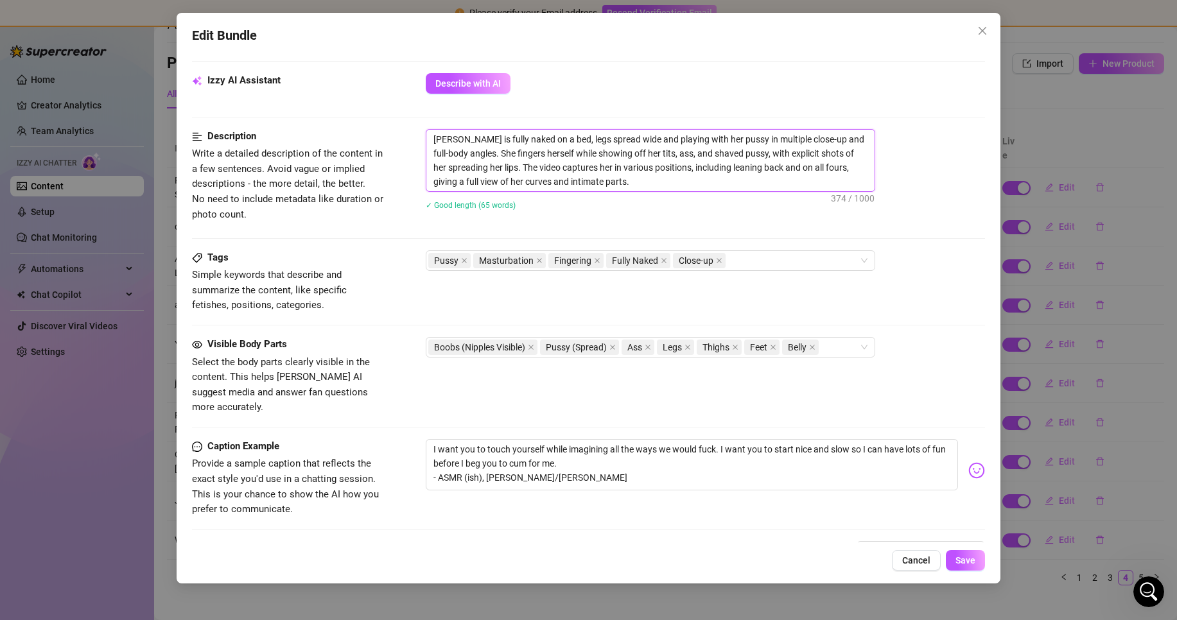
click at [722, 174] on textarea "Ellie is fully naked on a bed, legs spread wide and playing with her pussy in m…" at bounding box center [650, 161] width 448 height 62
click at [703, 188] on textarea "Ellie is fully naked on a bed, legs spread wide and playing with her pussy in m…" at bounding box center [650, 161] width 448 height 62
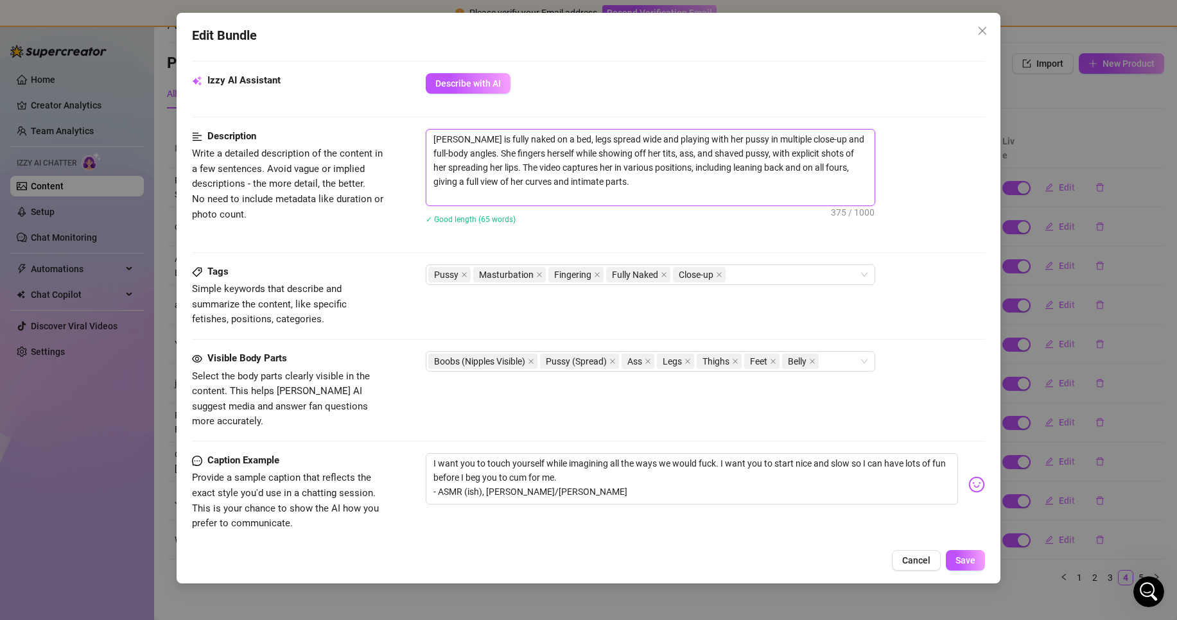
paste textarea "This video is a JOI where I tell you how exactly I want you to imagine fucking …"
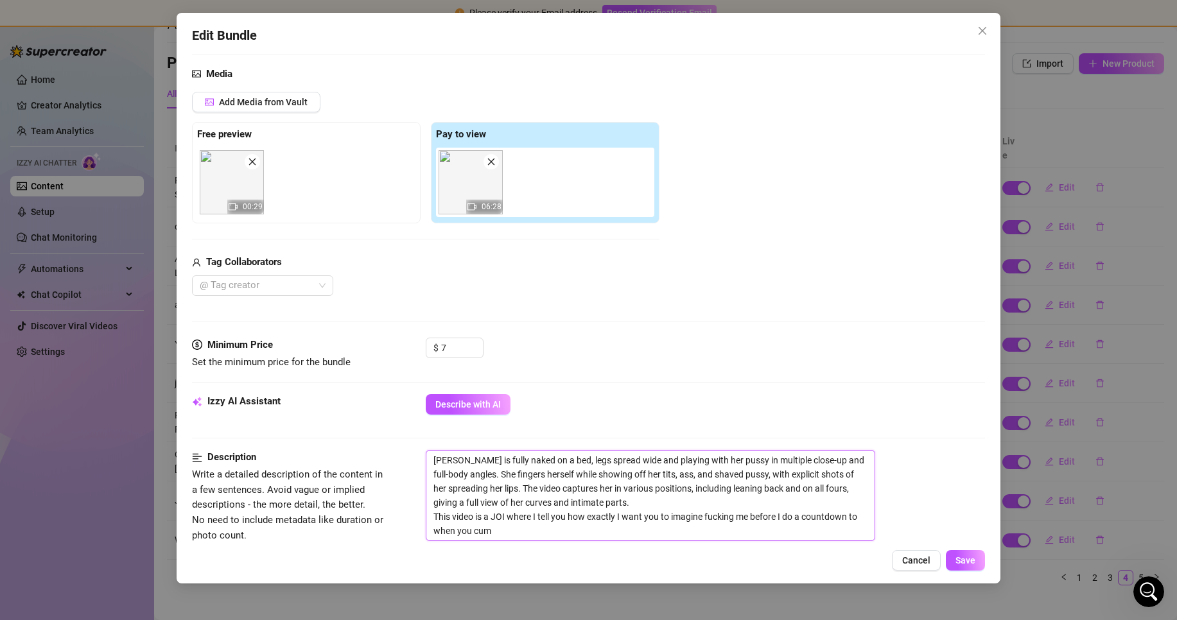
scroll to position [514, 0]
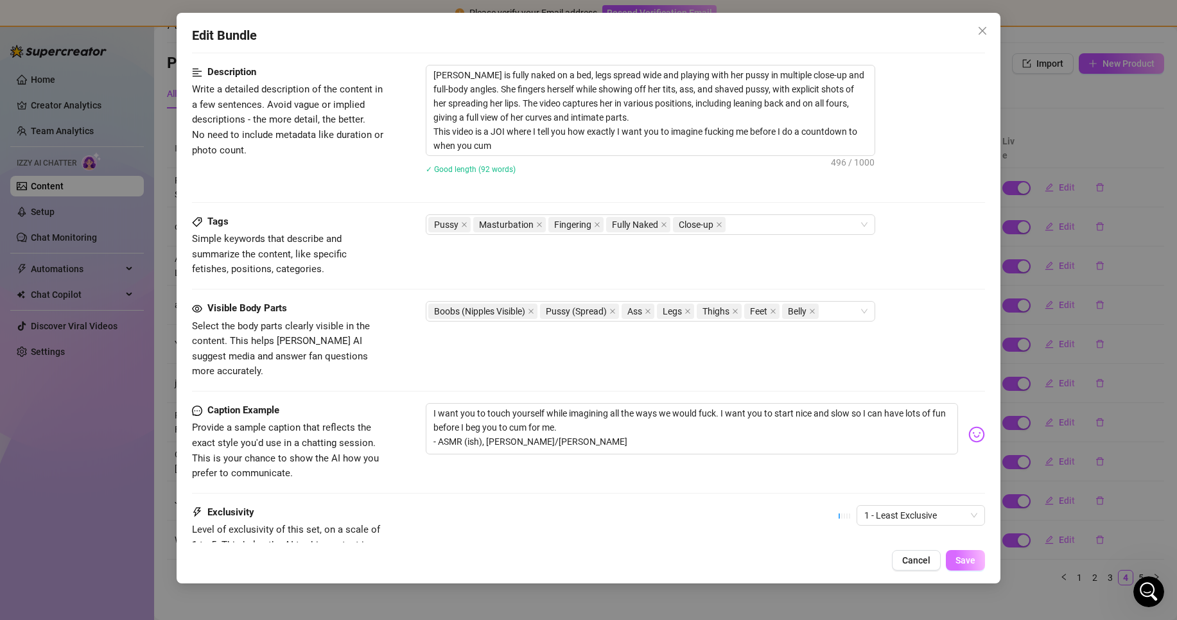
click at [975, 557] on span "Save" at bounding box center [966, 561] width 20 height 10
